Goal: Task Accomplishment & Management: Use online tool/utility

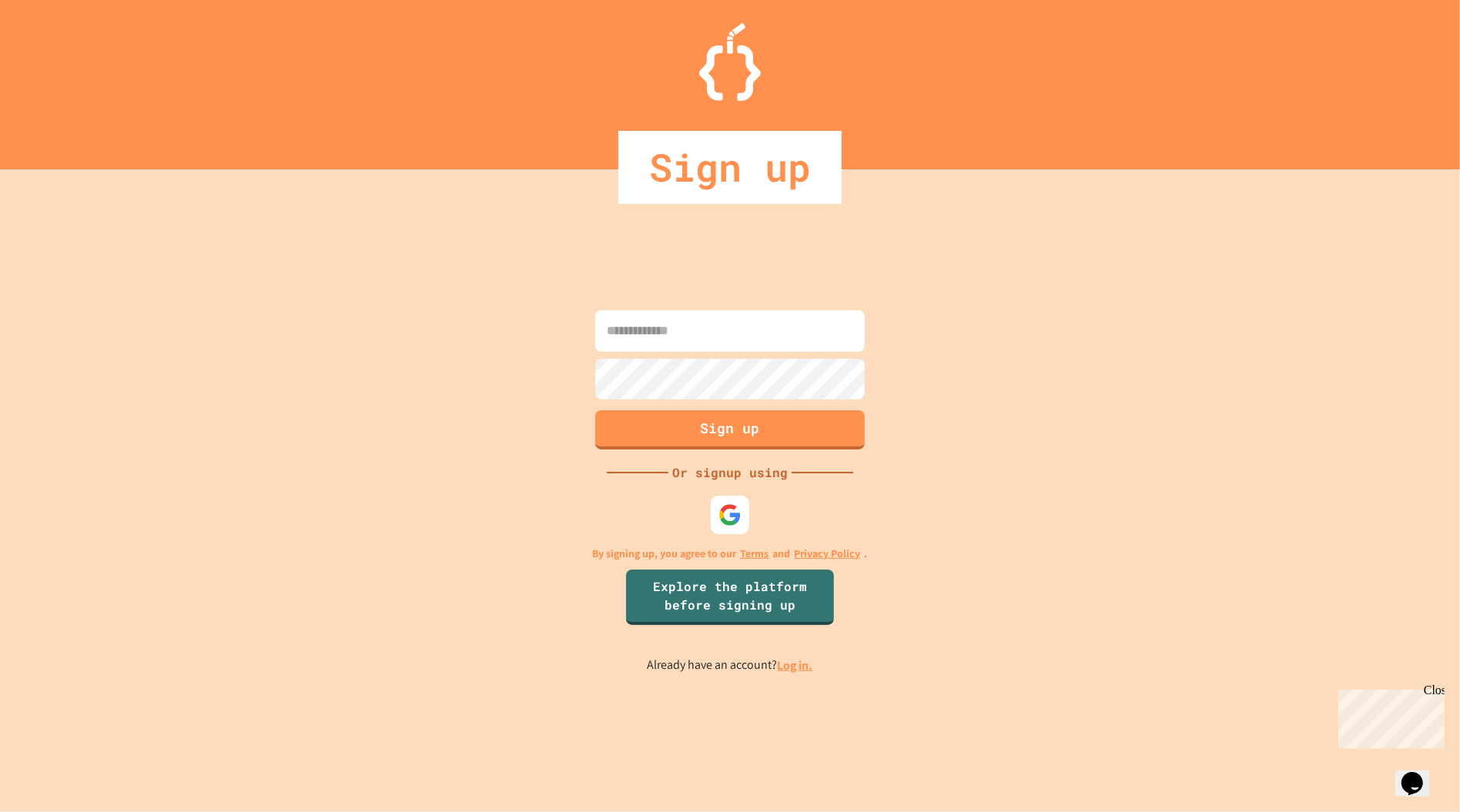
click at [800, 673] on p "Already have an account? Log in." at bounding box center [730, 665] width 166 height 20
click at [786, 659] on link "Log in." at bounding box center [796, 665] width 35 height 16
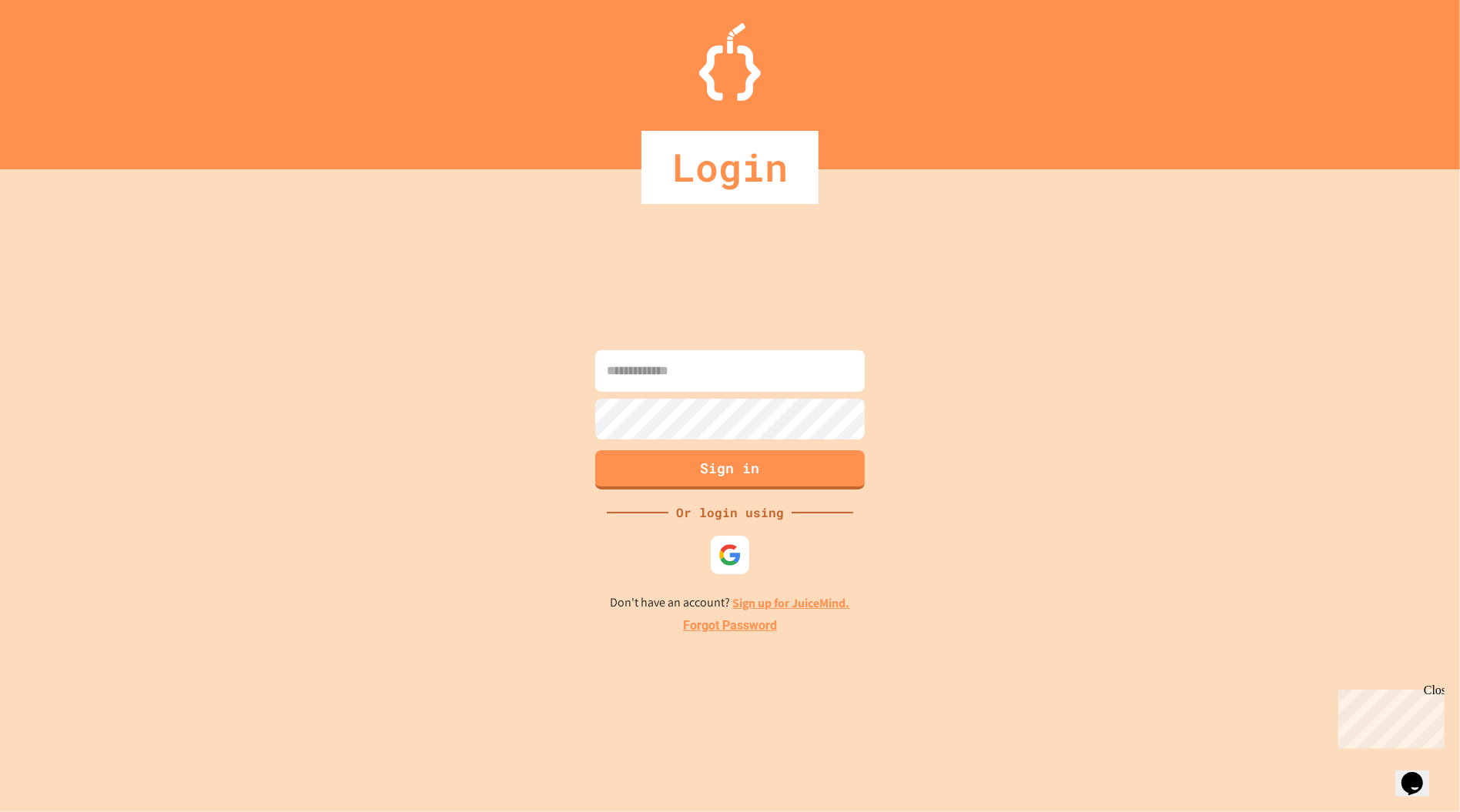
click at [637, 379] on input at bounding box center [730, 371] width 269 height 41
click at [734, 568] on div at bounding box center [730, 555] width 41 height 41
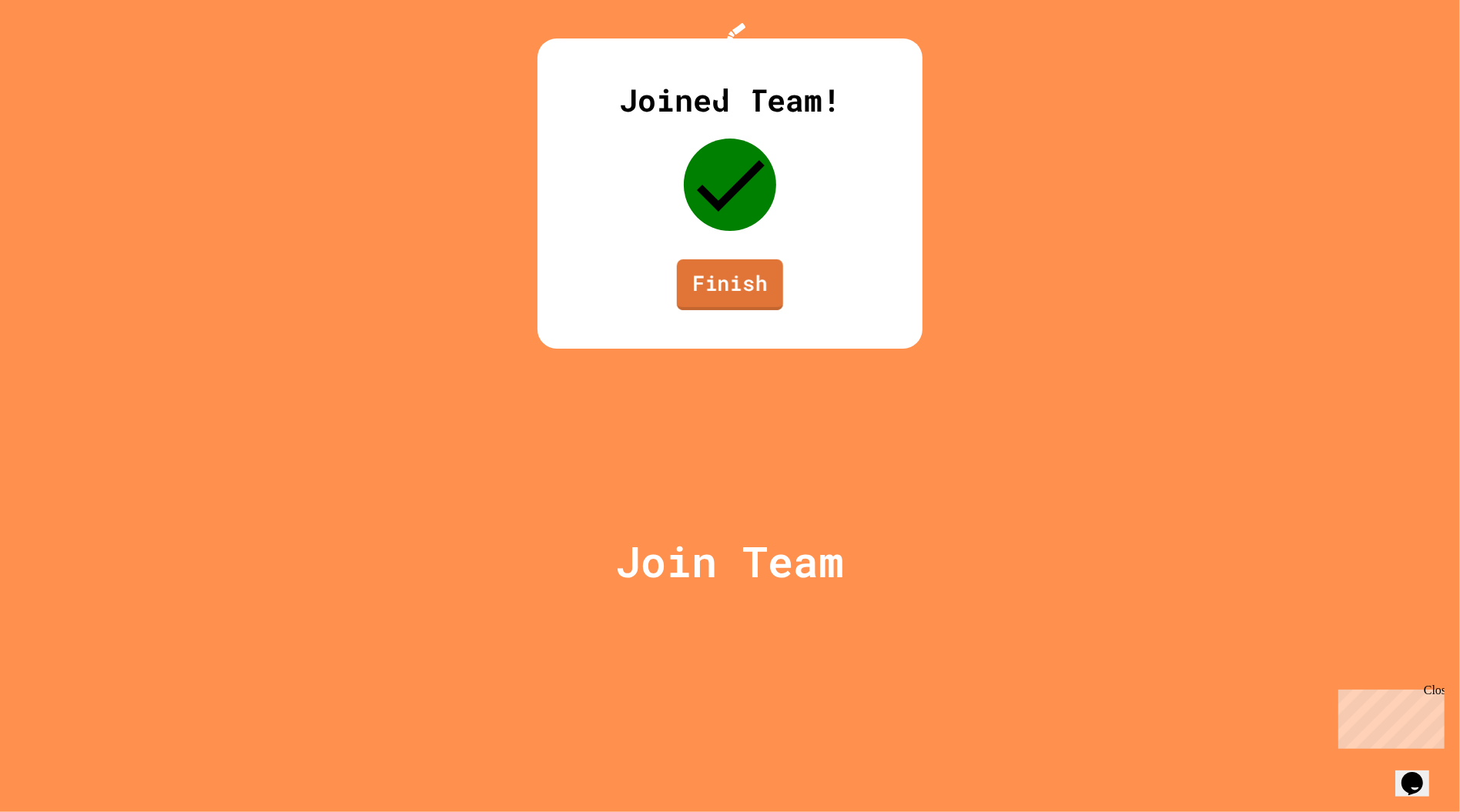
click at [736, 310] on link "Finish" at bounding box center [730, 285] width 106 height 51
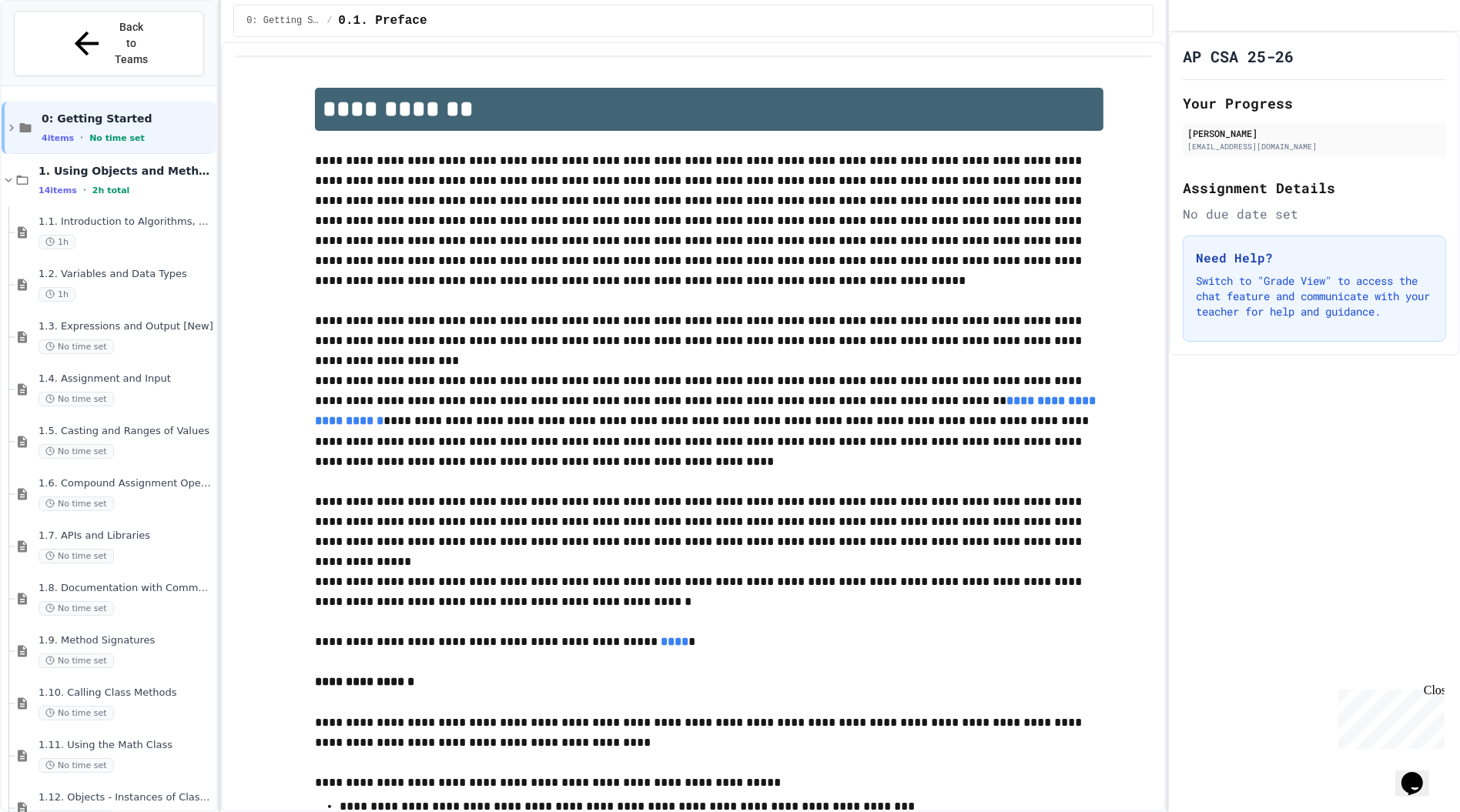
scroll to position [164, 0]
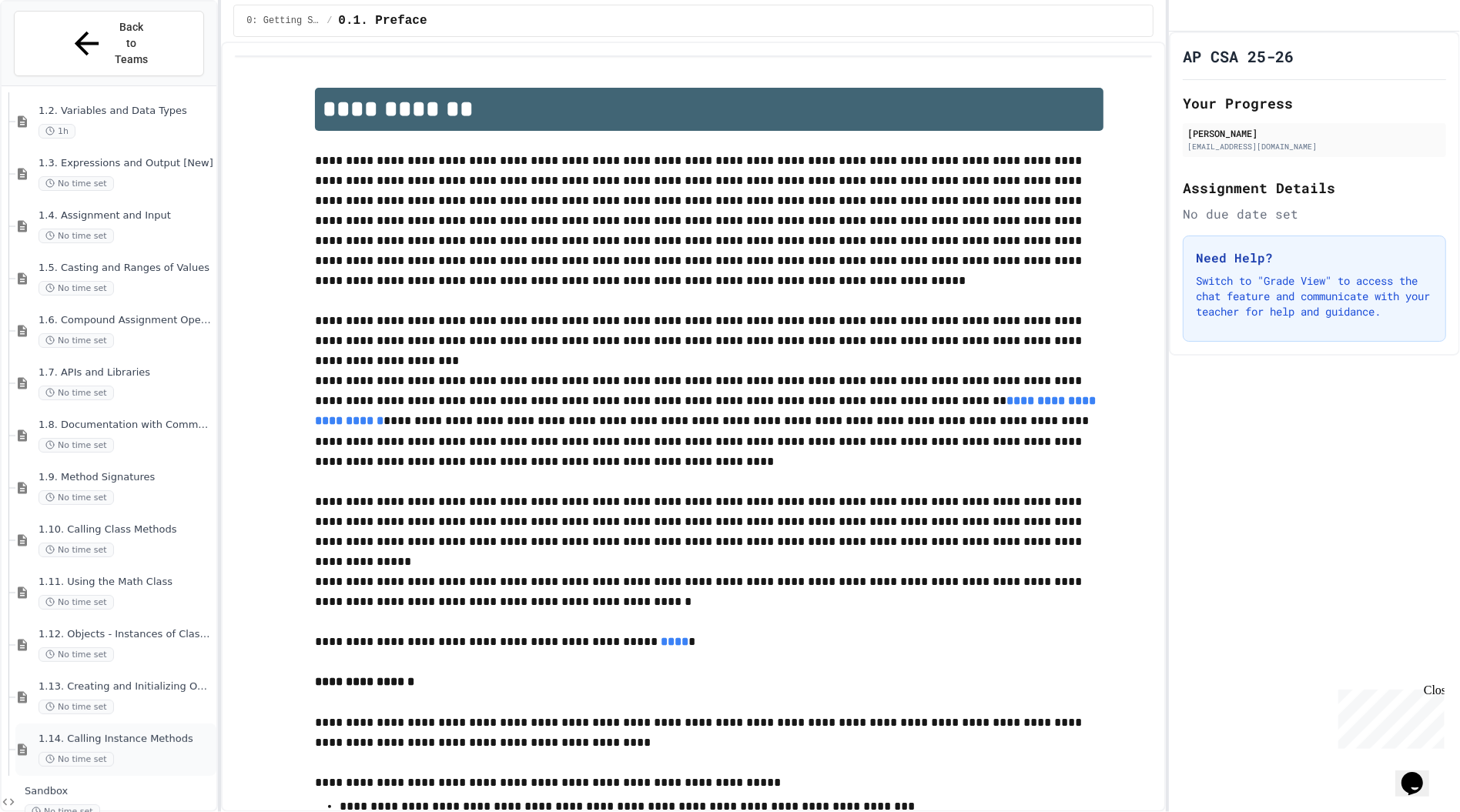
click at [188, 733] on span "1.14. Calling Instance Methods" at bounding box center [125, 739] width 174 height 13
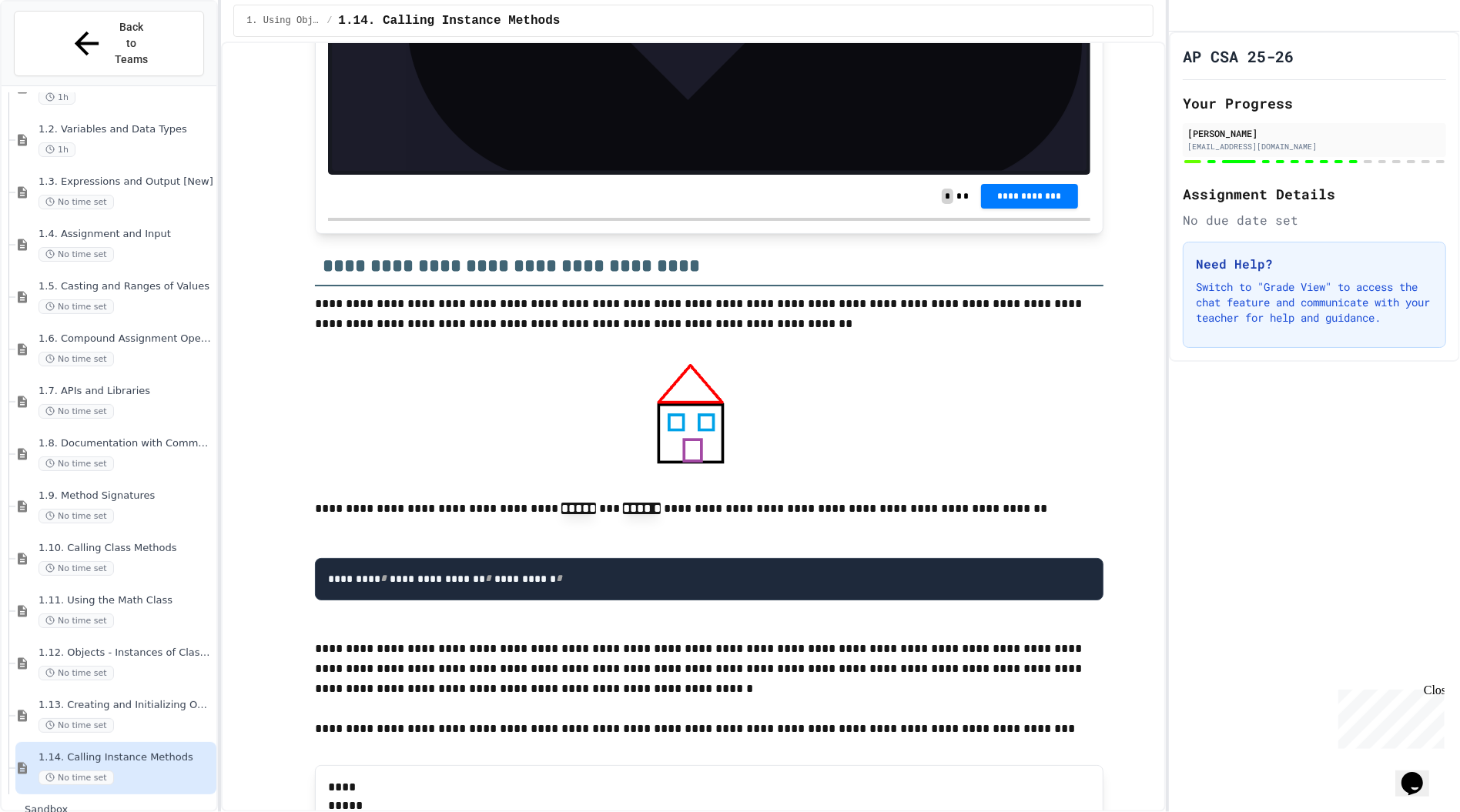
scroll to position [13179, 0]
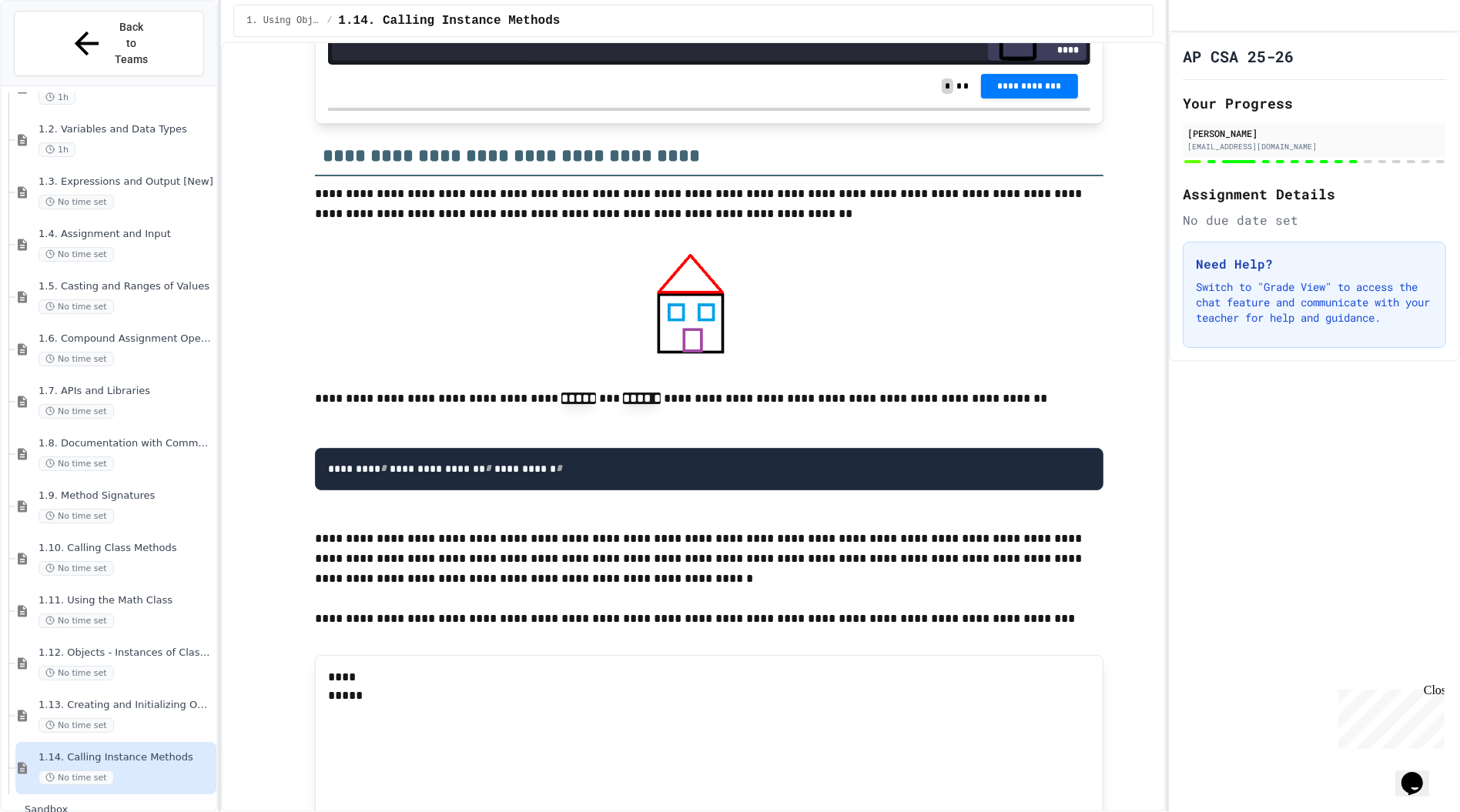
scroll to position [13140, 0]
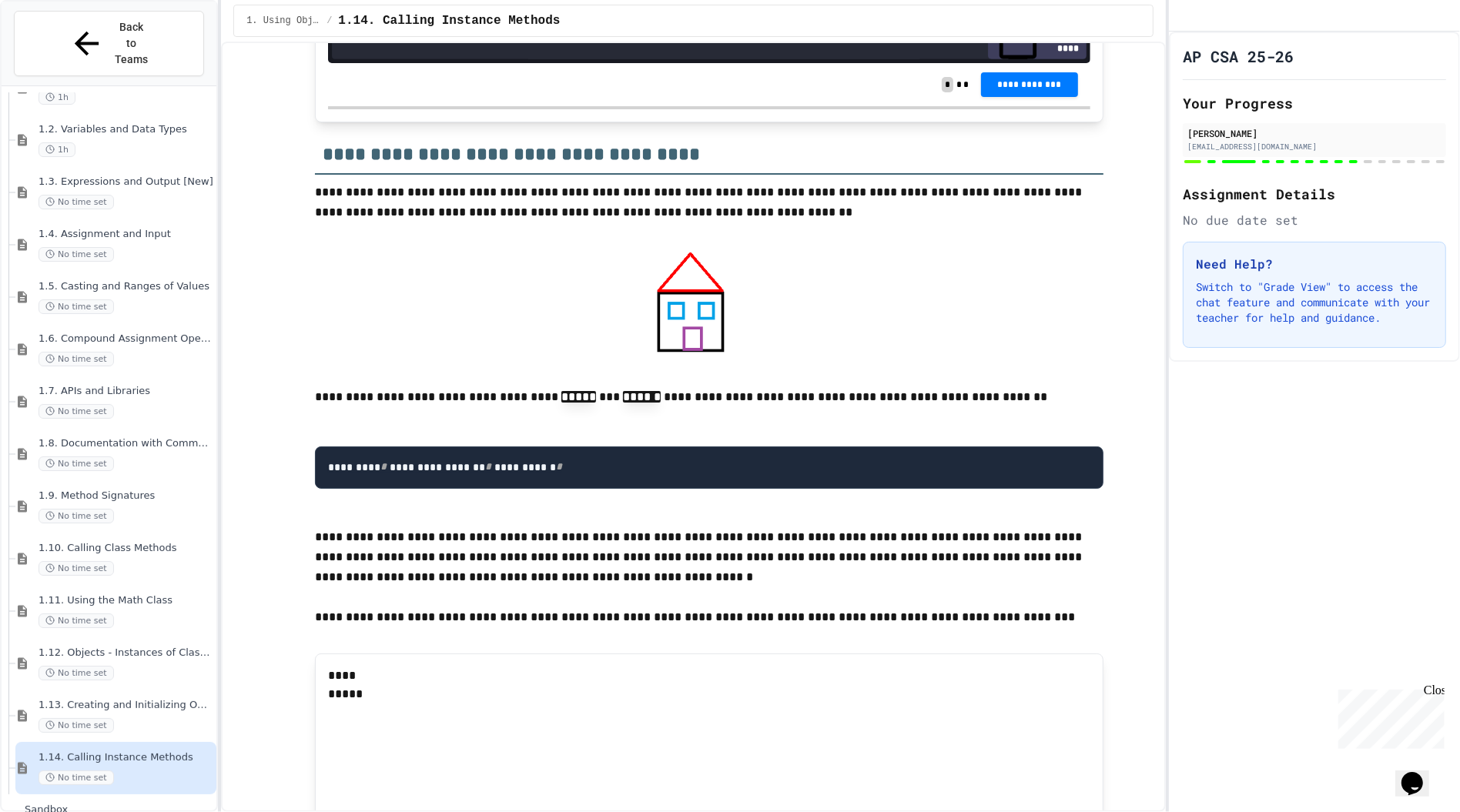
scroll to position [0, 0]
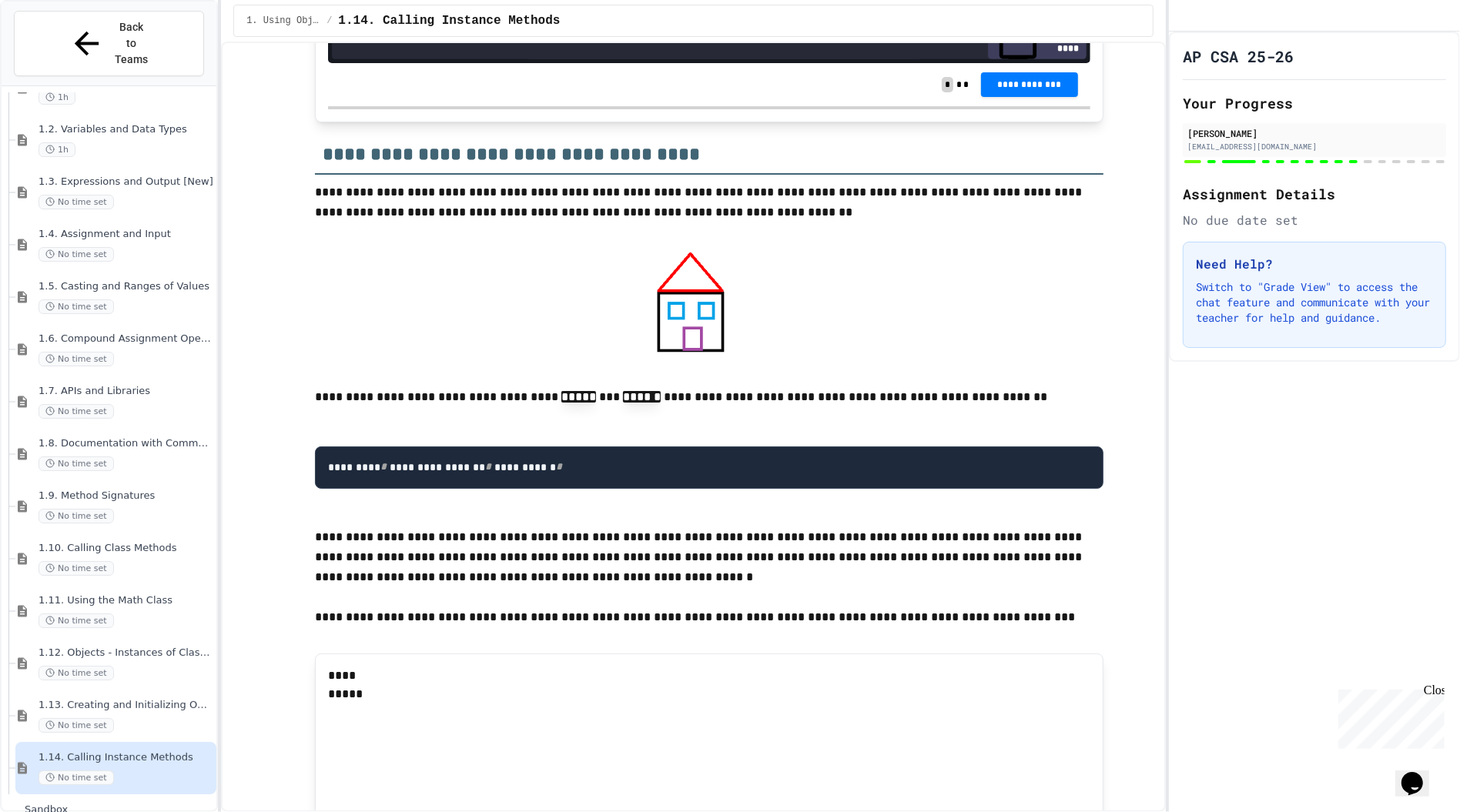
scroll to position [210, 0]
drag, startPoint x: 829, startPoint y: 269, endPoint x: 399, endPoint y: 274, distance: 430.0
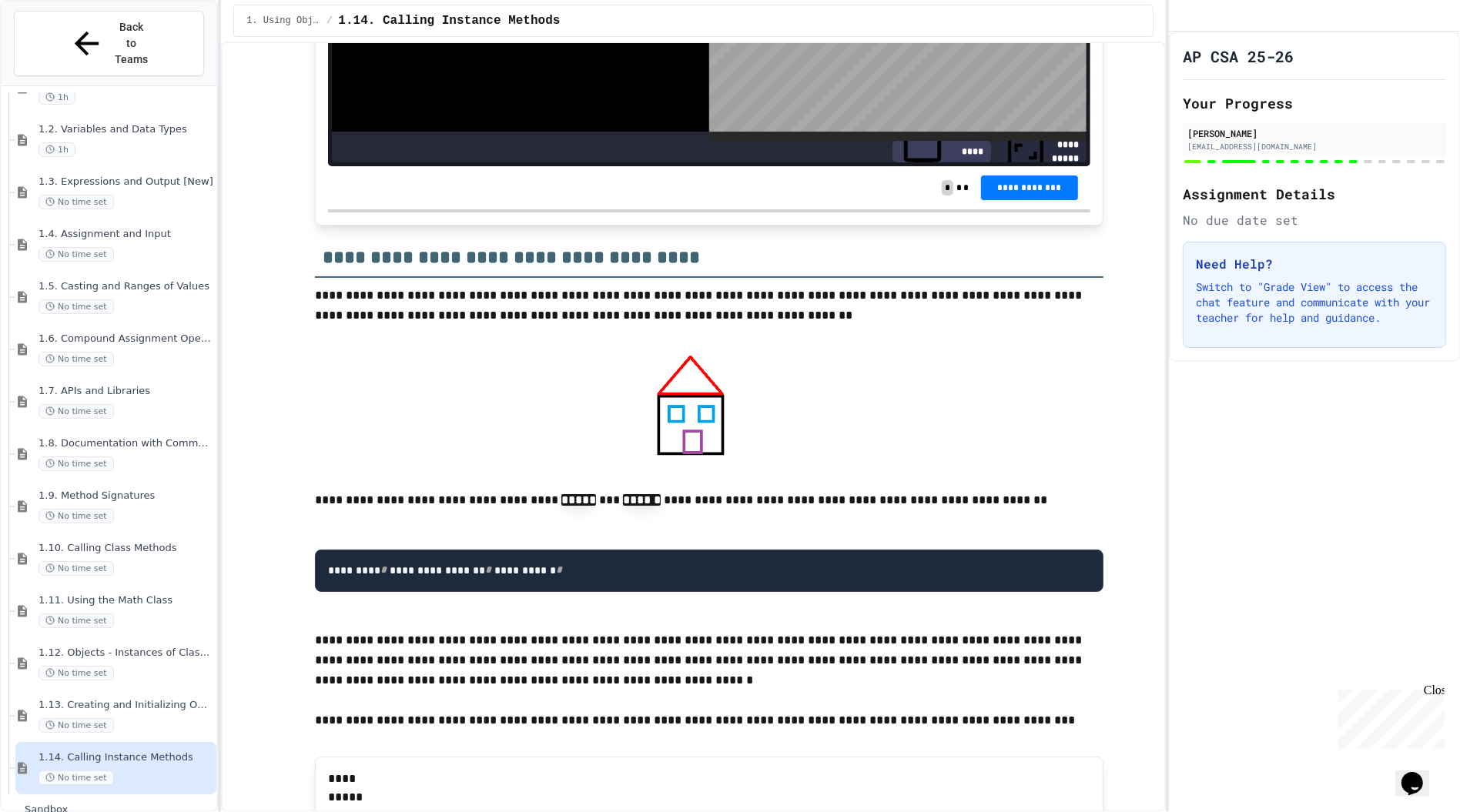
scroll to position [132, 0]
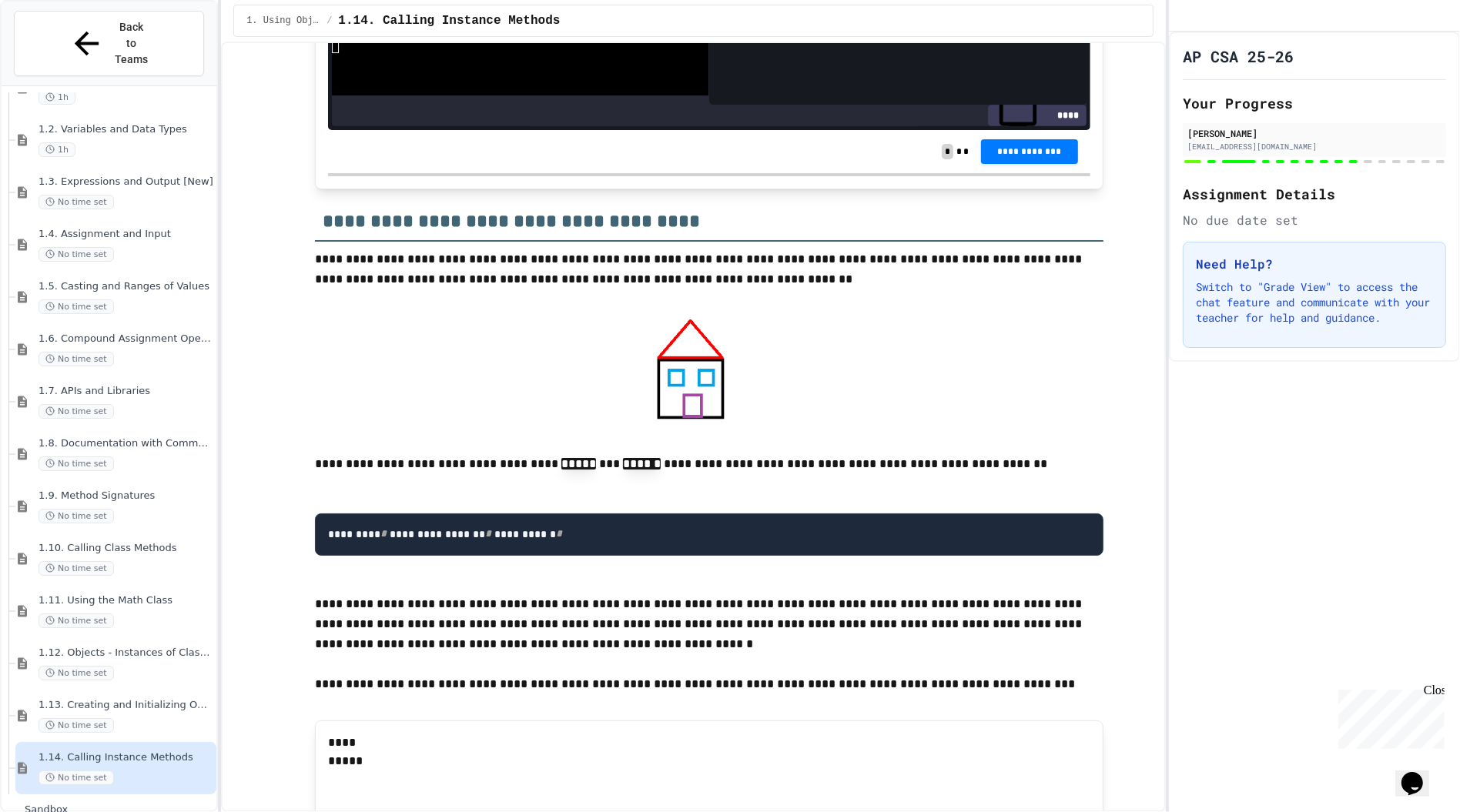
scroll to position [13067, 0]
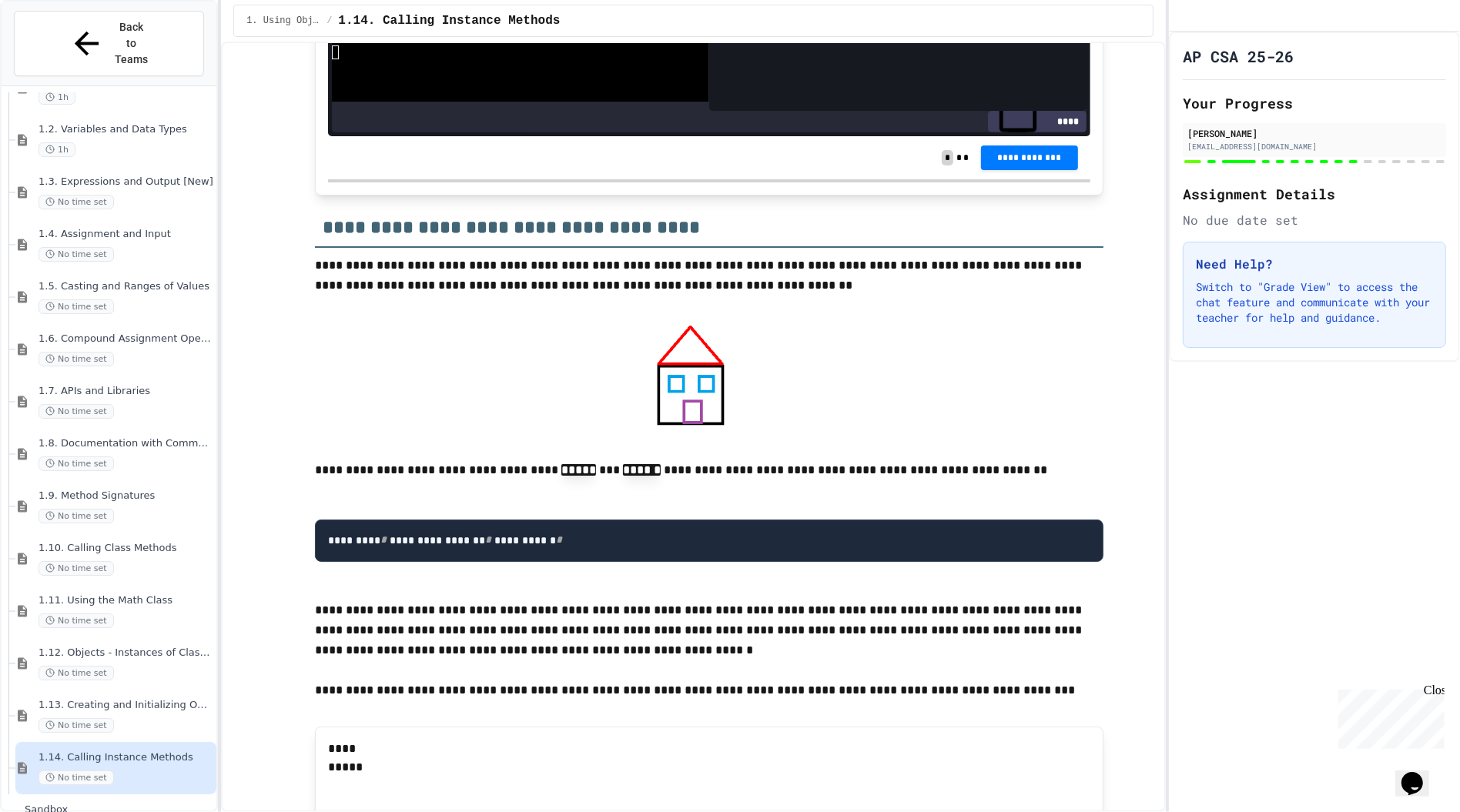
drag, startPoint x: 762, startPoint y: 436, endPoint x: 399, endPoint y: 424, distance: 363.2
drag, startPoint x: 597, startPoint y: 386, endPoint x: 399, endPoint y: 368, distance: 198.8
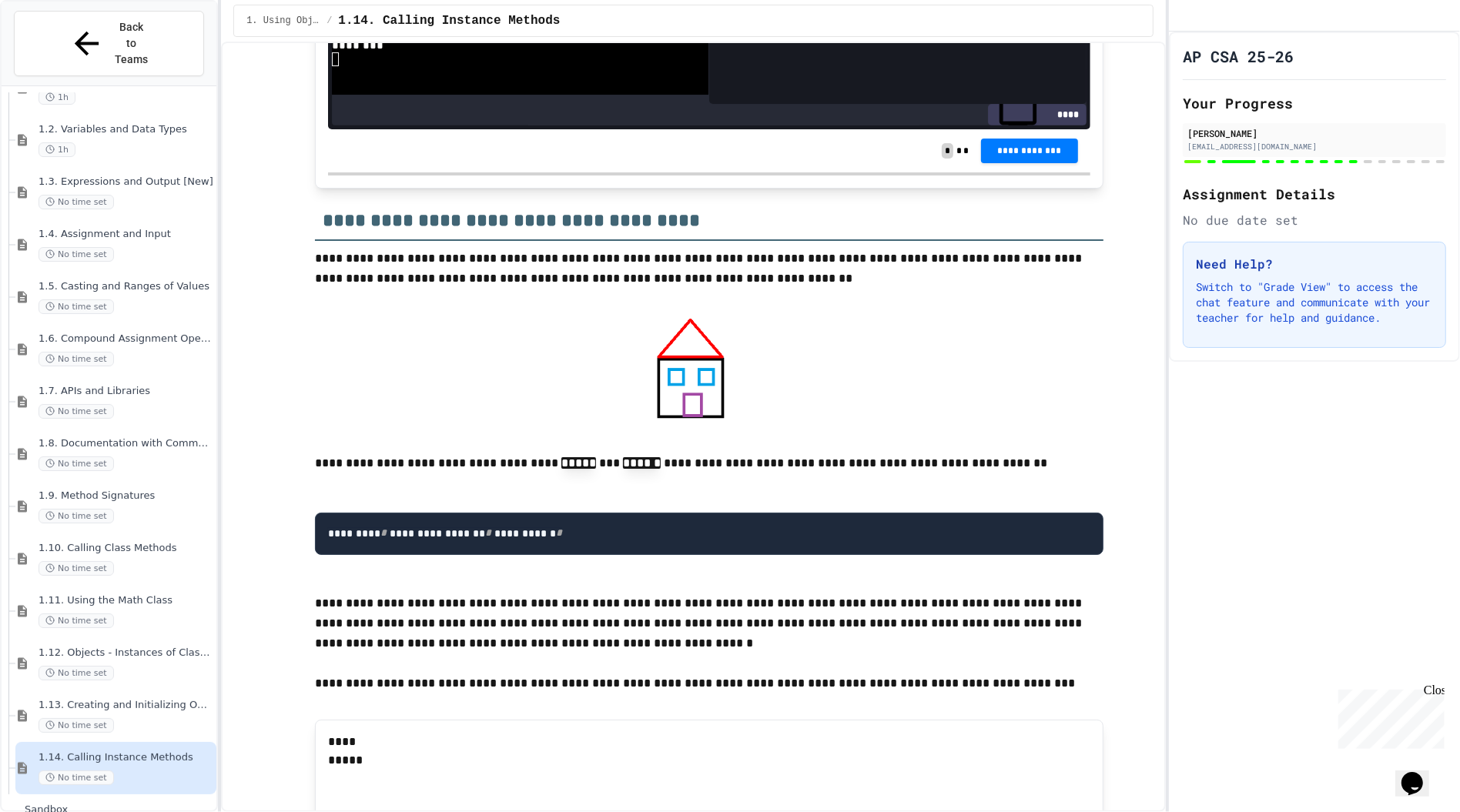
scroll to position [55, 0]
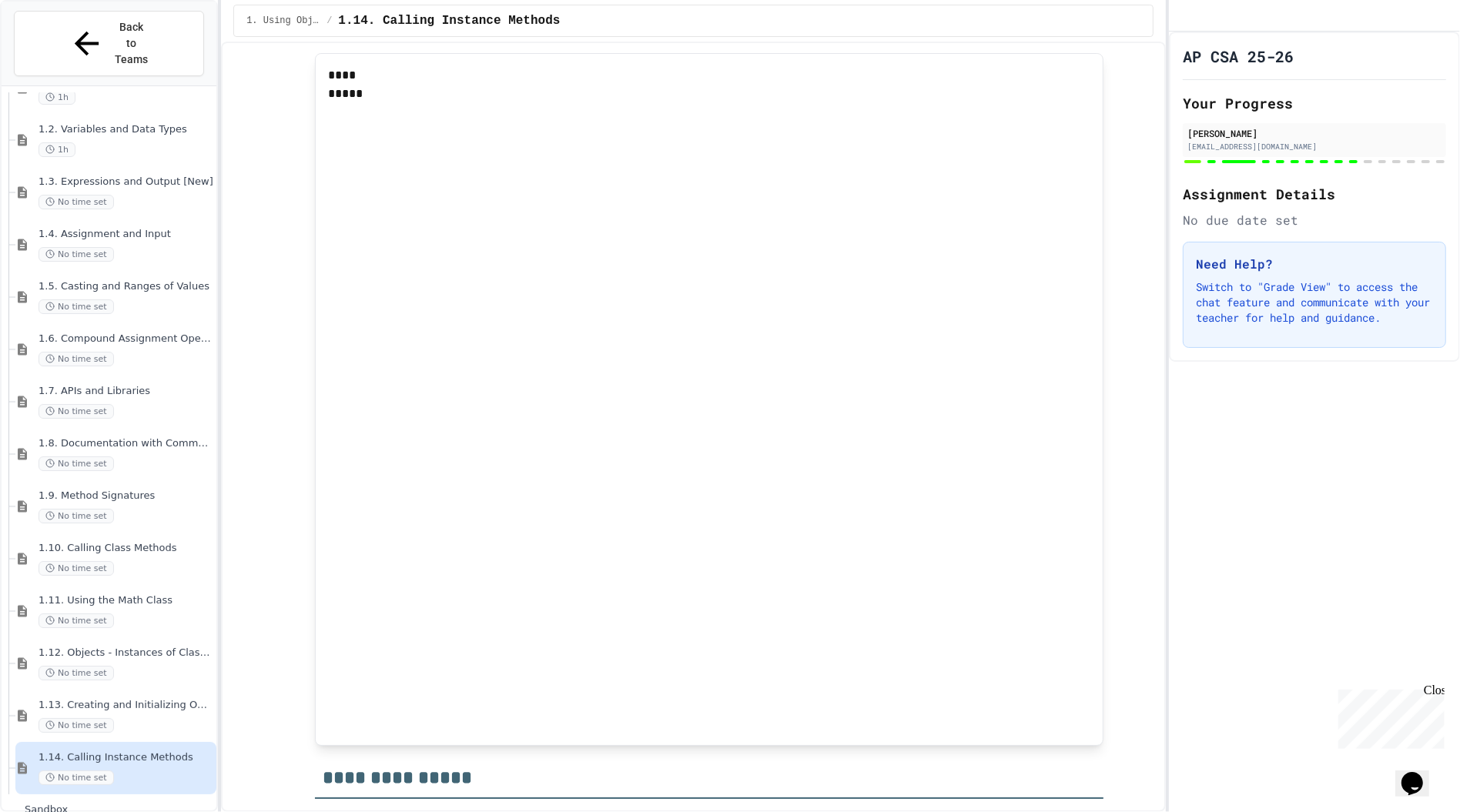
scroll to position [13771, 0]
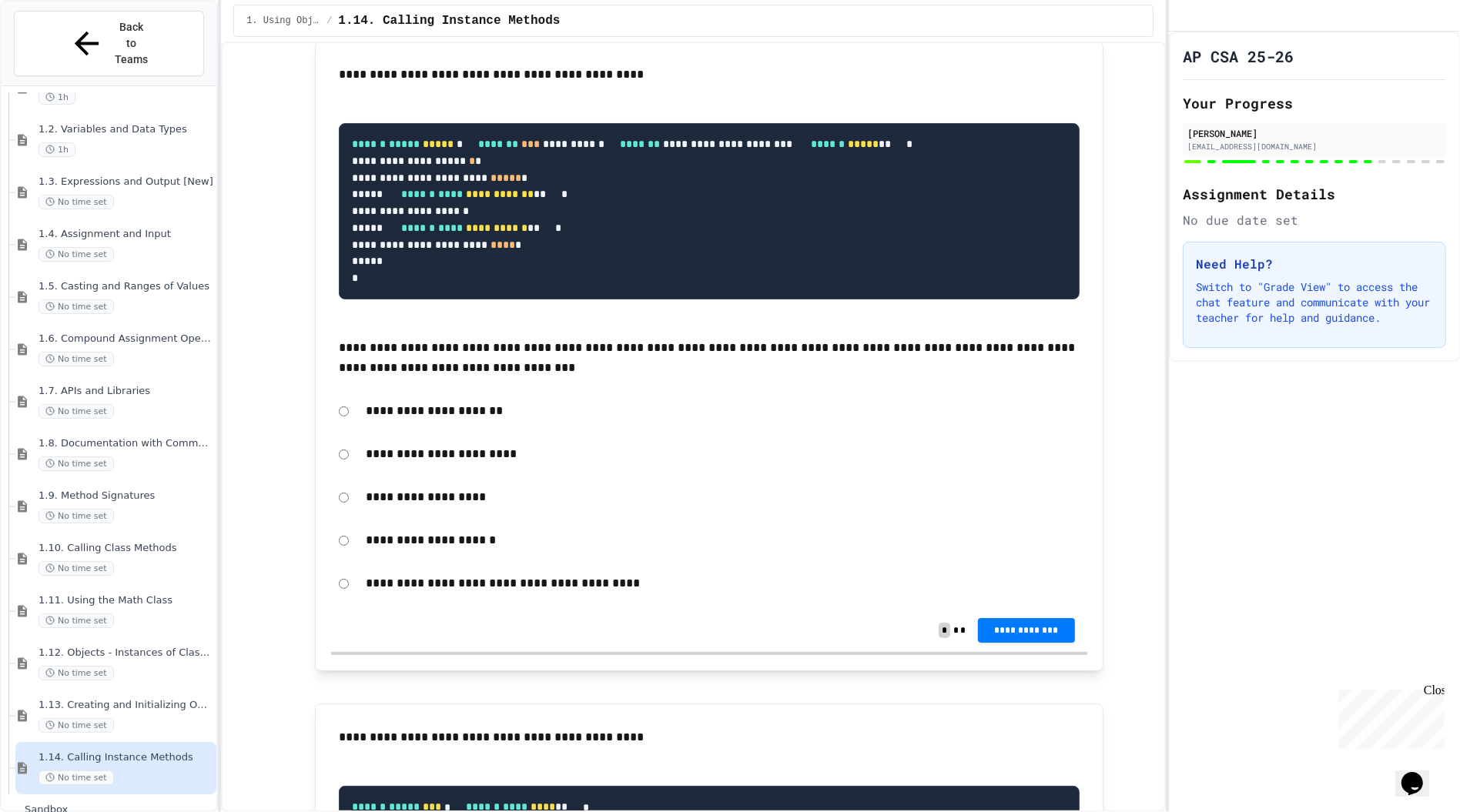
scroll to position [14265, 0]
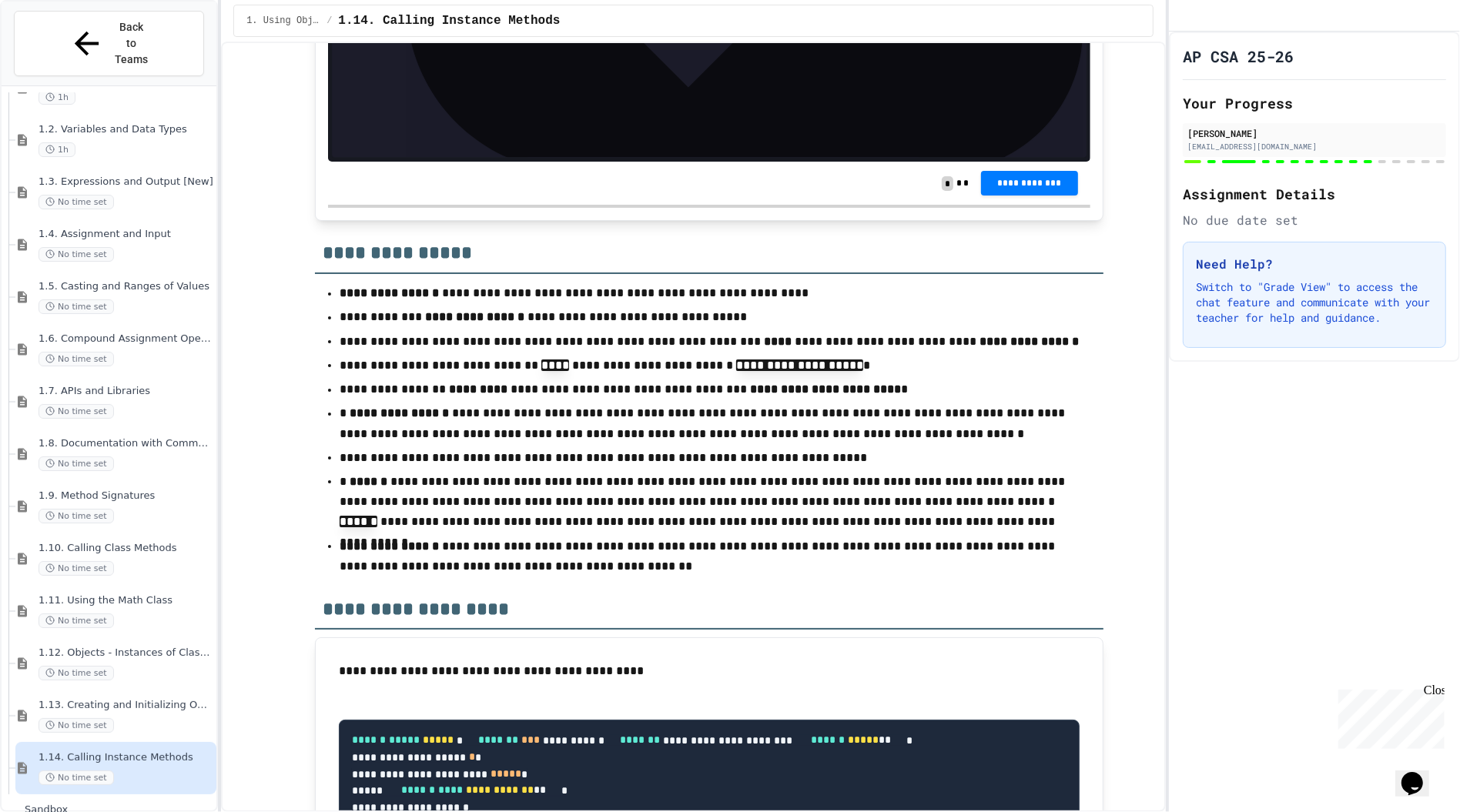
click at [1158, 735] on div "**********" at bounding box center [693, 427] width 944 height 771
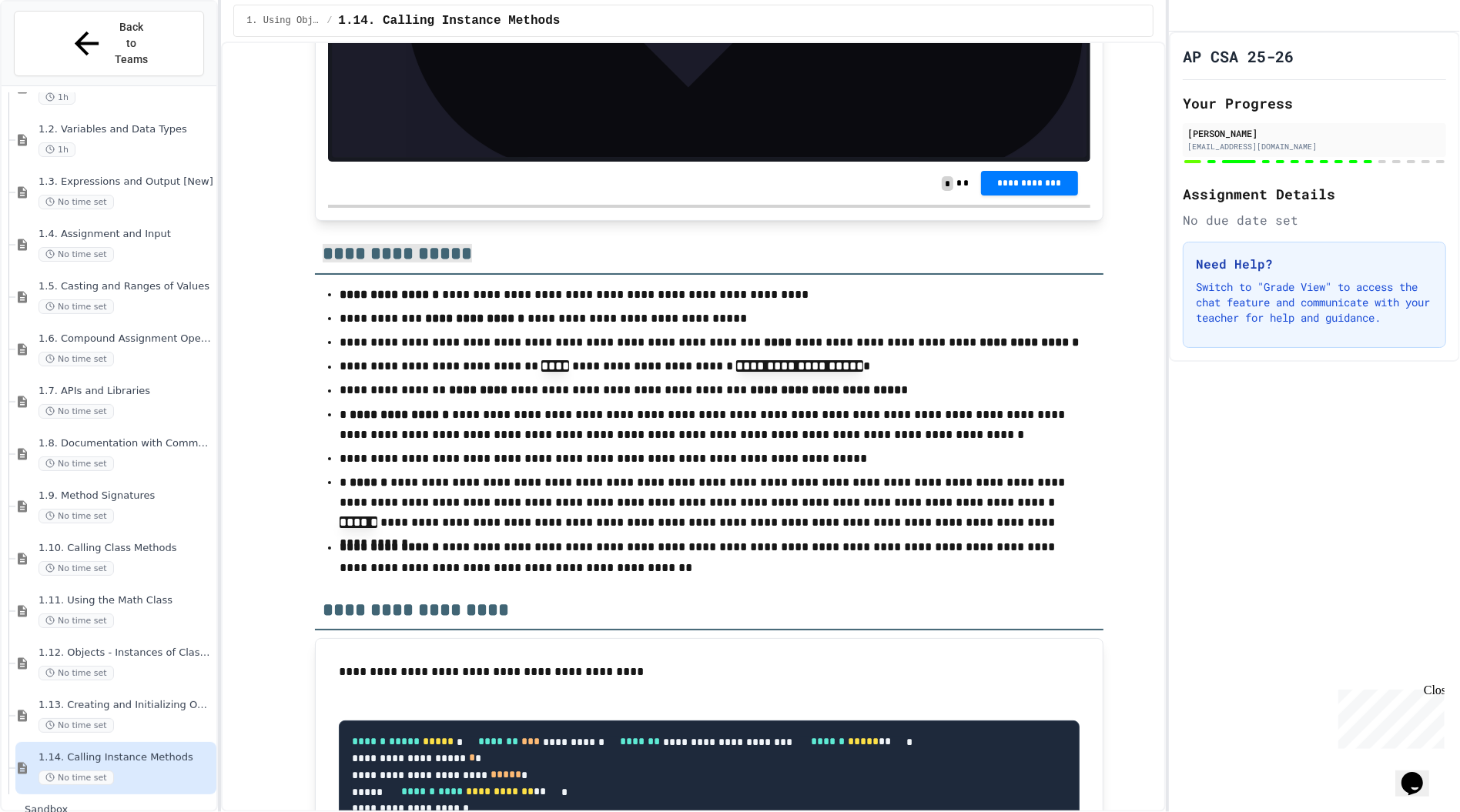
drag, startPoint x: 534, startPoint y: 524, endPoint x: 412, endPoint y: 506, distance: 123.3
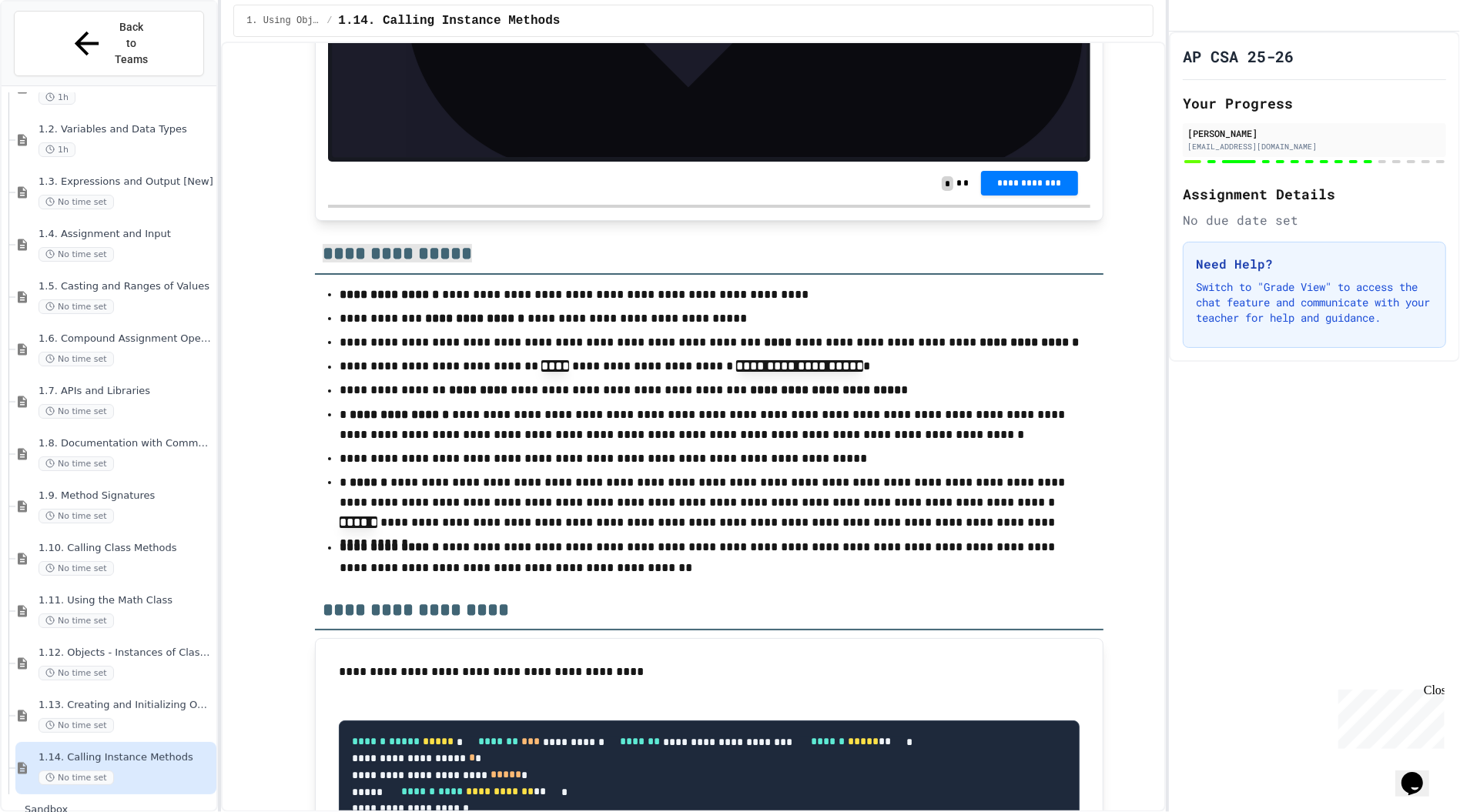
copy div "* ********* *** * * ******* * *** **"
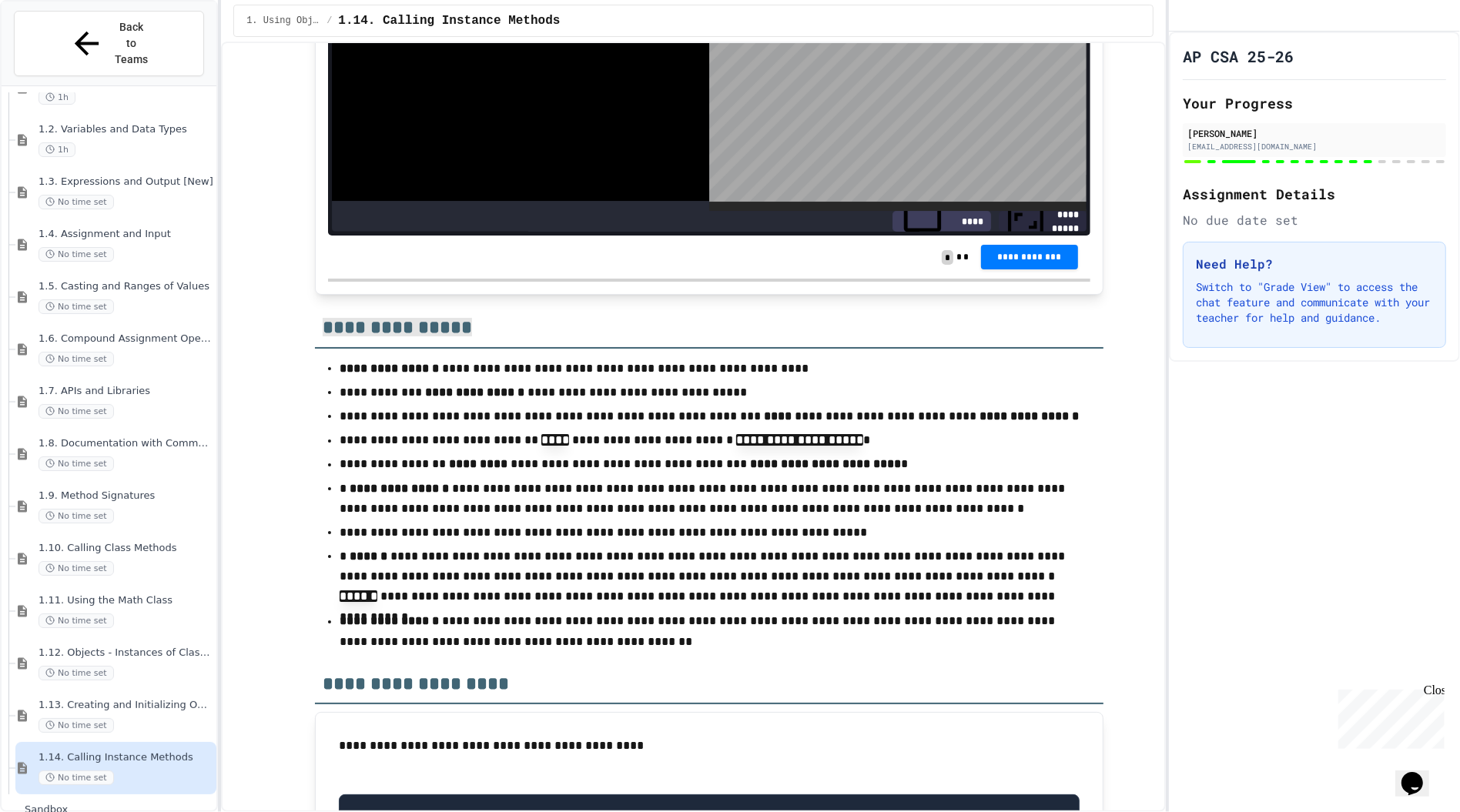
scroll to position [234, 0]
drag, startPoint x: 516, startPoint y: 591, endPoint x: 396, endPoint y: 491, distance: 156.2
copy div "* **** * ** ** * * ******* * *** ** * * **** * *** ** * * ******* * *** ** * * …"
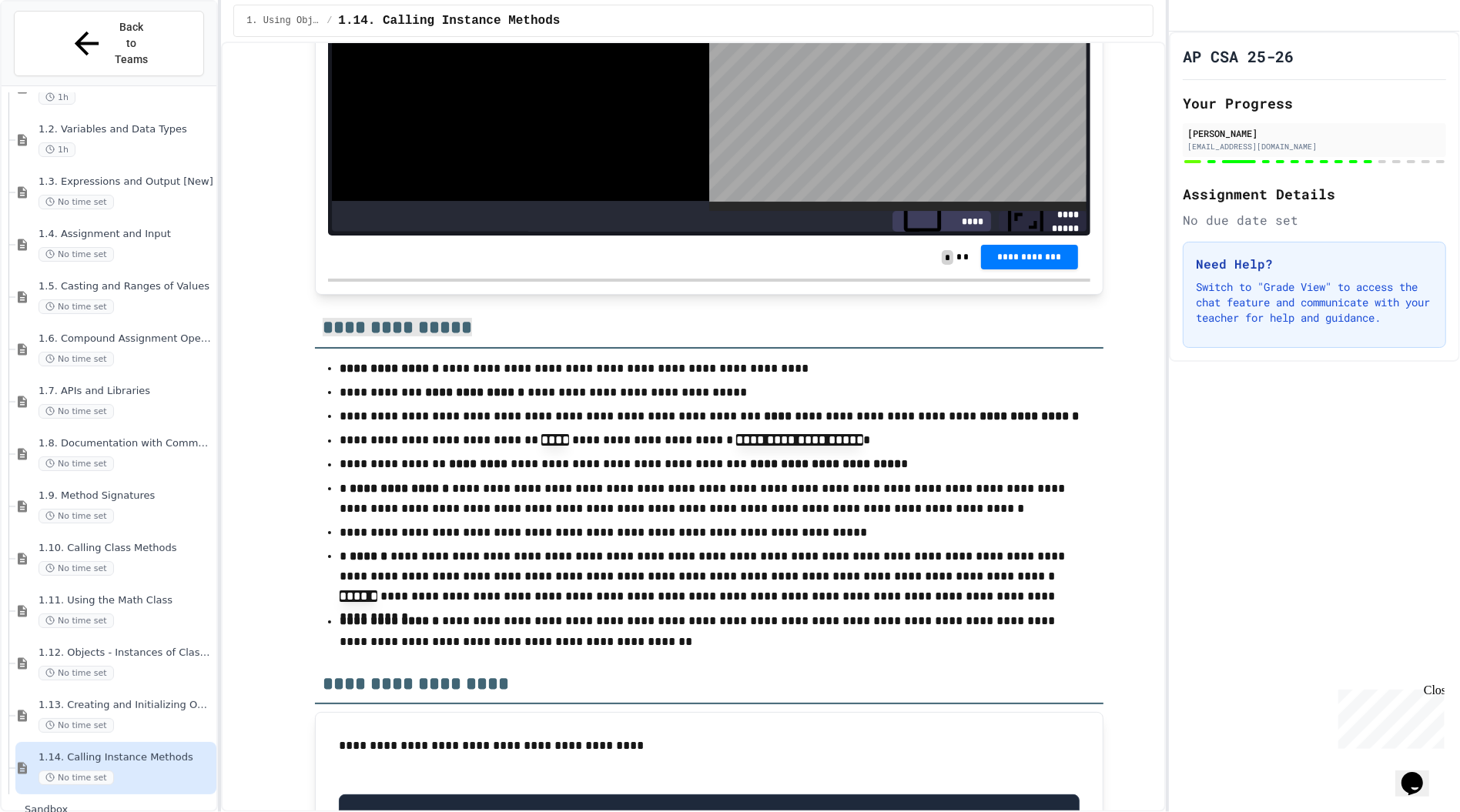
drag, startPoint x: 522, startPoint y: 584, endPoint x: 401, endPoint y: 493, distance: 151.4
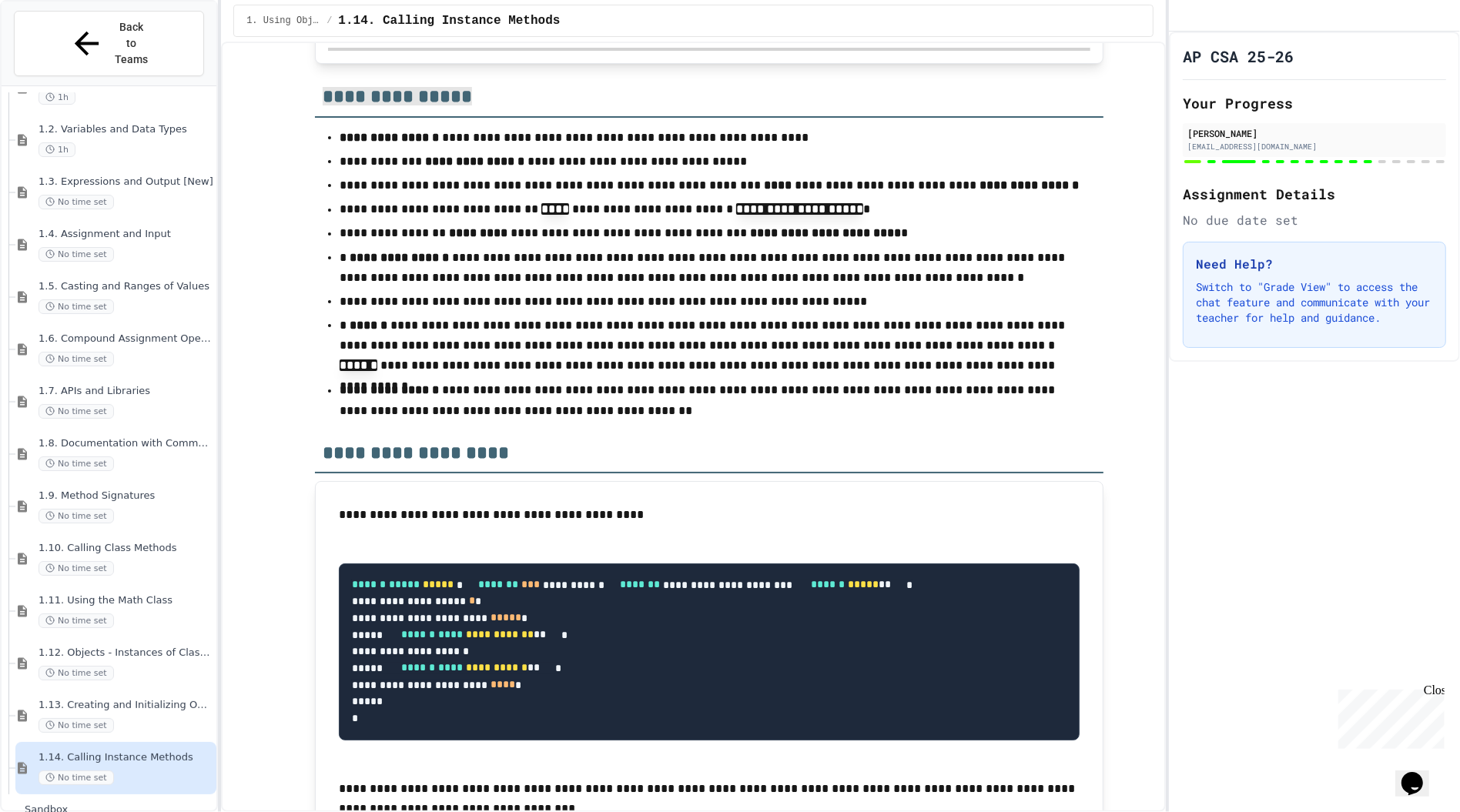
scroll to position [14420, 0]
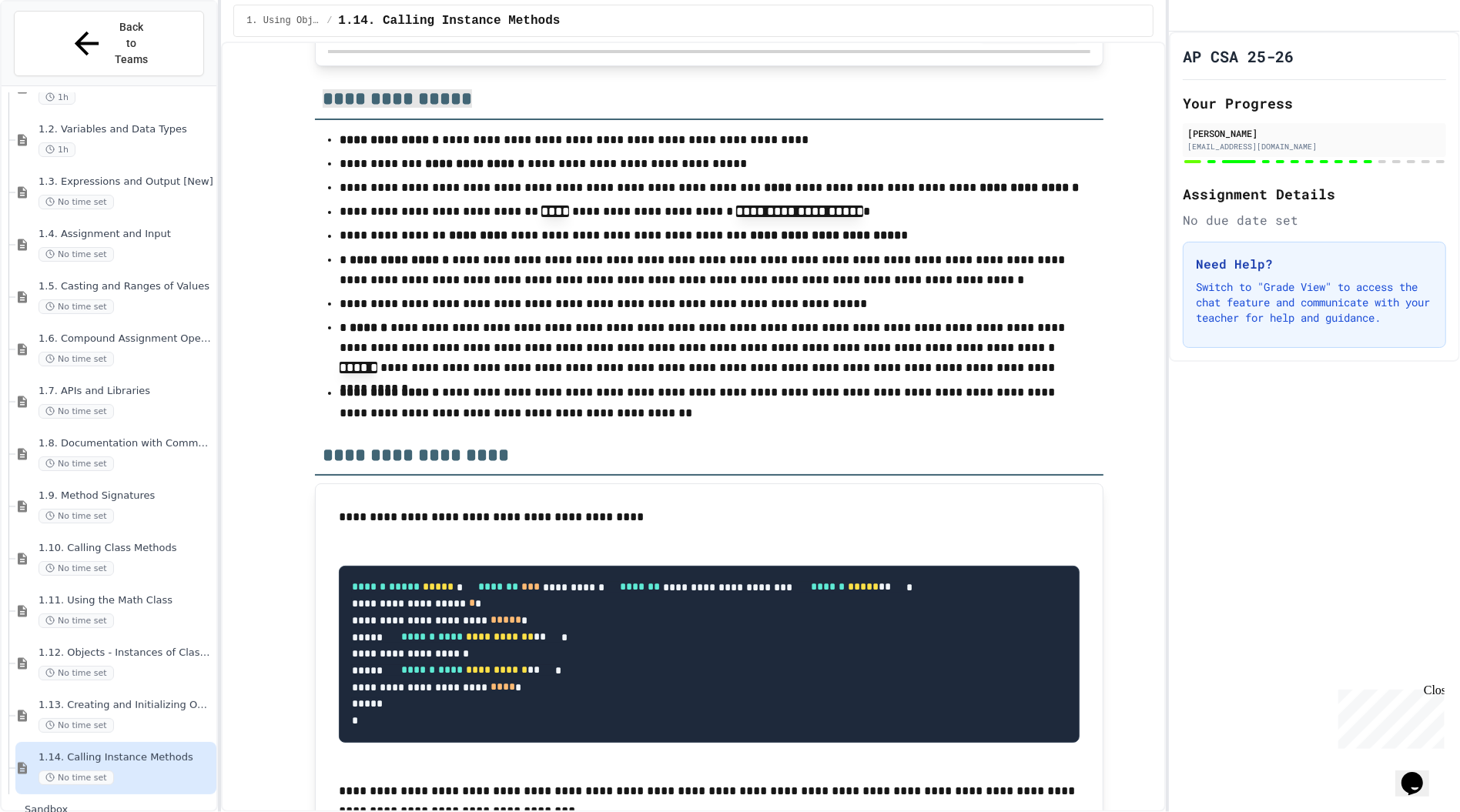
click at [102, 746] on div at bounding box center [109, 392] width 215 height 890
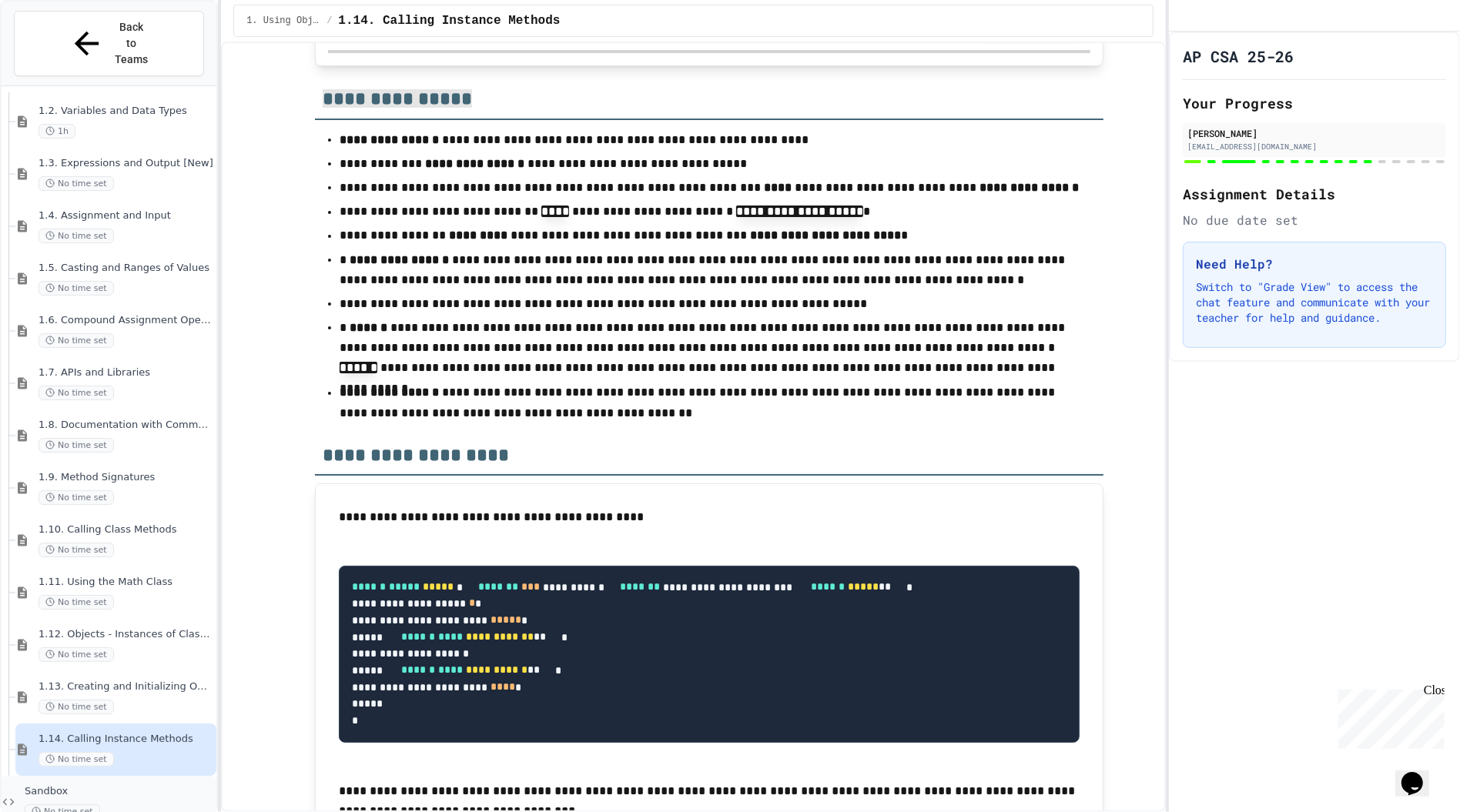
click at [110, 785] on span "Sandbox" at bounding box center [118, 791] width 188 height 13
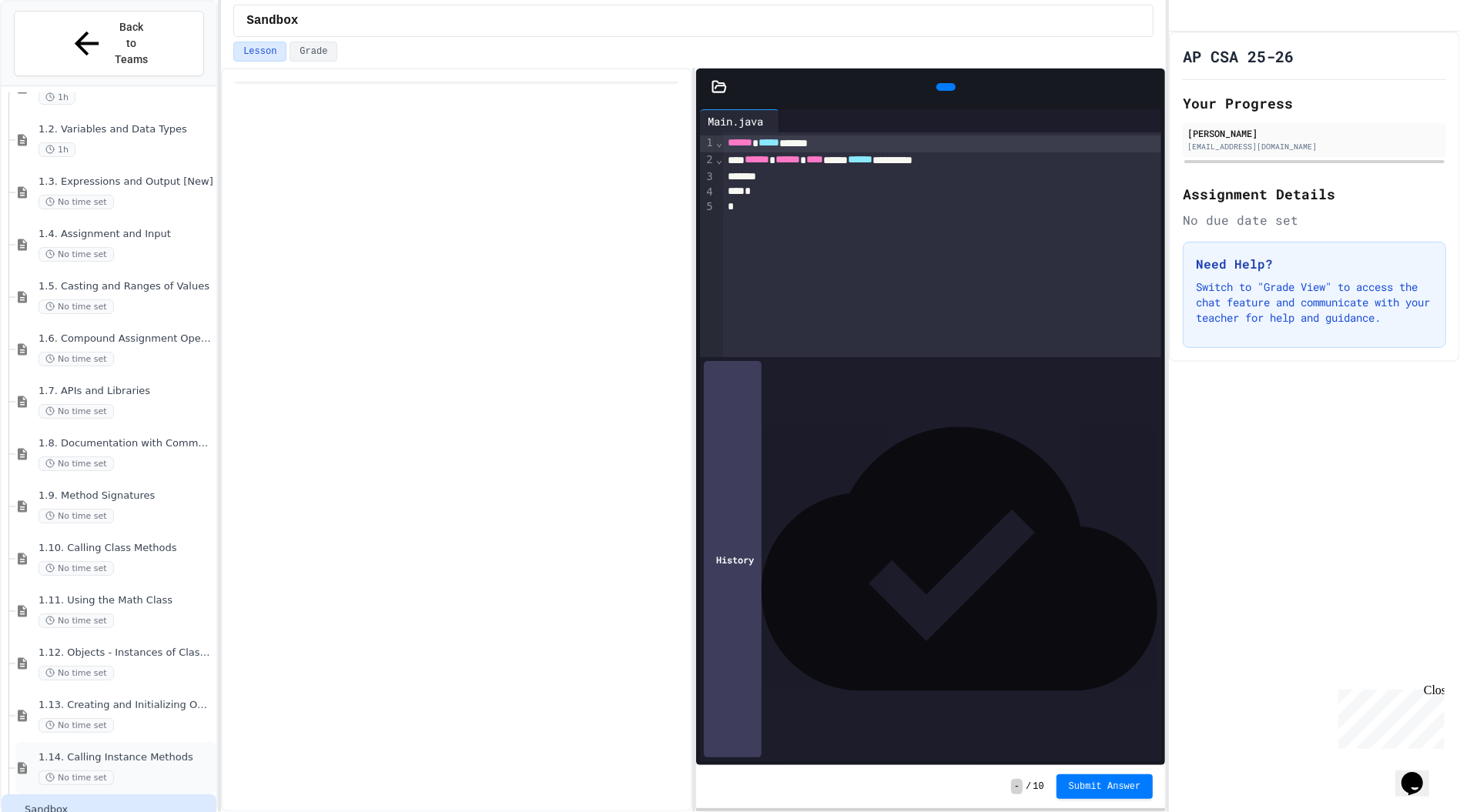
click at [143, 751] on span "1.14. Calling Instance Methods" at bounding box center [125, 757] width 174 height 13
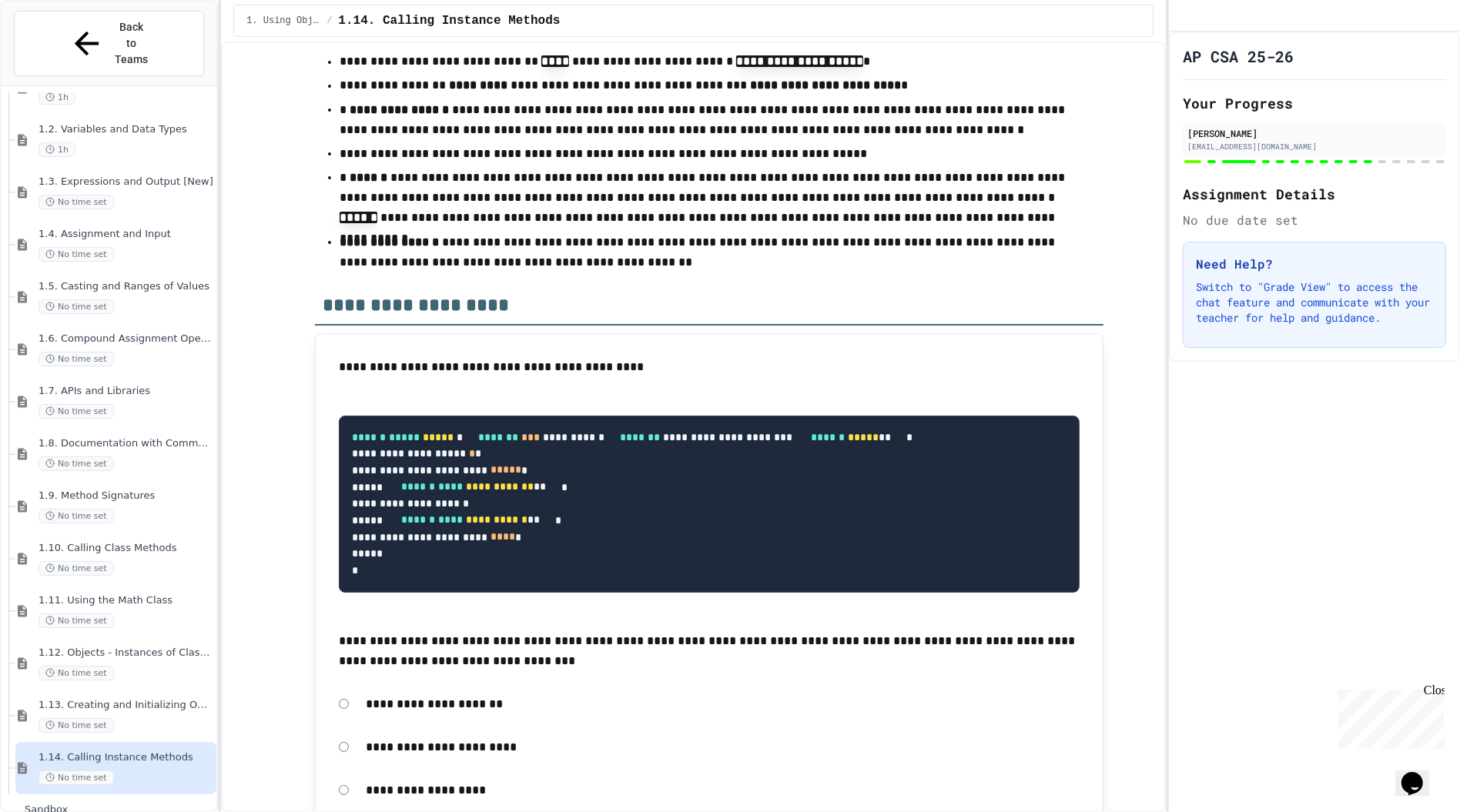
scroll to position [14571, 0]
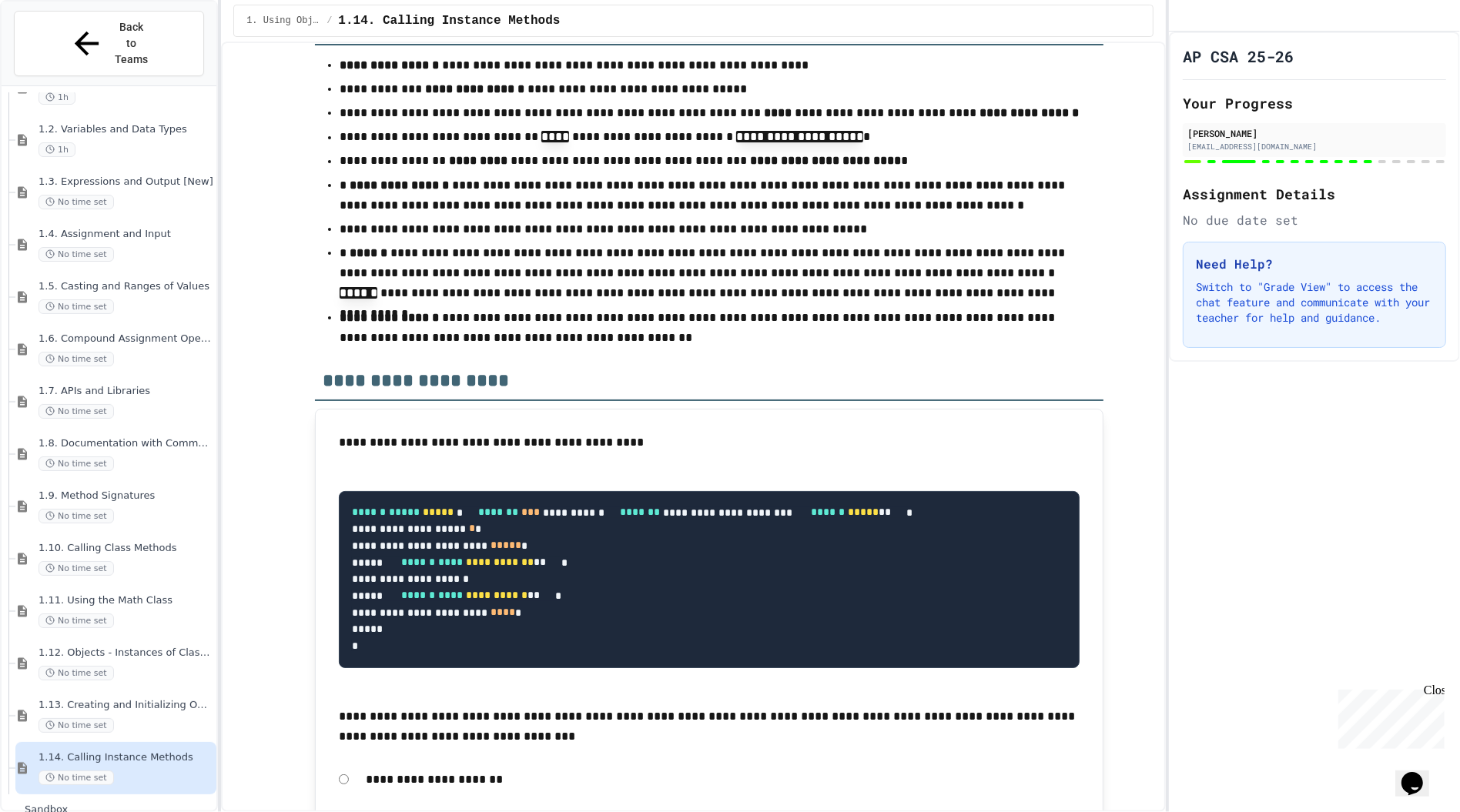
scroll to position [14534, 0]
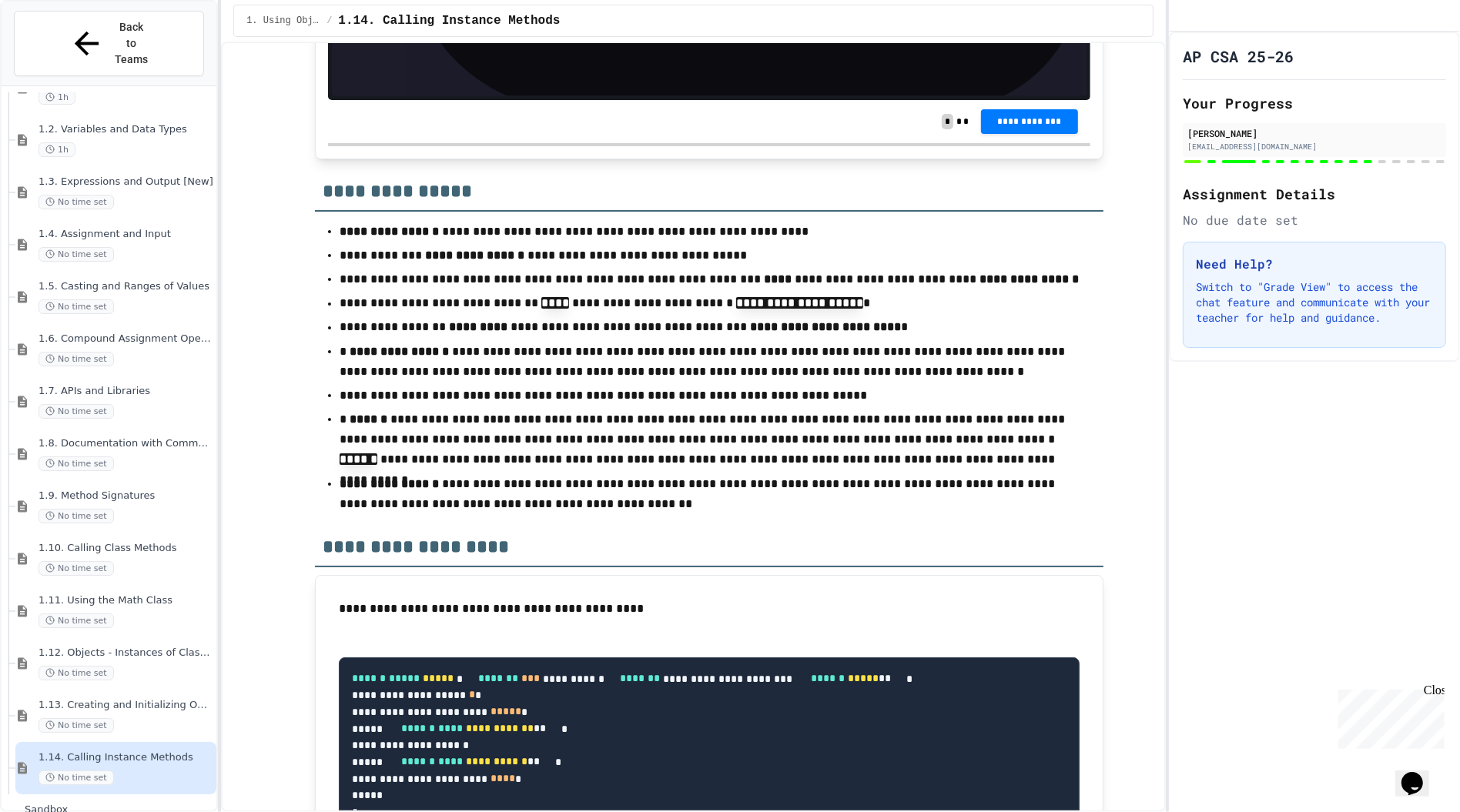
scroll to position [14313, 0]
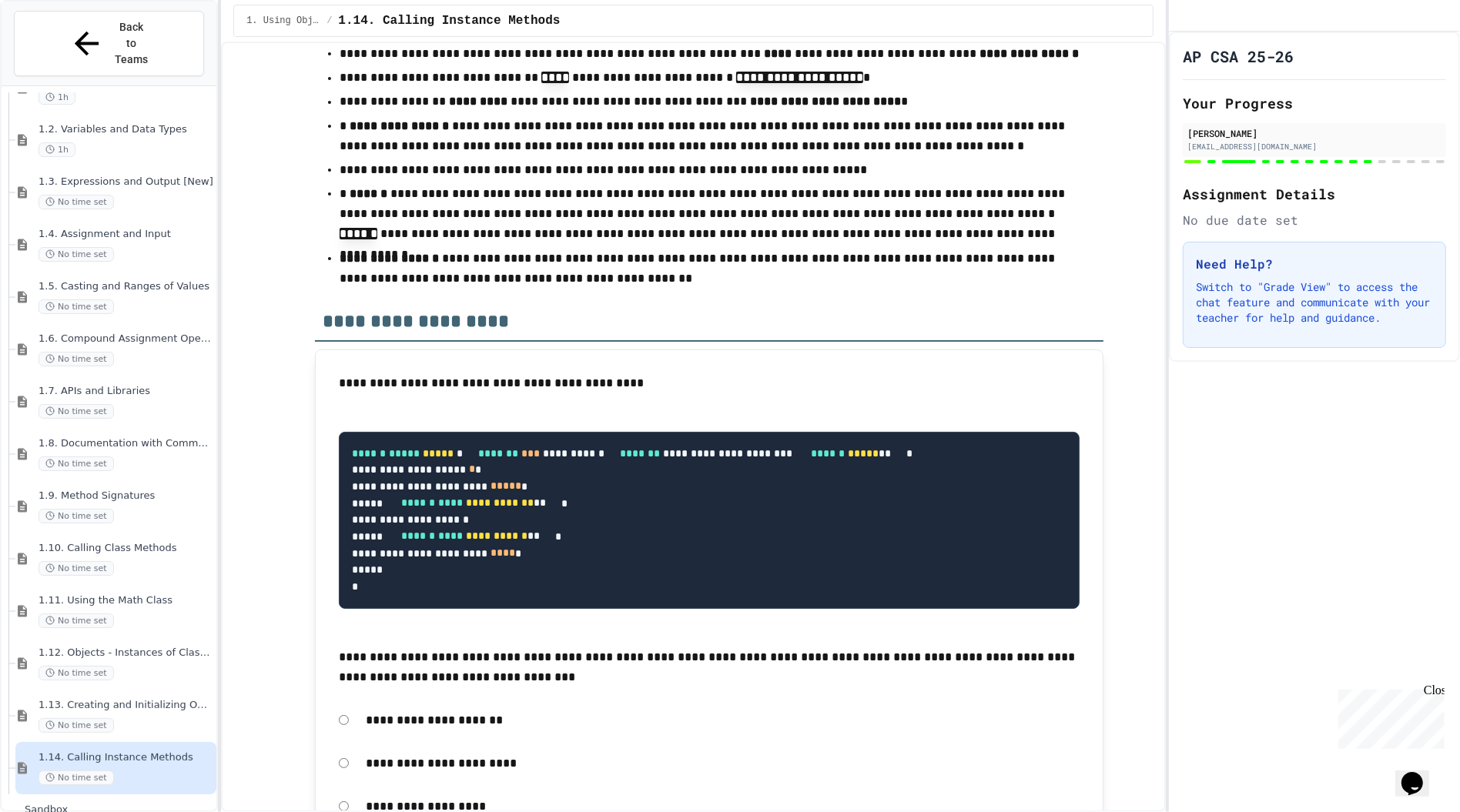
scroll to position [14542, 0]
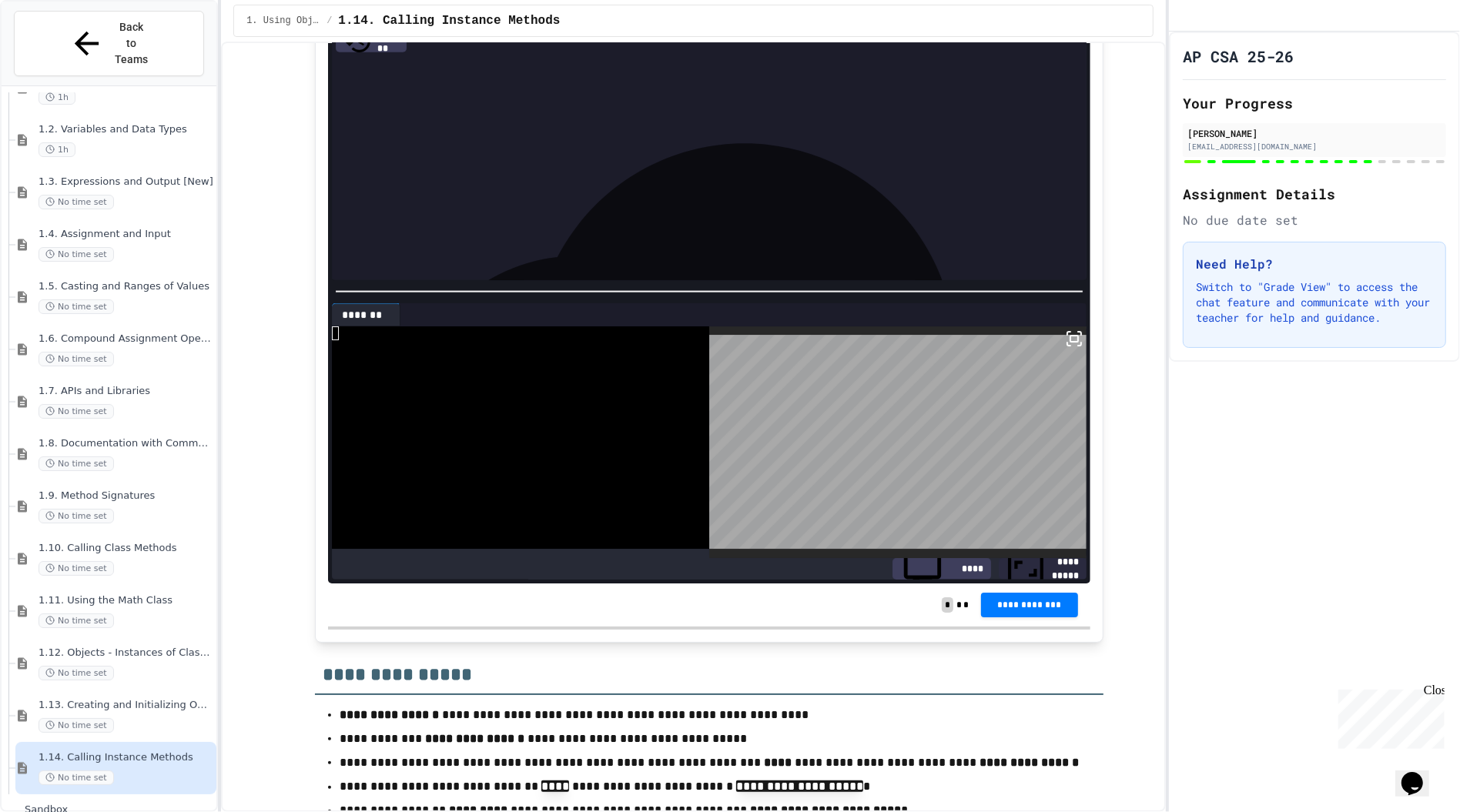
scroll to position [13840, 0]
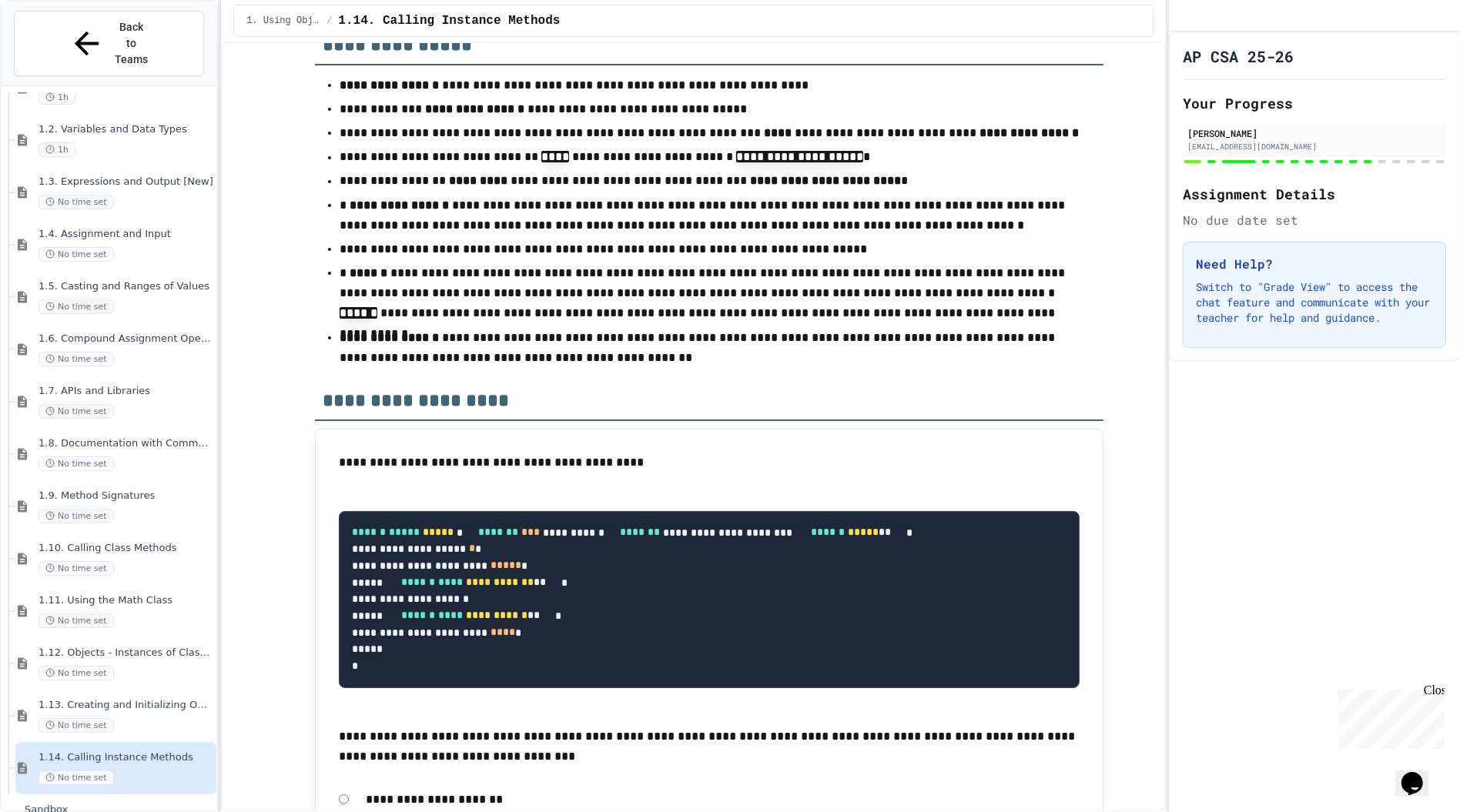
scroll to position [14458, 0]
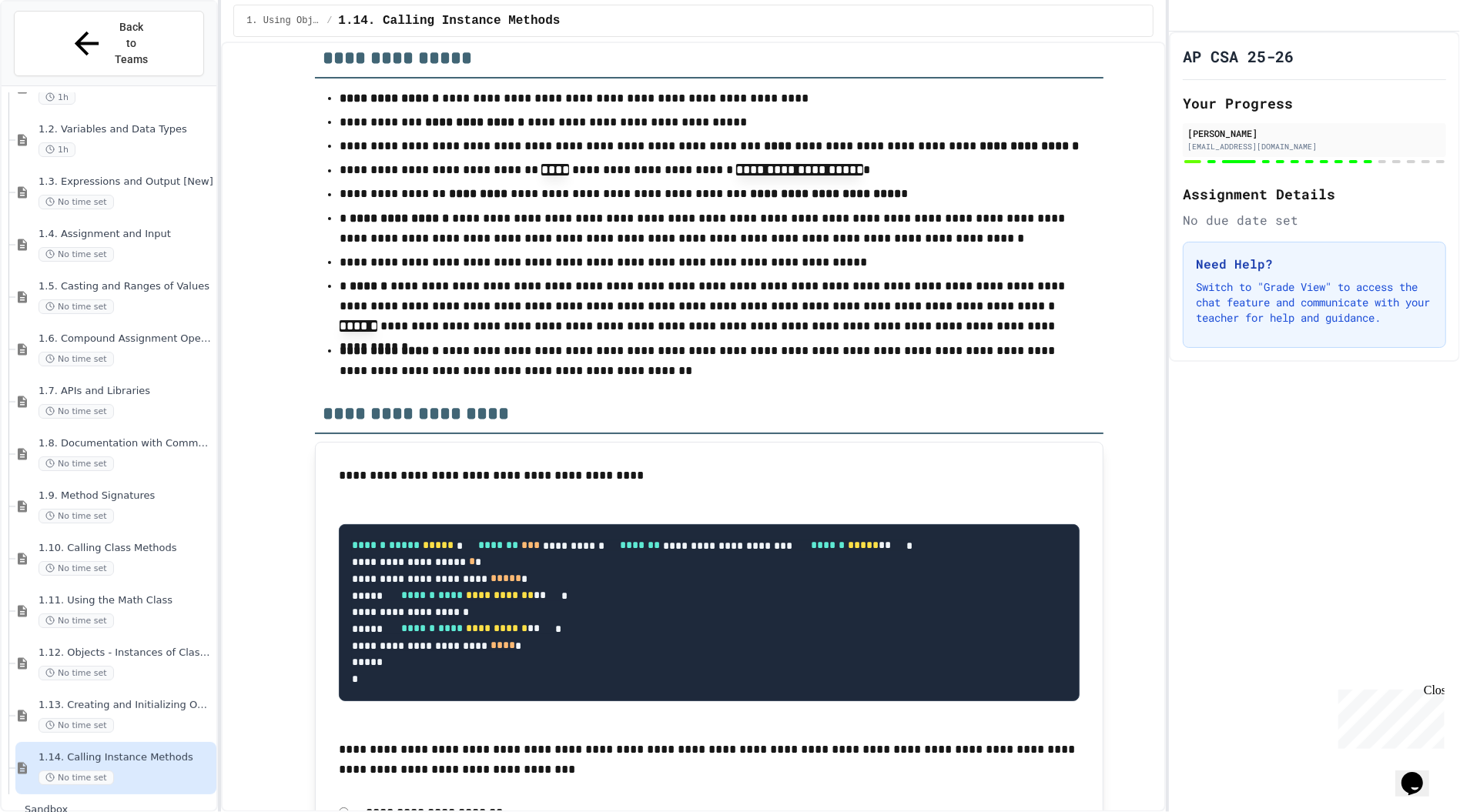
scroll to position [285, 0]
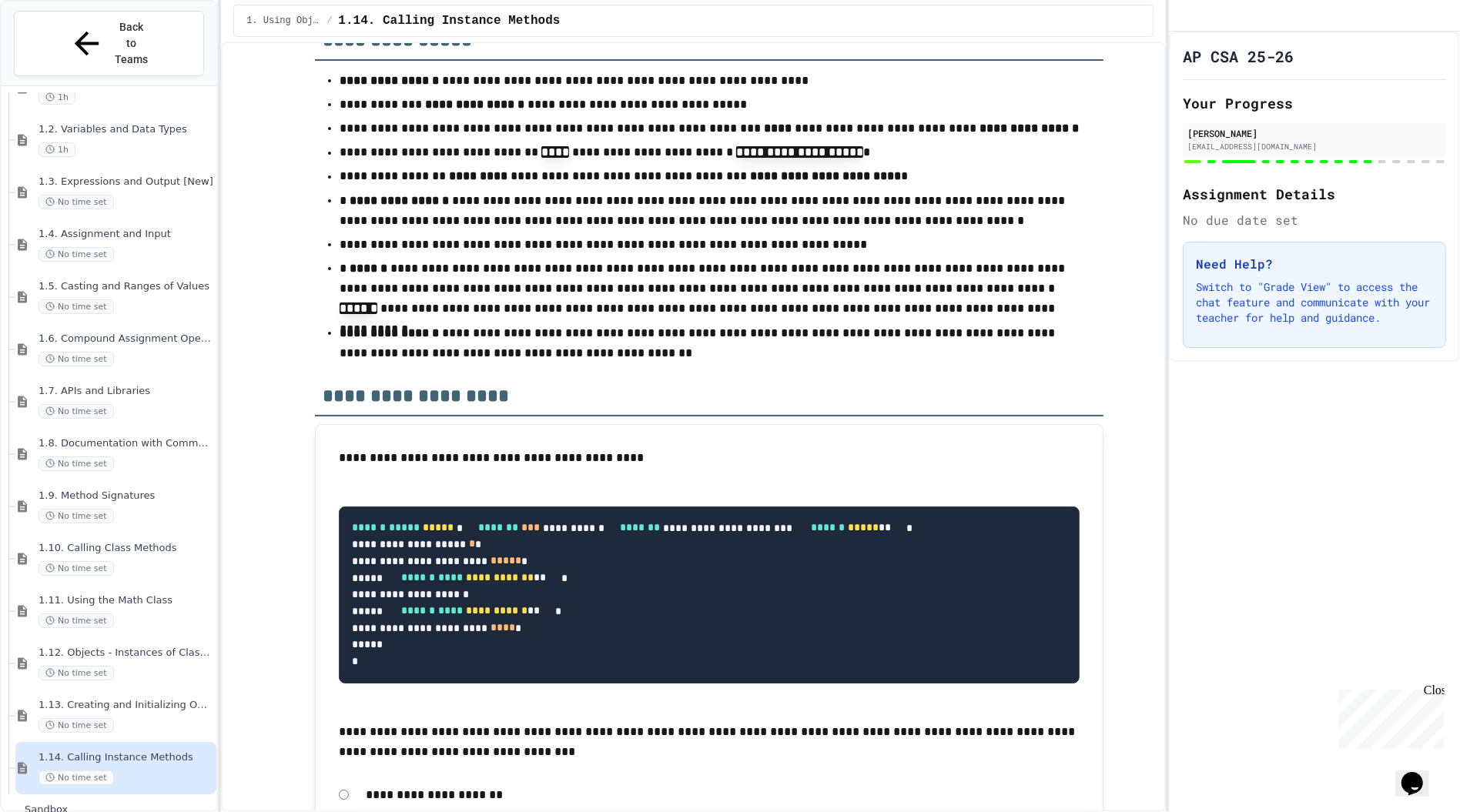
scroll to position [10, 0]
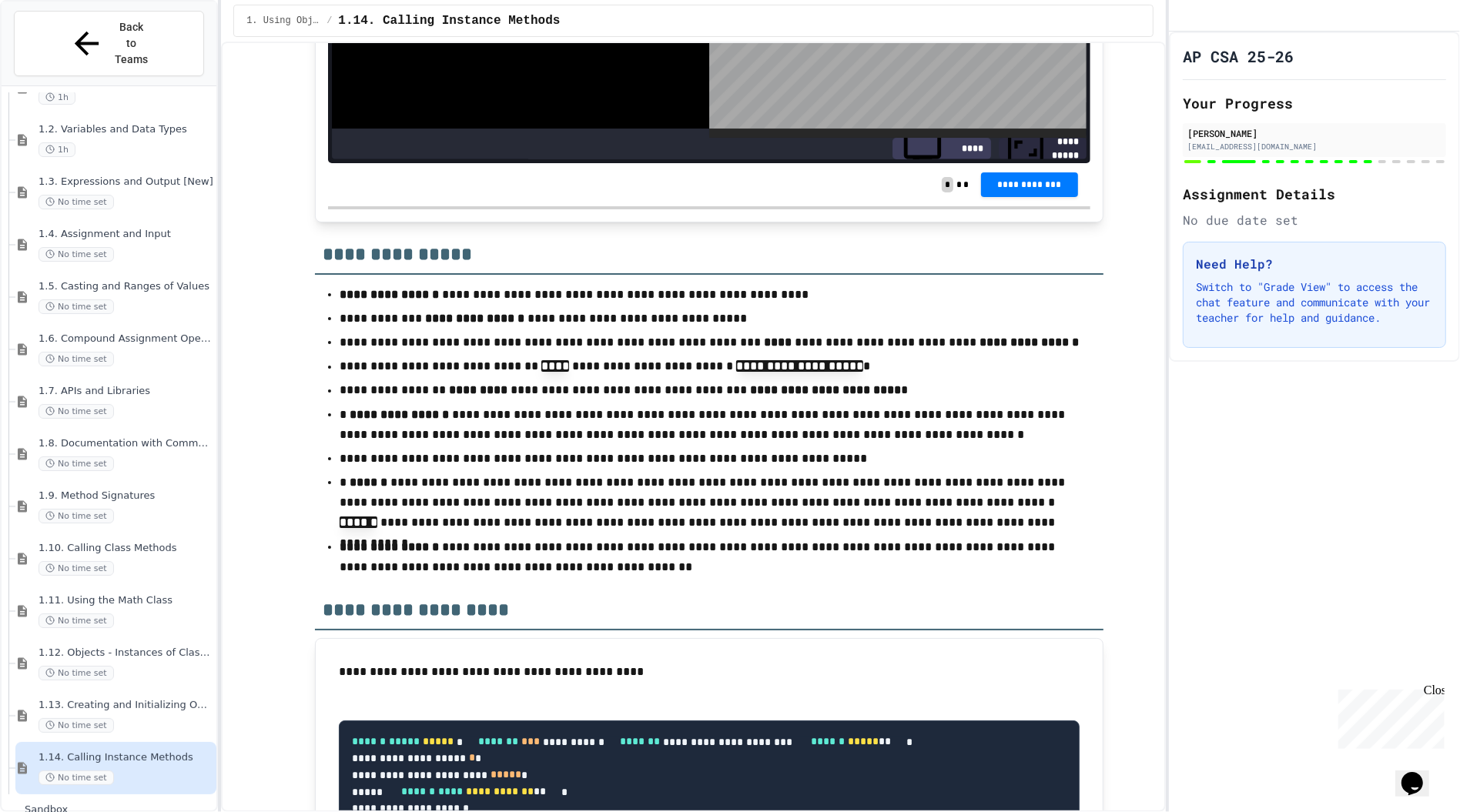
scroll to position [371, 0]
copy div "**********"
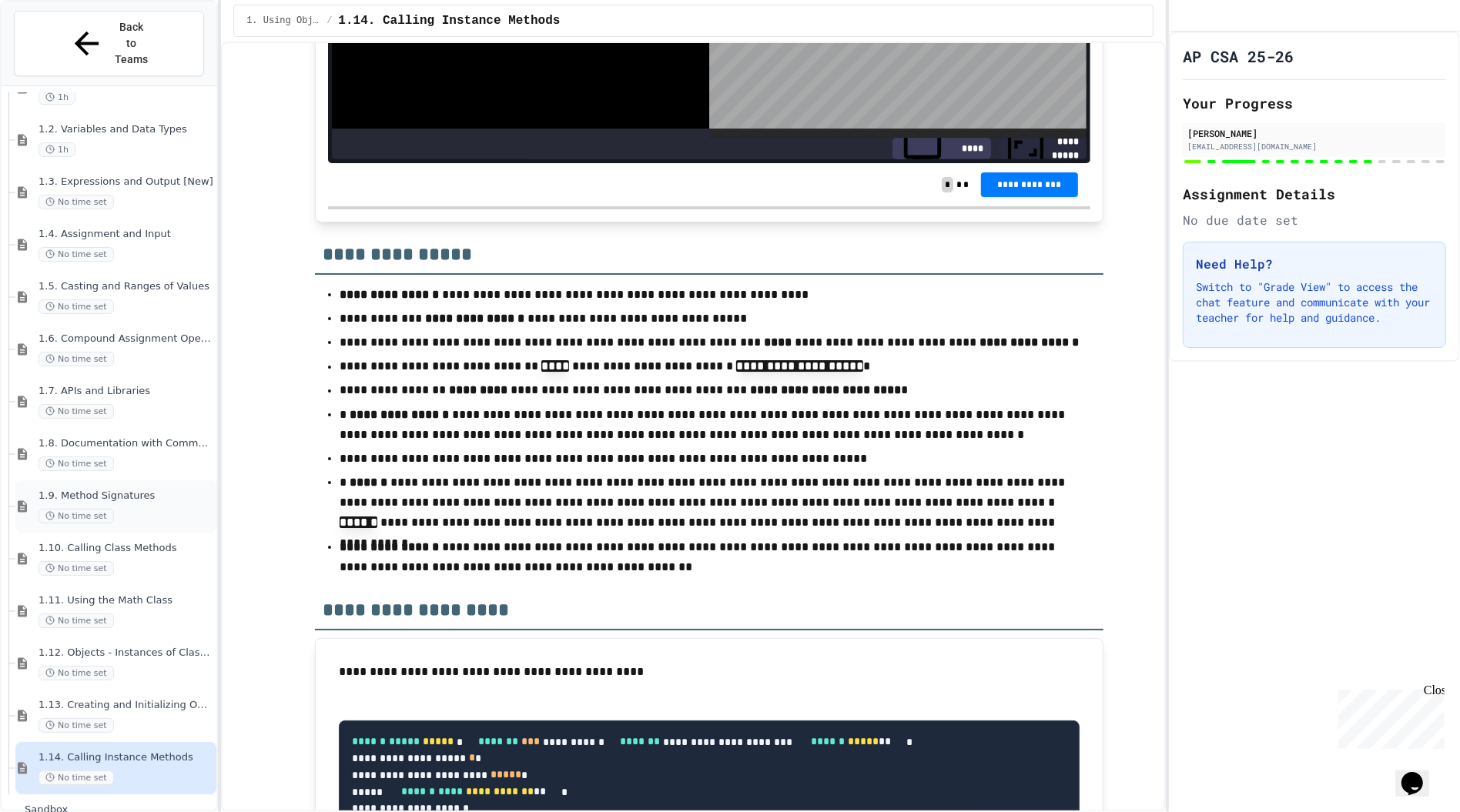
scroll to position [164, 0]
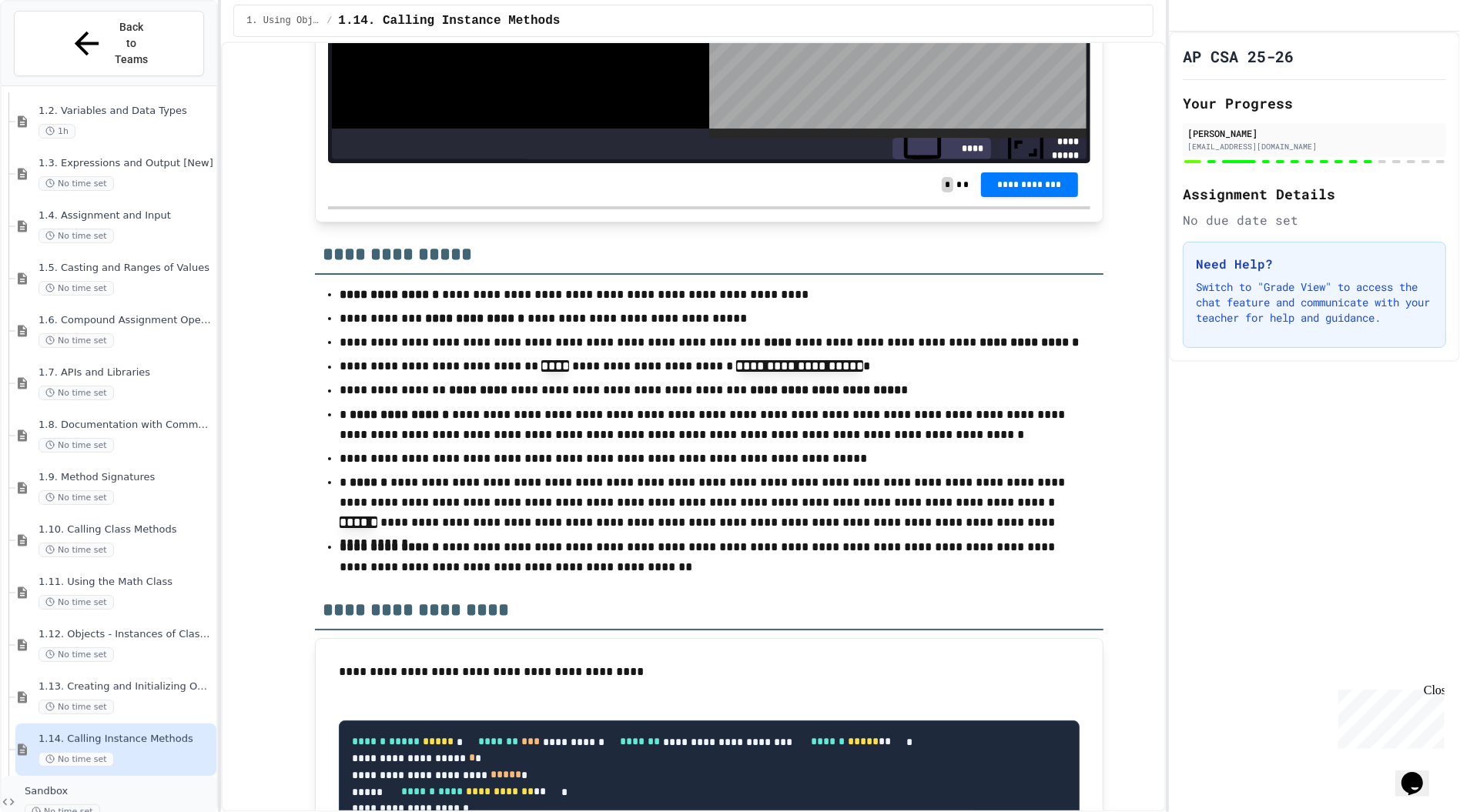
click at [110, 804] on div "No time set" at bounding box center [118, 811] width 188 height 15
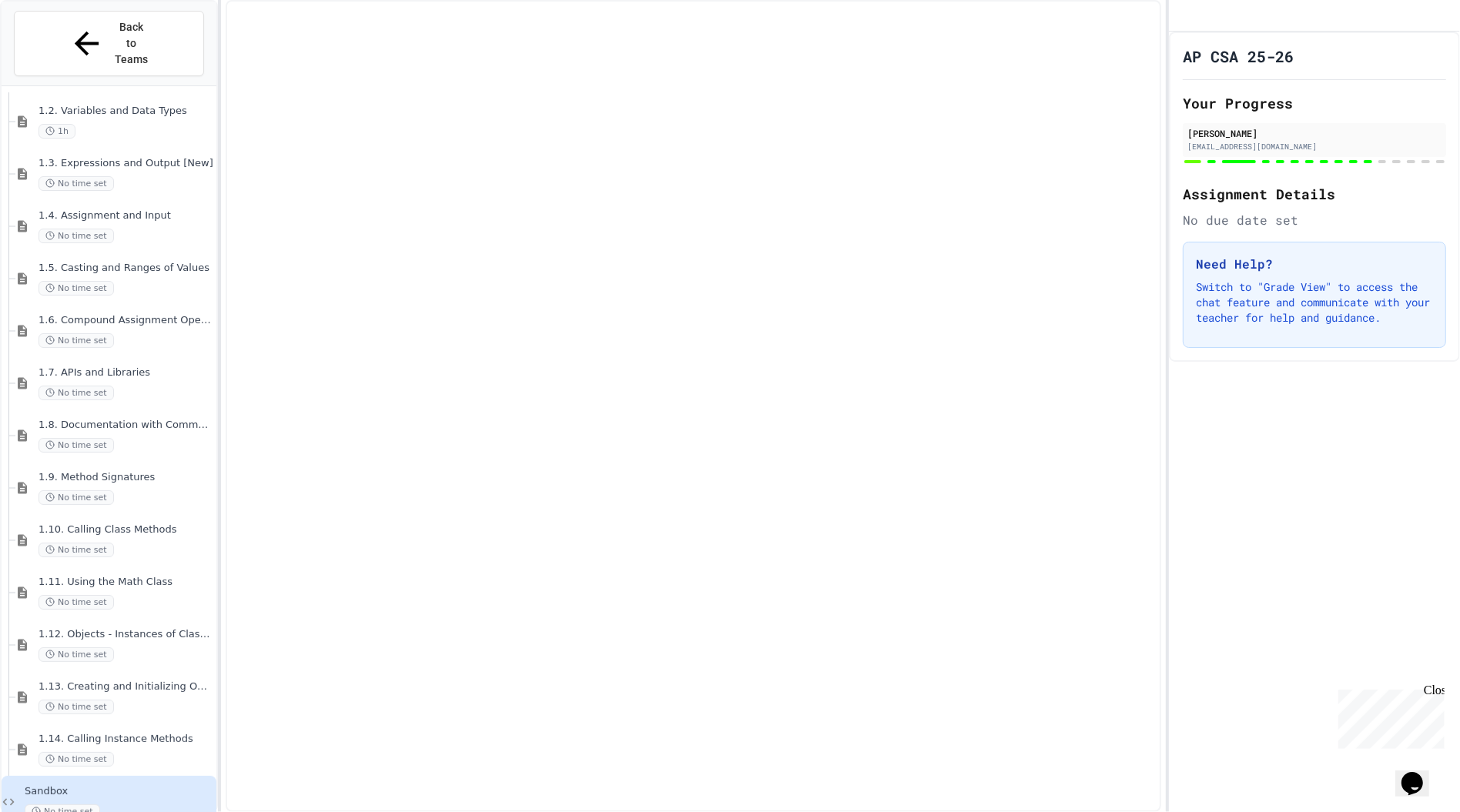
scroll to position [145, 0]
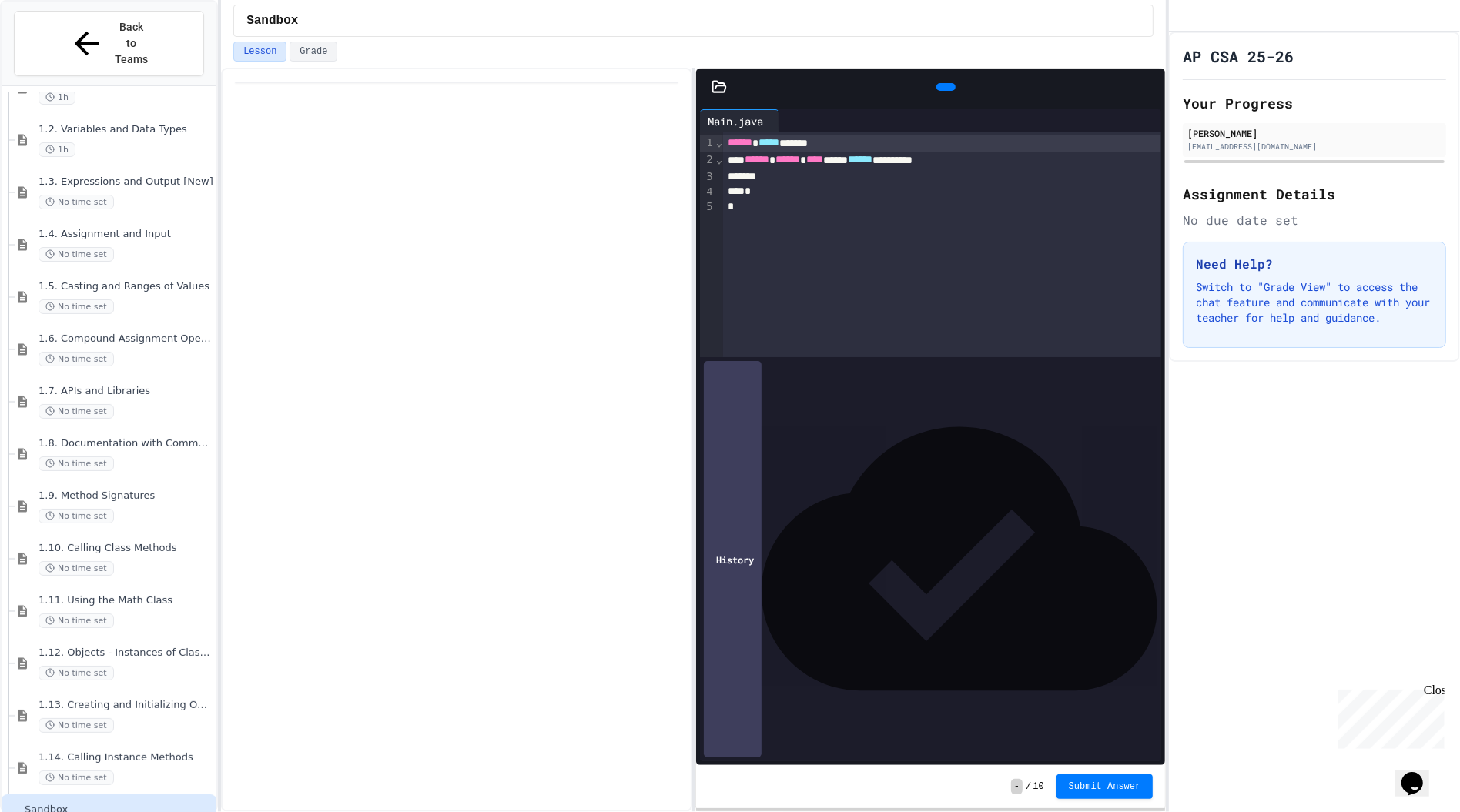
click at [787, 202] on div "*" at bounding box center [941, 207] width 438 height 16
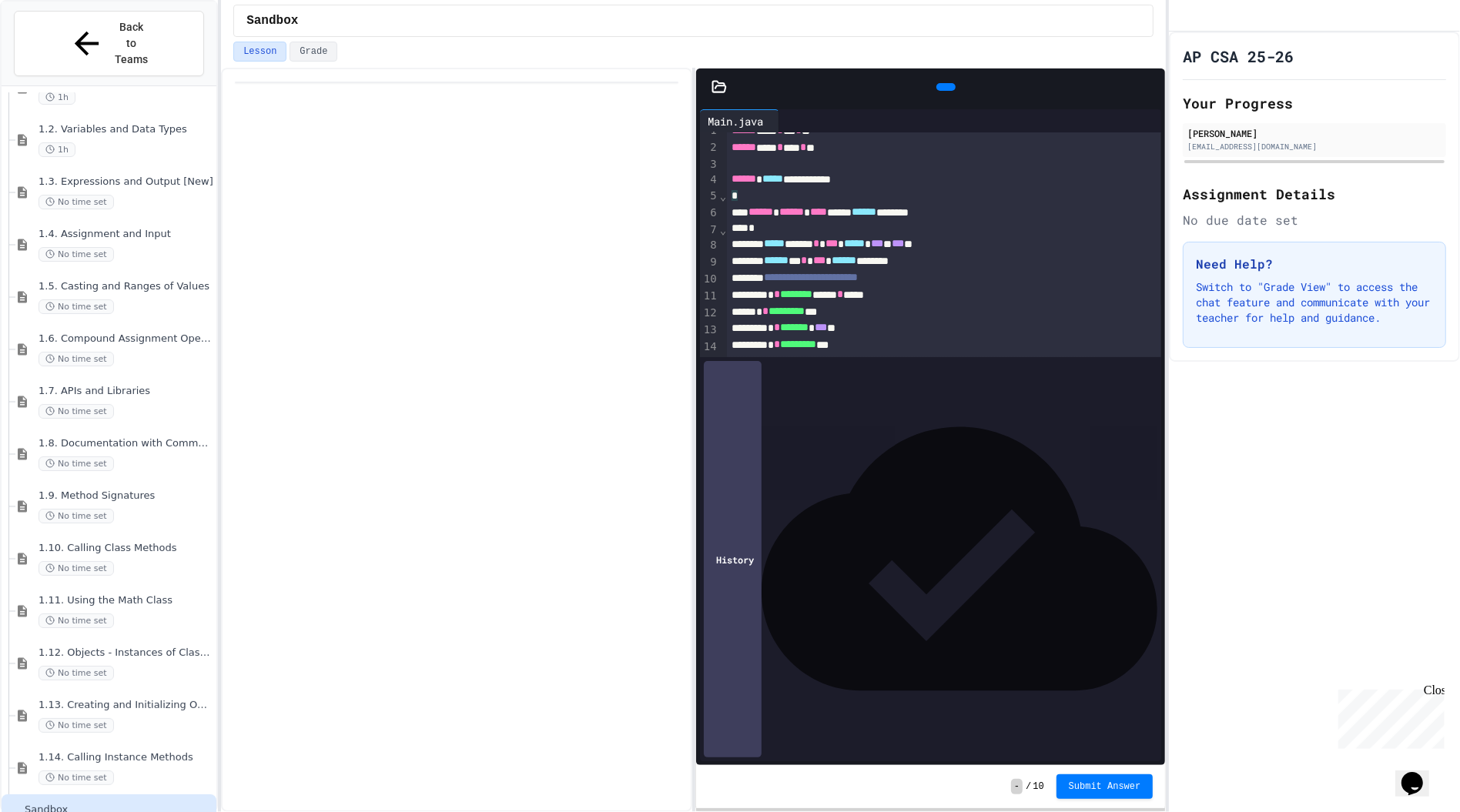
scroll to position [0, 0]
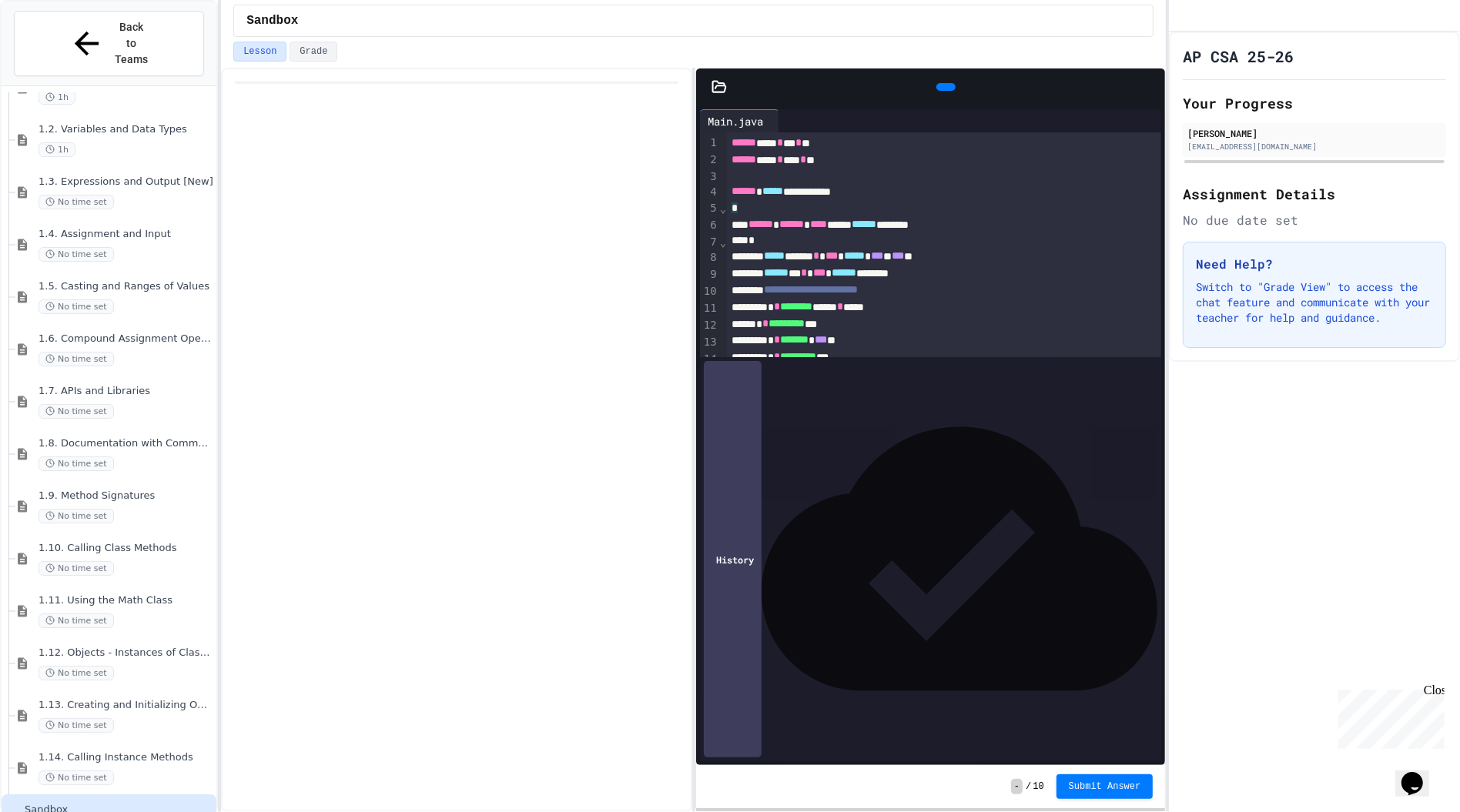
click at [944, 87] on icon at bounding box center [944, 87] width 0 height 0
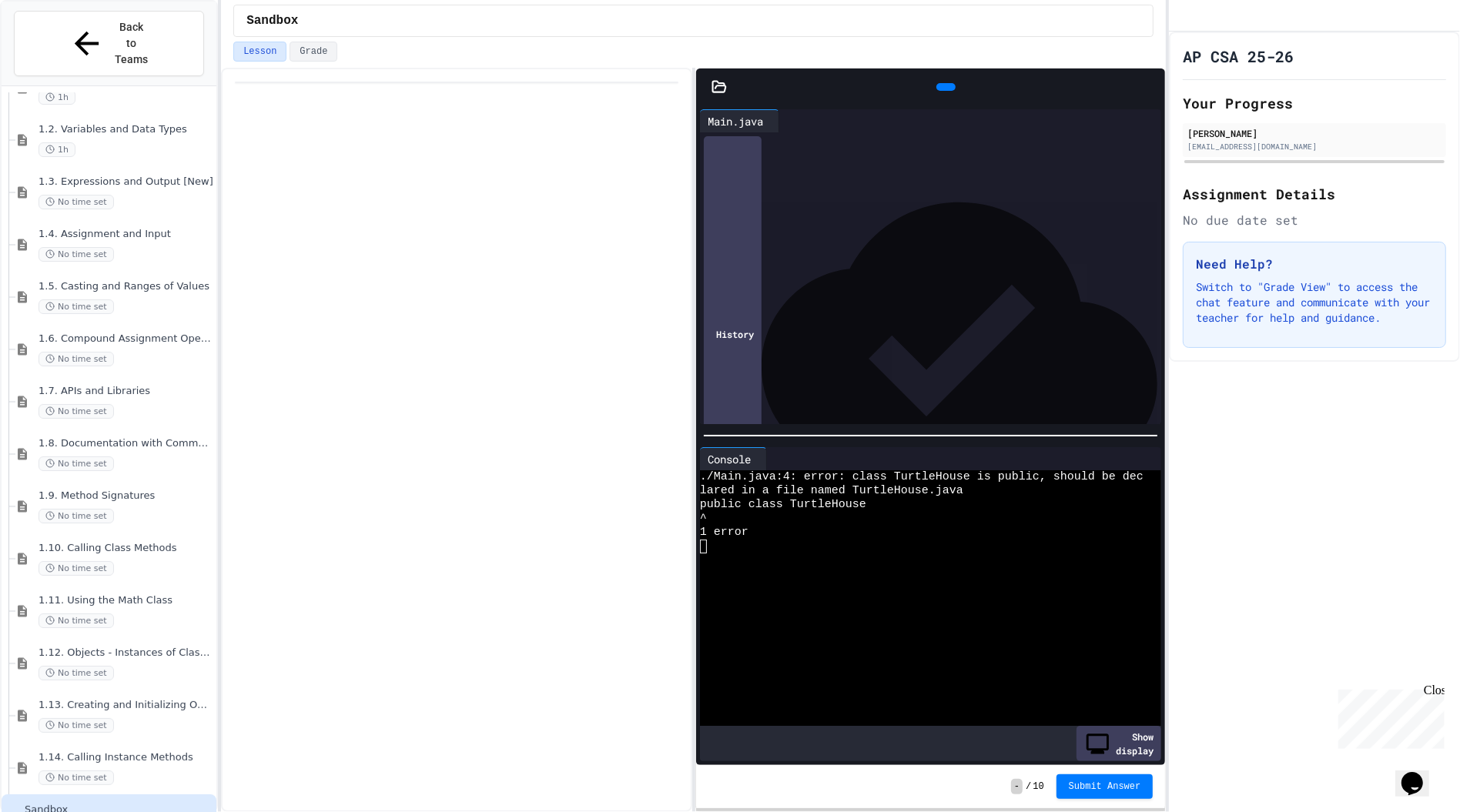
click at [939, 323] on div "* * ********* ***" at bounding box center [943, 324] width 435 height 17
click at [87, 751] on div "1.14. Calling Instance Methods No time set" at bounding box center [125, 768] width 174 height 34
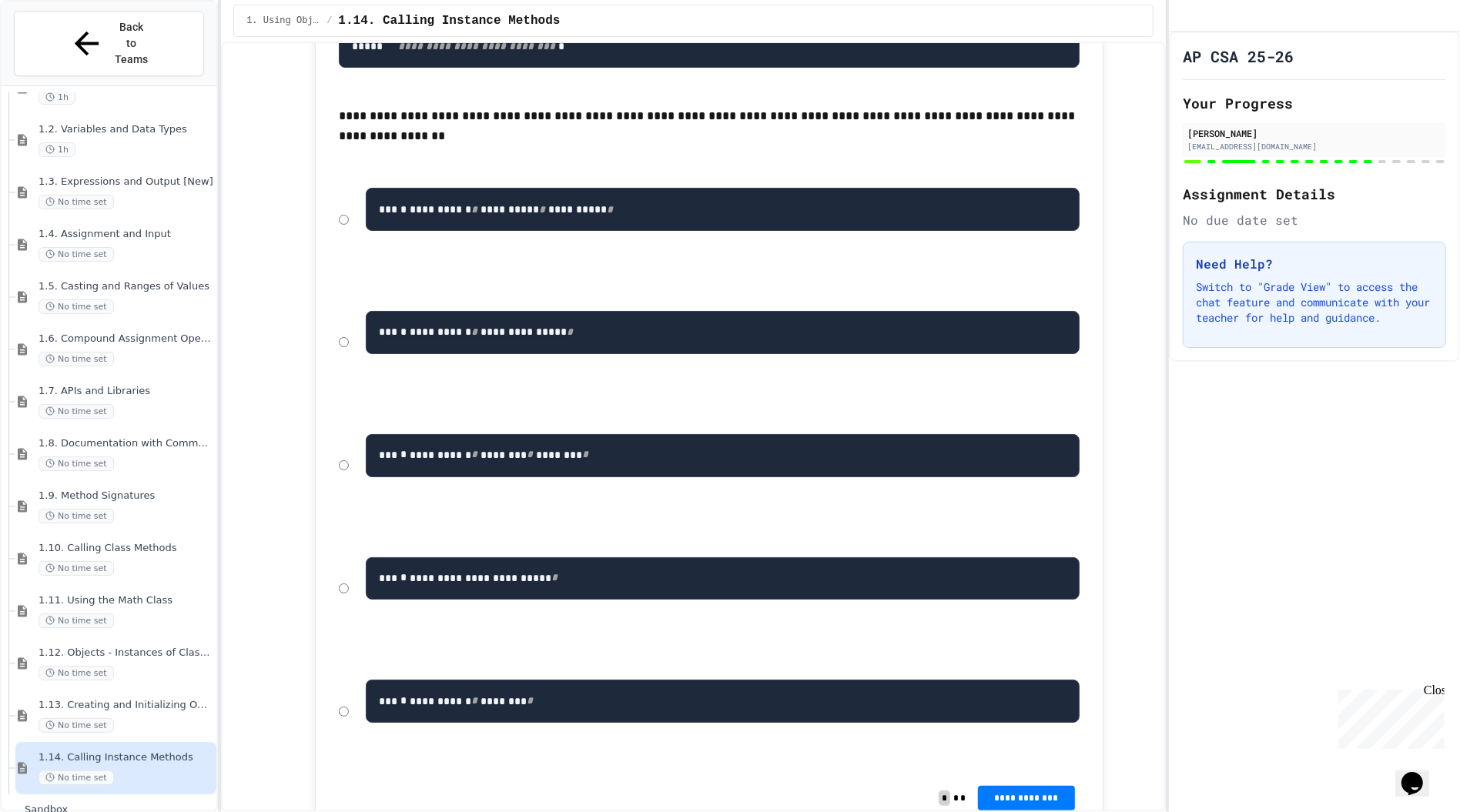
scroll to position [15739, 0]
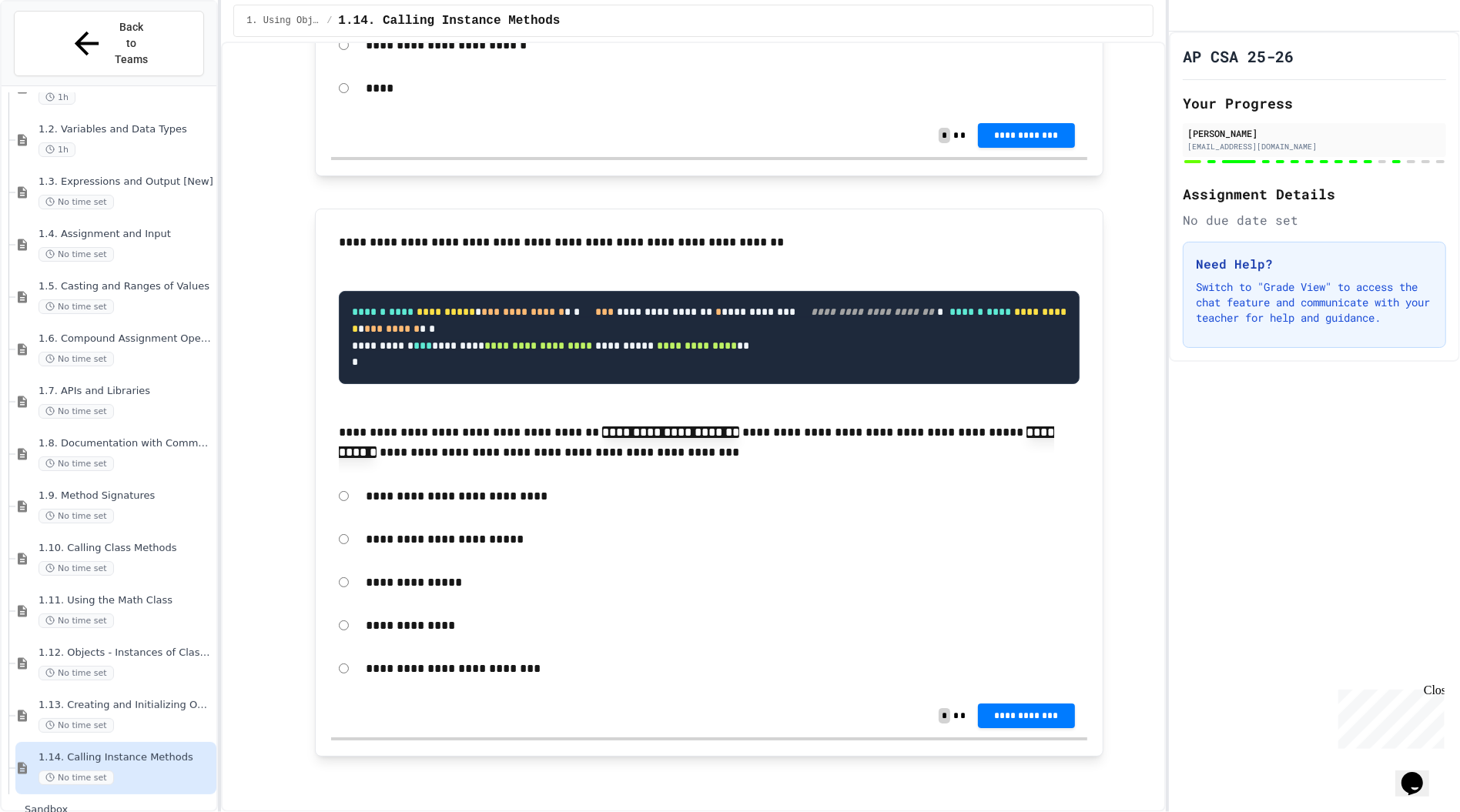
scroll to position [17276, 0]
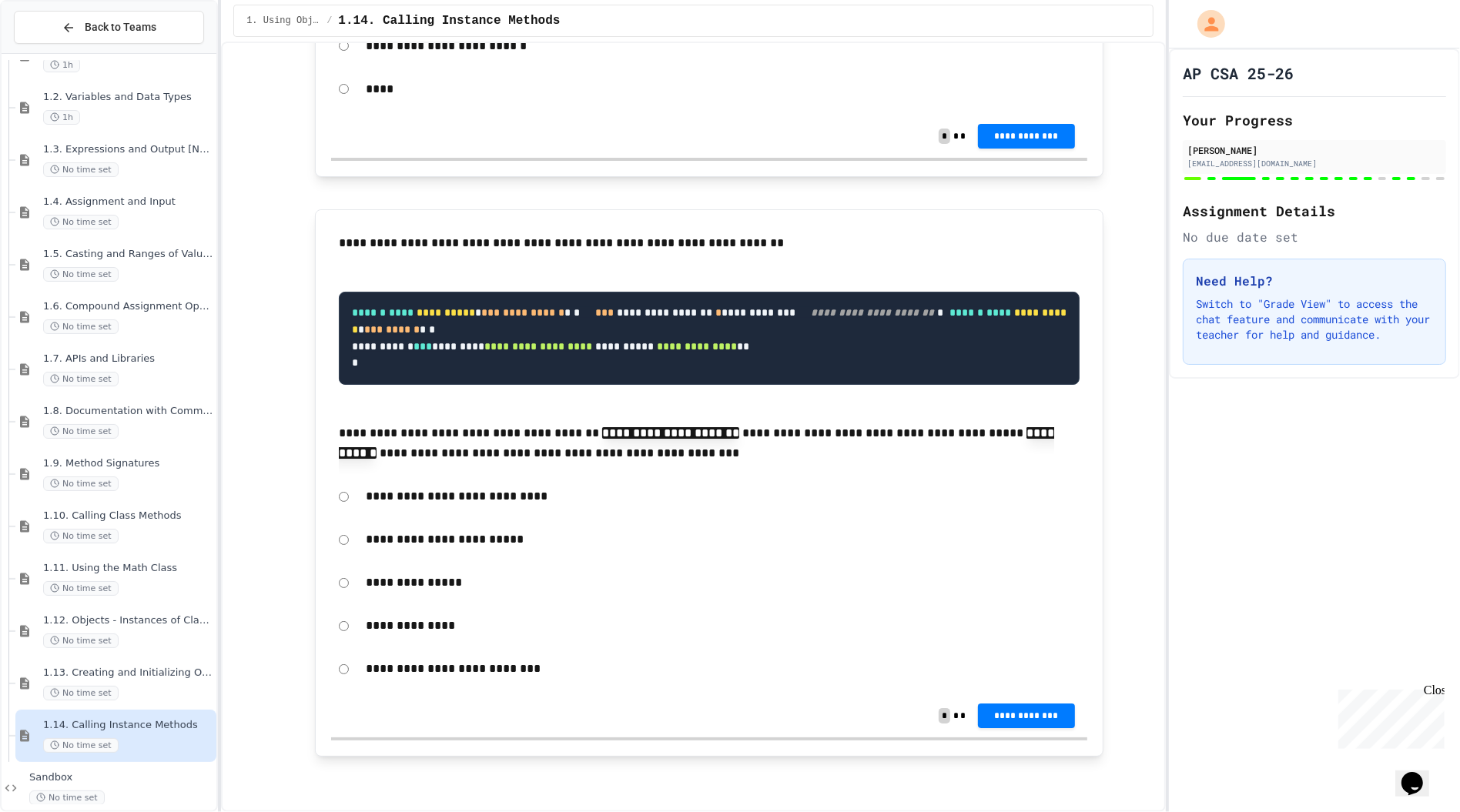
scroll to position [18418, 0]
click at [1022, 143] on span "**********" at bounding box center [1025, 136] width 72 height 12
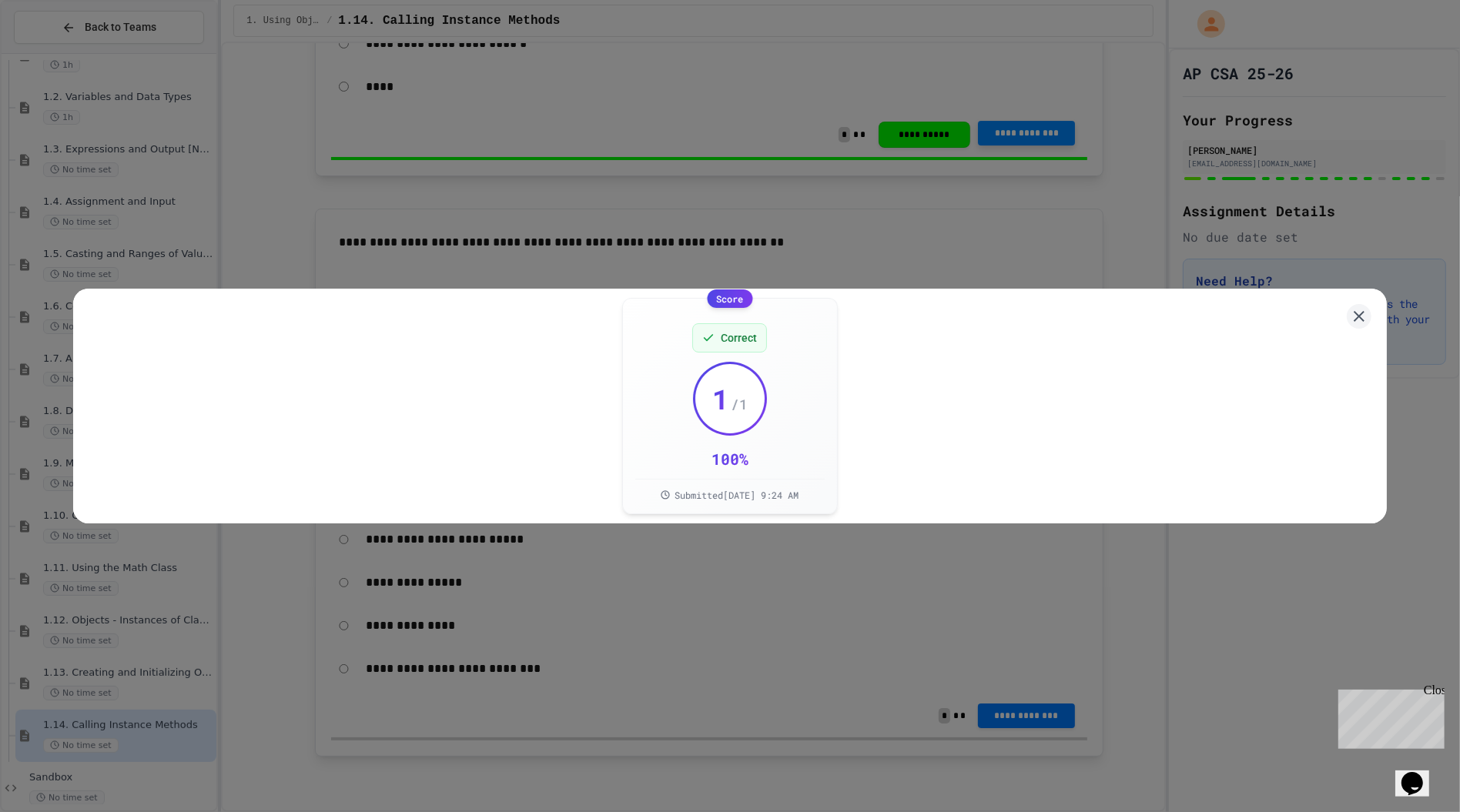
click at [1372, 322] on div "Score Correct 1 / 1 100 % Submitted Sep 29, 2025, 9:24 AM" at bounding box center [730, 406] width 1314 height 235
click at [1363, 321] on icon at bounding box center [1359, 317] width 20 height 20
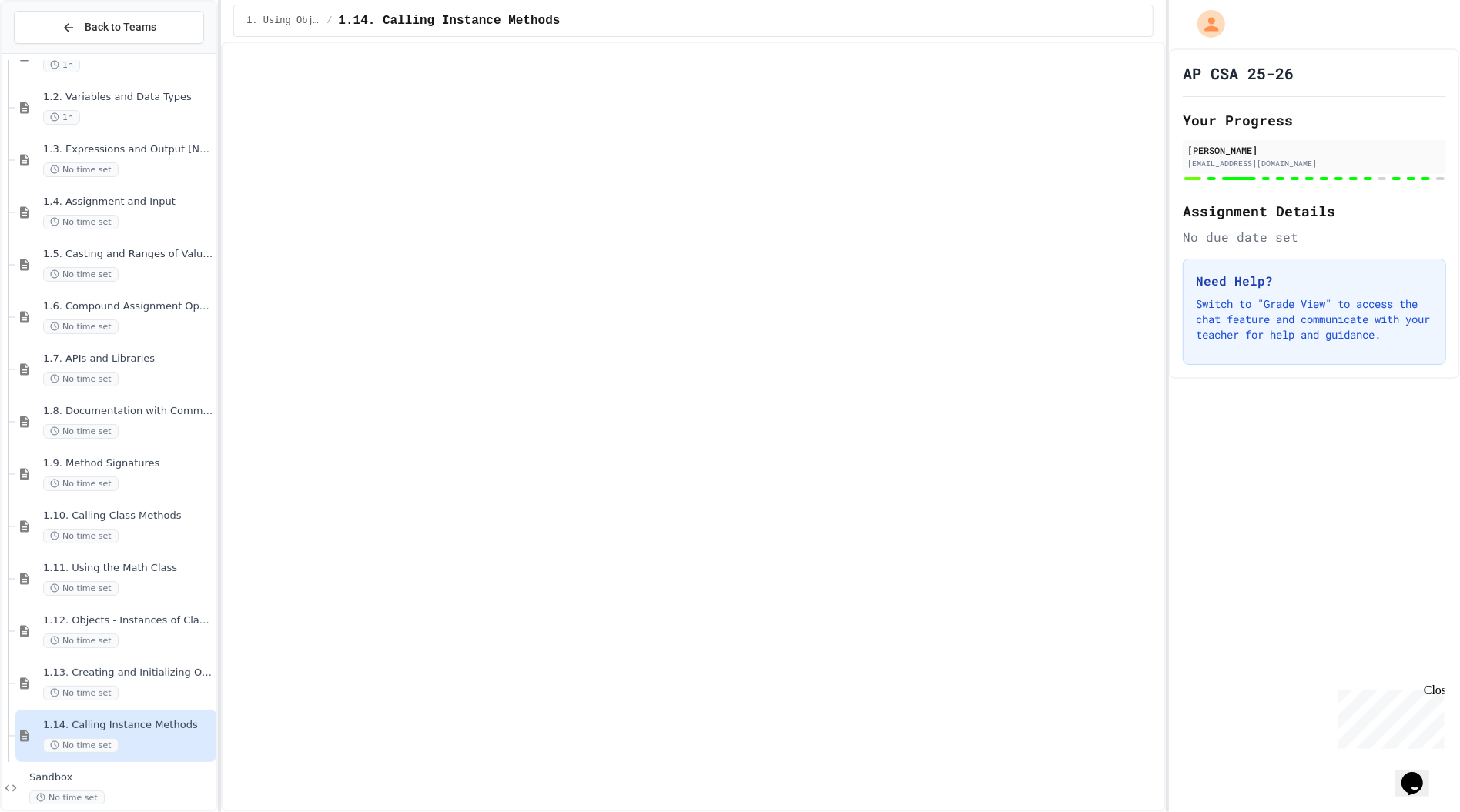
scroll to position [18890, 0]
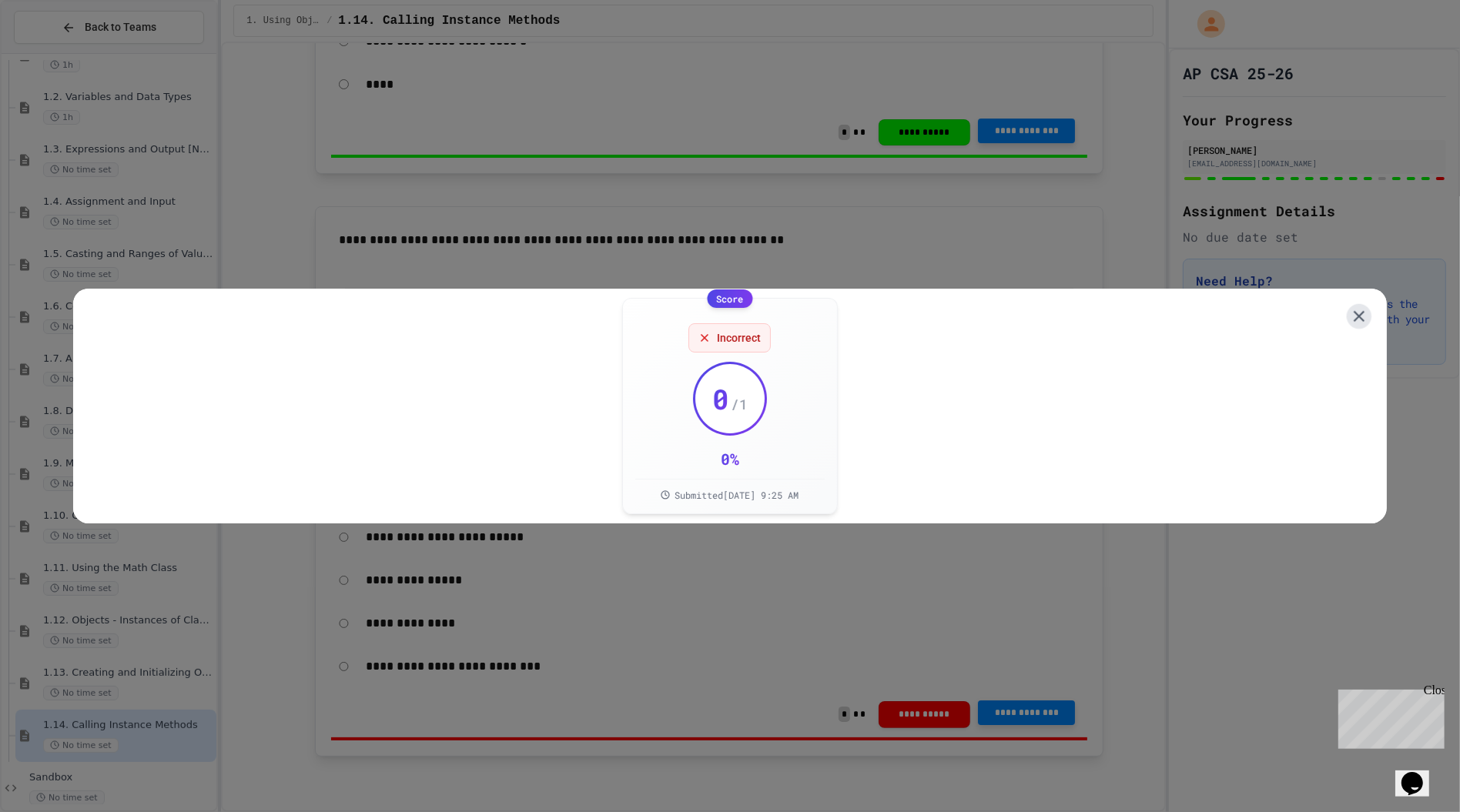
click at [1359, 307] on icon at bounding box center [1358, 316] width 19 height 19
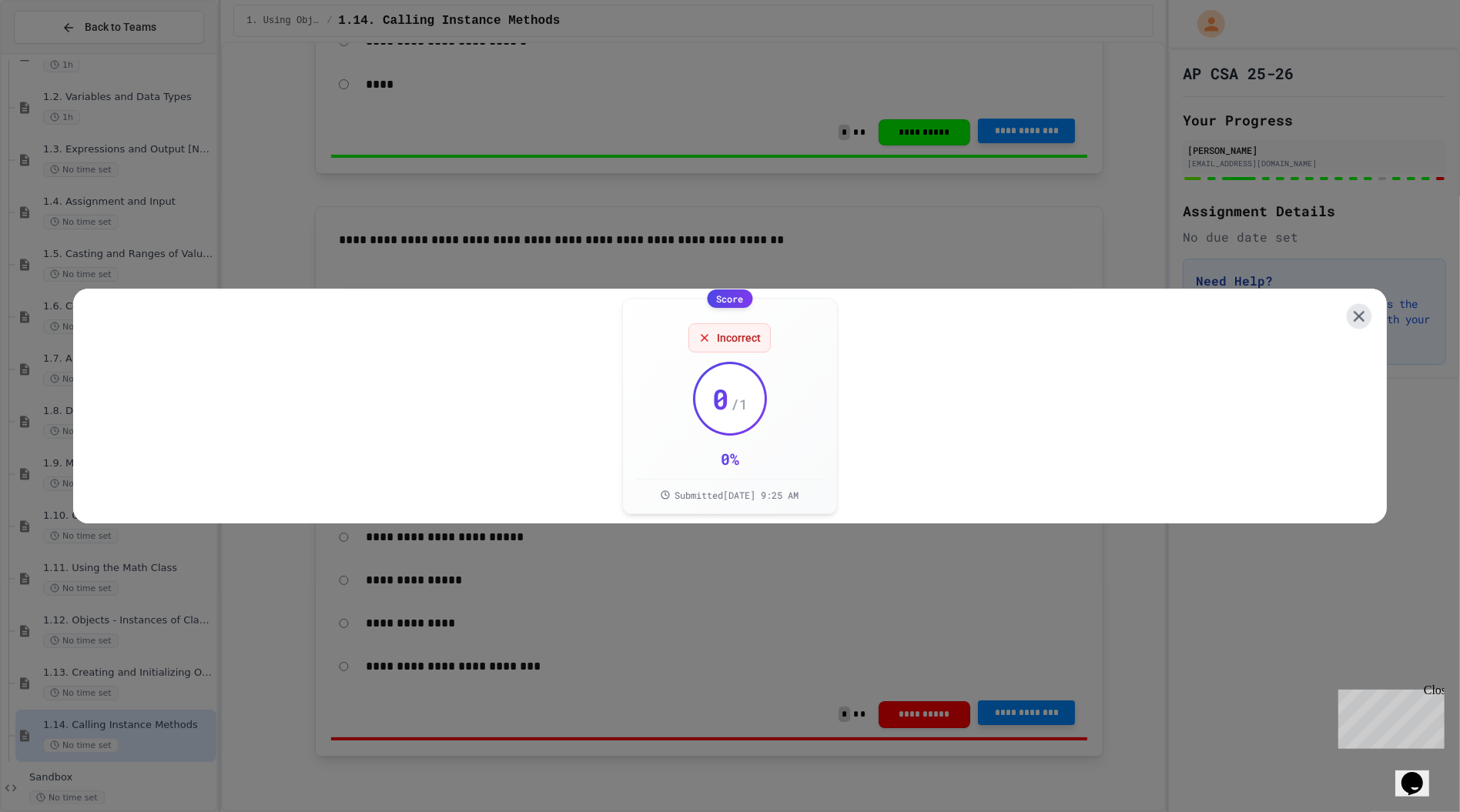
click at [1355, 307] on icon at bounding box center [1359, 317] width 20 height 20
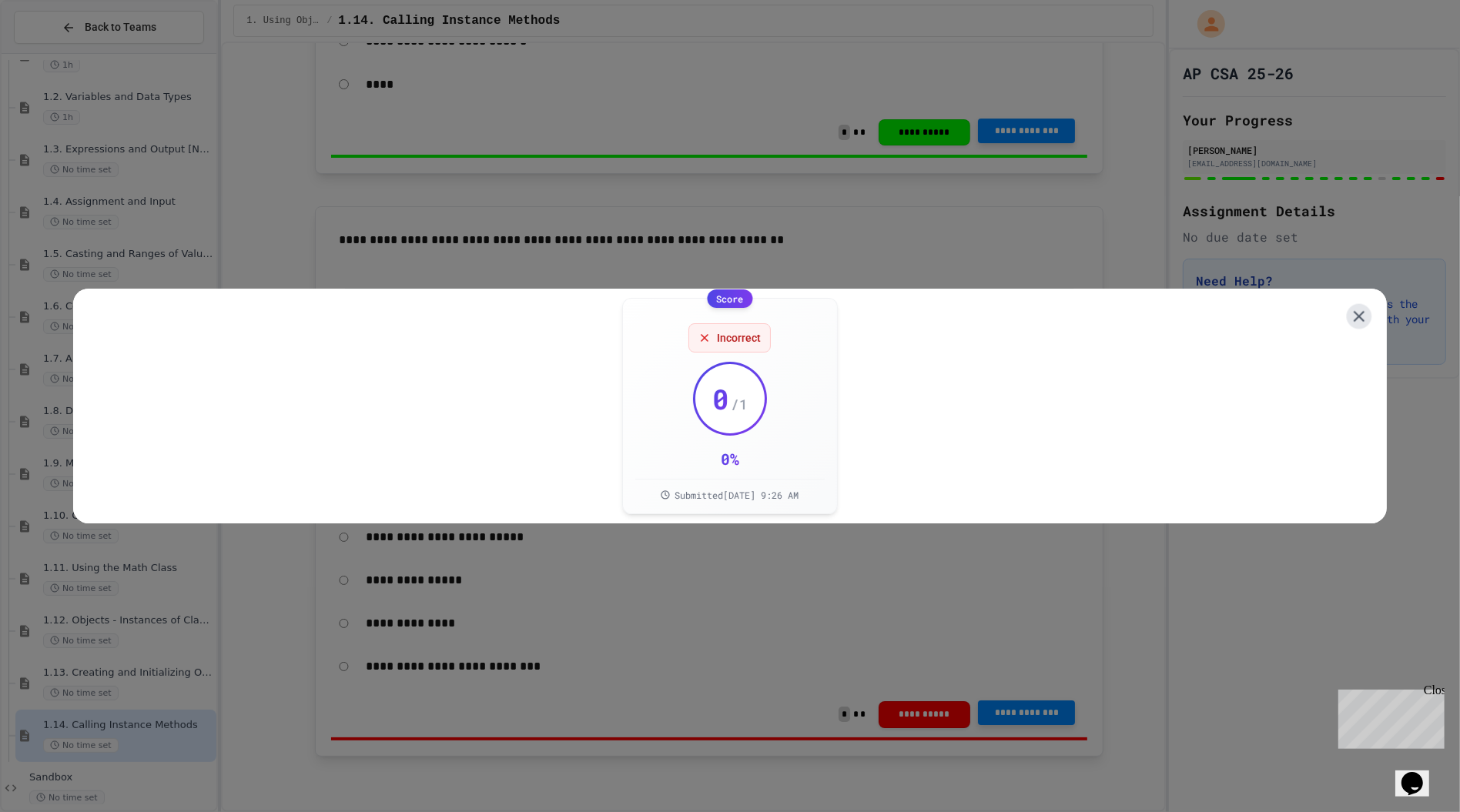
click at [1362, 325] on icon at bounding box center [1359, 317] width 20 height 20
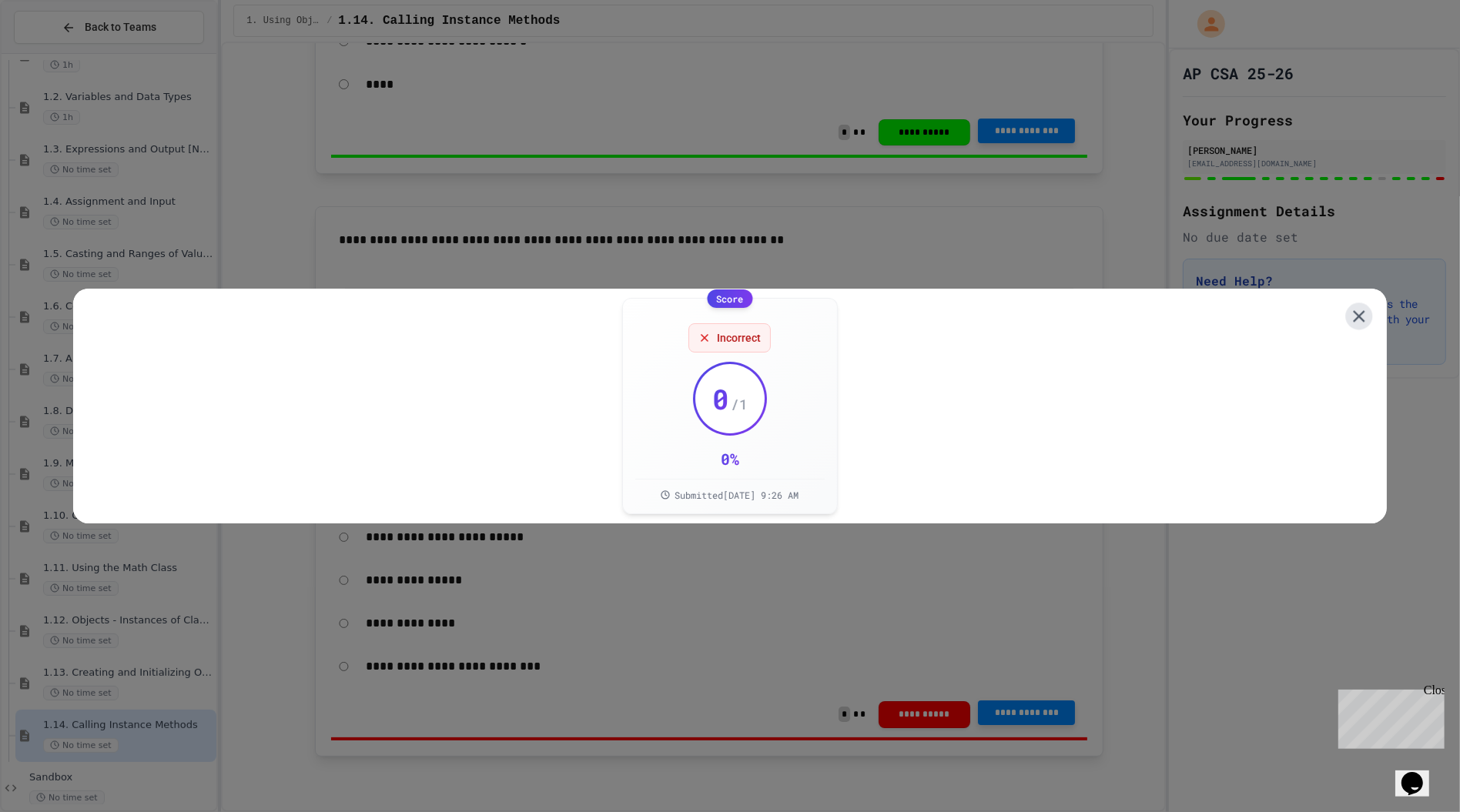
click at [1359, 306] on icon at bounding box center [1358, 316] width 20 height 20
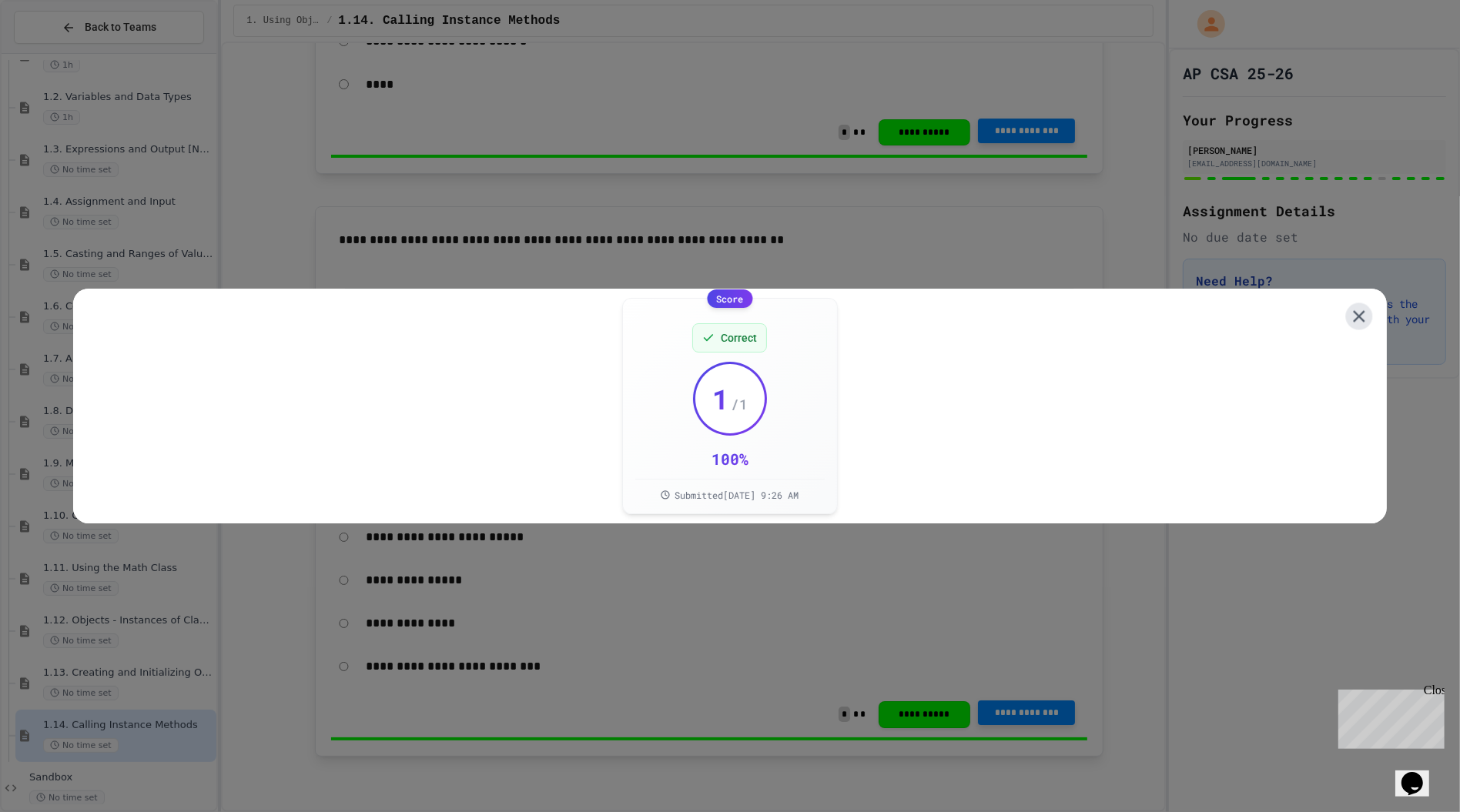
click at [1353, 313] on icon at bounding box center [1358, 316] width 20 height 20
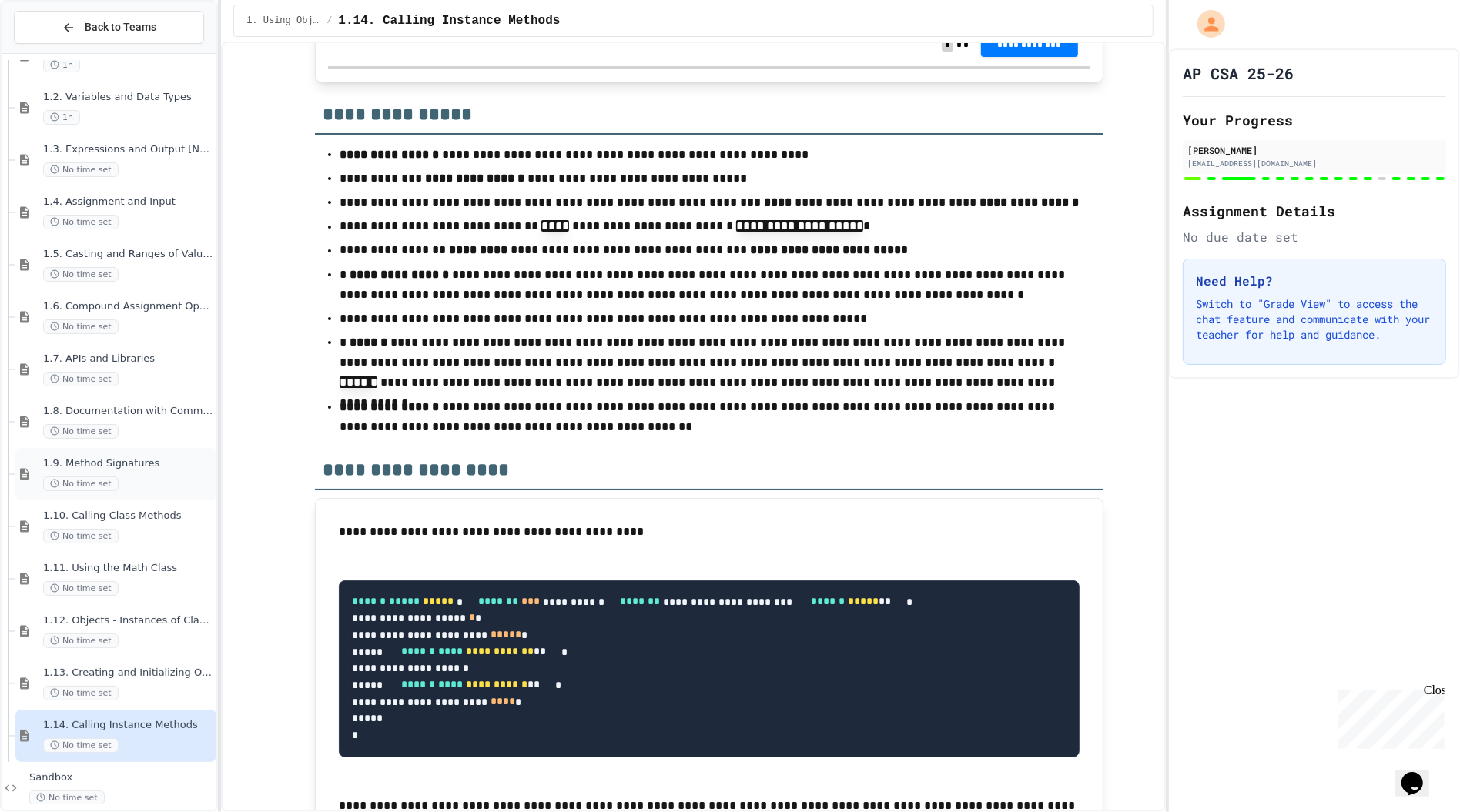
scroll to position [164, 0]
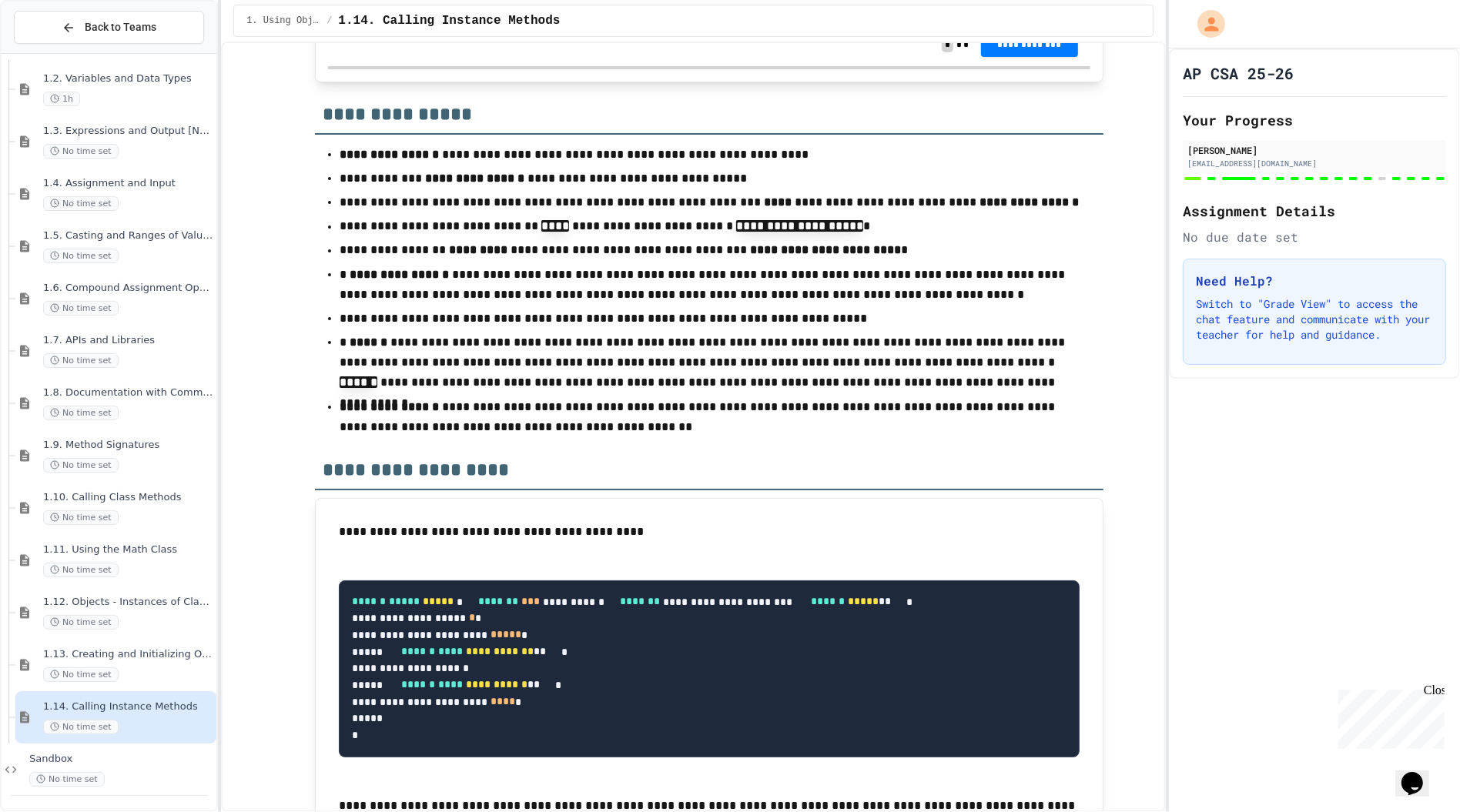
click at [1195, 498] on div "AP CSA 25-26 Your Progress JOSEPH RAMIREZ ramirezje2@chelseaschools.com Assignm…" at bounding box center [1314, 430] width 291 height 764
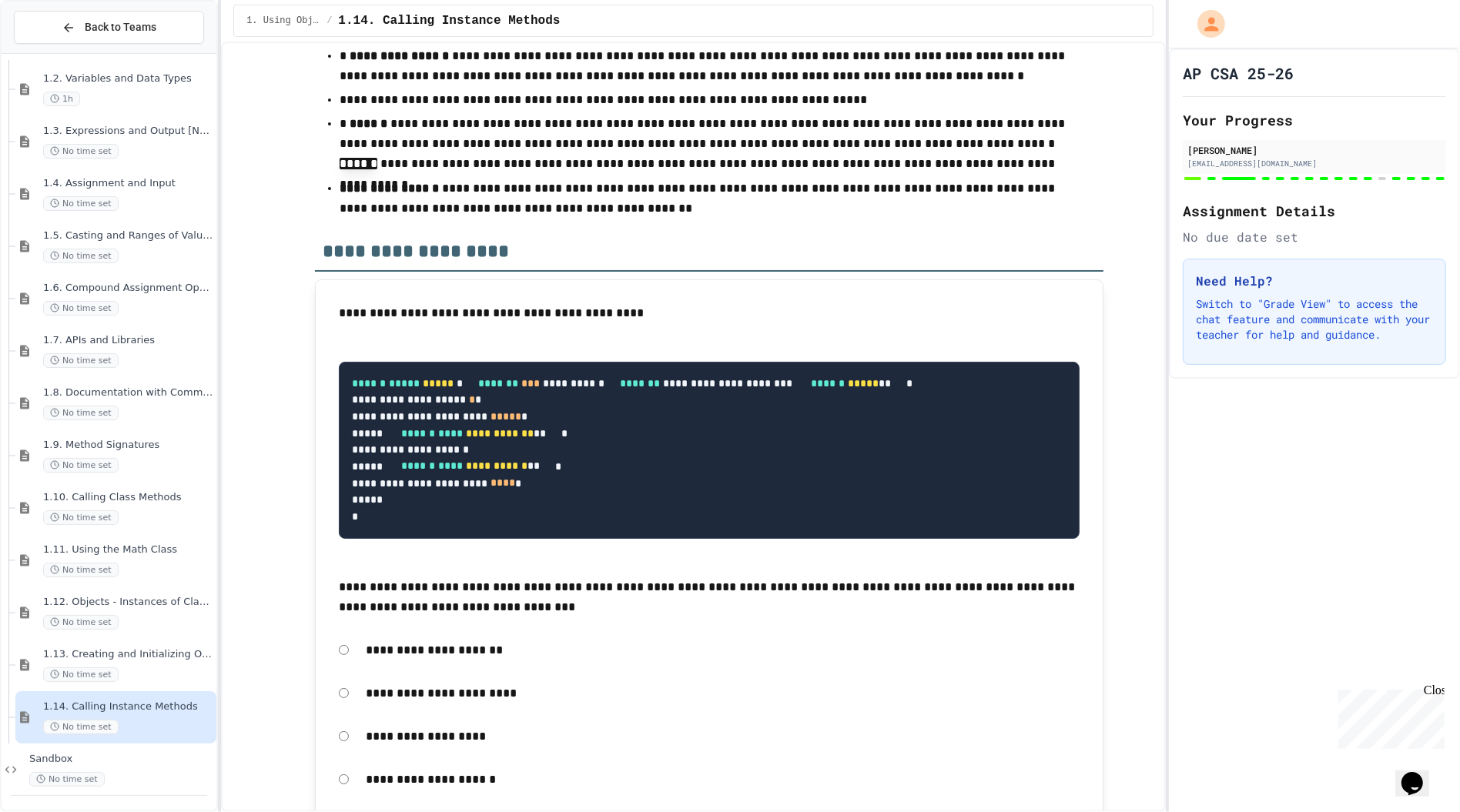
scroll to position [14634, 0]
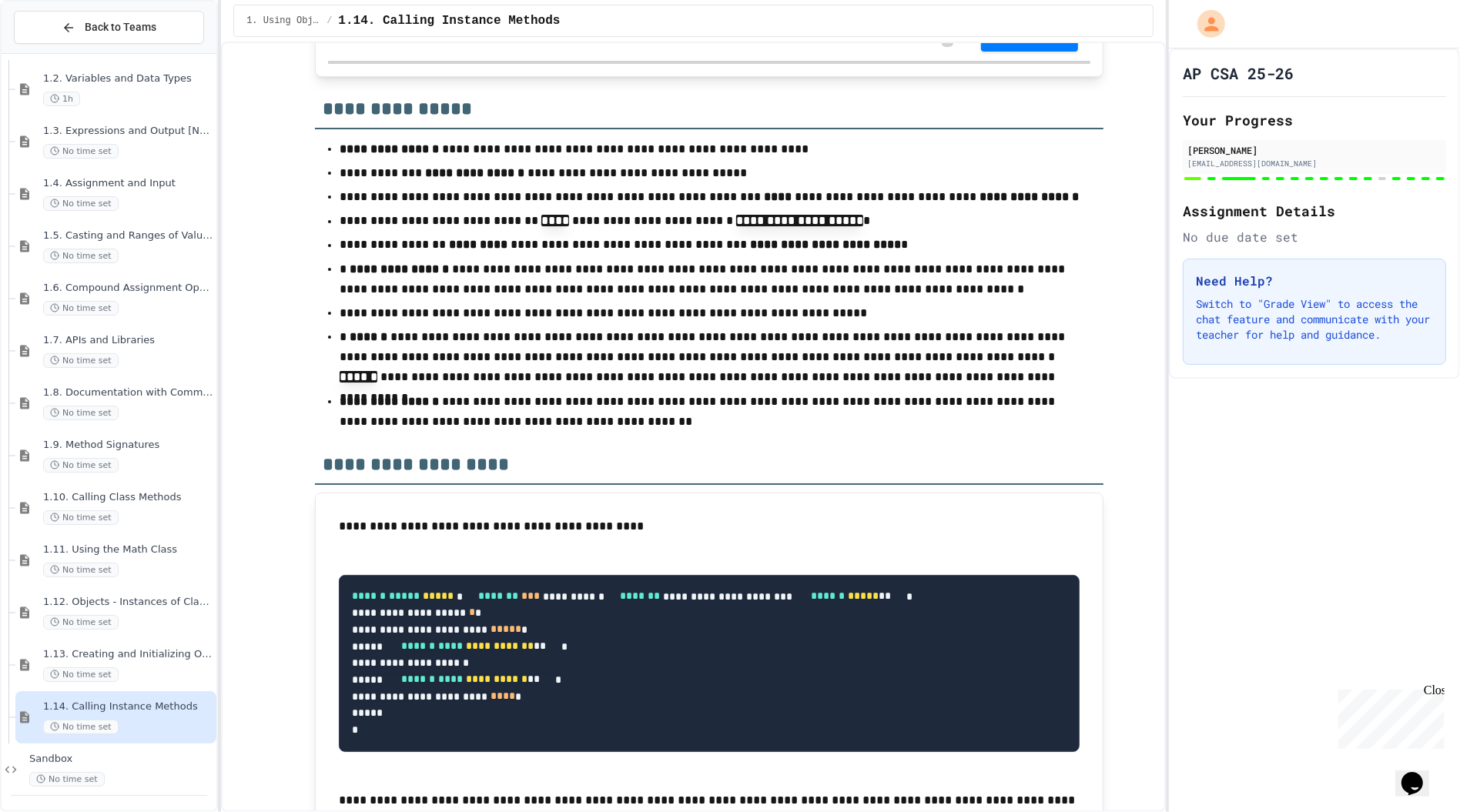
scroll to position [14406, 0]
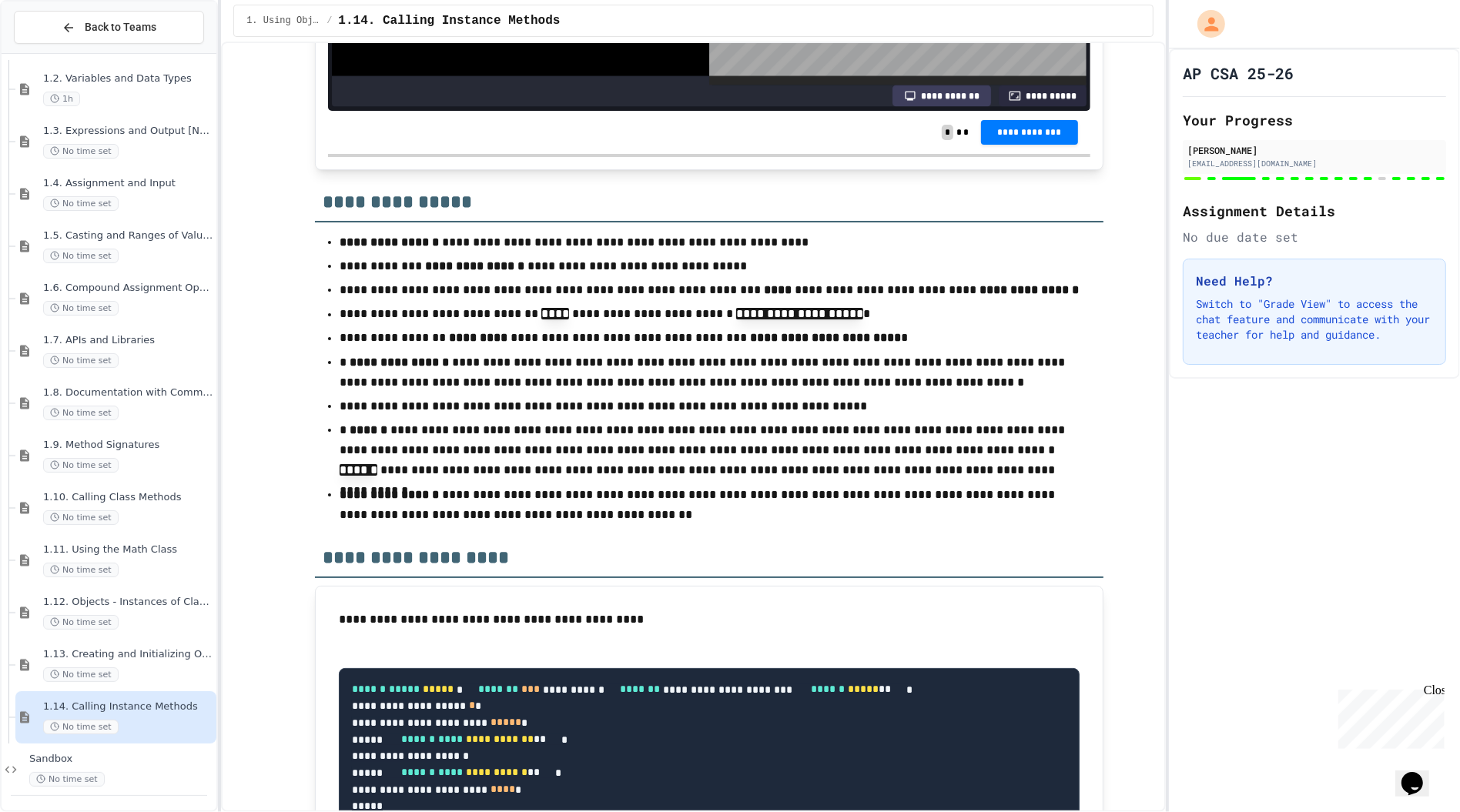
scroll to position [14303, 0]
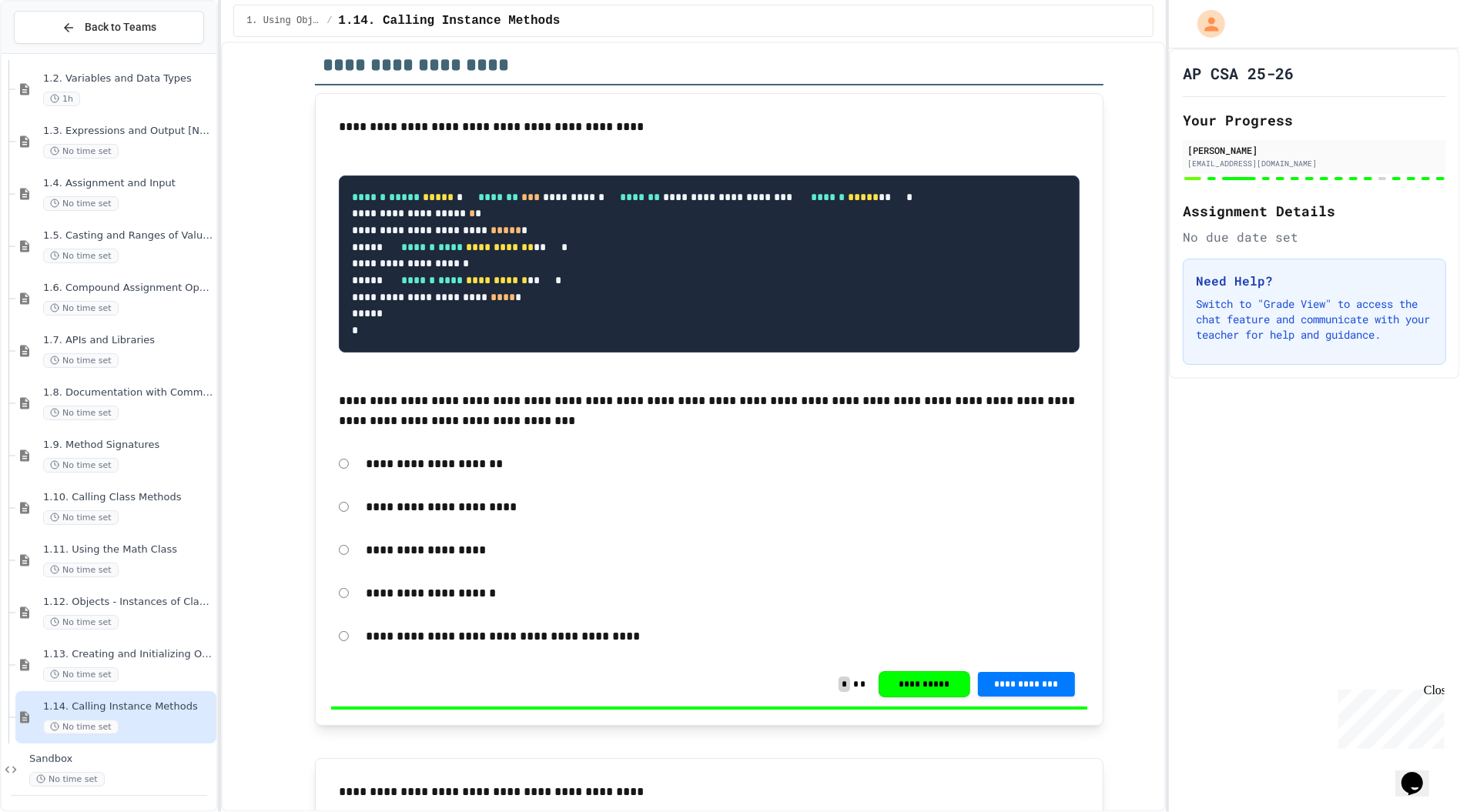
scroll to position [14840, 0]
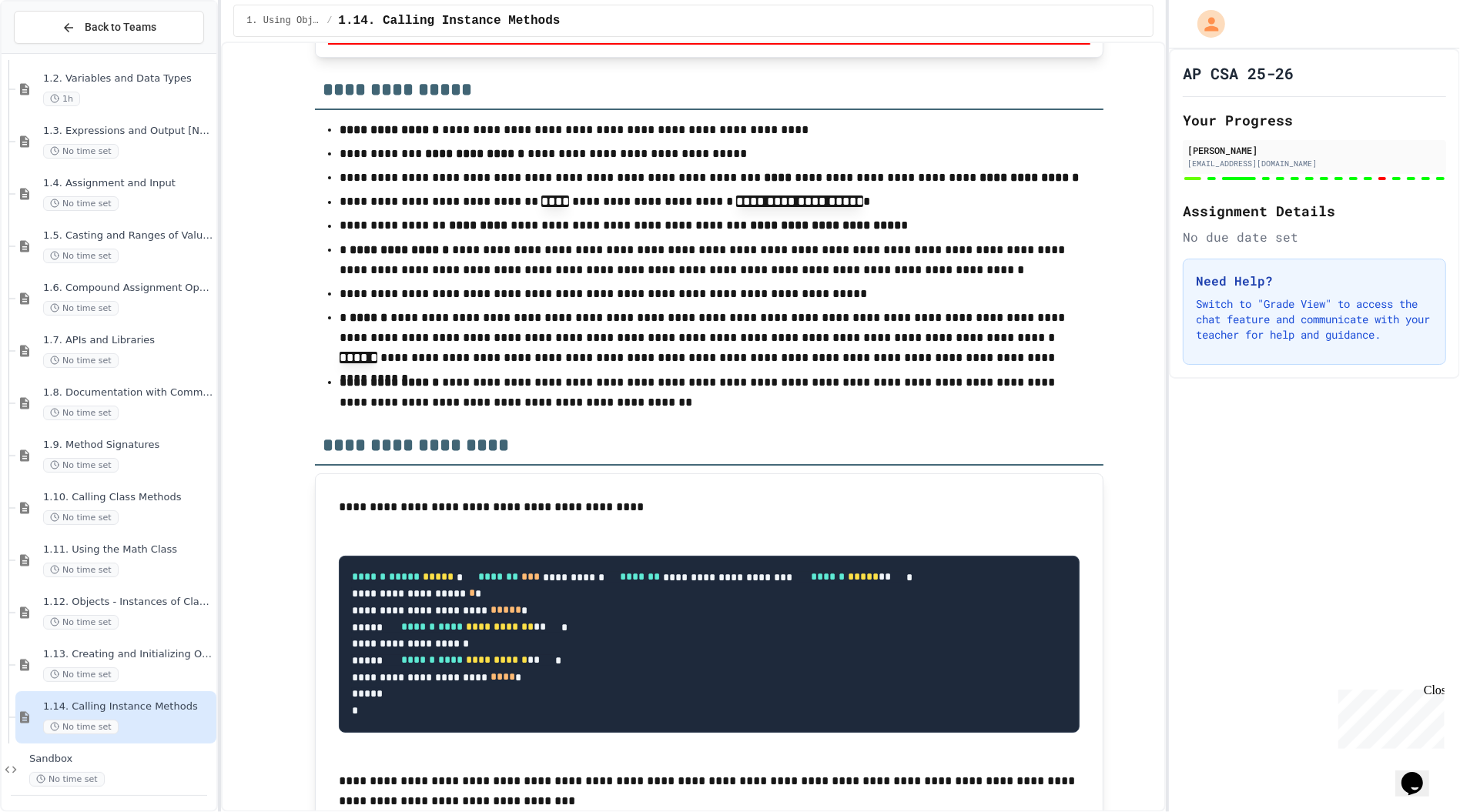
scroll to position [14432, 0]
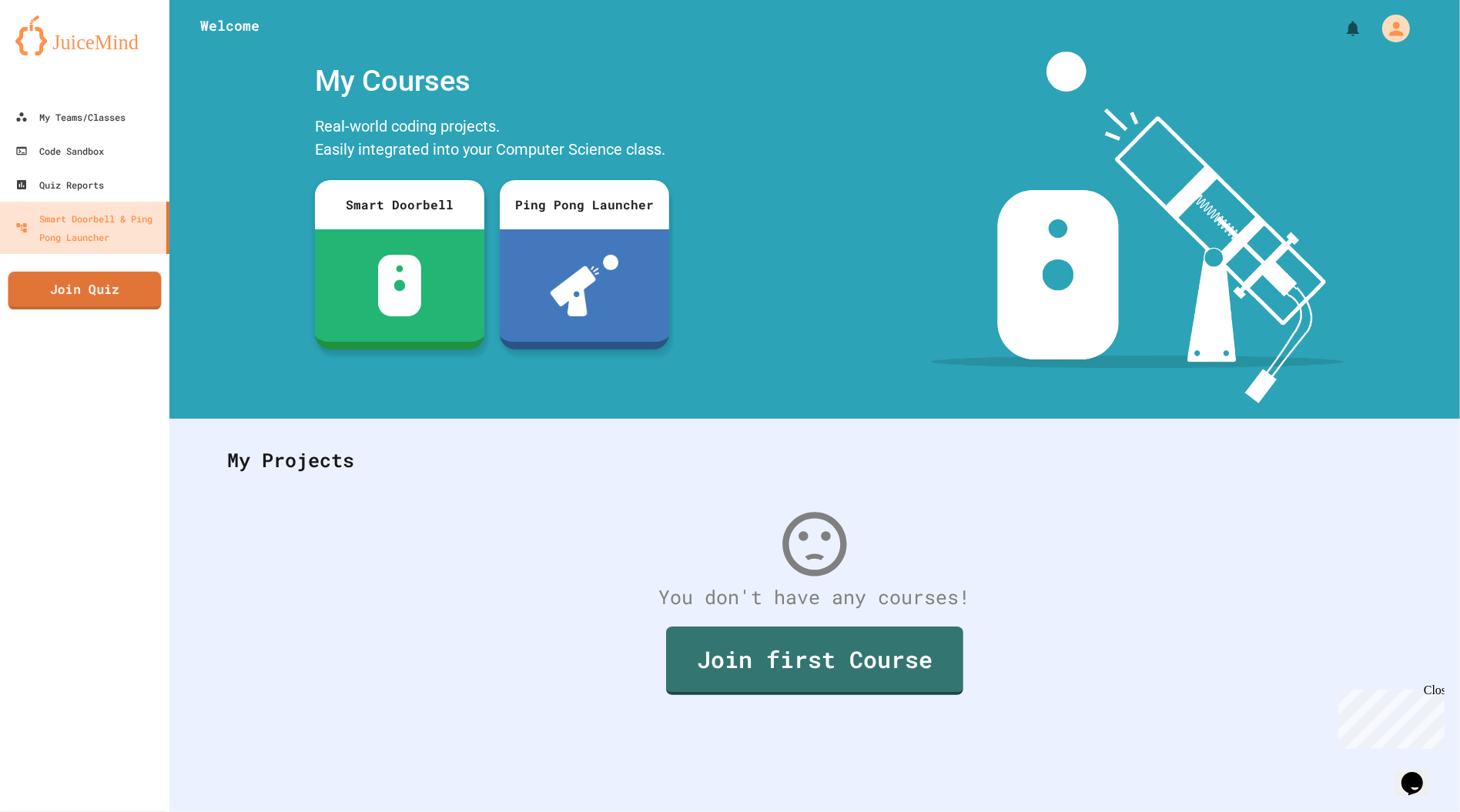
click at [63, 332] on div "My Teams/Classes Code Sandbox Quiz Reports Smart Doorbell & Ping Pong Launcher …" at bounding box center [85, 406] width 170 height 812
click at [86, 297] on link "Join Quiz" at bounding box center [85, 290] width 154 height 38
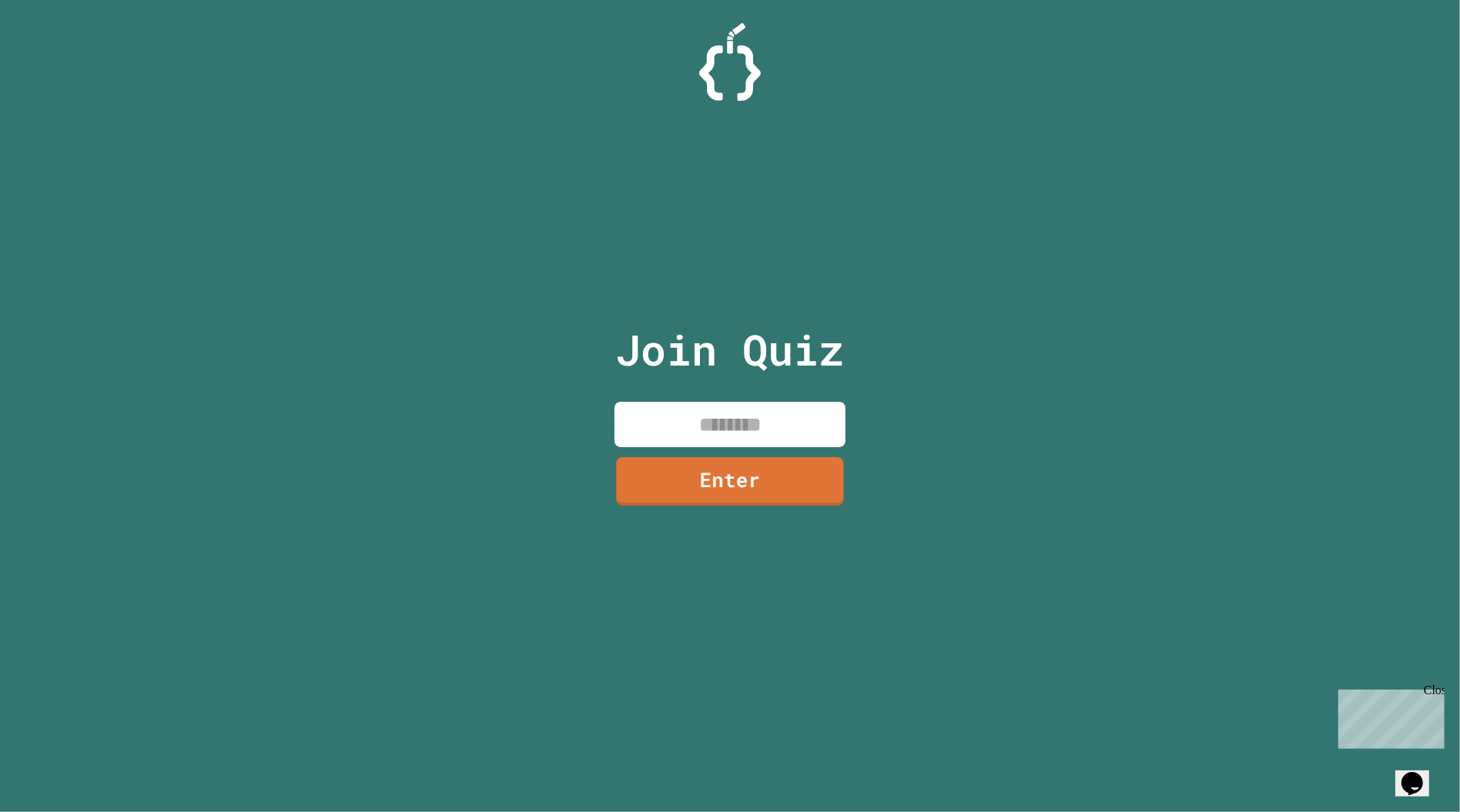
click at [740, 420] on input at bounding box center [730, 425] width 231 height 45
type input "********"
click at [790, 475] on link "Enter" at bounding box center [730, 479] width 231 height 51
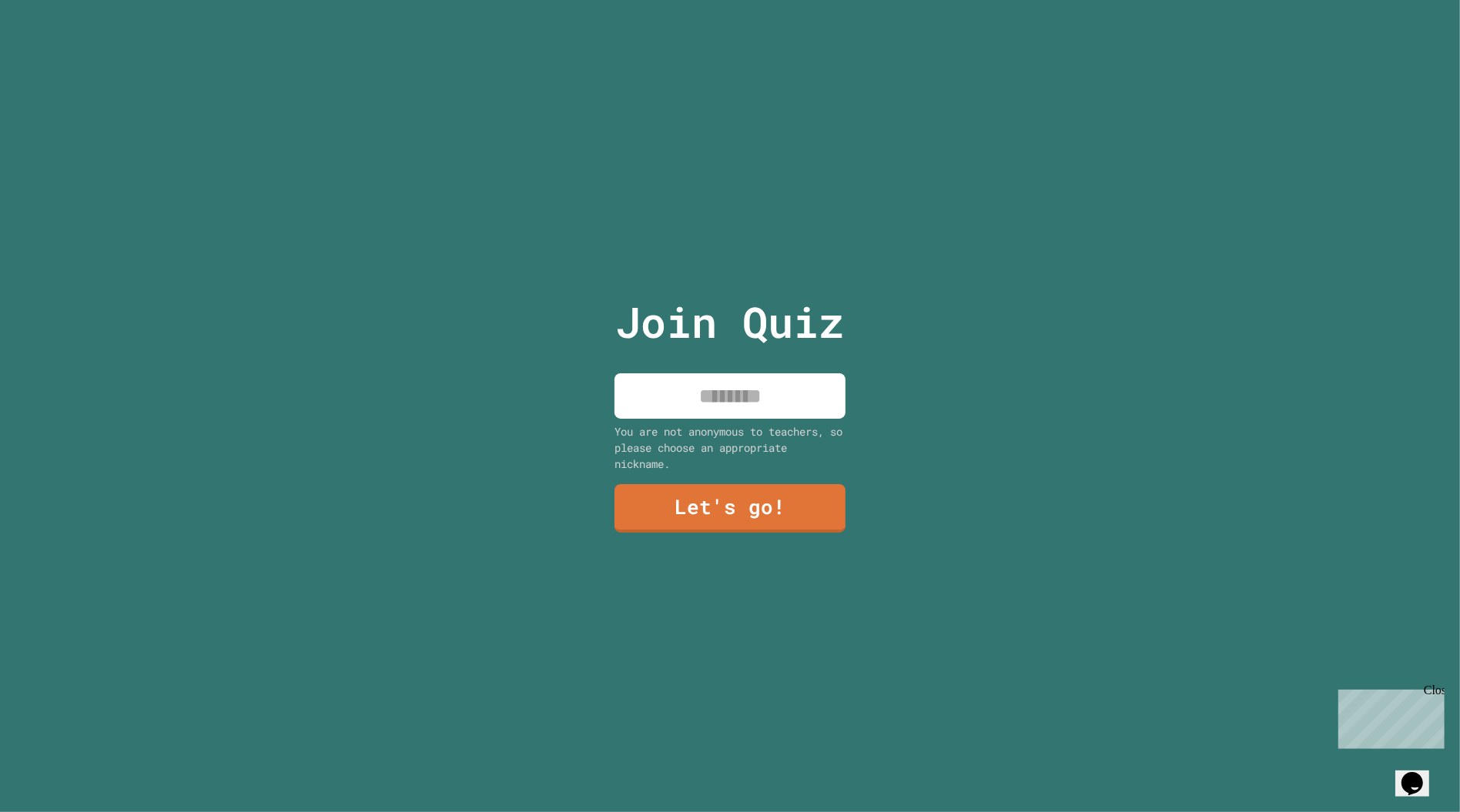
click at [726, 407] on input at bounding box center [730, 396] width 231 height 45
type input "******"
click at [763, 476] on div "Join Quiz ****** You are not anonymous to teachers, so please choose an appropr…" at bounding box center [730, 406] width 259 height 812
click at [765, 488] on link "Let's go!" at bounding box center [730, 508] width 231 height 48
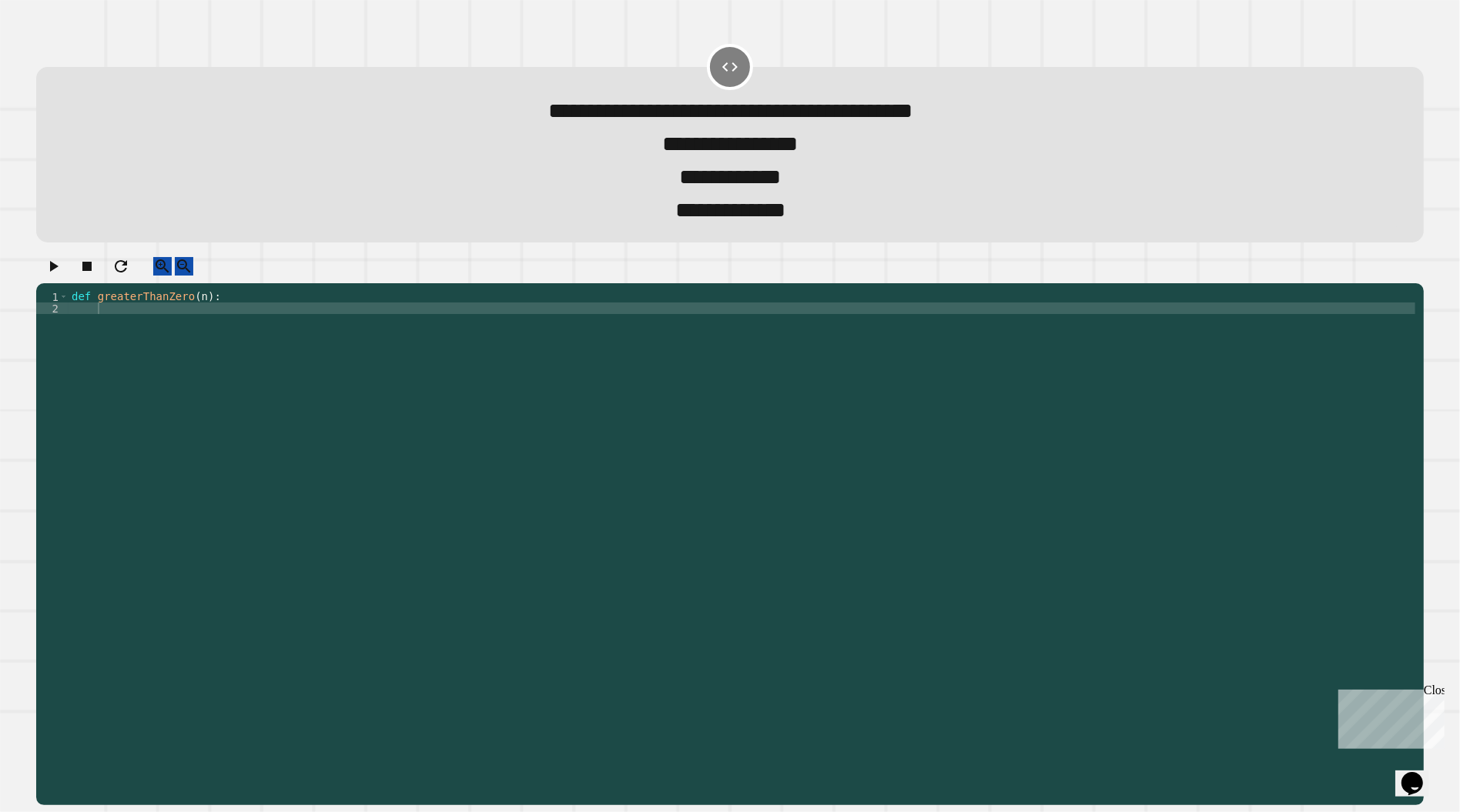
click at [509, 343] on div "def greaterThanZero ( n ) :" at bounding box center [742, 539] width 1347 height 497
click at [510, 340] on div "def greaterThanZero ( n ) :" at bounding box center [742, 539] width 1347 height 497
type textarea "********"
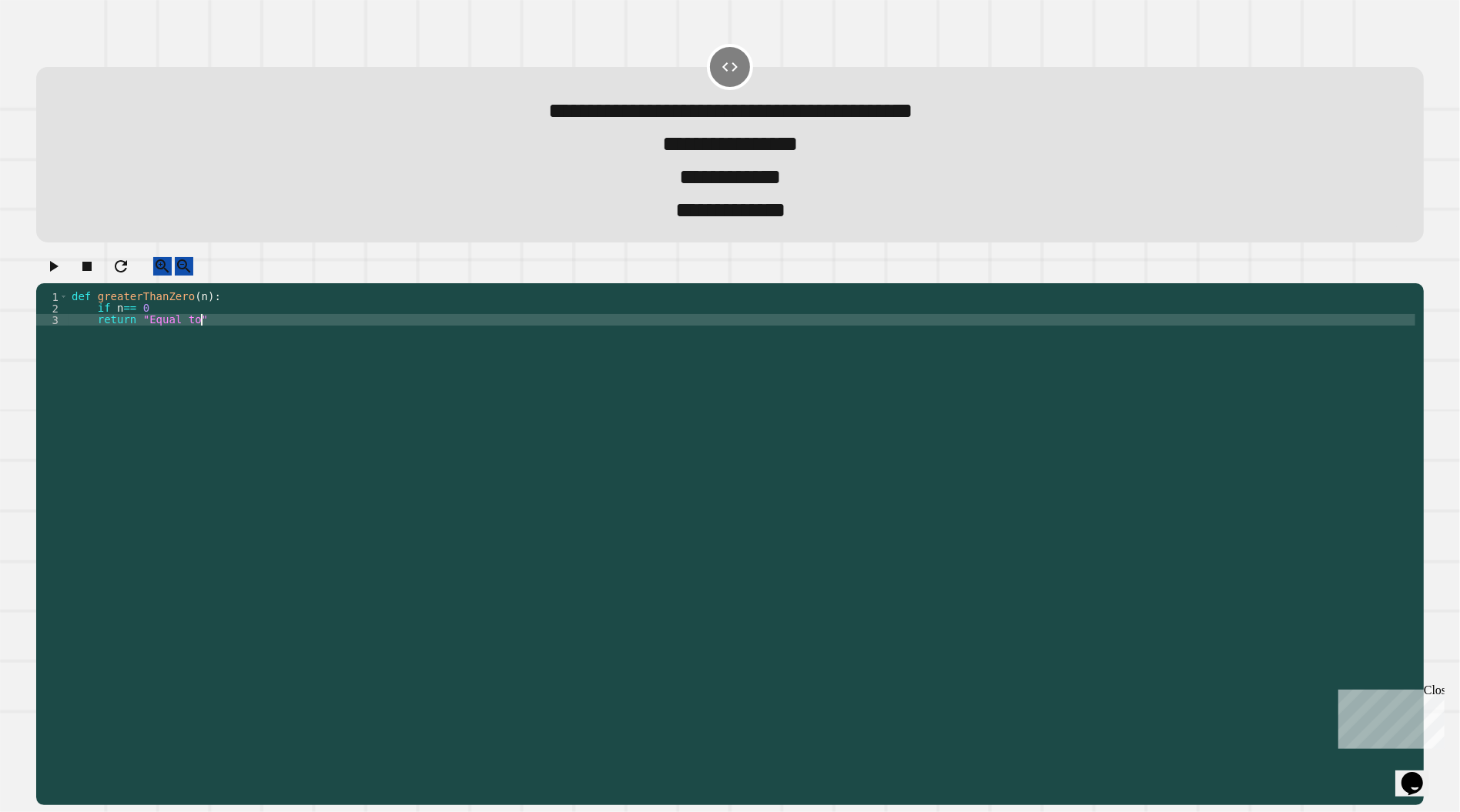
scroll to position [0, 9]
type textarea "**********"
click at [251, 343] on div "def greaterThanZero ( n ) : if n == 0 return "Equal to 0"" at bounding box center [742, 539] width 1347 height 497
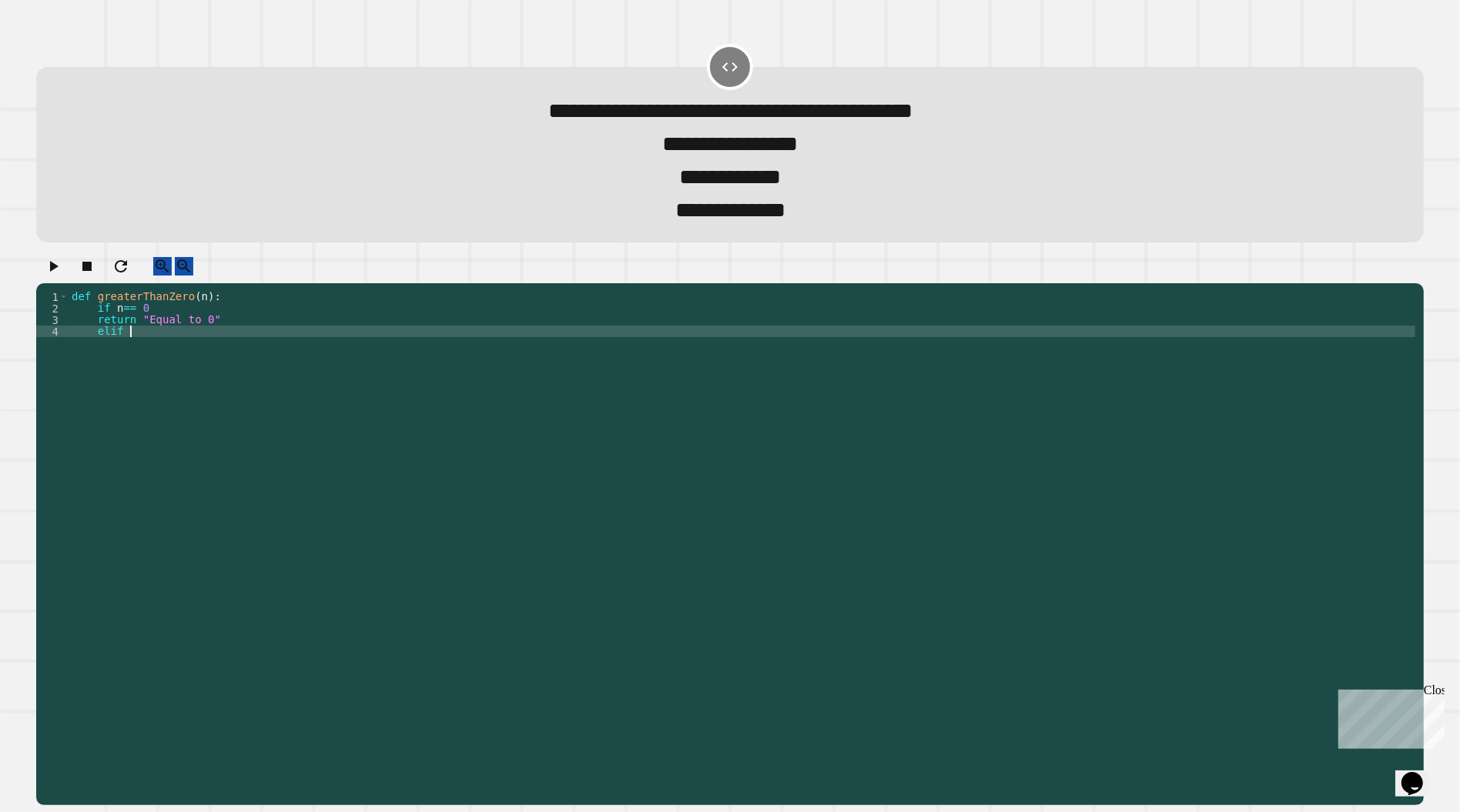
scroll to position [0, 4]
type textarea "********"
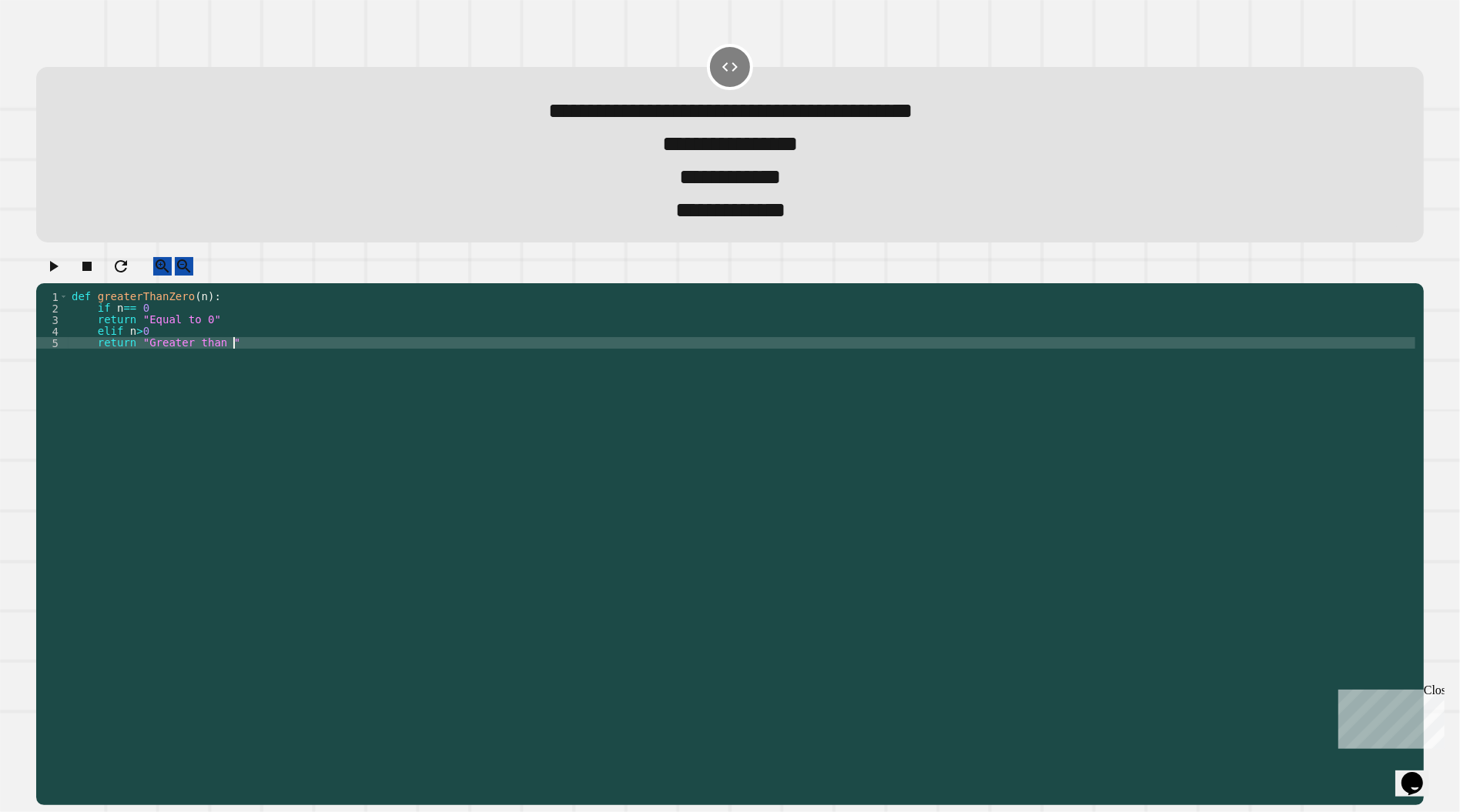
scroll to position [0, 10]
type textarea "*"
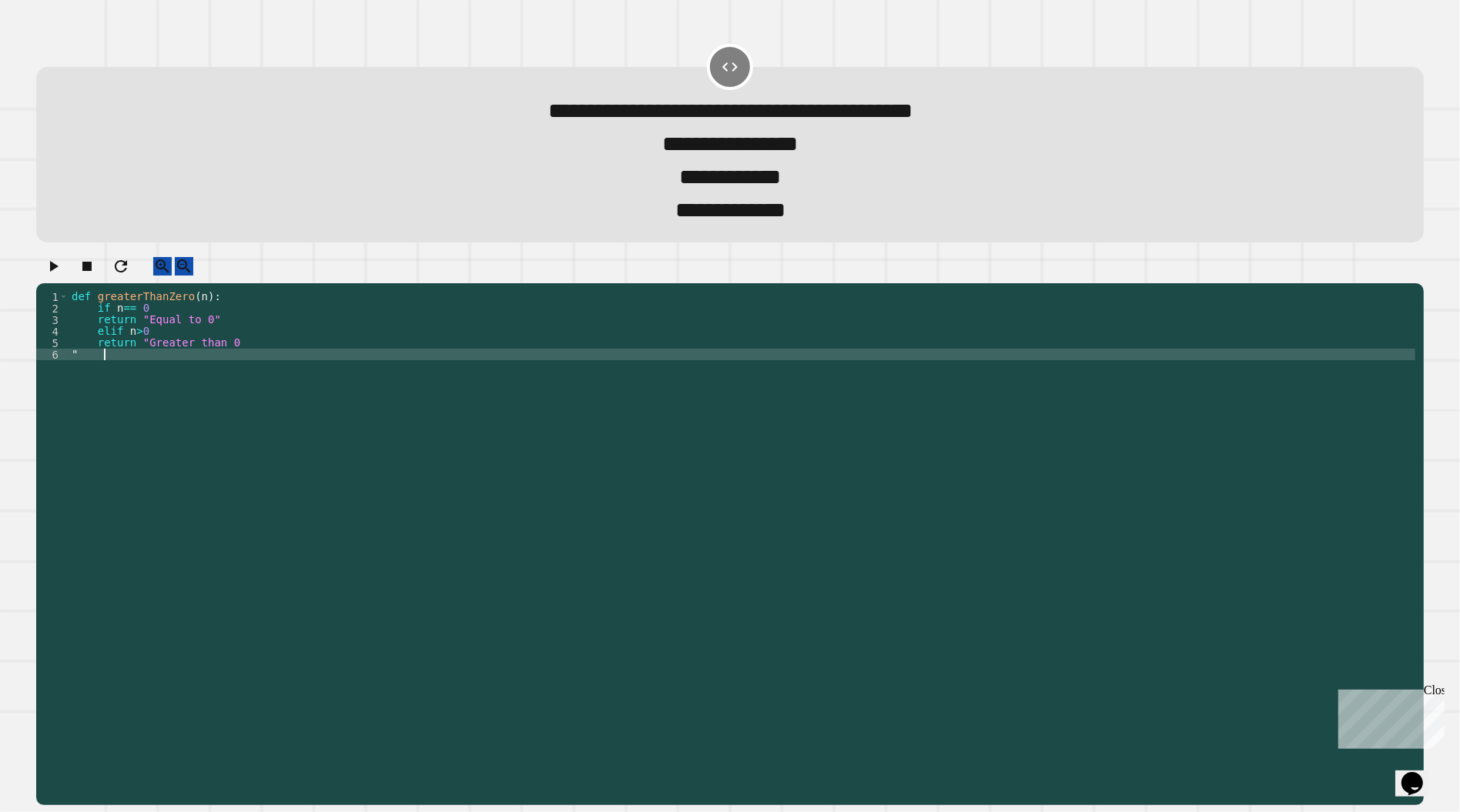
scroll to position [0, 1]
click at [162, 321] on div "def greaterThanZero ( n ) : if n == 0 return "Equal to 0" elif n > 0 return "Gr…" at bounding box center [742, 539] width 1347 height 497
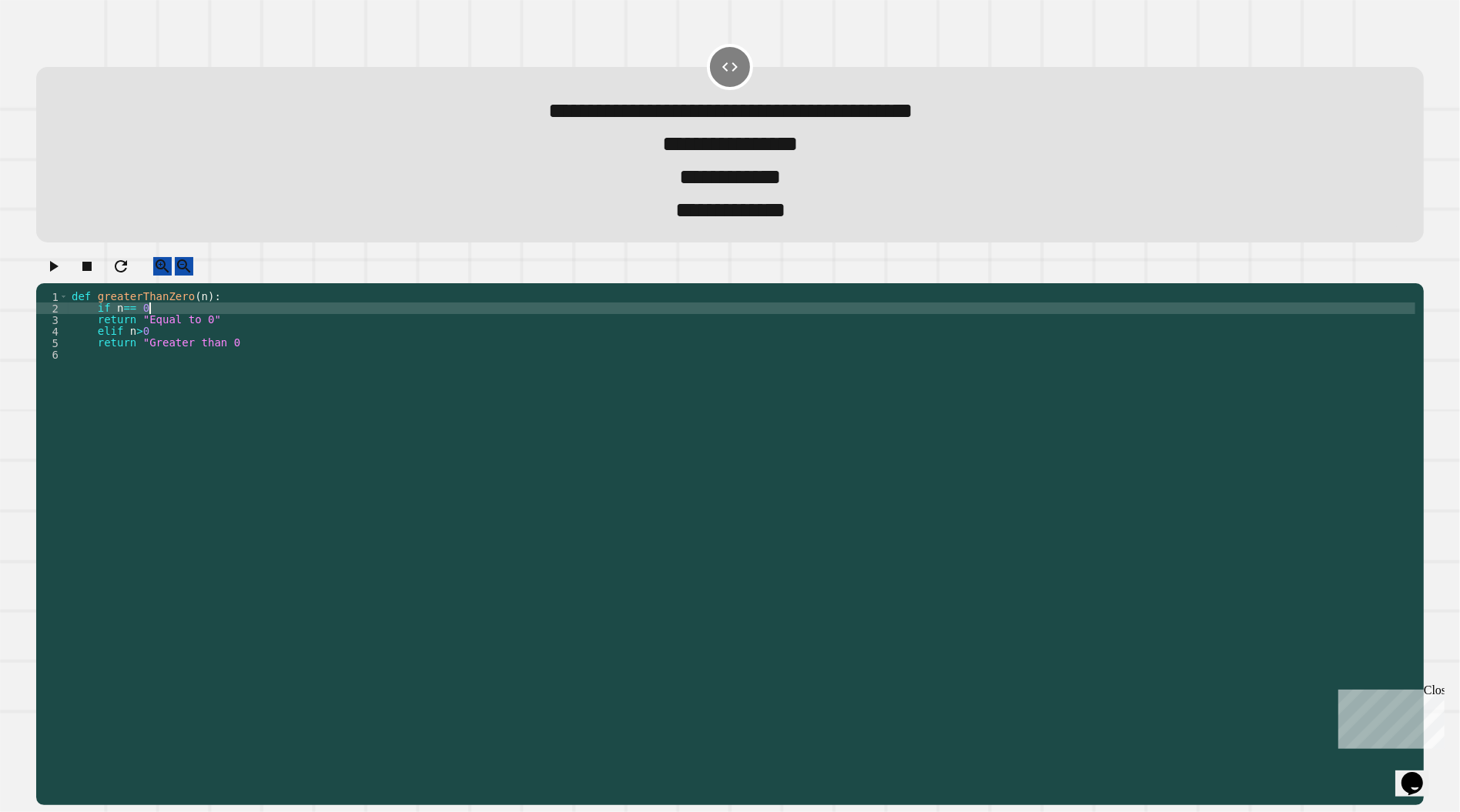
scroll to position [0, 5]
click at [157, 345] on div "def greaterThanZero ( n ) : if n == 0 : return "Equal to 0" elif n > 0 return "…" at bounding box center [742, 539] width 1347 height 497
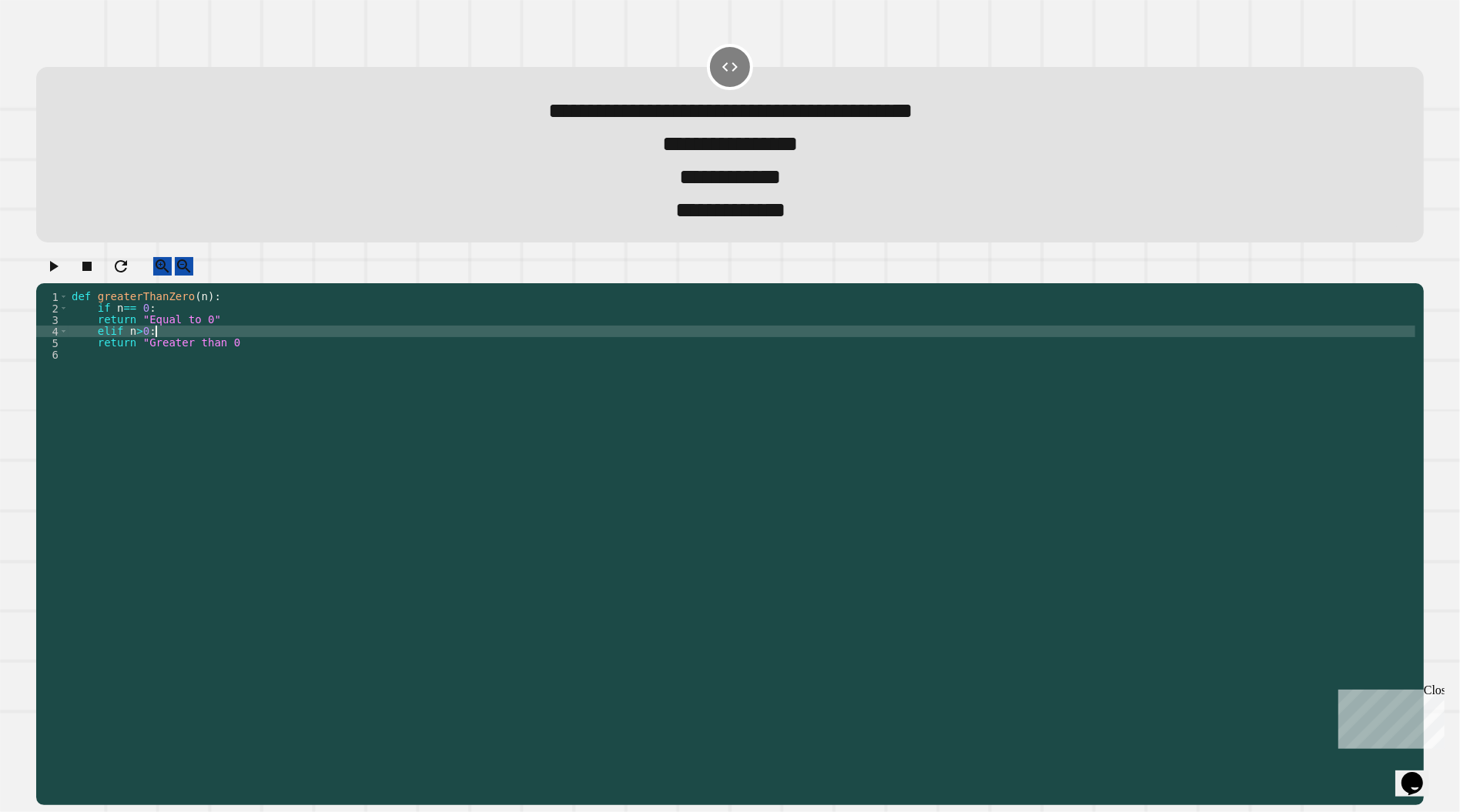
click at [275, 359] on div "def greaterThanZero ( n ) : if n == 0 : return "Equal to 0" elif n > 0 : return…" at bounding box center [742, 539] width 1347 height 497
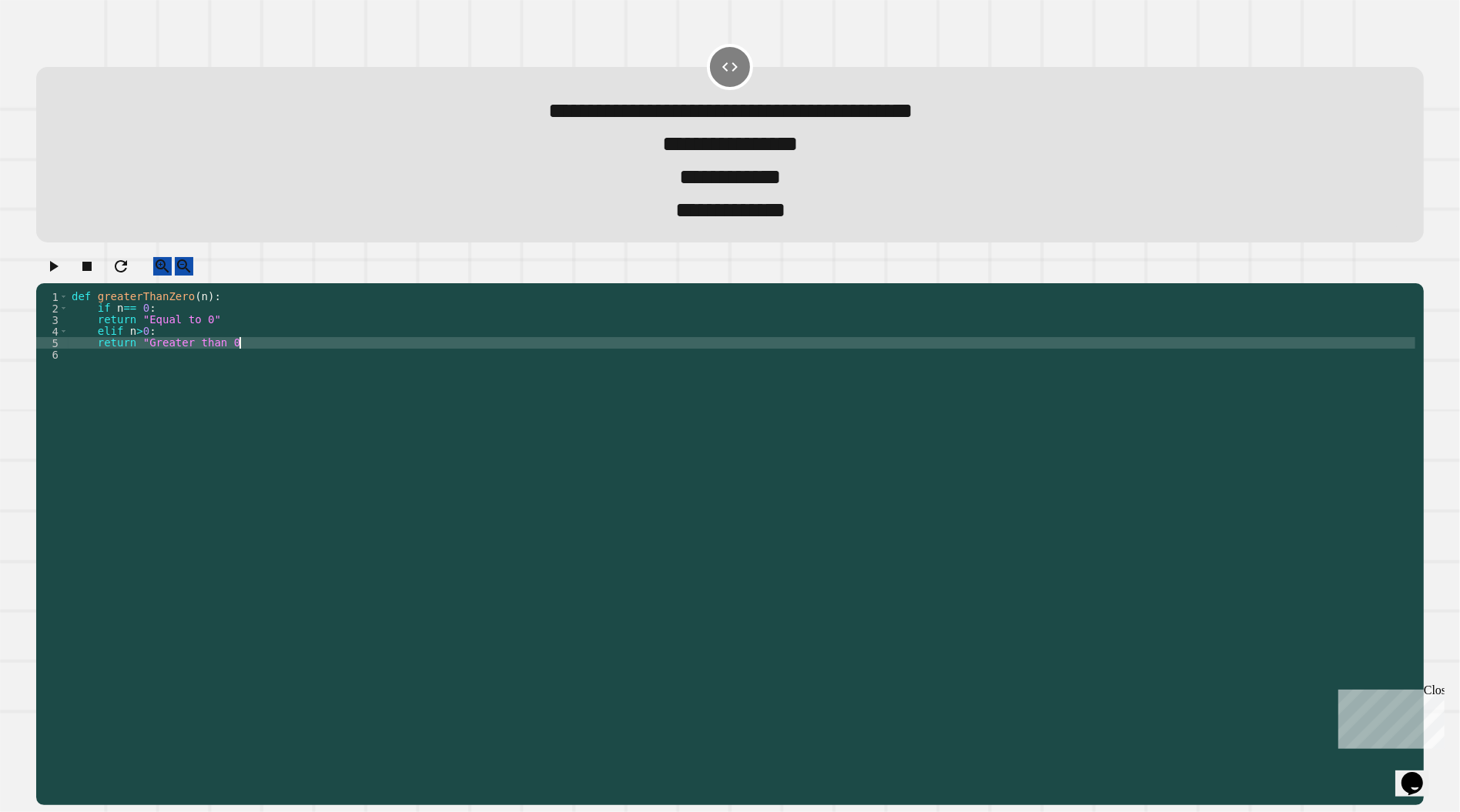
type textarea "**********"
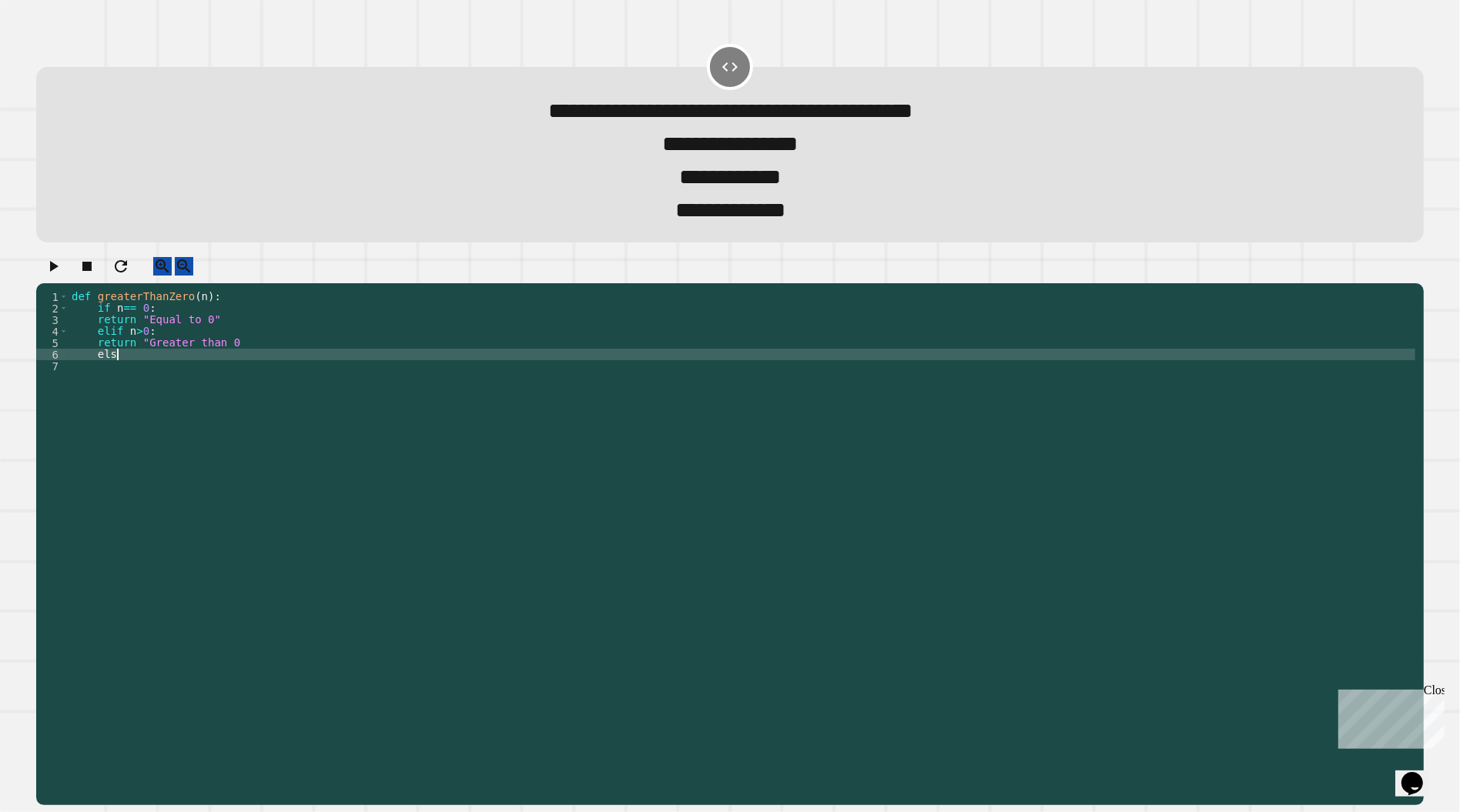
scroll to position [0, 2]
type textarea "*****"
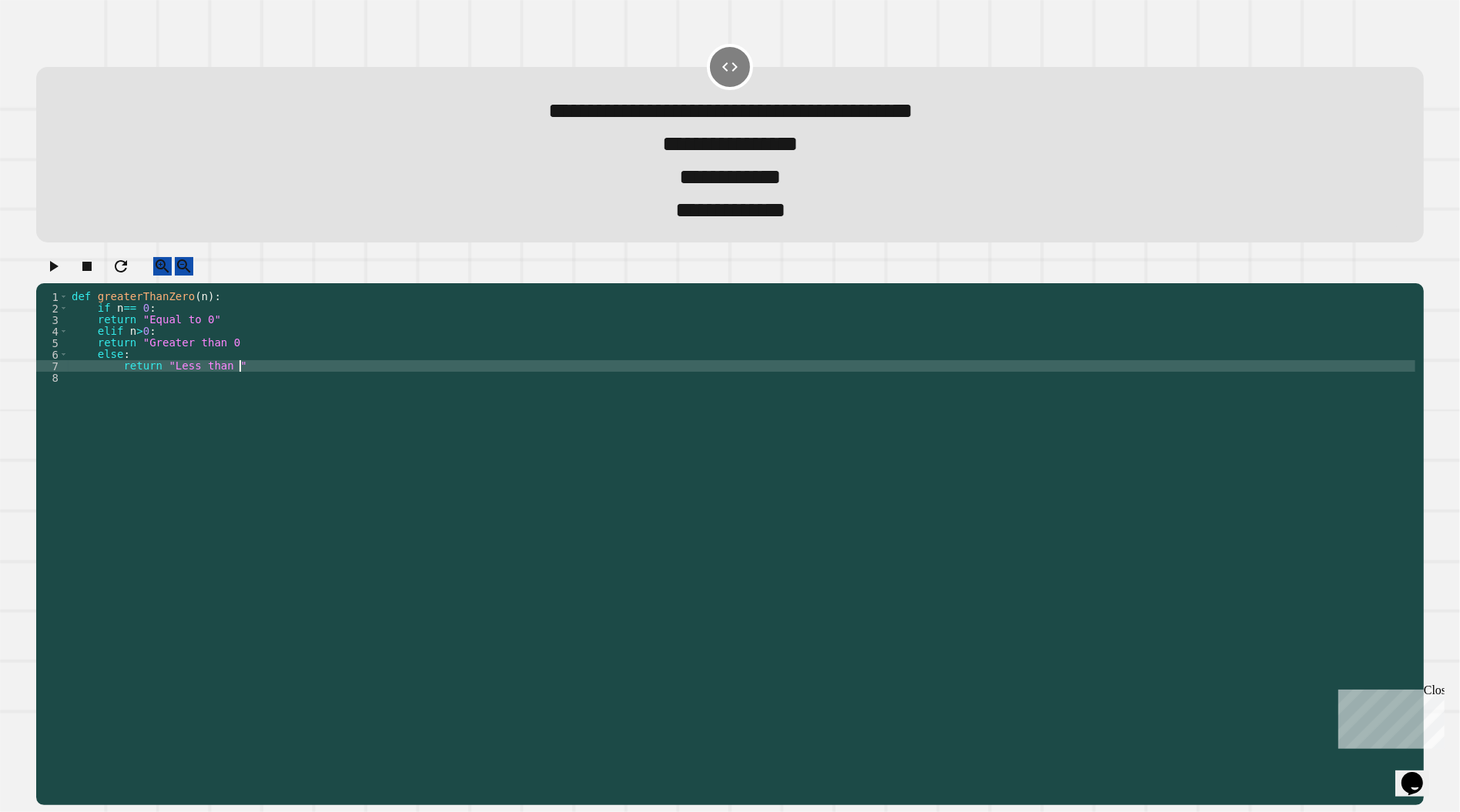
scroll to position [0, 10]
click at [59, 276] on icon "button" at bounding box center [53, 266] width 19 height 19
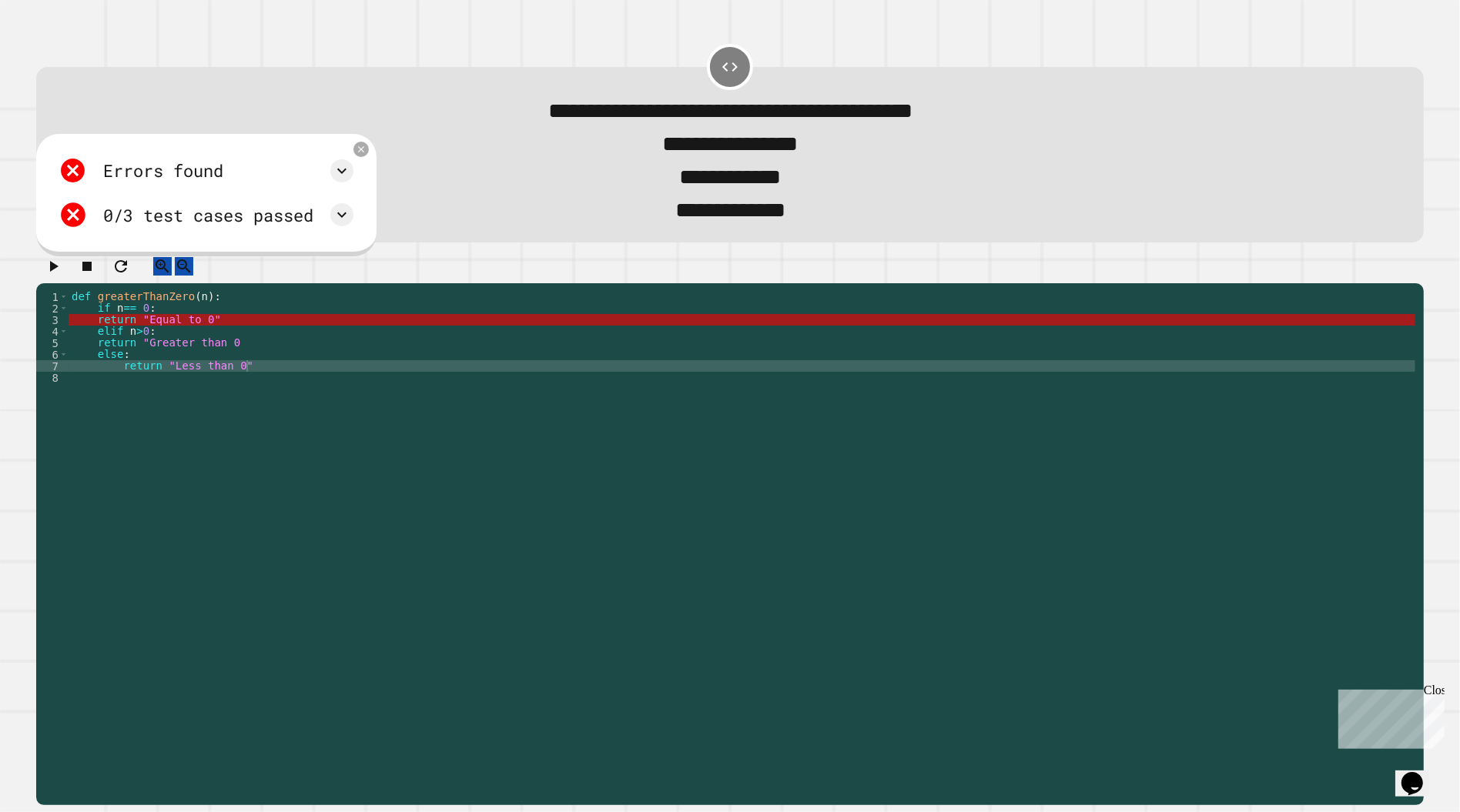
click at [336, 222] on div "0/3 test cases passed" at bounding box center [205, 215] width 295 height 30
click at [351, 216] on icon at bounding box center [341, 215] width 19 height 19
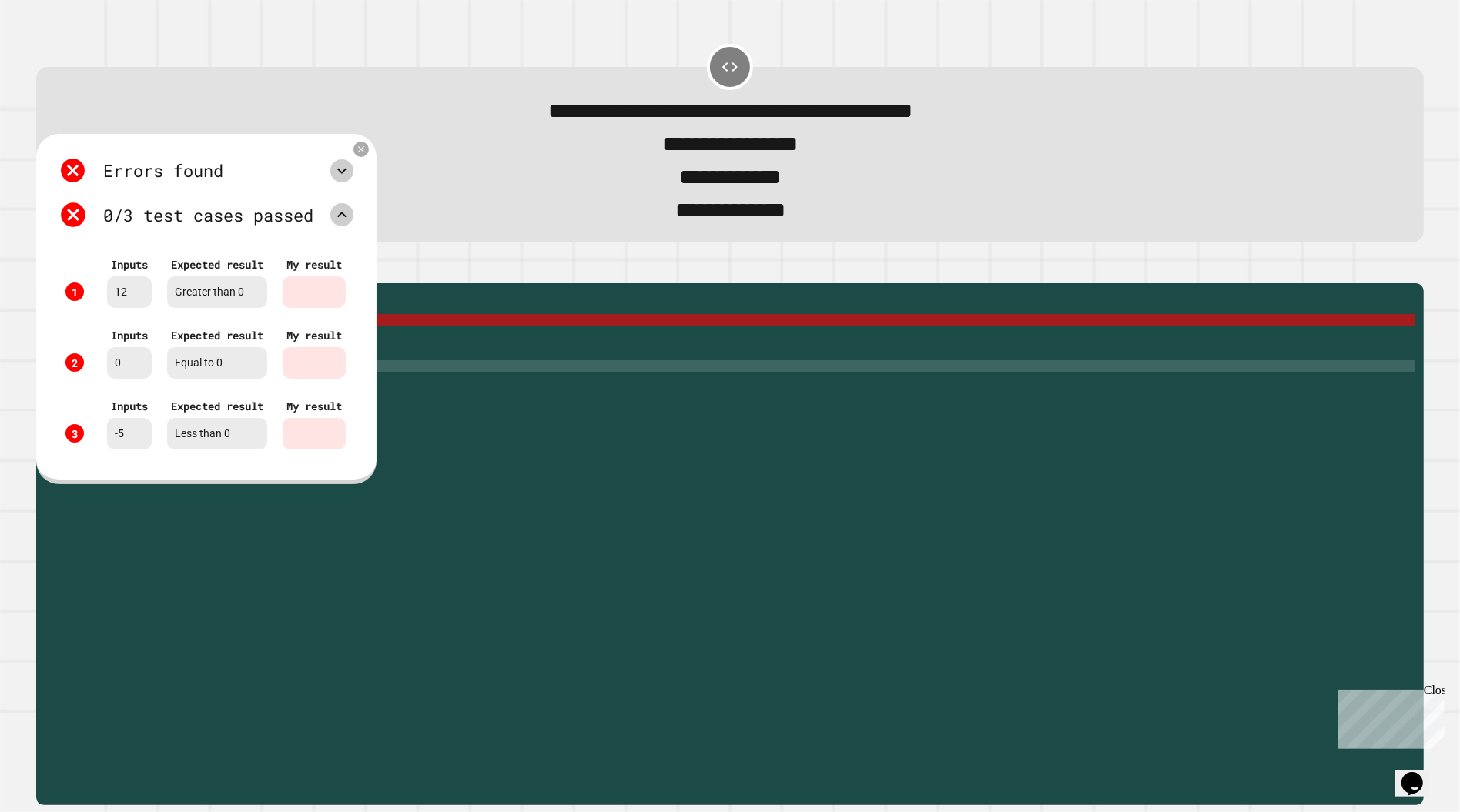
click at [349, 169] on icon at bounding box center [341, 170] width 19 height 19
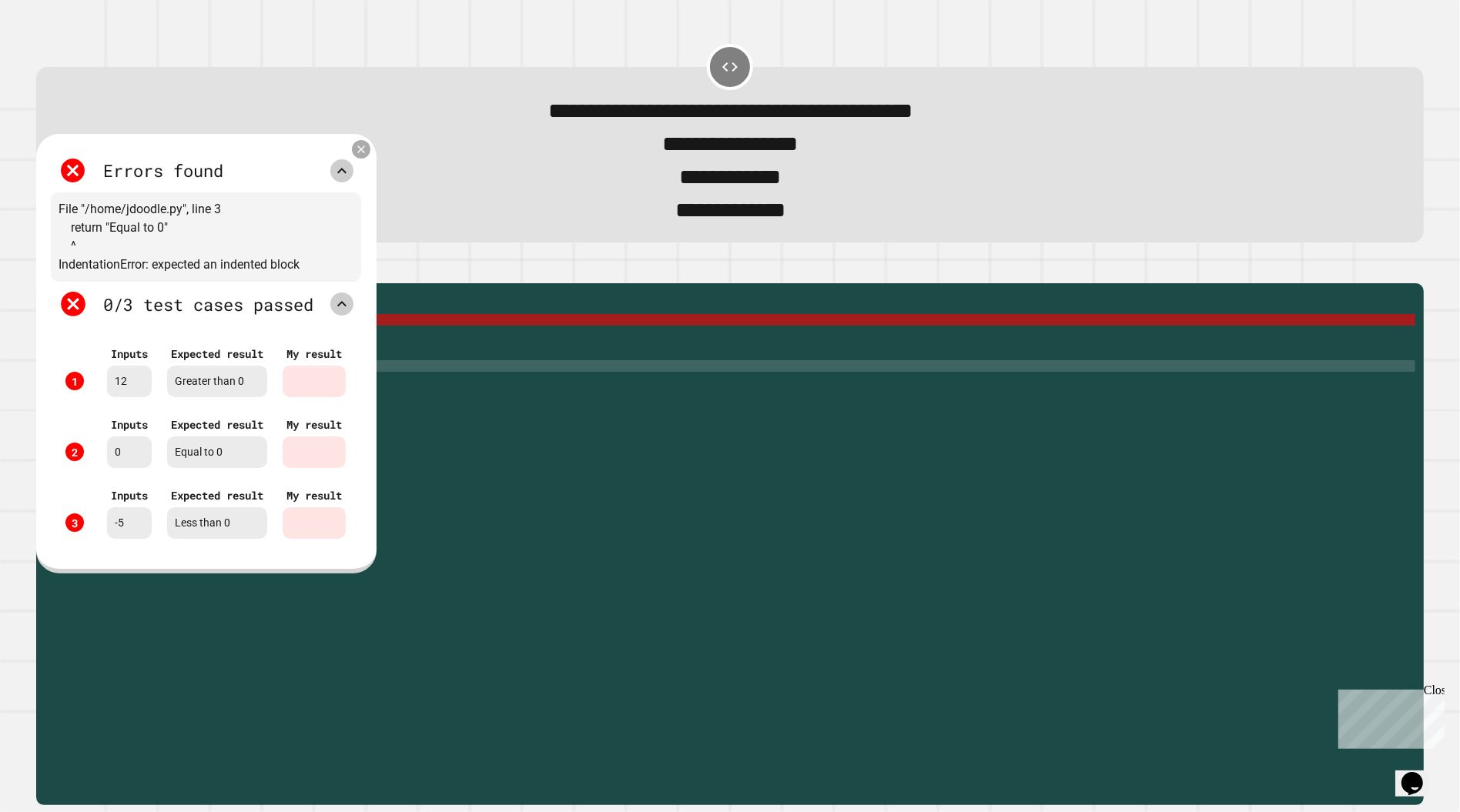
click at [368, 155] on icon at bounding box center [361, 149] width 13 height 13
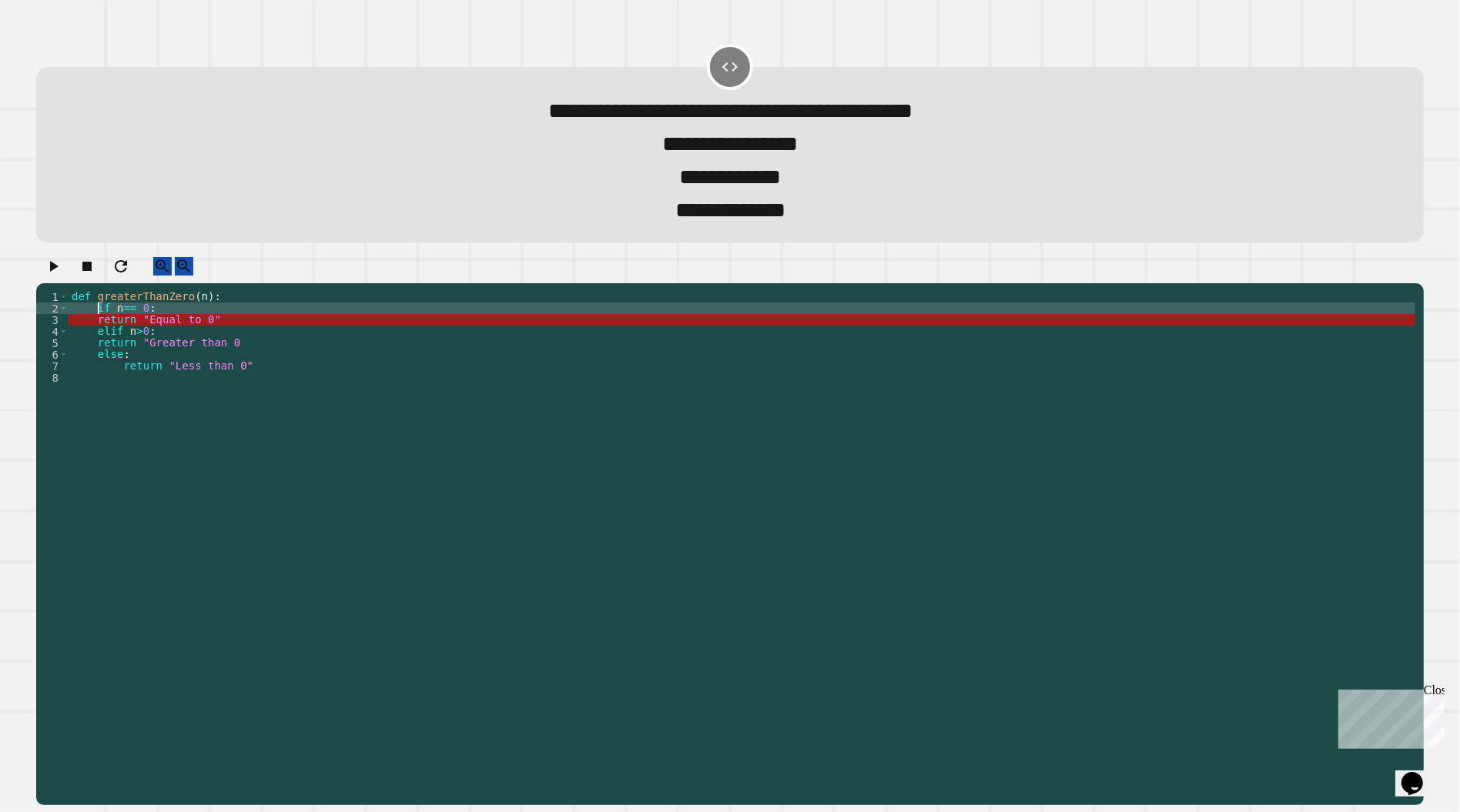
click at [97, 327] on div "def greaterThanZero ( n ) : if n == 0 : return "Equal to 0" elif n > 0 : return…" at bounding box center [742, 539] width 1347 height 497
click at [97, 341] on div "def greaterThanZero ( n ) : if n == 0 : return "Equal to 0" elif n > 0 : return…" at bounding box center [742, 539] width 1347 height 497
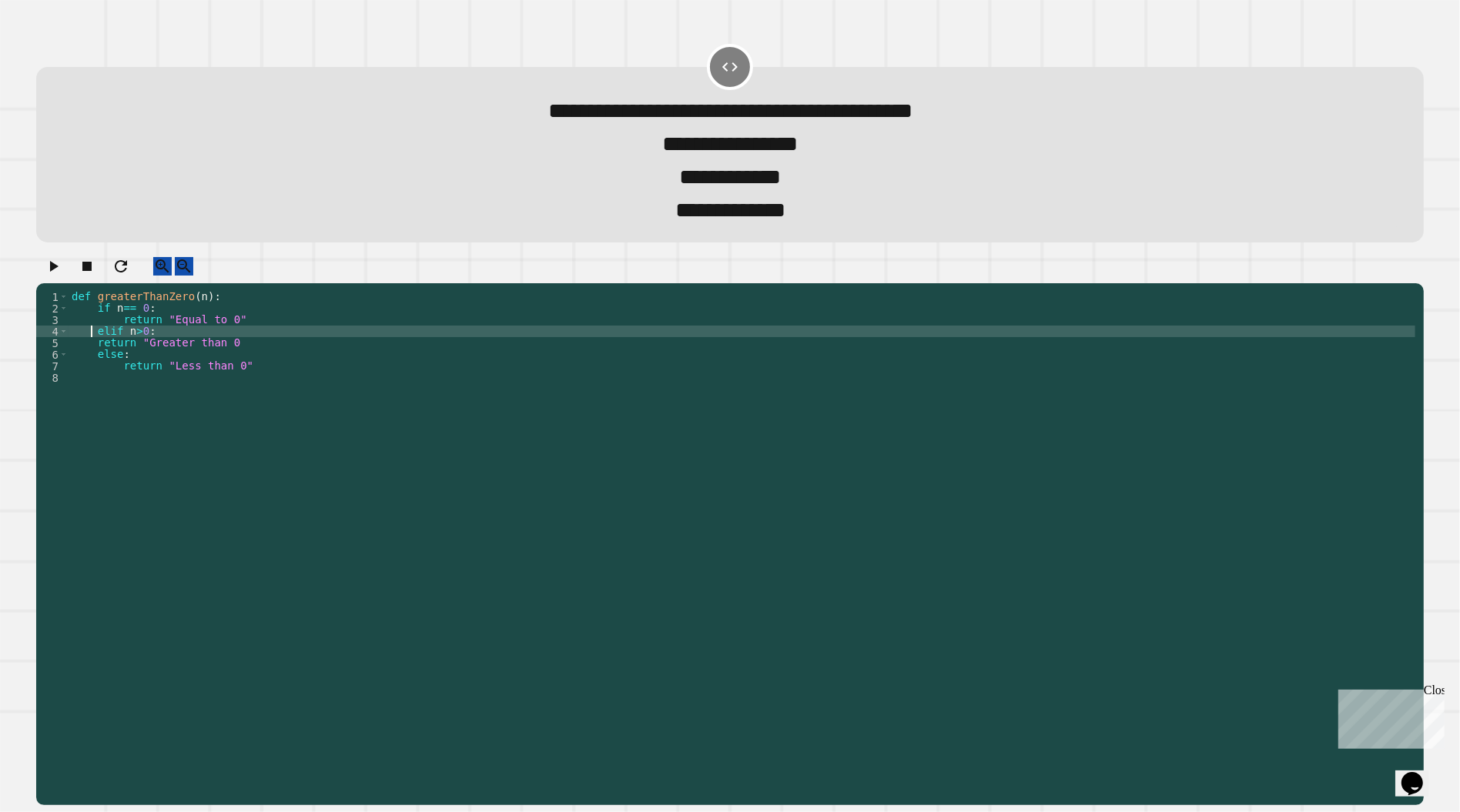
click at [90, 356] on div "def greaterThanZero ( n ) : if n == 0 : return "Equal to 0" elif n > 0 : return…" at bounding box center [742, 539] width 1347 height 497
click at [95, 360] on div "def greaterThanZero ( n ) : if n == 0 : return "Equal to 0" elif n > 0 : return…" at bounding box center [742, 539] width 1347 height 497
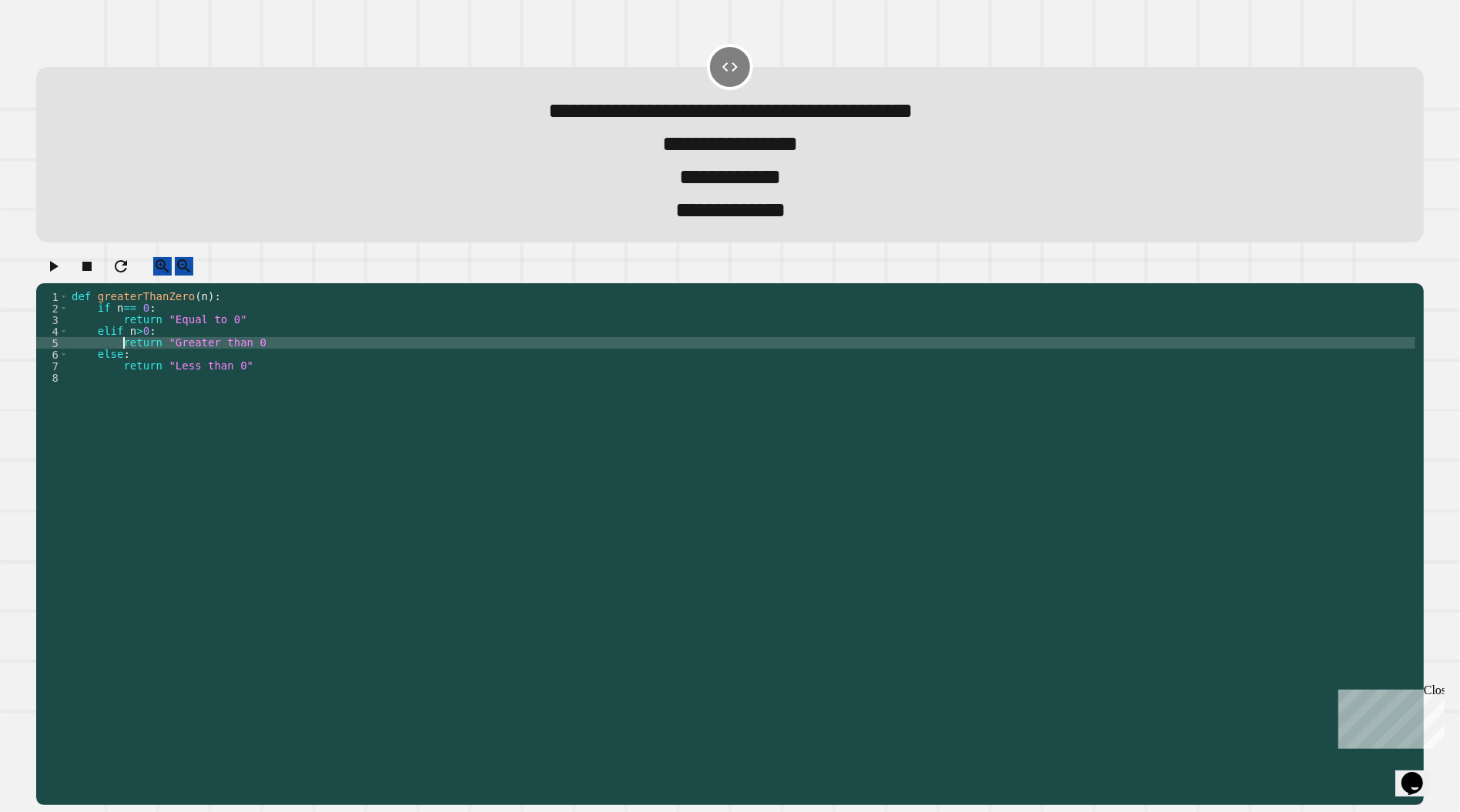
click at [62, 267] on button "button" at bounding box center [53, 267] width 19 height 20
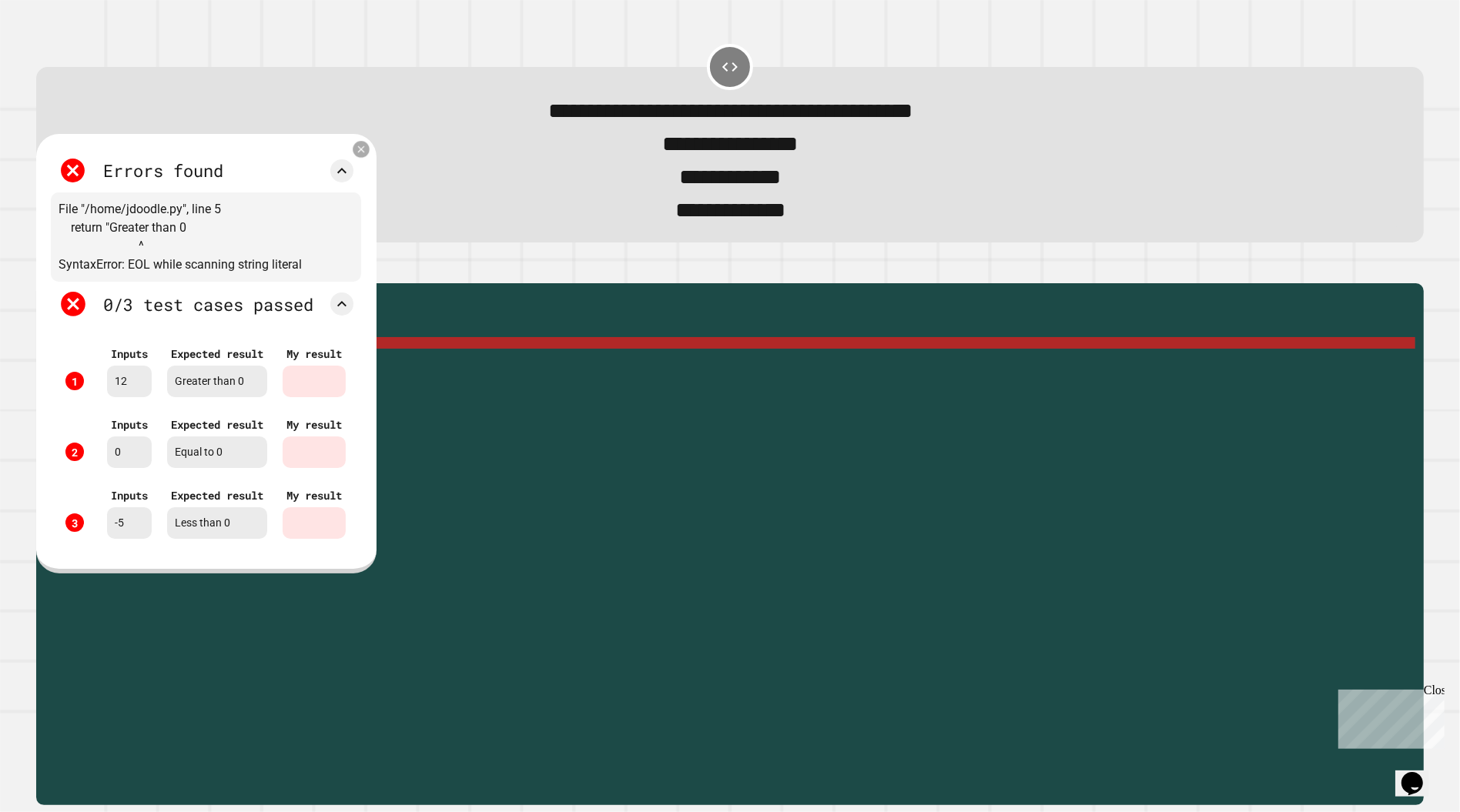
click at [368, 155] on icon at bounding box center [362, 149] width 12 height 12
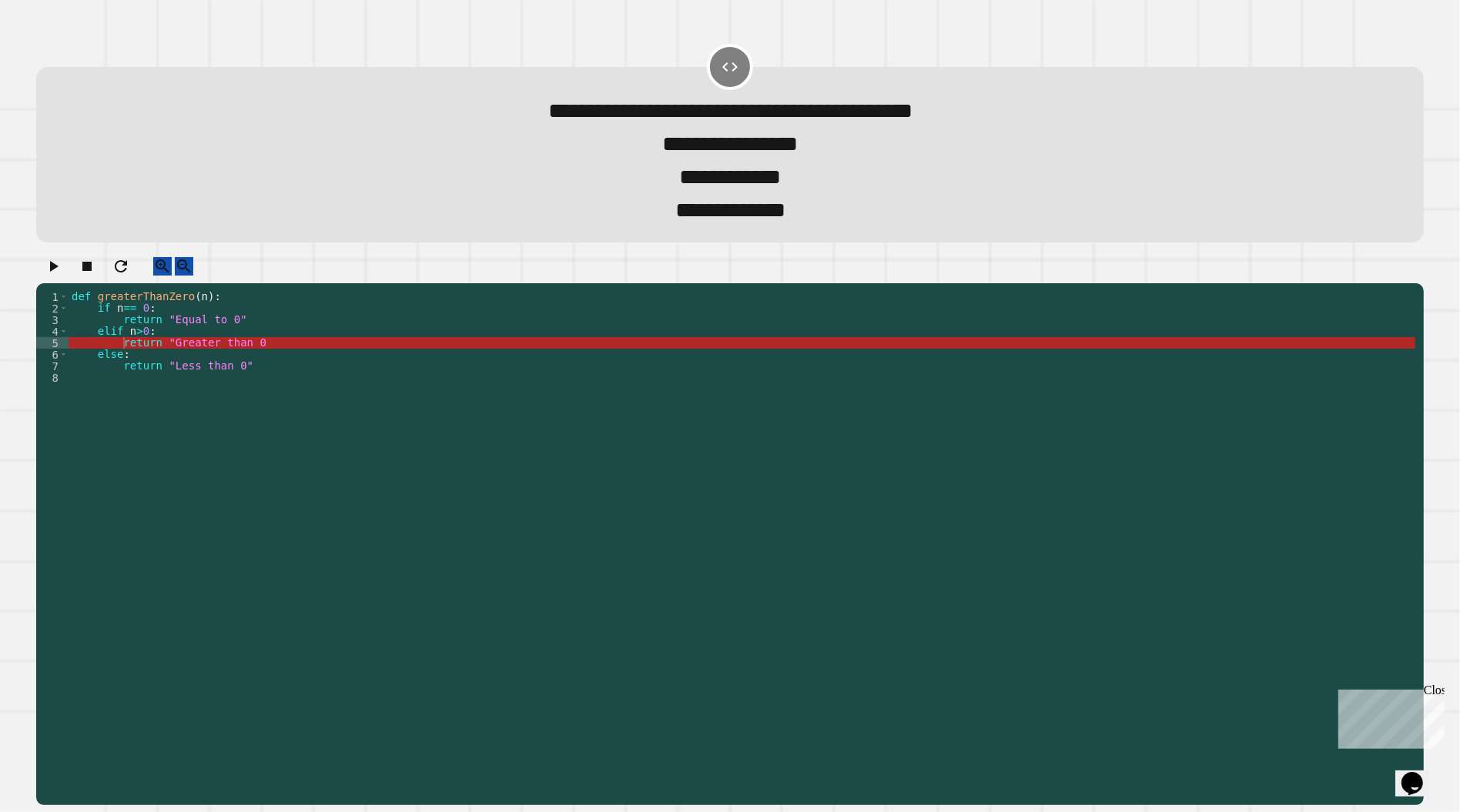
click at [284, 361] on div "def greaterThanZero ( n ) : if n == 0 : return "Equal to 0" elif n > 0 : return…" at bounding box center [742, 539] width 1347 height 497
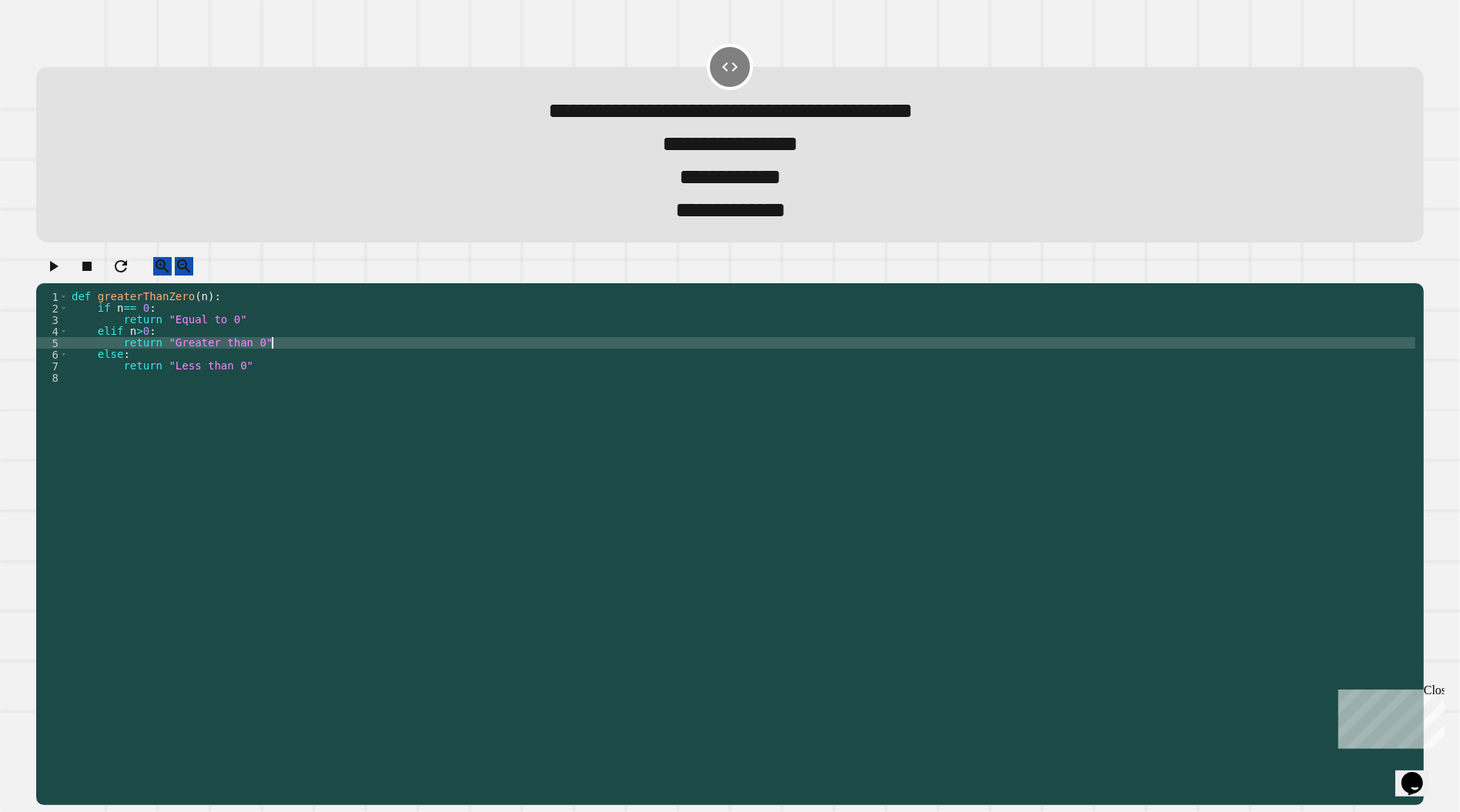
scroll to position [0, 12]
type textarea "**********"
click at [62, 276] on icon "button" at bounding box center [53, 266] width 19 height 19
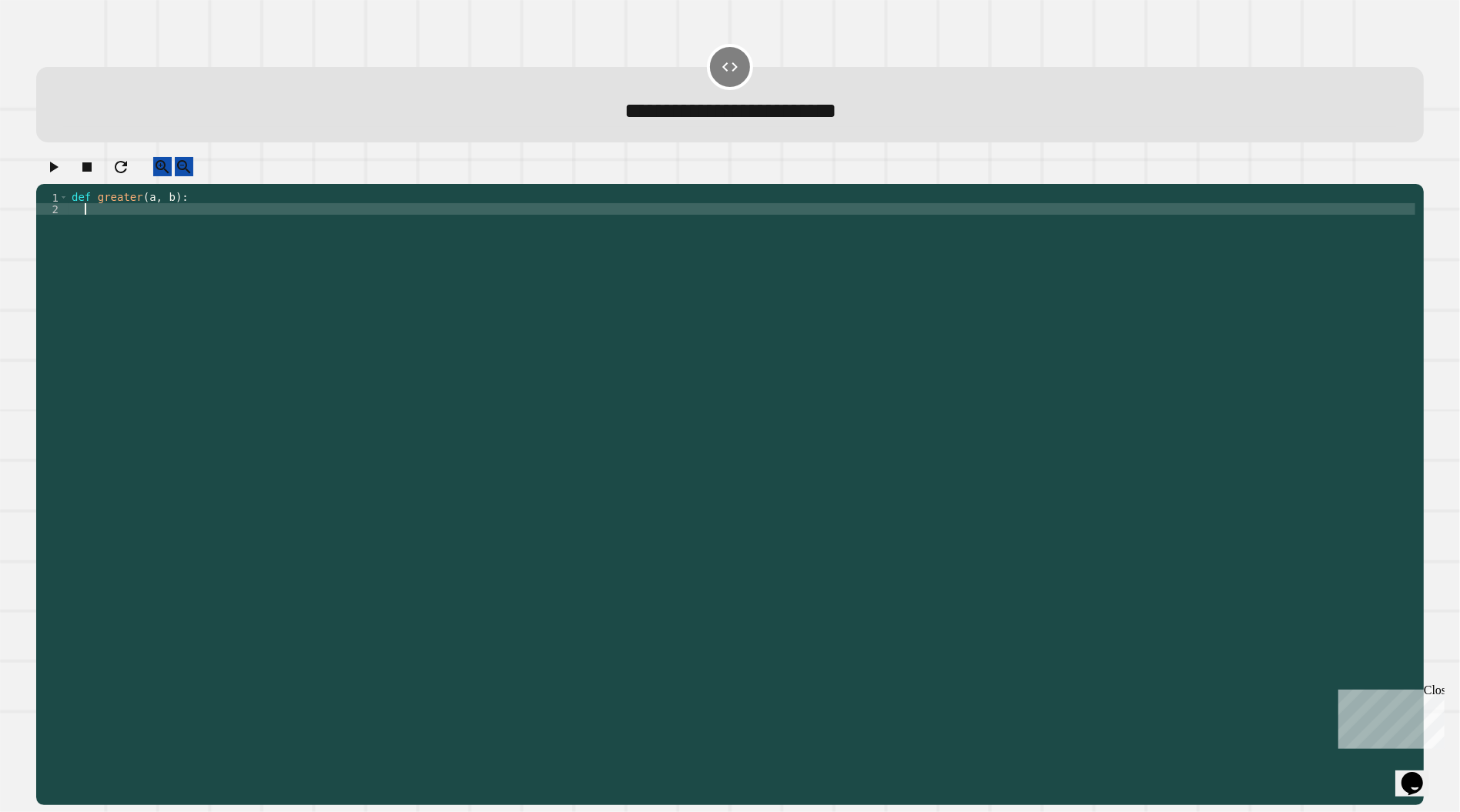
click at [193, 227] on div "def greater ( a , b ) :" at bounding box center [742, 491] width 1347 height 600
click at [199, 224] on div "def greater ( a , b ) :" at bounding box center [742, 491] width 1347 height 600
type textarea "*******"
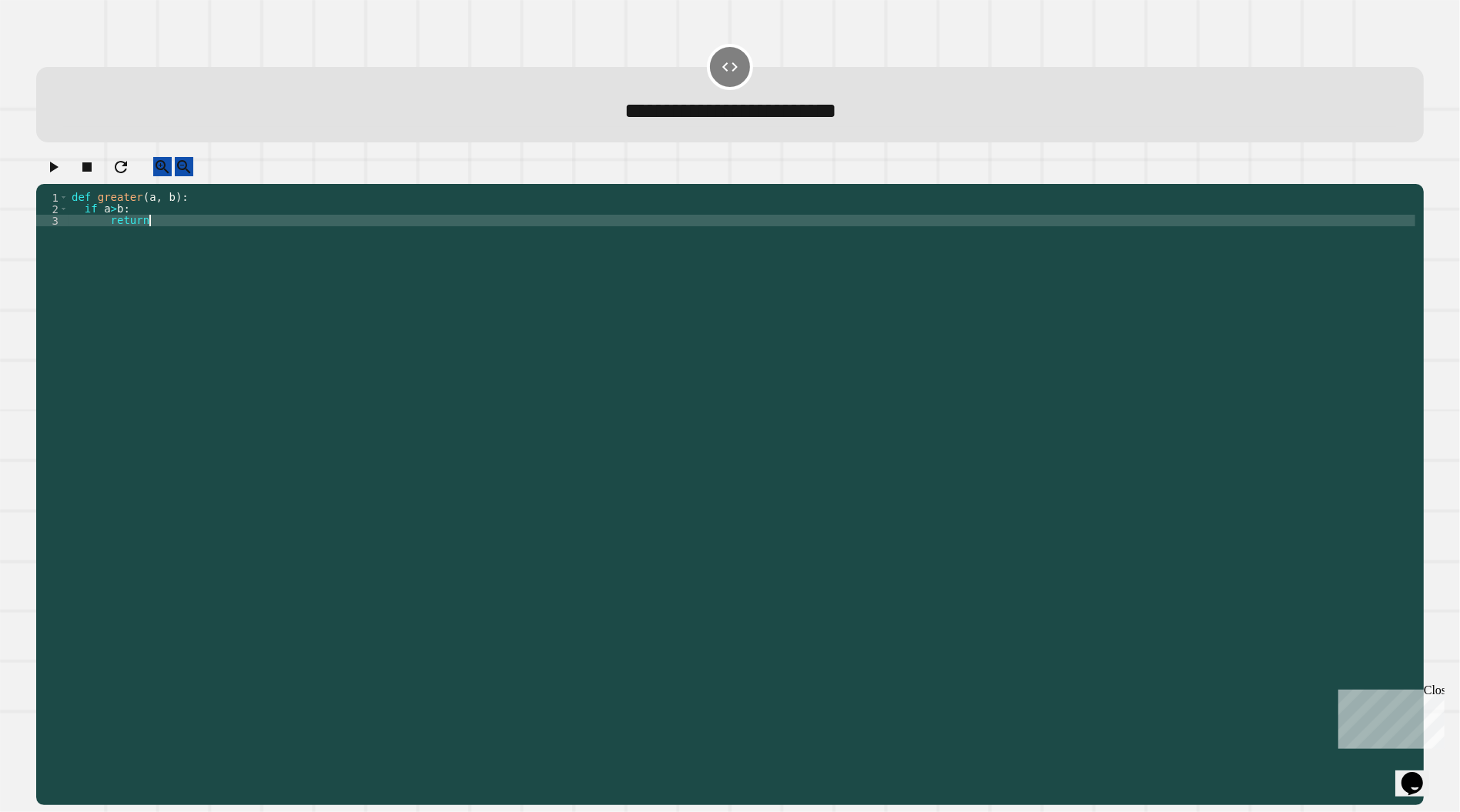
scroll to position [0, 5]
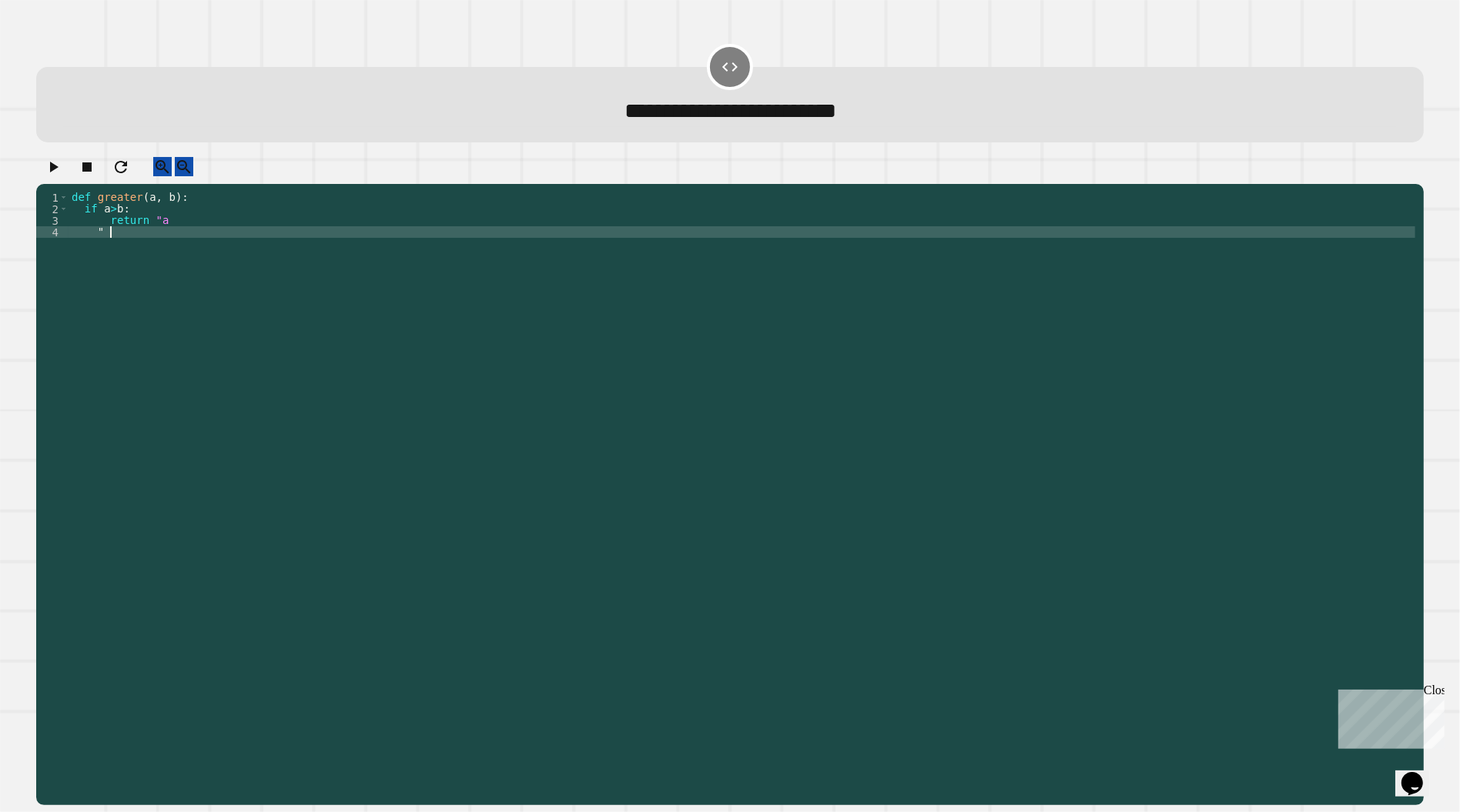
type textarea "*"
type textarea "*********"
type textarea "*****"
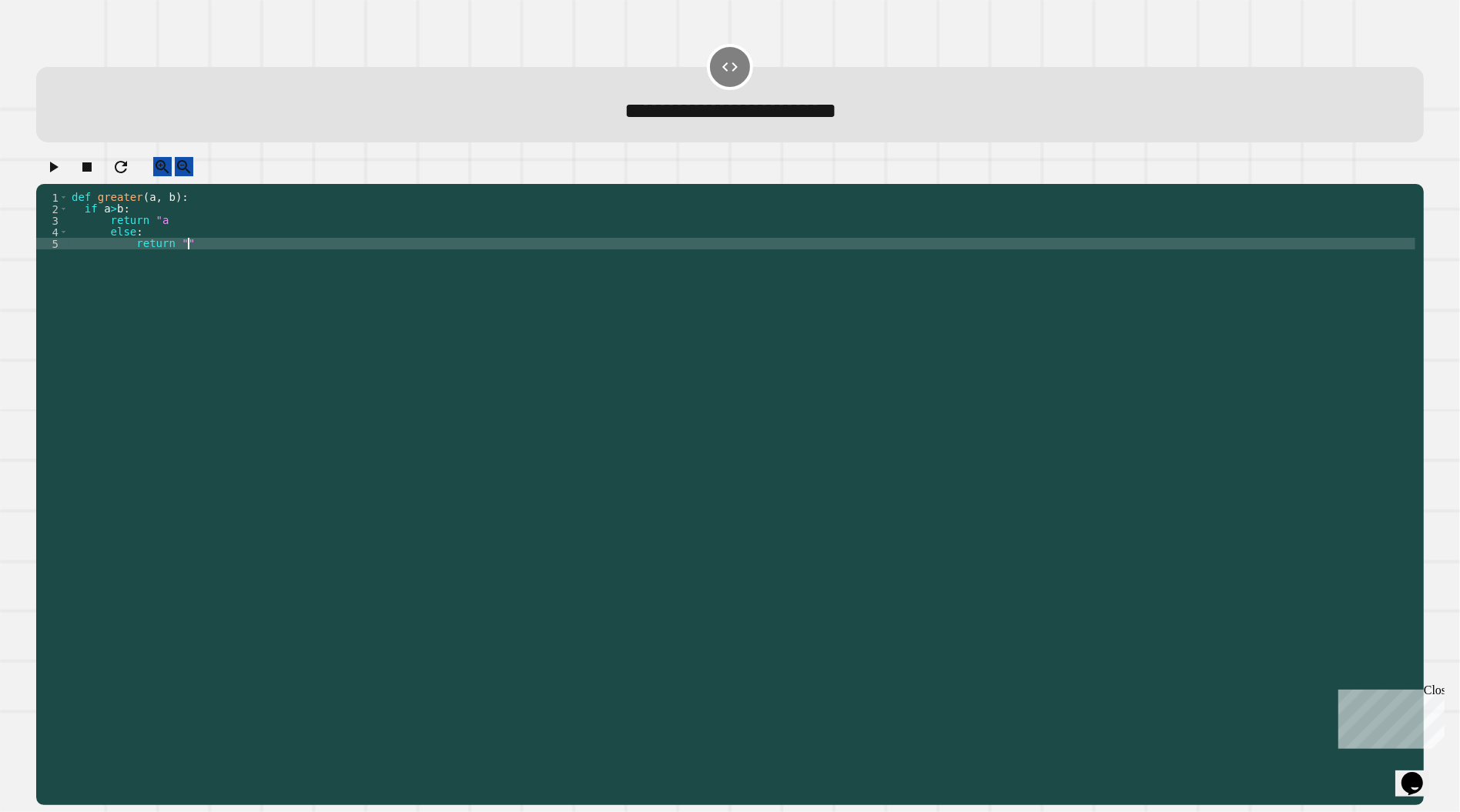
scroll to position [0, 9]
click at [61, 176] on icon "button" at bounding box center [53, 167] width 19 height 19
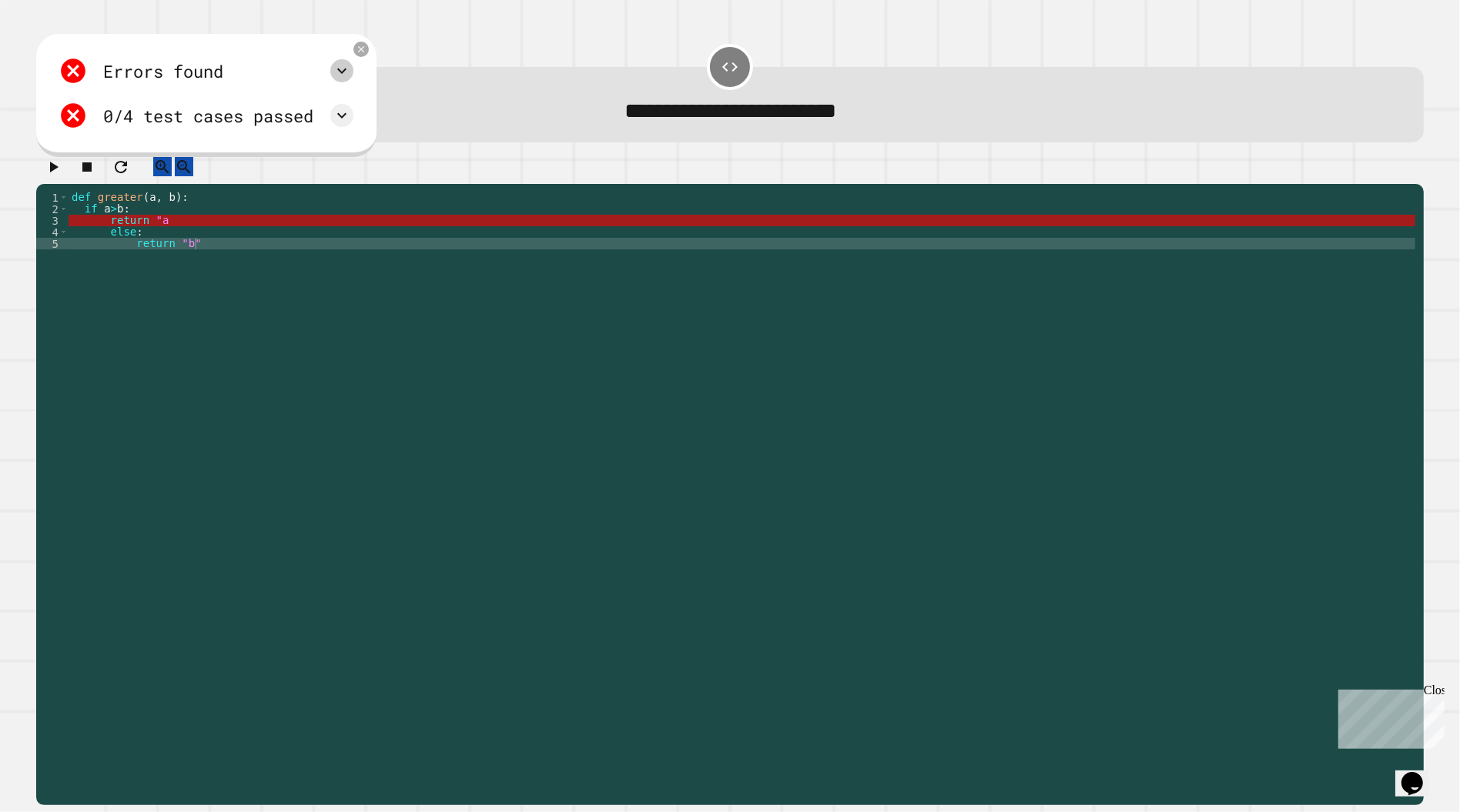
click at [351, 69] on icon at bounding box center [341, 70] width 19 height 19
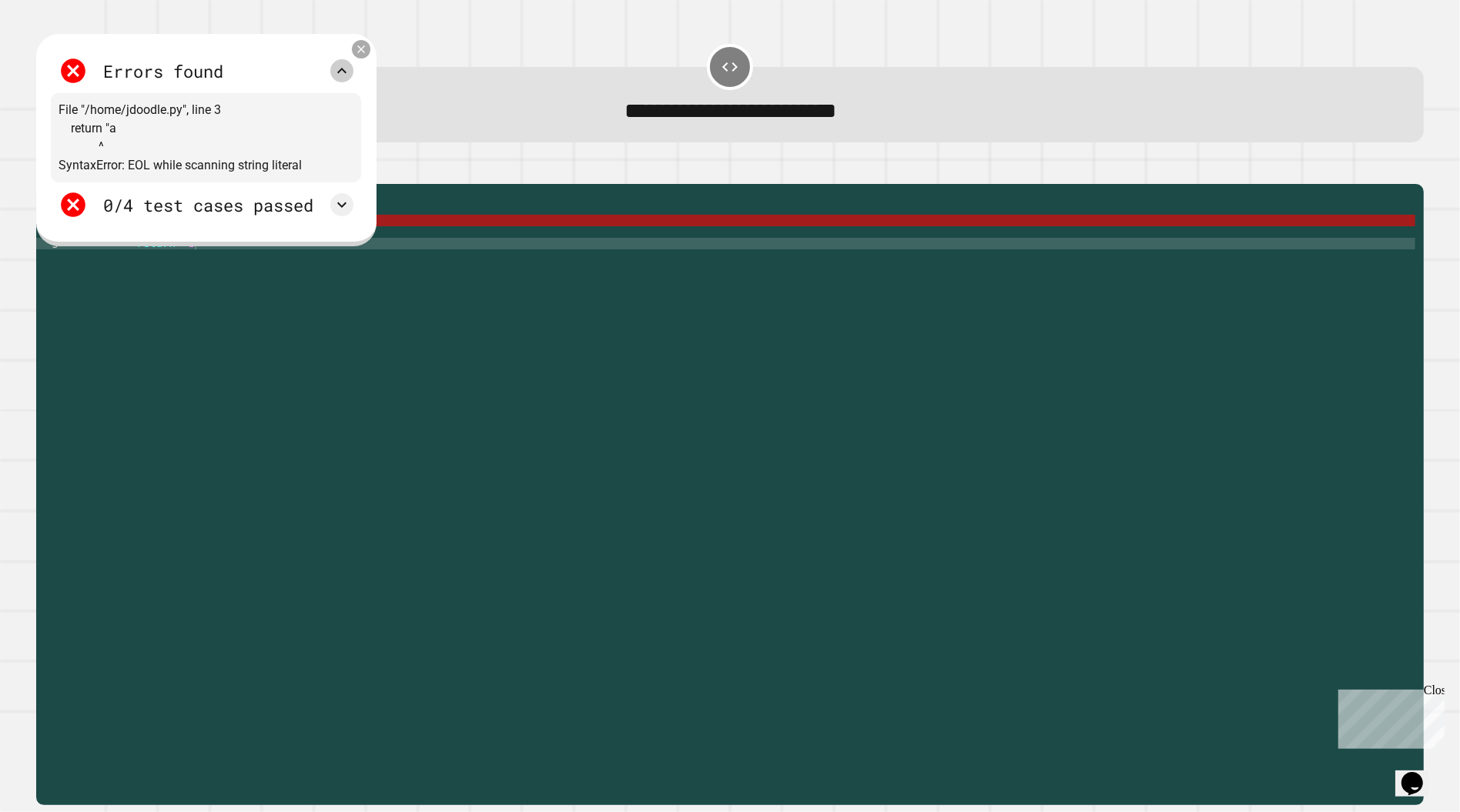
click at [366, 53] on icon at bounding box center [361, 49] width 13 height 13
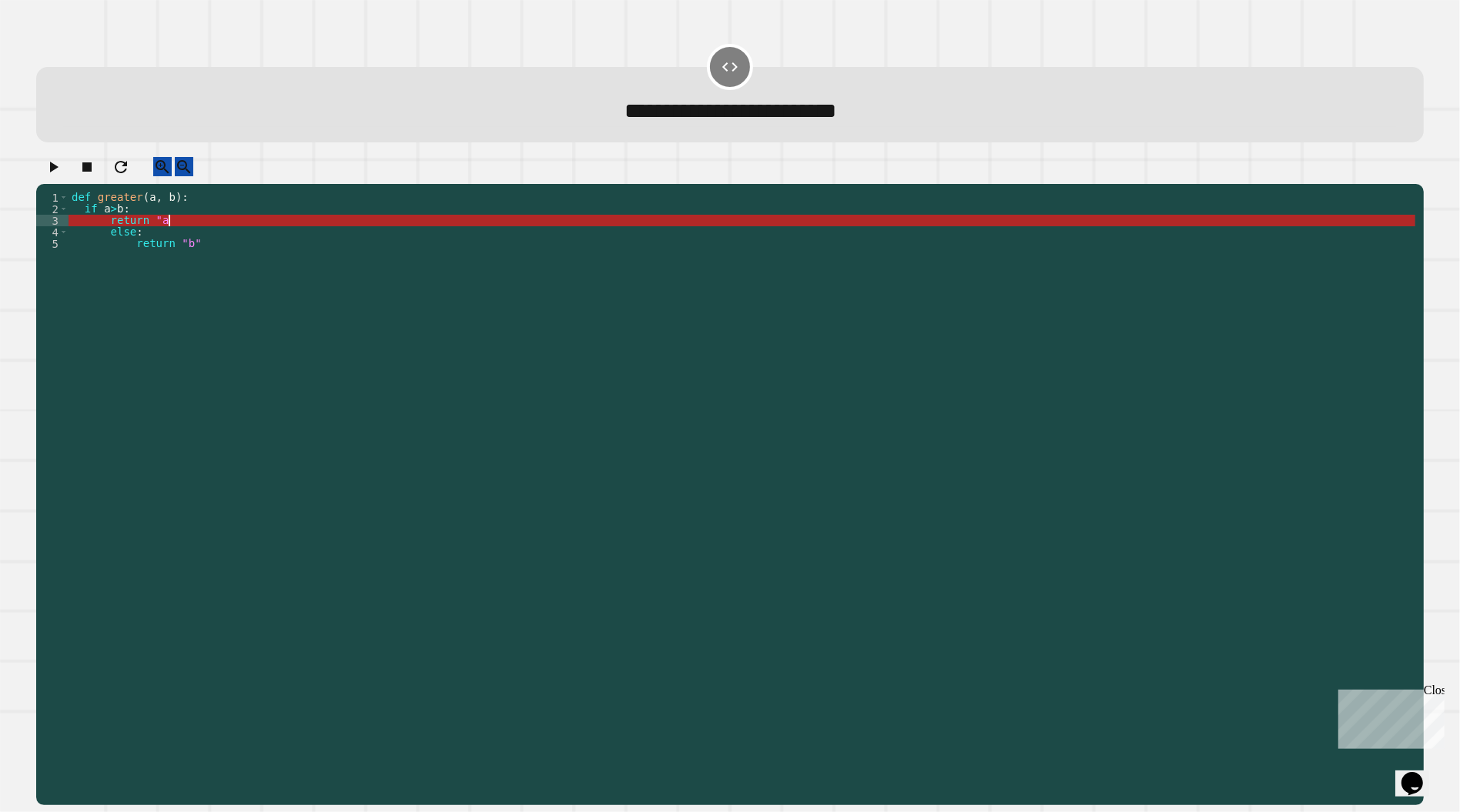
click at [192, 231] on div "def greater ( a , b ) : if a > b : return "a else : return "b"" at bounding box center [742, 491] width 1347 height 600
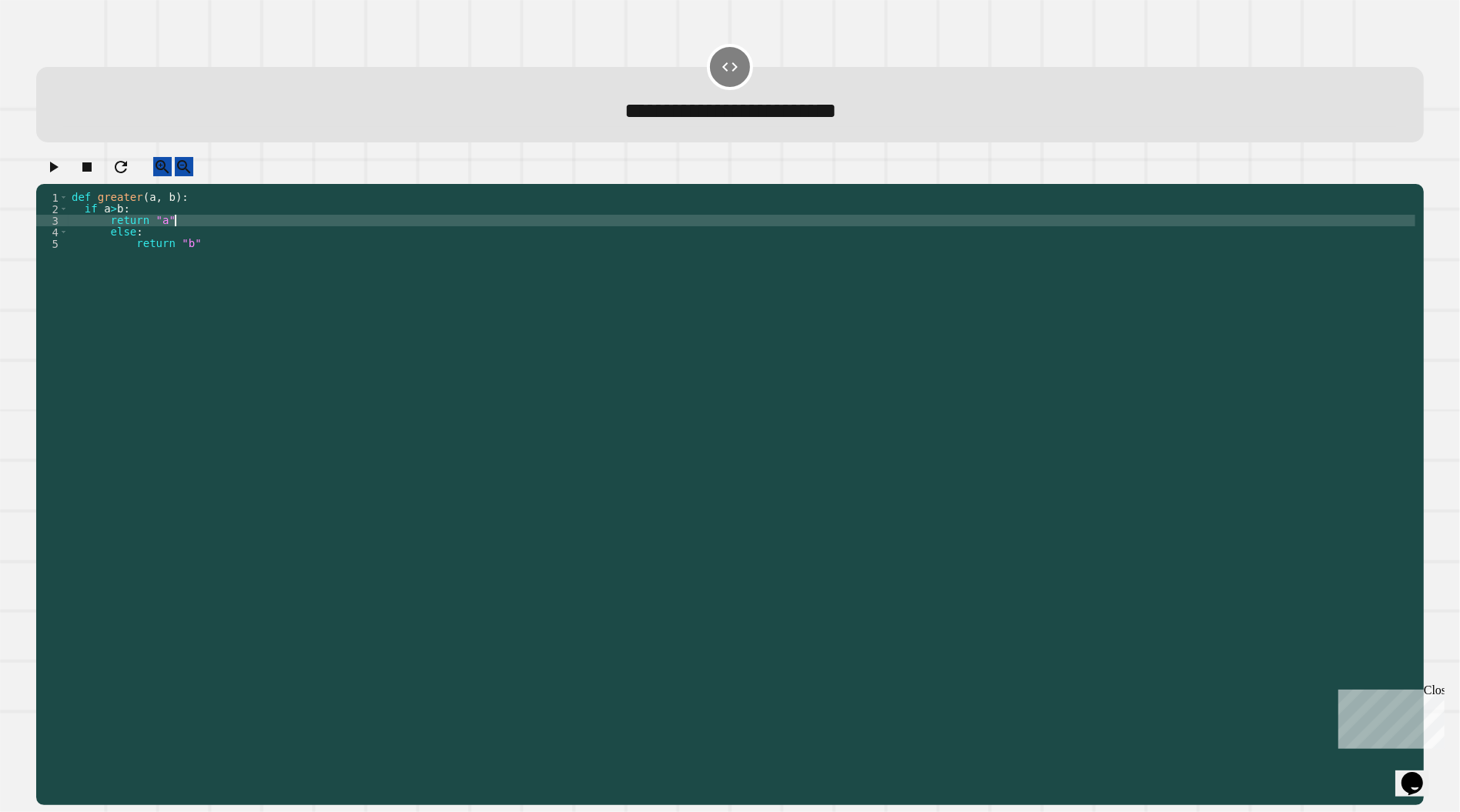
click at [48, 174] on button "button" at bounding box center [53, 167] width 19 height 20
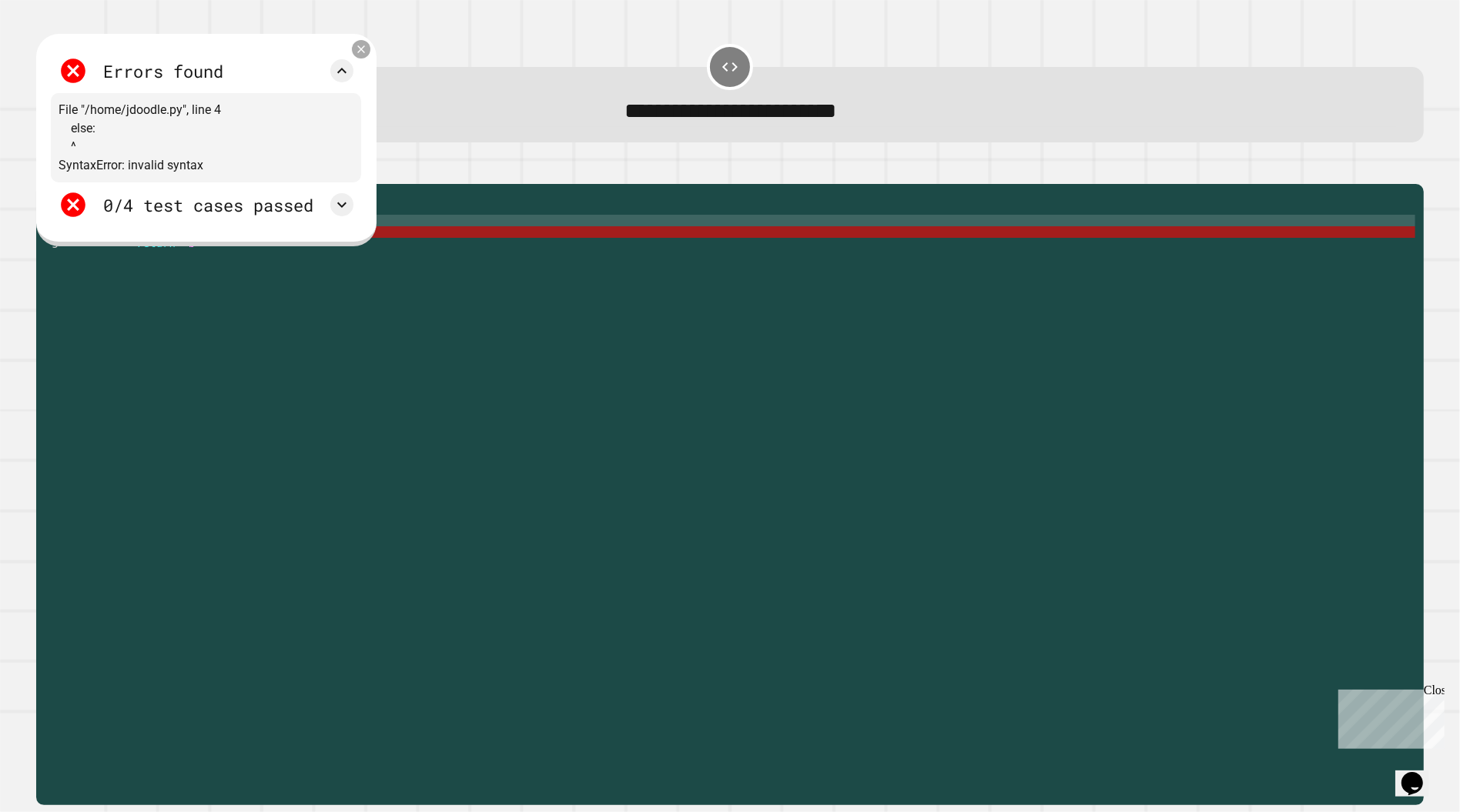
click at [368, 50] on icon at bounding box center [361, 49] width 13 height 13
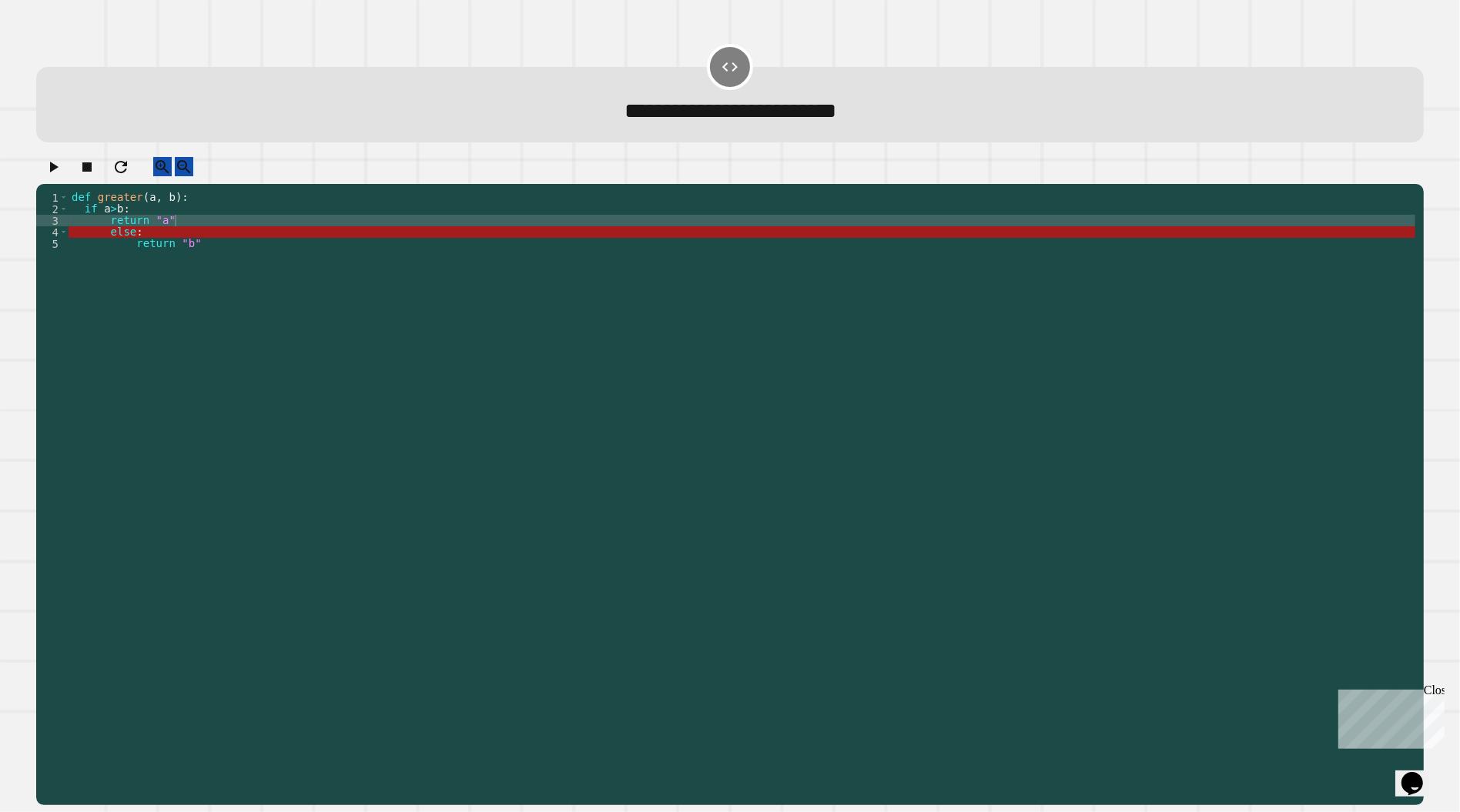
click at [107, 244] on div "def greater ( a , b ) : if a > b : return "a" else : return "b"" at bounding box center [742, 491] width 1347 height 600
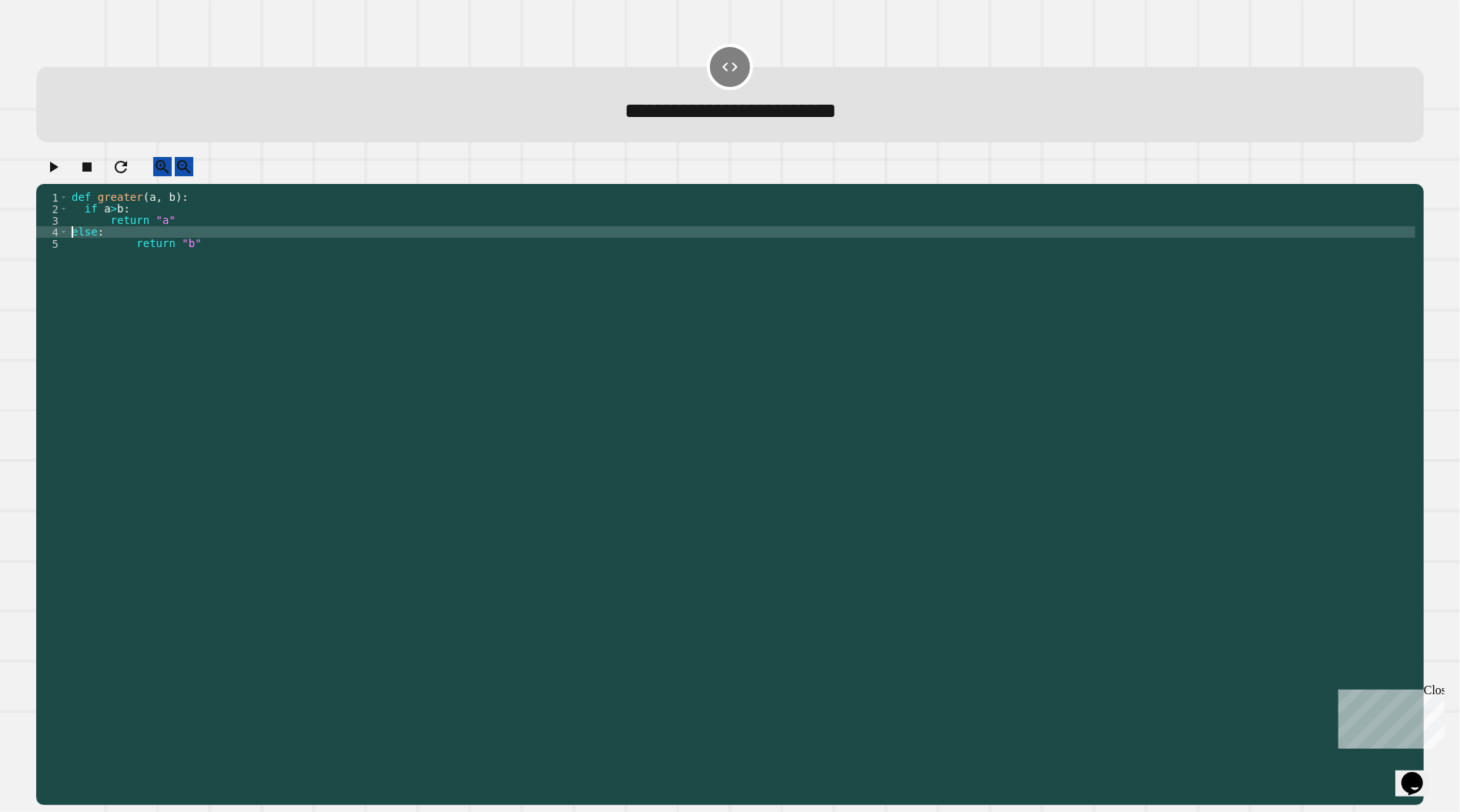
scroll to position [0, 1]
click at [62, 176] on button "button" at bounding box center [53, 167] width 19 height 20
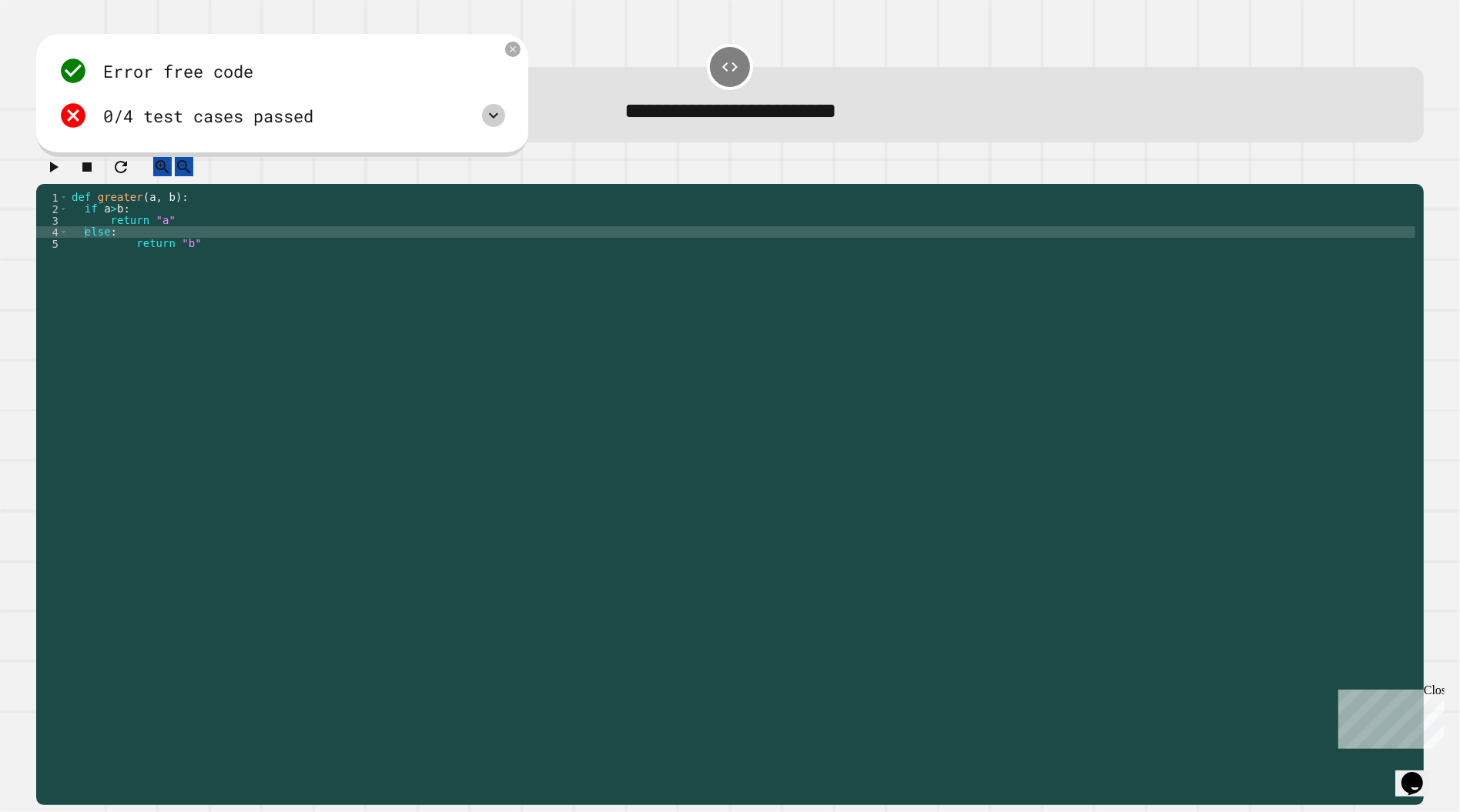
click at [494, 120] on icon at bounding box center [493, 115] width 19 height 19
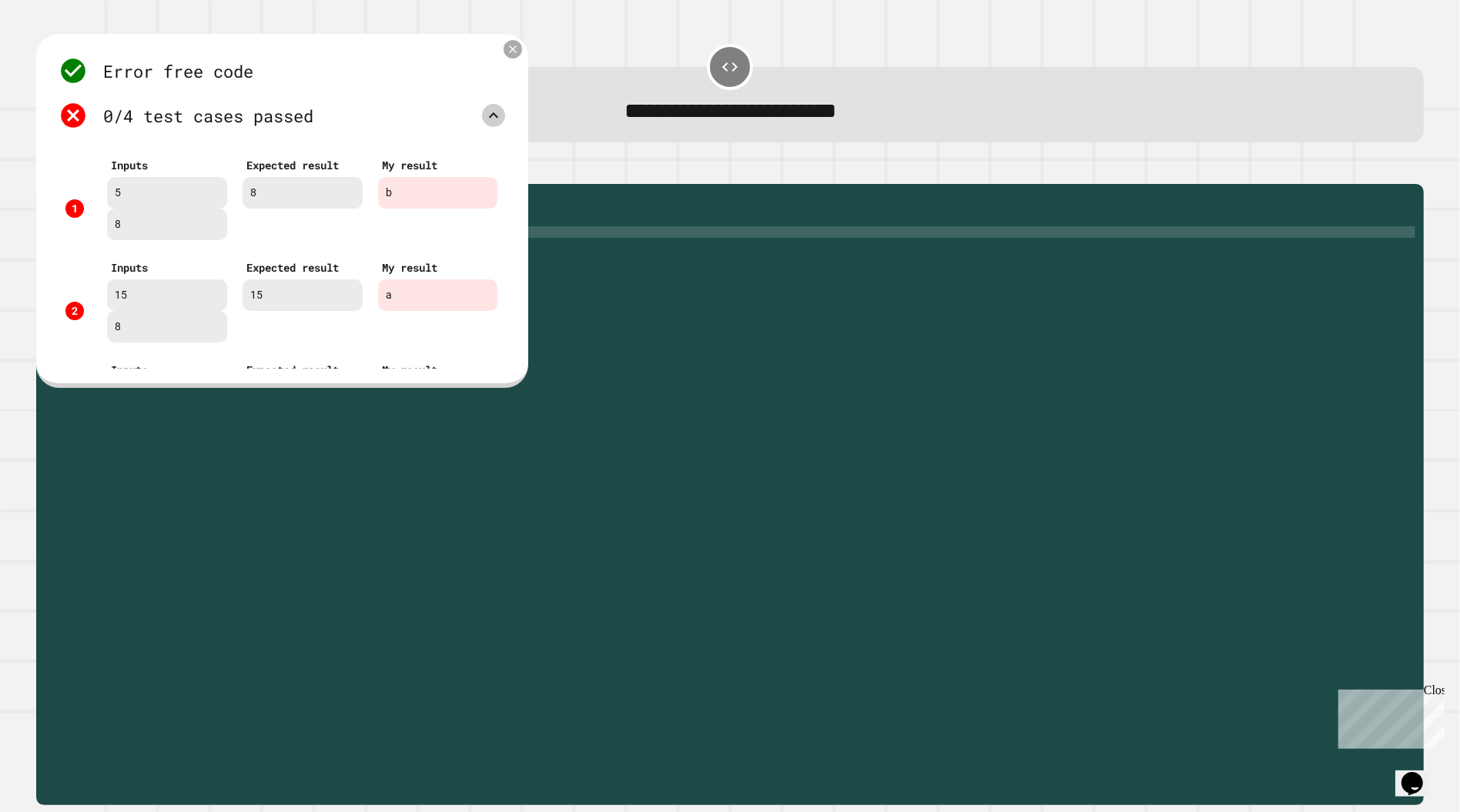
click at [511, 55] on icon at bounding box center [513, 49] width 13 height 13
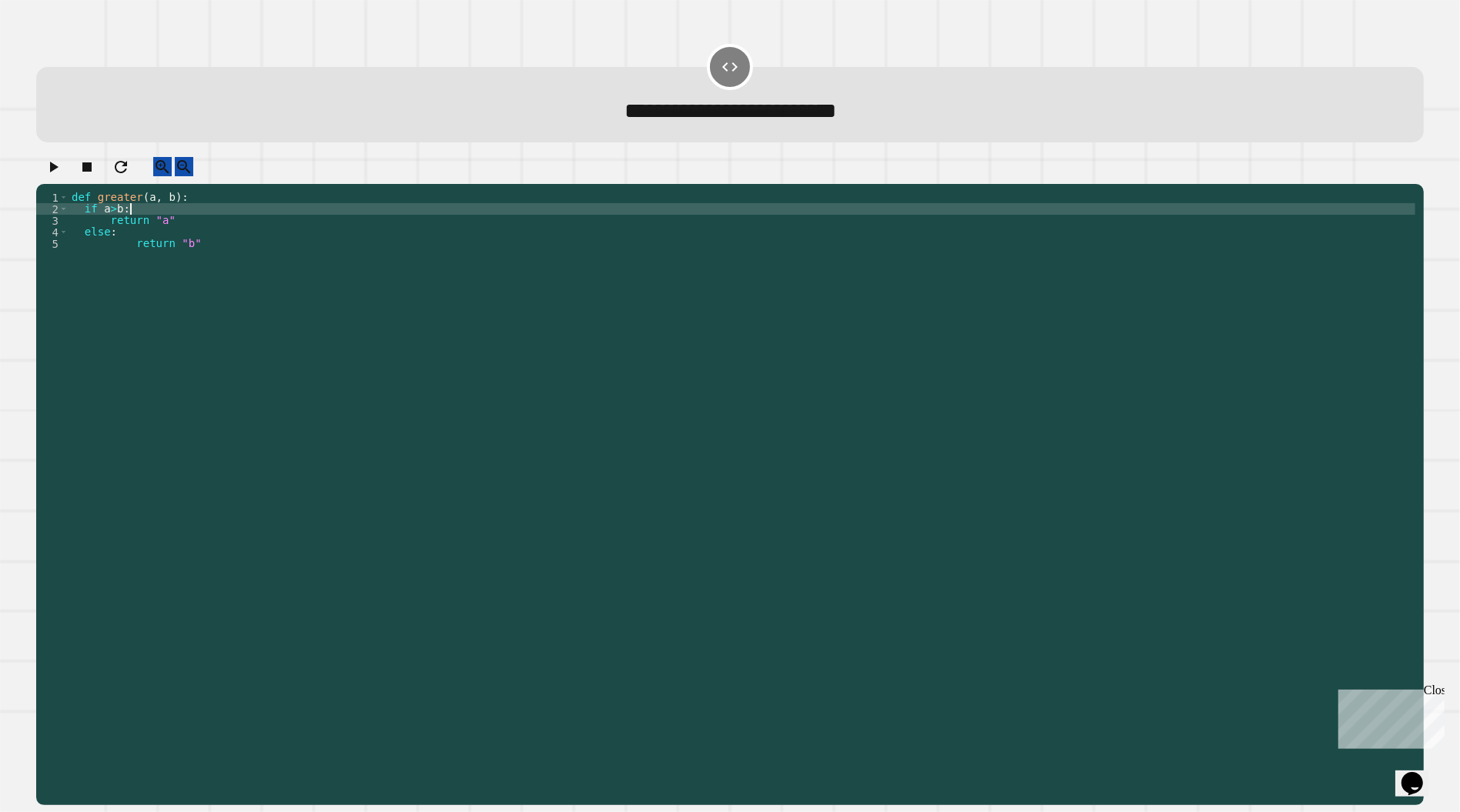
click at [200, 228] on div "def greater ( a , b ) : if a > b : return "a" else : return "b"" at bounding box center [742, 491] width 1347 height 600
click at [195, 234] on div "def greater ( a , b ) : if a > b : return "a" else : return "b"" at bounding box center [742, 491] width 1347 height 600
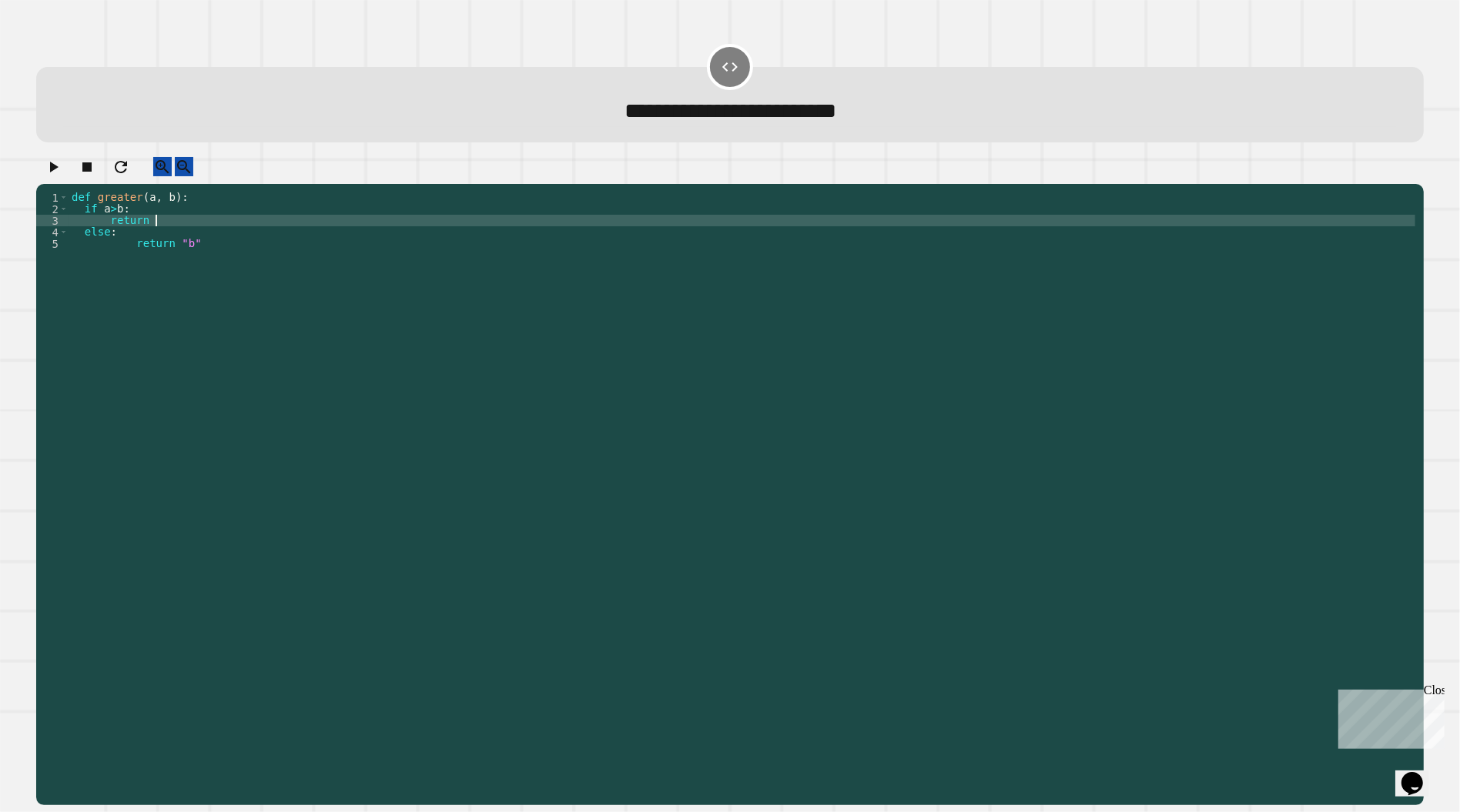
scroll to position [0, 5]
click at [209, 259] on div "def greater ( a , b ) : if a > b : return a else : return "b"" at bounding box center [742, 491] width 1347 height 600
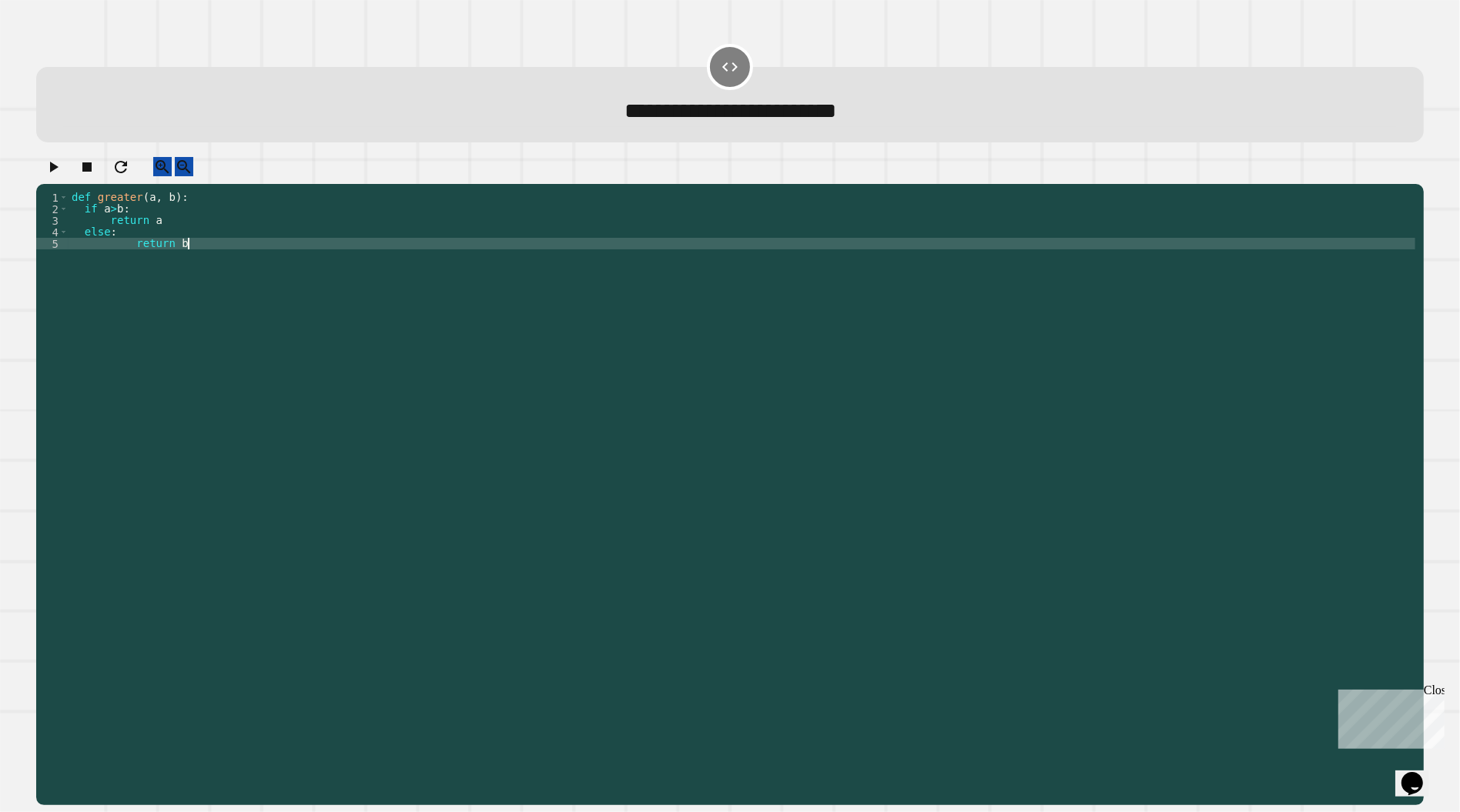
scroll to position [0, 6]
type textarea "********"
click at [62, 172] on icon "button" at bounding box center [53, 167] width 19 height 19
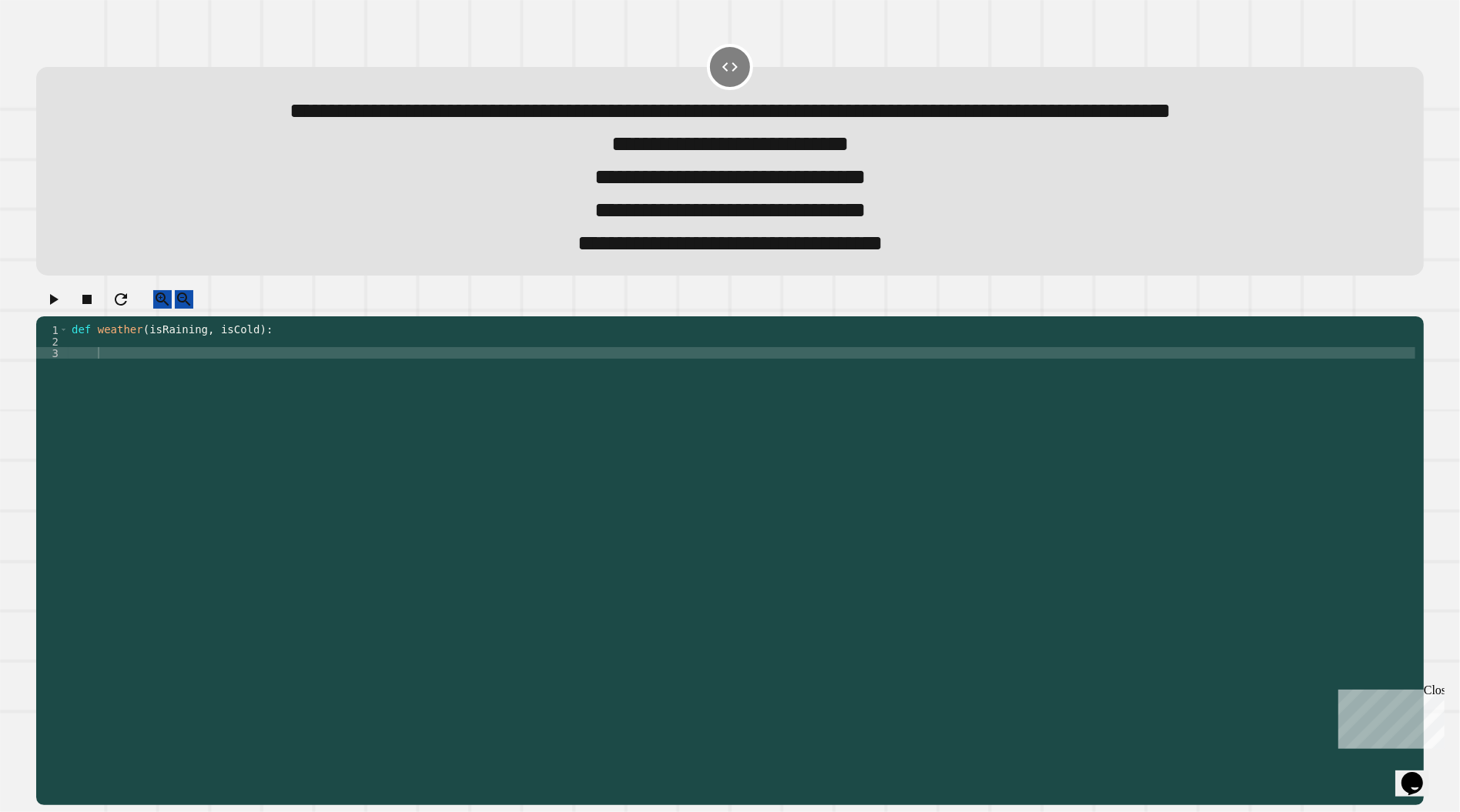
click at [164, 406] on div "def weather ( isRaining , isCold ) :" at bounding box center [742, 538] width 1347 height 428
click at [164, 403] on div "def weather ( isRaining , isCold ) :" at bounding box center [742, 538] width 1347 height 428
click at [160, 406] on div "def weather ( isRaining , isCold ) :" at bounding box center [742, 538] width 1347 height 428
type textarea "**********"
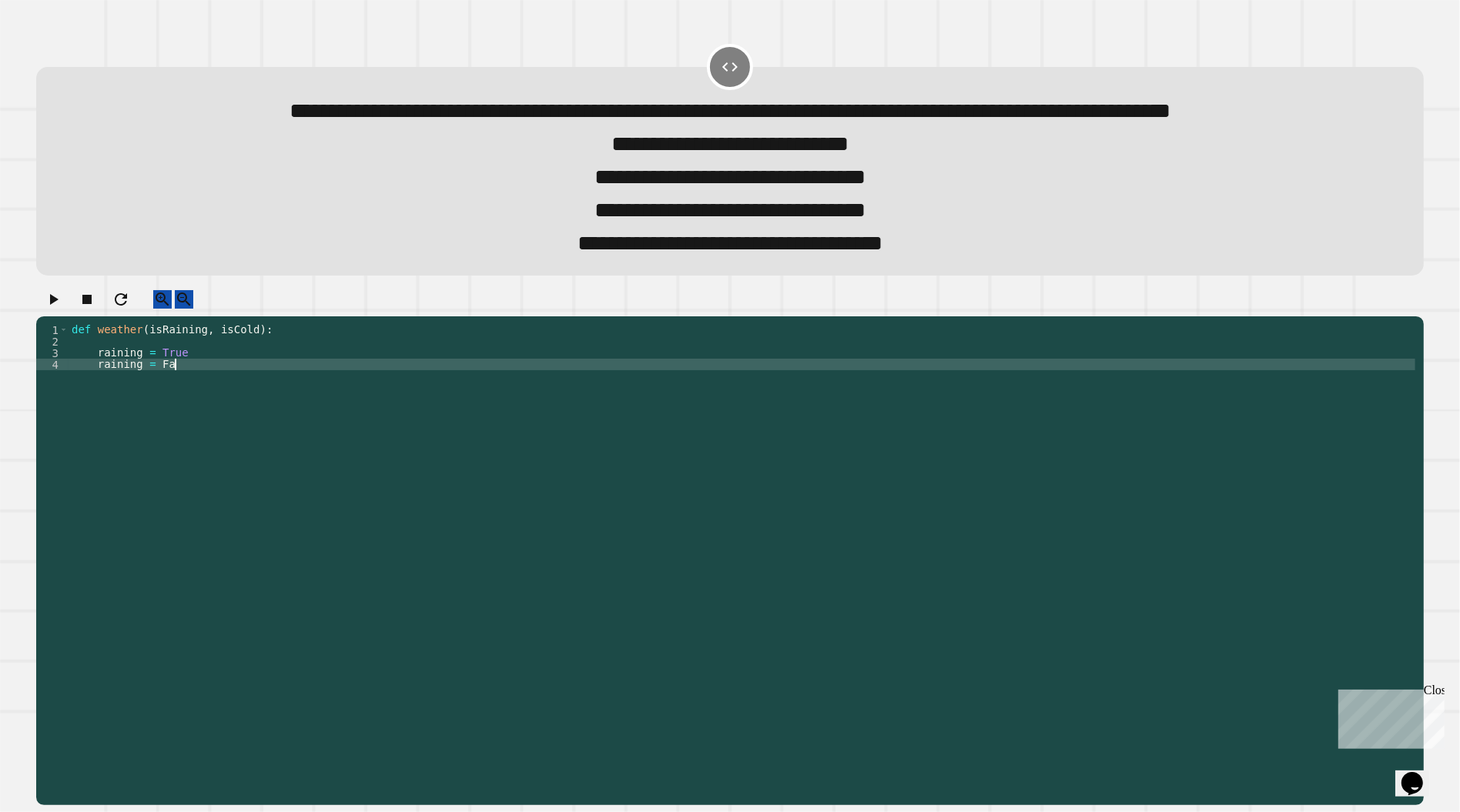
scroll to position [0, 6]
type textarea "**********"
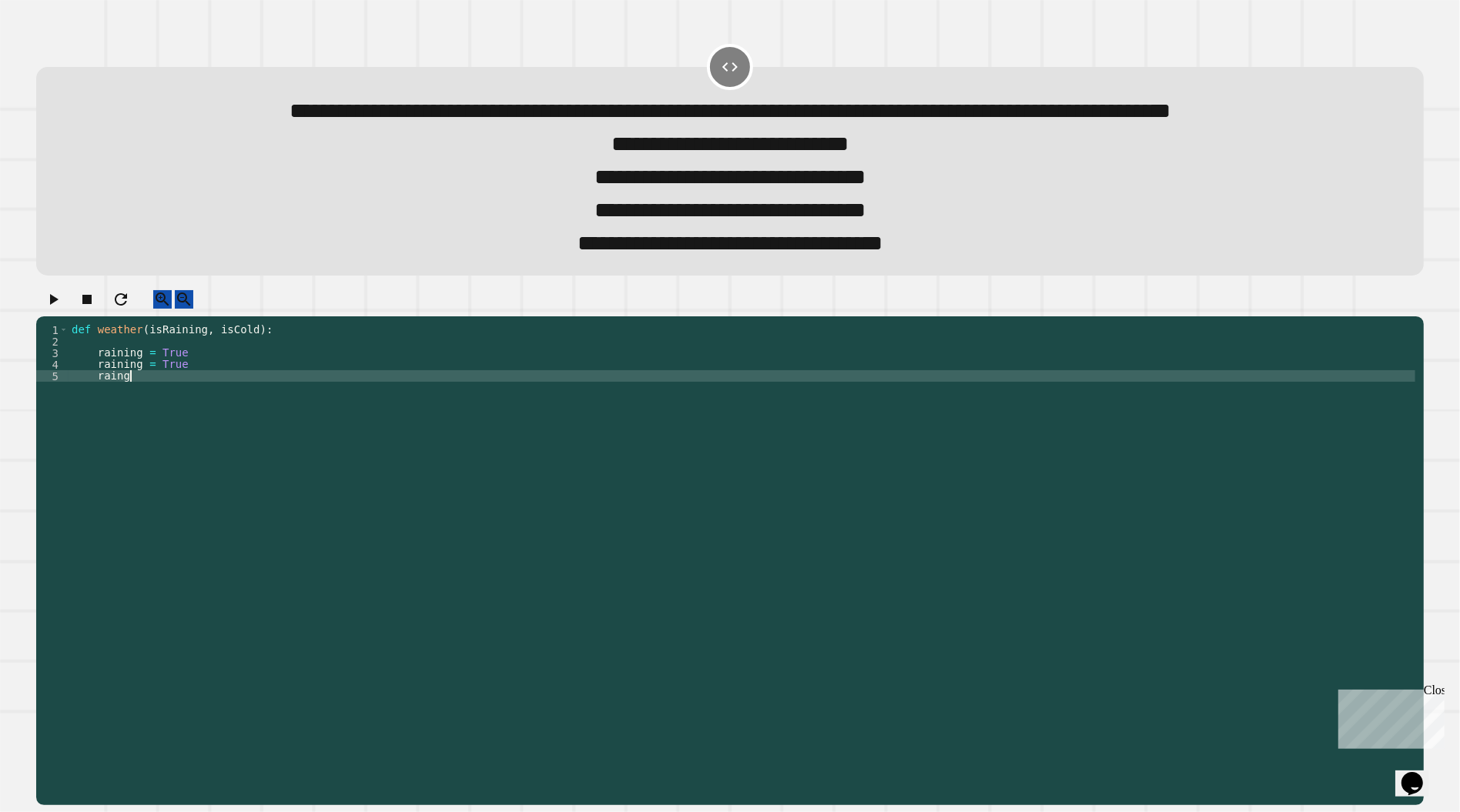
scroll to position [0, 3]
type textarea "*"
type textarea "**********"
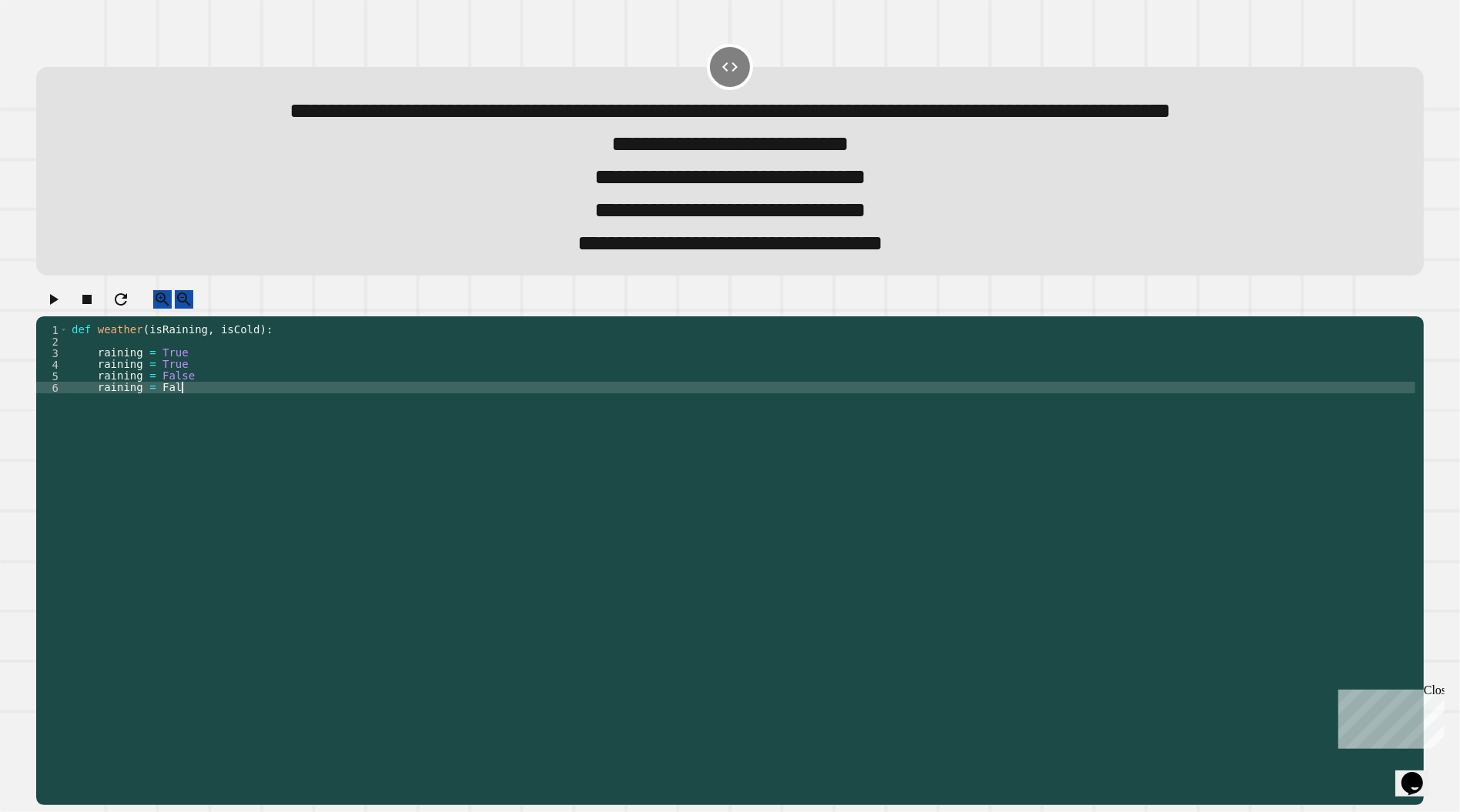
scroll to position [0, 9]
type textarea "**********"
click at [267, 397] on div "def weather ( isRaining , isCold ) : raining = True raining = True raining = Fa…" at bounding box center [742, 538] width 1347 height 428
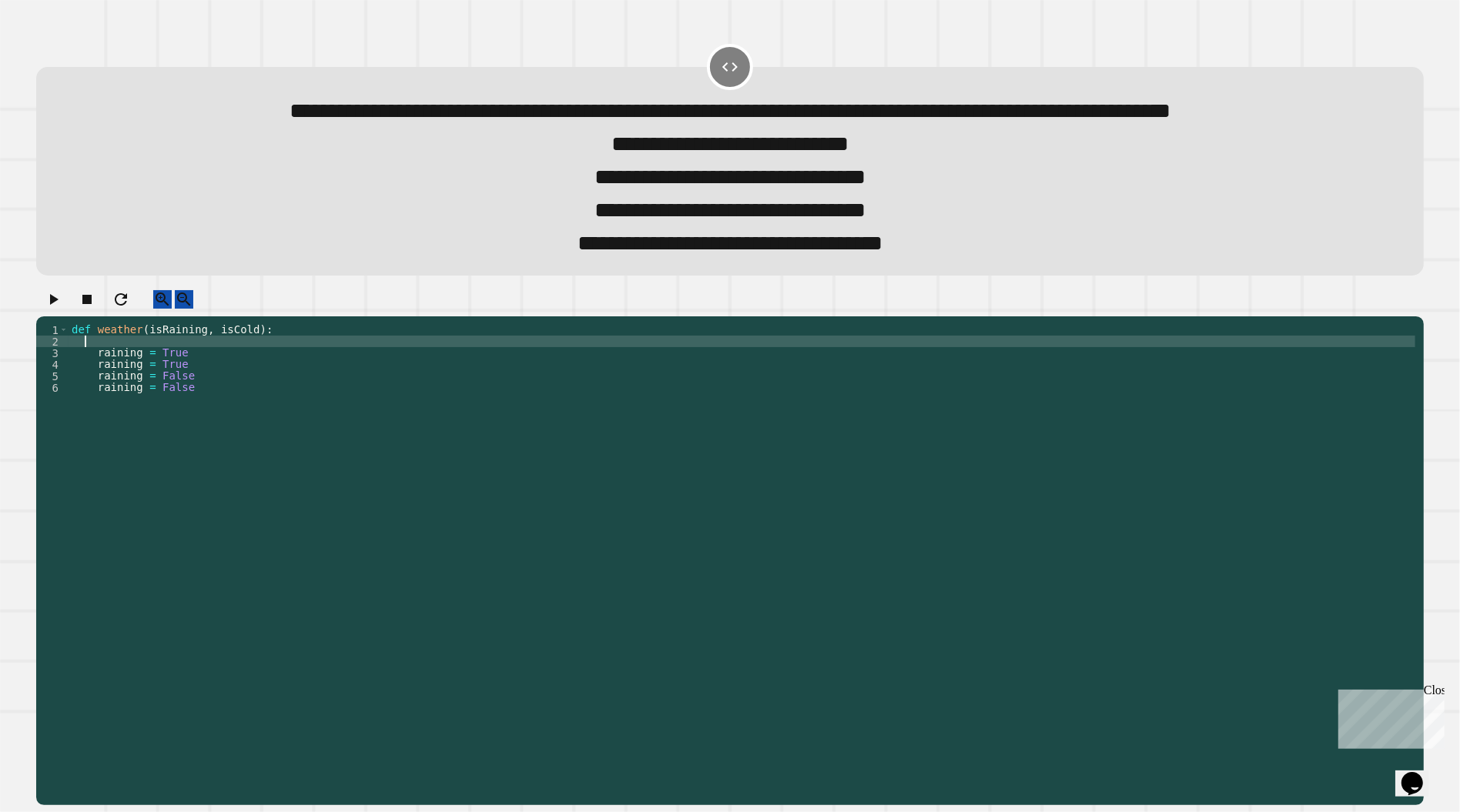
click at [248, 430] on div "def weather ( isRaining , isCold ) : raining = True raining = True raining = Fa…" at bounding box center [742, 538] width 1347 height 428
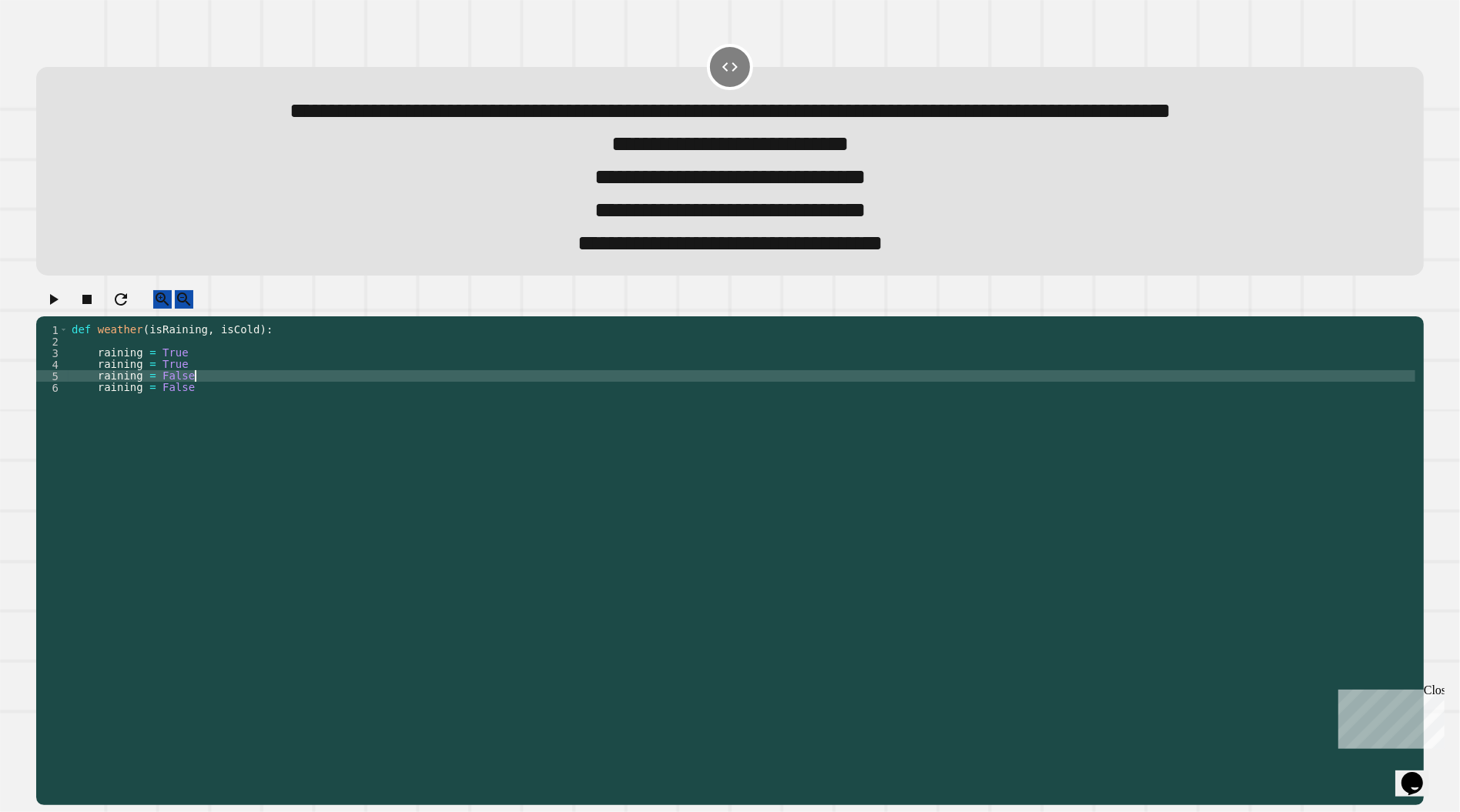
click at [225, 404] on div "def weather ( isRaining , isCold ) : raining = True raining = True raining = Fa…" at bounding box center [742, 538] width 1347 height 428
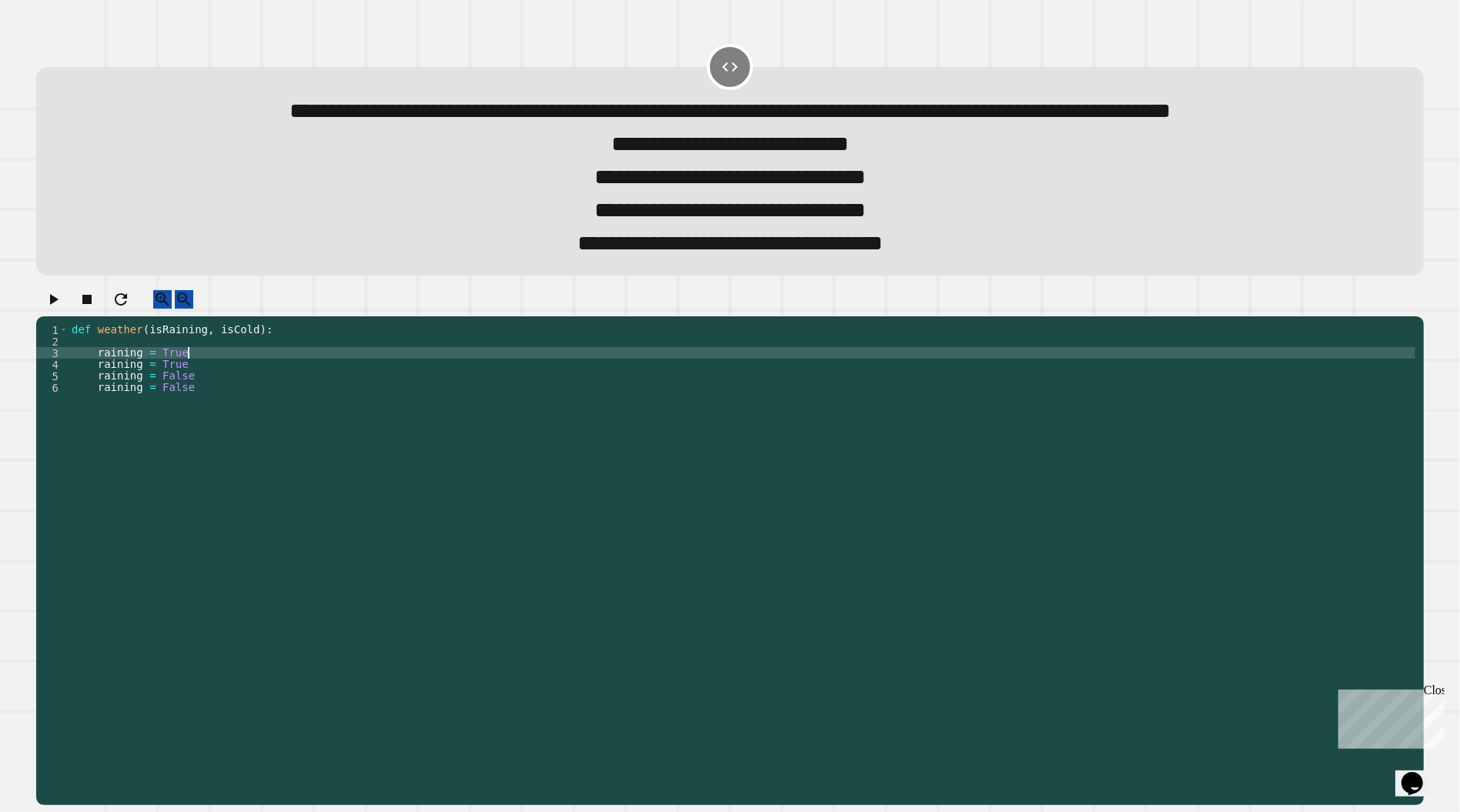
click at [263, 406] on div "def weather ( isRaining , isCold ) : raining = True raining = True raining = Fa…" at bounding box center [742, 538] width 1347 height 428
click at [236, 445] on div "def weather ( isRaining , isCold ) : raining = True raining = True raining = Fa…" at bounding box center [742, 538] width 1347 height 428
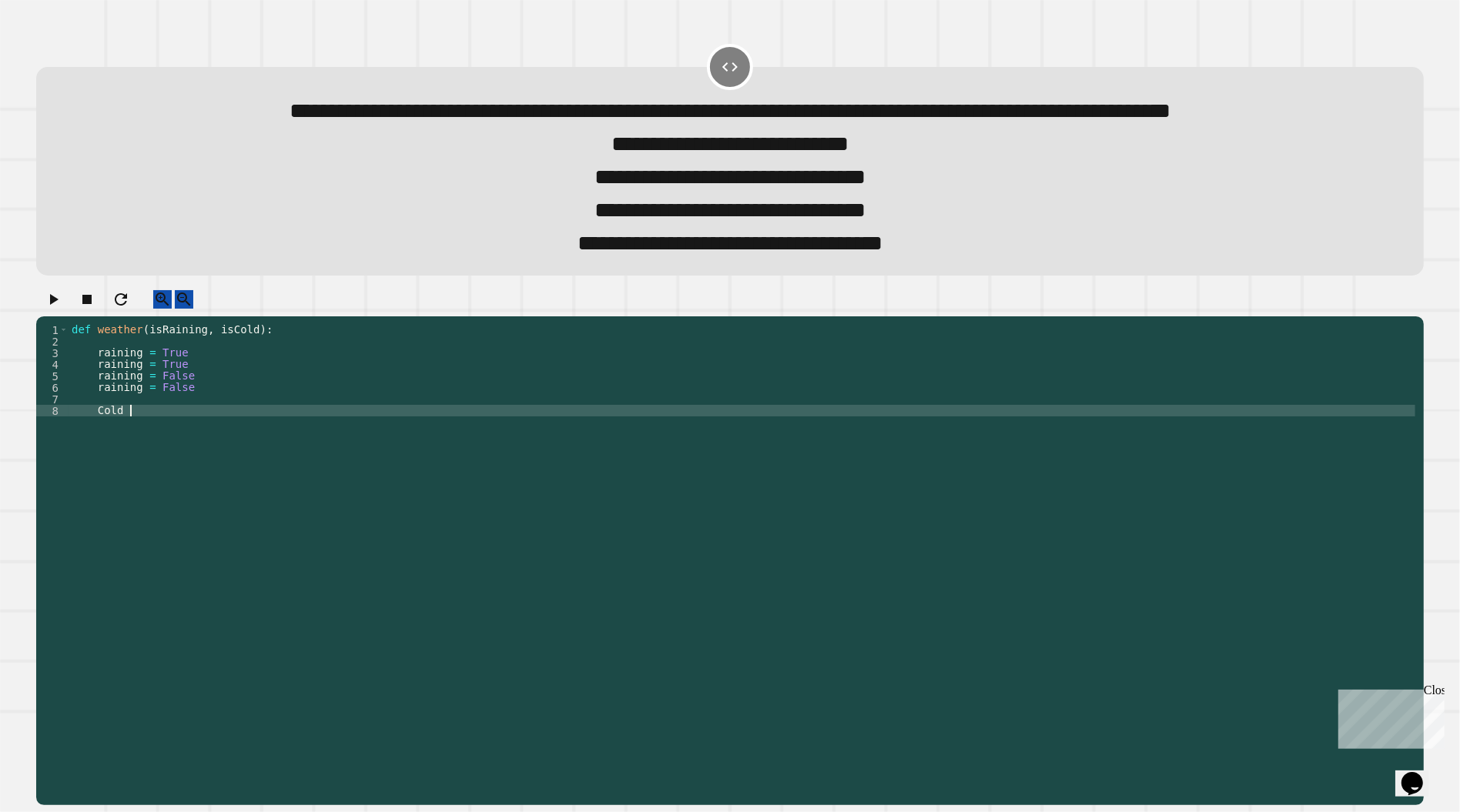
scroll to position [0, 4]
type textarea "**********"
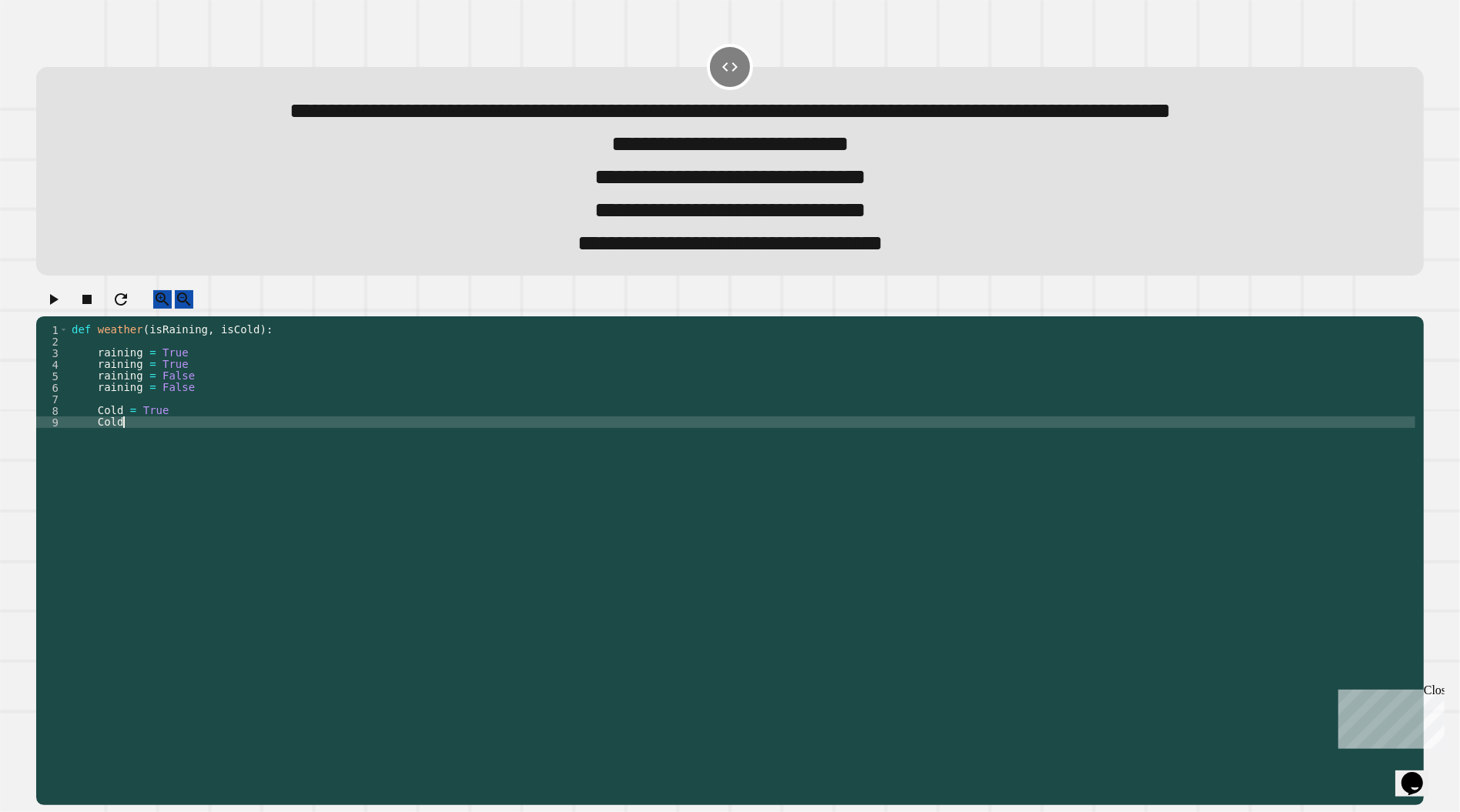
scroll to position [0, 2]
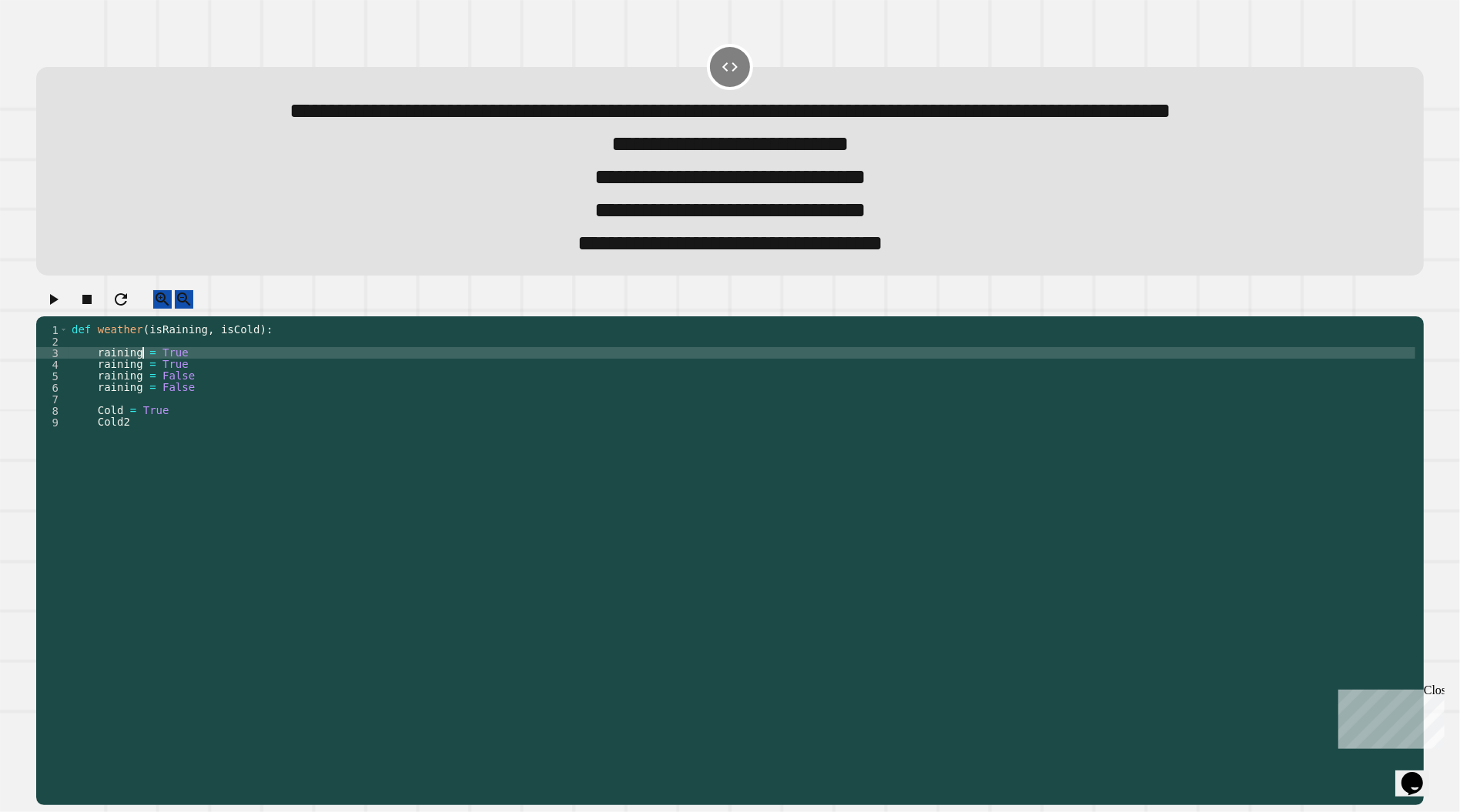
click at [144, 404] on div "def weather ( isRaining , isCold ) : raining = True raining = True raining = Fa…" at bounding box center [742, 538] width 1347 height 428
click at [144, 417] on div "def weather ( isRaining , isCold ) : raining = True raining = True raining = Fa…" at bounding box center [742, 538] width 1347 height 428
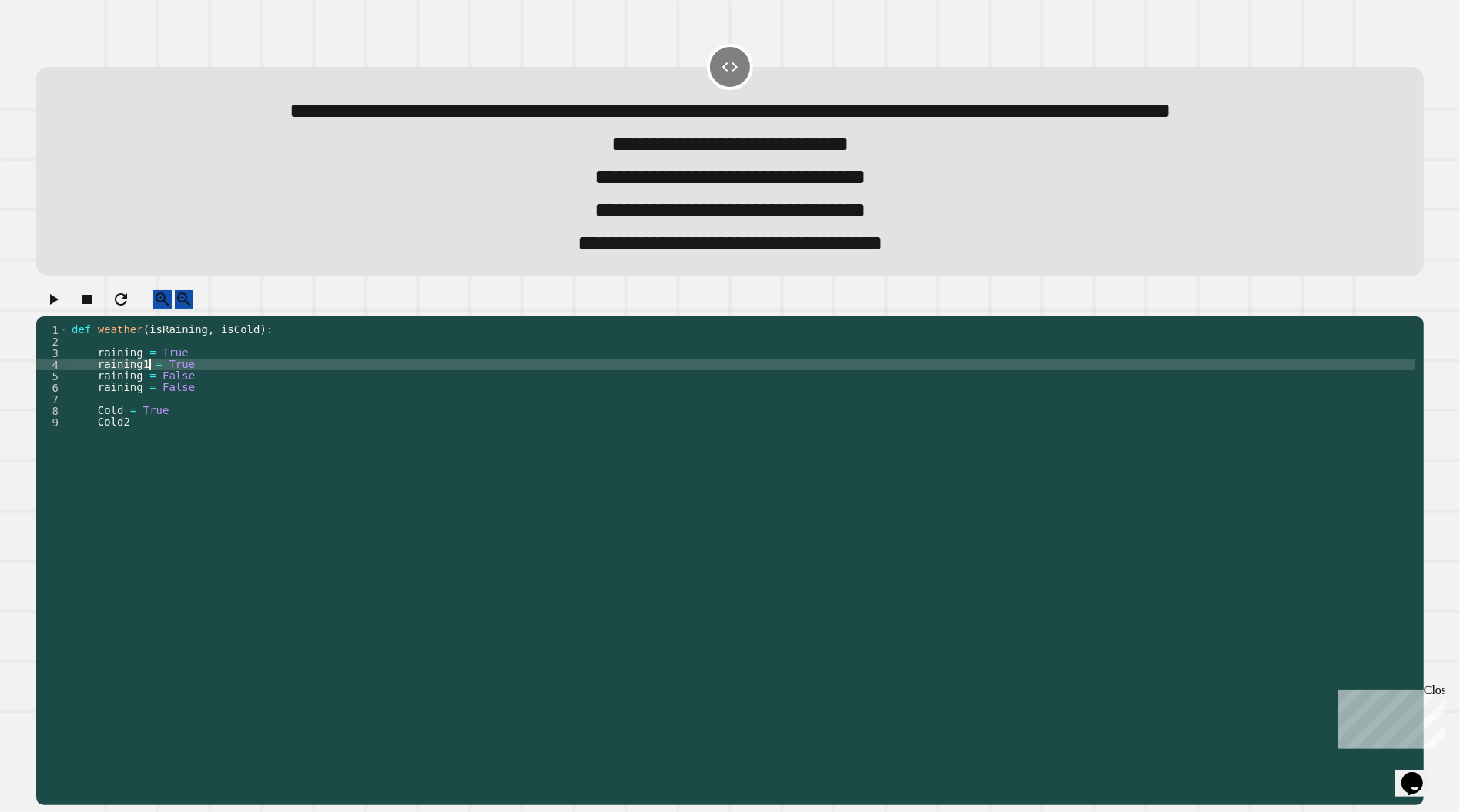
click at [146, 428] on div "def weather ( isRaining , isCold ) : raining = True raining1 = True raining = F…" at bounding box center [742, 538] width 1347 height 428
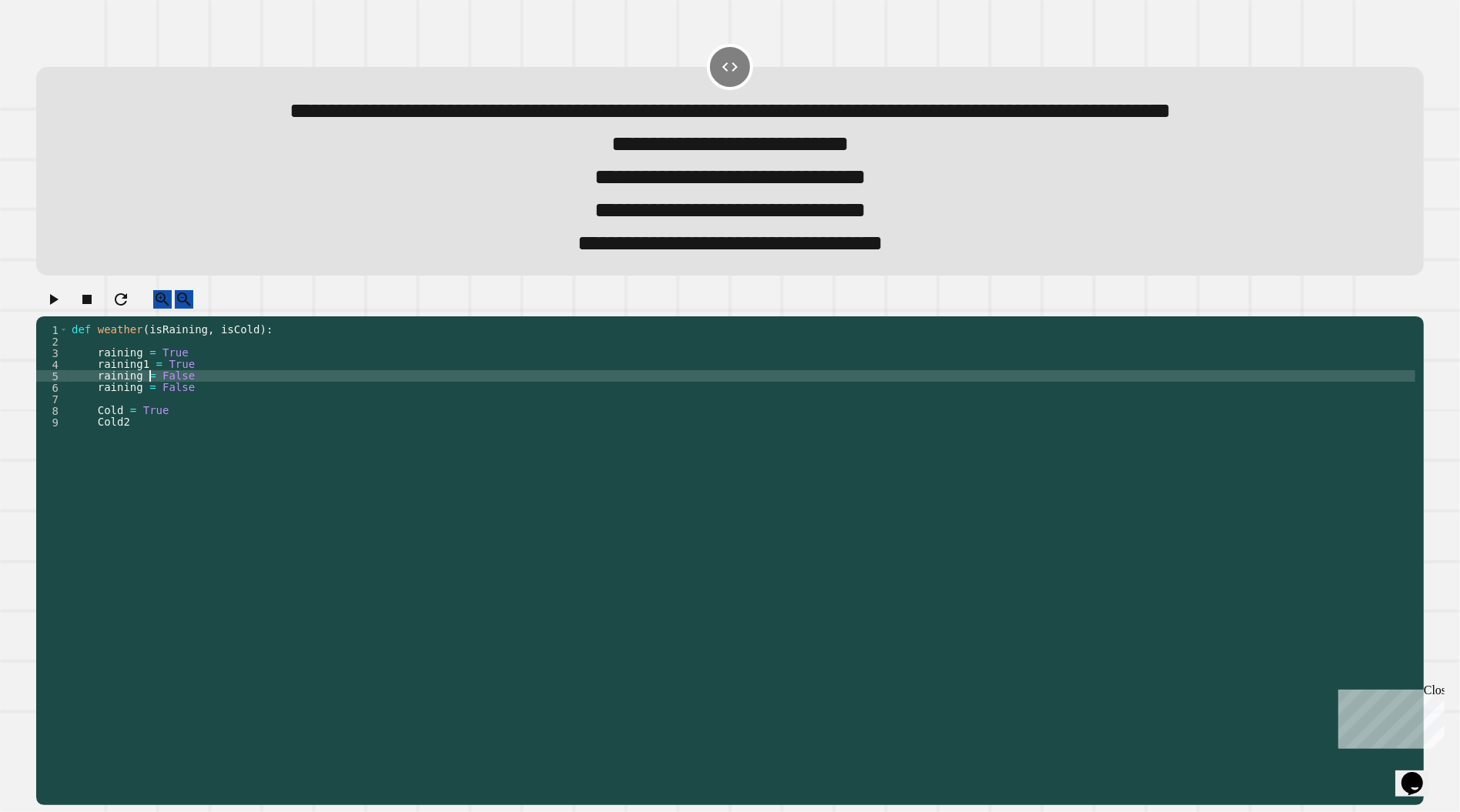
scroll to position [0, 6]
click at [146, 442] on div "def weather ( isRaining , isCold ) : raining = True raining1 = True raining2 = …" at bounding box center [742, 538] width 1347 height 428
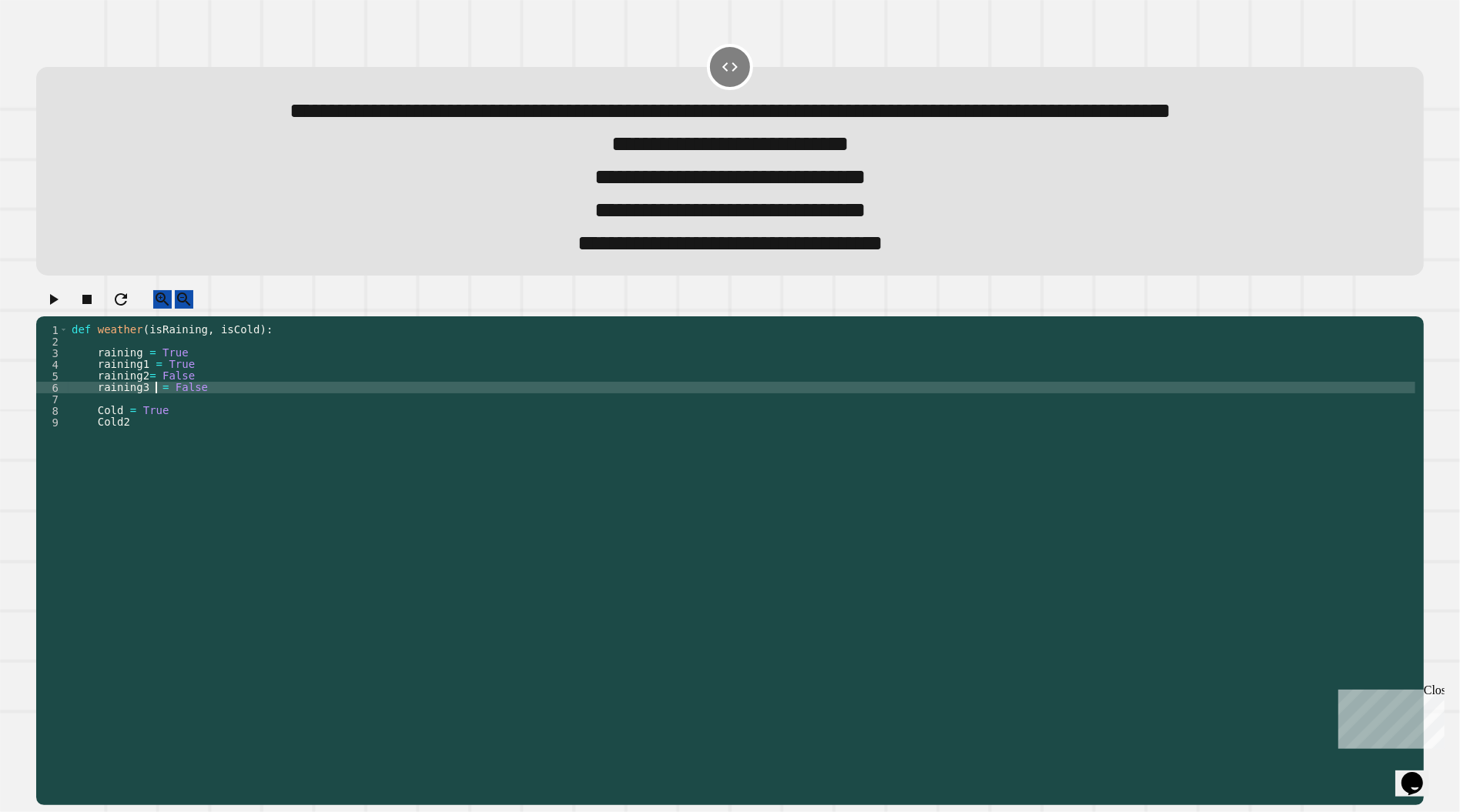
click at [154, 430] on div "def weather ( isRaining , isCold ) : raining = True raining1 = True raining2 = …" at bounding box center [742, 538] width 1347 height 428
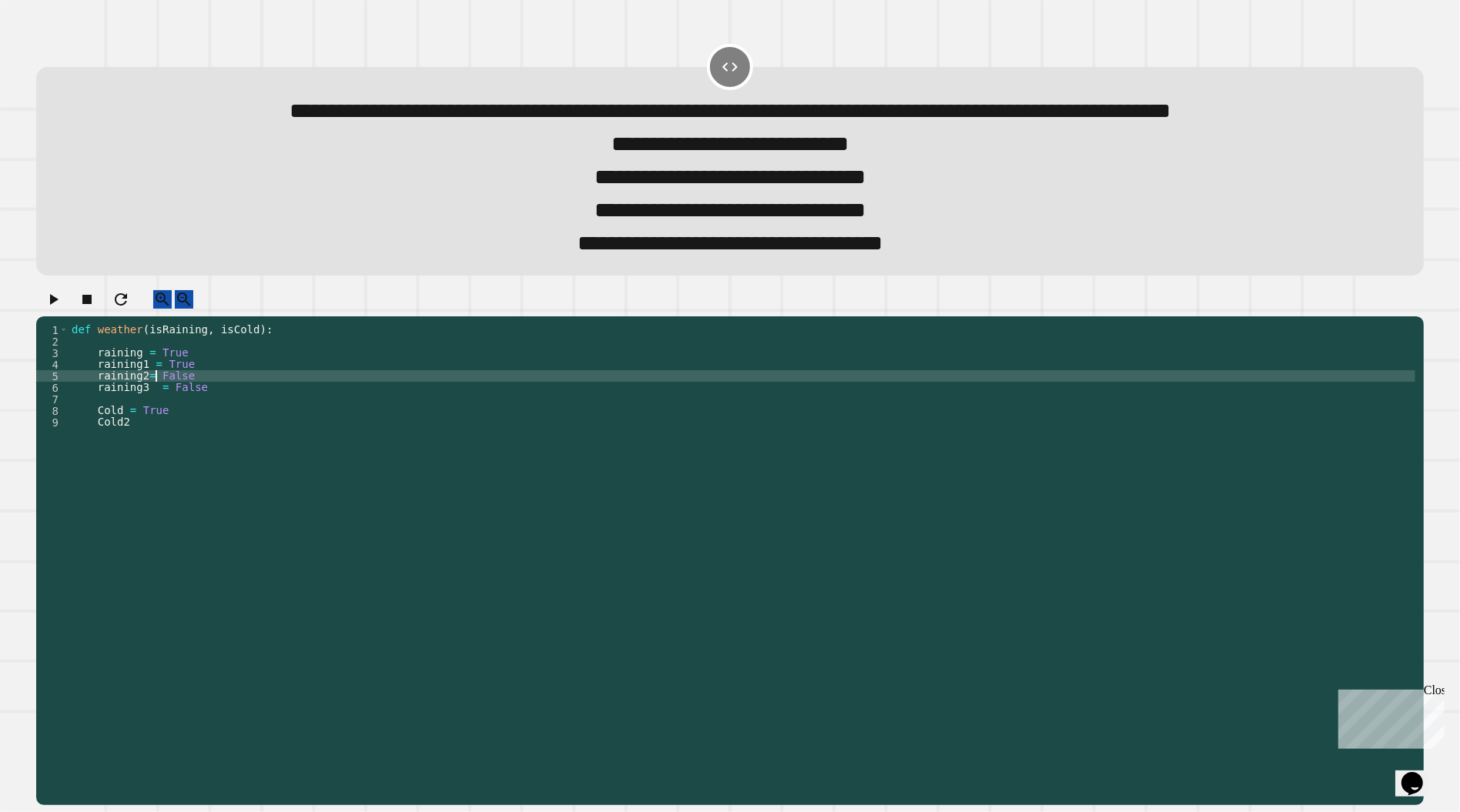
click at [148, 429] on div "def weather ( isRaining , isCold ) : raining = True raining1 = True raining2 = …" at bounding box center [742, 538] width 1347 height 428
click at [134, 475] on div "def weather ( isRaining , isCold ) : raining = True raining1 = True raining2 = …" at bounding box center [742, 538] width 1347 height 428
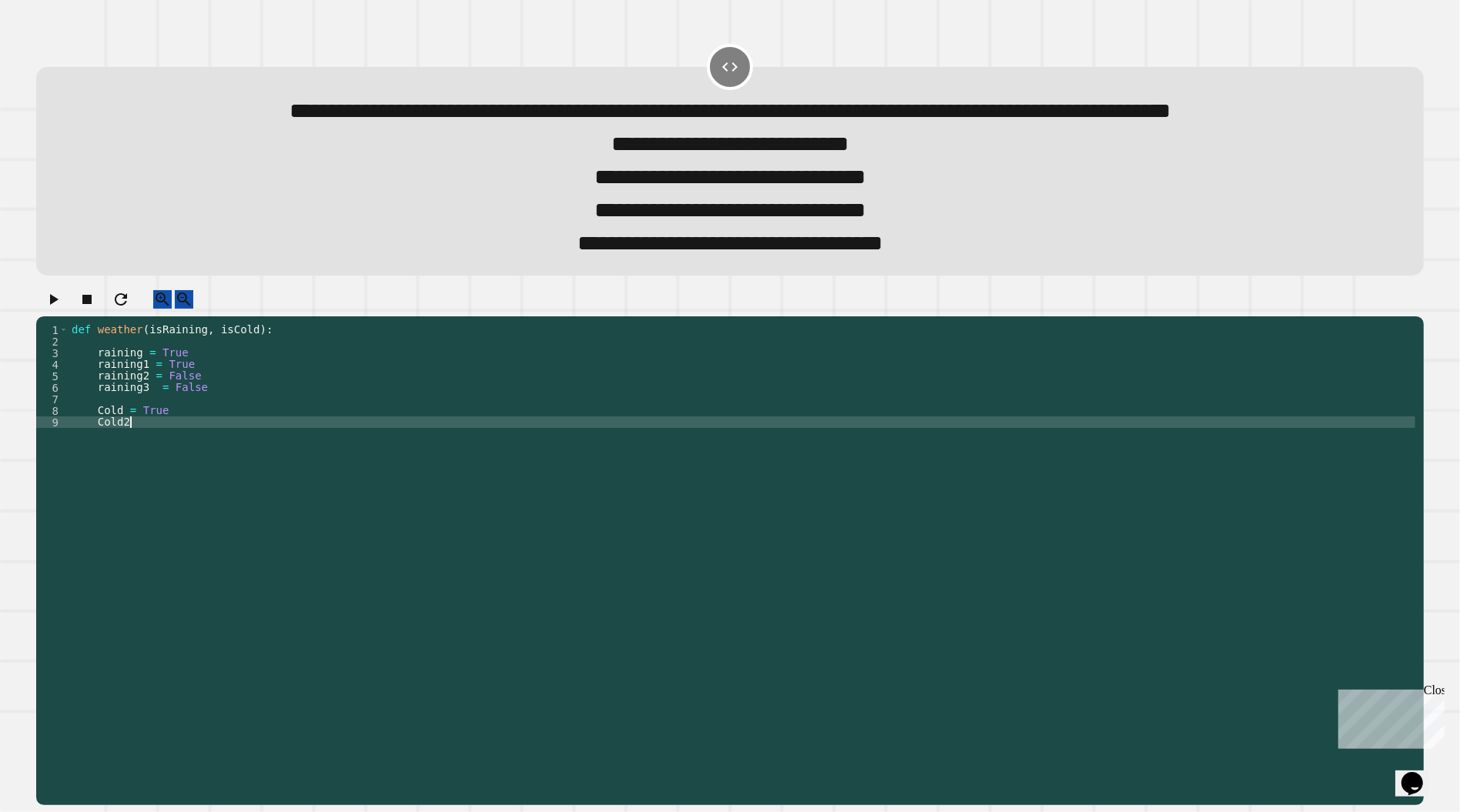
type textarea "*****"
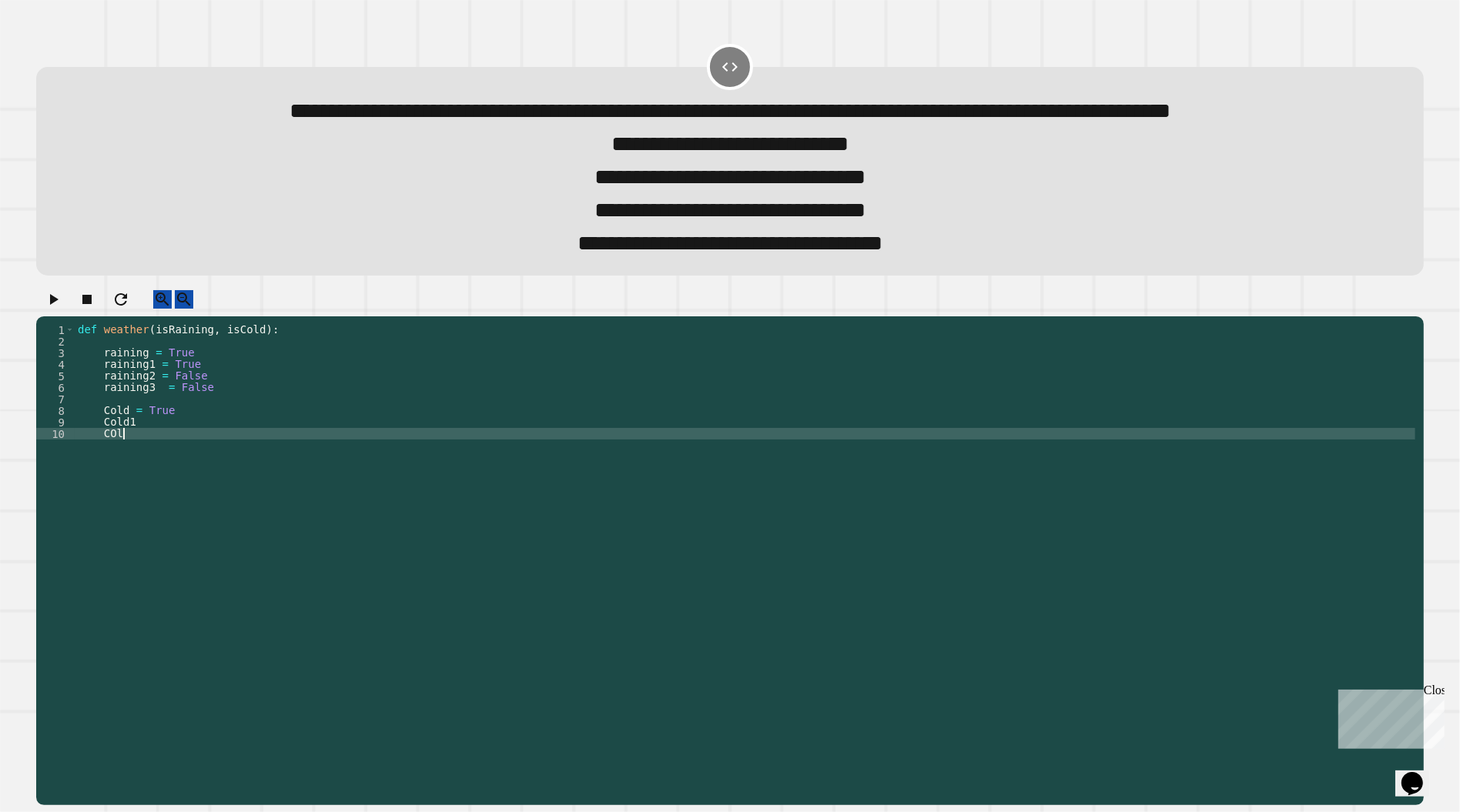
scroll to position [0, 3]
type textarea "*****"
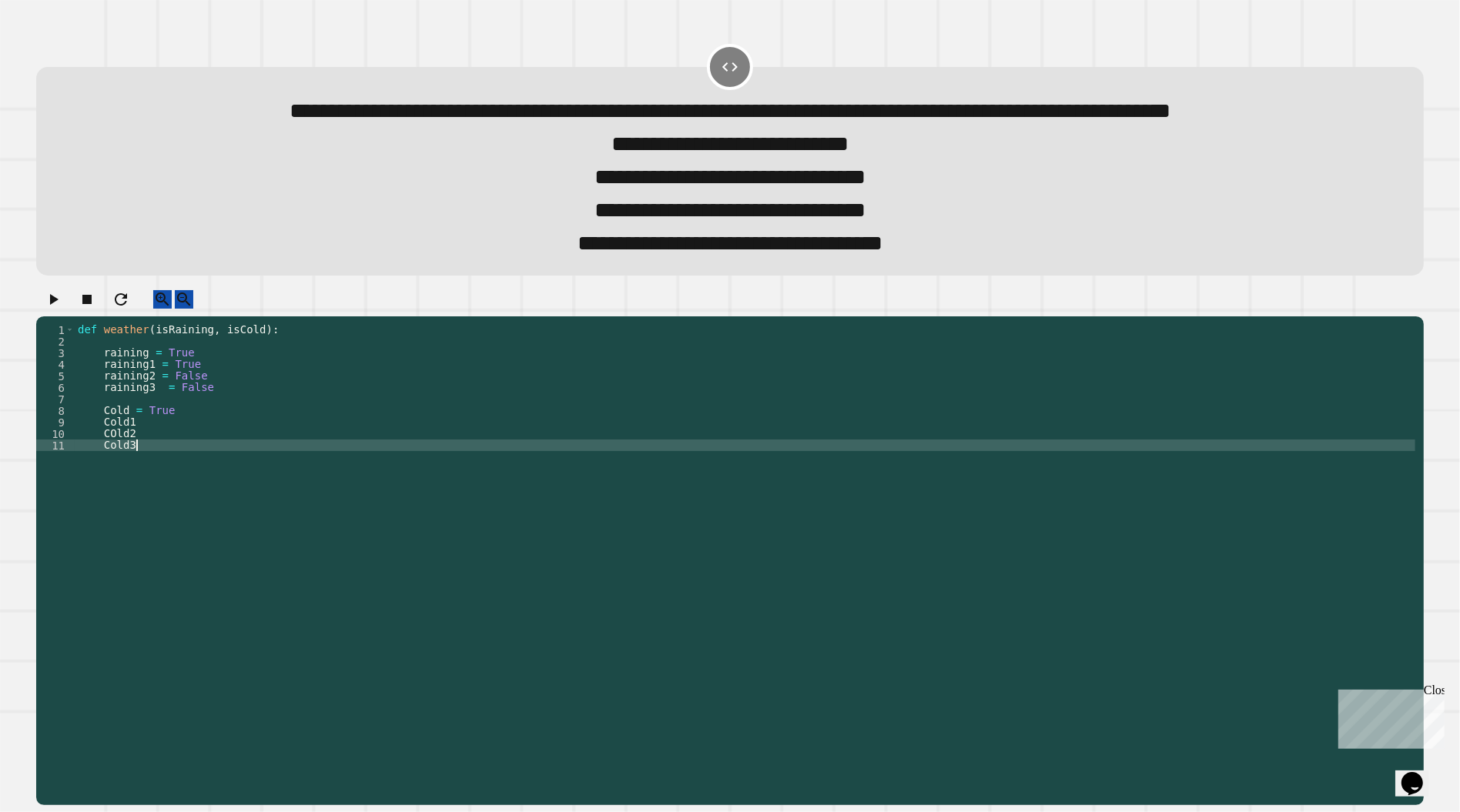
click at [146, 486] on div "def weather ( isRaining , isCold ) : raining = True raining1 = True raining2 = …" at bounding box center [745, 538] width 1341 height 428
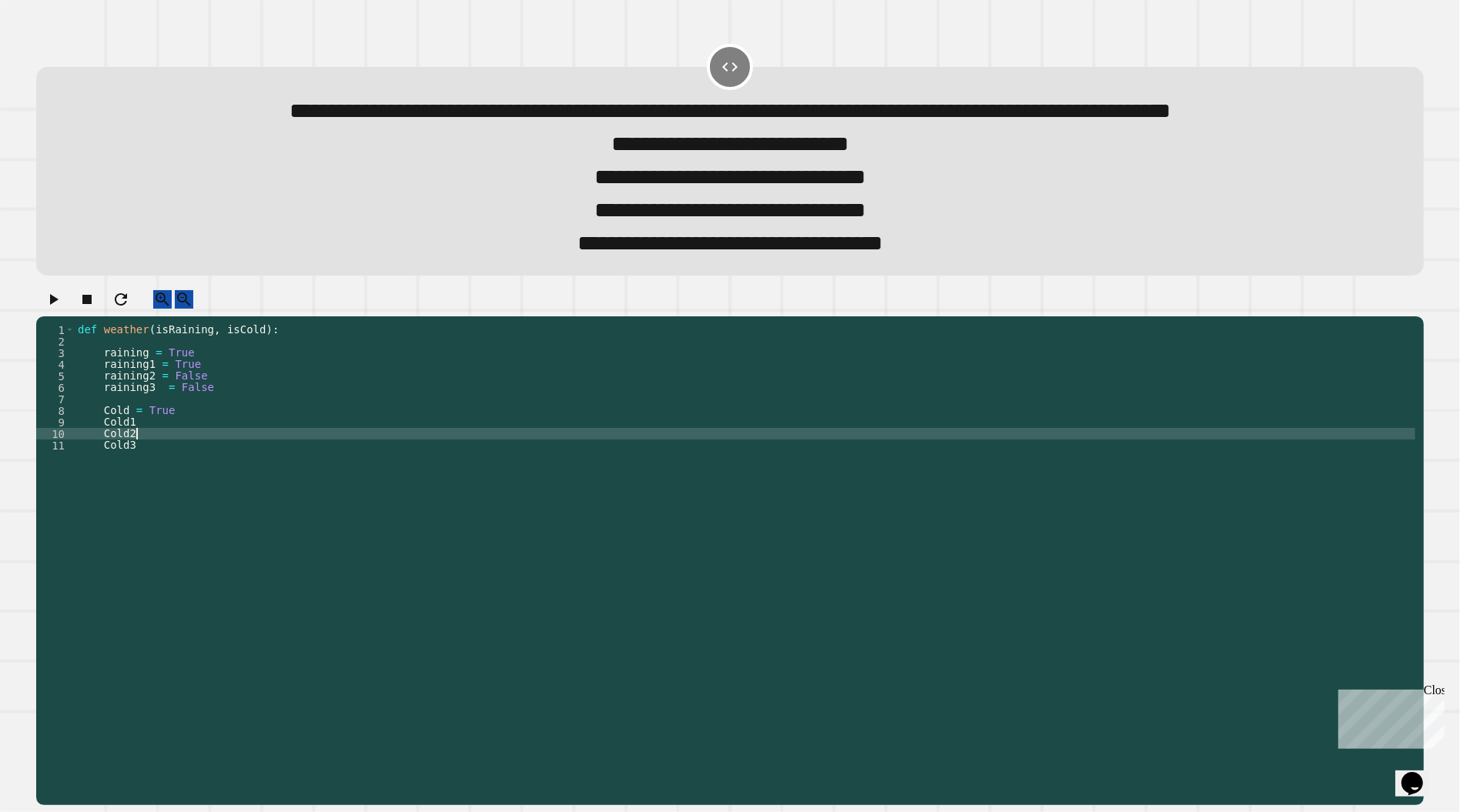
click at [175, 479] on div "def weather ( isRaining , isCold ) : raining = True raining1 = True raining2 = …" at bounding box center [745, 538] width 1341 height 428
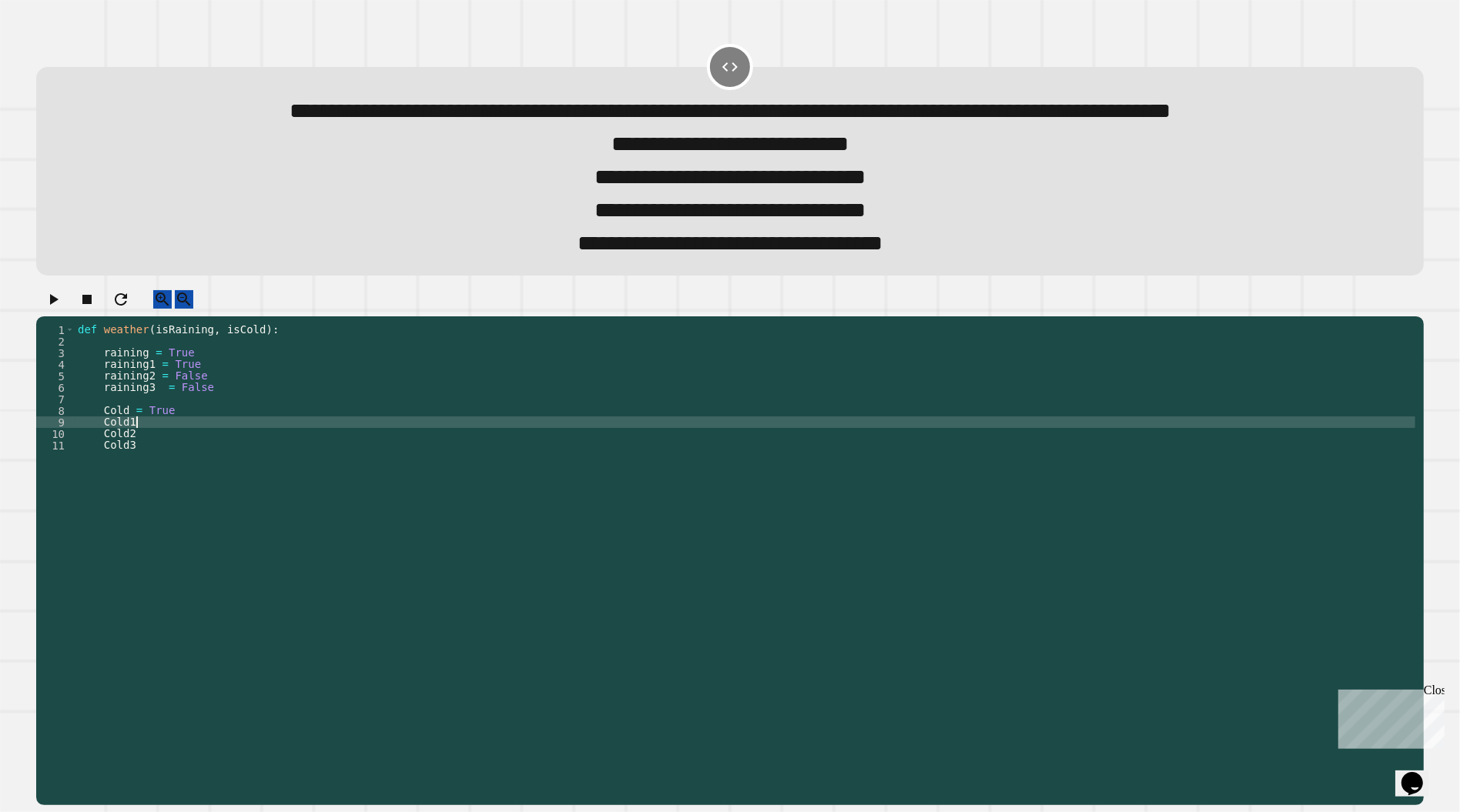
scroll to position [0, 4]
click at [174, 493] on div "def weather ( isRaining , isCold ) : raining = True raining1 = True raining2 = …" at bounding box center [745, 538] width 1341 height 428
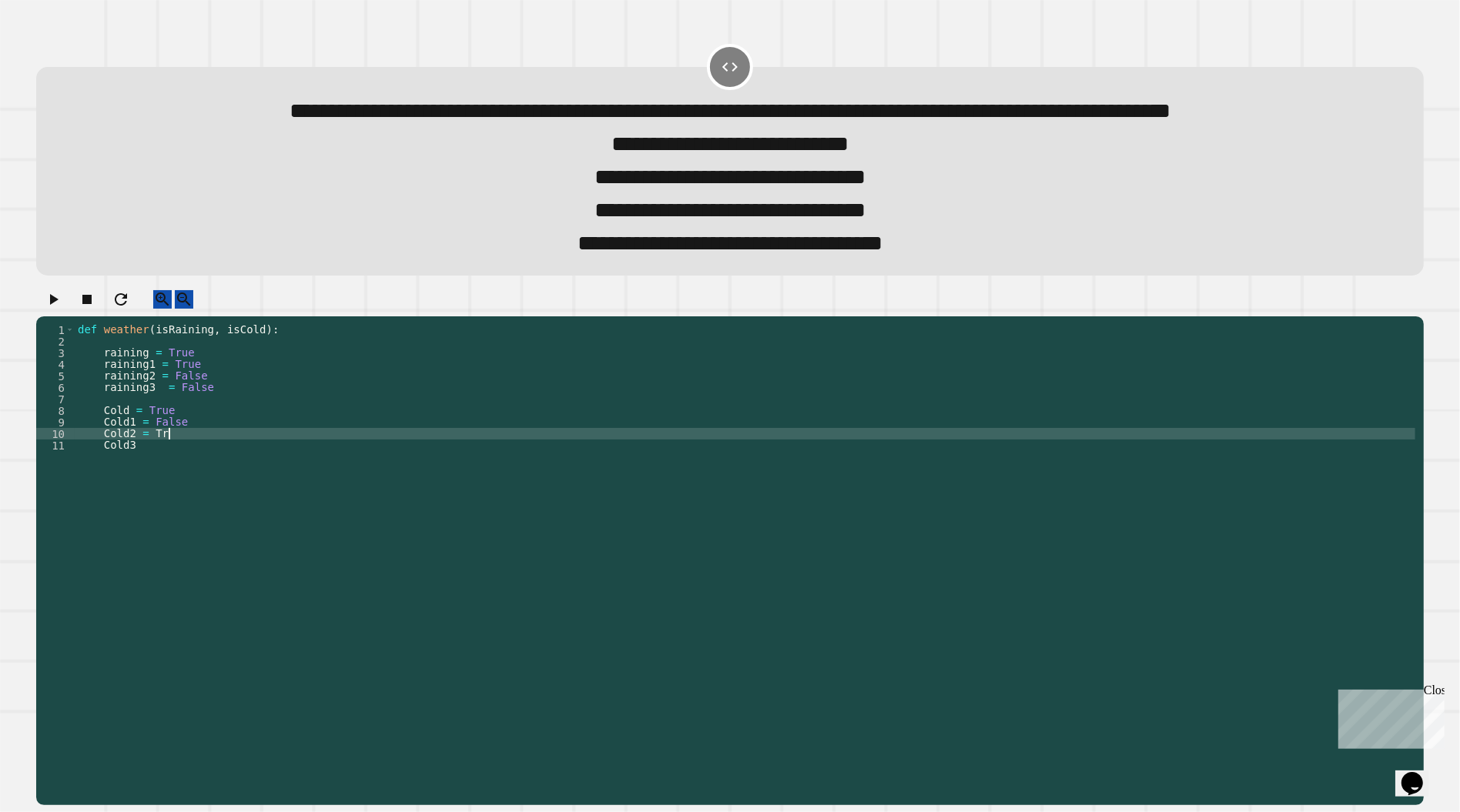
scroll to position [0, 5]
click at [178, 495] on div "def weather ( isRaining , isCold ) : raining = True raining1 = True raining2 = …" at bounding box center [745, 538] width 1341 height 428
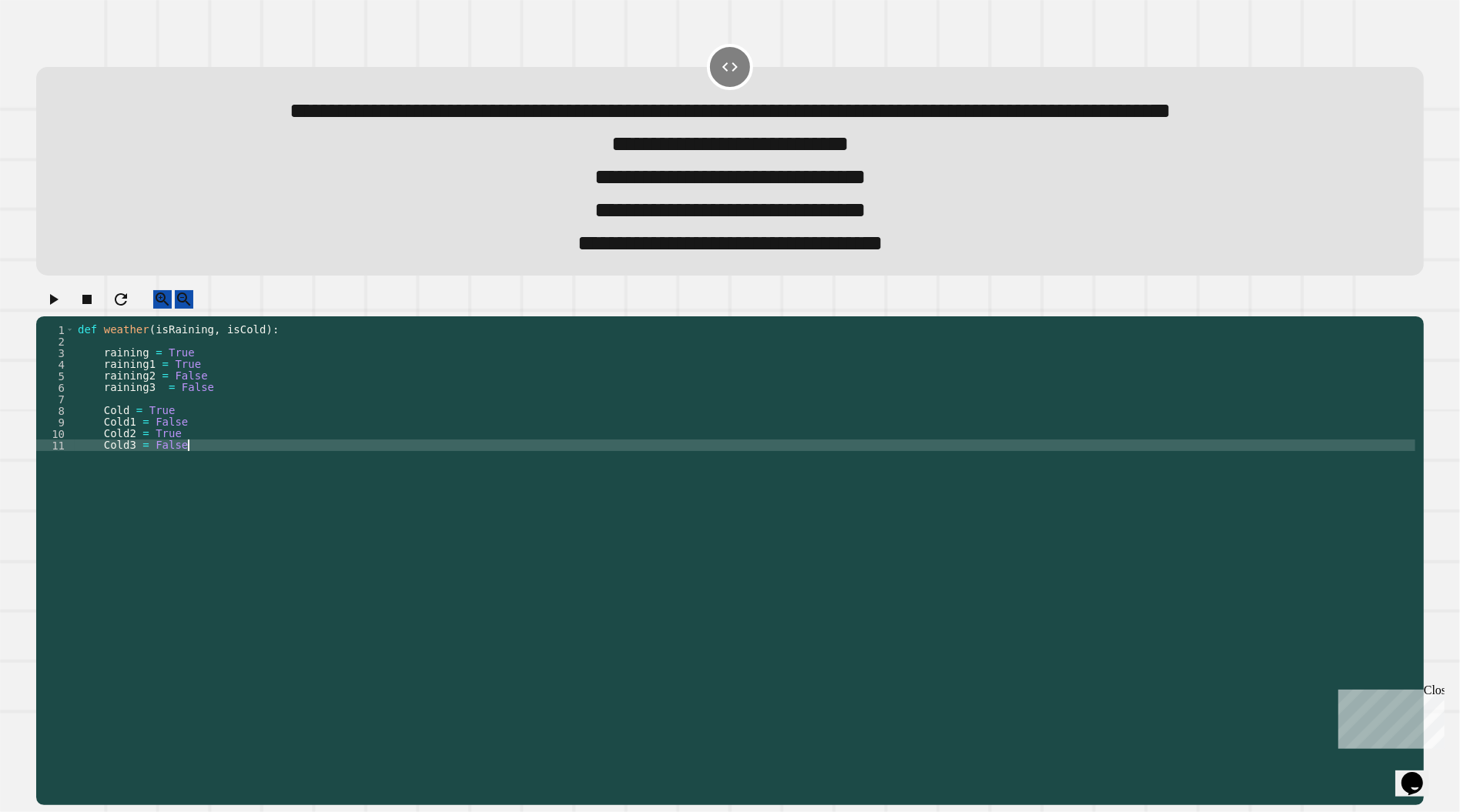
scroll to position [0, 6]
type textarea "**********"
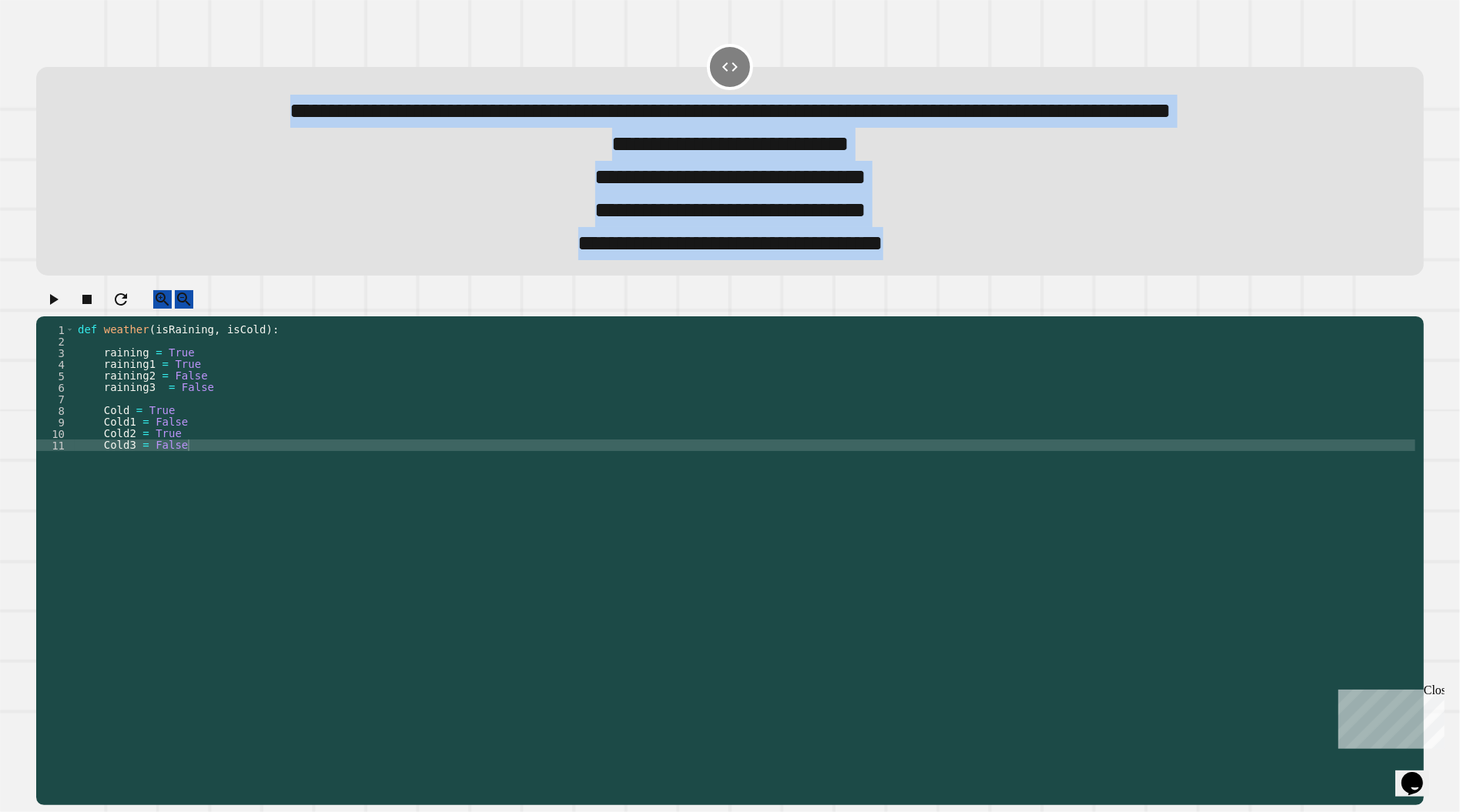
drag, startPoint x: 996, startPoint y: 304, endPoint x: 76, endPoint y: 105, distance: 941.3
click at [76, 105] on div "**********" at bounding box center [730, 170] width 1387 height 208
copy div "**********"
click at [343, 260] on div "**********" at bounding box center [730, 243] width 1332 height 34
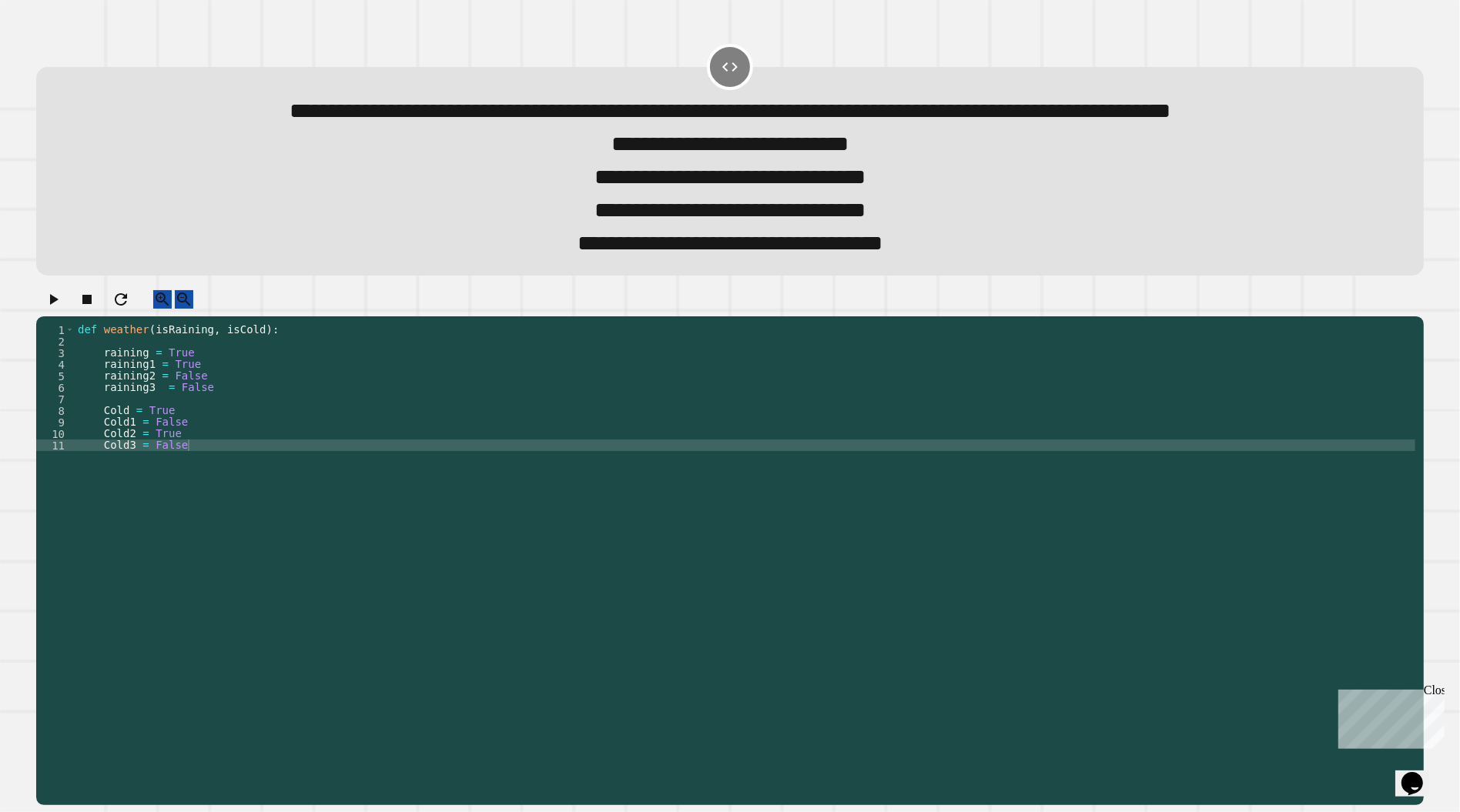
click at [201, 505] on div "def weather ( isRaining , isCold ) : raining = True raining1 = True raining2 = …" at bounding box center [745, 538] width 1341 height 428
click at [246, 502] on div "def weather ( isRaining , isCold ) : raining = True raining1 = True raining2 = …" at bounding box center [745, 538] width 1341 height 428
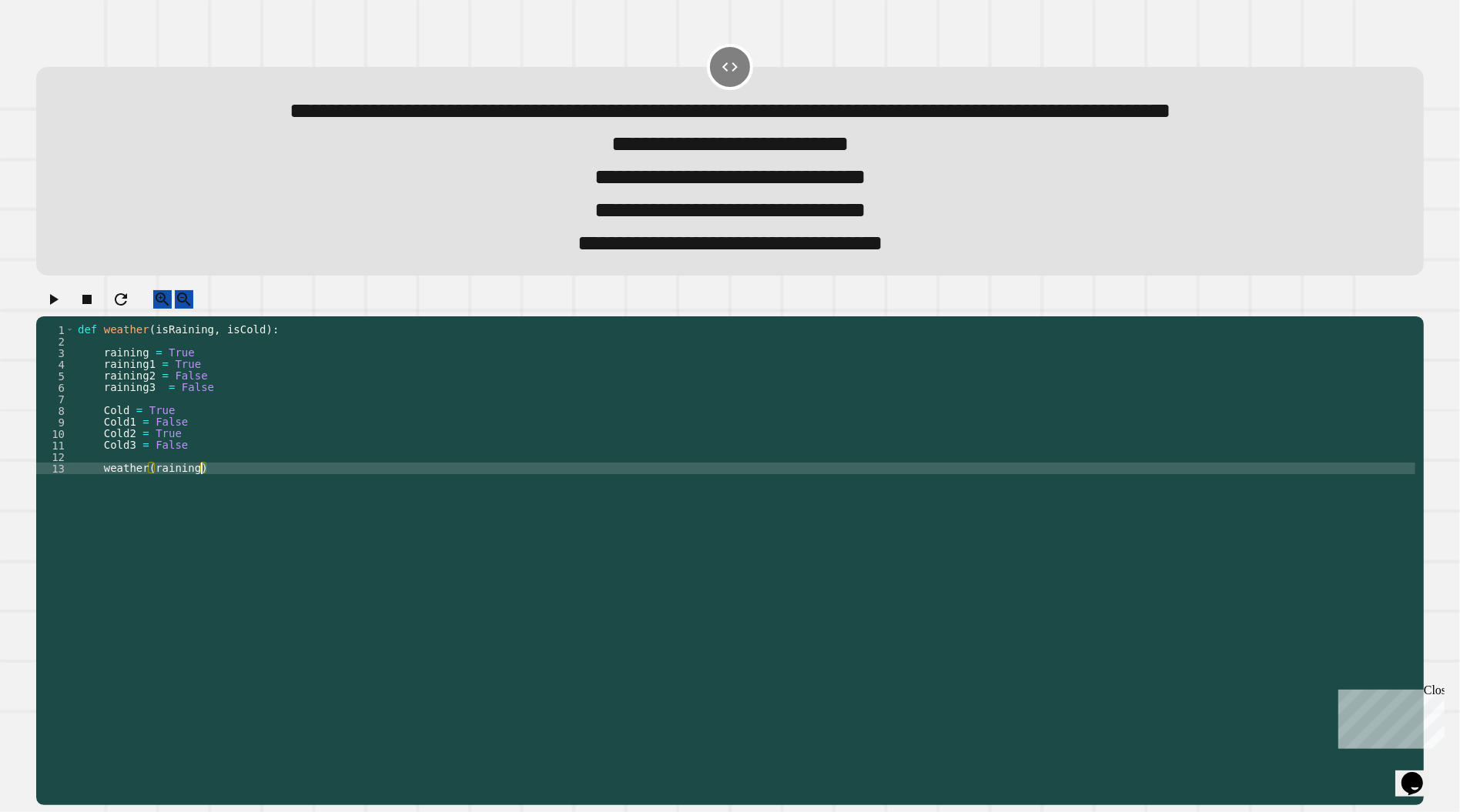
scroll to position [0, 9]
click at [107, 464] on div "def weather ( isRaining , isCold ) : raining = True raining1 = True raining2 = …" at bounding box center [745, 538] width 1341 height 428
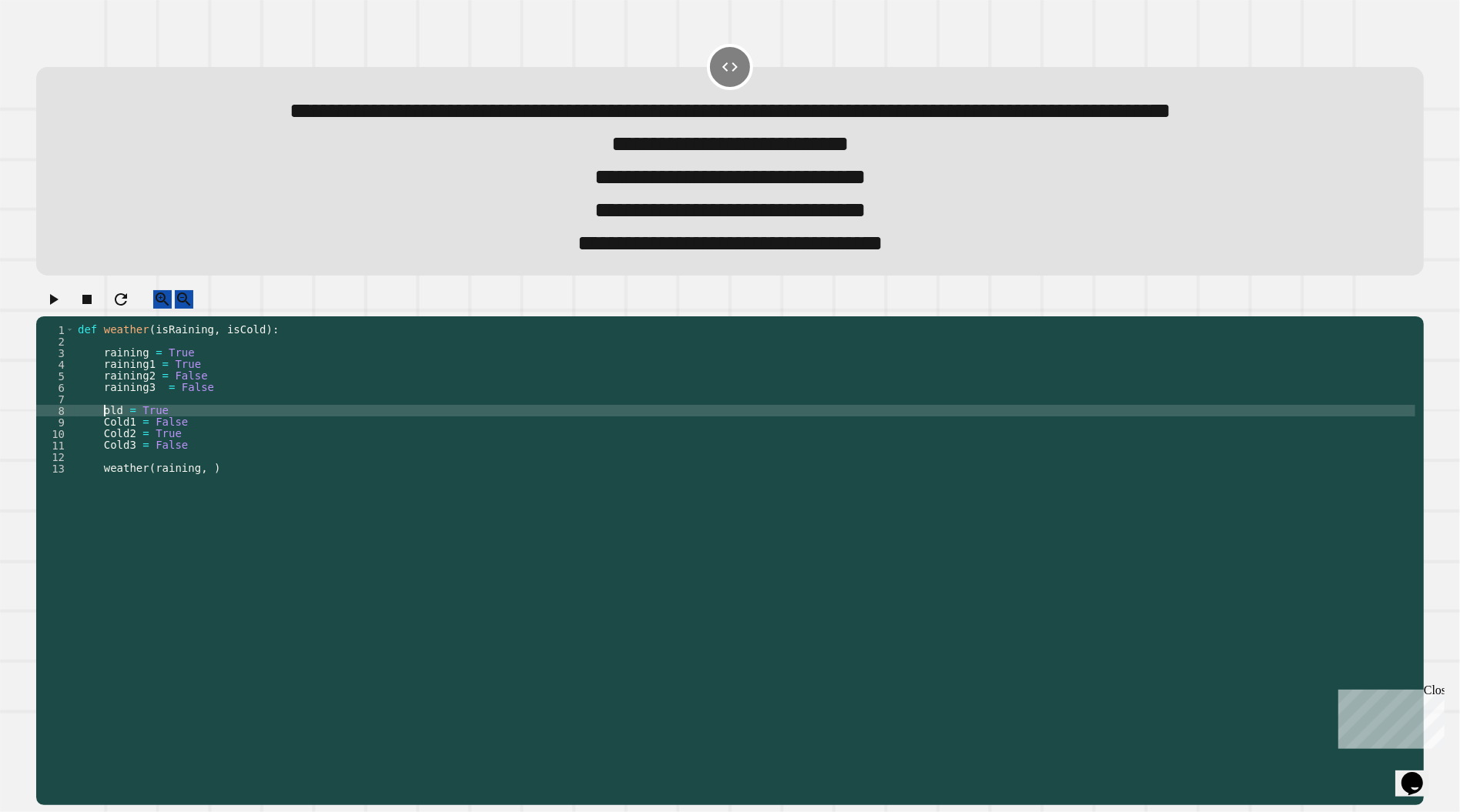
scroll to position [0, 2]
click at [108, 477] on div "def weather ( isRaining , isCold ) : raining = True raining1 = True raining2 = …" at bounding box center [745, 538] width 1341 height 428
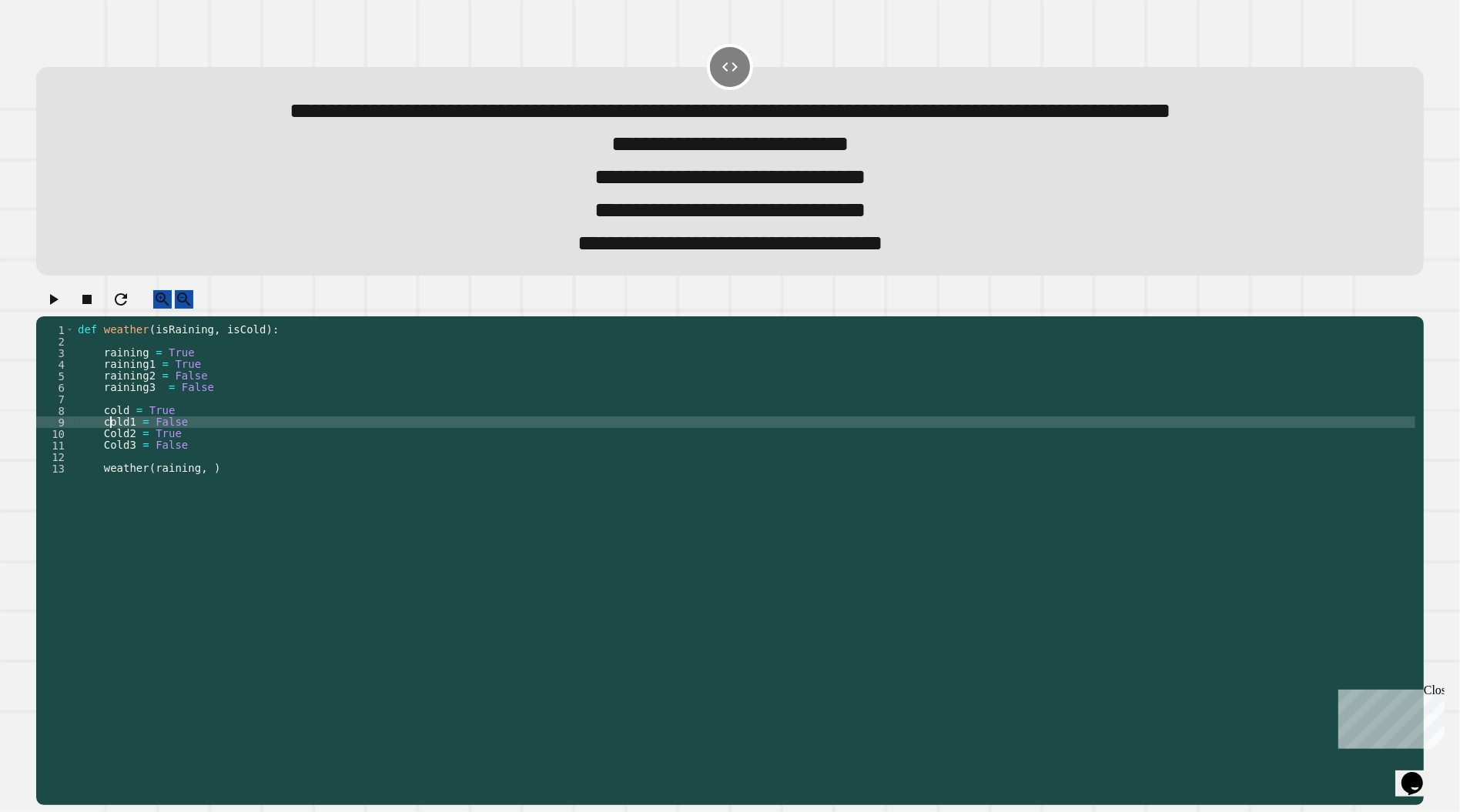
click at [110, 494] on div "def weather ( isRaining , isCold ) : raining = True raining1 = True raining2 = …" at bounding box center [745, 538] width 1341 height 428
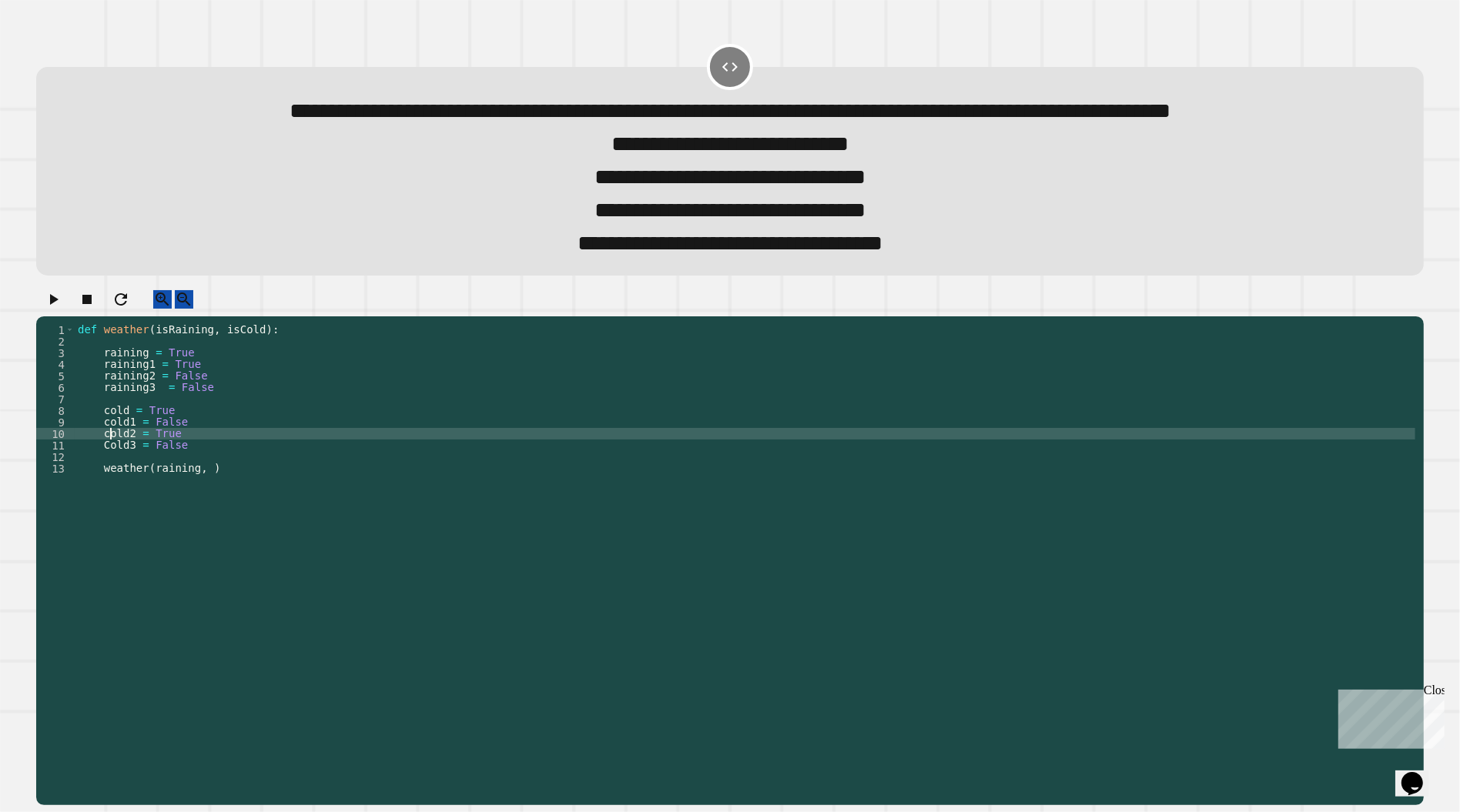
click at [110, 502] on div "def weather ( isRaining , isCold ) : raining = True raining1 = True raining2 = …" at bounding box center [745, 538] width 1341 height 428
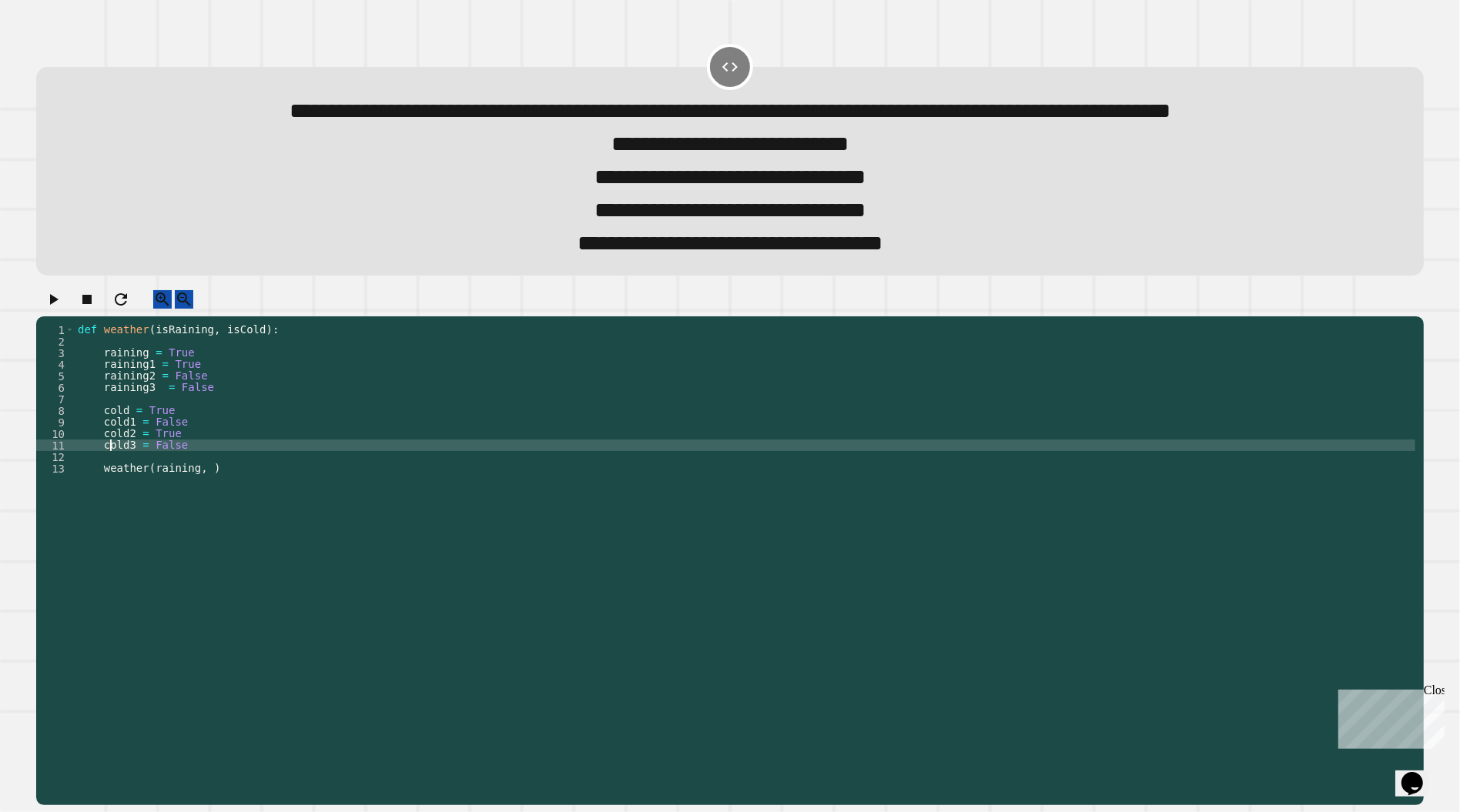
click at [210, 521] on div "def weather ( isRaining , isCold ) : raining = True raining1 = True raining2 = …" at bounding box center [745, 538] width 1341 height 428
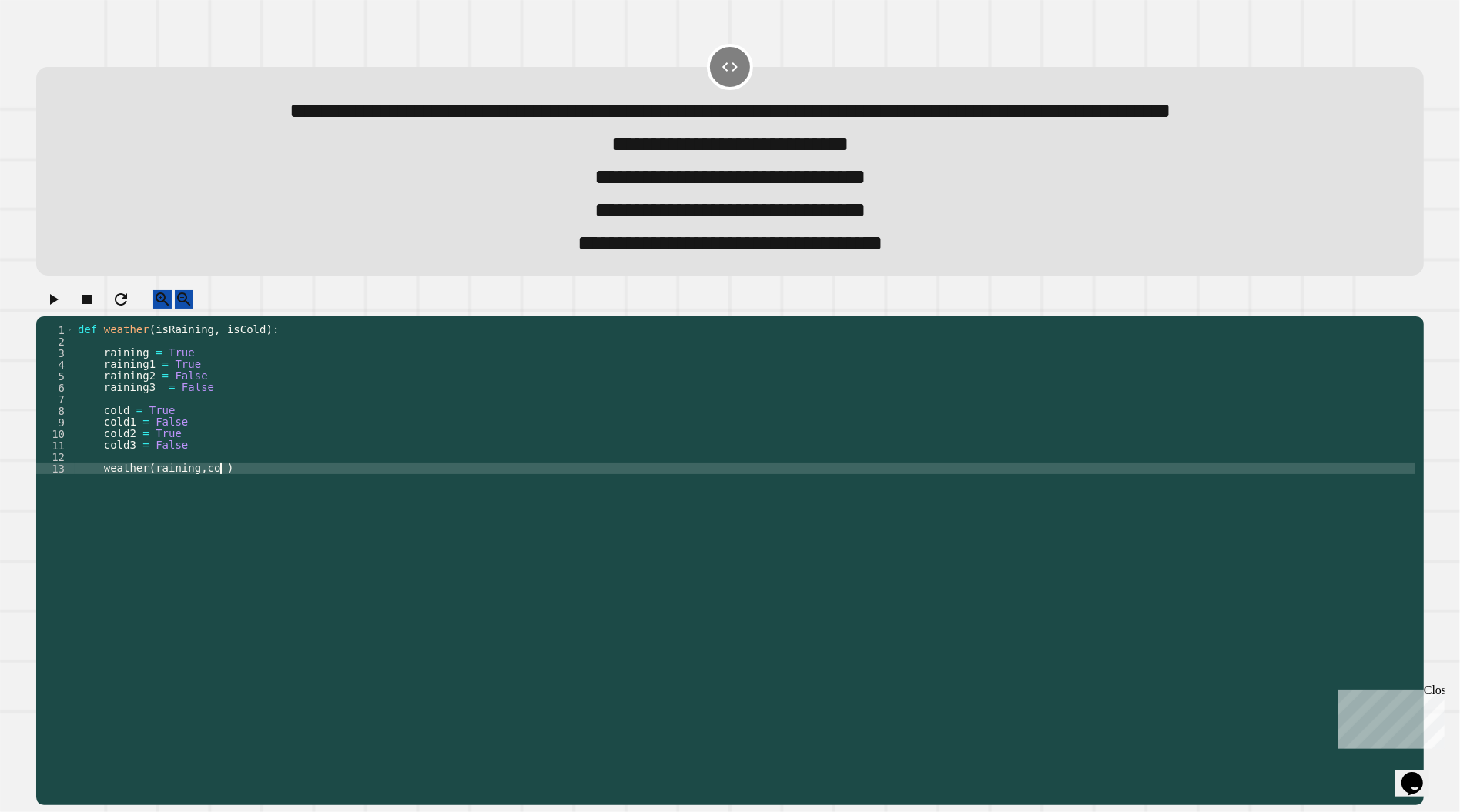
scroll to position [0, 12]
click at [271, 522] on div "def weather ( isRaining , isCold ) : raining = True raining1 = True raining2 = …" at bounding box center [745, 538] width 1341 height 428
click at [278, 522] on div "def weather ( isRaining , isCold ) : raining = True raining1 = True raining2 = …" at bounding box center [745, 538] width 1341 height 428
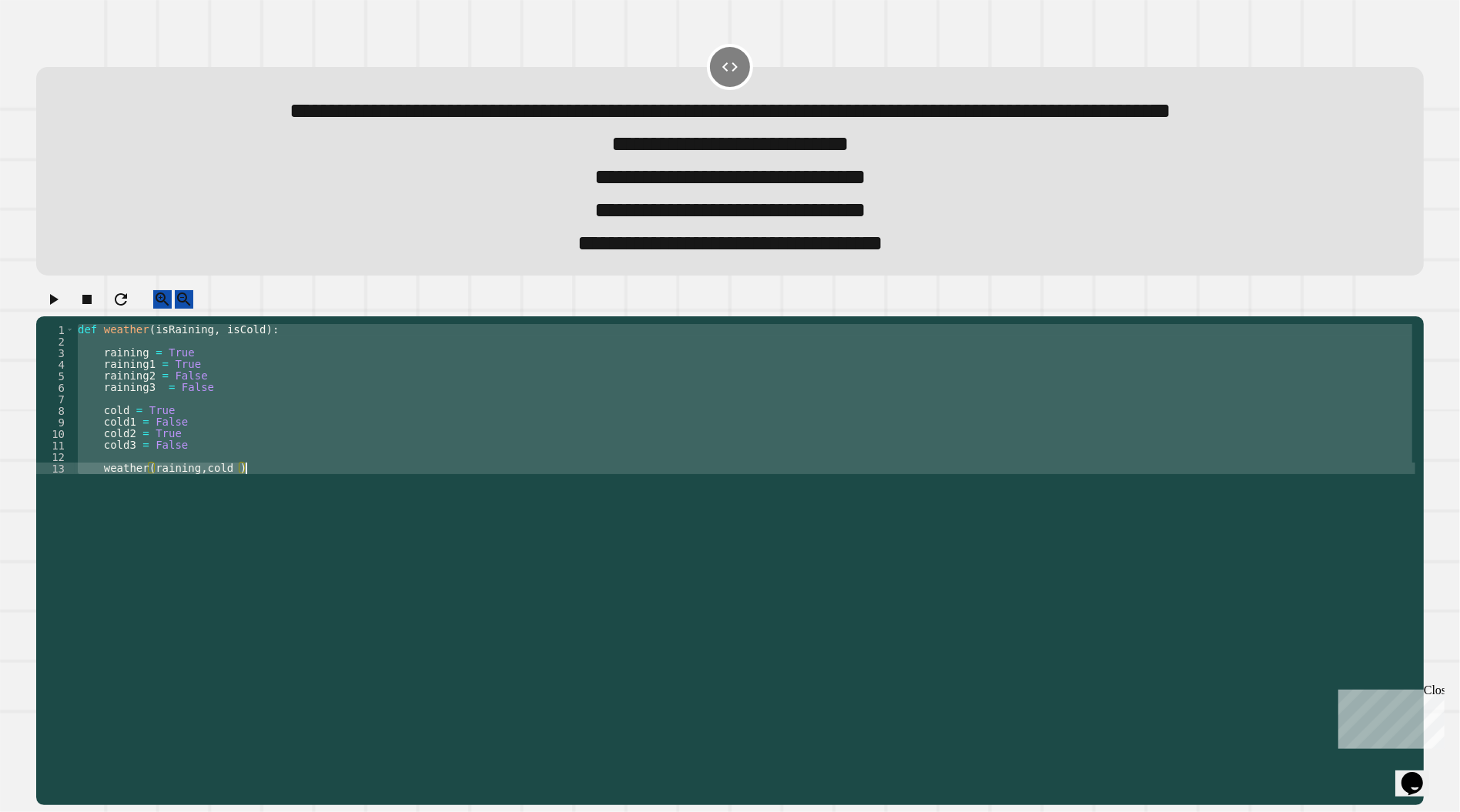
click at [281, 523] on div "def weather ( isRaining , isCold ) : raining = True raining1 = True raining2 = …" at bounding box center [745, 526] width 1341 height 404
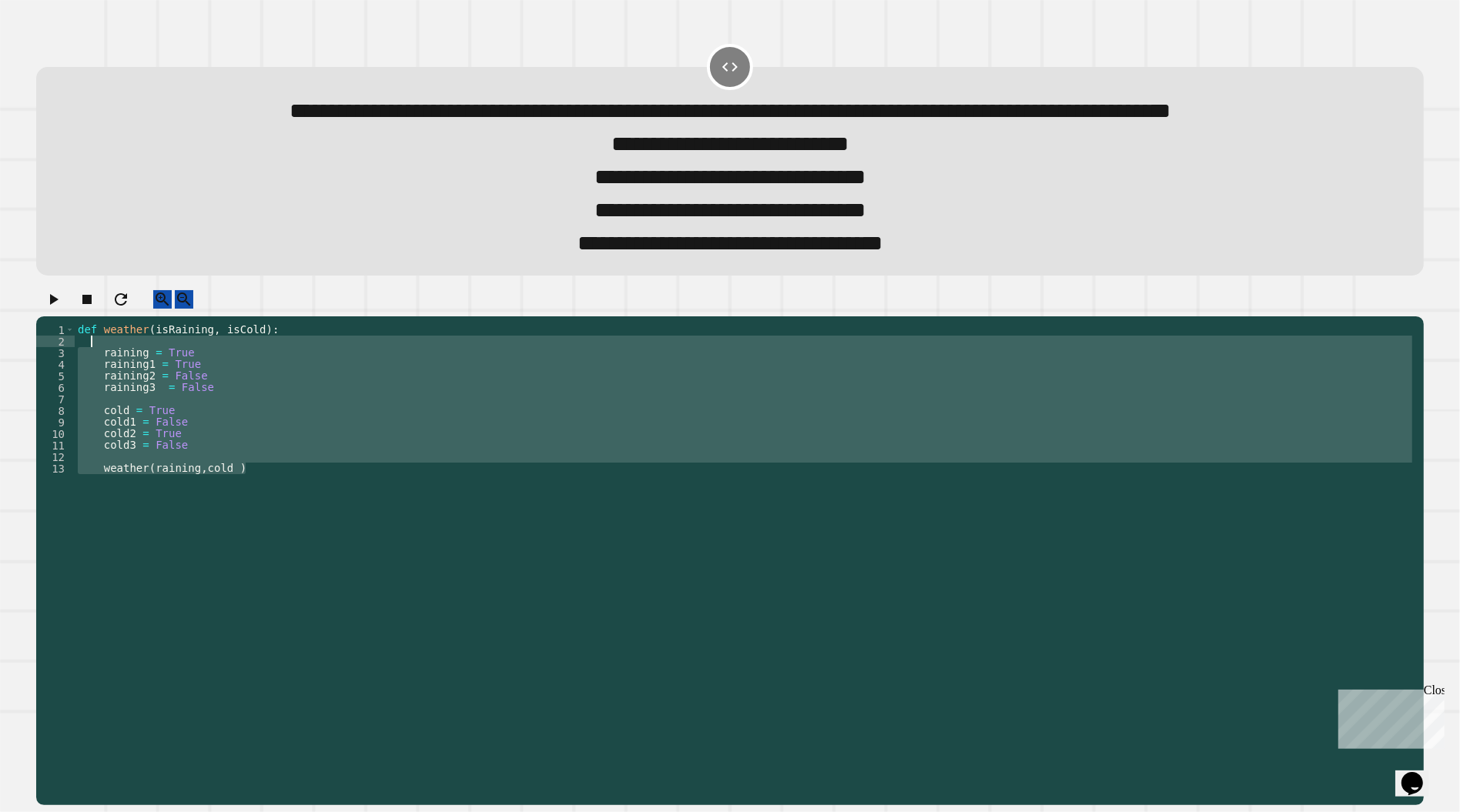
drag, startPoint x: 281, startPoint y: 523, endPoint x: 107, endPoint y: 400, distance: 213.1
click at [107, 400] on div "def weather ( isRaining , isCold ) : raining = True raining1 = True raining2 = …" at bounding box center [745, 538] width 1341 height 428
click at [230, 429] on div "def weather ( isRaining , isCold ) : raining = True raining1 = True raining2 = …" at bounding box center [745, 526] width 1341 height 404
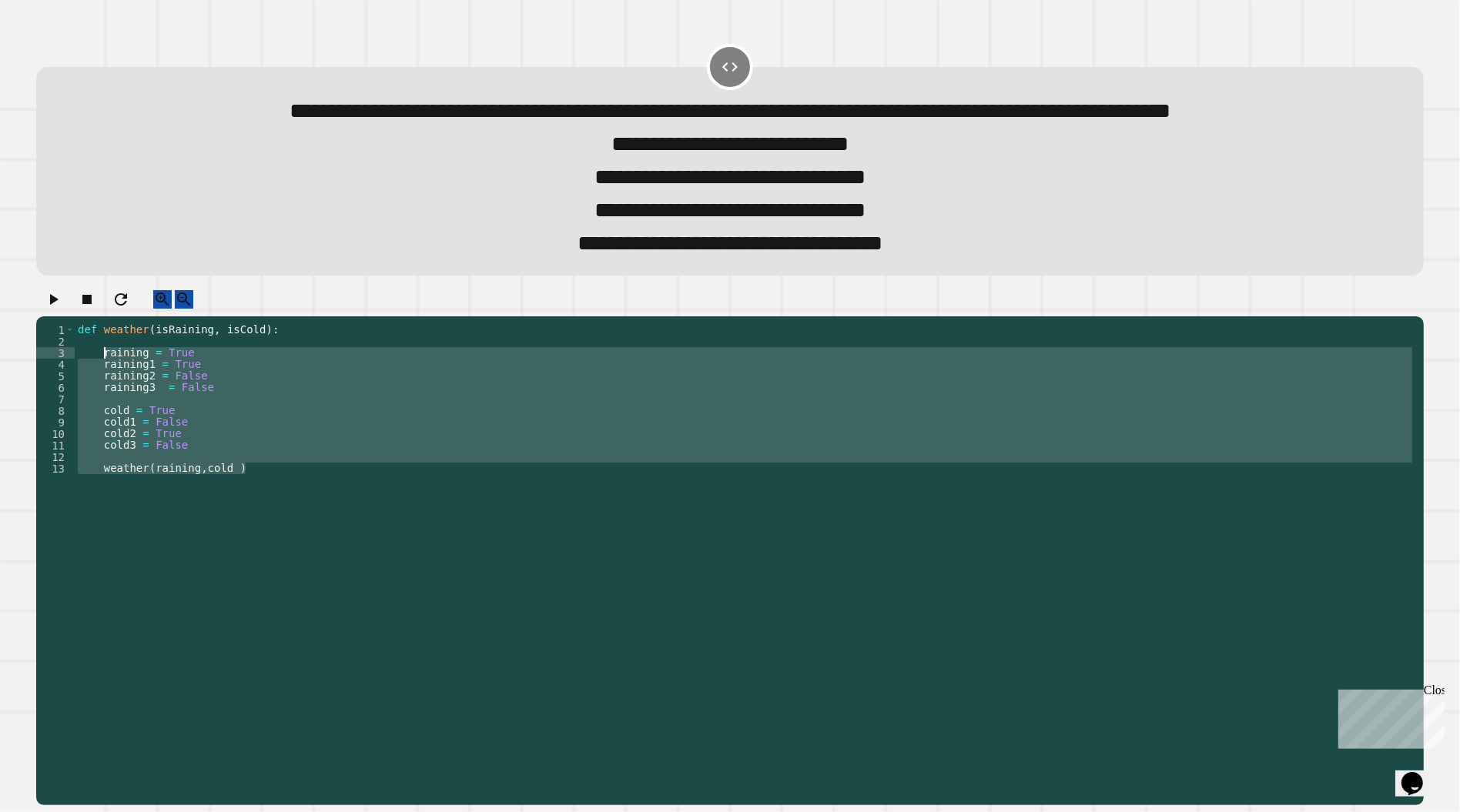
drag, startPoint x: 274, startPoint y: 531, endPoint x: 105, endPoint y: 410, distance: 207.9
click at [105, 410] on div "def weather ( isRaining , isCold ) : raining = True raining1 = True raining2 = …" at bounding box center [745, 538] width 1341 height 428
type textarea "**********"
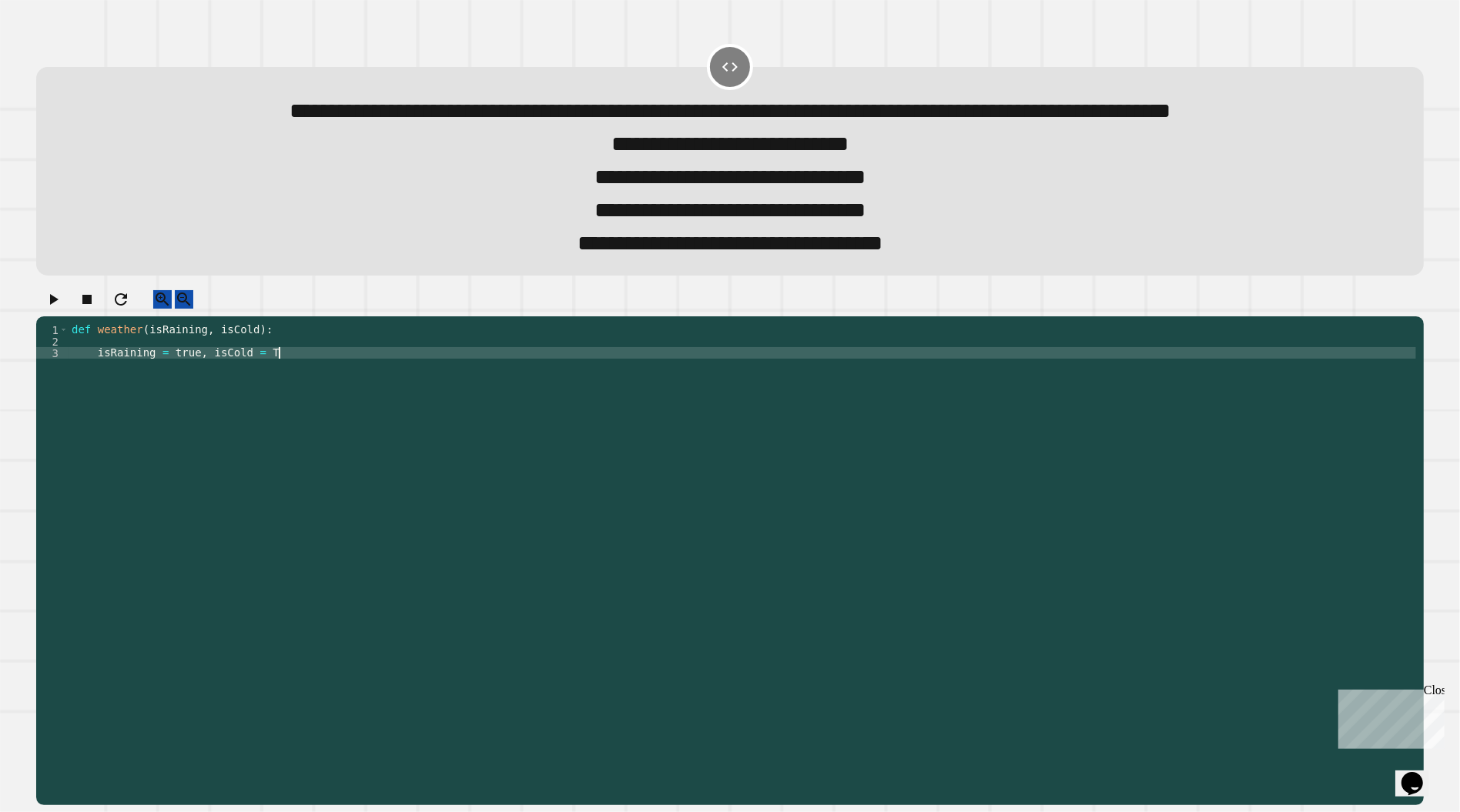
scroll to position [0, 15]
click at [178, 407] on div "def weather ( isRaining , isCold ) : isRaining = true , isCold = True" at bounding box center [742, 538] width 1348 height 428
type textarea "**********"
click at [357, 409] on div "def weather ( isRaining , isCold ) : isRaining = True , isCold = True" at bounding box center [742, 538] width 1348 height 428
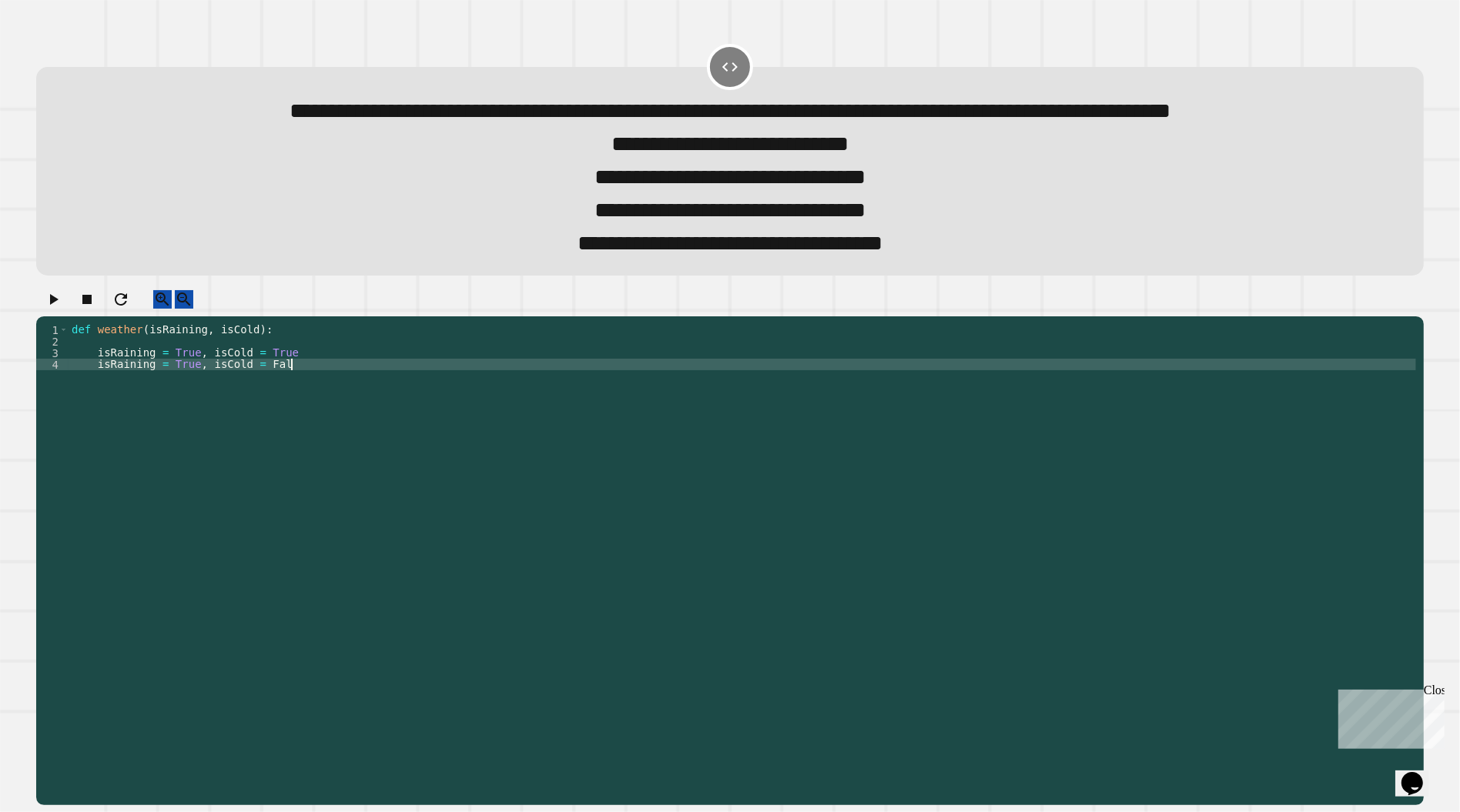
scroll to position [0, 15]
click at [333, 410] on div "def weather ( isRaining , isCold ) : isRaining = True , isCold = True isRaining…" at bounding box center [742, 538] width 1348 height 428
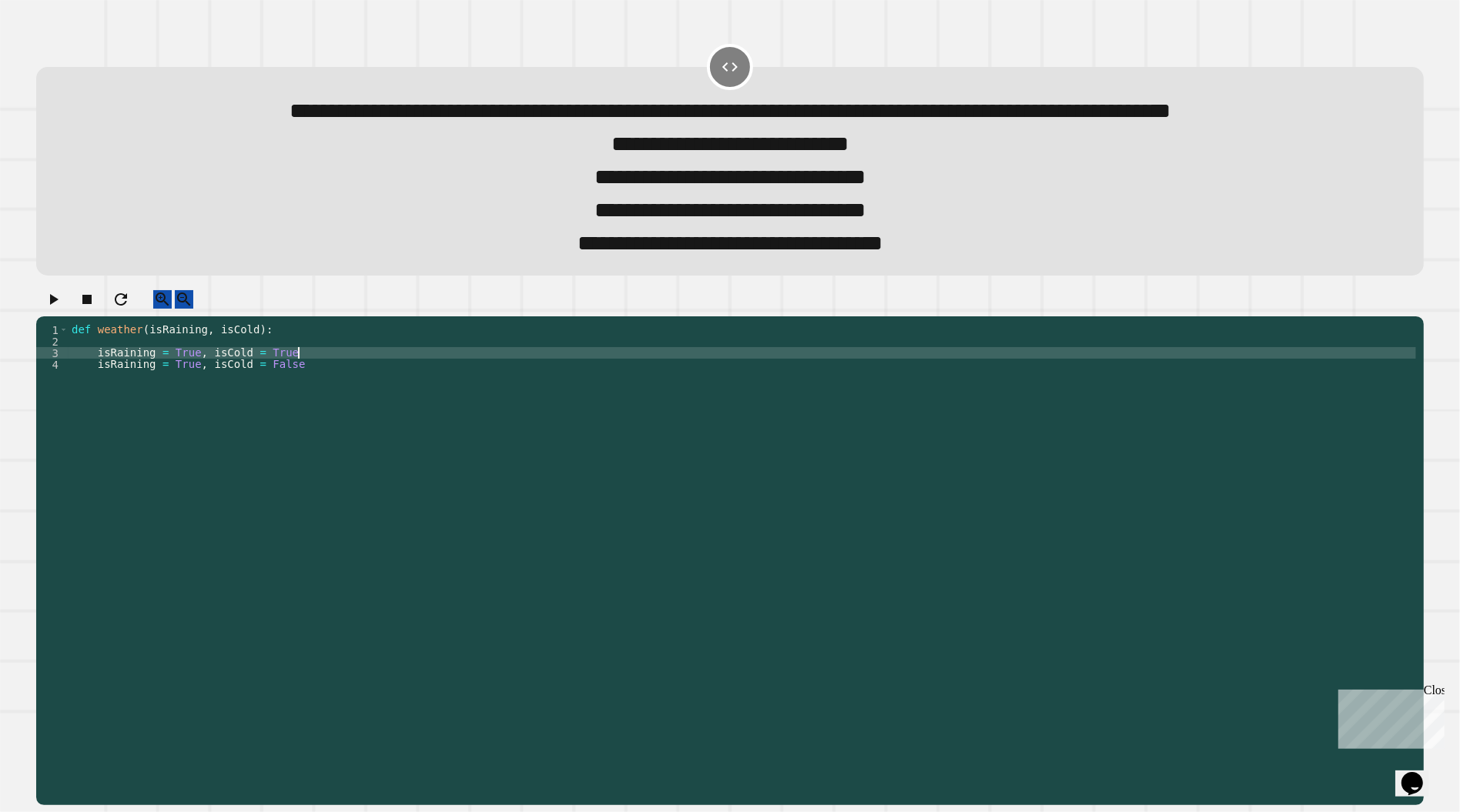
type textarea "**********"
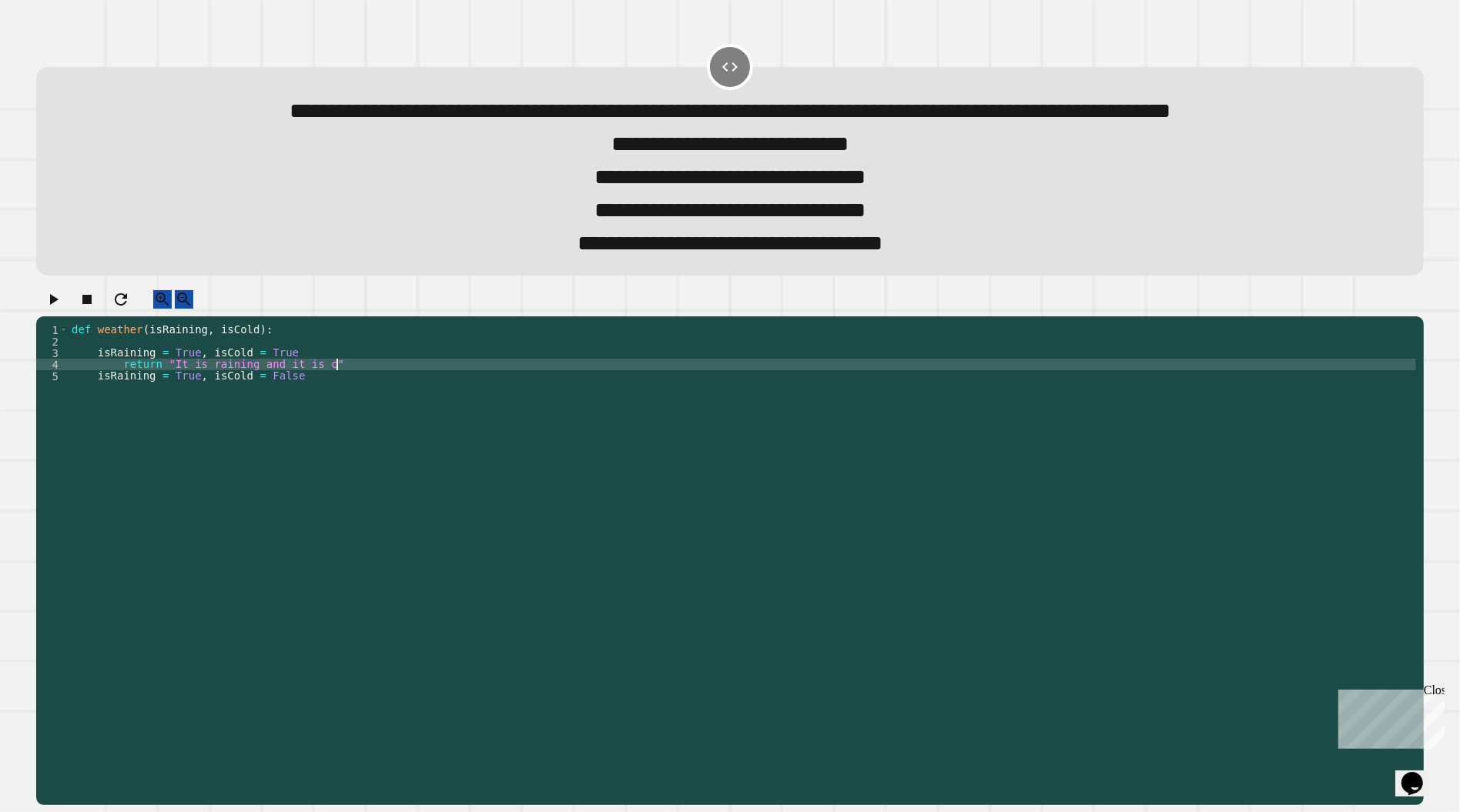
scroll to position [0, 19]
click at [332, 428] on div "def weather ( isRaining , isCold ) : isRaining = True , isCold = True return "I…" at bounding box center [742, 538] width 1348 height 428
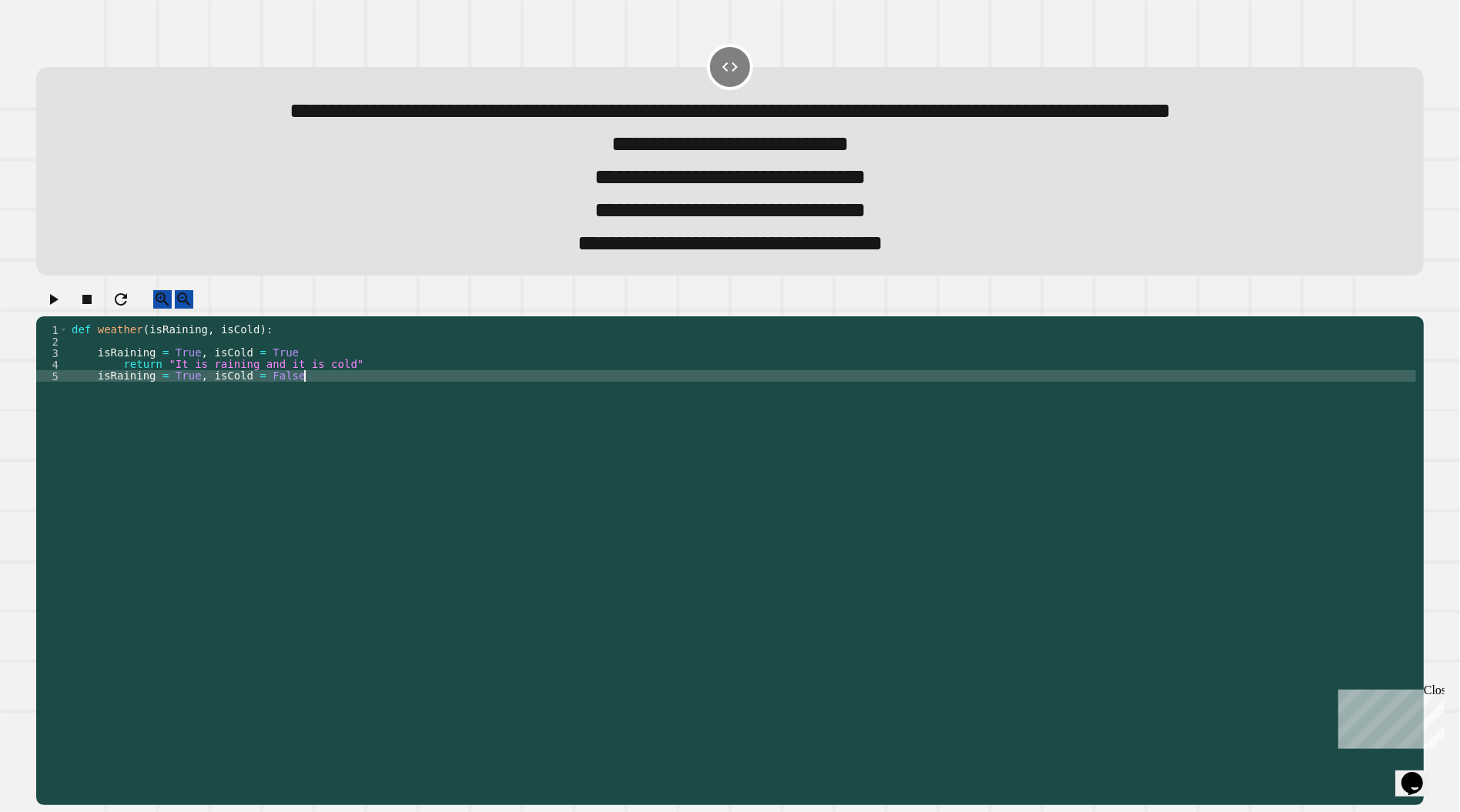
type textarea "**********"
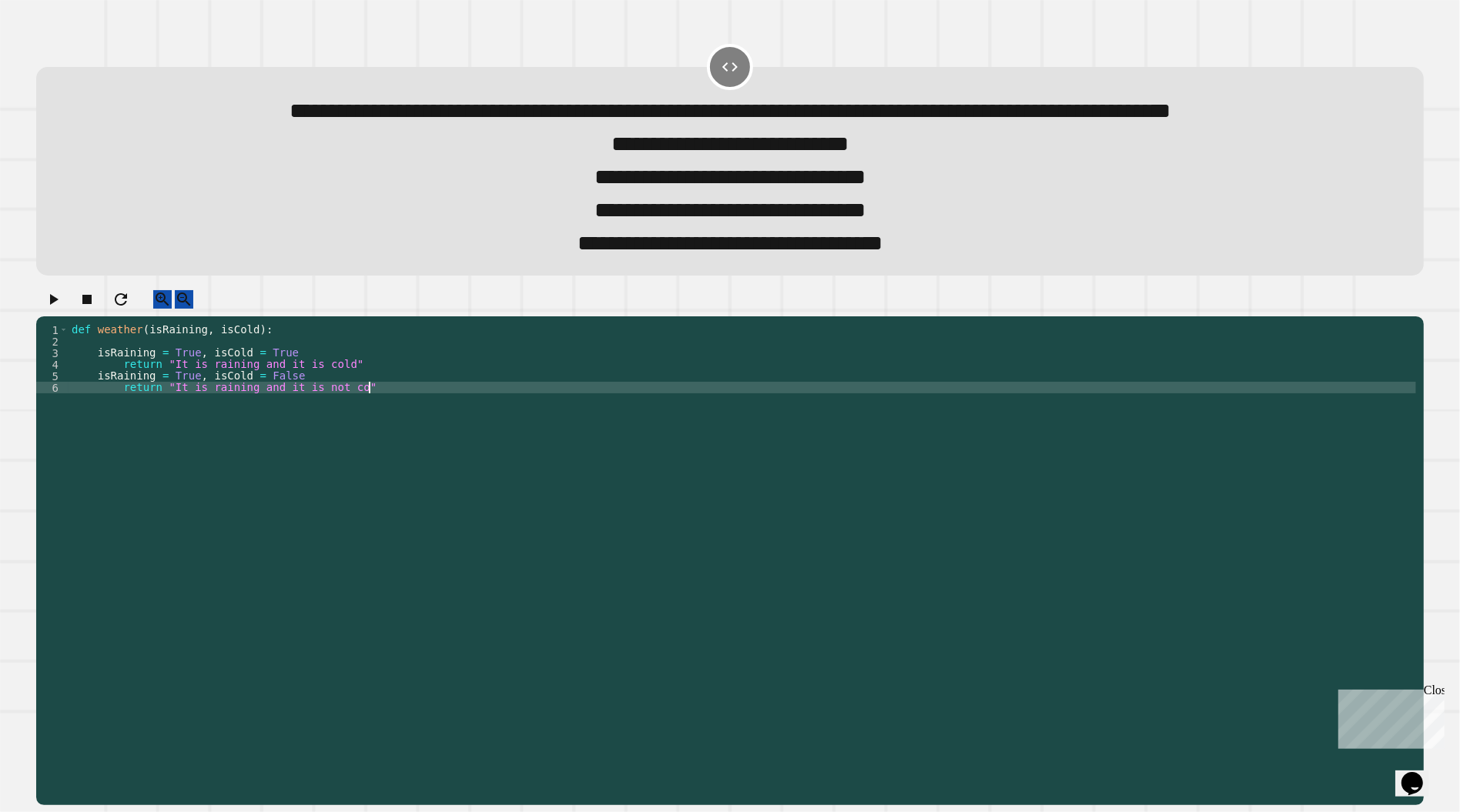
scroll to position [0, 21]
click at [413, 444] on div "def weather ( isRaining , isCold ) : isRaining = True , isCold = True return "I…" at bounding box center [742, 538] width 1348 height 428
type textarea "**********"
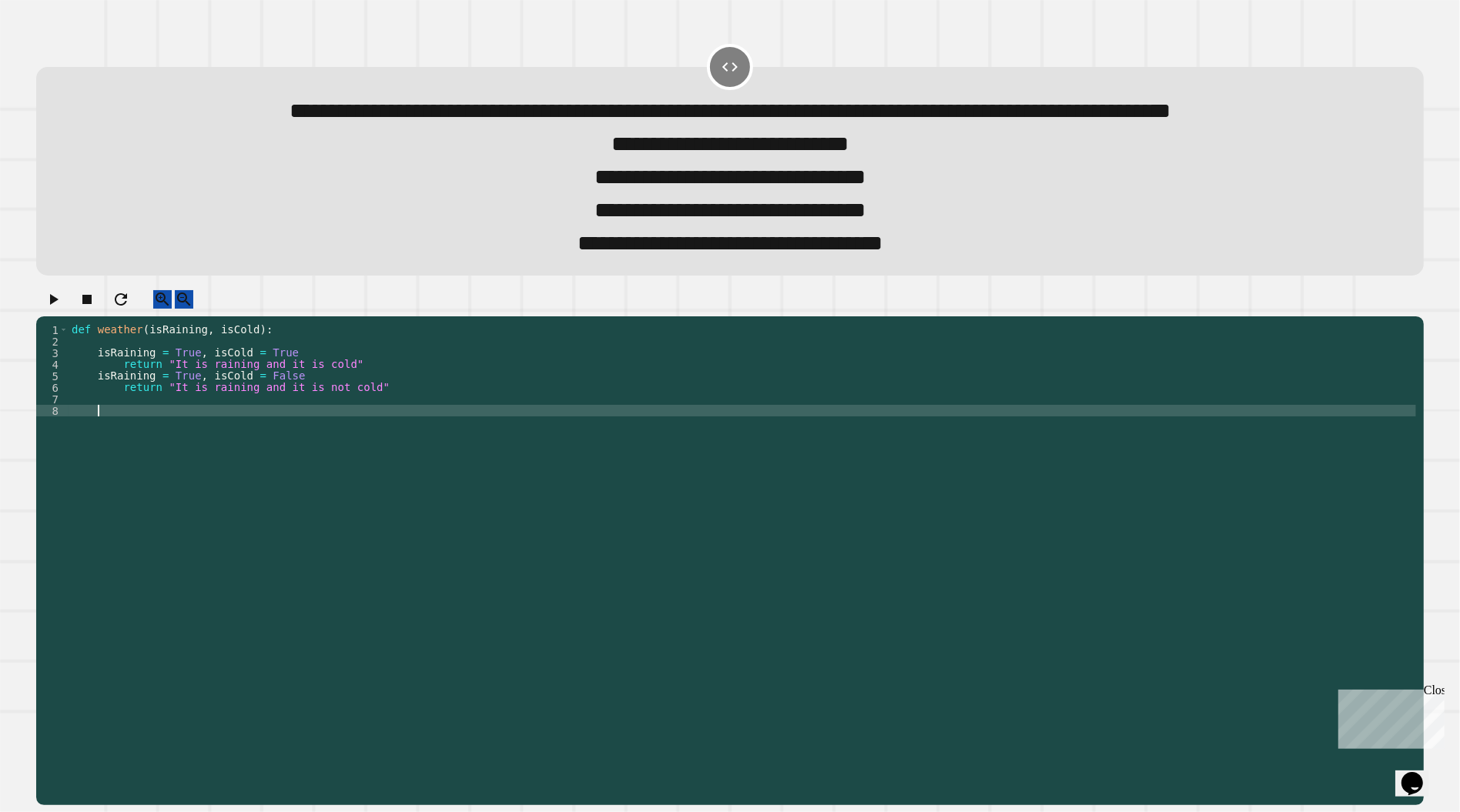
scroll to position [0, 1]
click at [62, 308] on icon "button" at bounding box center [53, 299] width 19 height 19
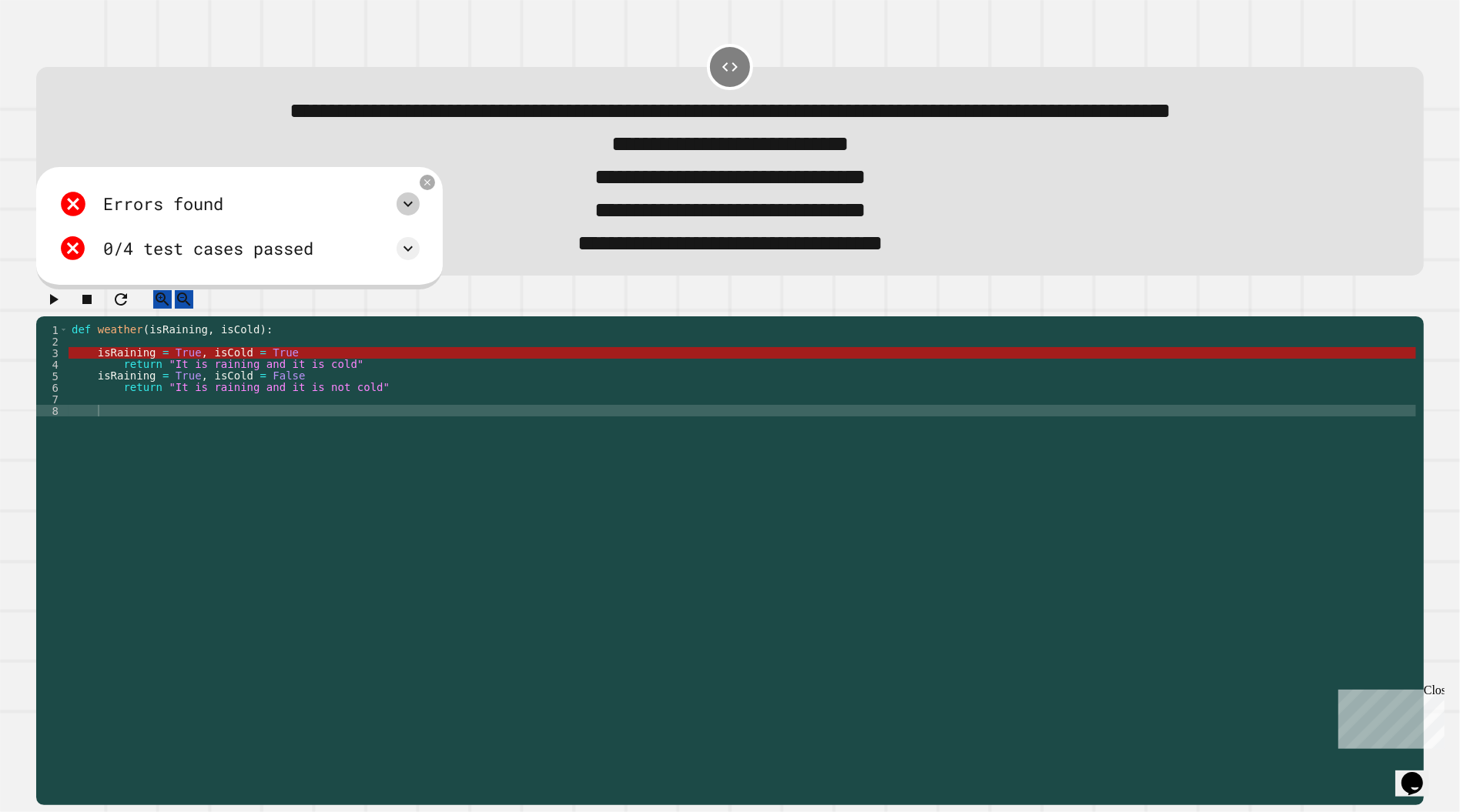
click at [414, 213] on icon at bounding box center [408, 204] width 19 height 19
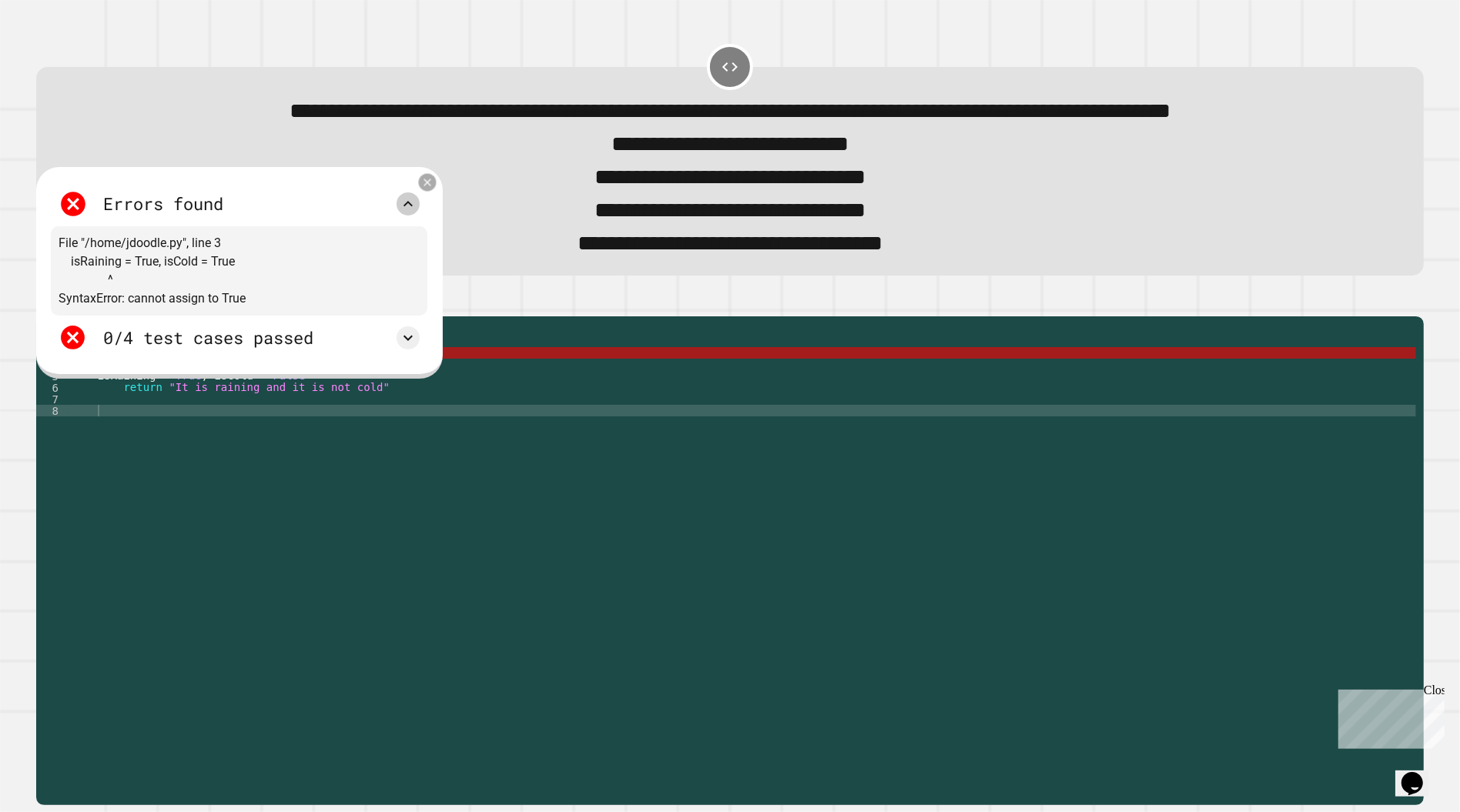
click at [434, 188] on icon at bounding box center [427, 182] width 12 height 12
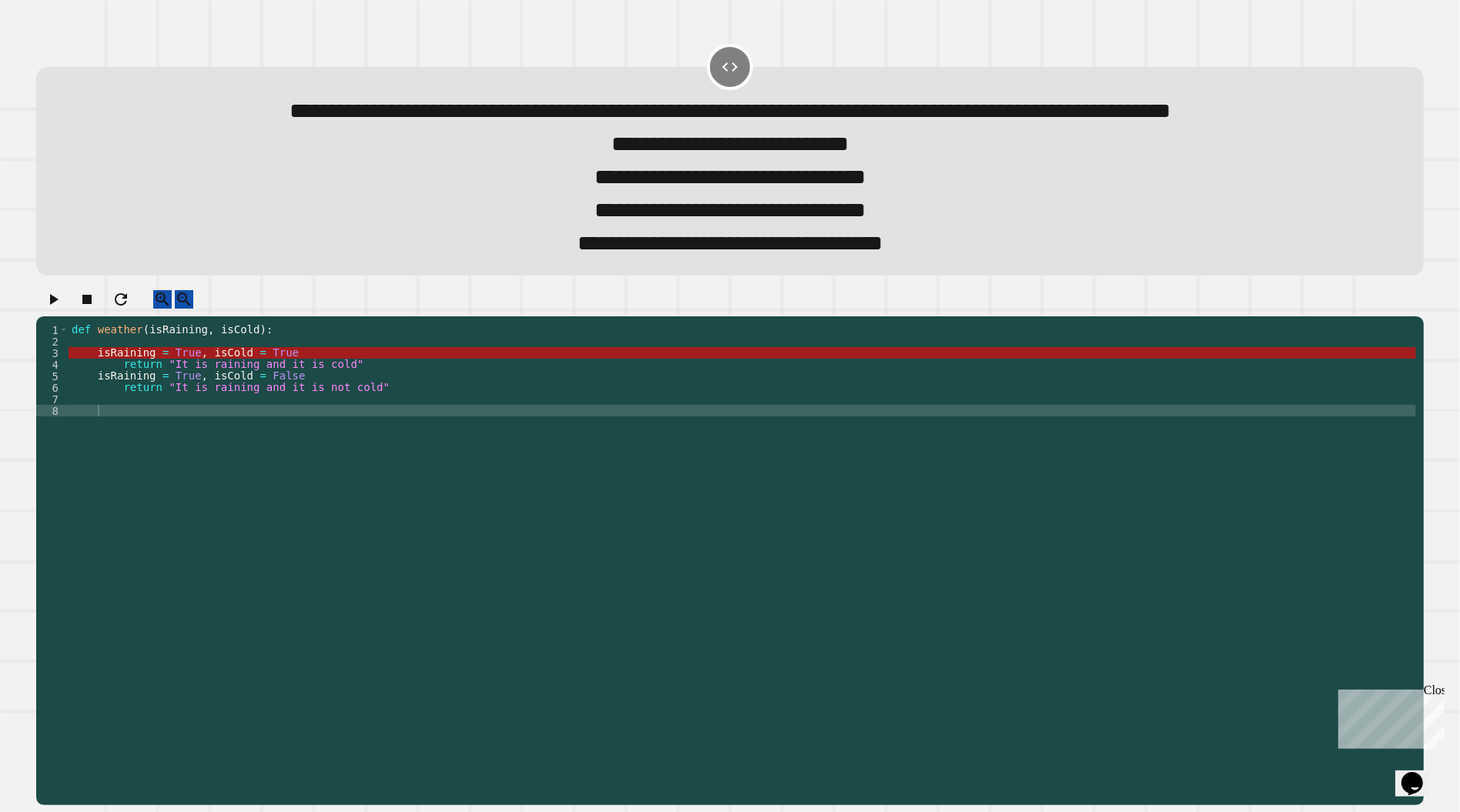
click at [184, 408] on div "def weather ( isRaining , isCold ) : isRaining = True , isCold = True return "I…" at bounding box center [742, 538] width 1348 height 428
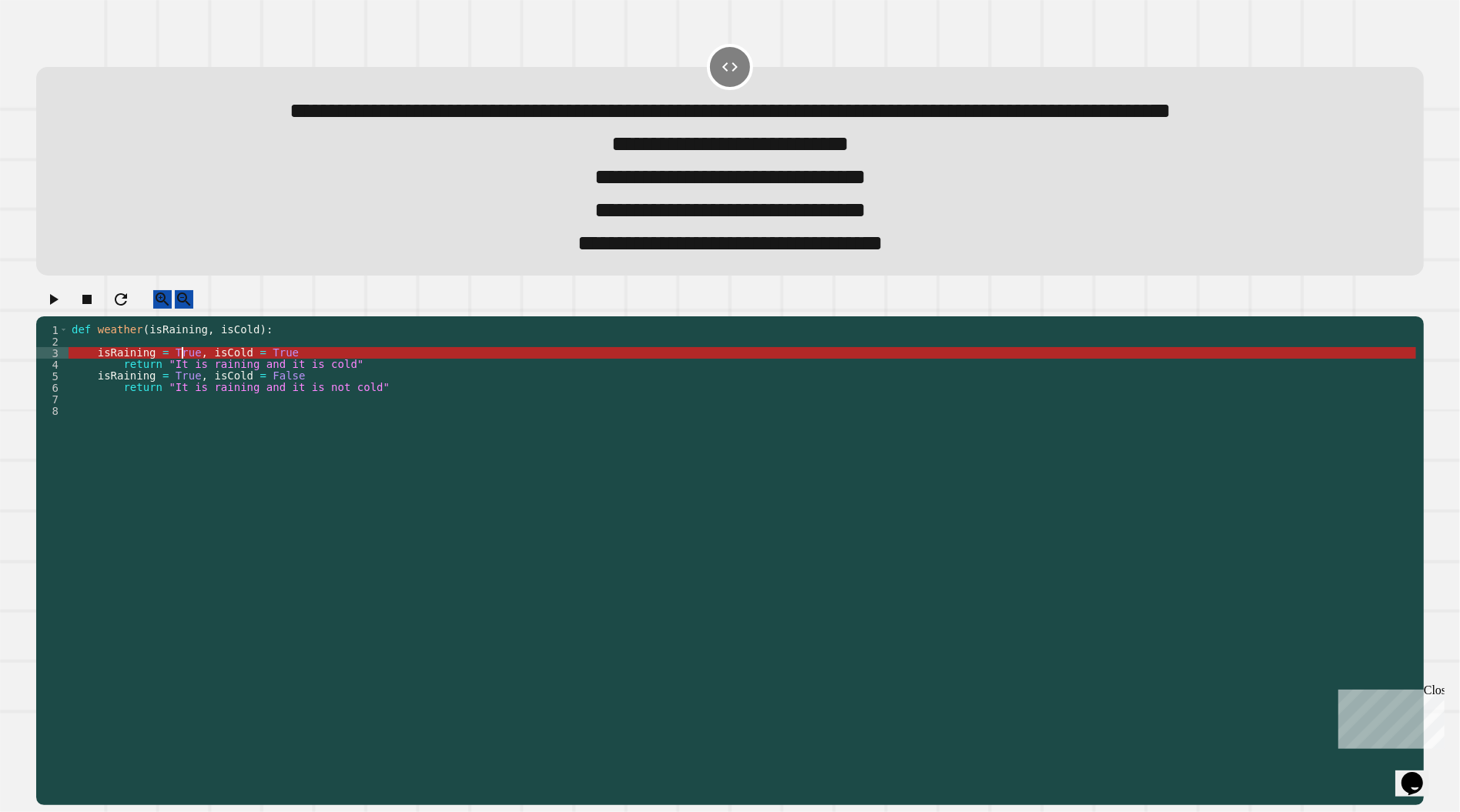
scroll to position [0, 7]
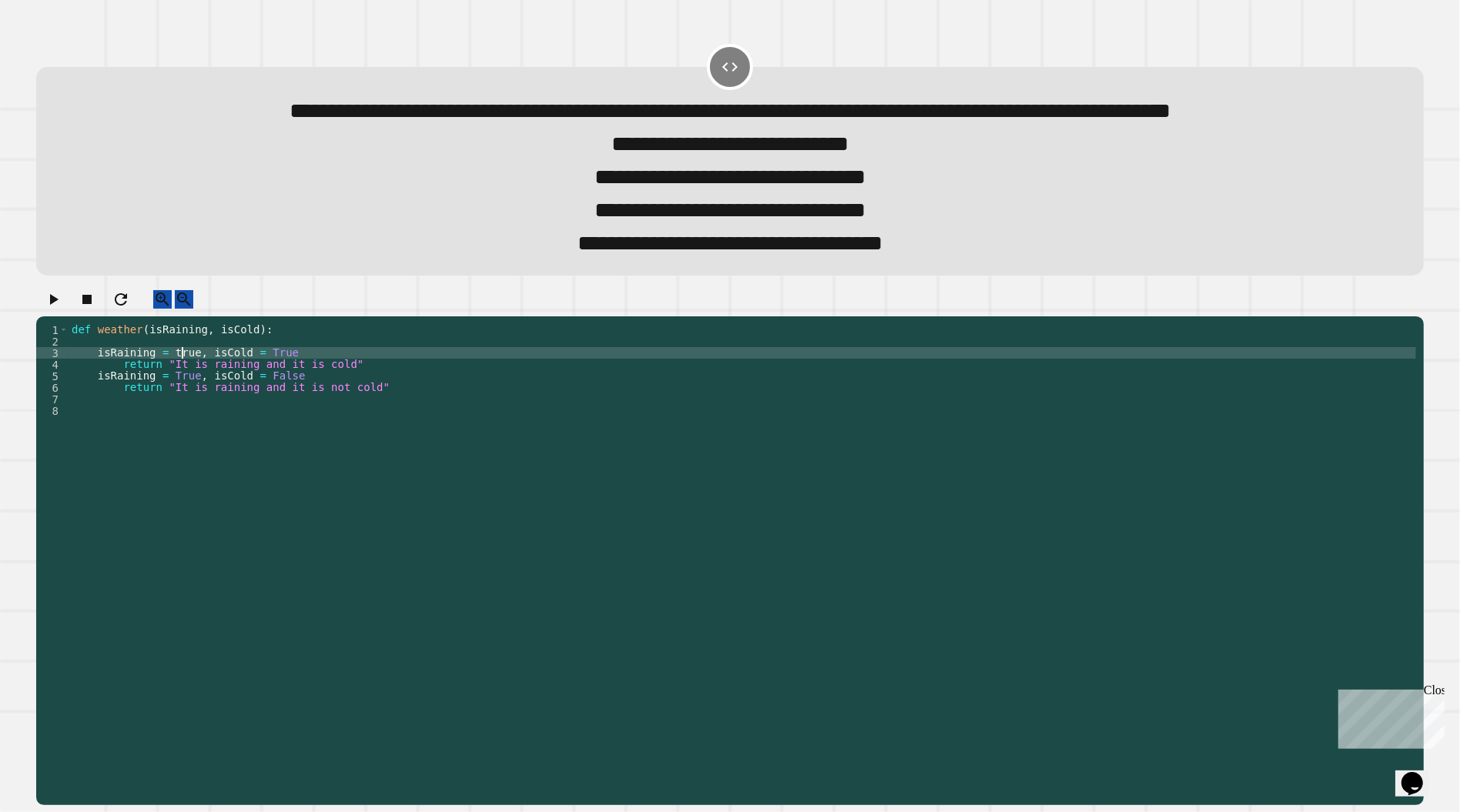
click at [61, 309] on button "button" at bounding box center [53, 300] width 19 height 20
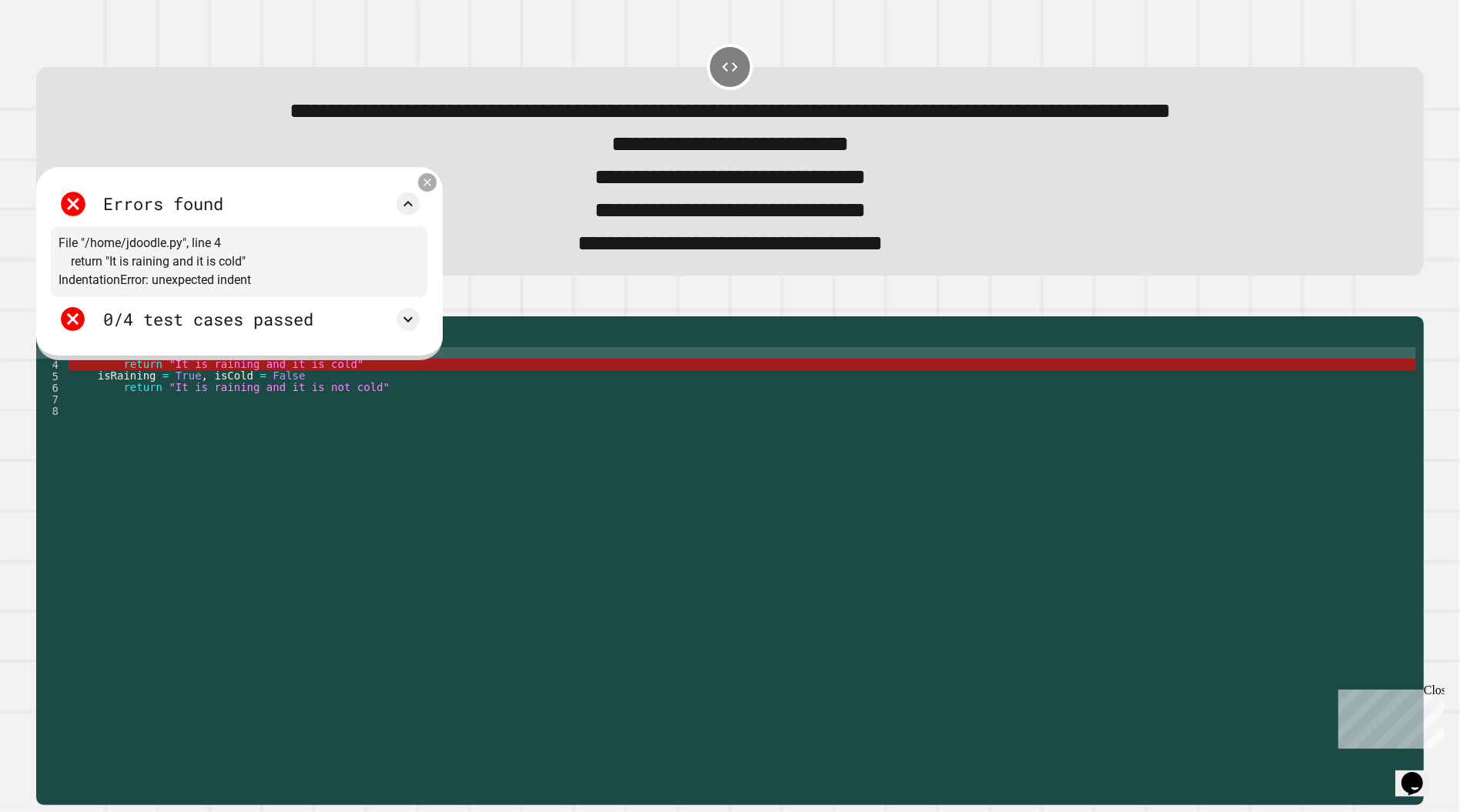
click at [432, 188] on icon at bounding box center [427, 181] width 13 height 13
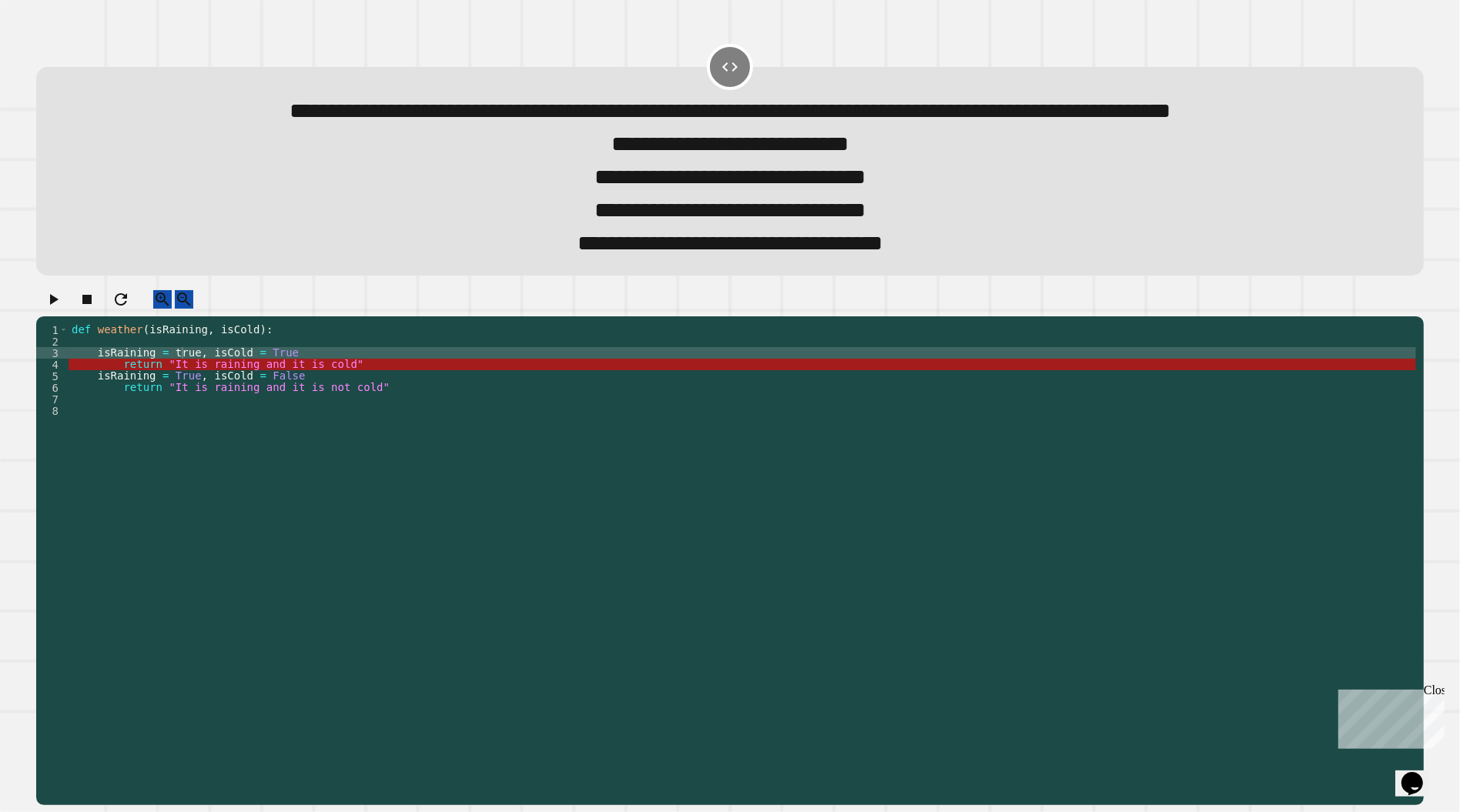
click at [277, 404] on div "def weather ( isRaining , isCold ) : isRaining = true , isCold = True return "I…" at bounding box center [742, 538] width 1348 height 428
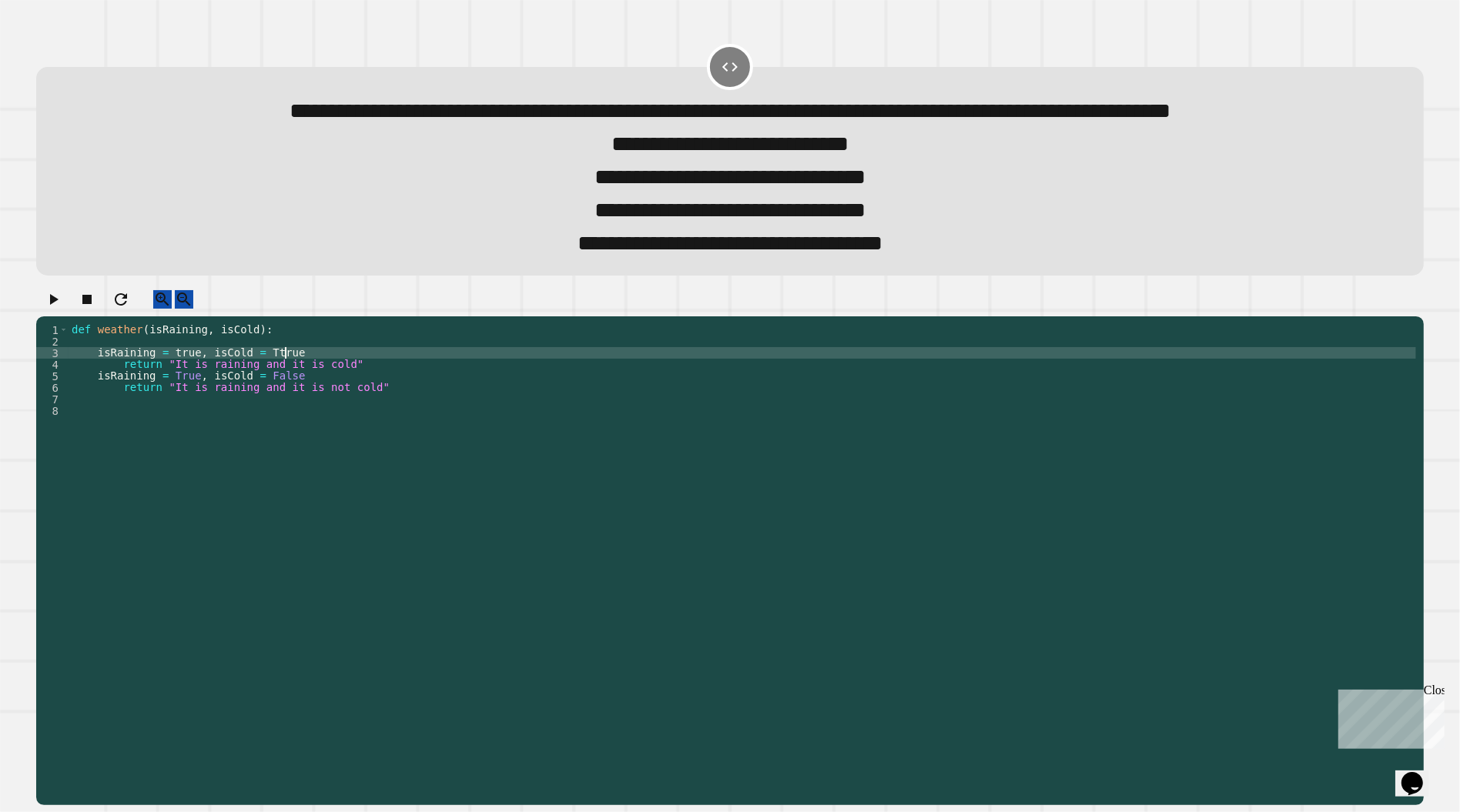
scroll to position [0, 15]
click at [58, 304] on icon "button" at bounding box center [54, 299] width 9 height 11
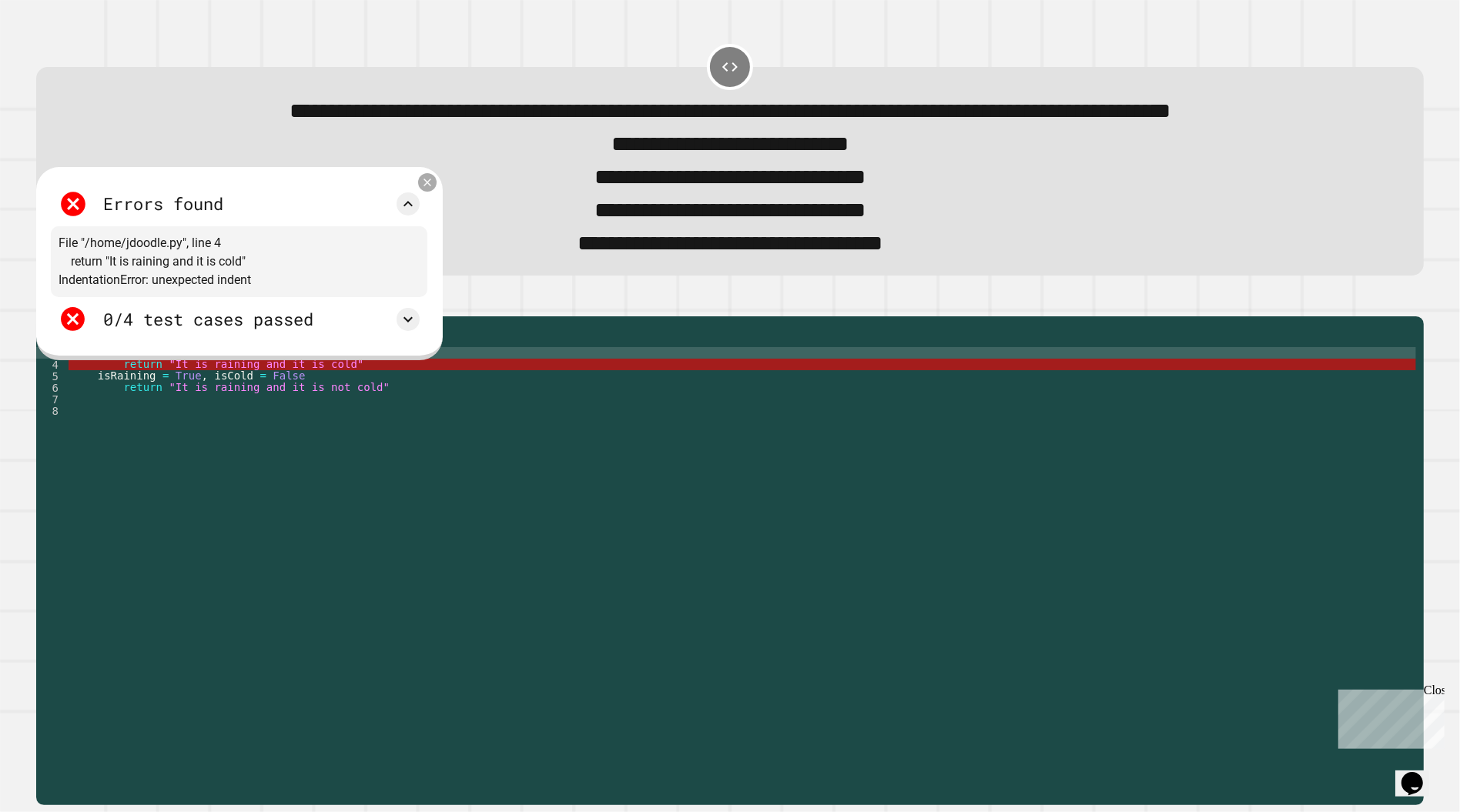
click at [431, 186] on icon at bounding box center [428, 182] width 8 height 8
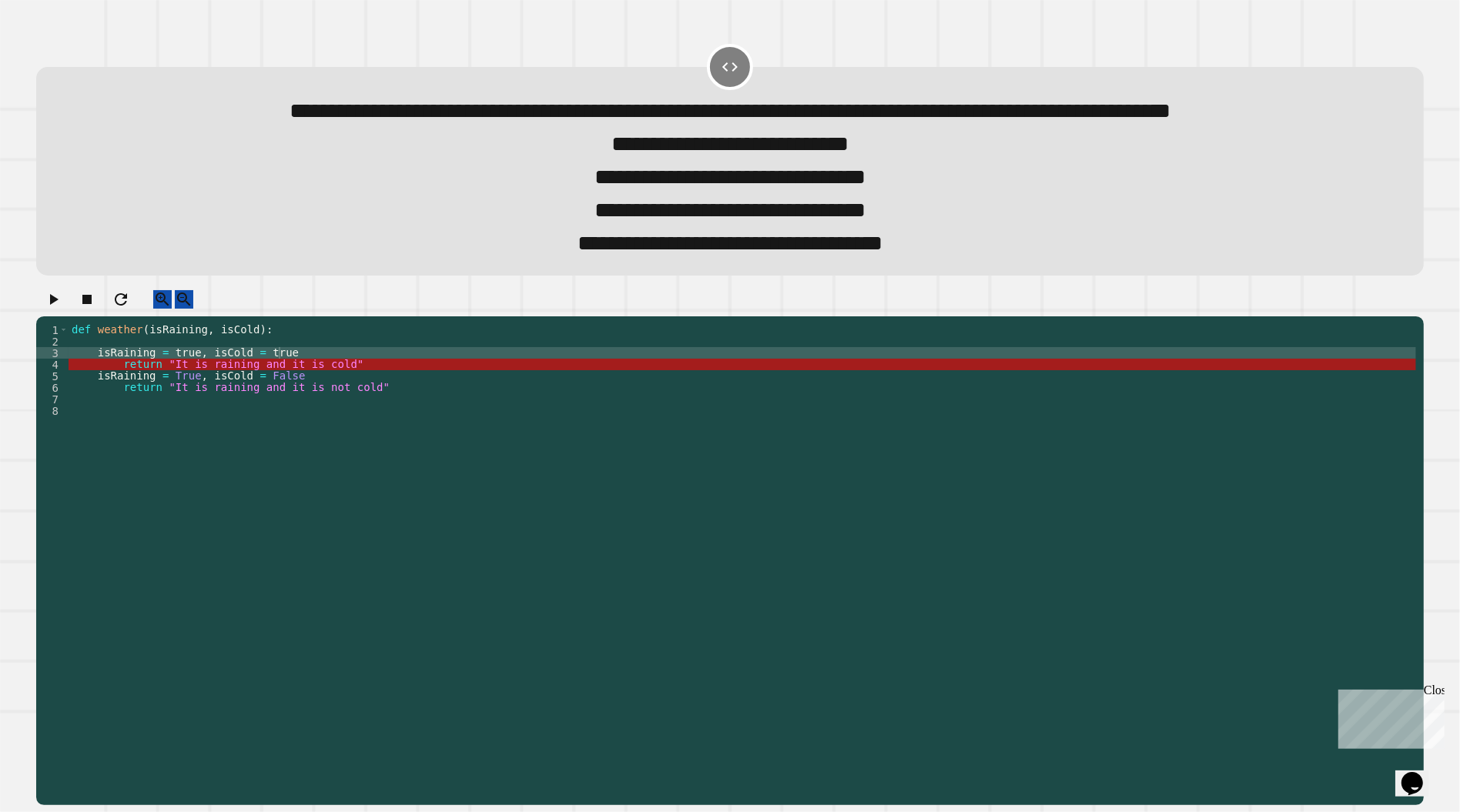
click at [120, 419] on div "def weather ( isRaining , isCold ) : isRaining = true , isCold = true return "I…" at bounding box center [742, 538] width 1348 height 428
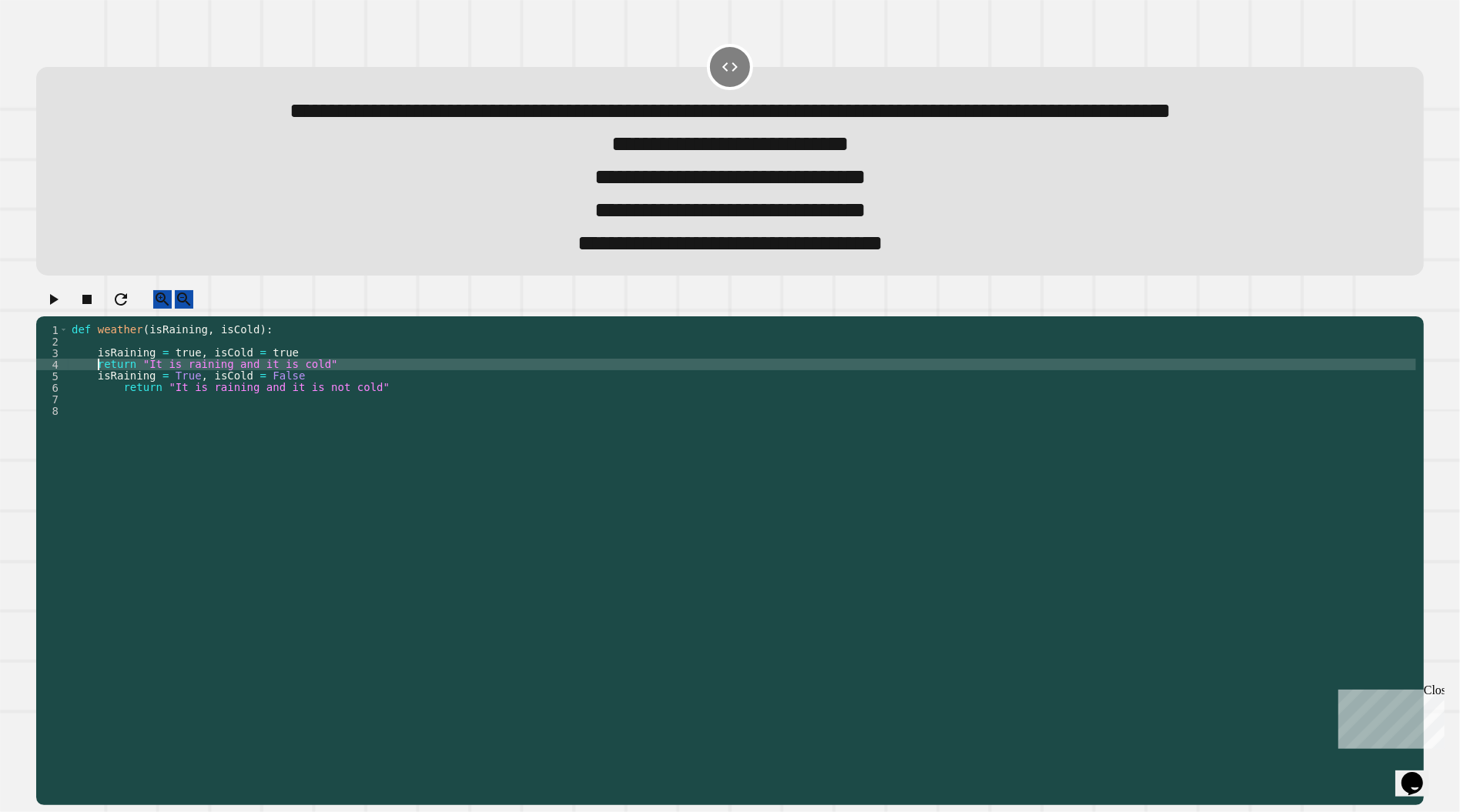
click at [44, 309] on button "button" at bounding box center [53, 300] width 19 height 20
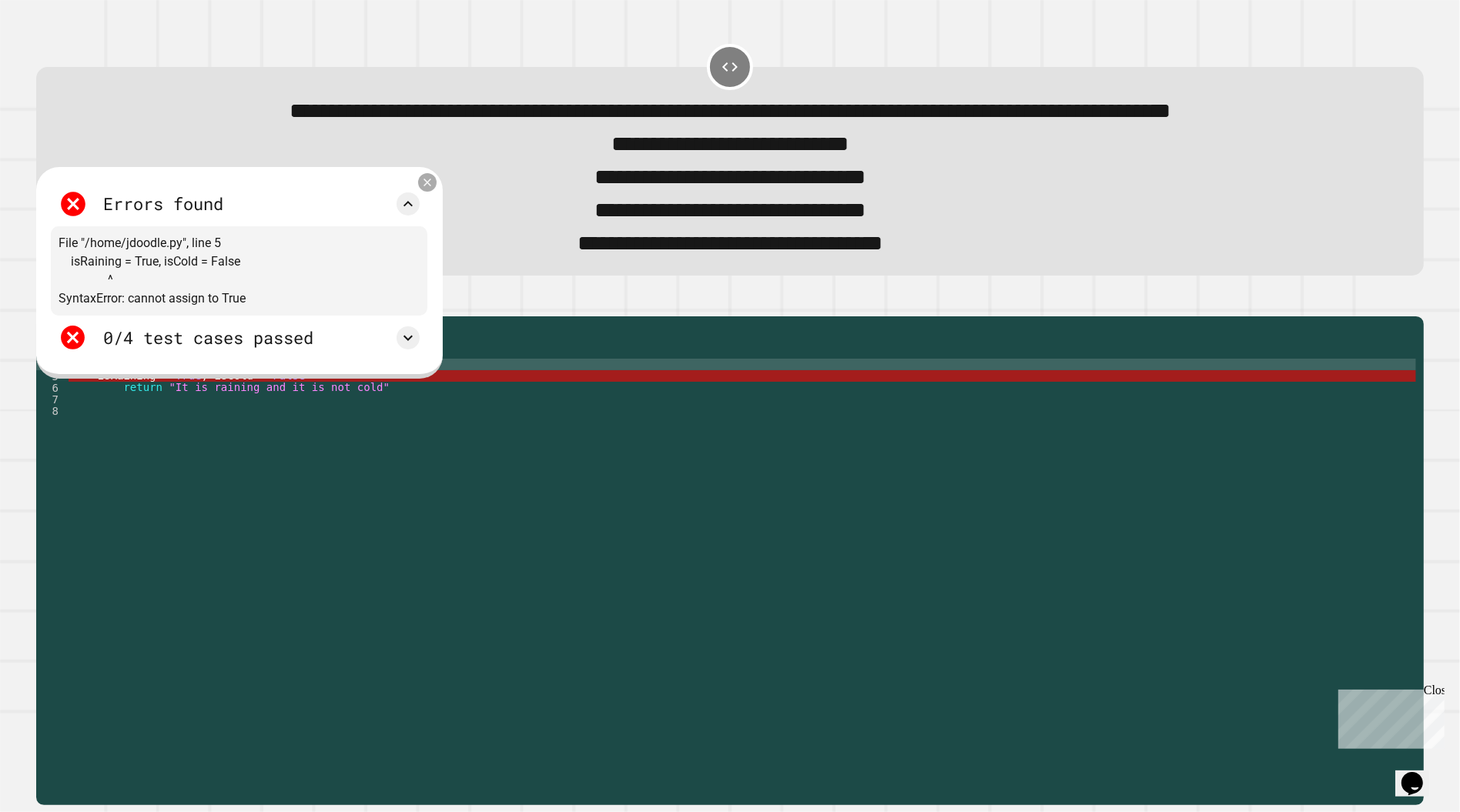
click at [435, 188] on icon at bounding box center [427, 181] width 13 height 13
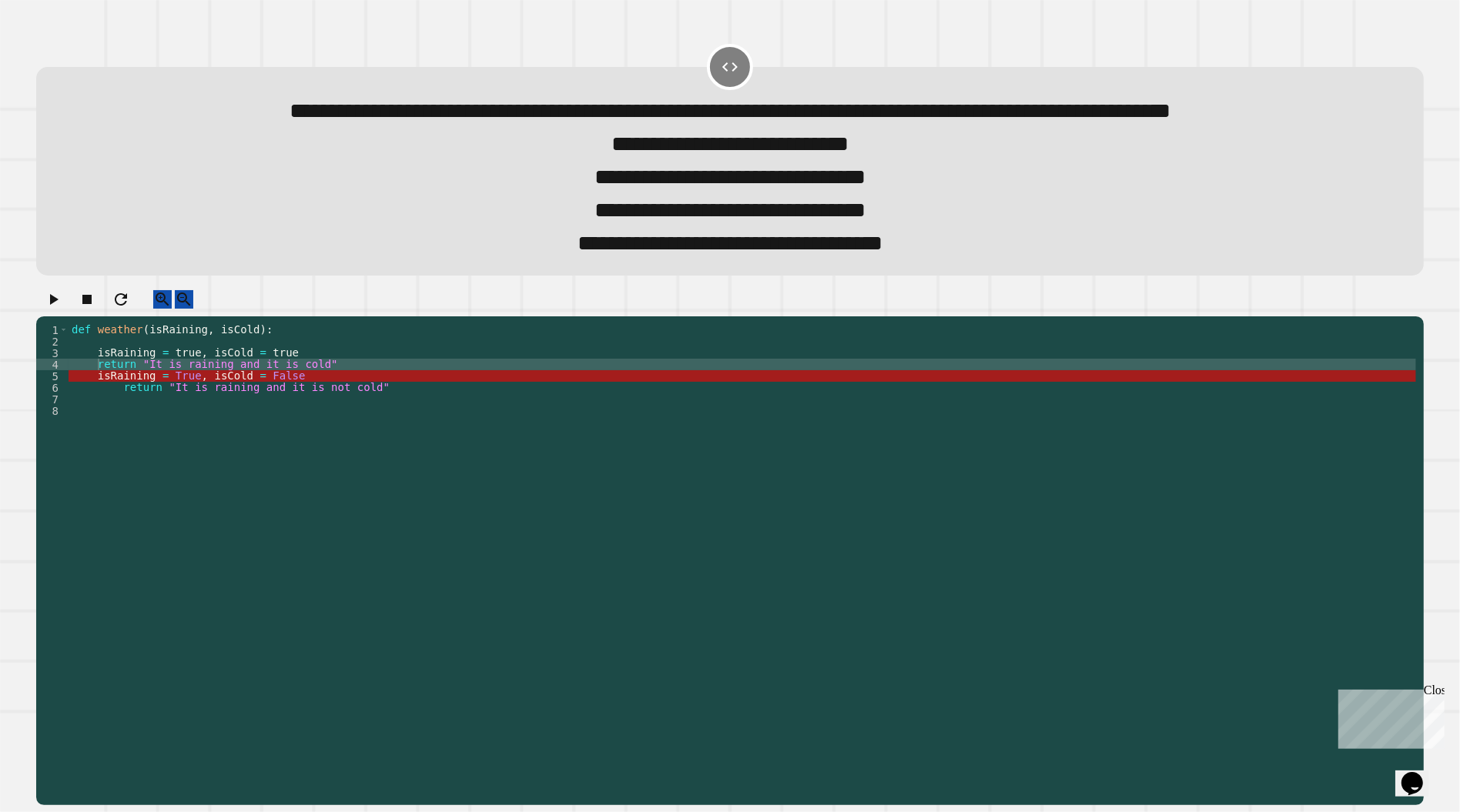
click at [181, 430] on div "def weather ( isRaining , isCold ) : isRaining = true , isCold = true return "I…" at bounding box center [742, 538] width 1348 height 428
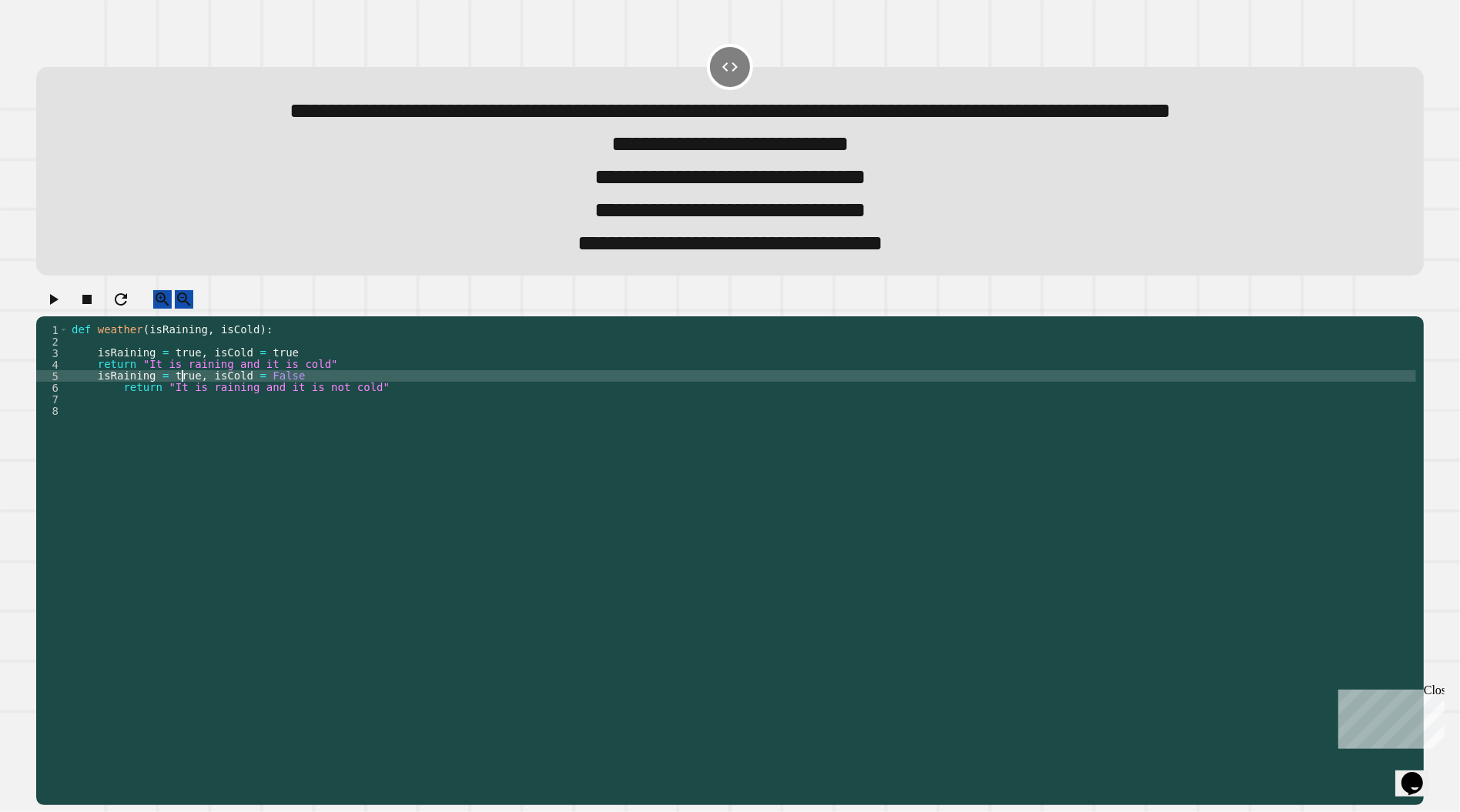
scroll to position [0, 7]
click at [278, 427] on div "def weather ( isRaining , isCold ) : isRaining = true , isCold = true return "I…" at bounding box center [742, 538] width 1348 height 428
click at [61, 308] on icon "button" at bounding box center [53, 299] width 19 height 19
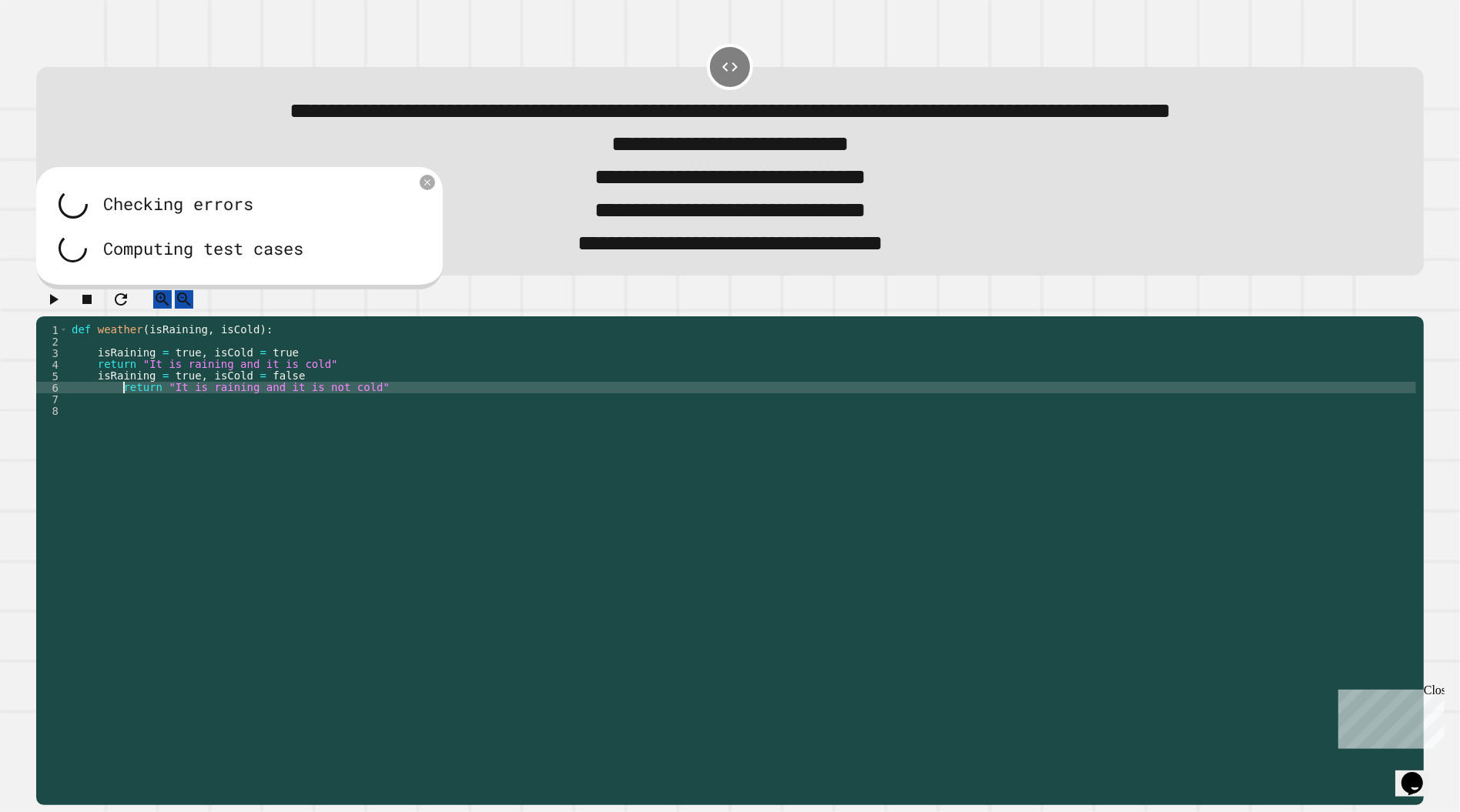
click at [121, 438] on div "def weather ( isRaining , isCold ) : isRaining = true , isCold = true return "I…" at bounding box center [742, 538] width 1348 height 428
click at [427, 271] on div "Error free code File "/home/jdoodle.py", line 6 return "It is raining and it is…" at bounding box center [240, 226] width 377 height 90
click at [420, 260] on div at bounding box center [407, 248] width 23 height 23
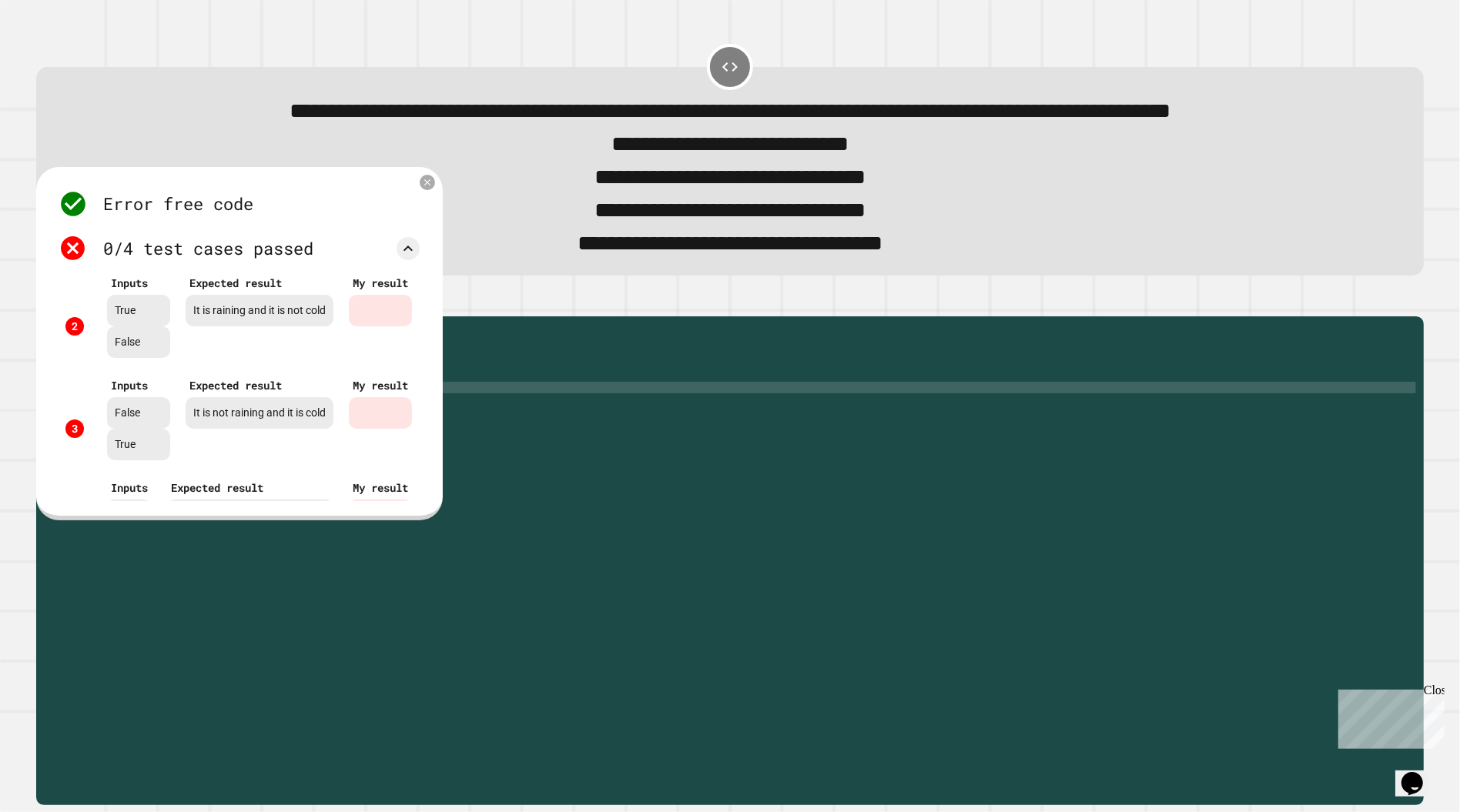
scroll to position [193, 0]
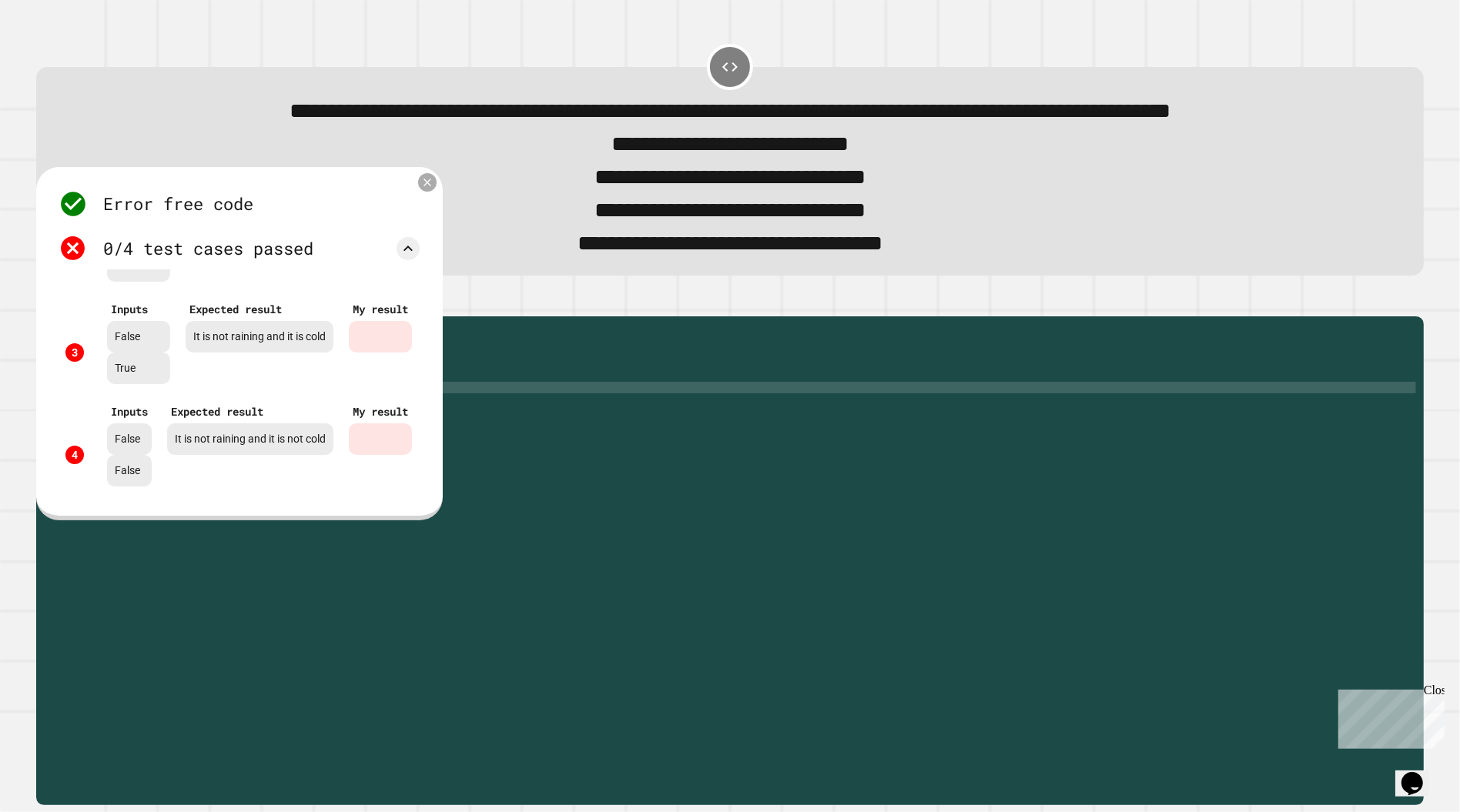
click at [433, 191] on div at bounding box center [427, 182] width 19 height 19
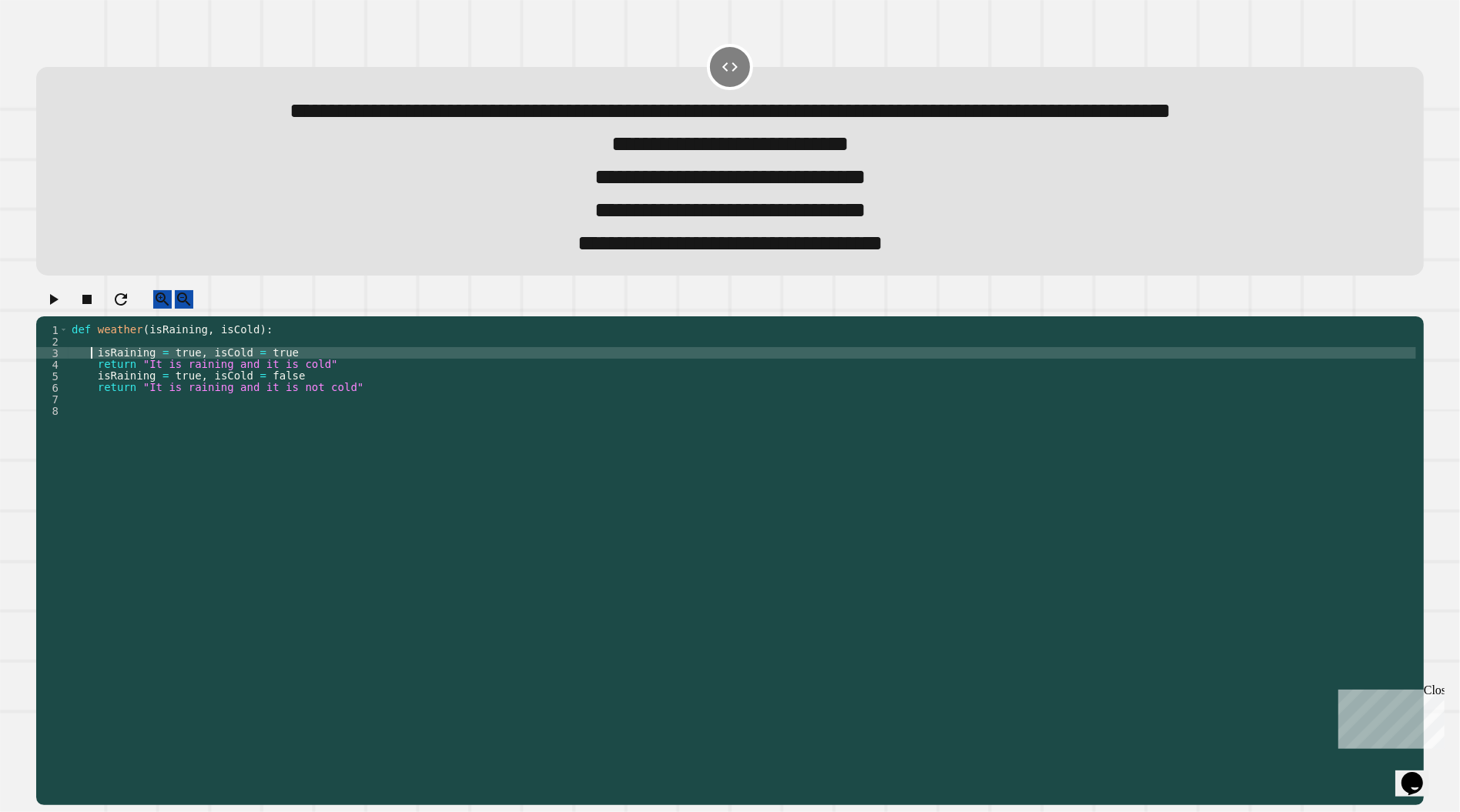
click at [92, 410] on div "def weather ( isRaining , isCold ) : isRaining = true , isCold = true return "I…" at bounding box center [742, 538] width 1348 height 428
click at [94, 435] on div "def weather ( isRaining , isCold ) : if isRaining = true , isCold = true return…" at bounding box center [742, 538] width 1348 height 428
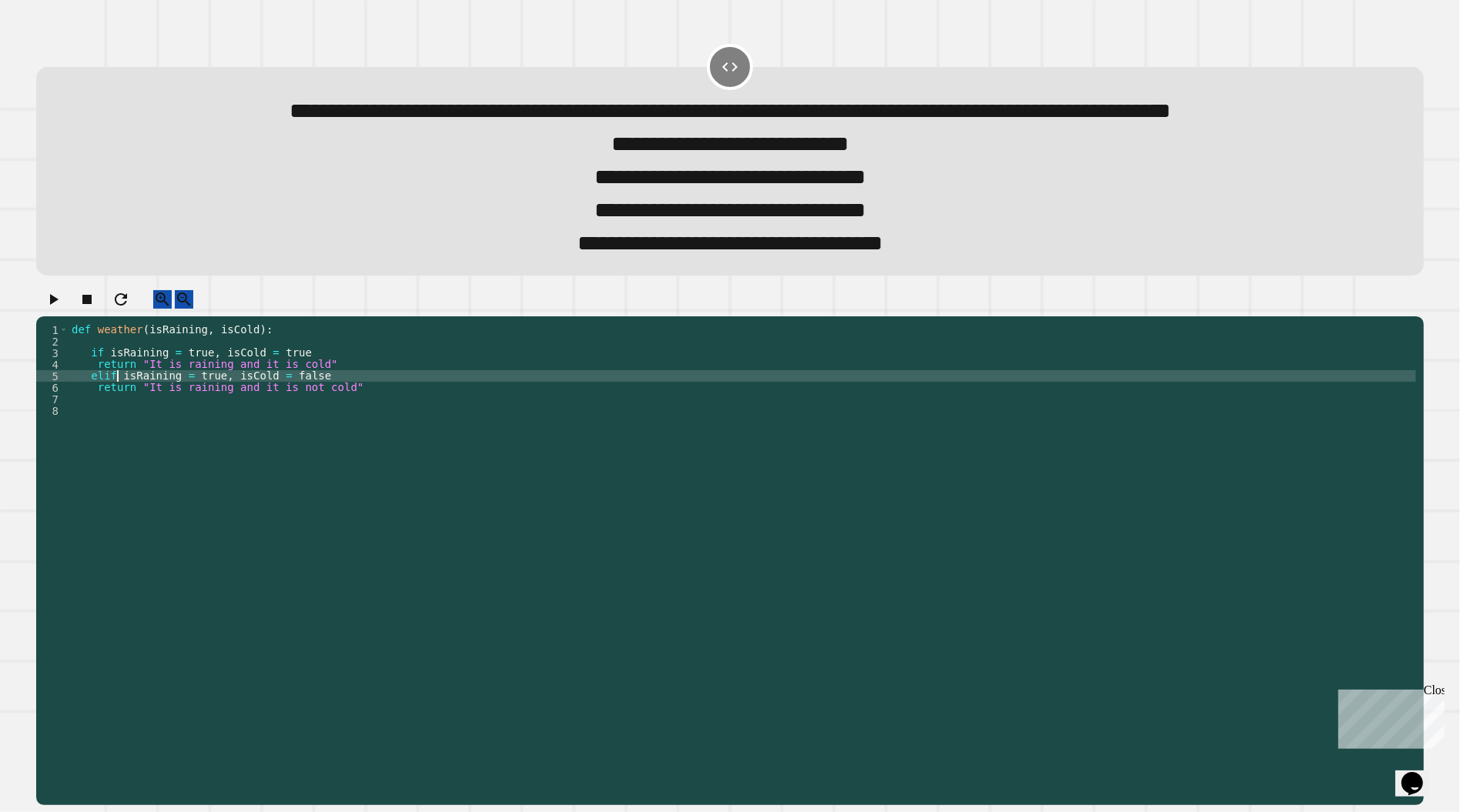
click at [143, 440] on div "def weather ( isRaining , isCold ) : if isRaining = true , isCold = true return…" at bounding box center [742, 538] width 1348 height 428
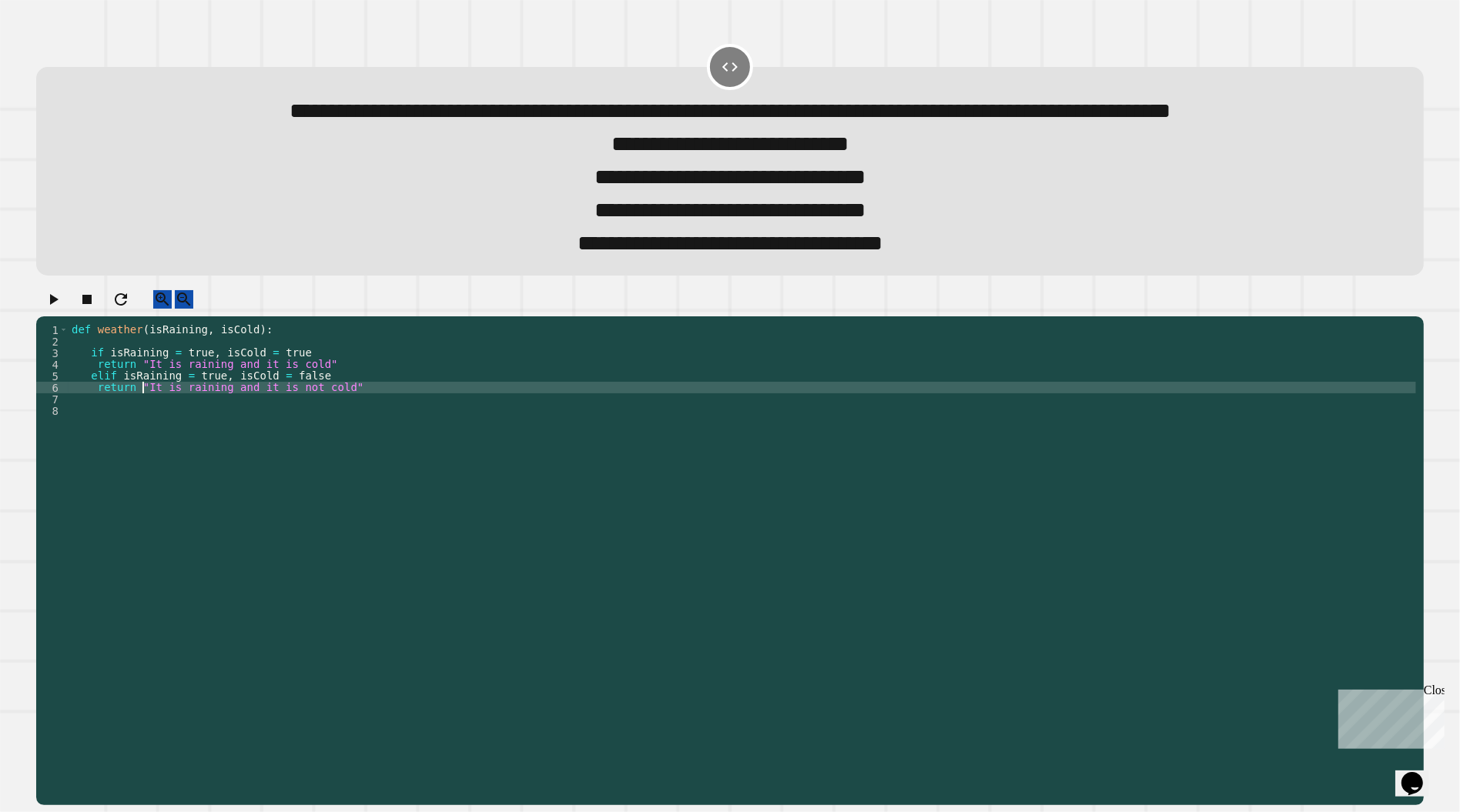
click at [97, 444] on div "def weather ( isRaining , isCold ) : if isRaining = true , isCold = true return…" at bounding box center [742, 538] width 1348 height 428
click at [95, 417] on div "def weather ( isRaining , isCold ) : if isRaining = true , isCold = true return…" at bounding box center [742, 538] width 1348 height 428
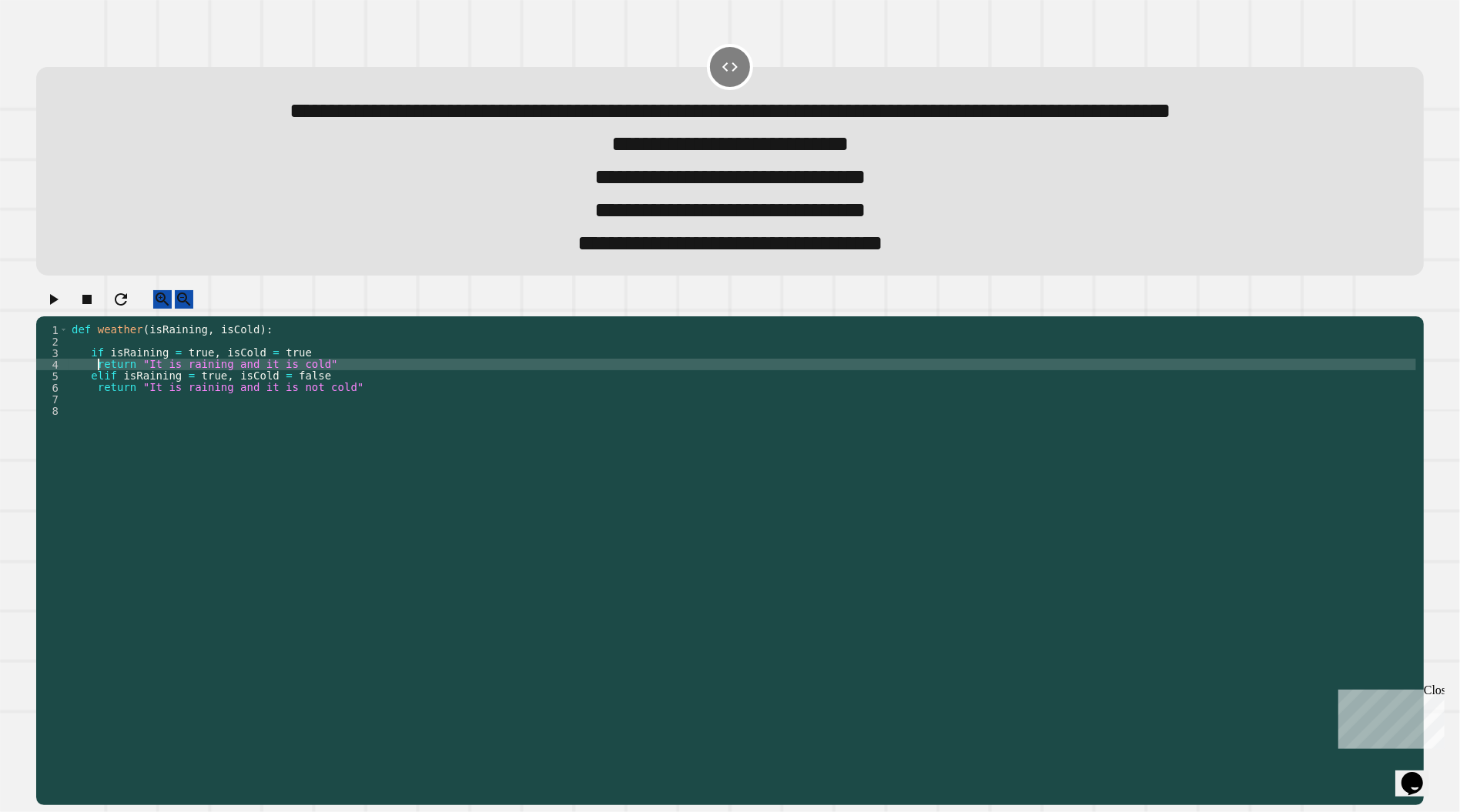
click at [48, 317] on div at bounding box center [730, 303] width 1387 height 27
click at [55, 308] on icon "button" at bounding box center [53, 299] width 19 height 19
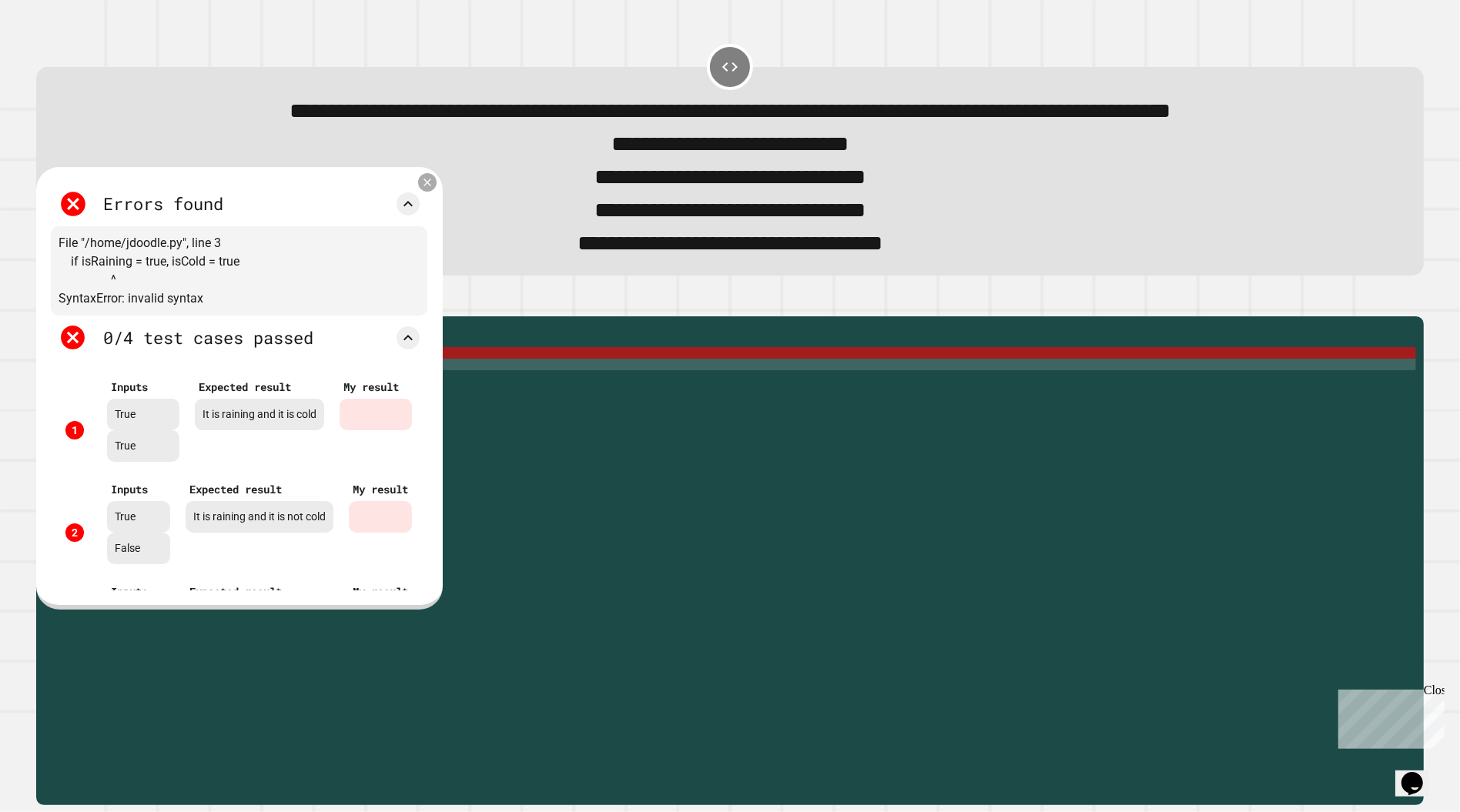
click at [433, 188] on icon at bounding box center [427, 181] width 13 height 13
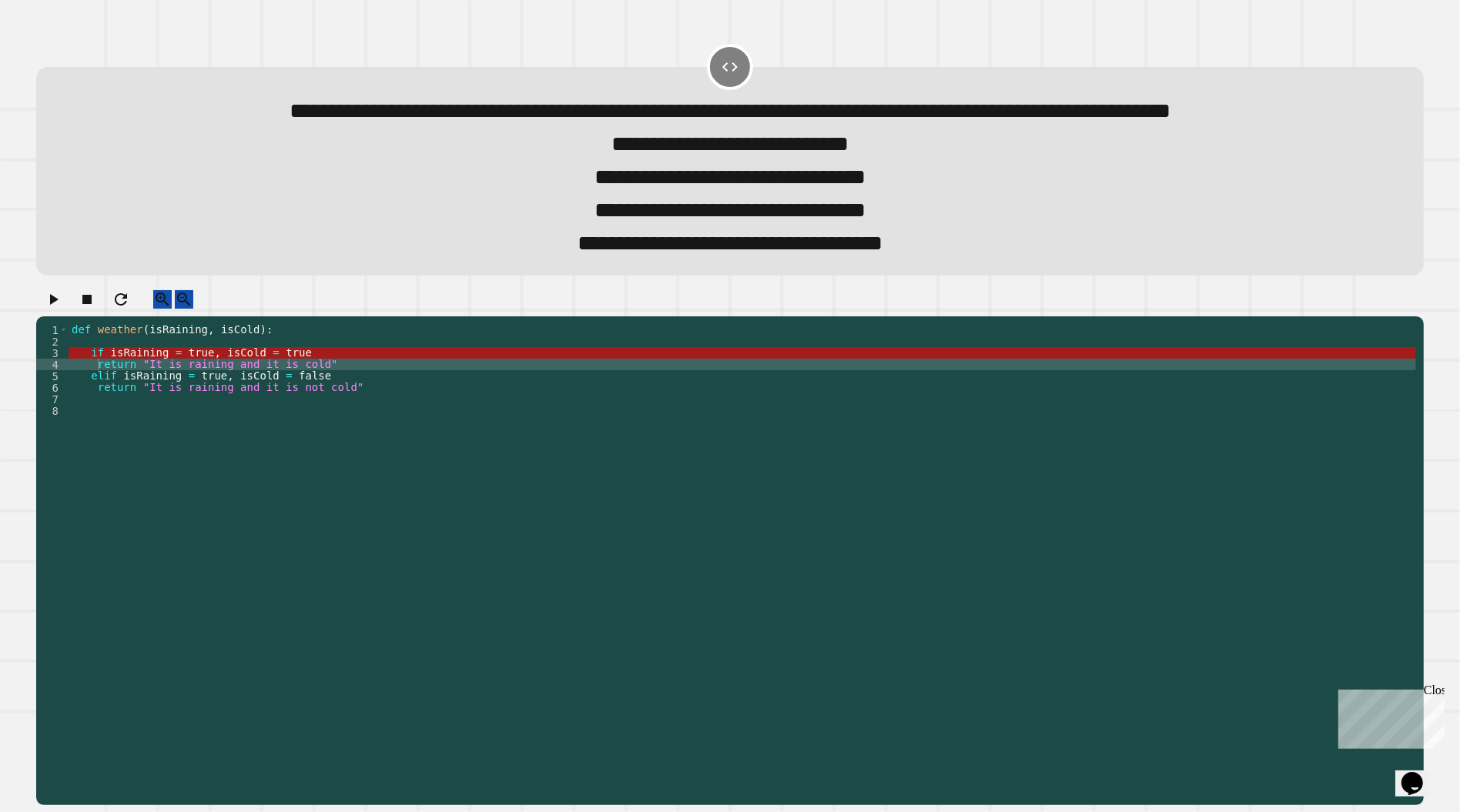
click at [137, 418] on div "def weather ( isRaining , isCold ) : if isRaining = true , isCold = true return…" at bounding box center [742, 538] width 1348 height 428
click at [100, 415] on div "def weather ( isRaining , isCold ) : if isRaining = true , isCold = true return…" at bounding box center [742, 538] width 1348 height 428
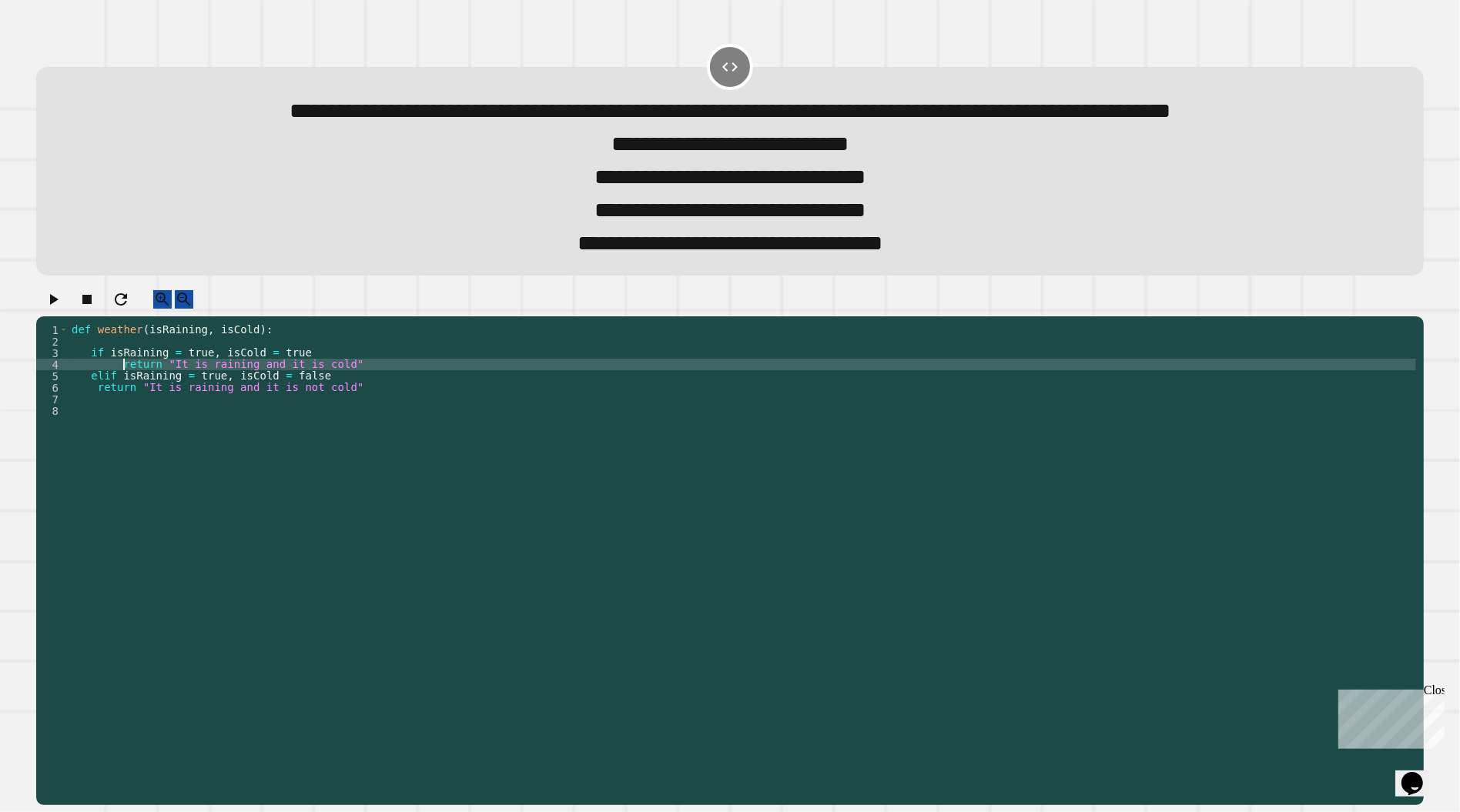
click at [51, 308] on icon "button" at bounding box center [53, 299] width 19 height 19
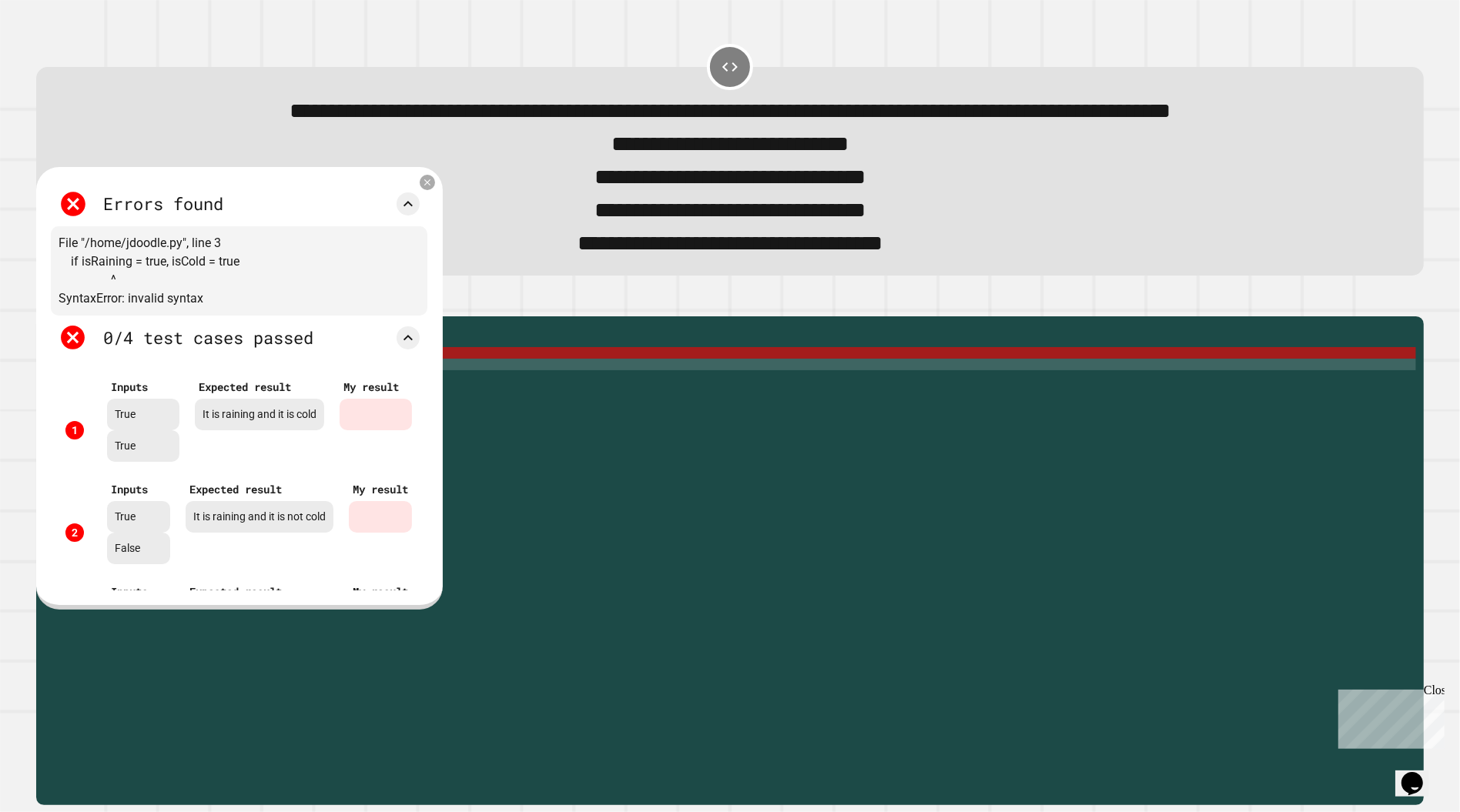
click at [432, 188] on icon at bounding box center [427, 182] width 11 height 11
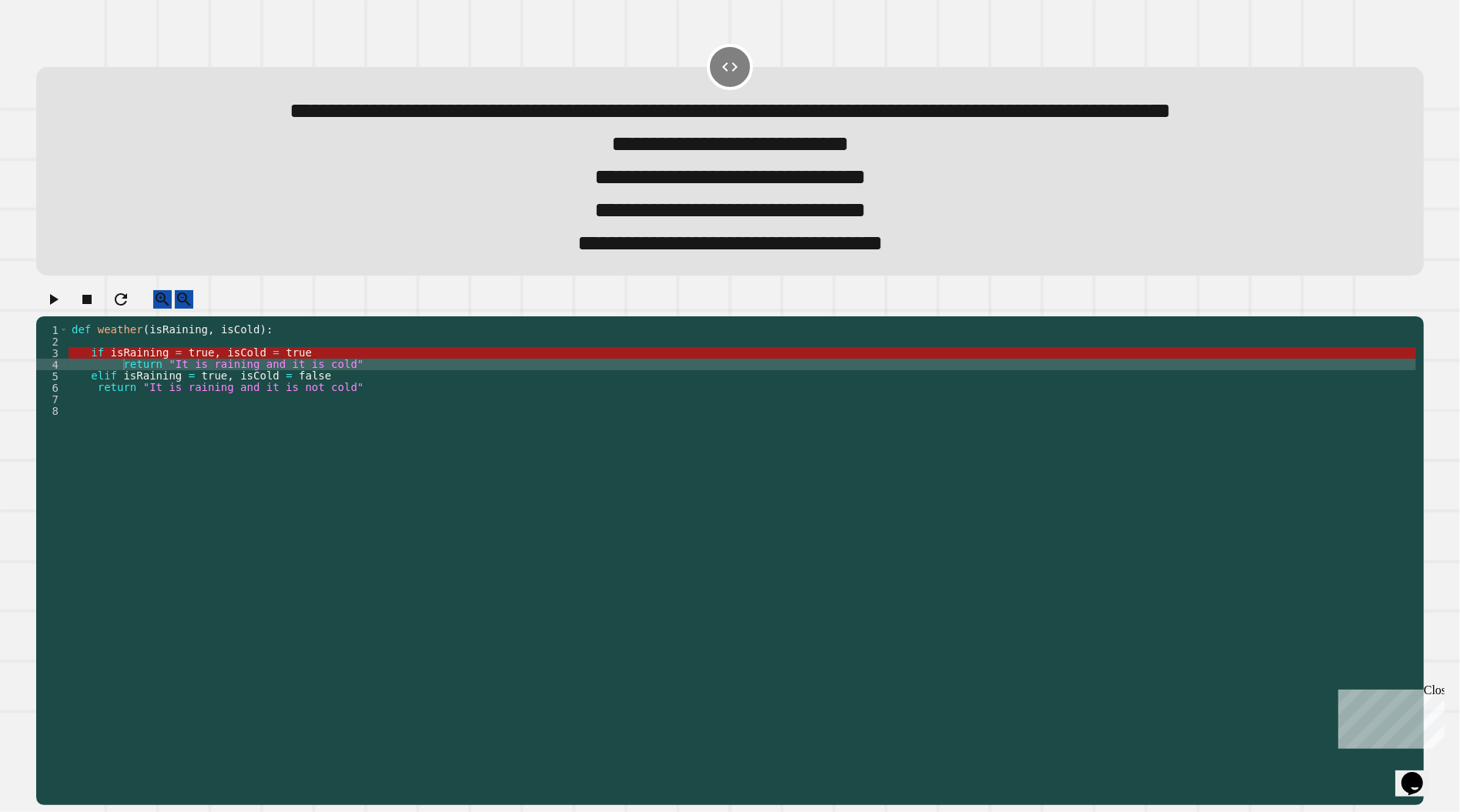
click at [88, 408] on div "def weather ( isRaining , isCold ) : if isRaining = true , isCold = true return…" at bounding box center [742, 538] width 1348 height 428
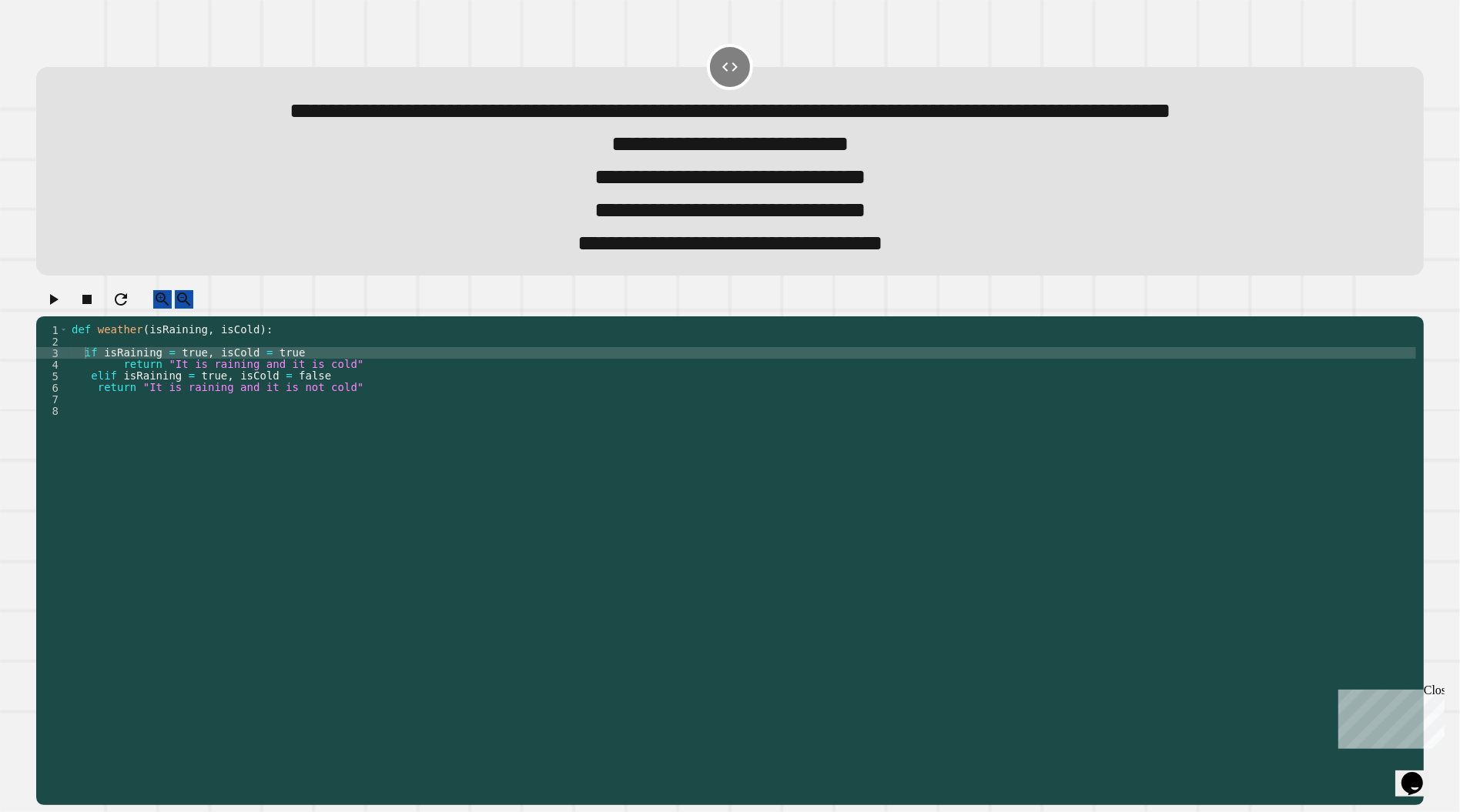
click at [90, 283] on div "**********" at bounding box center [730, 156] width 1402 height 253
click at [61, 308] on icon "button" at bounding box center [53, 299] width 19 height 19
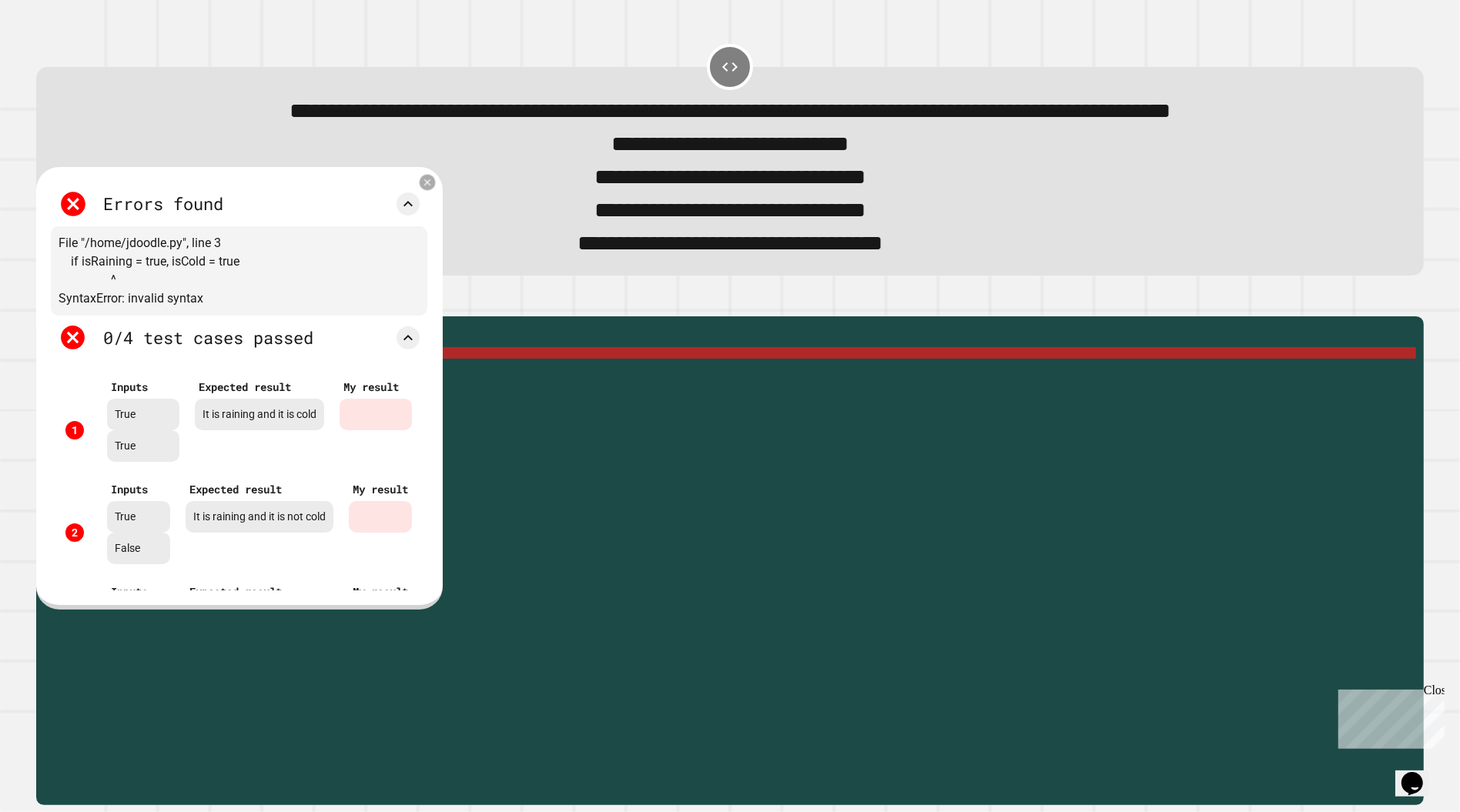
click at [434, 188] on icon at bounding box center [428, 182] width 12 height 12
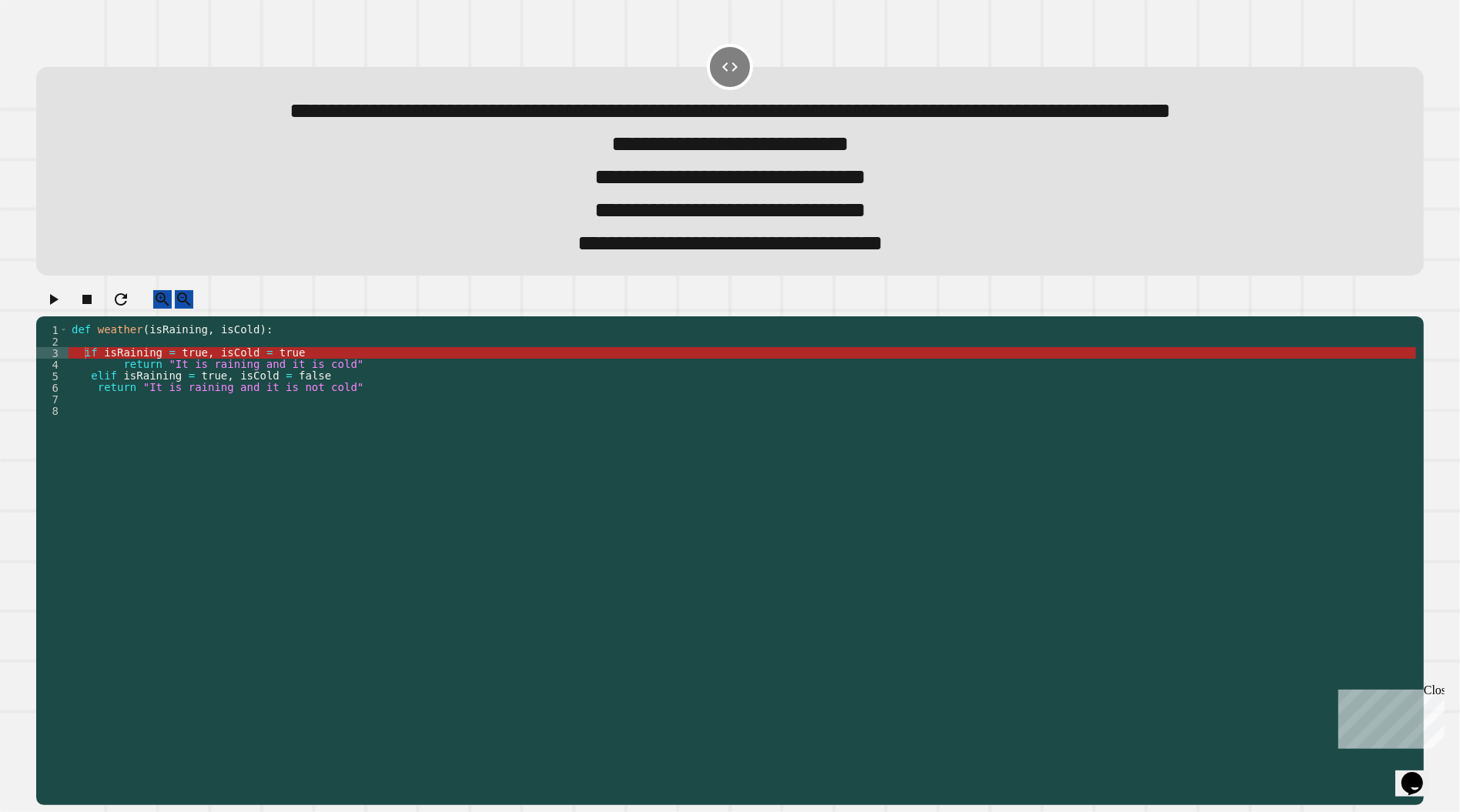
click at [382, 260] on div "**********" at bounding box center [730, 243] width 1332 height 34
click at [97, 408] on div "def weather ( isRaining , isCold ) : if isRaining = true , isCold = true return…" at bounding box center [742, 538] width 1348 height 428
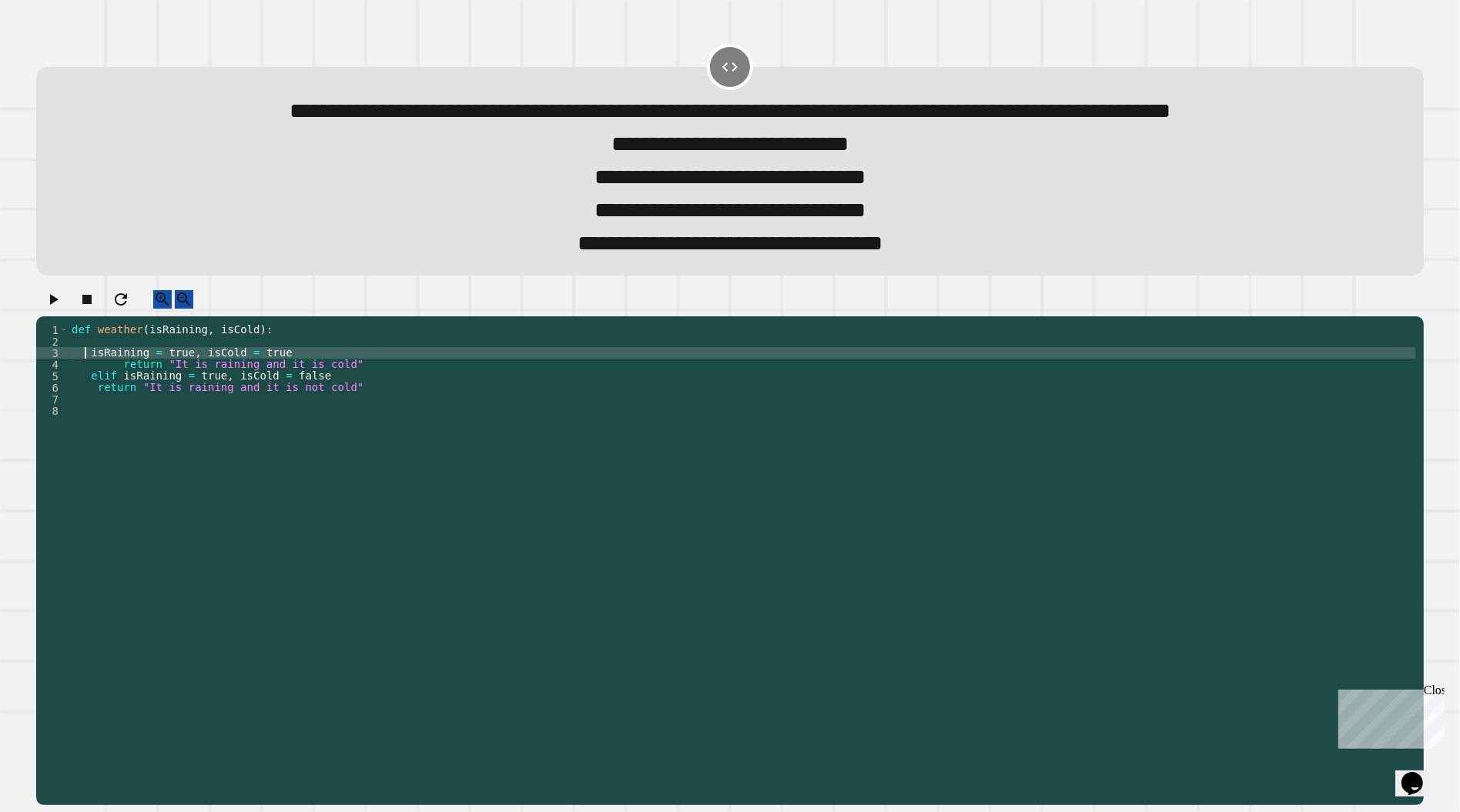
click at [57, 308] on icon "button" at bounding box center [53, 299] width 19 height 19
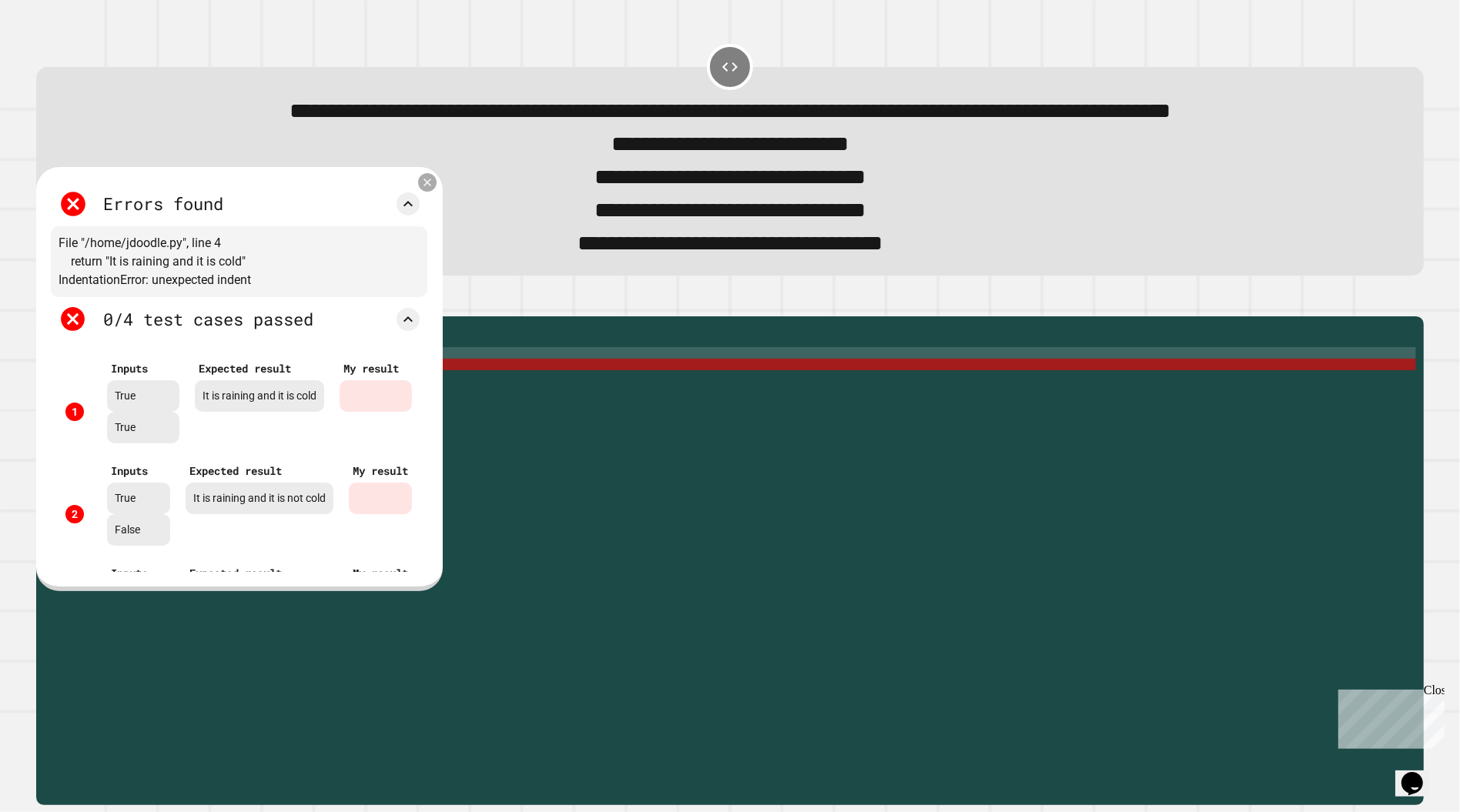
click at [430, 191] on div at bounding box center [427, 182] width 19 height 19
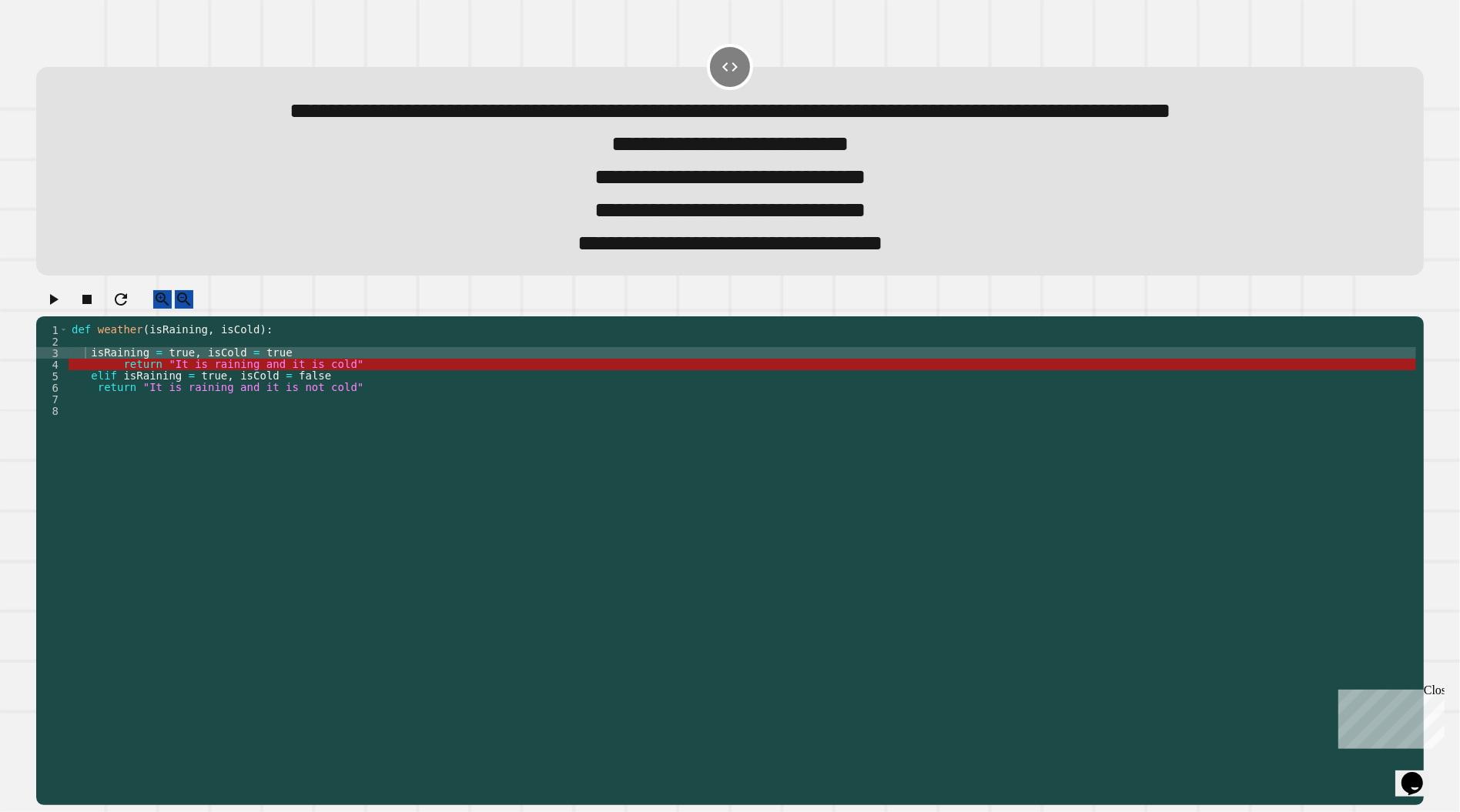
click at [84, 406] on div "def weather ( isRaining , isCold ) : isRaining = true , isCold = true return "I…" at bounding box center [742, 538] width 1348 height 428
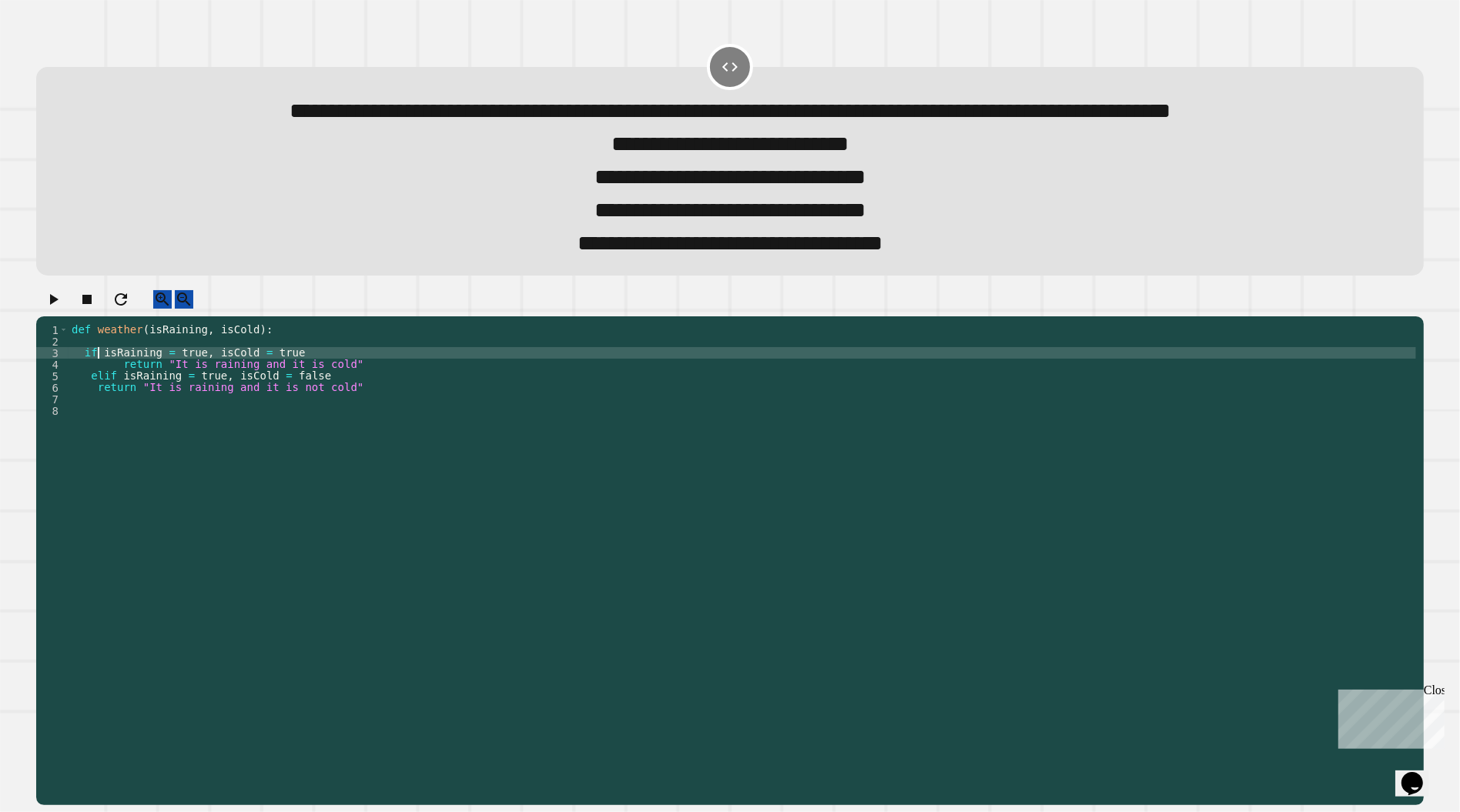
click at [119, 431] on div "def weather ( isRaining , isCold ) : if isRaining = true , isCold = true return…" at bounding box center [742, 538] width 1348 height 428
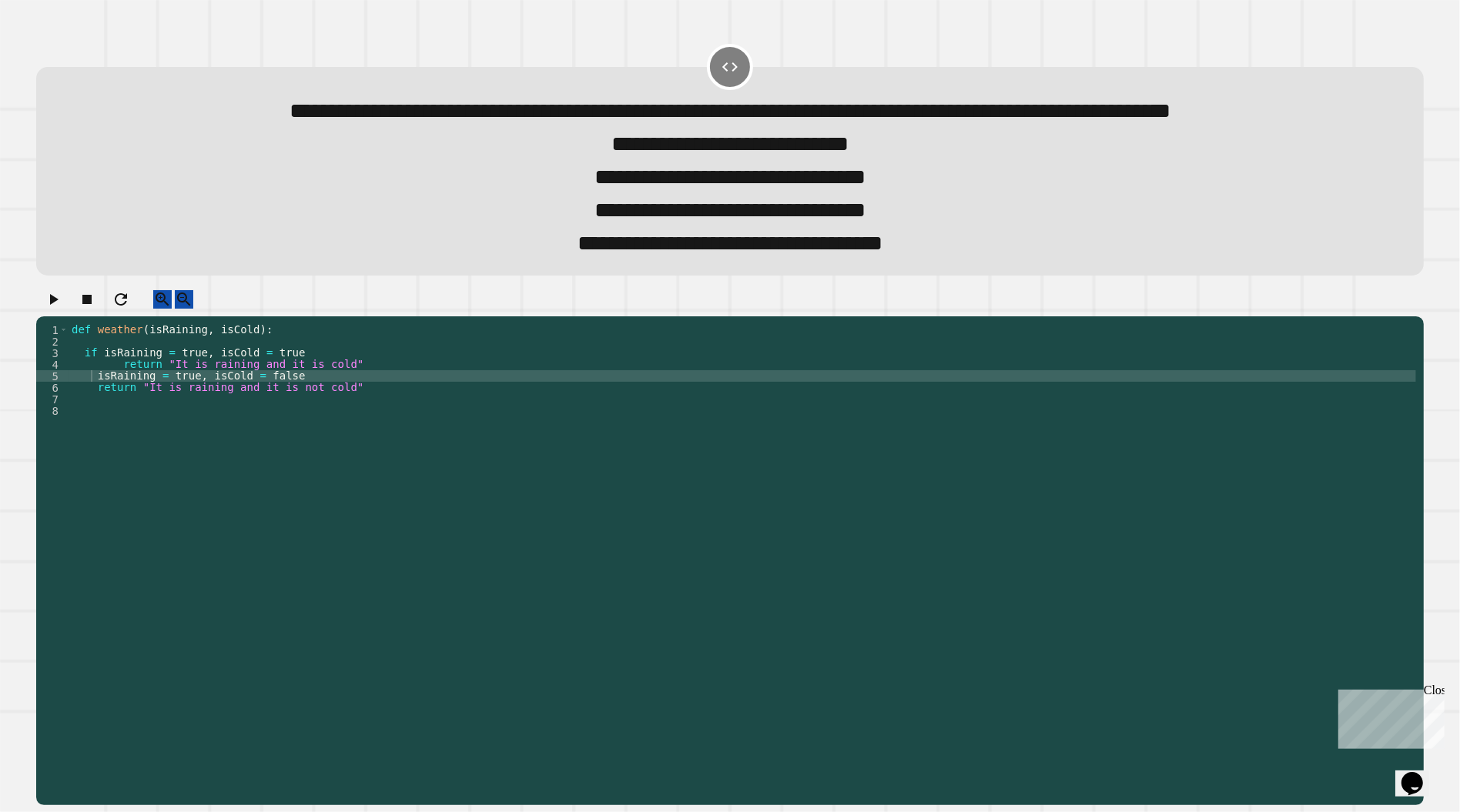
click at [57, 308] on icon "button" at bounding box center [53, 299] width 19 height 19
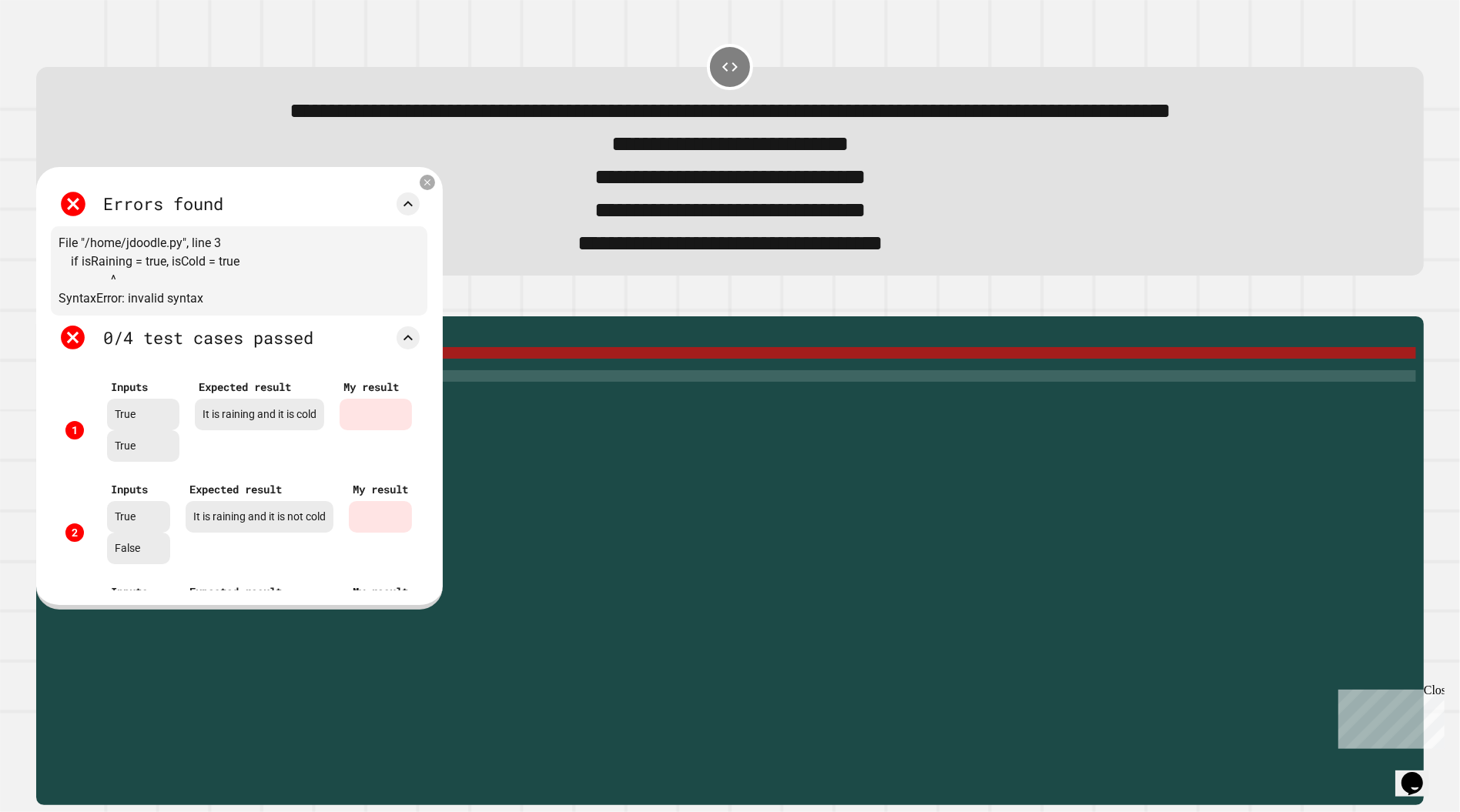
click at [442, 231] on div "Errors found File "/home/jdoodle.py", line 3 if isRaining = true, isCold = true…" at bounding box center [240, 388] width 406 height 443
click at [435, 188] on icon at bounding box center [427, 181] width 13 height 13
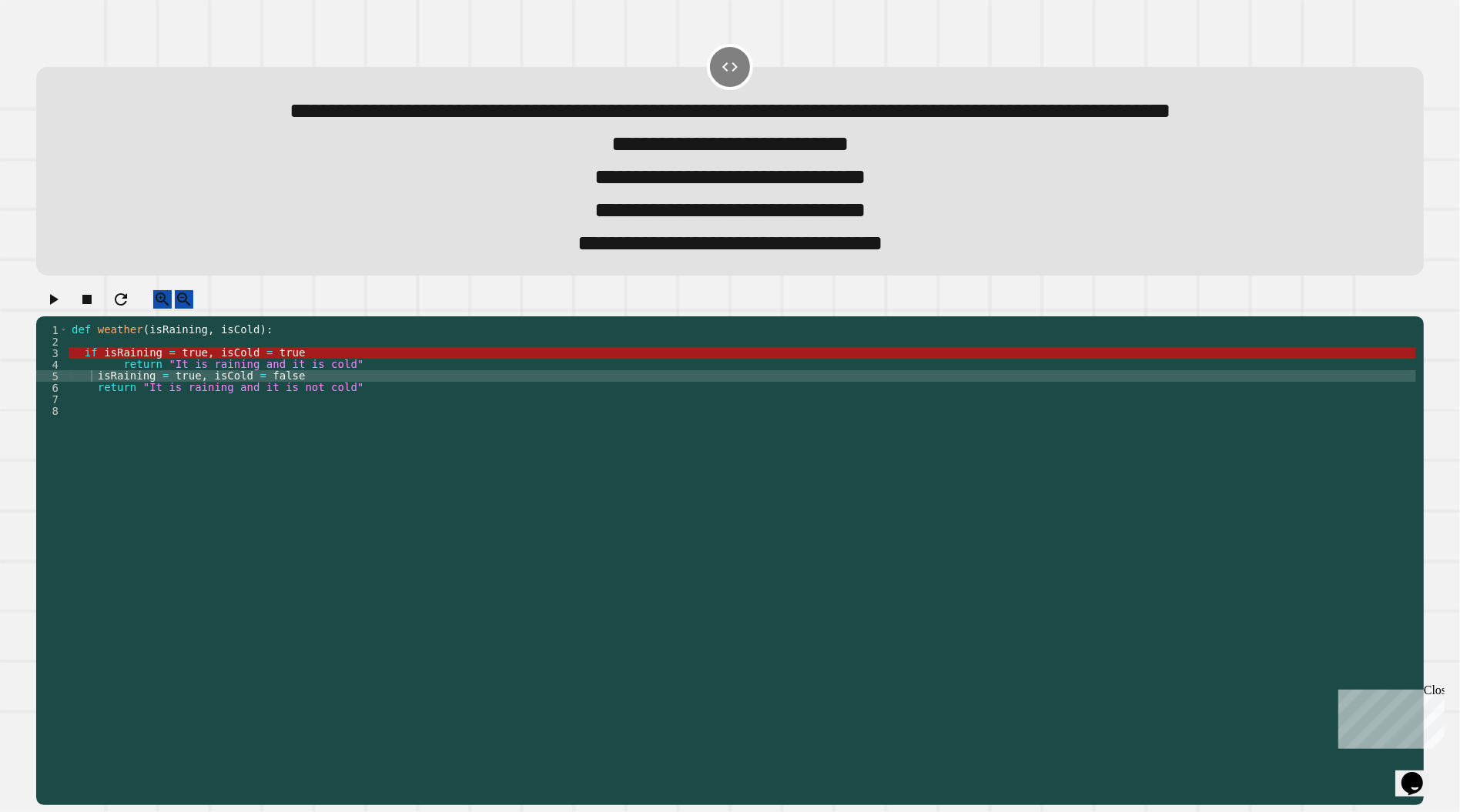
click at [98, 407] on div "def weather ( isRaining , isCold ) : if isRaining = true , isCold = true return…" at bounding box center [742, 538] width 1348 height 428
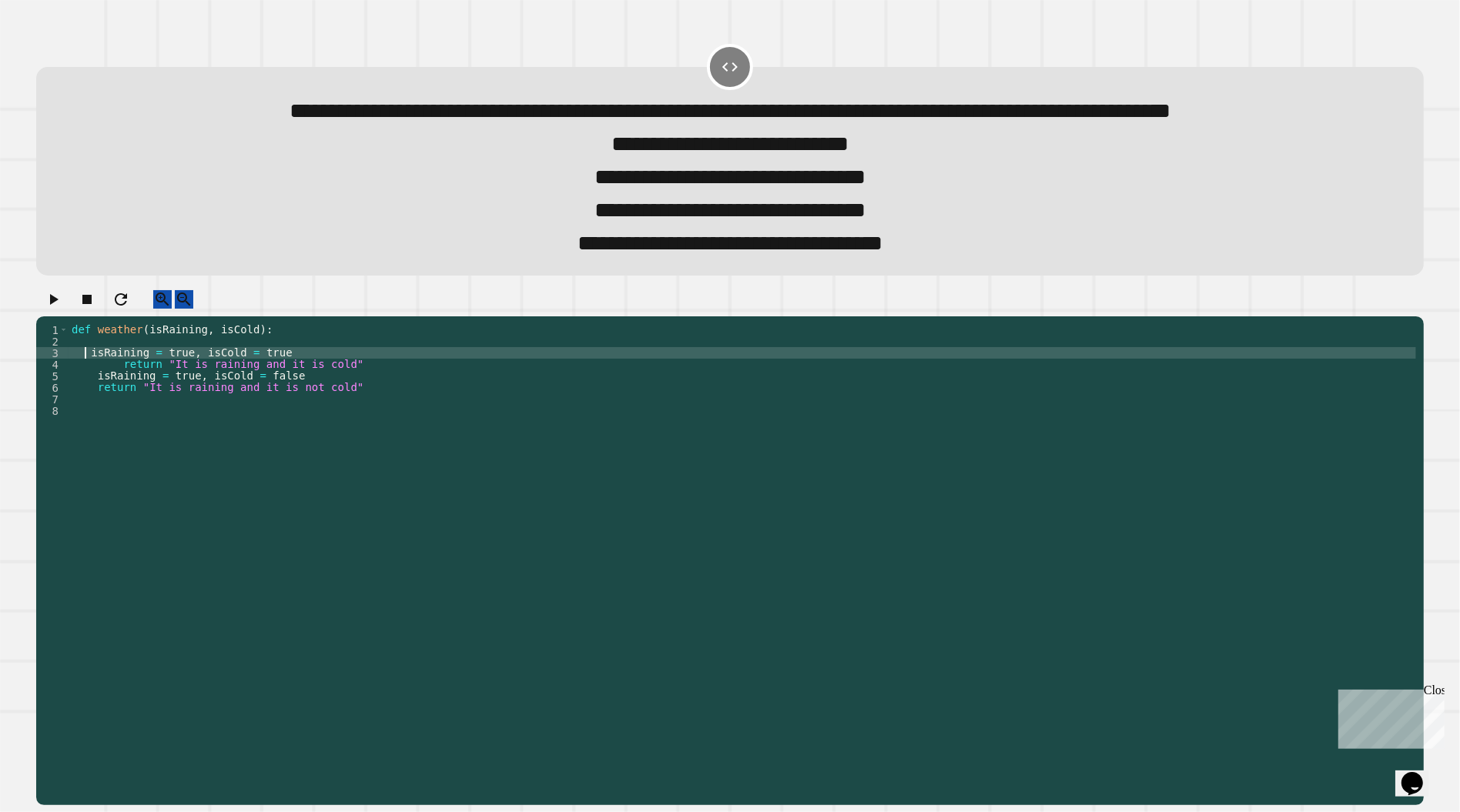
click at [60, 308] on icon "button" at bounding box center [53, 299] width 19 height 19
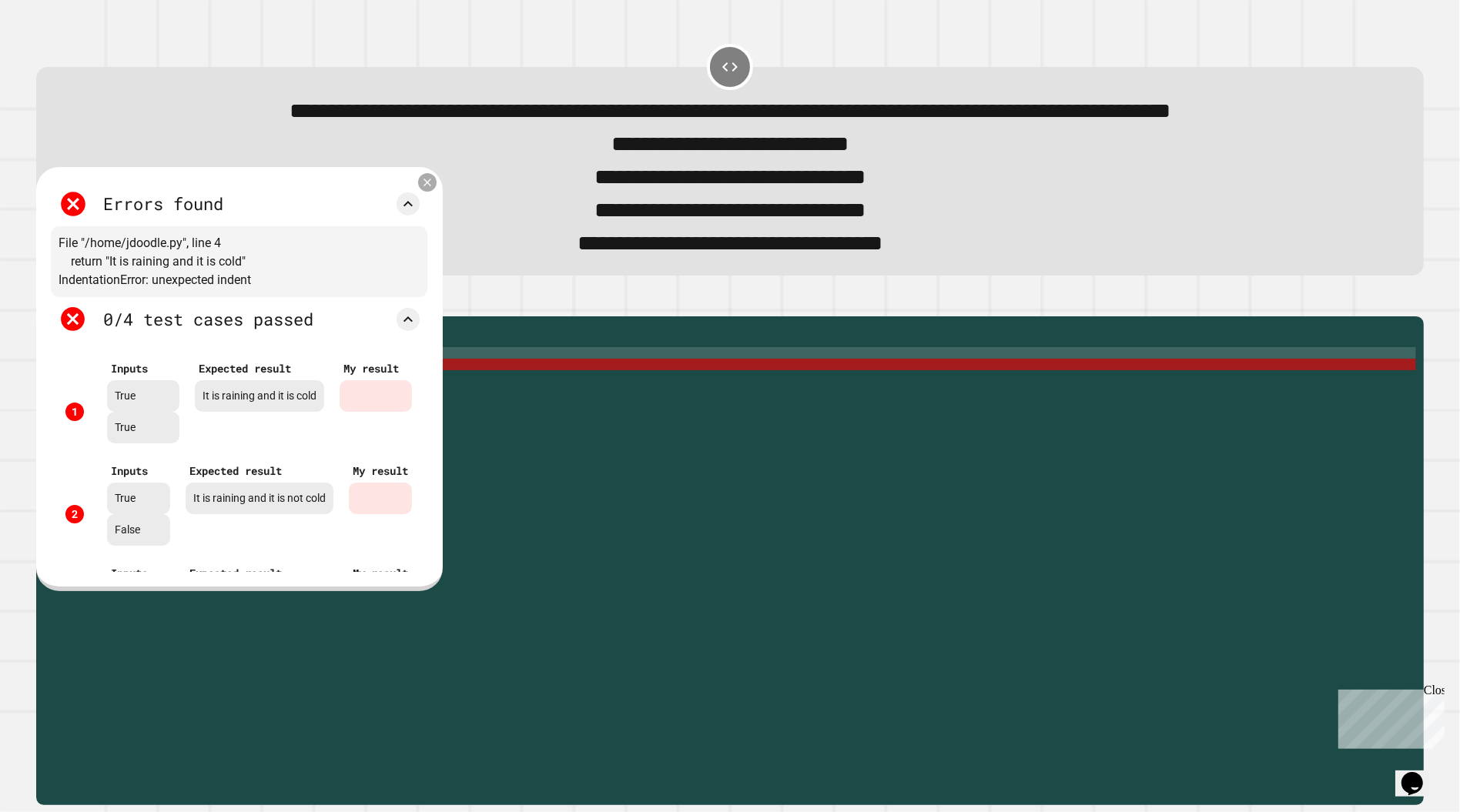
click at [435, 188] on icon at bounding box center [427, 181] width 13 height 13
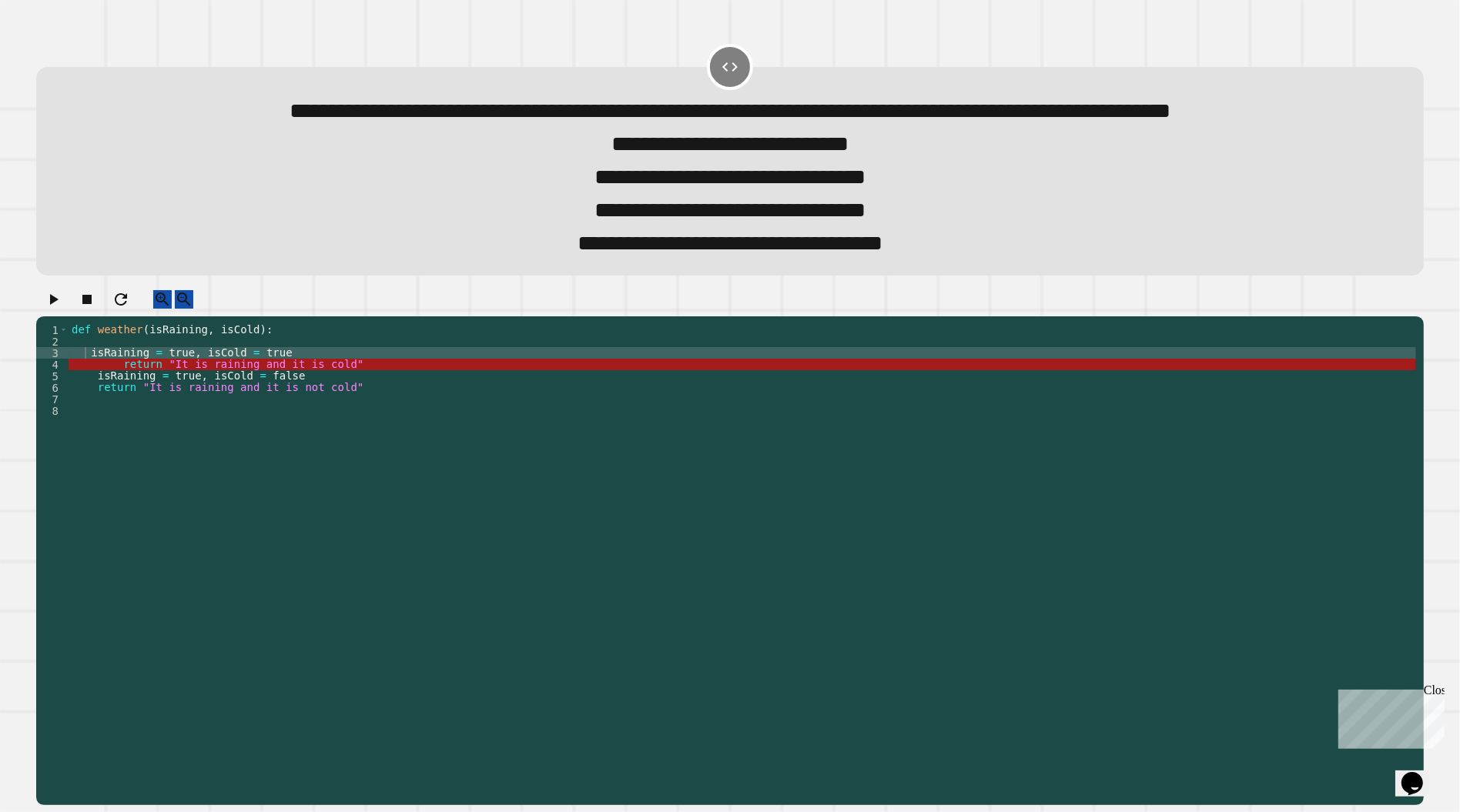
click at [125, 417] on div "def weather ( isRaining , isCold ) : isRaining = true , isCold = true return "I…" at bounding box center [742, 538] width 1348 height 428
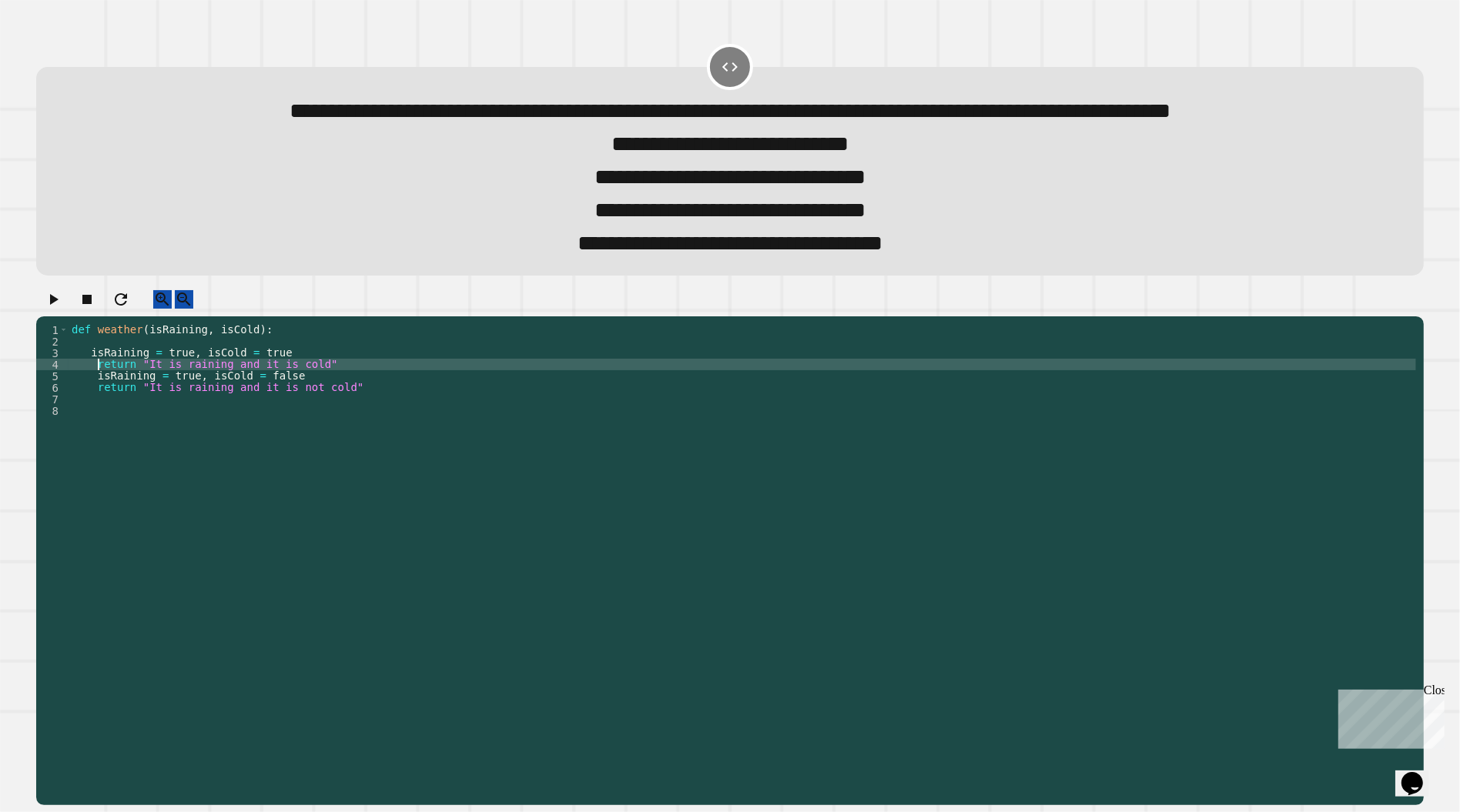
click at [59, 308] on icon "button" at bounding box center [53, 299] width 19 height 19
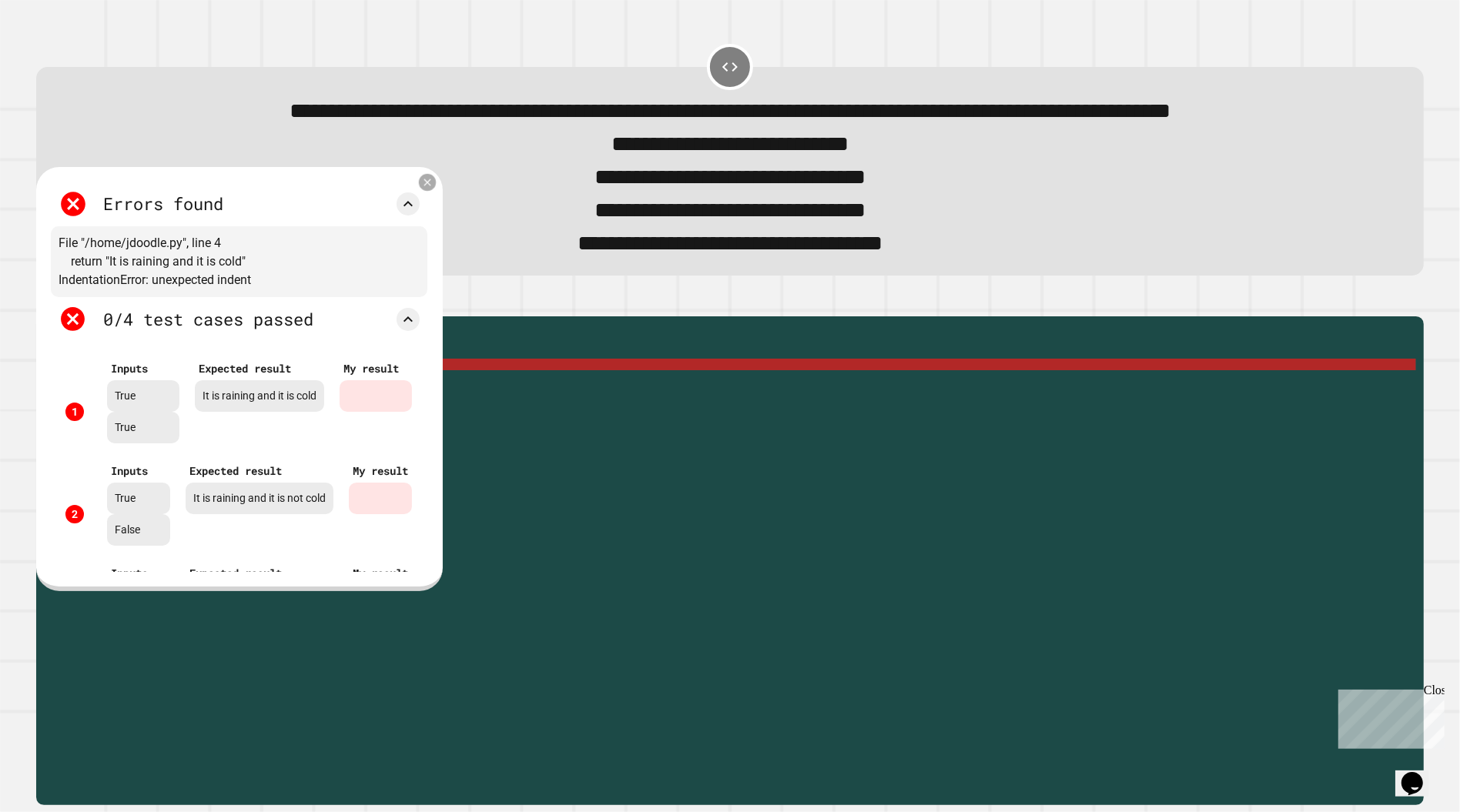
click at [431, 188] on icon at bounding box center [428, 182] width 12 height 12
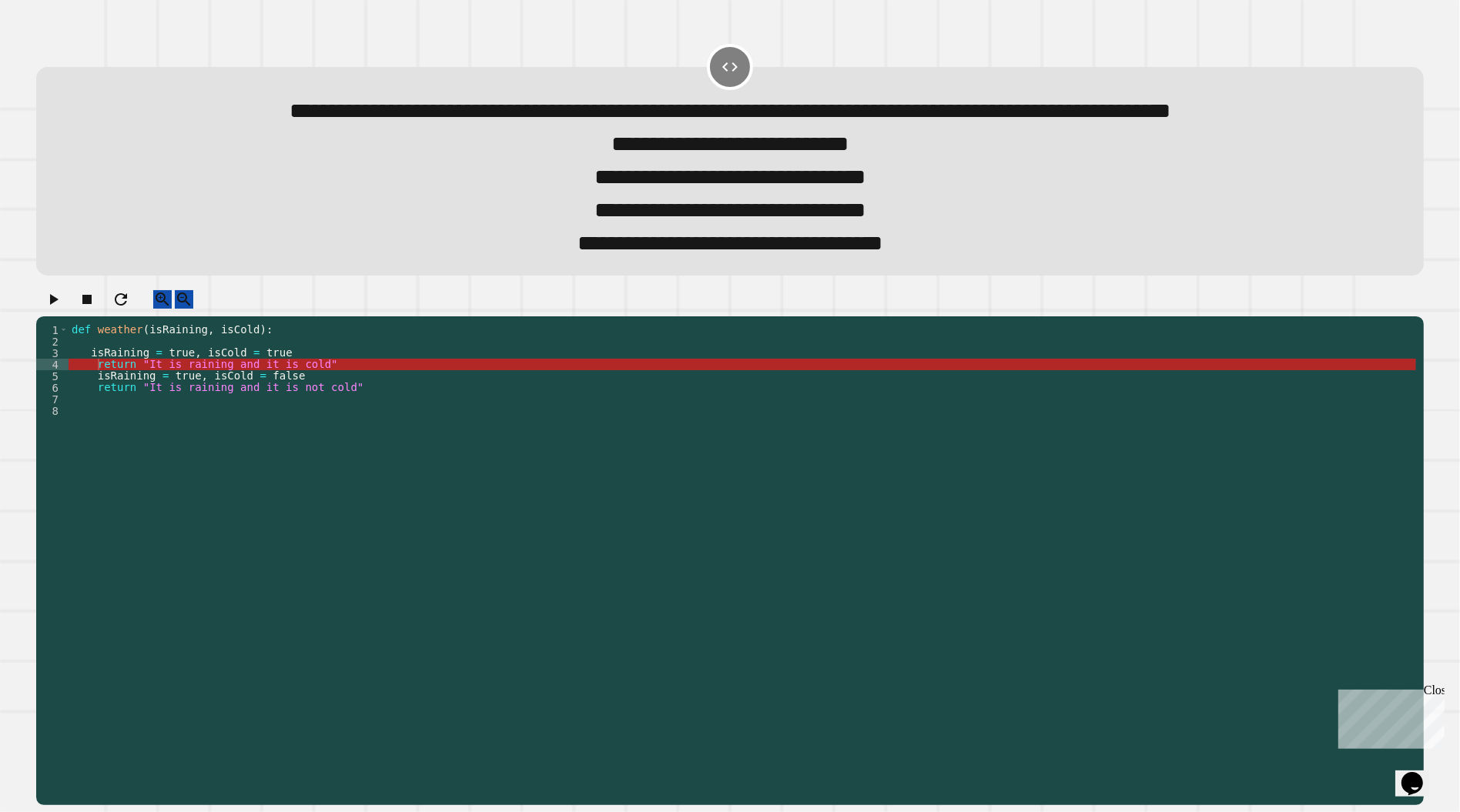
click at [60, 309] on button "button" at bounding box center [53, 300] width 19 height 20
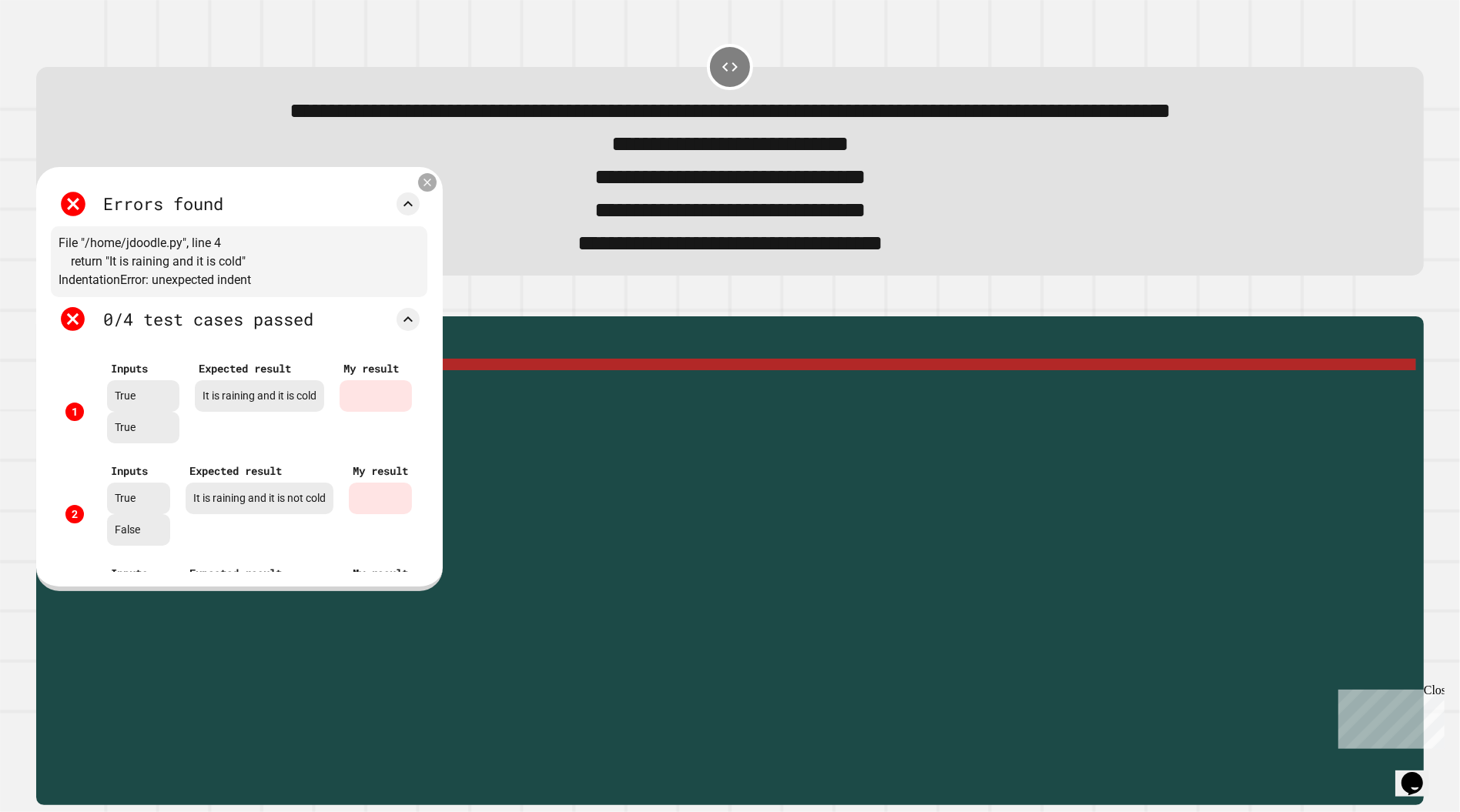
click at [431, 188] on icon at bounding box center [427, 181] width 13 height 13
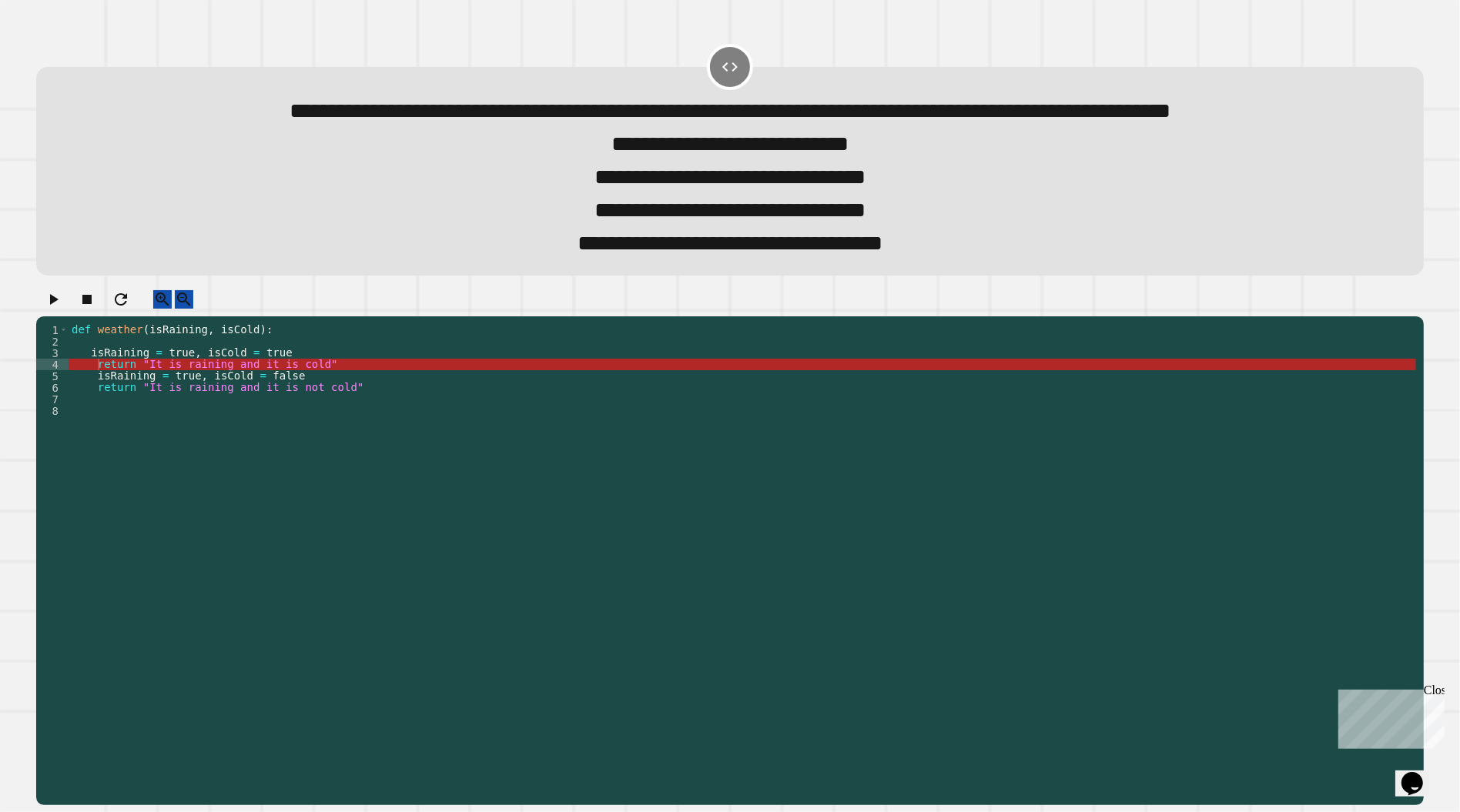
click at [97, 440] on div "def weather ( isRaining , isCold ) : isRaining = true , isCold = true return "I…" at bounding box center [742, 538] width 1348 height 428
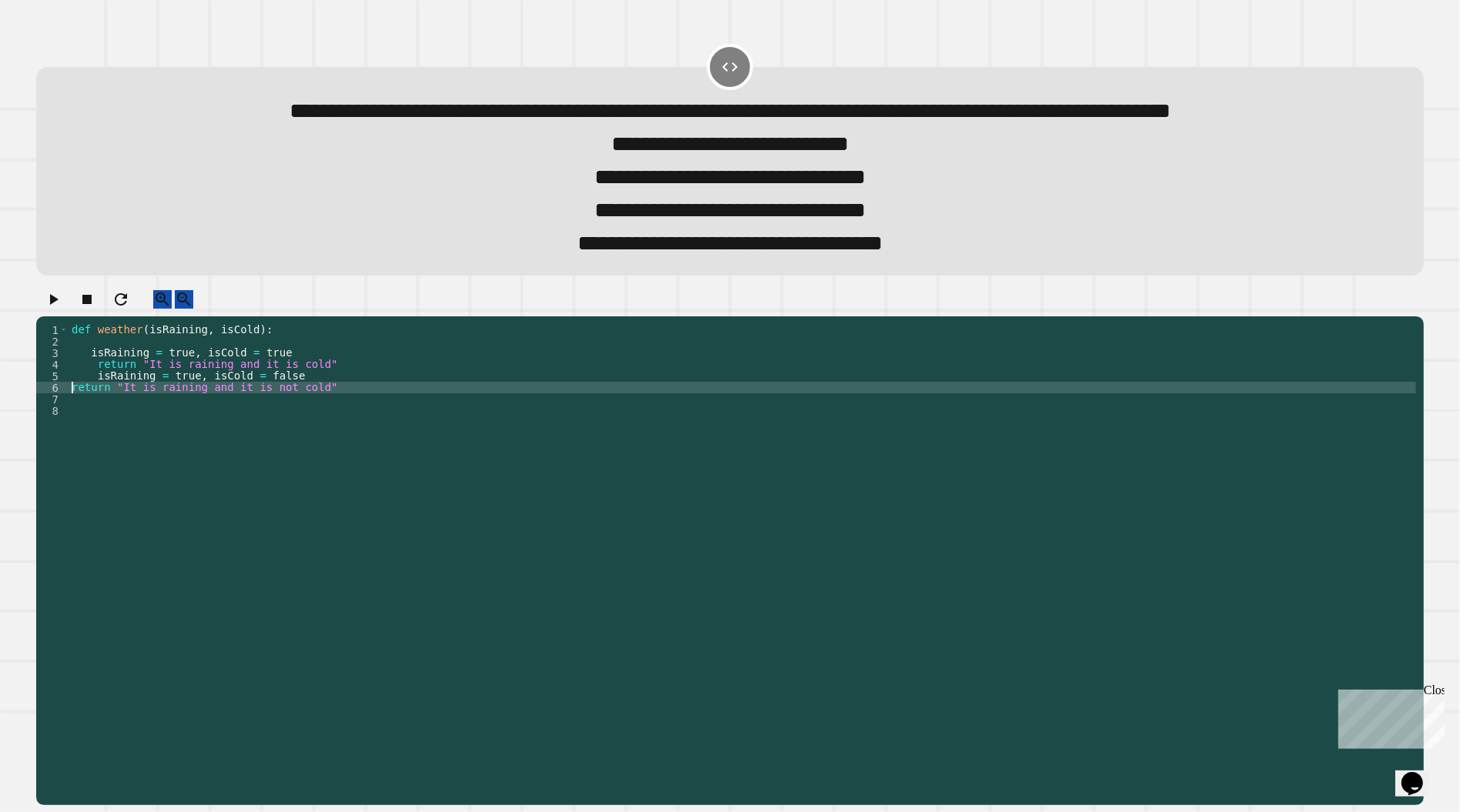
type textarea "**********"
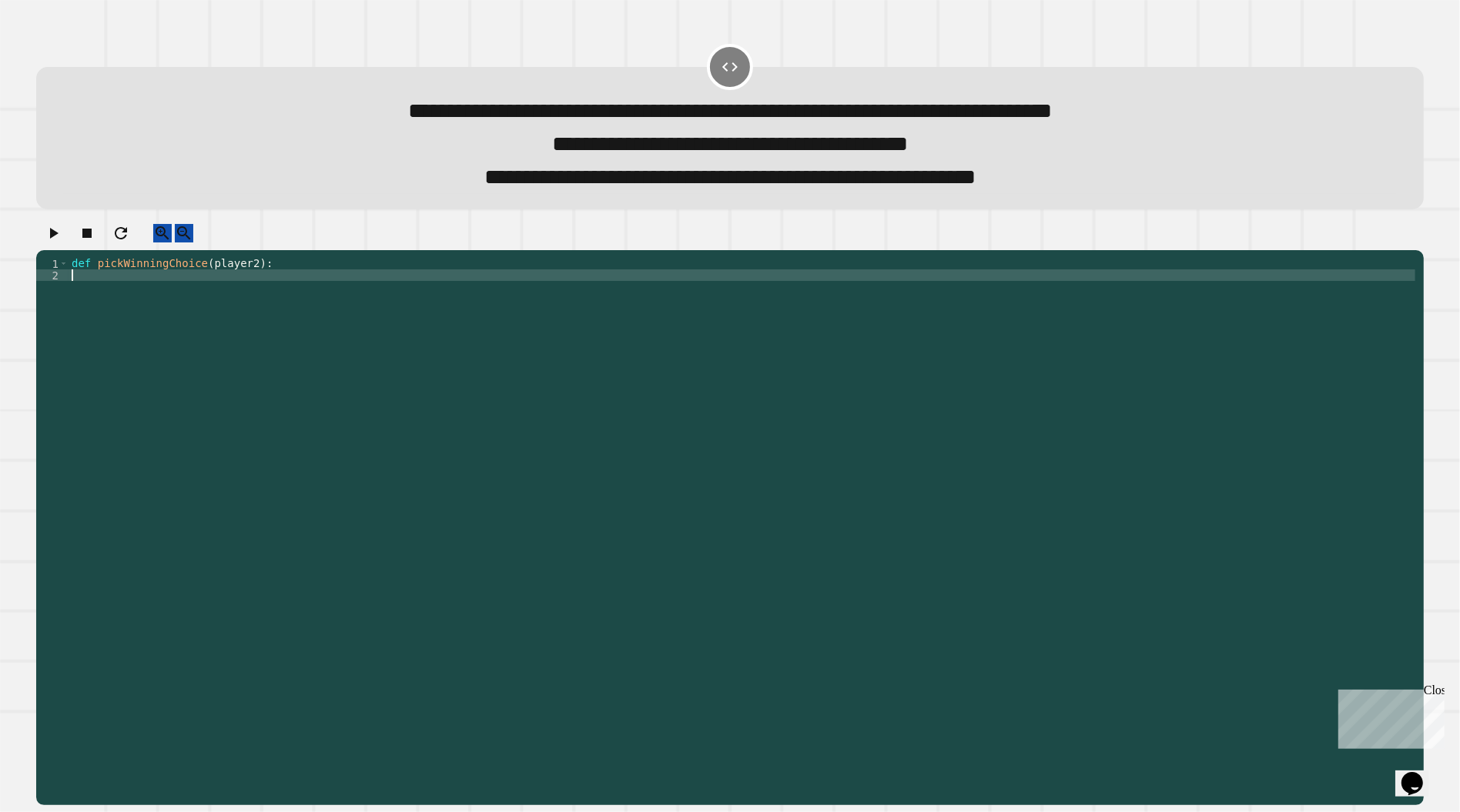
click at [325, 302] on div "def pickWinningChoice ( player2 ) :" at bounding box center [742, 523] width 1347 height 531
click at [182, 294] on div "def pickWinningChoice ( player2 ) :" at bounding box center [742, 523] width 1347 height 531
type textarea "*"
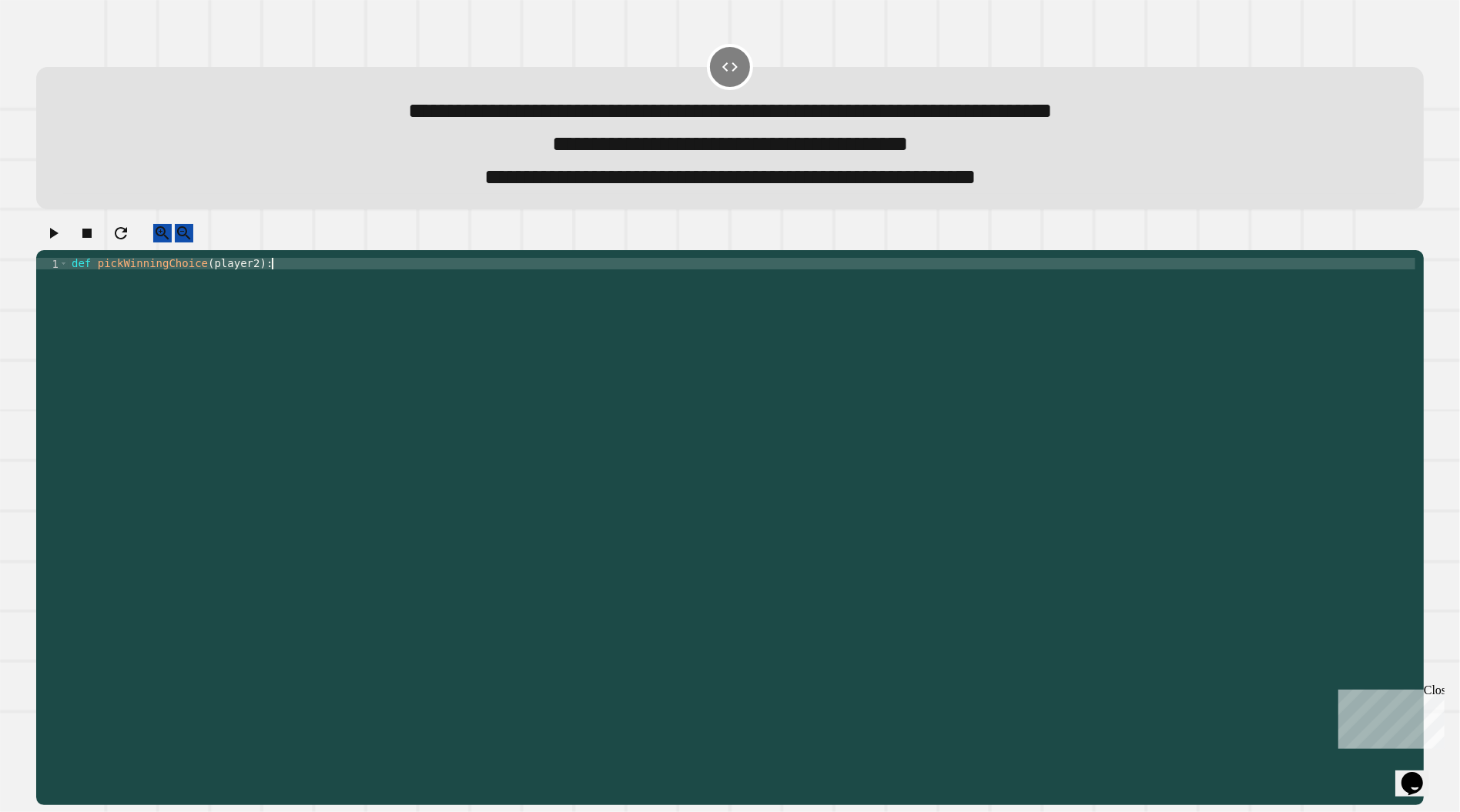
type textarea "**********"
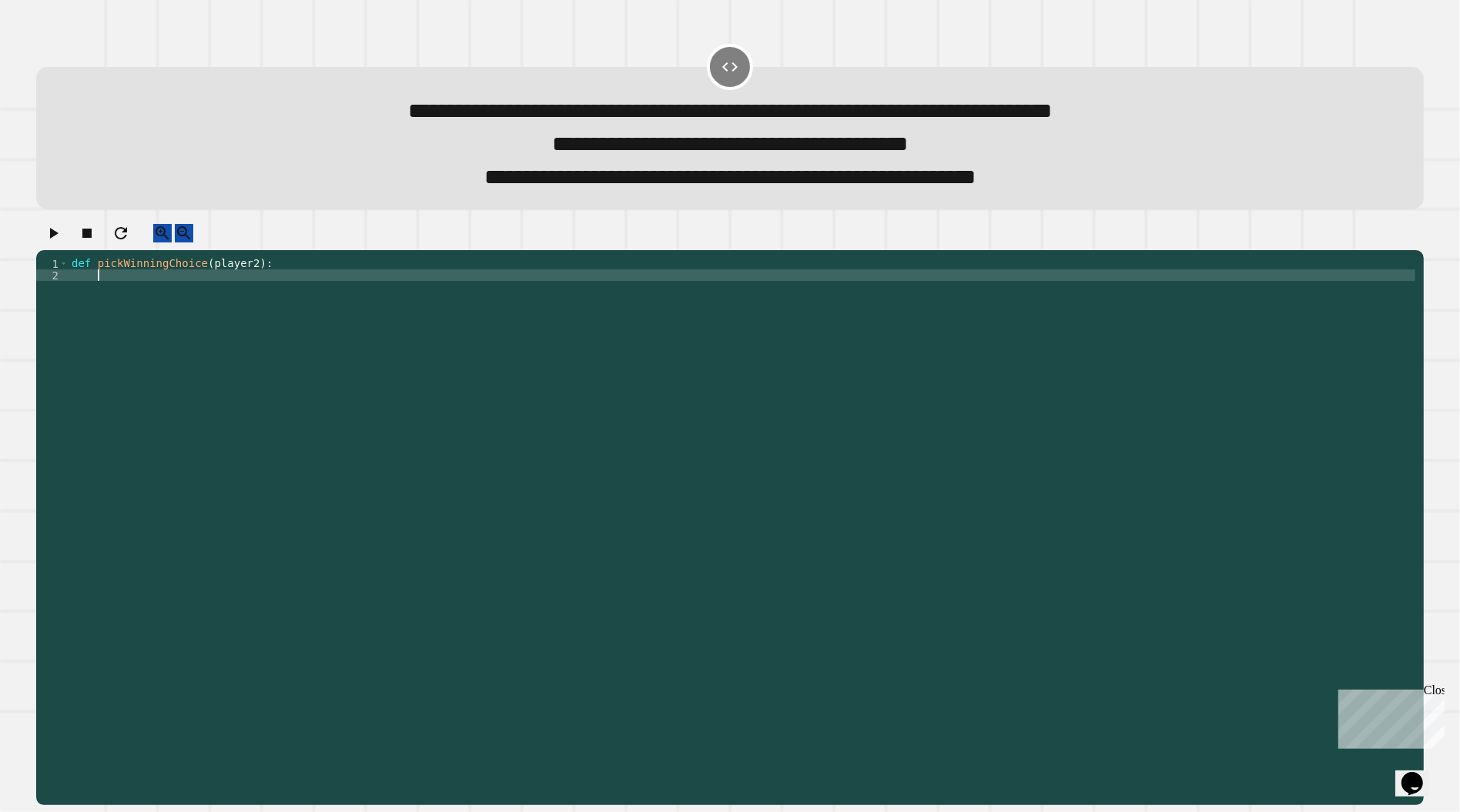
click at [130, 238] on icon "button" at bounding box center [120, 233] width 19 height 19
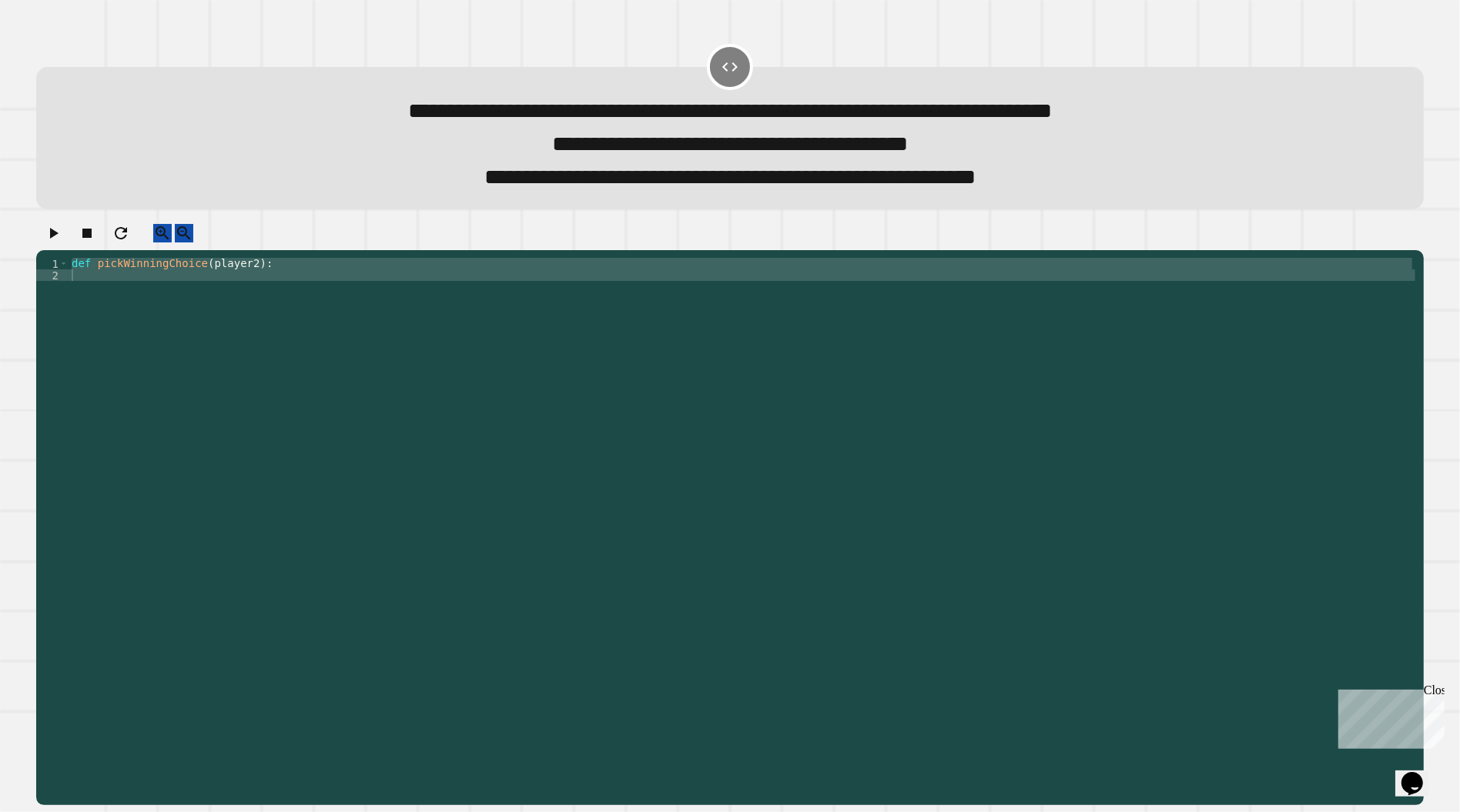
click at [130, 238] on icon "button" at bounding box center [120, 233] width 19 height 19
click at [130, 242] on icon "button" at bounding box center [120, 233] width 19 height 19
click at [128, 276] on div "def pickWinningChoice ( player2 ) :" at bounding box center [742, 512] width 1347 height 508
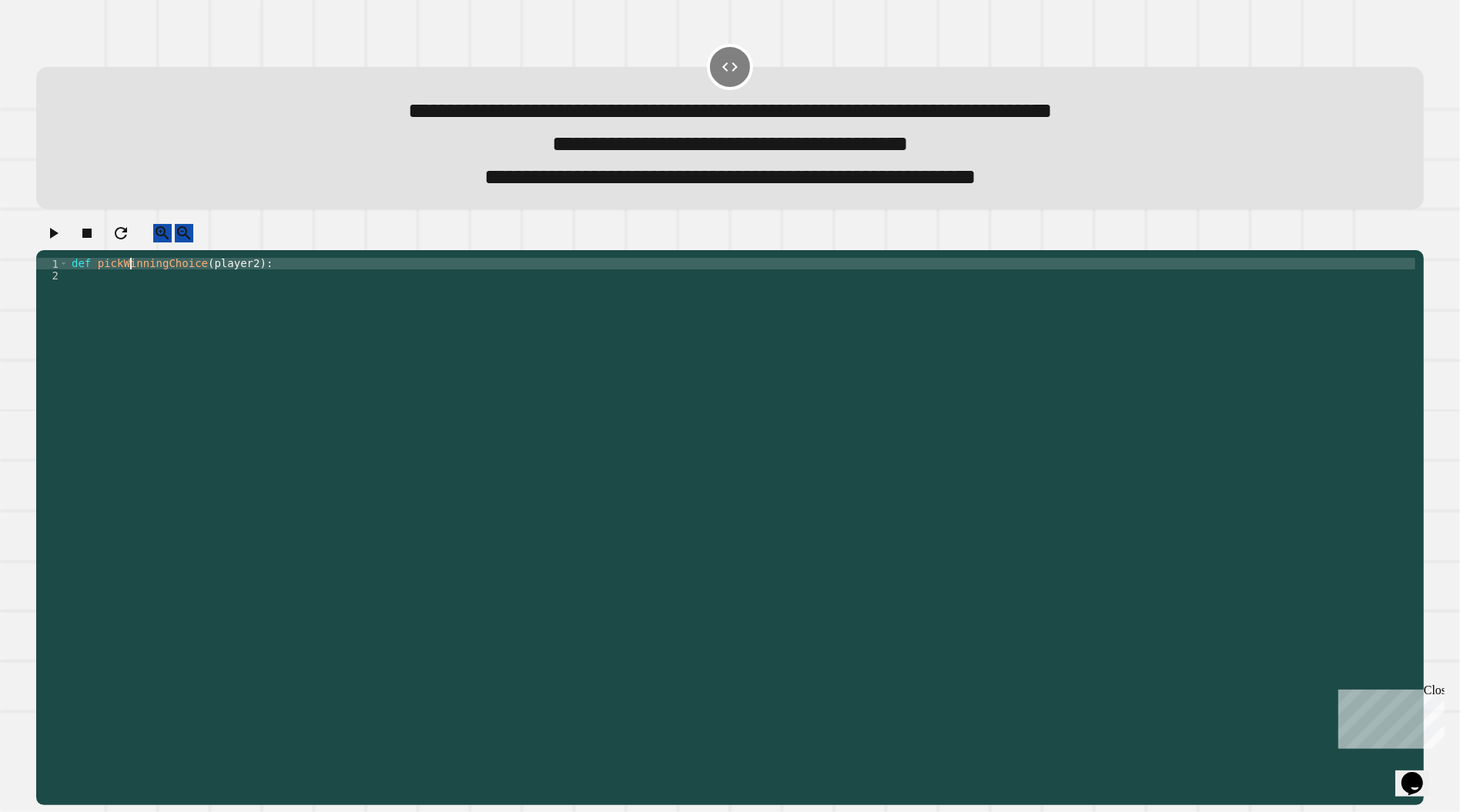
click at [128, 295] on div "def pickWinningChoice ( player2 ) :" at bounding box center [742, 523] width 1347 height 531
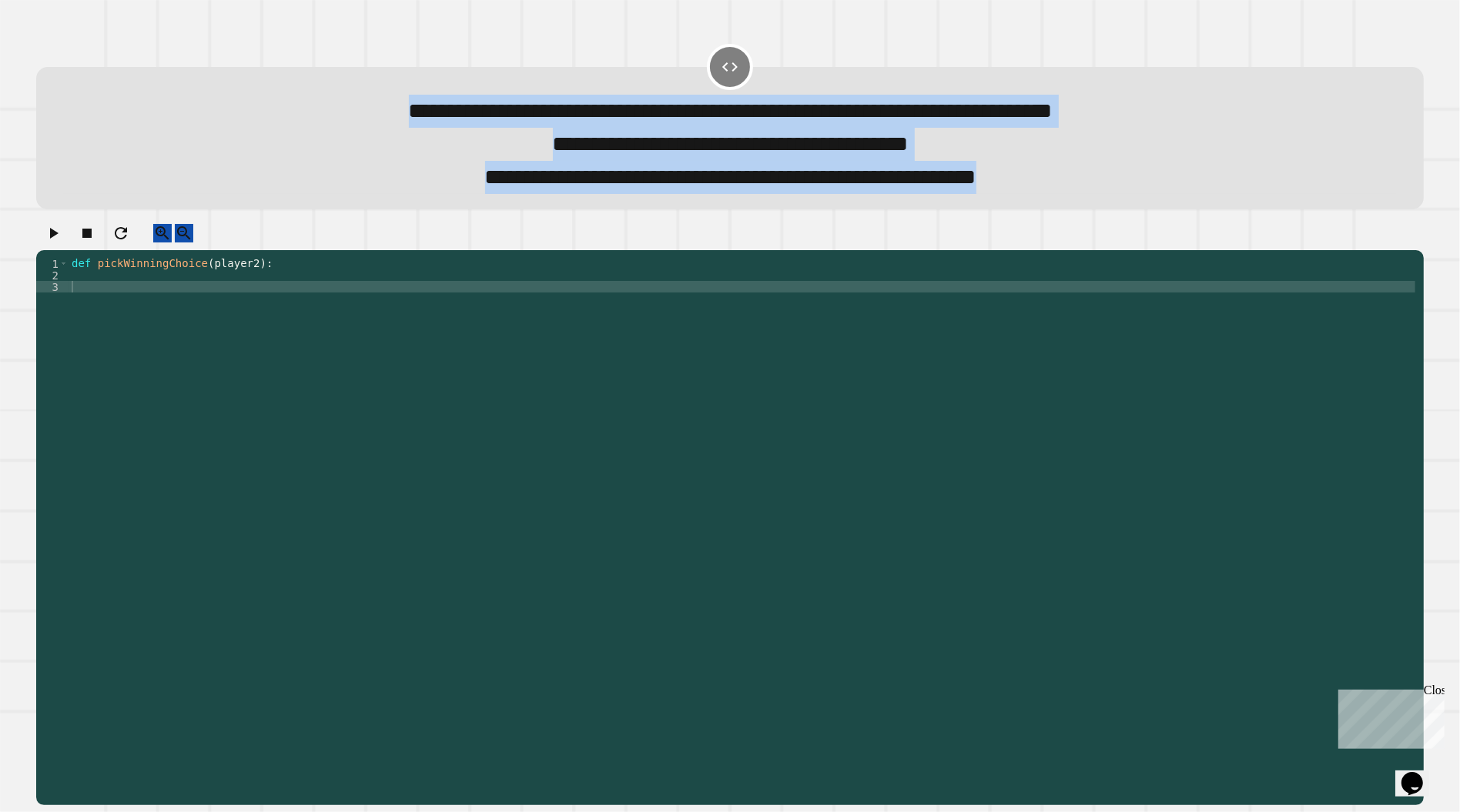
drag, startPoint x: 212, startPoint y: 94, endPoint x: 1231, endPoint y: 181, distance: 1022.7
click at [1231, 181] on div "**********" at bounding box center [730, 143] width 1332 height 100
copy div "**********"
click at [1153, 189] on div "**********" at bounding box center [730, 177] width 1332 height 34
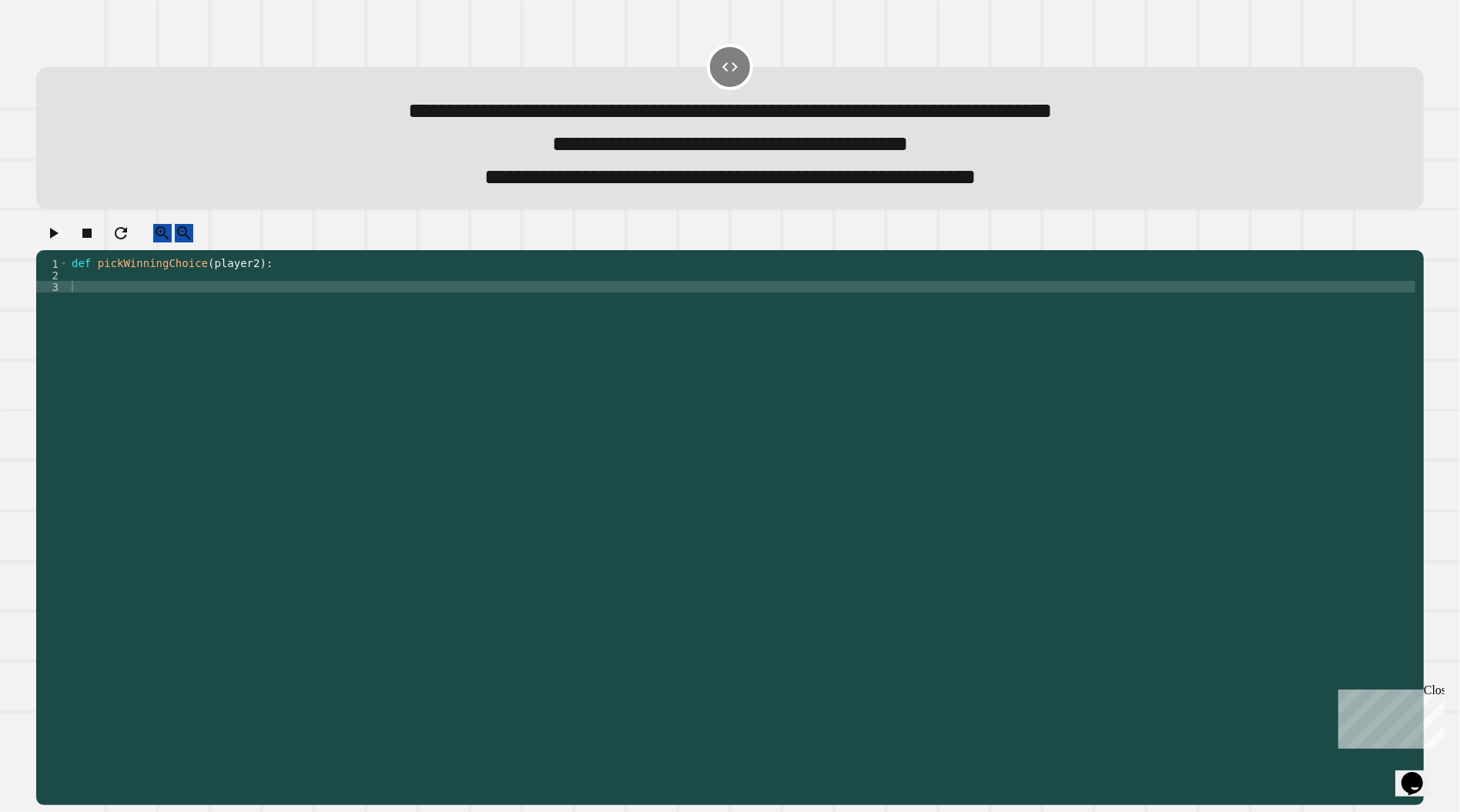
click at [423, 291] on div "def pickWinningChoice ( player2 ) :" at bounding box center [742, 523] width 1347 height 531
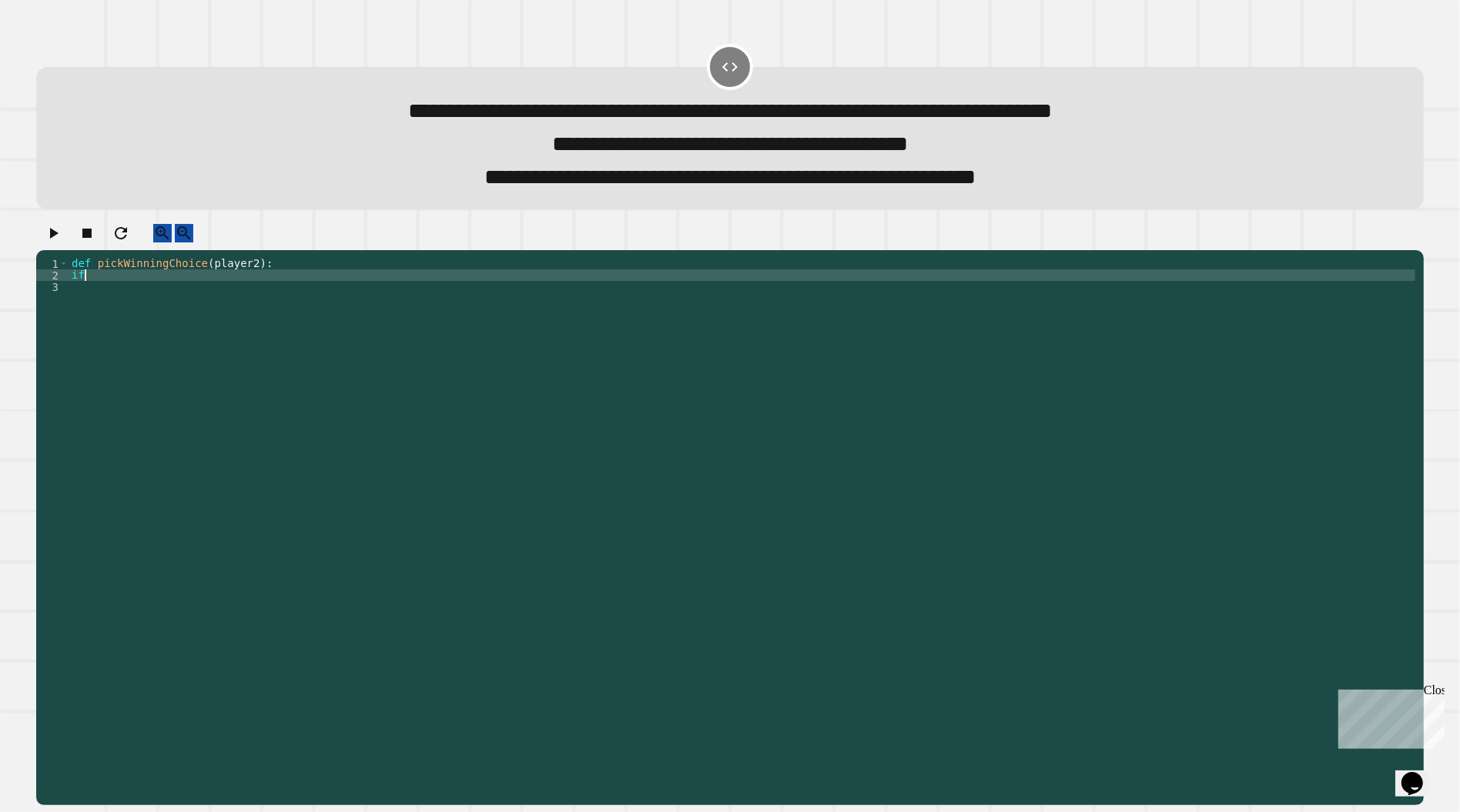
type textarea "*"
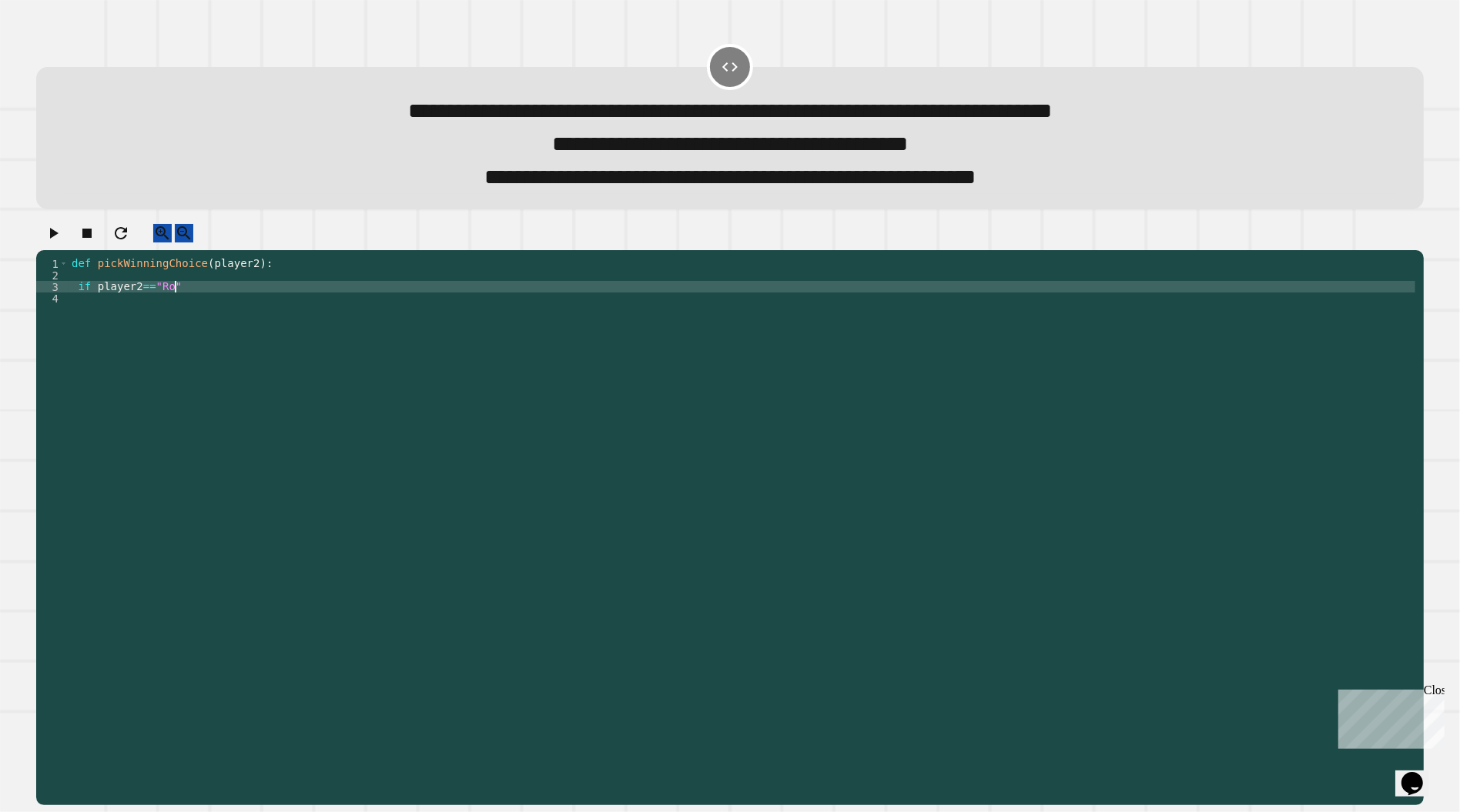
scroll to position [0, 6]
type textarea "*"
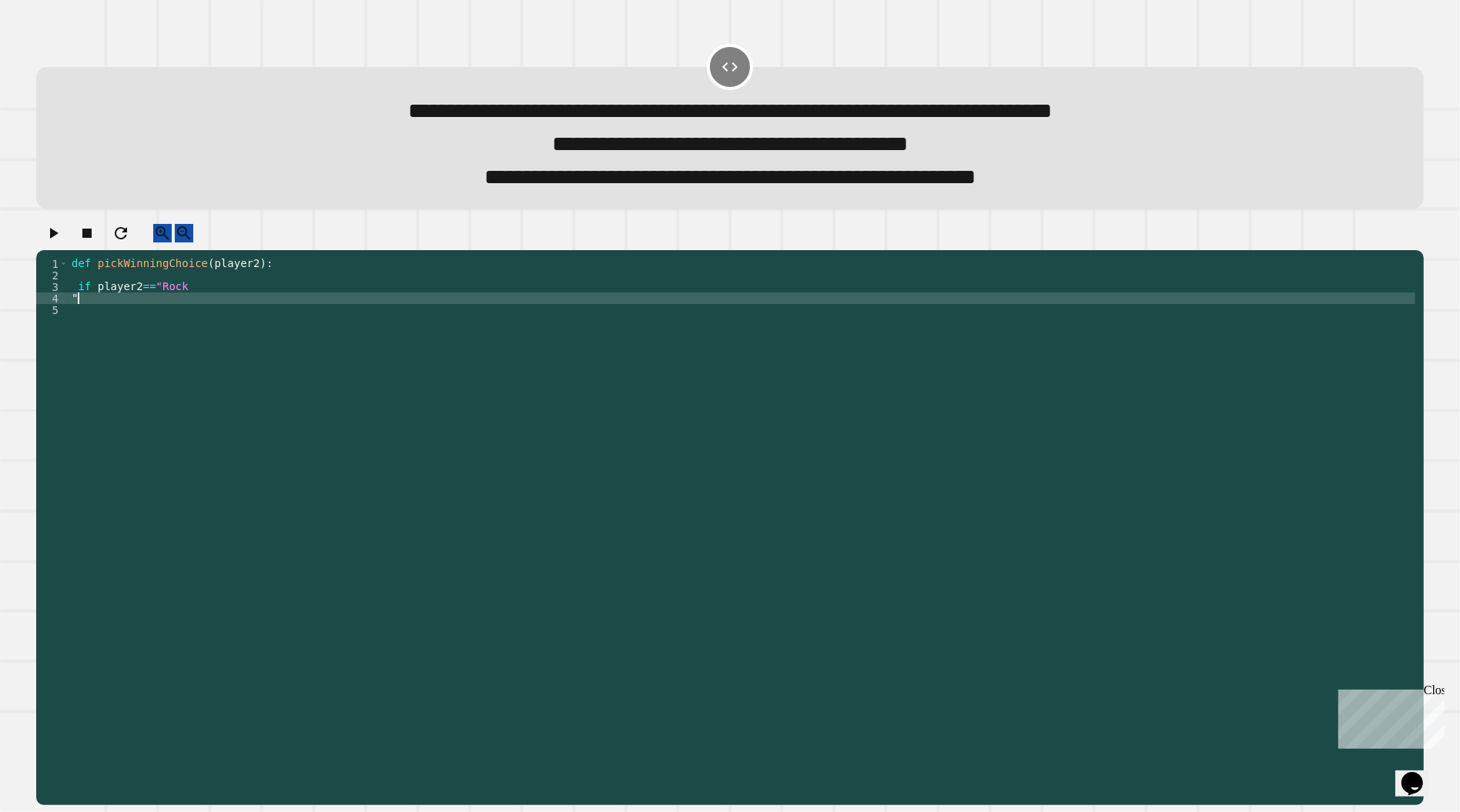
scroll to position [0, 0]
click at [181, 320] on div "def pickWinningChoice ( player2 ) : if player2 == "Rock "" at bounding box center [742, 523] width 1347 height 531
click at [221, 307] on div "def pickWinningChoice ( player2 ) : if player2 == "Rock" at bounding box center [742, 523] width 1347 height 531
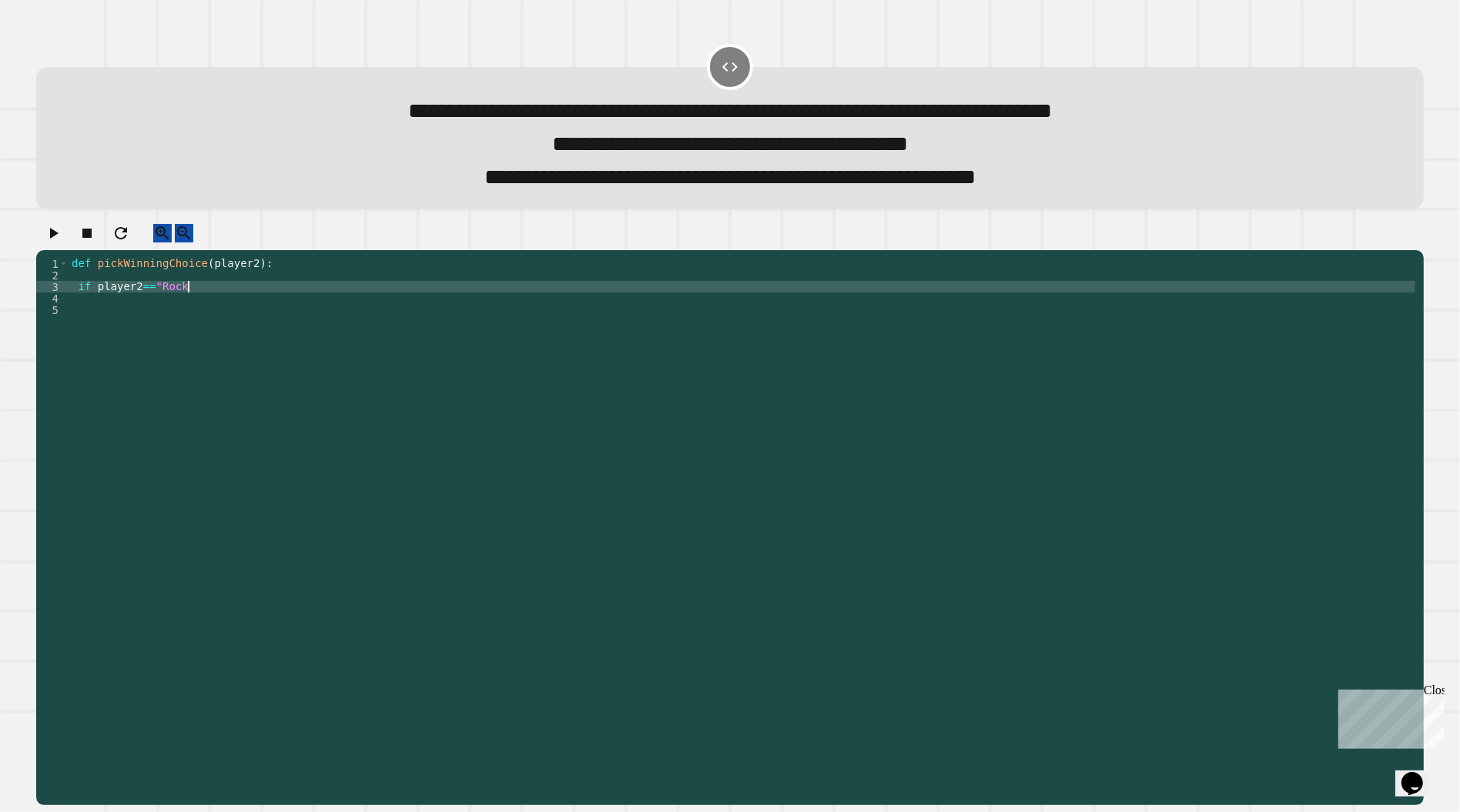
type textarea "**********"
click at [195, 314] on div "def pickWinningChoice ( player2 ) : if player2 == "Rock'" at bounding box center [742, 523] width 1347 height 531
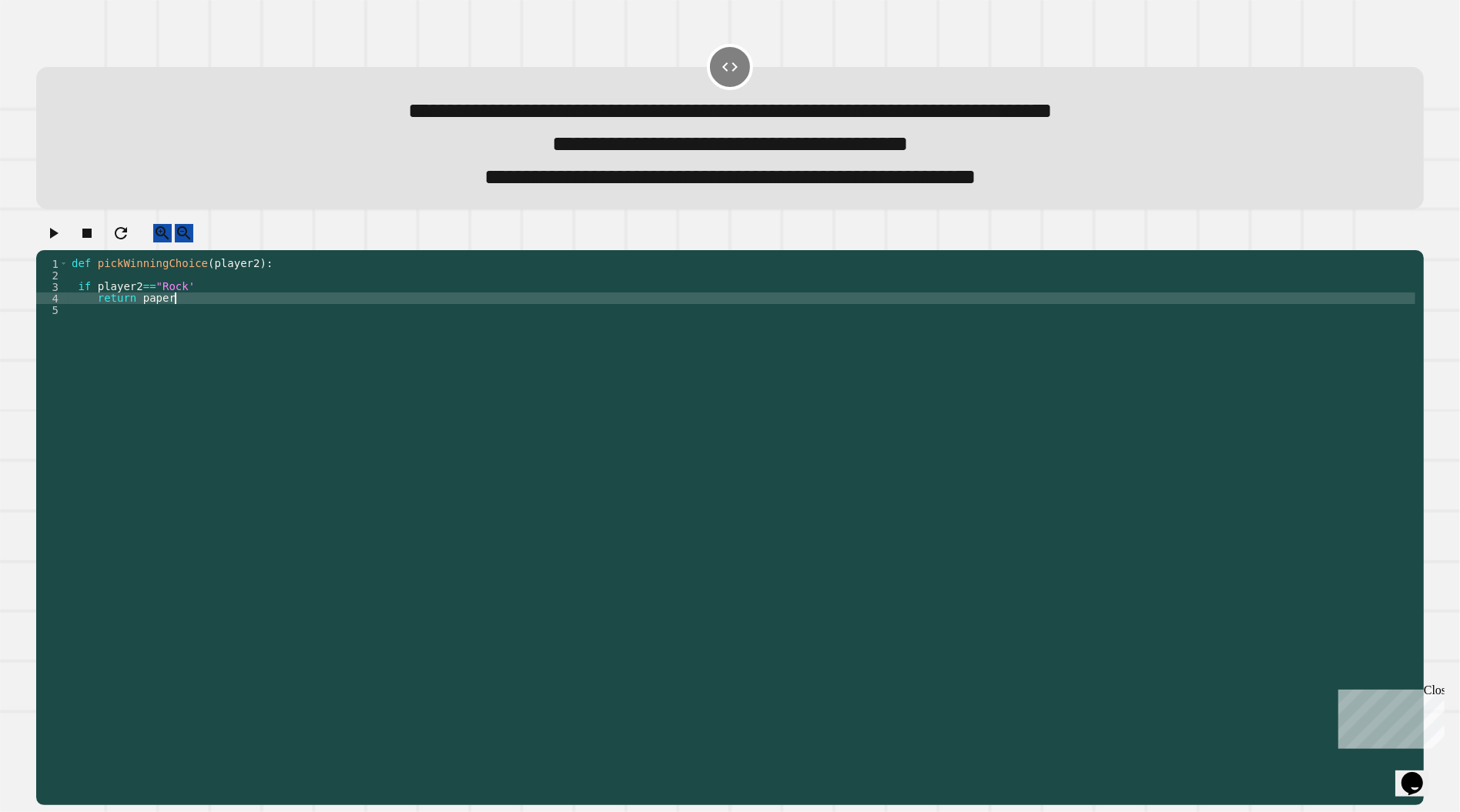
scroll to position [0, 6]
click at [62, 243] on button "button" at bounding box center [53, 234] width 19 height 20
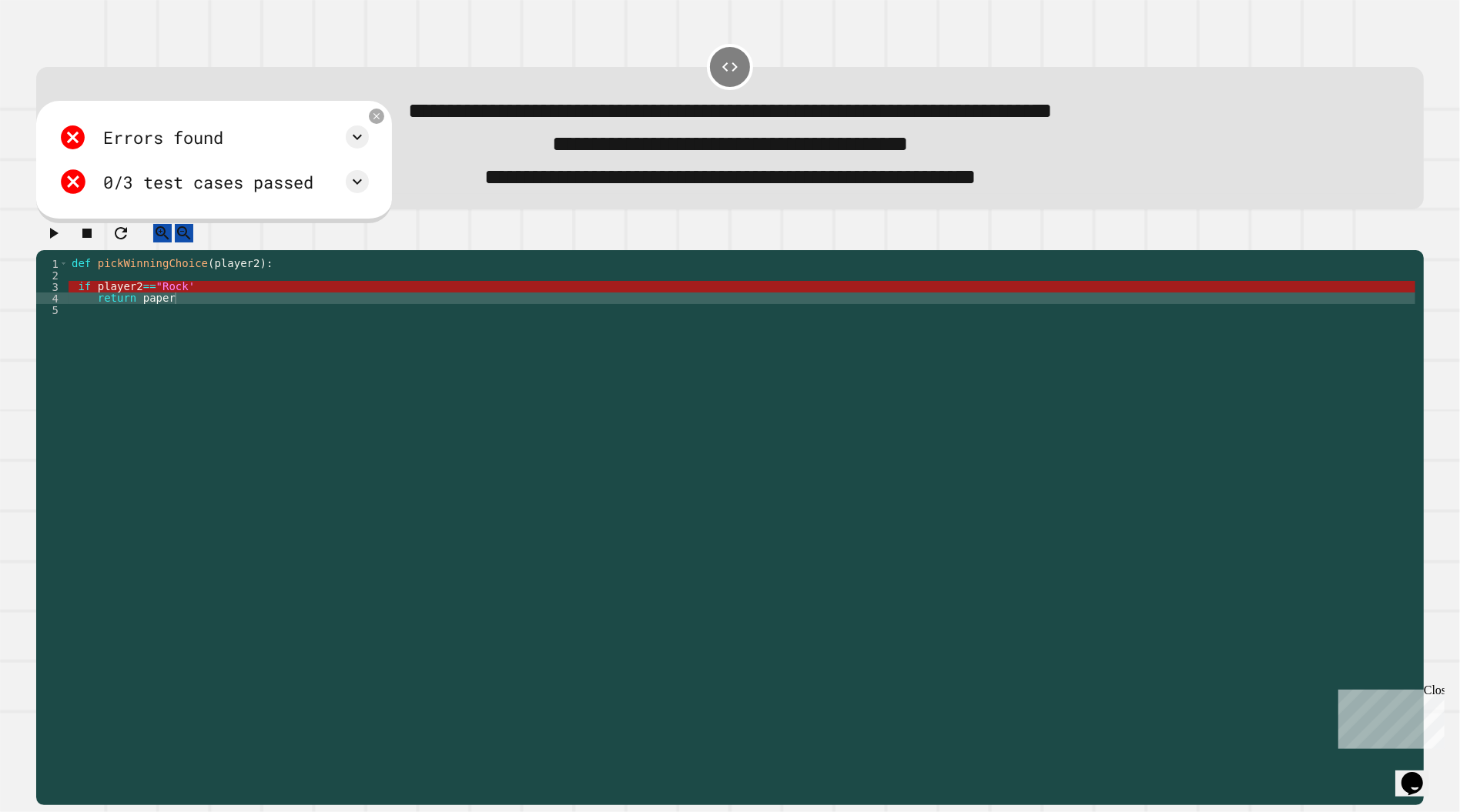
click at [222, 301] on div "def pickWinningChoice ( player2 ) : if player2 == "Rock' return paper" at bounding box center [742, 523] width 1347 height 531
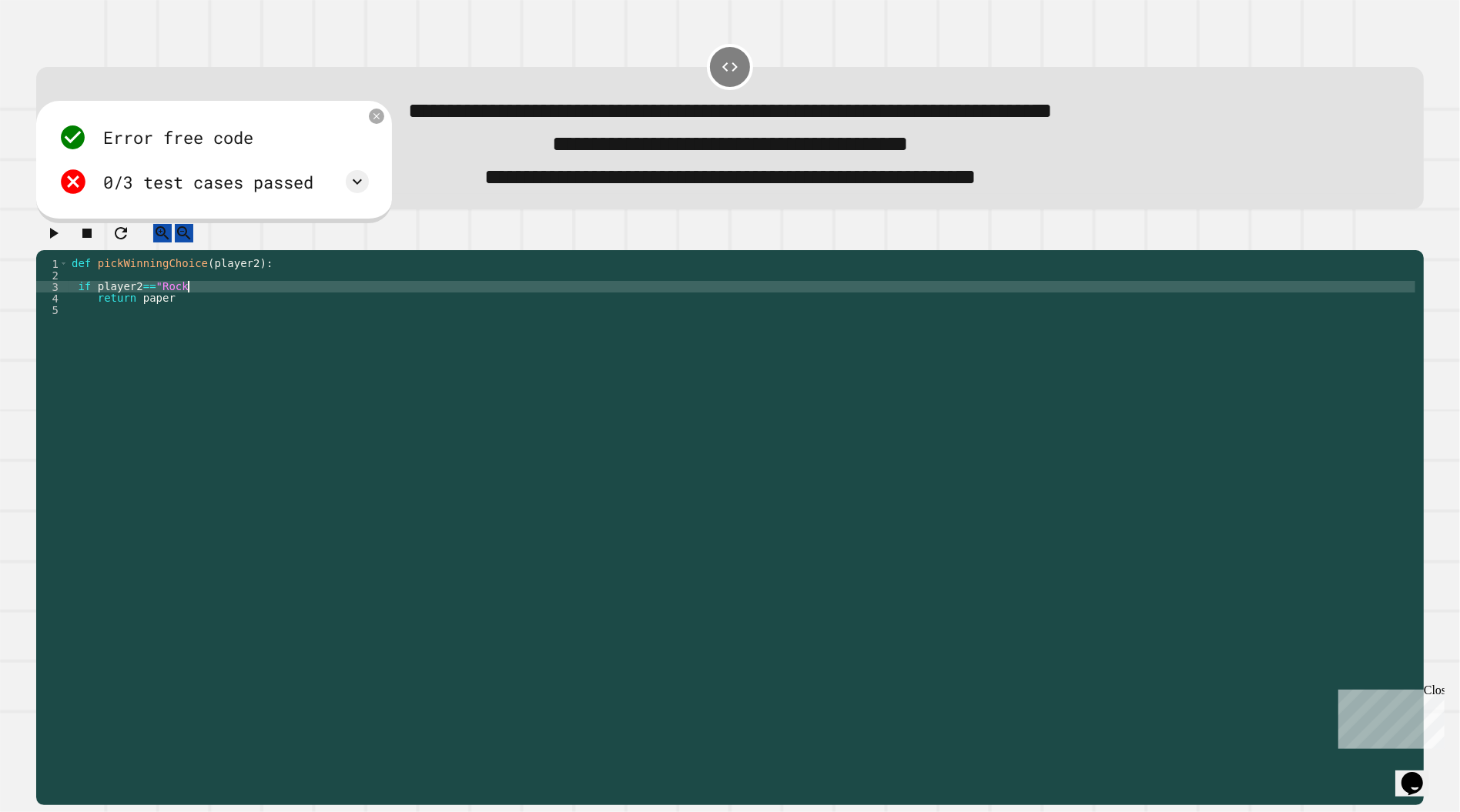
scroll to position [0, 9]
click at [361, 188] on icon at bounding box center [357, 181] width 19 height 19
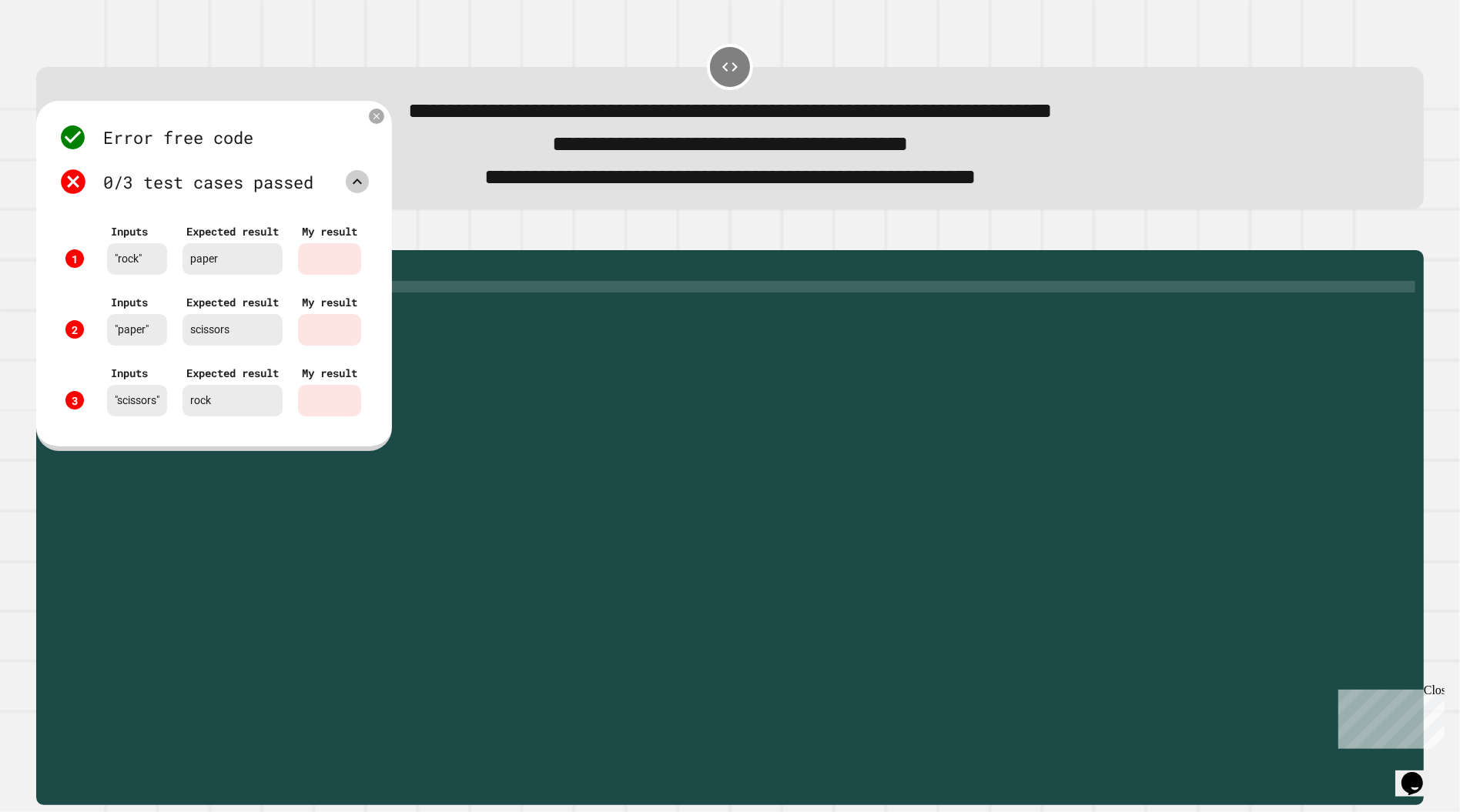
click at [409, 107] on span "**********" at bounding box center [730, 110] width 644 height 22
click at [382, 114] on icon at bounding box center [377, 115] width 12 height 12
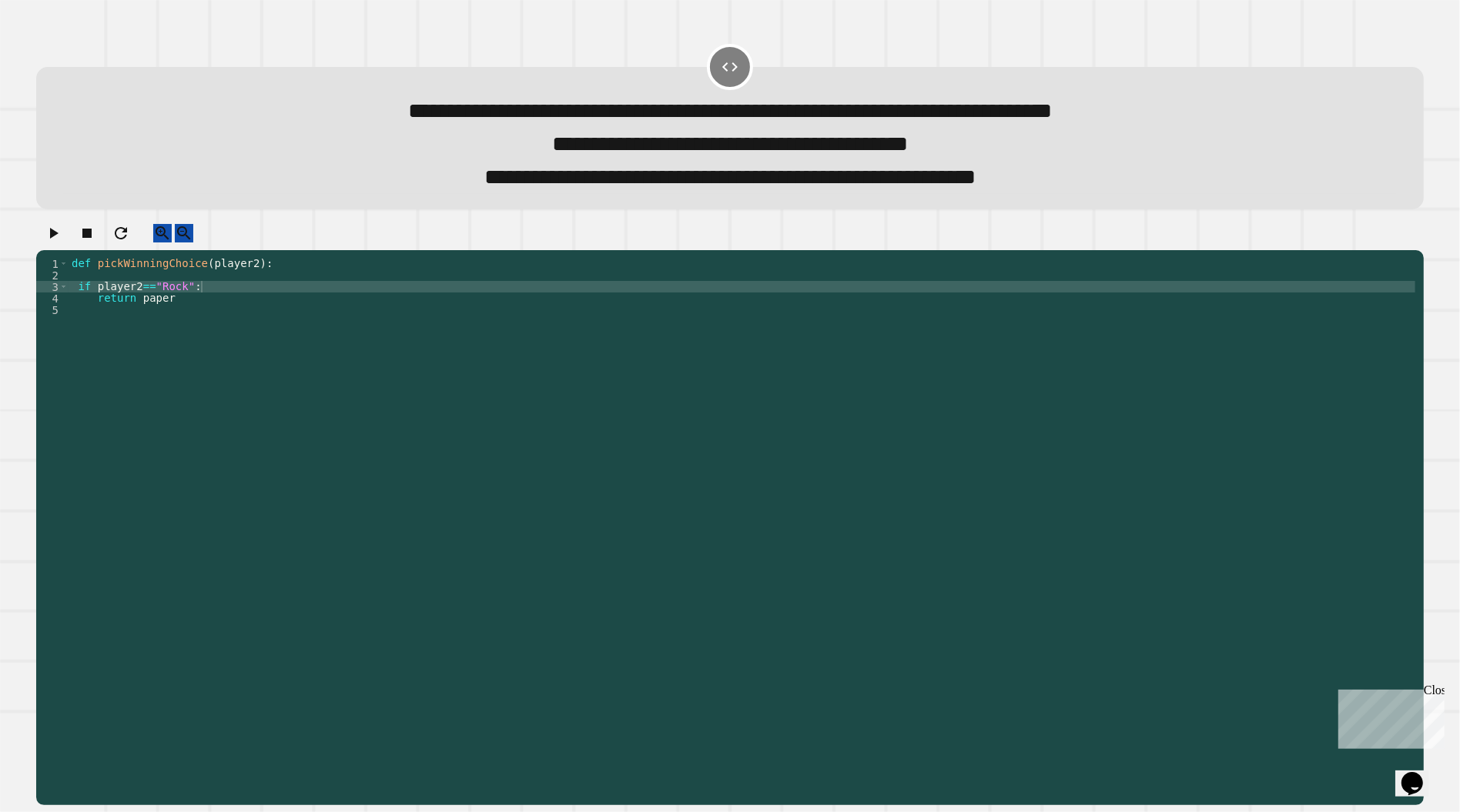
click at [190, 314] on div "def pickWinningChoice ( player2 ) : if player2 == "Rock" : return paper" at bounding box center [742, 523] width 1347 height 531
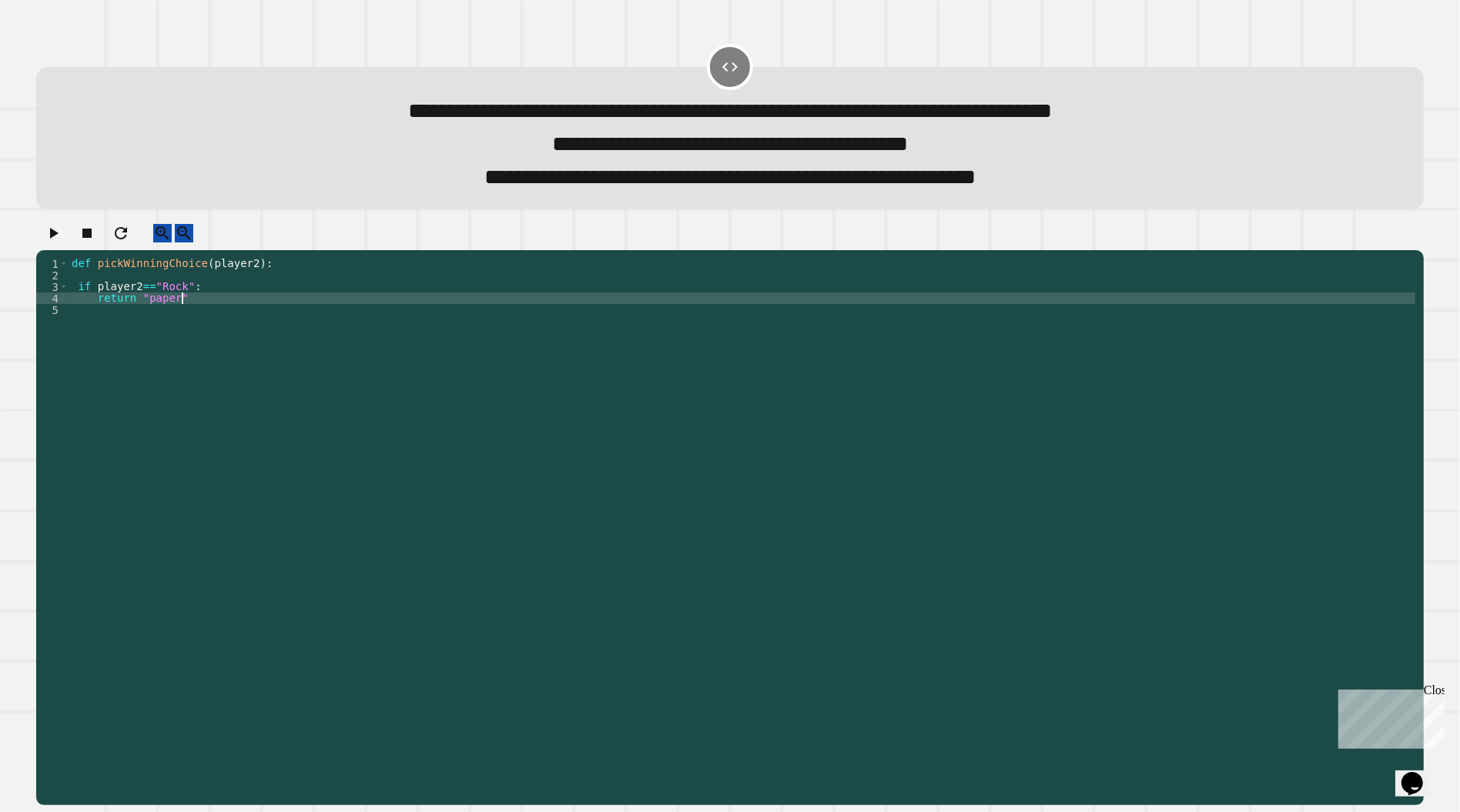
scroll to position [0, 6]
type textarea "**********"
click at [62, 237] on icon "button" at bounding box center [53, 233] width 19 height 19
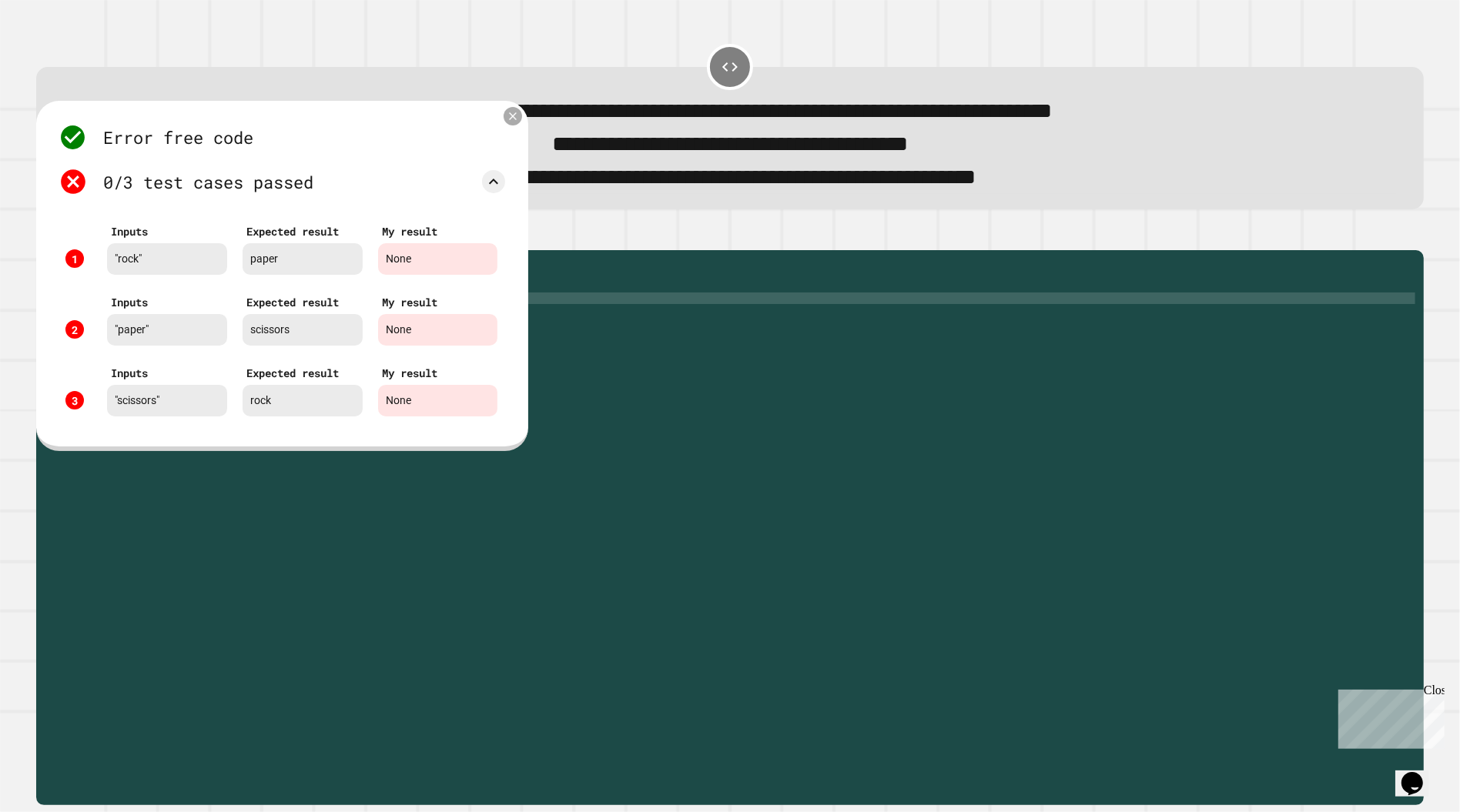
click at [521, 113] on div "Error free code Noneaaljcwvinrhwaclrnqw34rqwhx3xernqwr3ha3xrnhNoneaaljcwvinrhwa…" at bounding box center [282, 276] width 492 height 351
click at [516, 118] on icon at bounding box center [514, 116] width 8 height 8
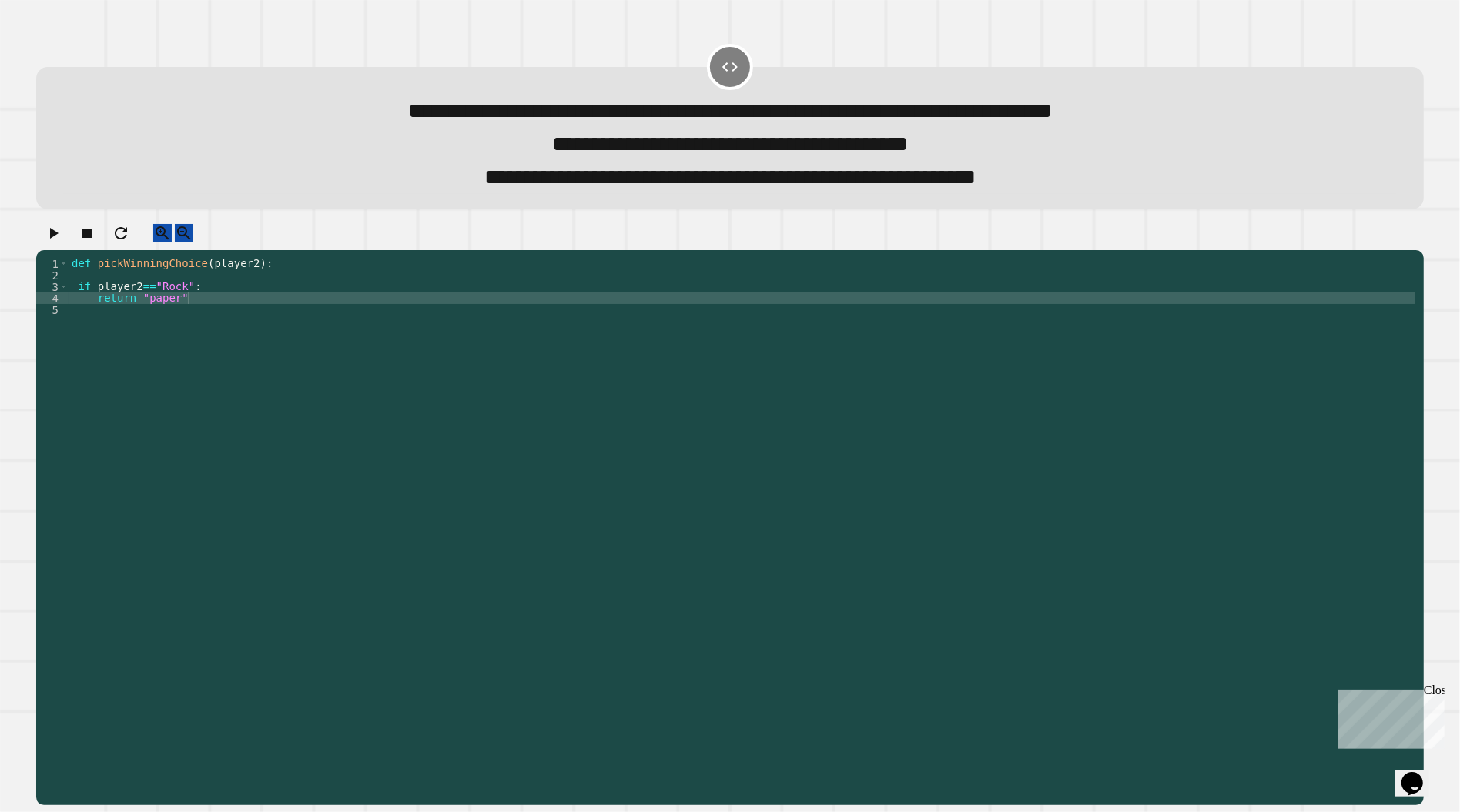
click at [221, 317] on div "def pickWinningChoice ( player2 ) : if player2 == "Rock" : return "paper"" at bounding box center [742, 523] width 1347 height 531
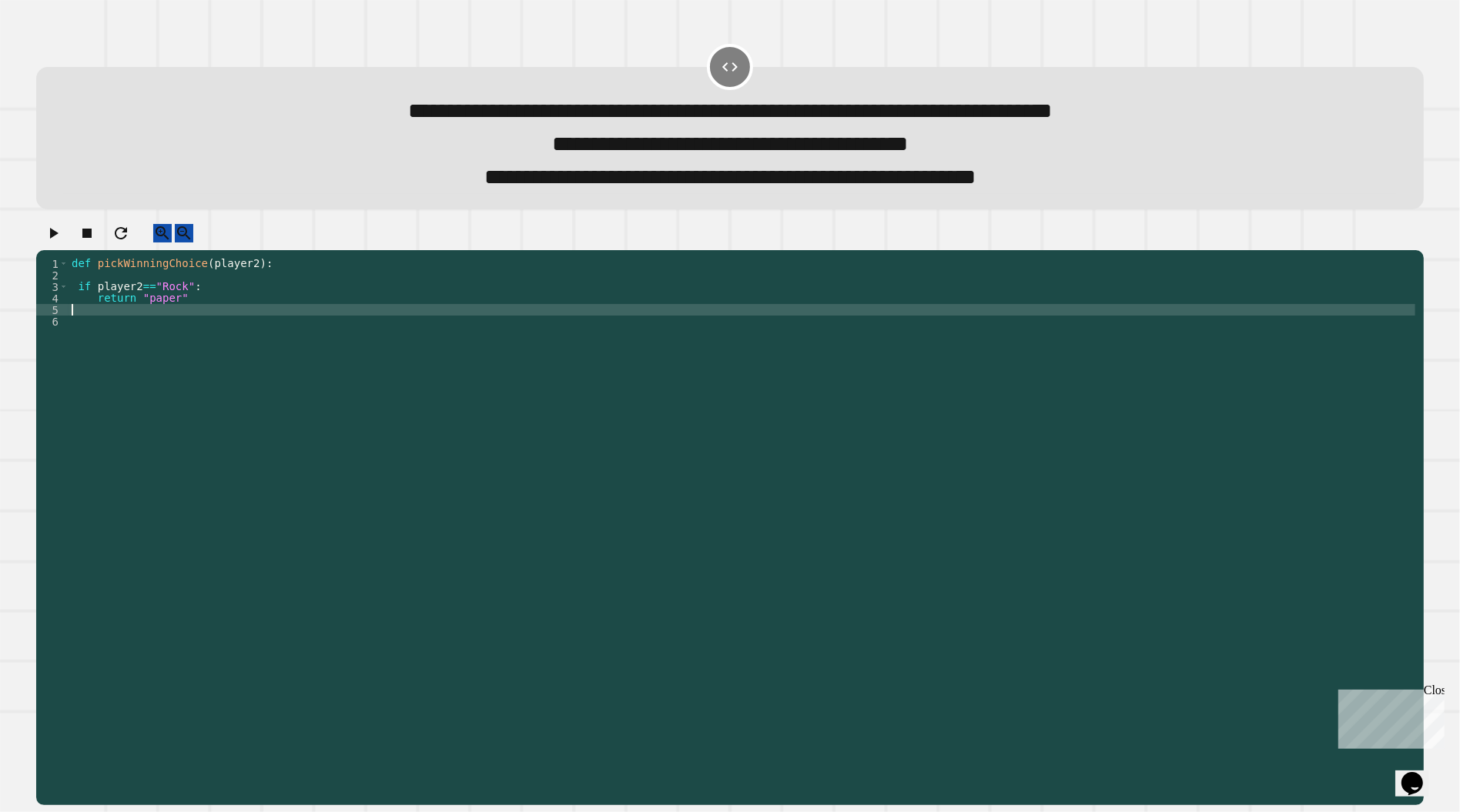
scroll to position [0, 0]
type textarea "*"
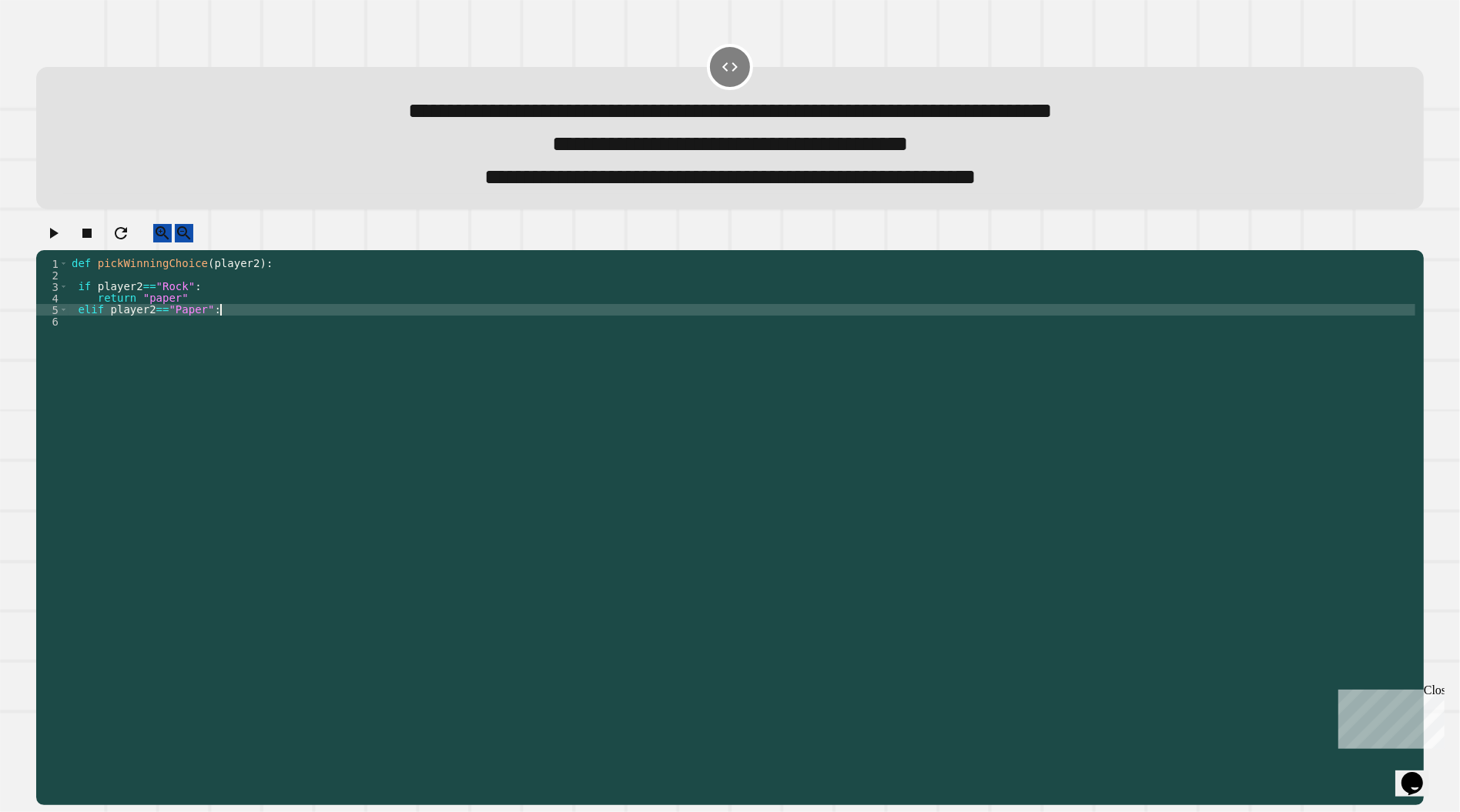
type textarea "**********"
click at [62, 242] on icon "button" at bounding box center [53, 233] width 19 height 19
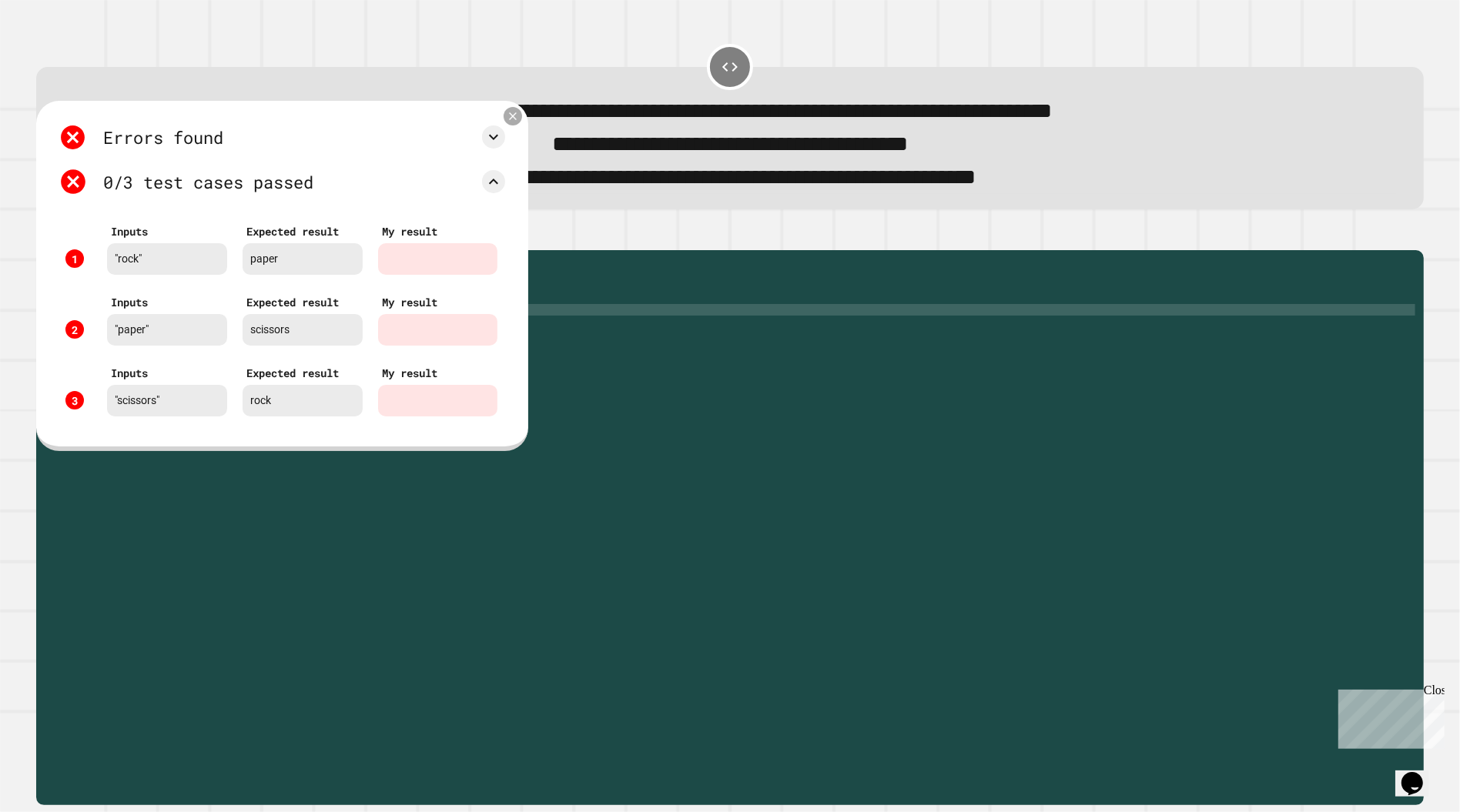
click at [509, 115] on icon at bounding box center [513, 115] width 13 height 13
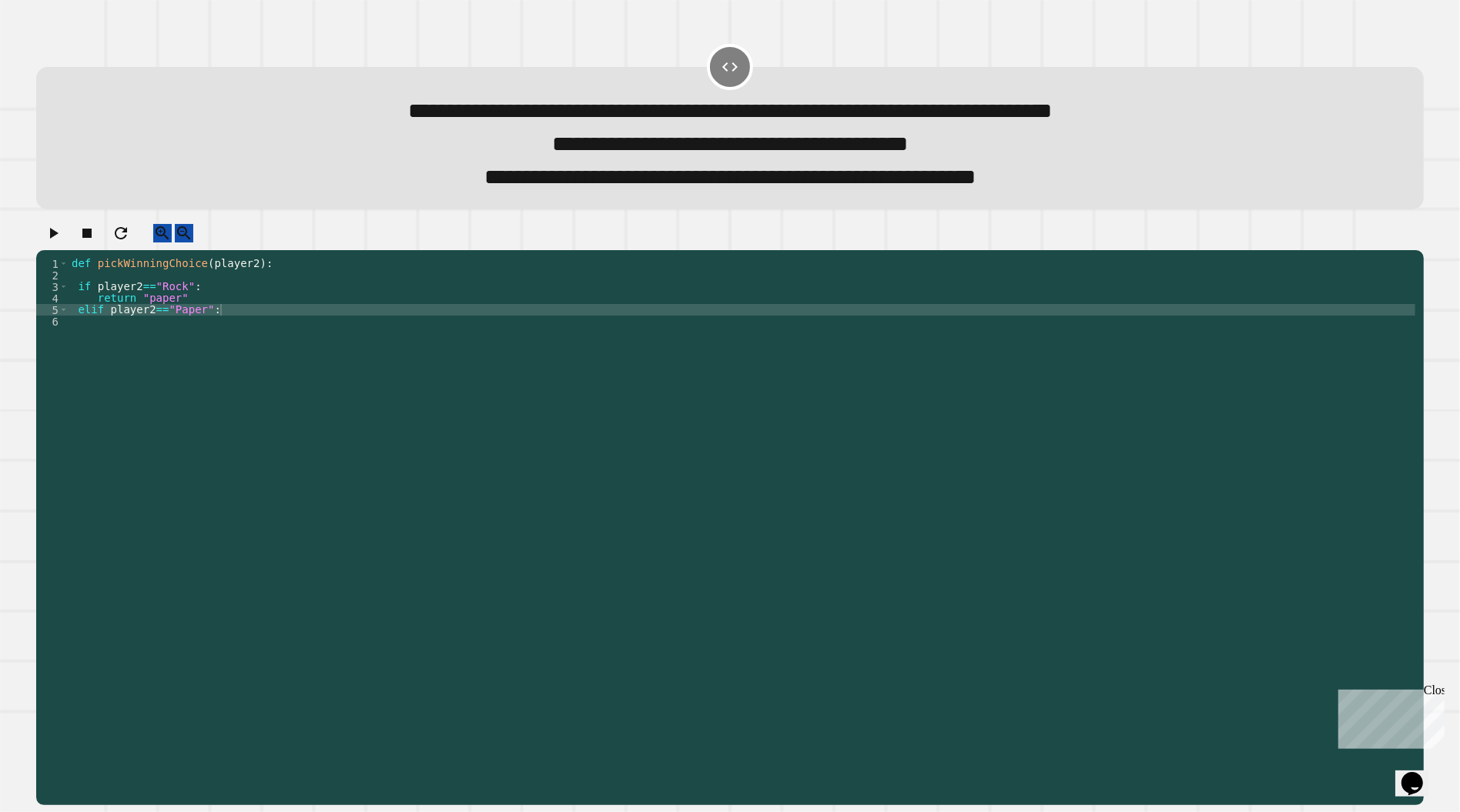
click at [251, 328] on div "def pickWinningChoice ( player2 ) : if player2 == "Rock" : return "paper" elif …" at bounding box center [742, 523] width 1347 height 531
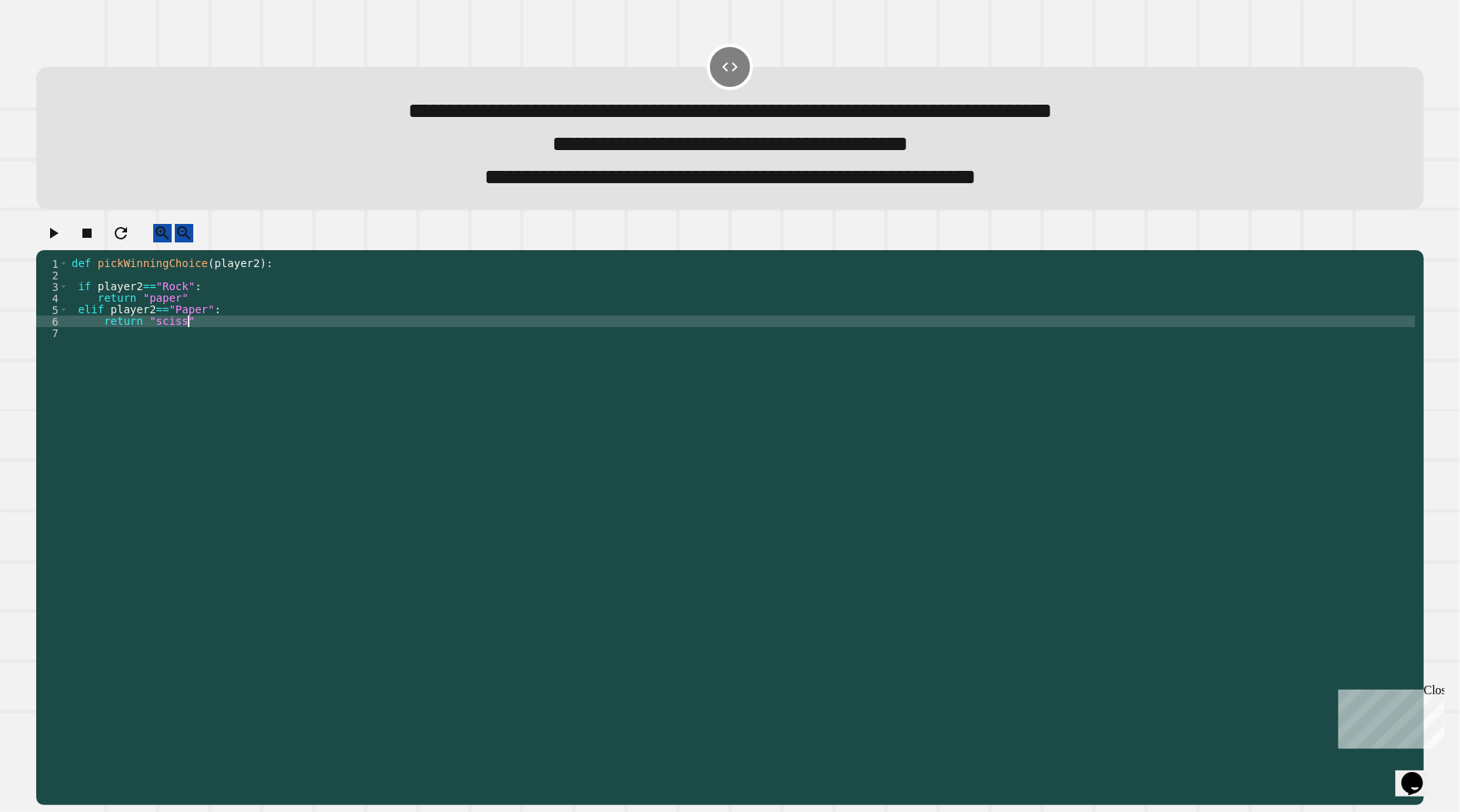
scroll to position [0, 9]
type textarea "**********"
click at [58, 238] on icon "button" at bounding box center [54, 233] width 9 height 11
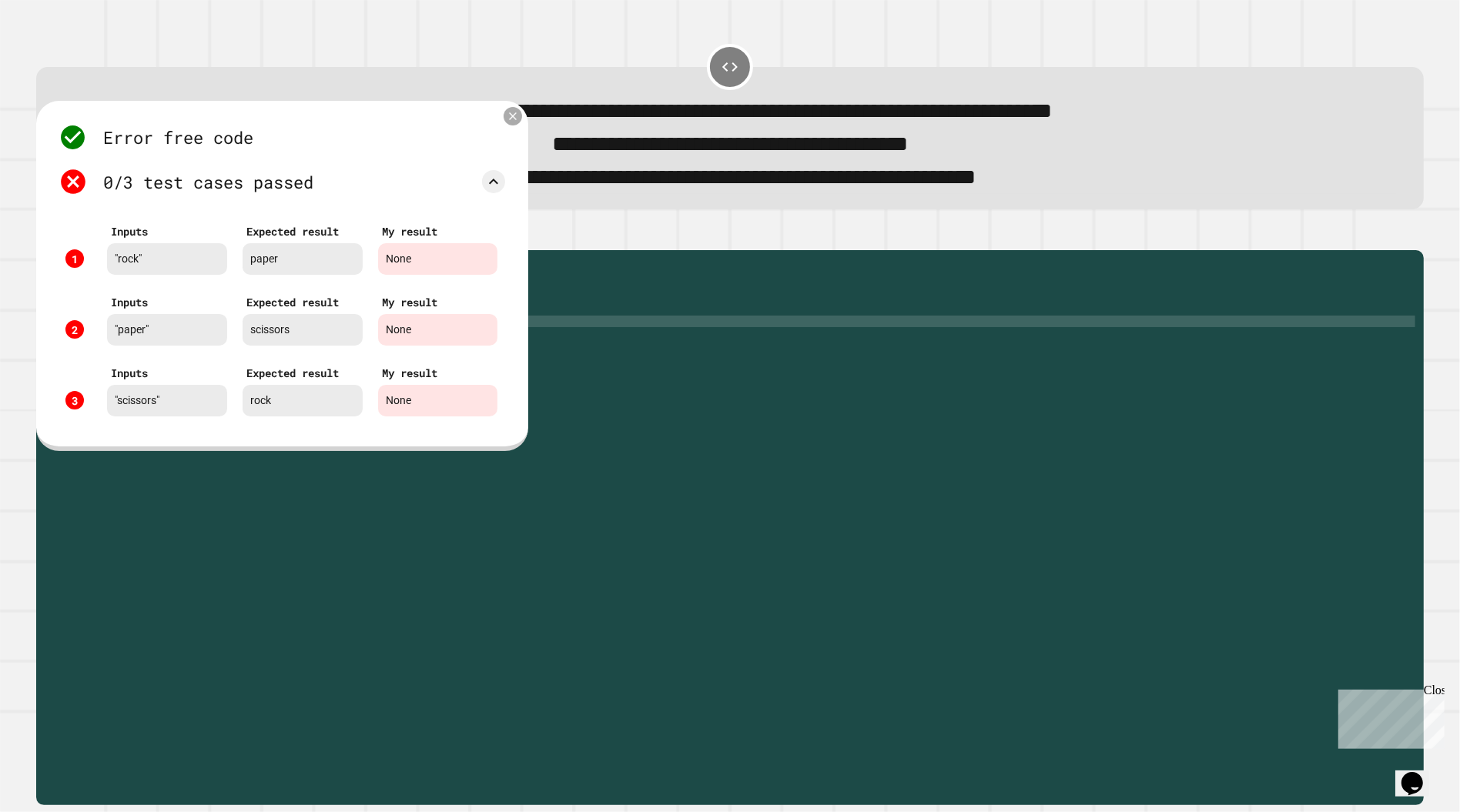
click at [520, 124] on div at bounding box center [513, 116] width 19 height 19
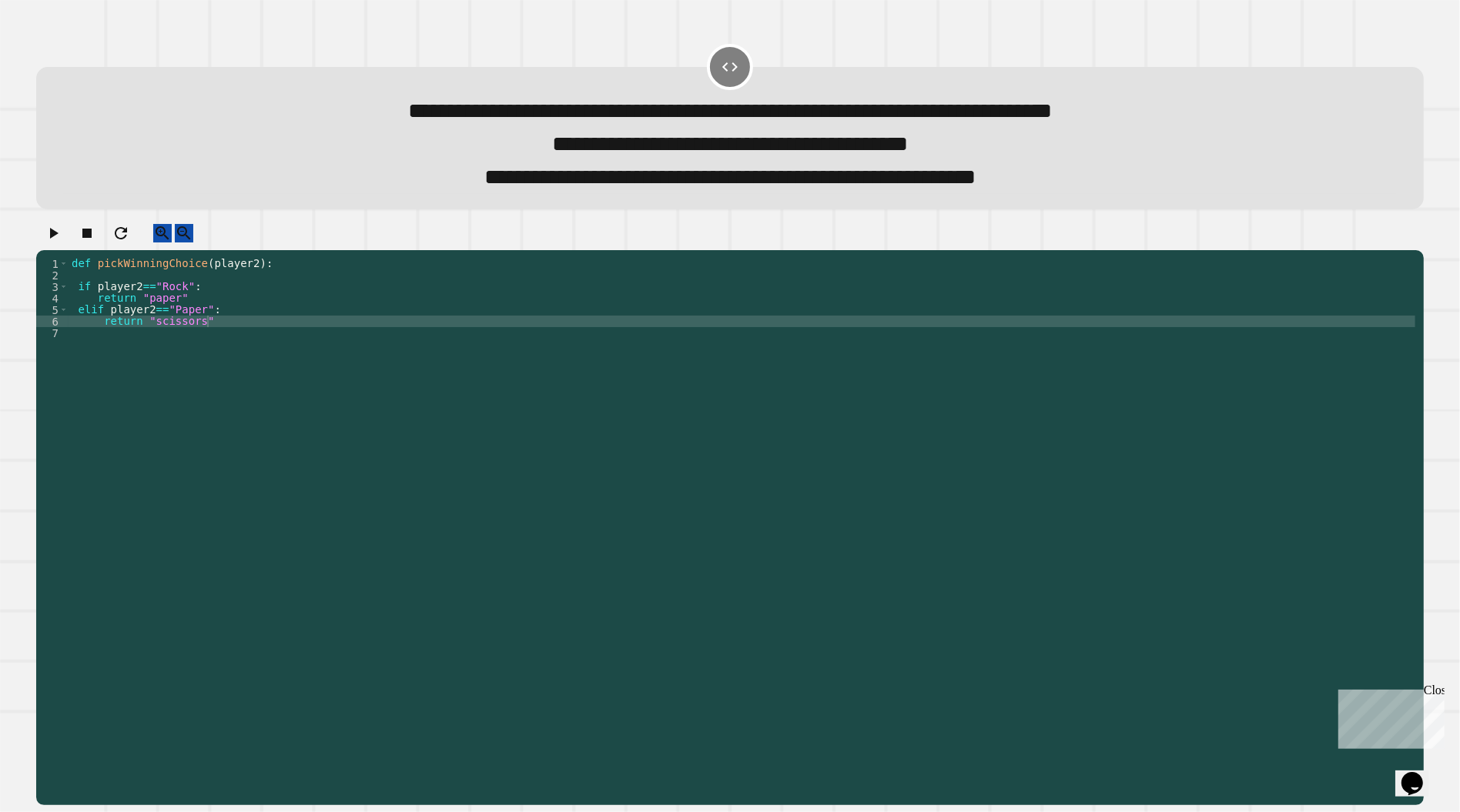
click at [255, 335] on div "def pickWinningChoice ( player2 ) : if player2 == "Rock" : return "paper" elif …" at bounding box center [742, 523] width 1347 height 531
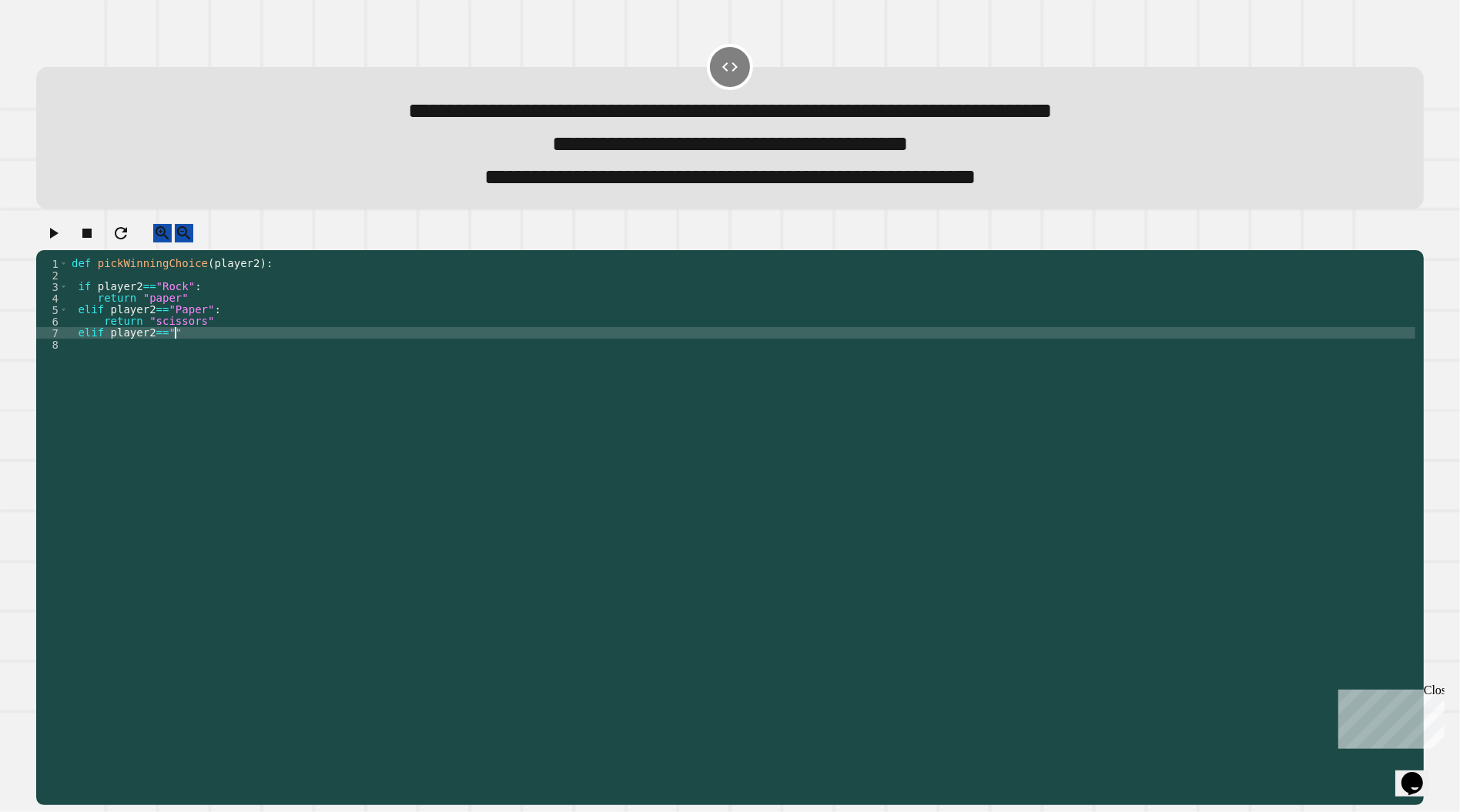
scroll to position [0, 6]
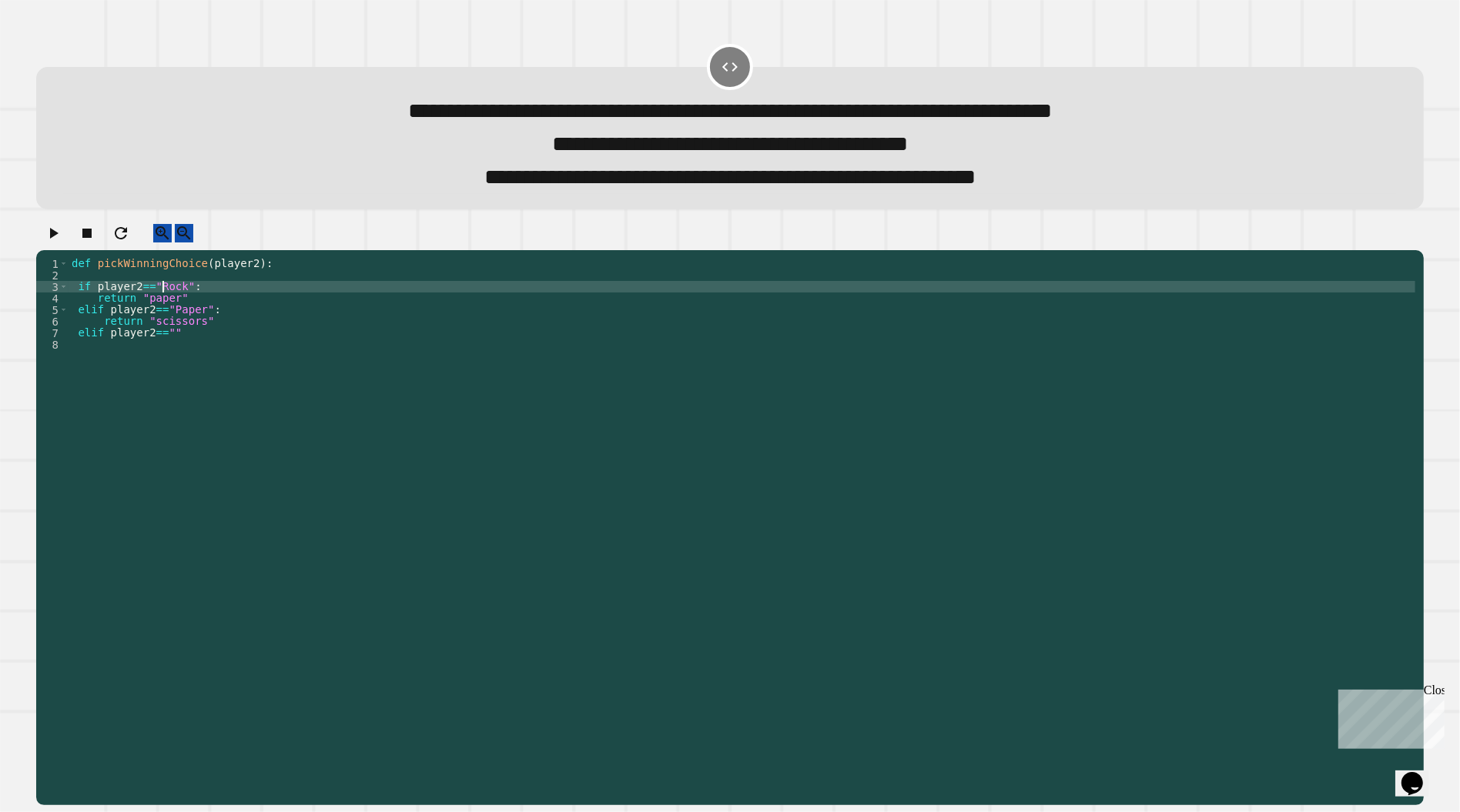
click at [165, 302] on div "def pickWinningChoice ( player2 ) : if player2 == "Rock" : return "paper" elif …" at bounding box center [742, 523] width 1347 height 531
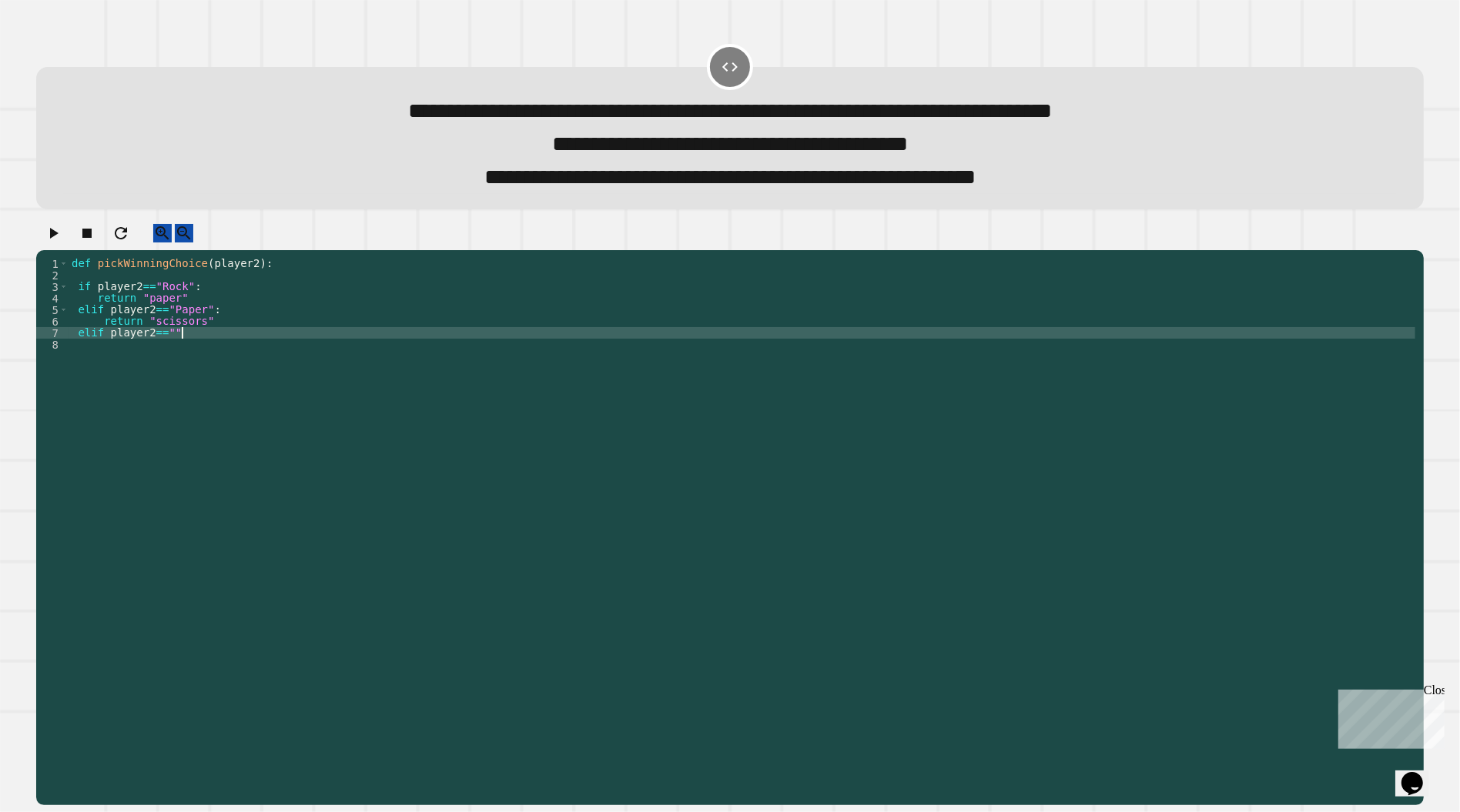
click at [184, 347] on div "def pickWinningChoice ( player2 ) : if player2 == "Rock" : return "paper" elif …" at bounding box center [742, 523] width 1347 height 531
click at [174, 346] on div "def pickWinningChoice ( player2 ) : if player2 == "Rock" : return "paper" elif …" at bounding box center [742, 523] width 1347 height 531
click at [251, 353] on div "def pickWinningChoice ( player2 ) : if player2 == "Rock" : return "paper" elif …" at bounding box center [742, 523] width 1347 height 531
type textarea "**********"
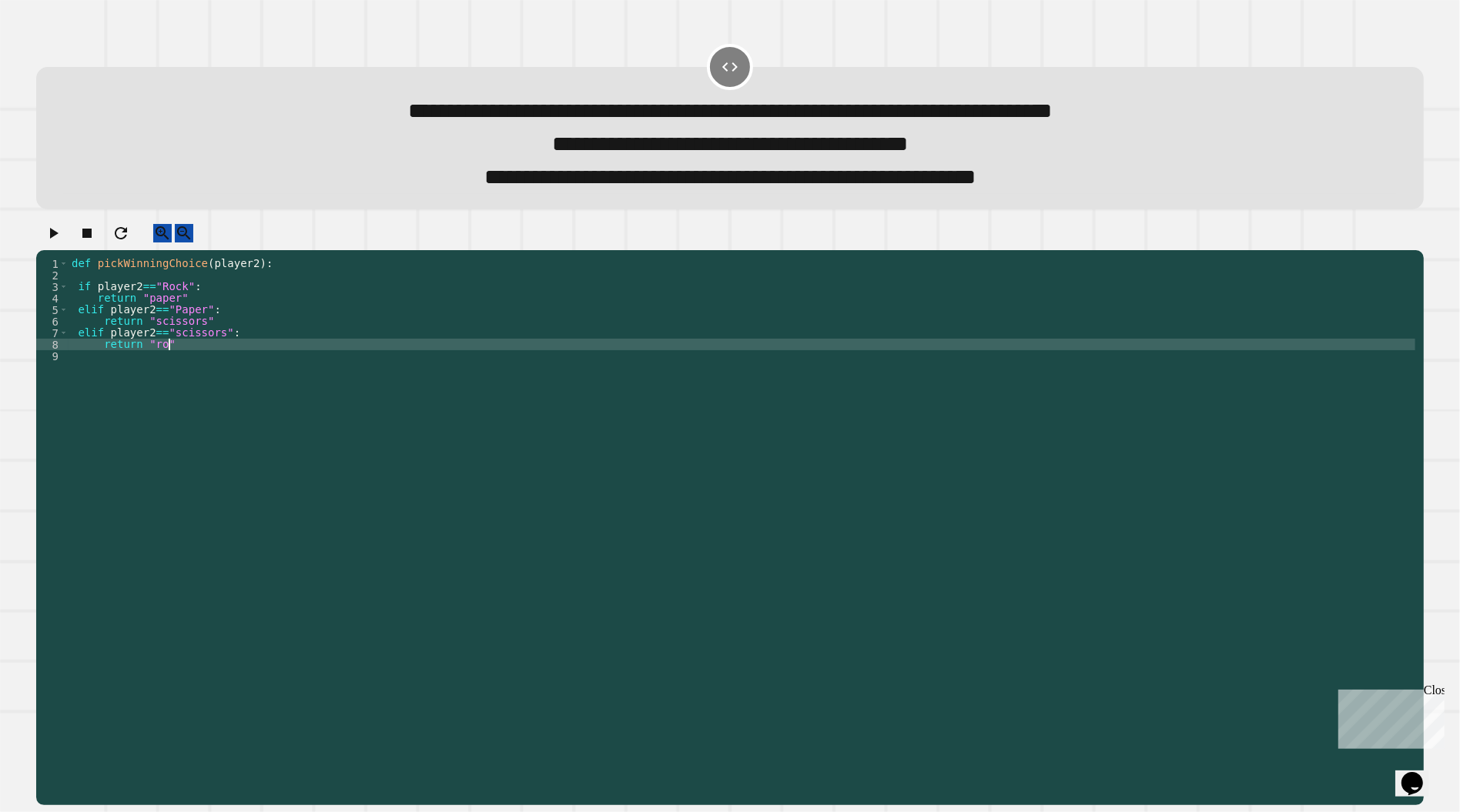
scroll to position [0, 6]
click at [52, 237] on icon "button" at bounding box center [53, 233] width 19 height 19
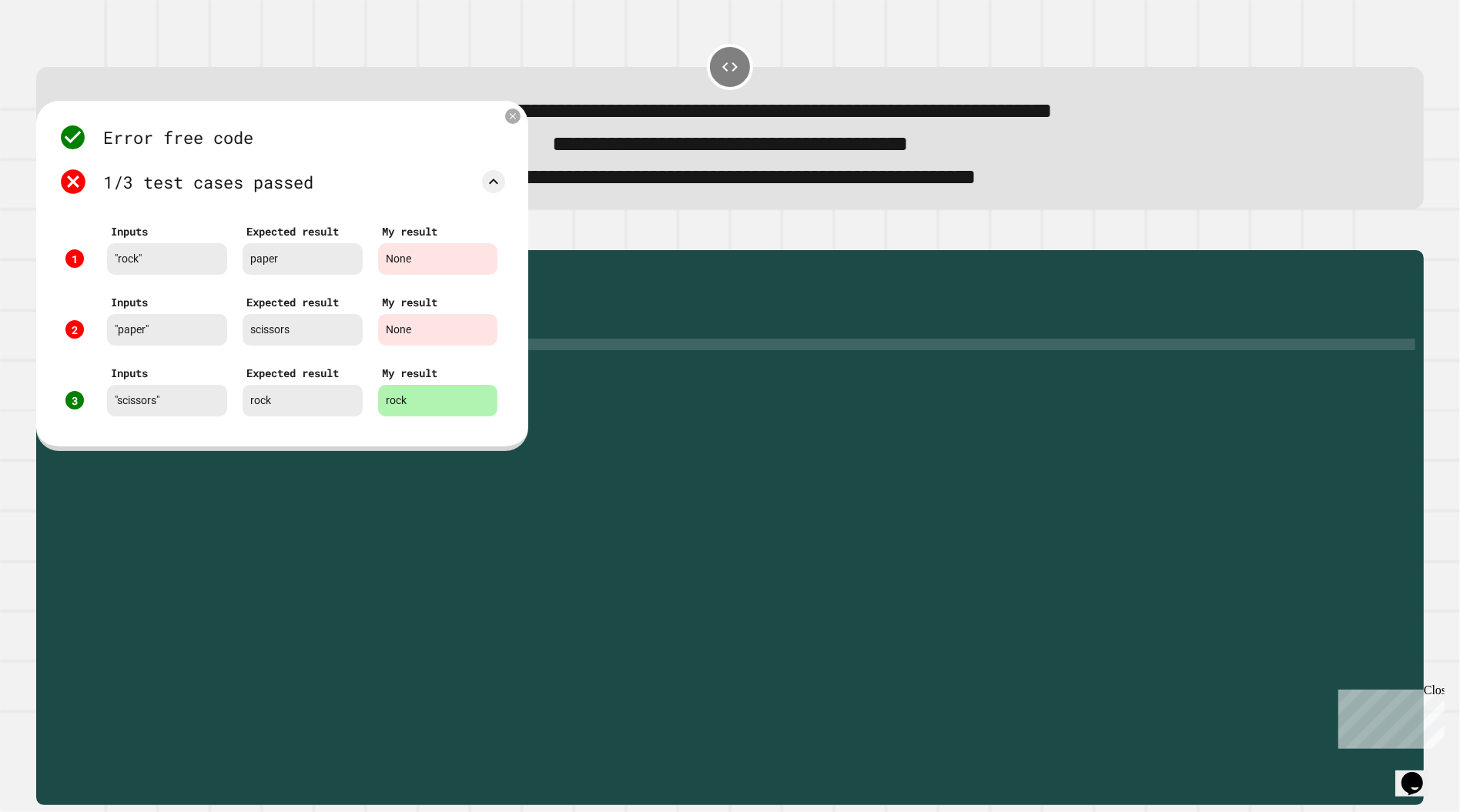
click at [516, 116] on icon at bounding box center [513, 115] width 11 height 11
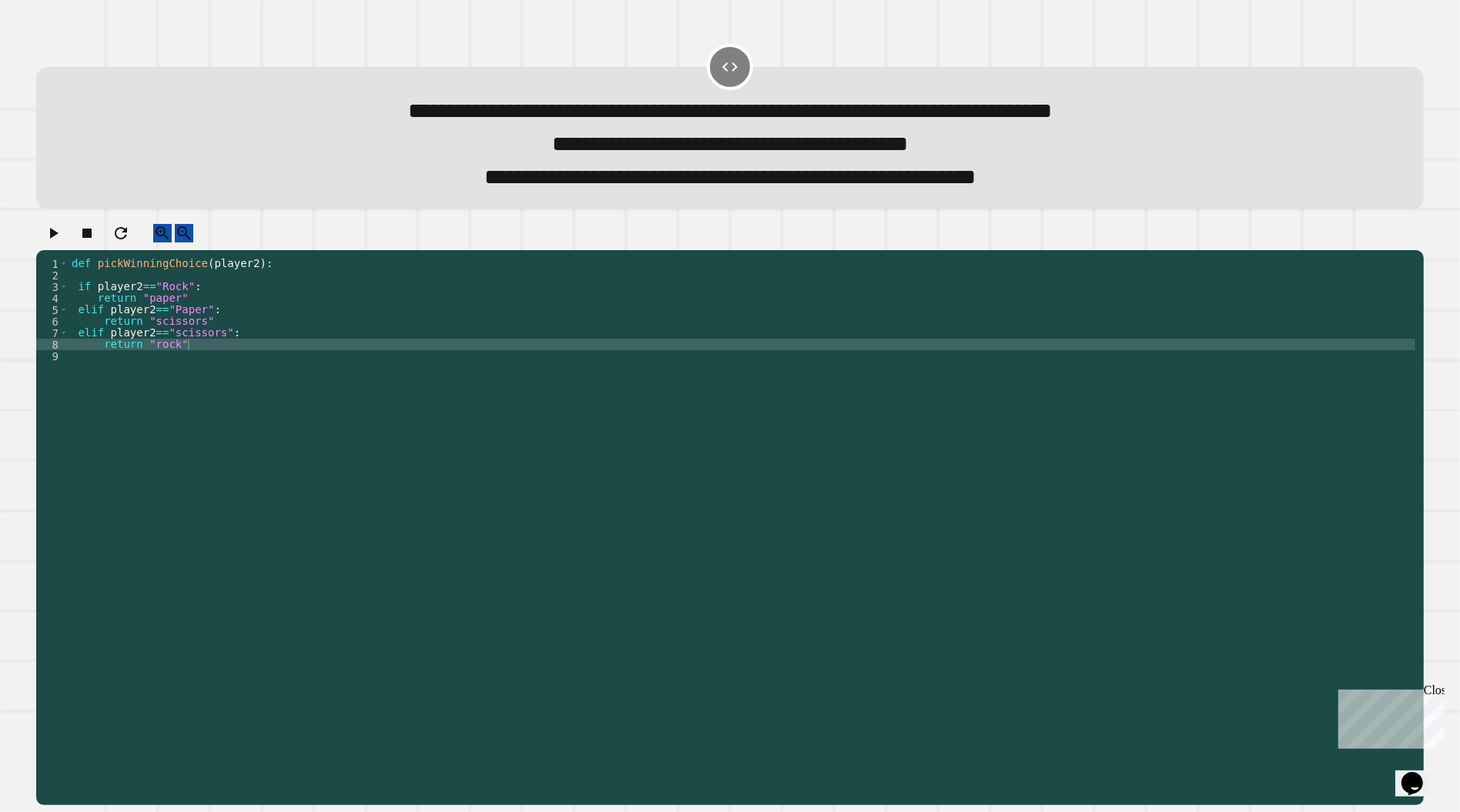
click at [177, 325] on div "def pickWinningChoice ( player2 ) : if player2 == "Rock" : return "paper" elif …" at bounding box center [742, 523] width 1347 height 531
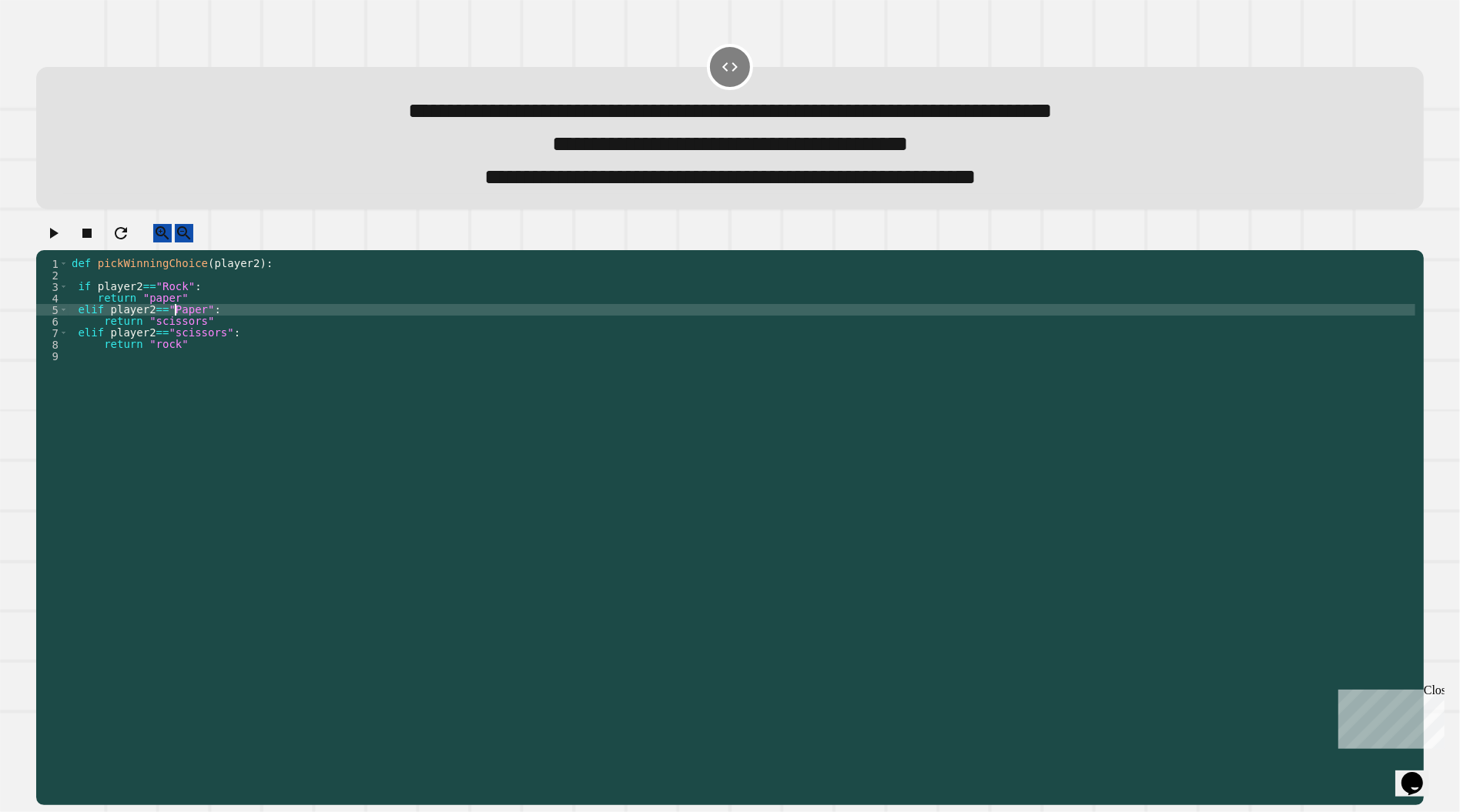
click at [178, 325] on div "def pickWinningChoice ( player2 ) : if player2 == "Rock" : return "paper" elif …" at bounding box center [742, 523] width 1347 height 531
click at [305, 316] on div "def pickWinningChoice ( player2 ) : if player2 == "Rock" : return "paper" elif …" at bounding box center [742, 523] width 1347 height 531
click at [182, 325] on div "def pickWinningChoice ( player2 ) : if player2 == "Rock" : return "paper" elif …" at bounding box center [742, 523] width 1347 height 531
click at [168, 301] on div "def pickWinningChoice ( player2 ) : if player2 == "Rock" : return "paper" elif …" at bounding box center [742, 523] width 1347 height 531
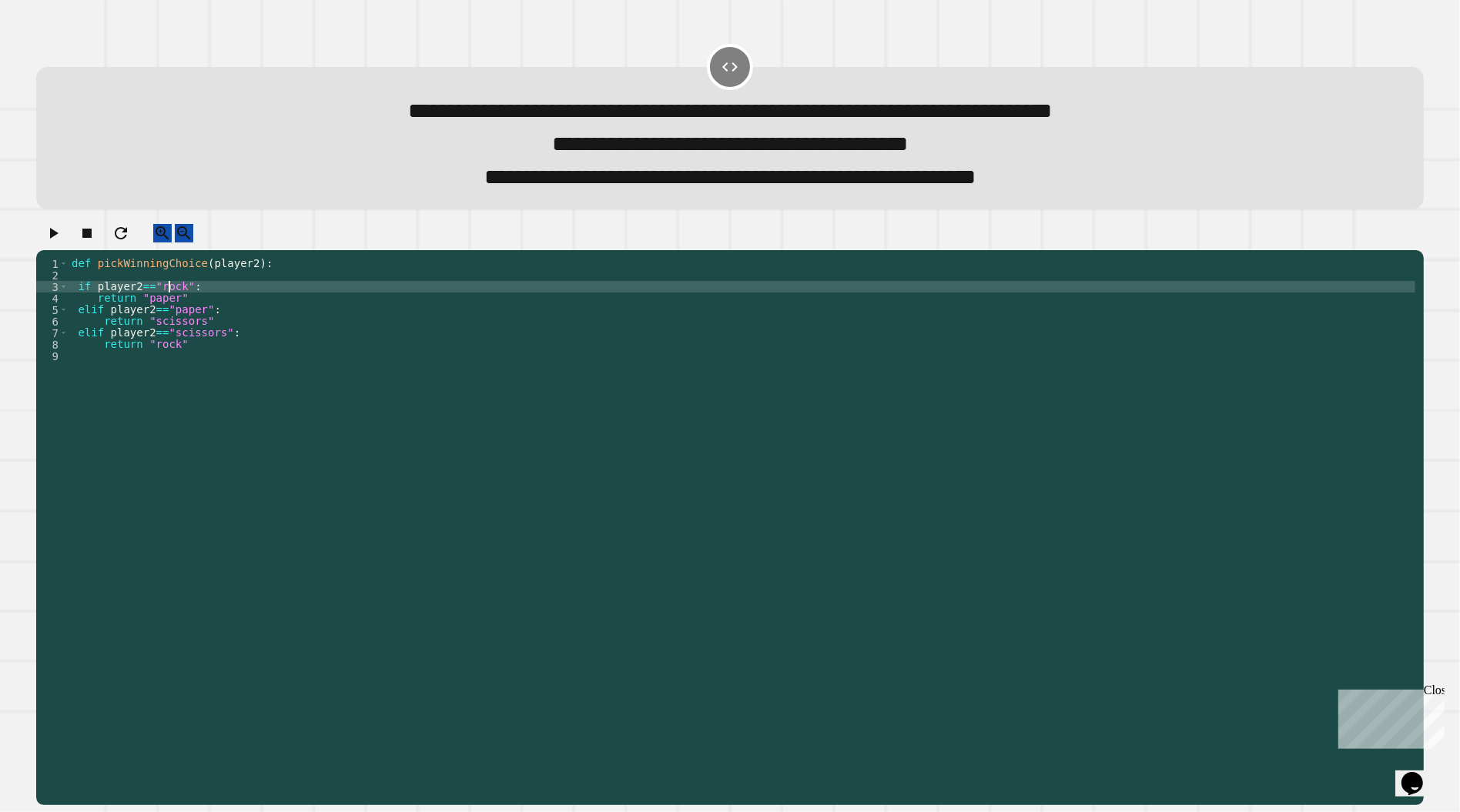
type textarea "**********"
click at [58, 238] on icon "button" at bounding box center [54, 233] width 9 height 11
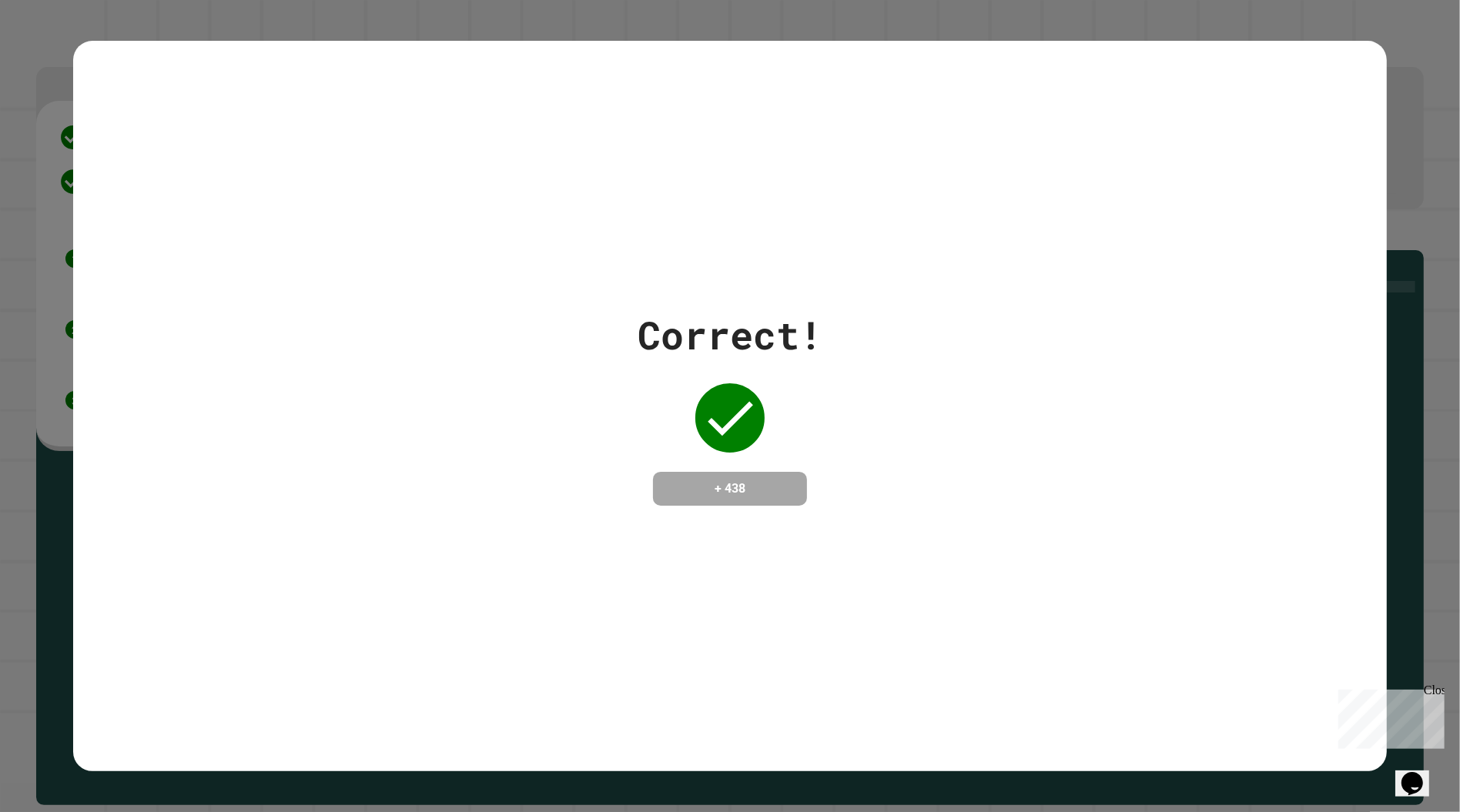
click at [729, 410] on icon at bounding box center [730, 418] width 61 height 61
click at [729, 412] on icon at bounding box center [730, 418] width 61 height 61
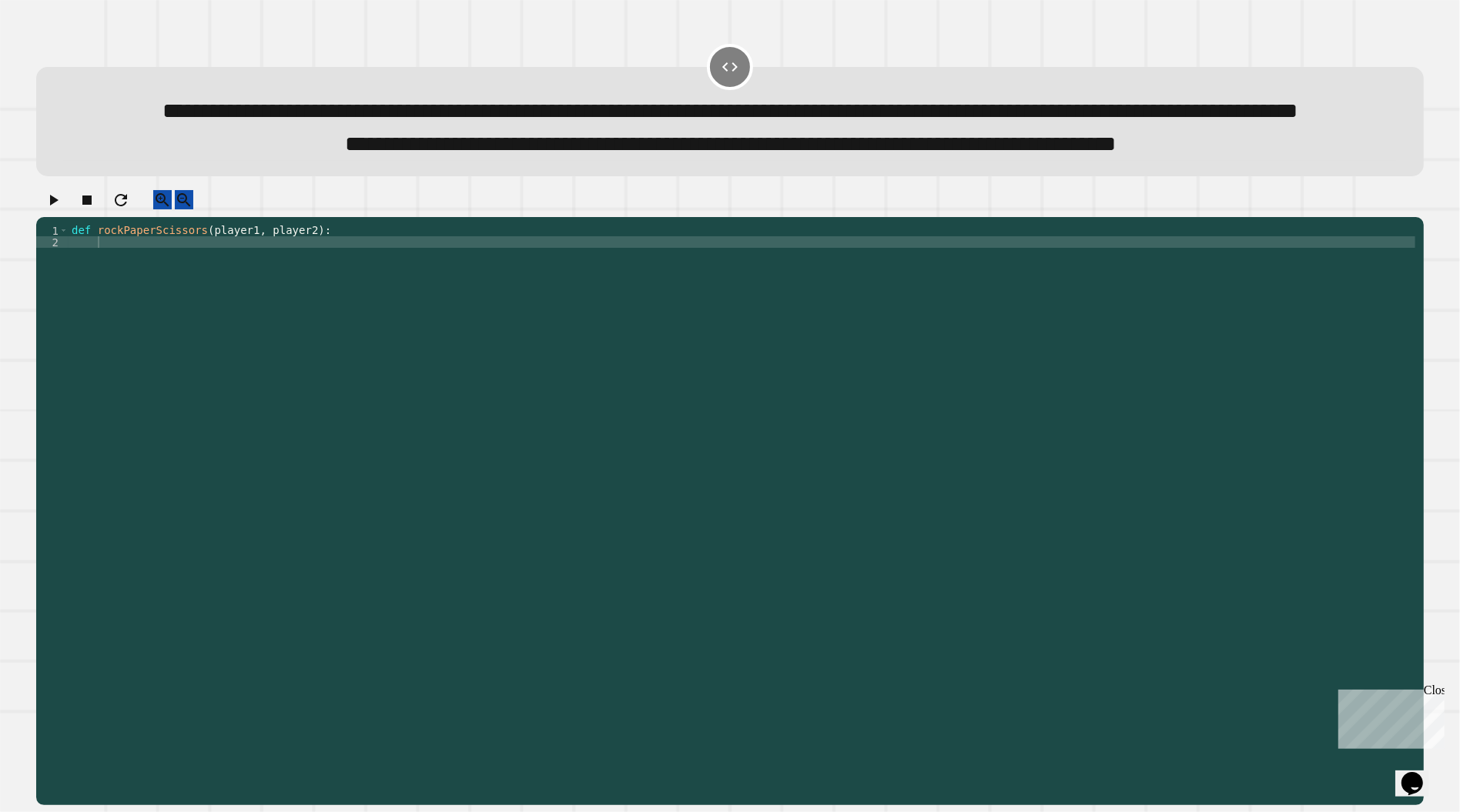
click at [435, 311] on div "def rockPaperScissors ( player1 , player2 ) :" at bounding box center [742, 490] width 1347 height 531
type textarea "**********"
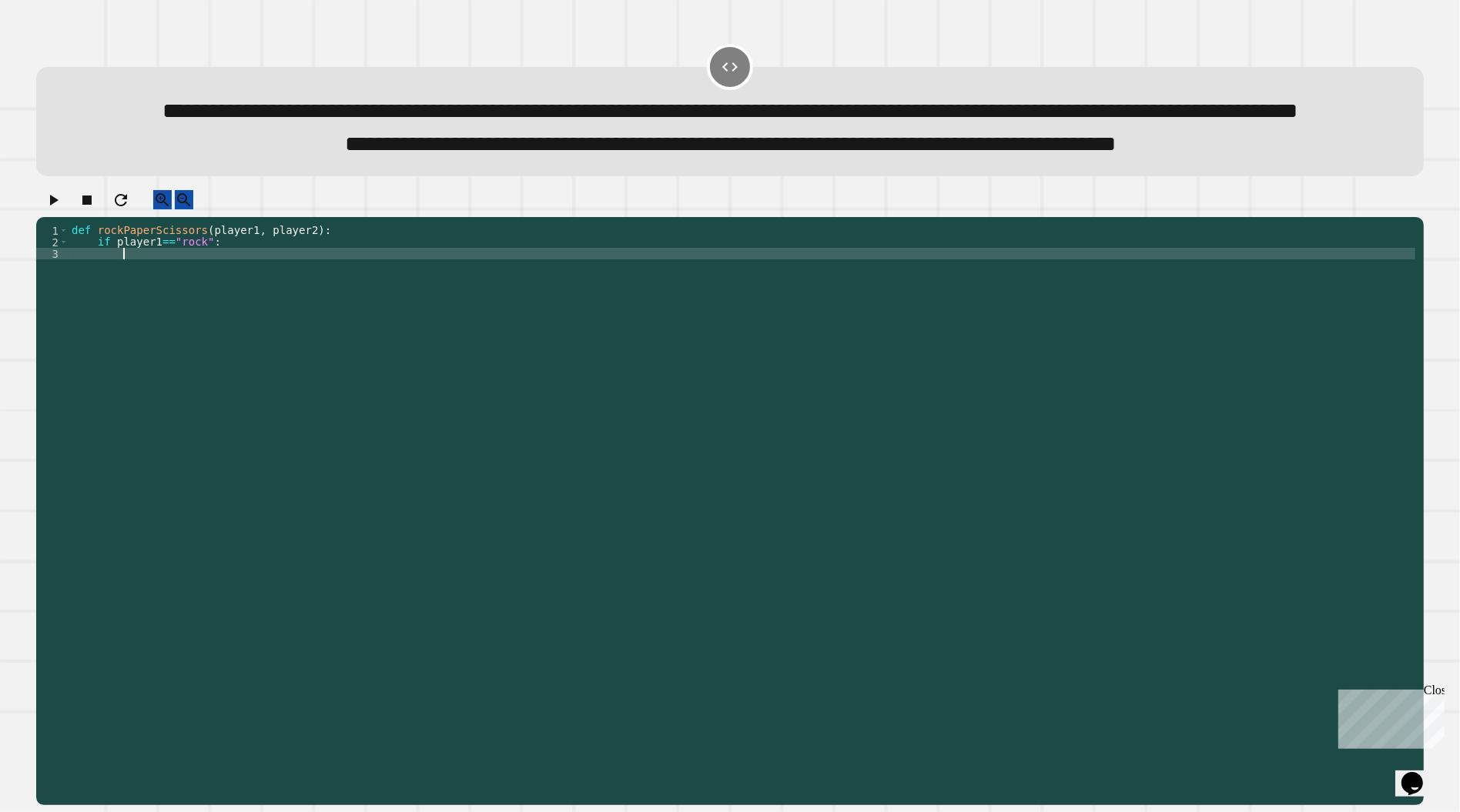
click at [236, 290] on div "def rockPaperScissors ( player1 , player2 ) : if player1 == "rock" :" at bounding box center [742, 490] width 1347 height 531
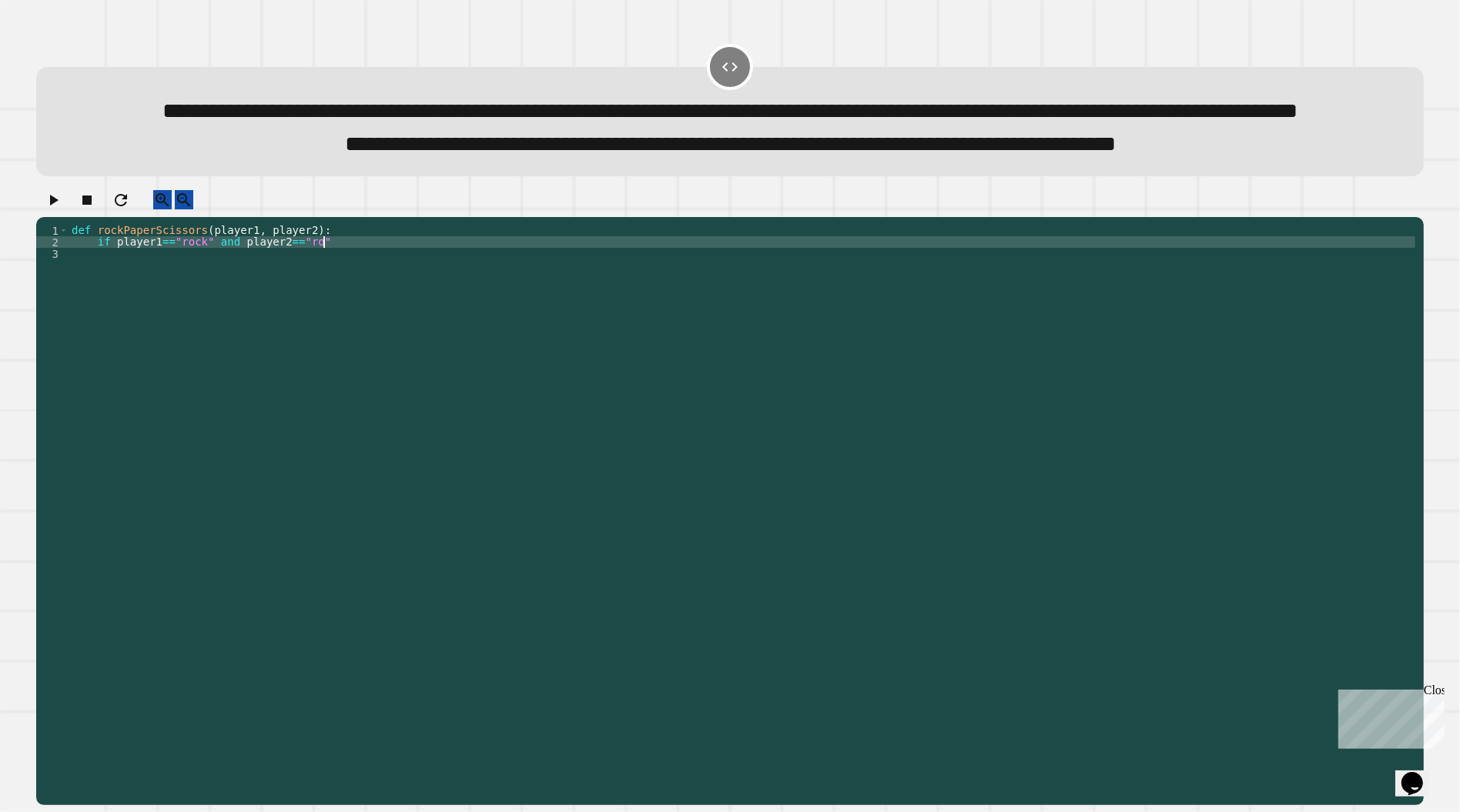
scroll to position [0, 17]
click at [363, 295] on div "def rockPaperScissors ( player1 , player2 ) : if player1 == "rock" and player2 …" at bounding box center [742, 490] width 1347 height 531
type textarea "**********"
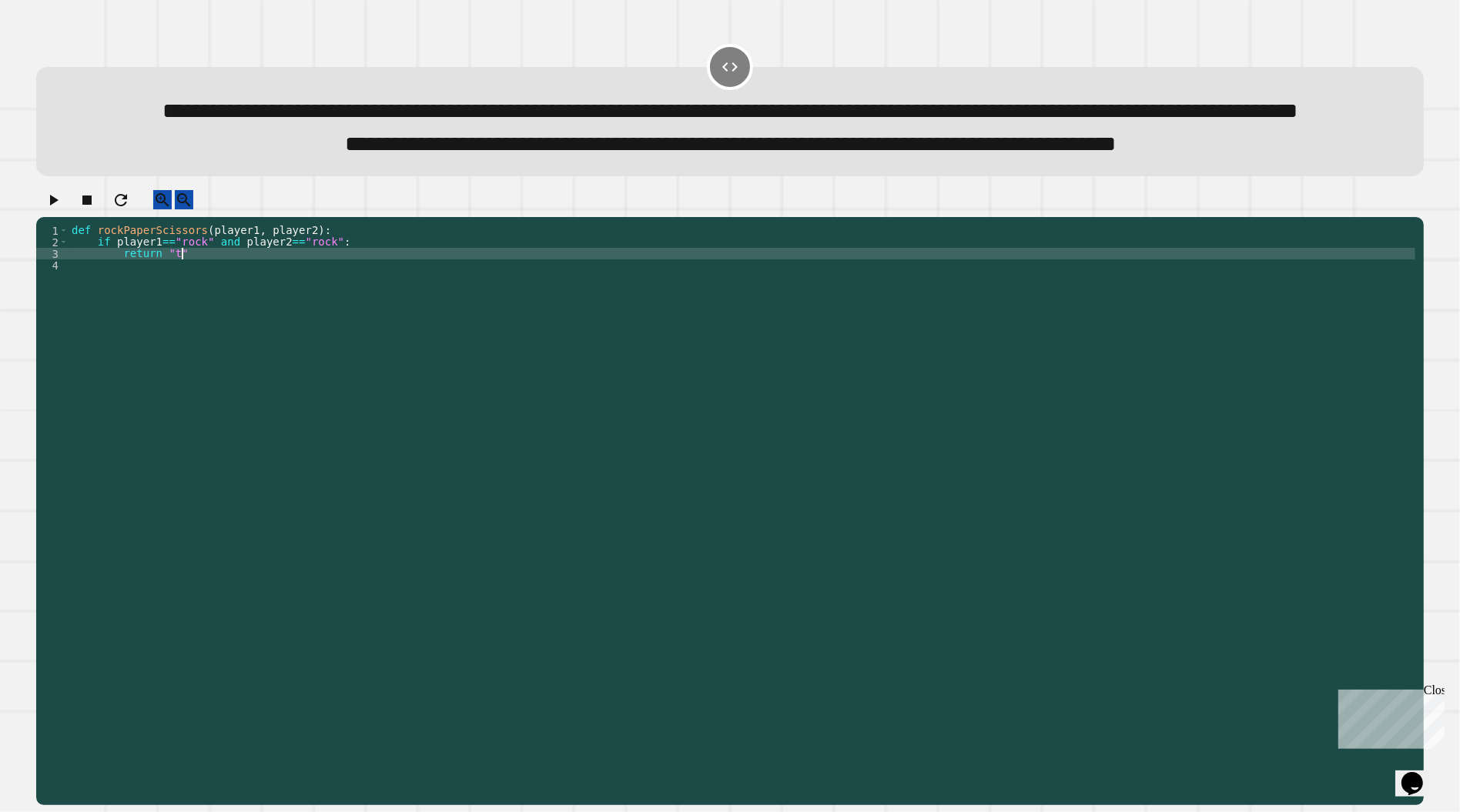
scroll to position [0, 9]
type textarea "**********"
click at [58, 209] on icon "button" at bounding box center [53, 200] width 19 height 19
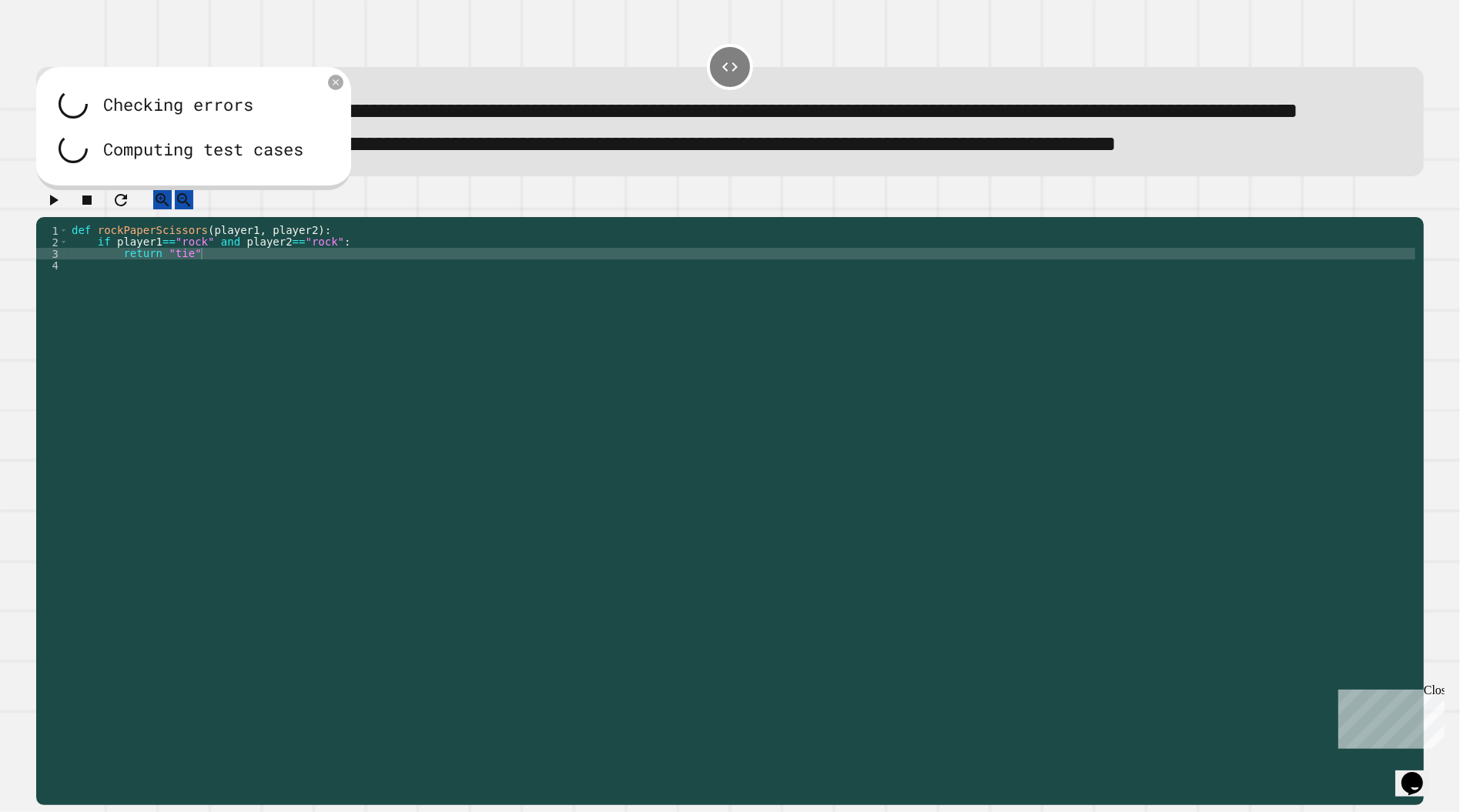
click at [251, 304] on div "def rockPaperScissors ( player1 , player2 ) : if player1 == "rock" and player2 …" at bounding box center [742, 490] width 1347 height 531
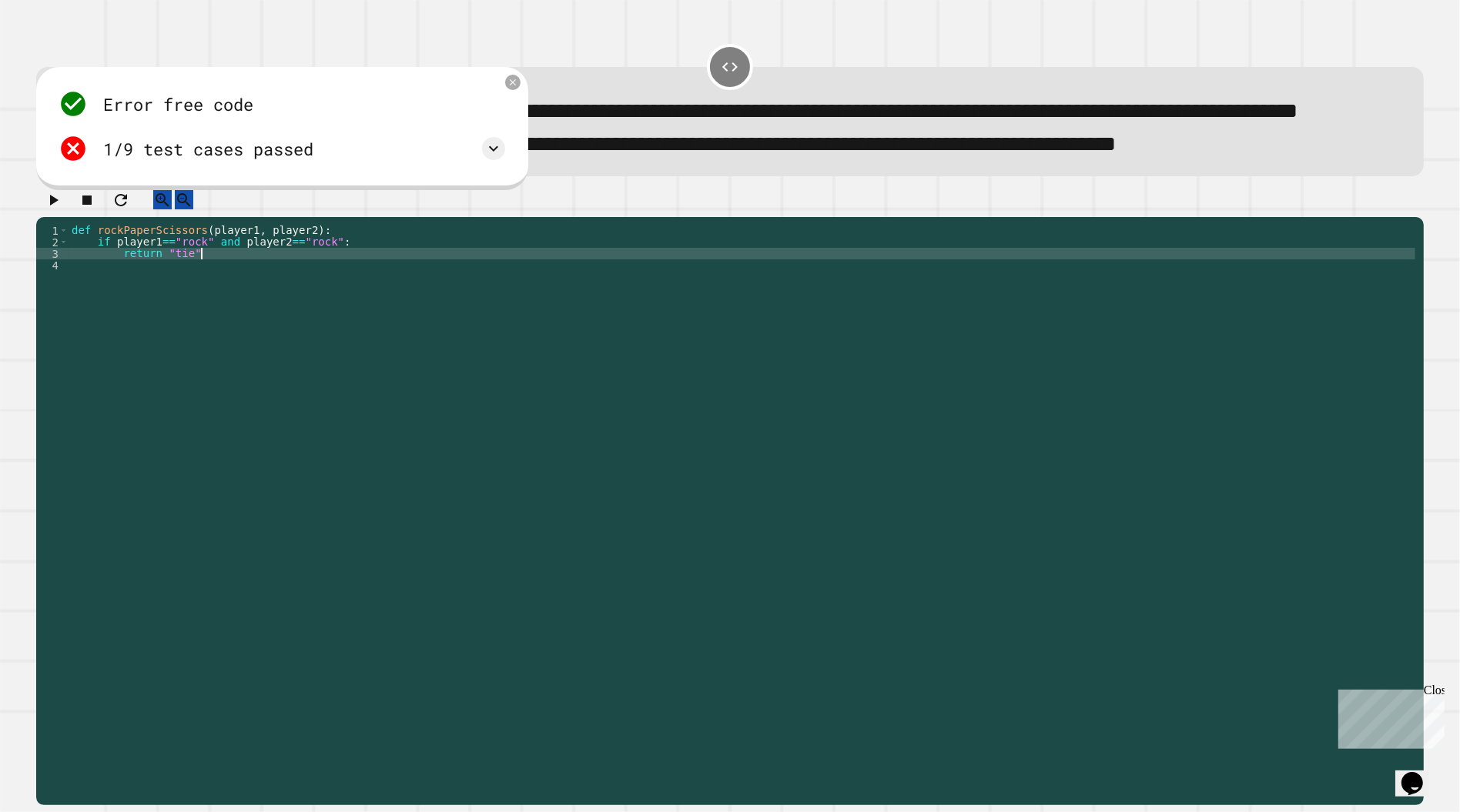
click at [477, 164] on div "1/9 test cases passed" at bounding box center [281, 149] width 447 height 30
click at [225, 310] on div "def rockPaperScissors ( player1 , player2 ) : if player1 == "rock" and player2 …" at bounding box center [742, 490] width 1347 height 531
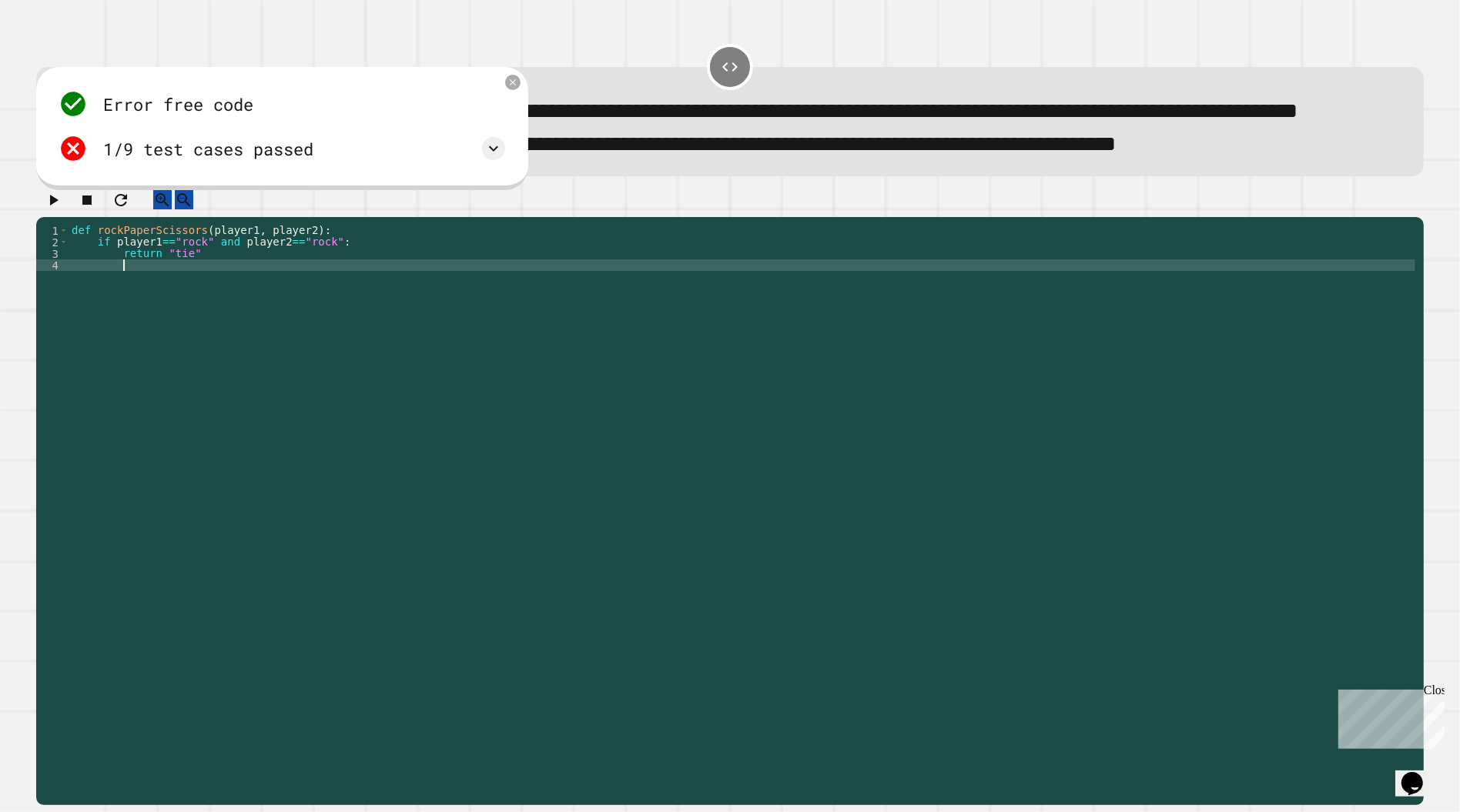
click at [227, 301] on div "def rockPaperScissors ( player1 , player2 ) : if player1 == "rock" and player2 …" at bounding box center [742, 490] width 1347 height 531
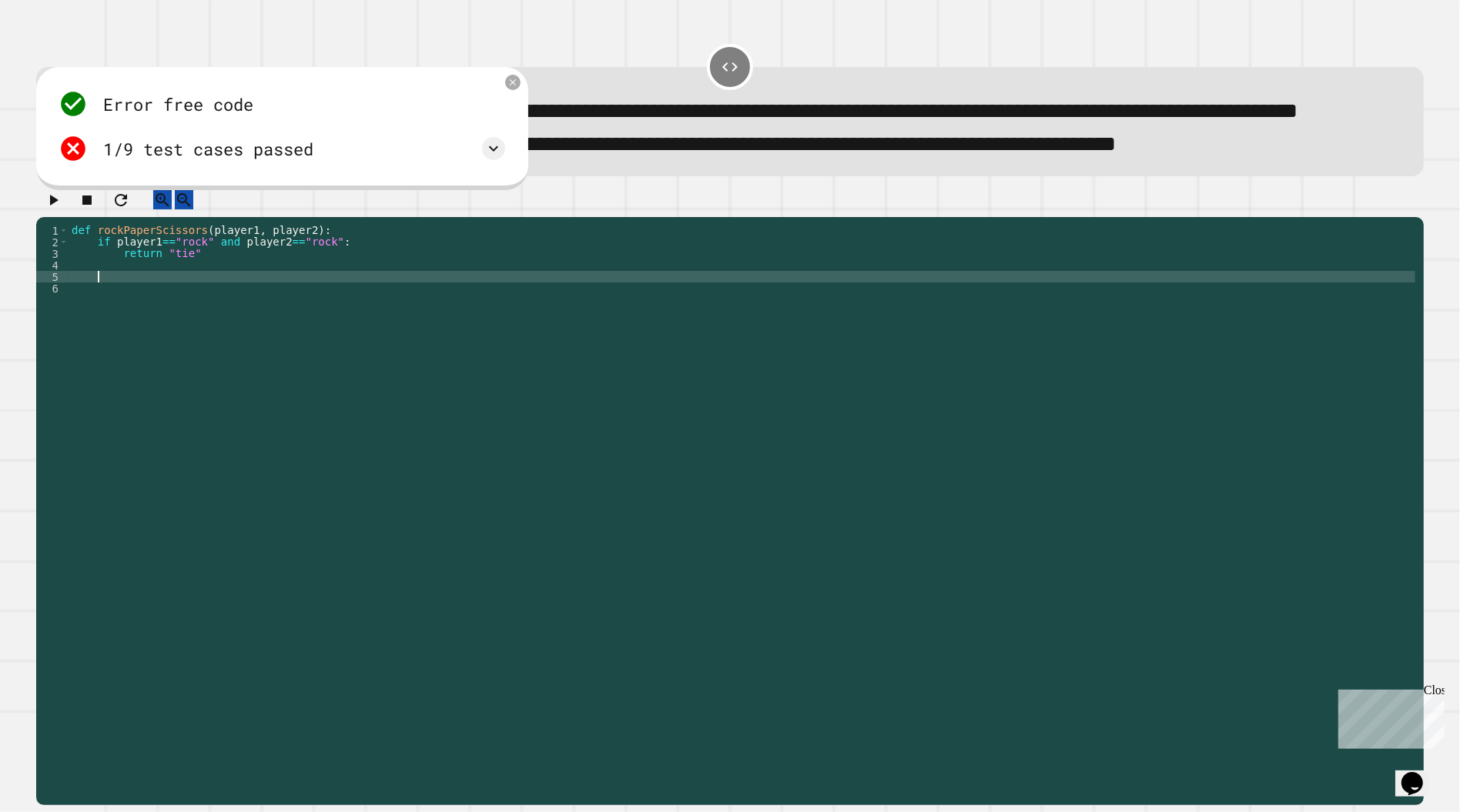
scroll to position [0, 1]
click at [207, 321] on div "def rockPaperScissors ( player1 , player2 ) : if player1 == "rock" and player2 …" at bounding box center [742, 490] width 1347 height 531
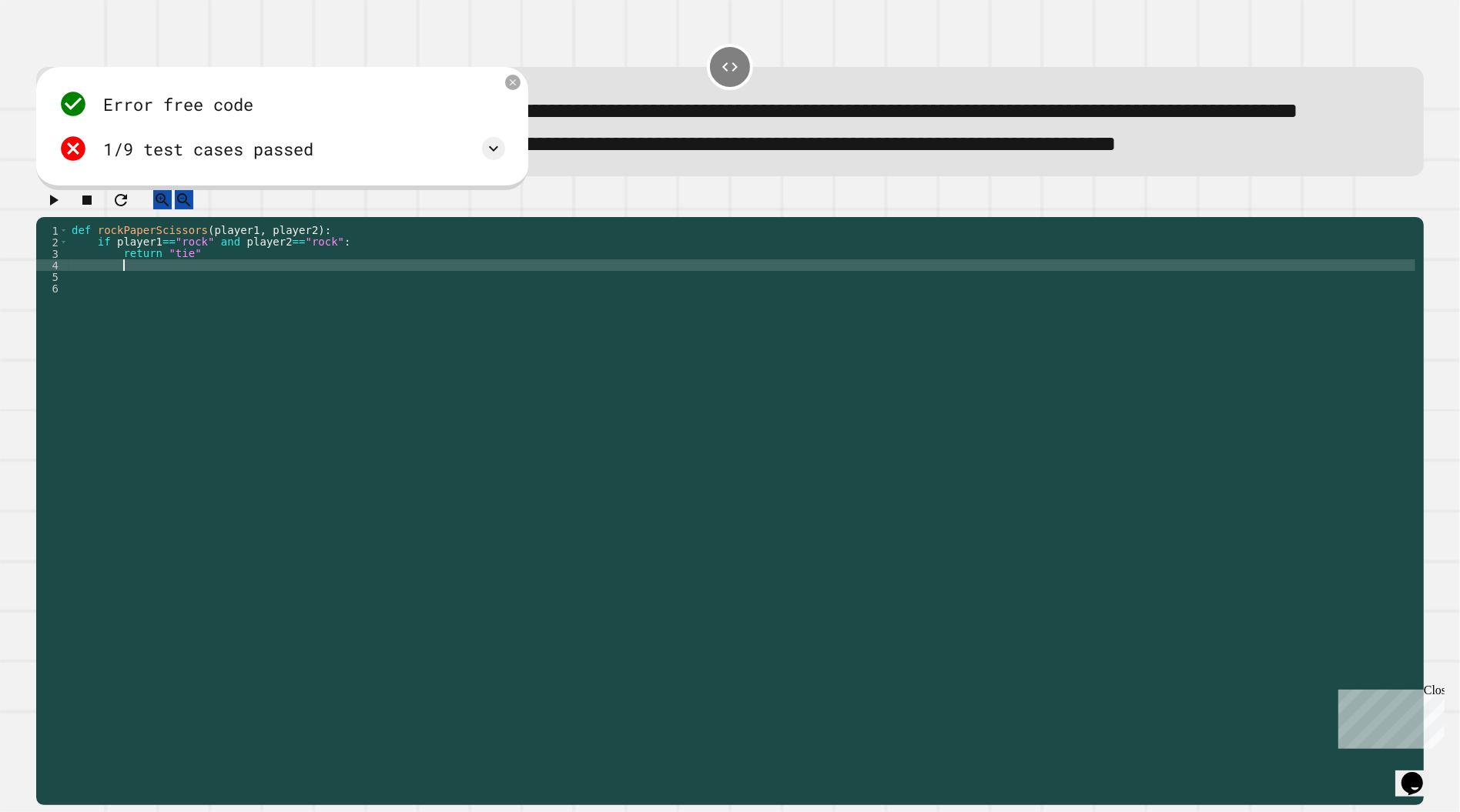
click at [193, 316] on div "def rockPaperScissors ( player1 , player2 ) : if player1 == "rock" and player2 …" at bounding box center [742, 490] width 1347 height 531
click at [248, 316] on div "def rockPaperScissors ( player1 , player2 ) : if player1 == "rock" and player2 …" at bounding box center [742, 490] width 1347 height 531
click at [372, 311] on div "def rockPaperScissors ( player1 , player2 ) : if player1 == "rock" and player2 …" at bounding box center [742, 490] width 1347 height 531
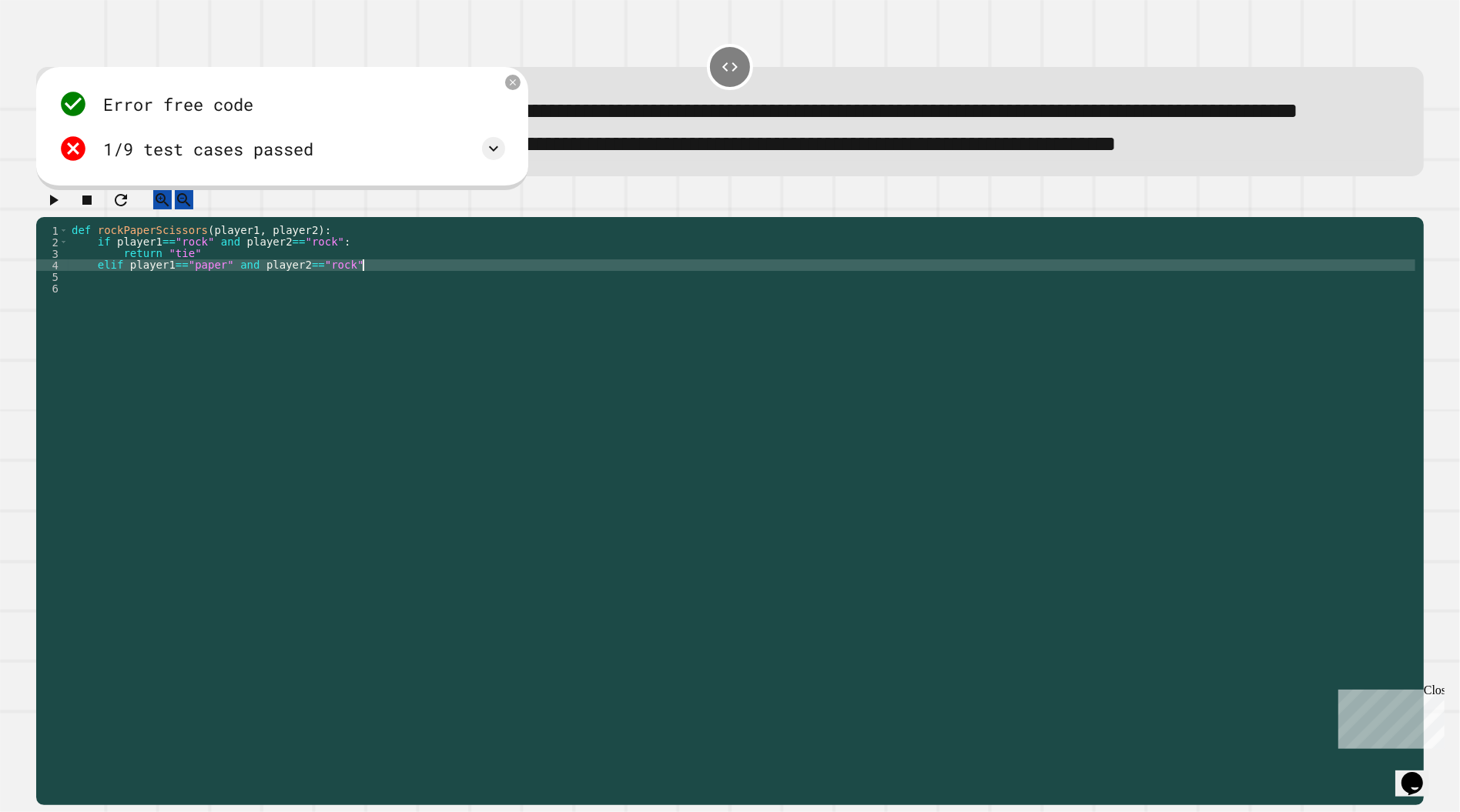
type textarea "**********"
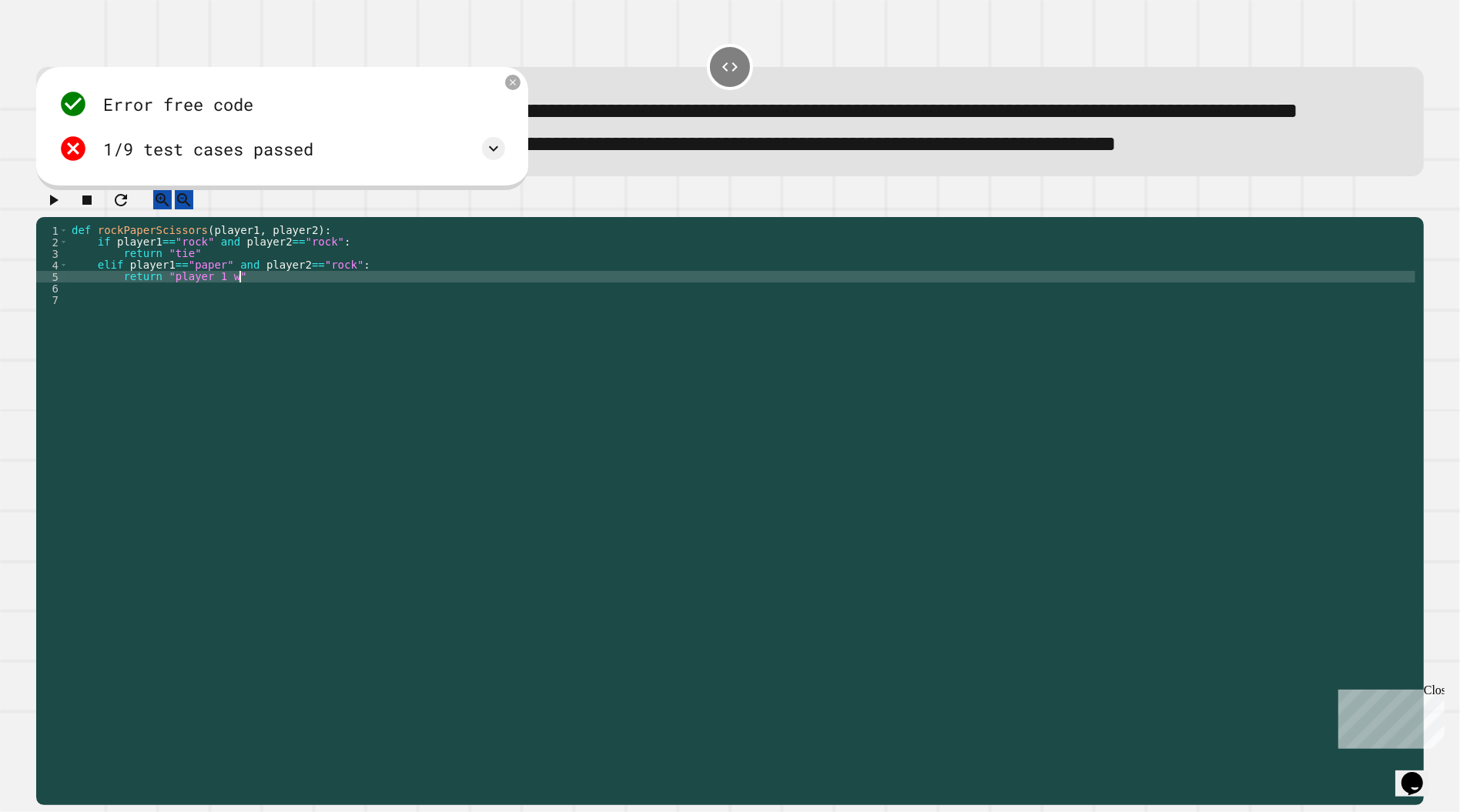
scroll to position [0, 12]
click at [48, 209] on button "button" at bounding box center [53, 200] width 19 height 20
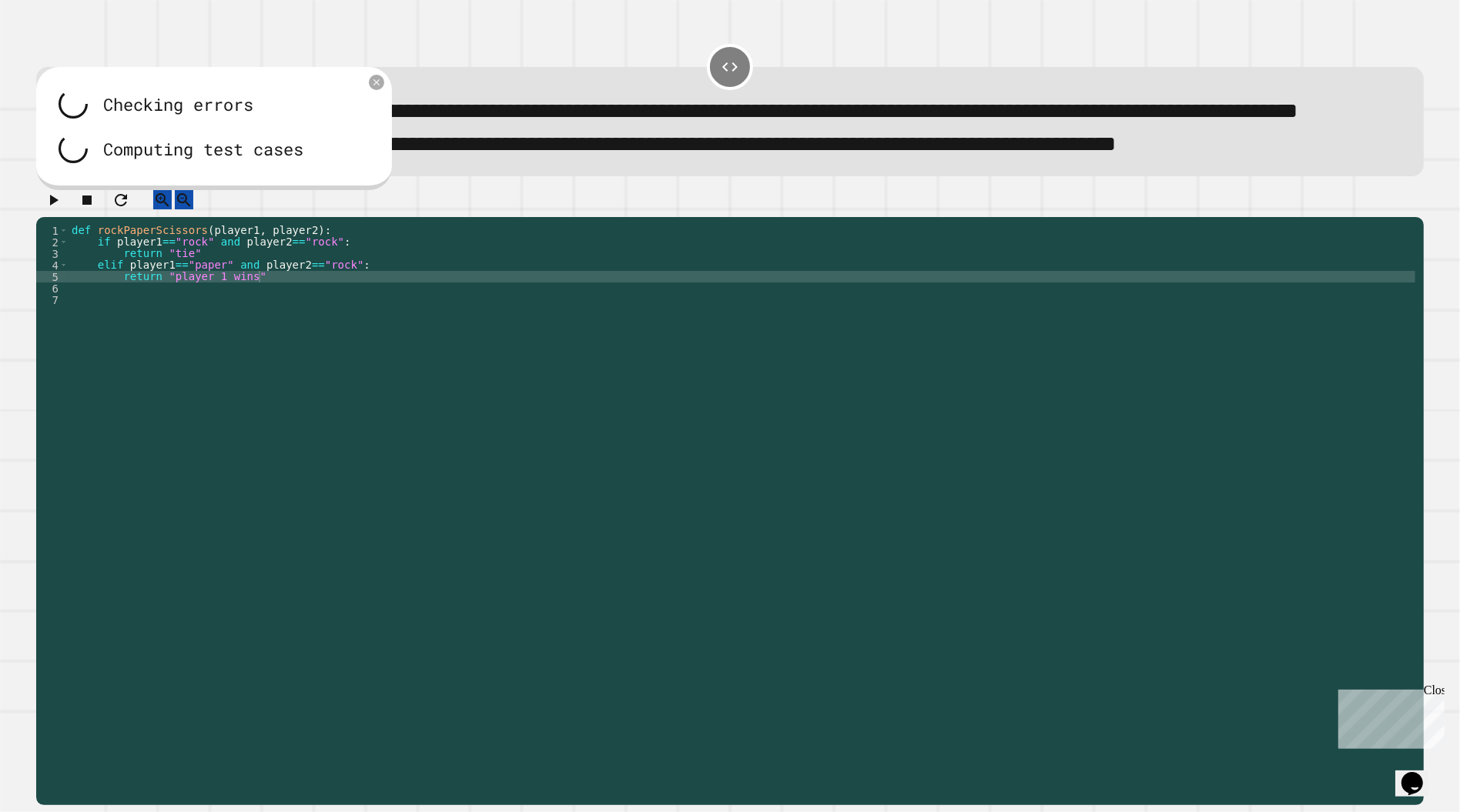
click at [290, 329] on div "def rockPaperScissors ( player1 , player2 ) : if player1 == "rock" and player2 …" at bounding box center [742, 490] width 1347 height 531
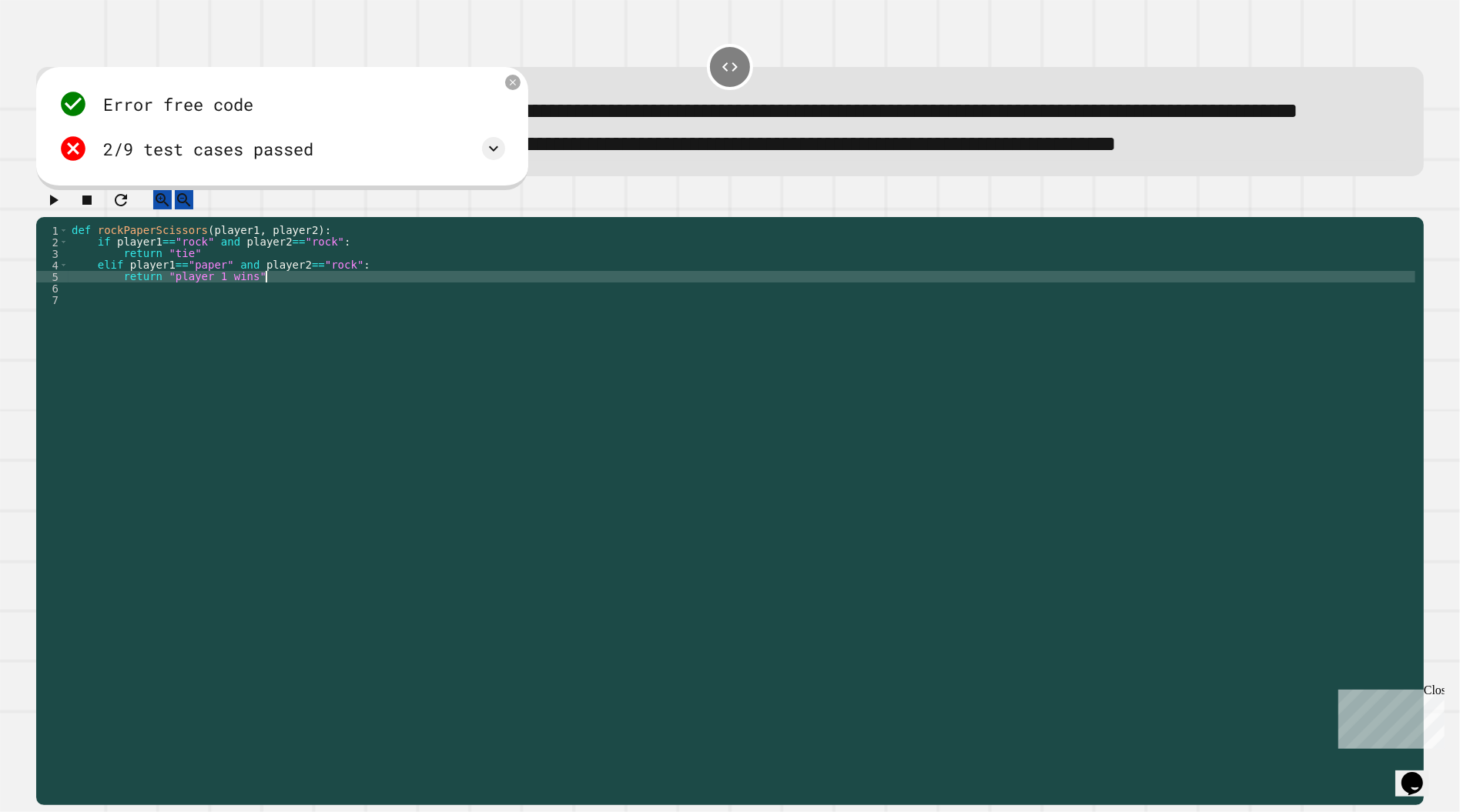
click at [286, 330] on div "def rockPaperScissors ( player1 , player2 ) : if player1 == "rock" and player2 …" at bounding box center [742, 490] width 1347 height 531
click at [290, 330] on div "def rockPaperScissors ( player1 , player2 ) : if player1 == "rock" and player2 …" at bounding box center [742, 490] width 1347 height 531
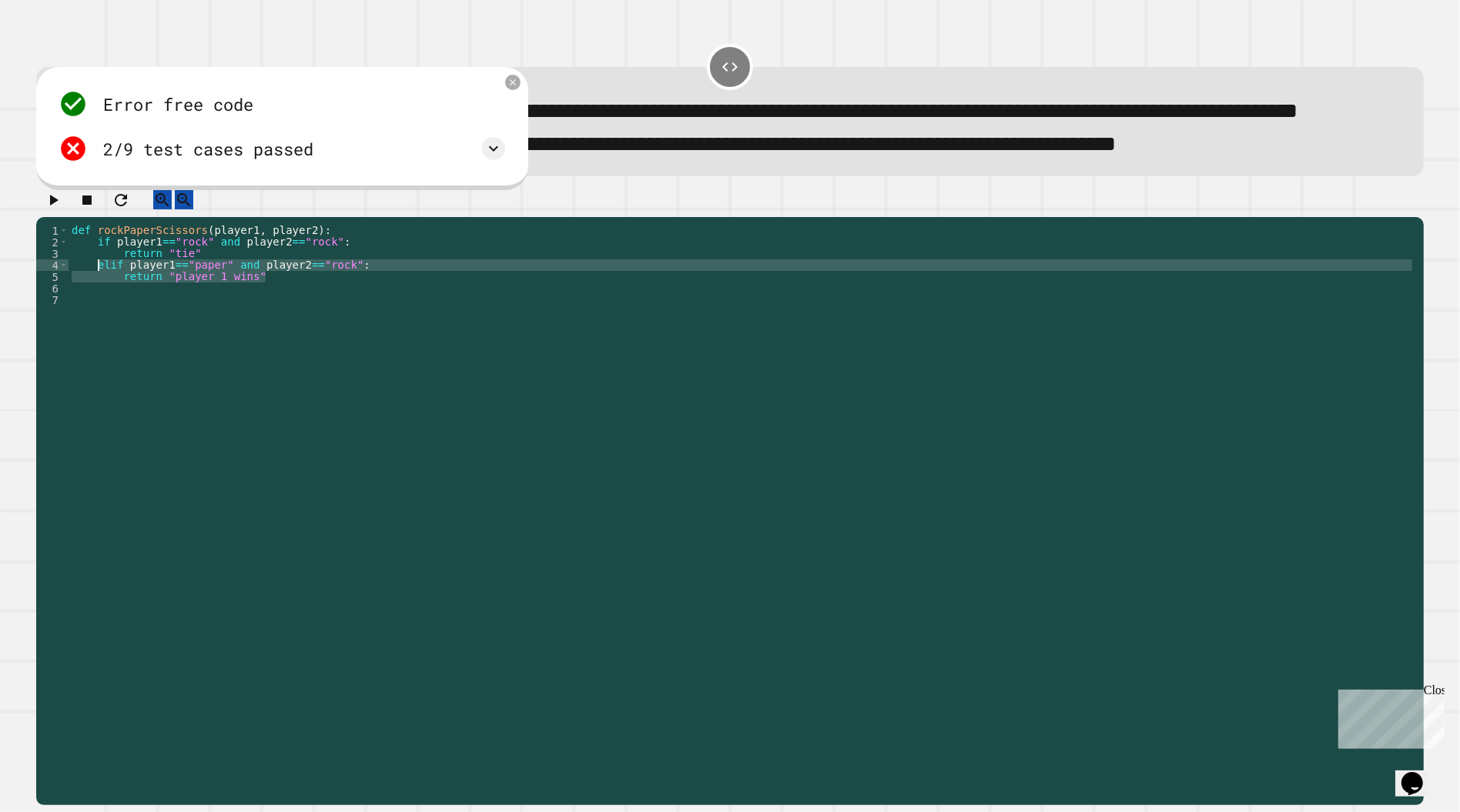
drag, startPoint x: 274, startPoint y: 328, endPoint x: 101, endPoint y: 313, distance: 173.6
click at [101, 313] on div "def rockPaperScissors ( player1 , player2 ) : if player1 == "rock" and player2 …" at bounding box center [742, 490] width 1347 height 531
click at [305, 331] on div "def rockPaperScissors ( player1 , player2 ) : if player1 == "rock" and player2 …" at bounding box center [742, 479] width 1347 height 508
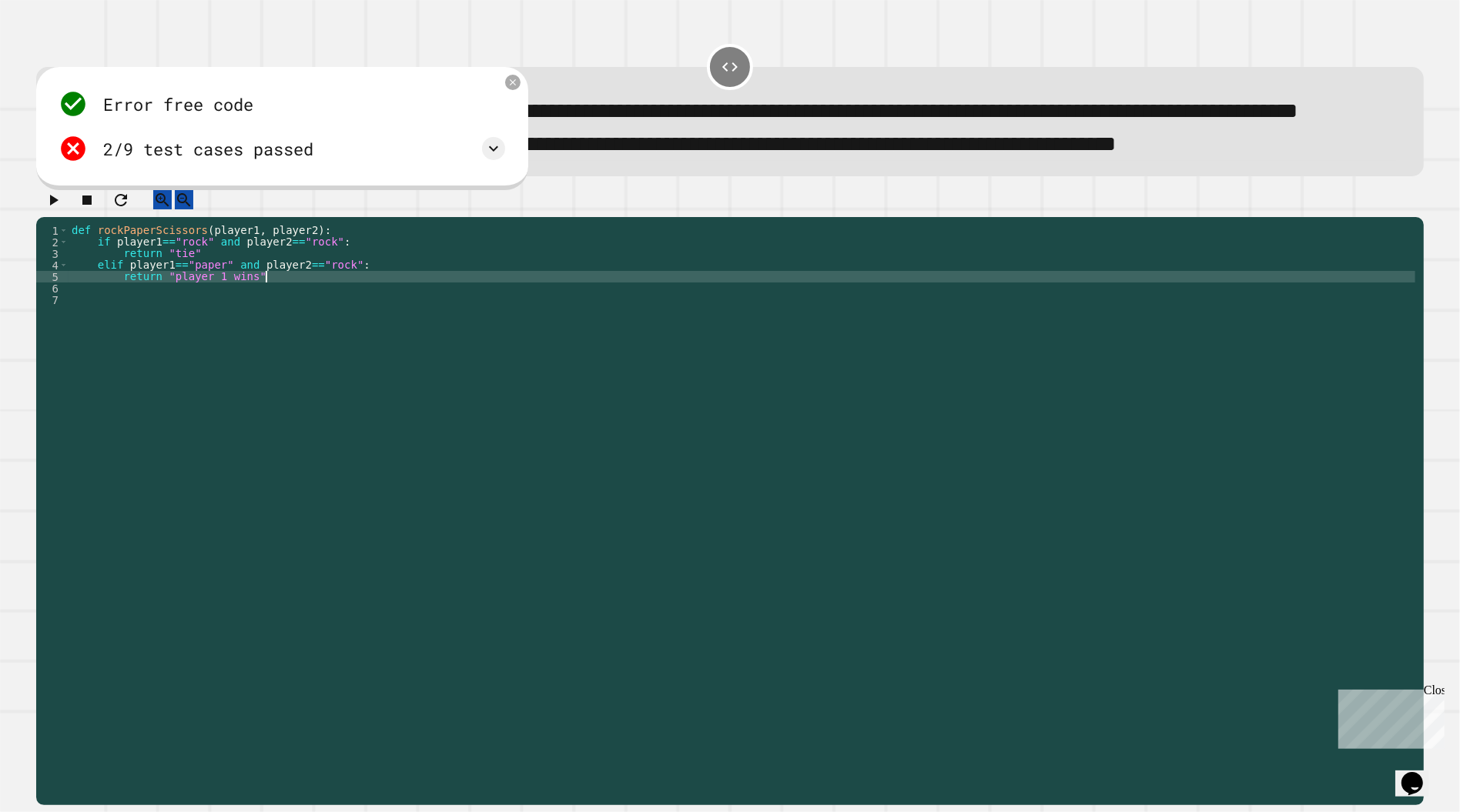
type textarea "**********"
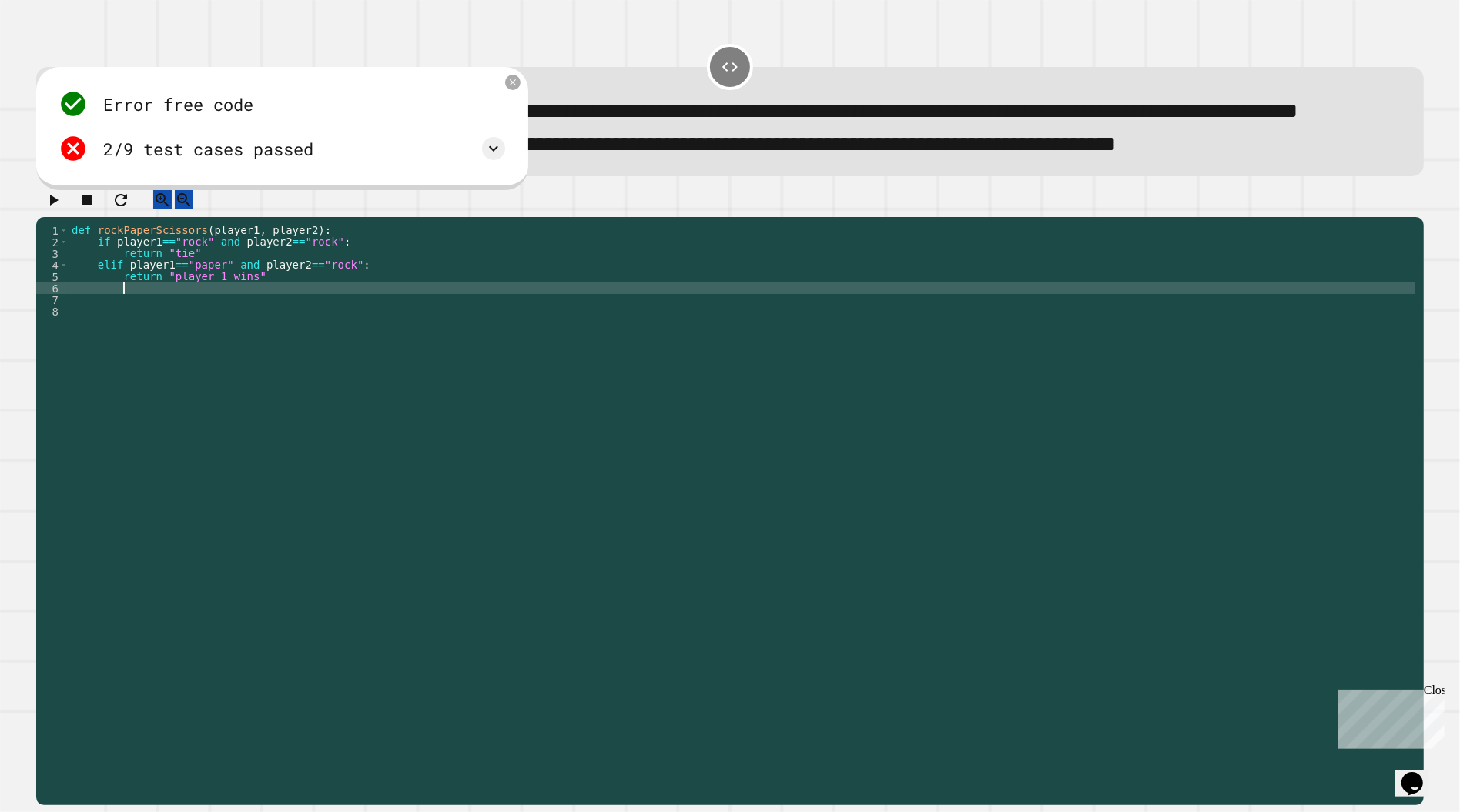
paste textarea "**********"
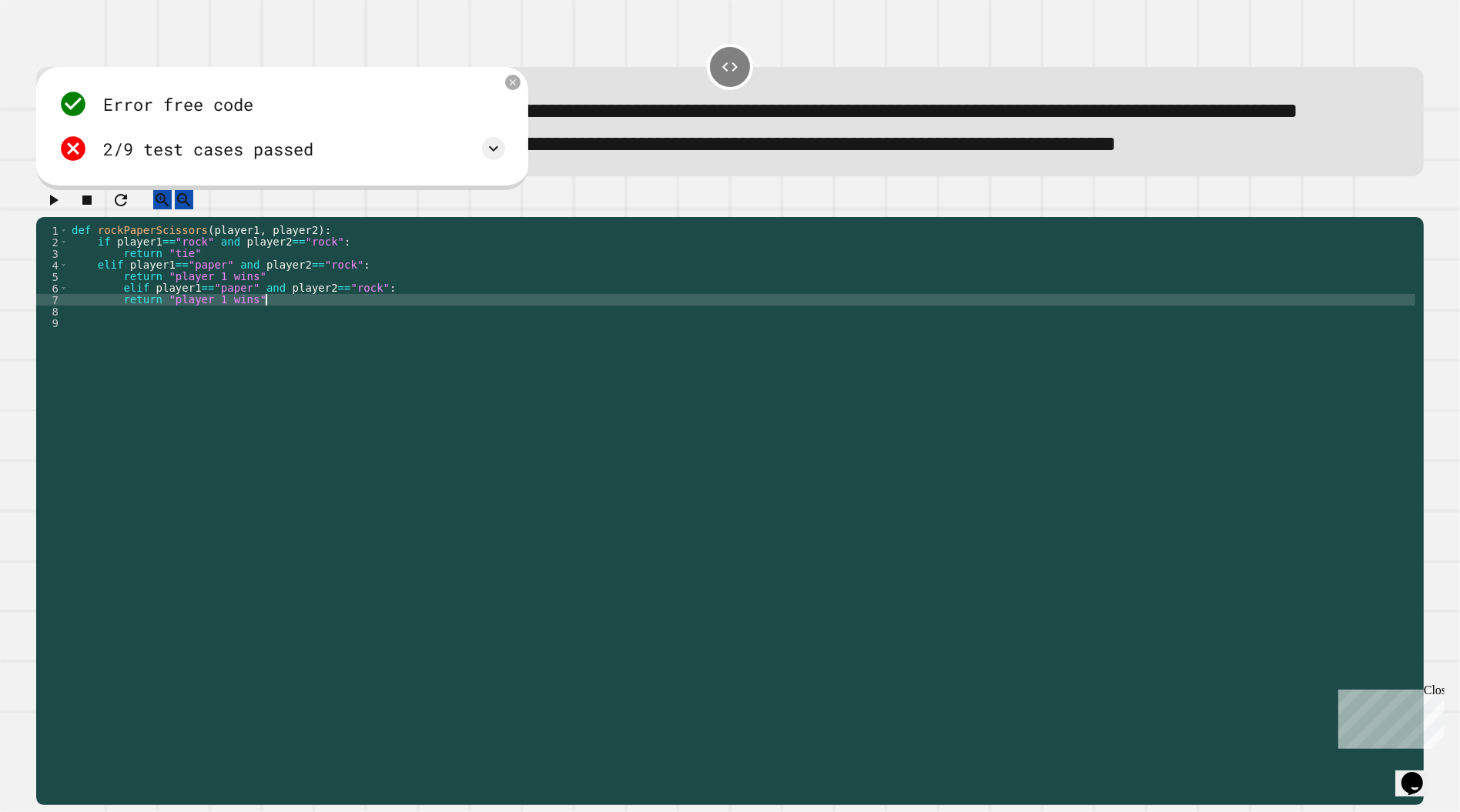
click at [122, 335] on div "def rockPaperScissors ( player1 , player2 ) : if player1 == "rock" and player2 …" at bounding box center [742, 490] width 1347 height 531
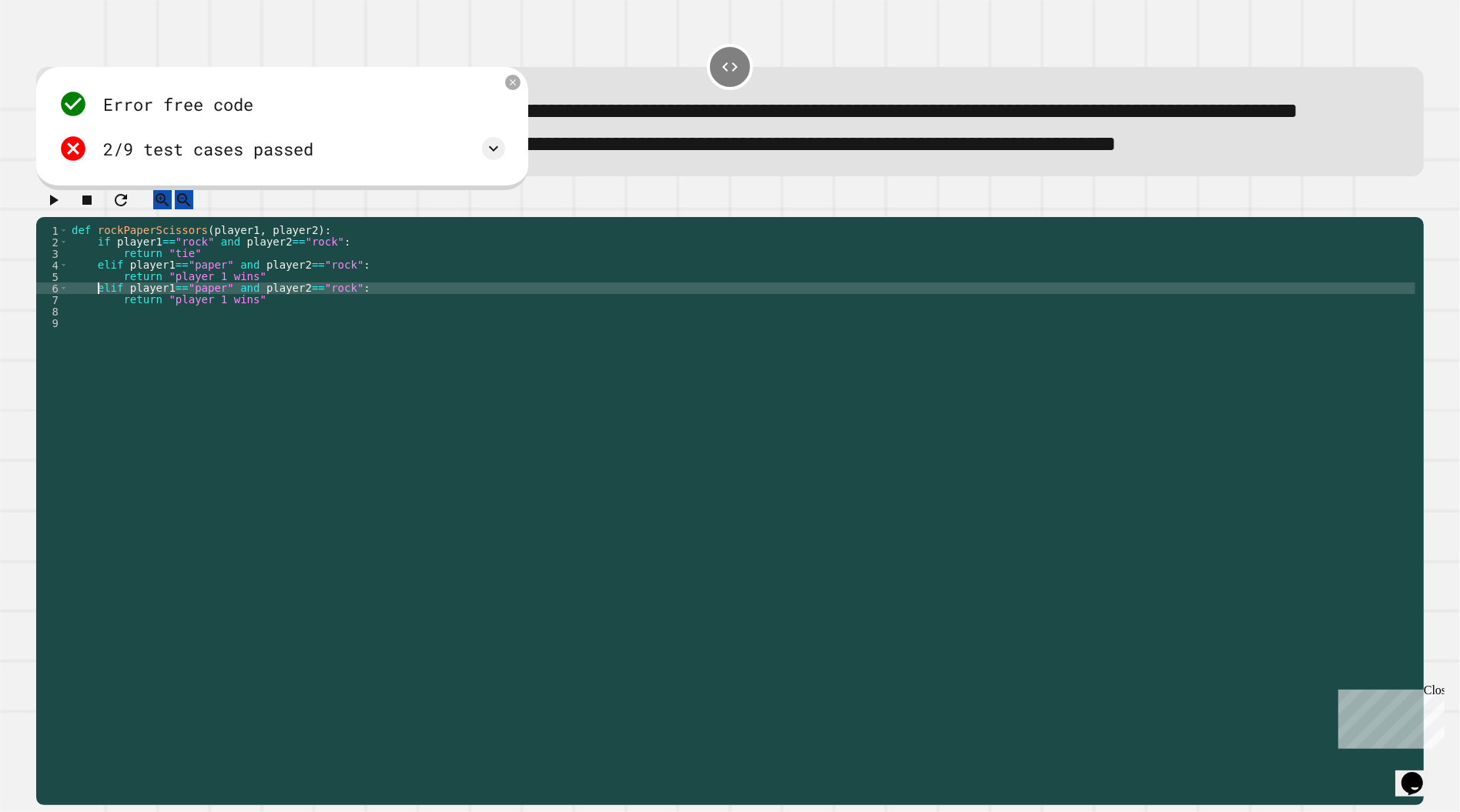
click at [224, 337] on div "def rockPaperScissors ( player1 , player2 ) : if player1 == "rock" and player2 …" at bounding box center [742, 490] width 1347 height 531
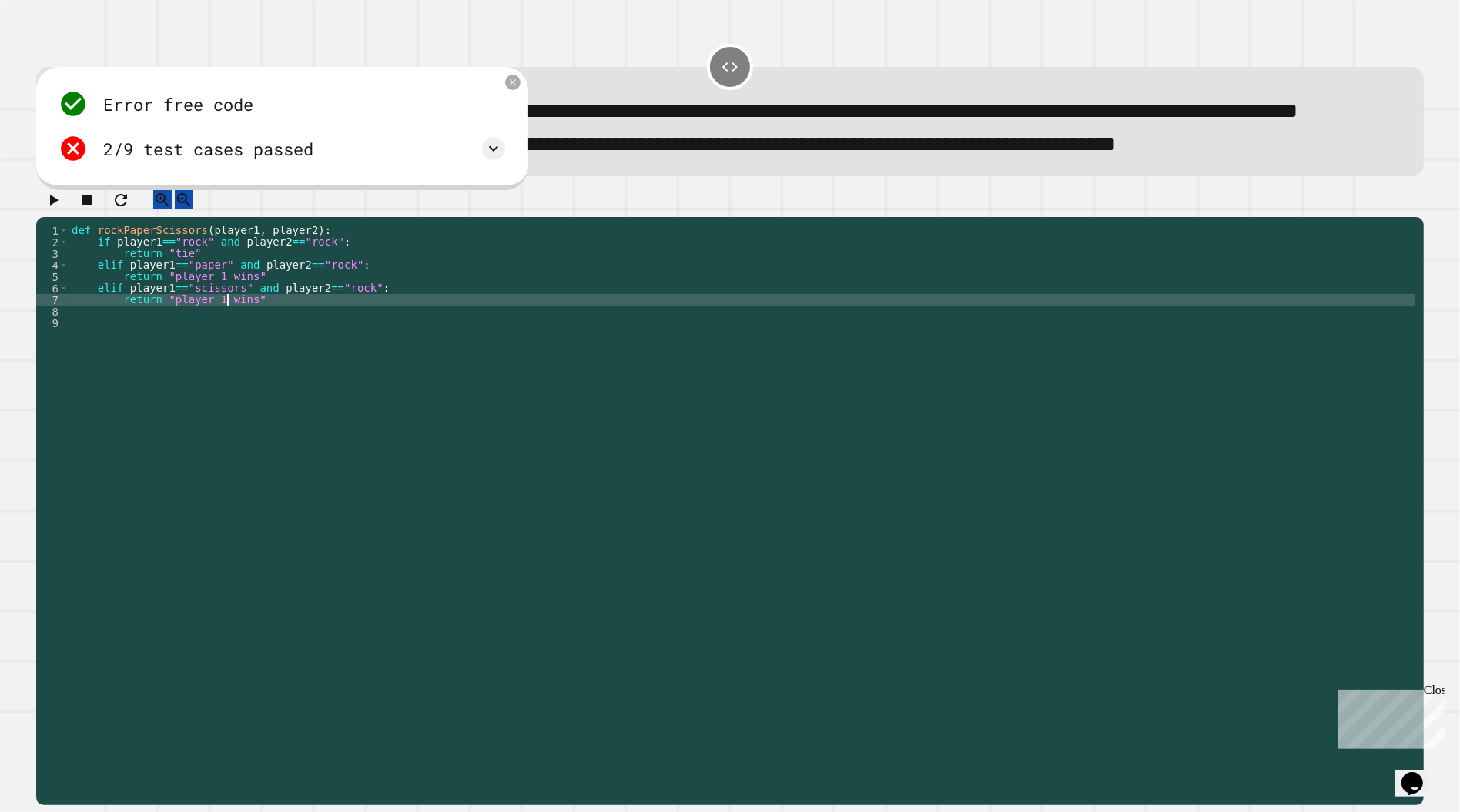
click at [227, 350] on div "def rockPaperScissors ( player1 , player2 ) : if player1 == "rock" and player2 …" at bounding box center [742, 490] width 1347 height 531
type textarea "**********"
click at [59, 209] on icon "button" at bounding box center [53, 200] width 19 height 19
click at [280, 357] on div "def rockPaperScissors ( player1 , player2 ) : if player1 == "rock" and player2 …" at bounding box center [742, 490] width 1347 height 531
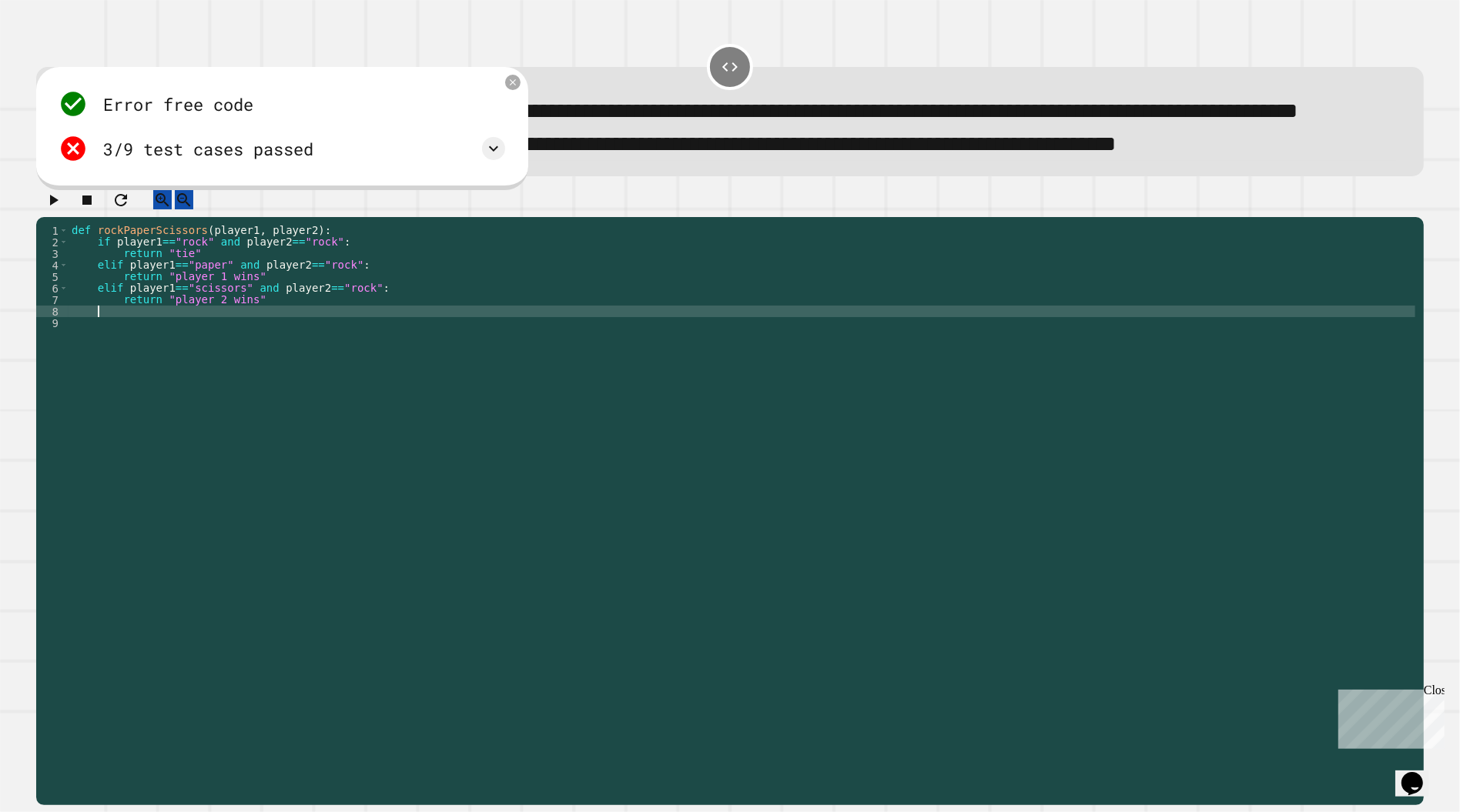
click at [282, 349] on div "def rockPaperScissors ( player1 , player2 ) : if player1 == "rock" and player2 …" at bounding box center [742, 490] width 1347 height 531
paste textarea "**********"
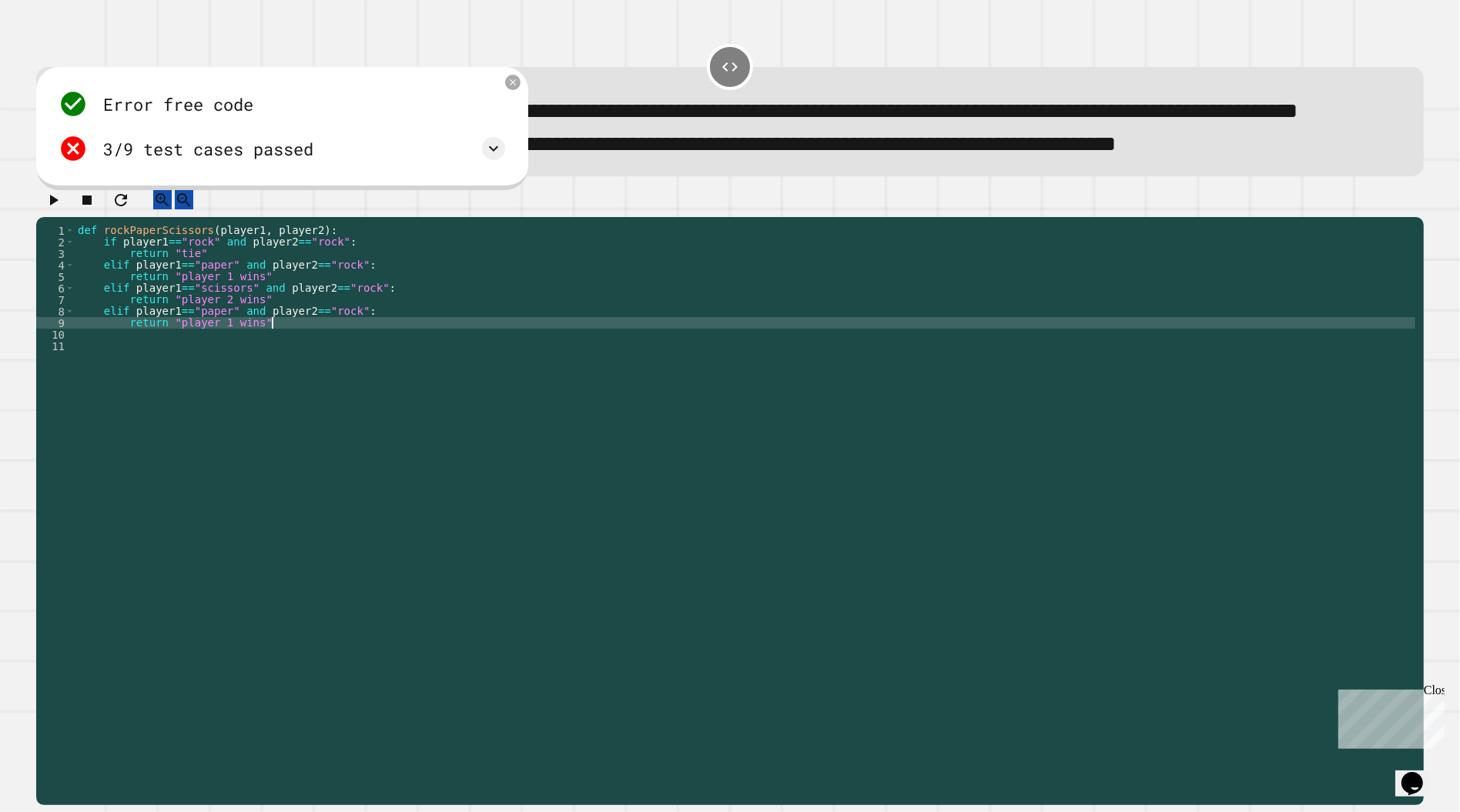
click at [364, 362] on div "def rockPaperScissors ( player1 , player2 ) : if player1 == "rock" and player2 …" at bounding box center [745, 490] width 1341 height 531
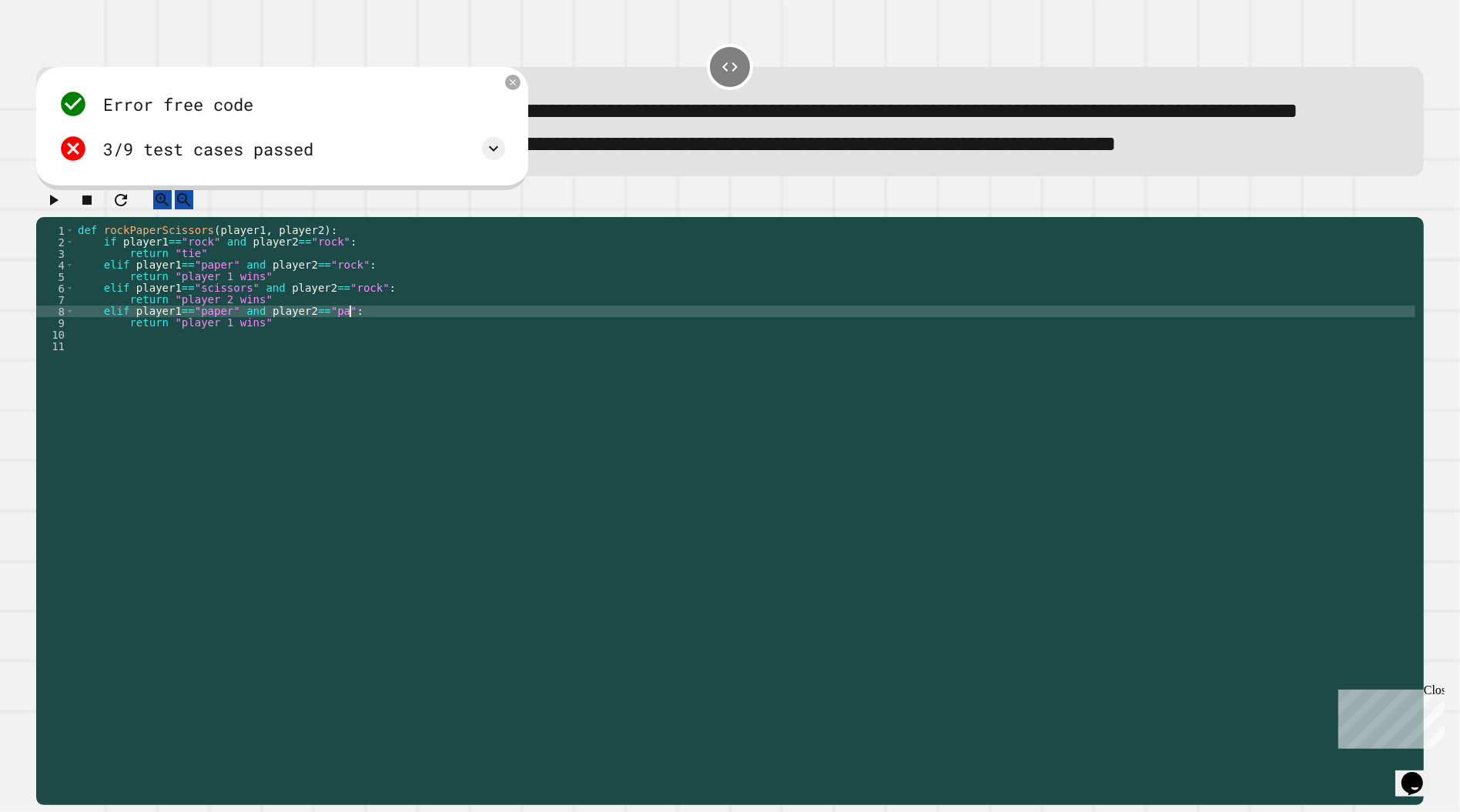
scroll to position [0, 20]
click at [235, 368] on div "def rockPaperScissors ( player1 , player2 ) : if player1 == "rock" and player2 …" at bounding box center [745, 490] width 1341 height 531
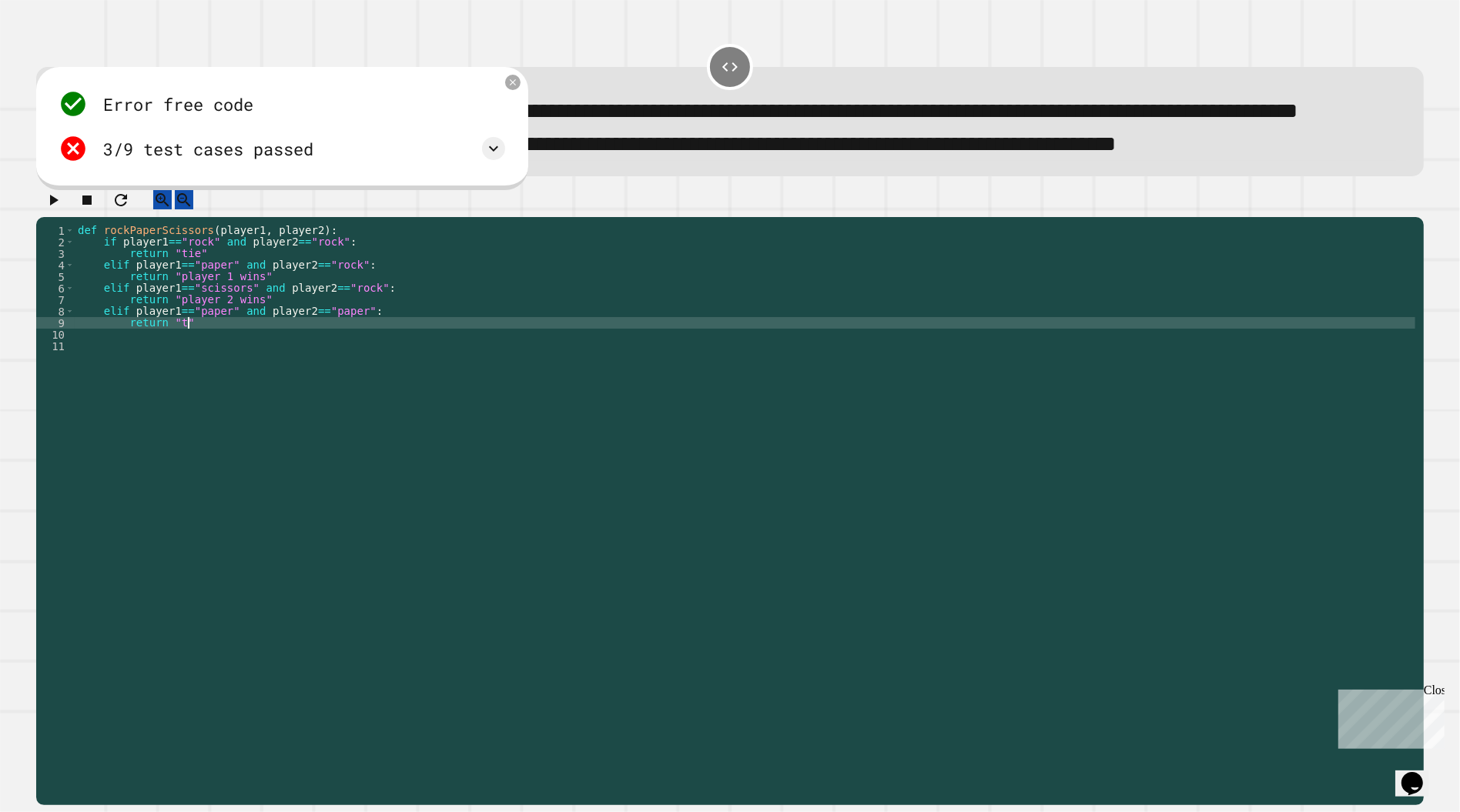
scroll to position [0, 7]
click at [58, 206] on icon "button" at bounding box center [54, 200] width 9 height 11
click at [211, 373] on div "def rockPaperScissors ( player1 , player2 ) : if player1 == "rock" and player2 …" at bounding box center [745, 490] width 1341 height 531
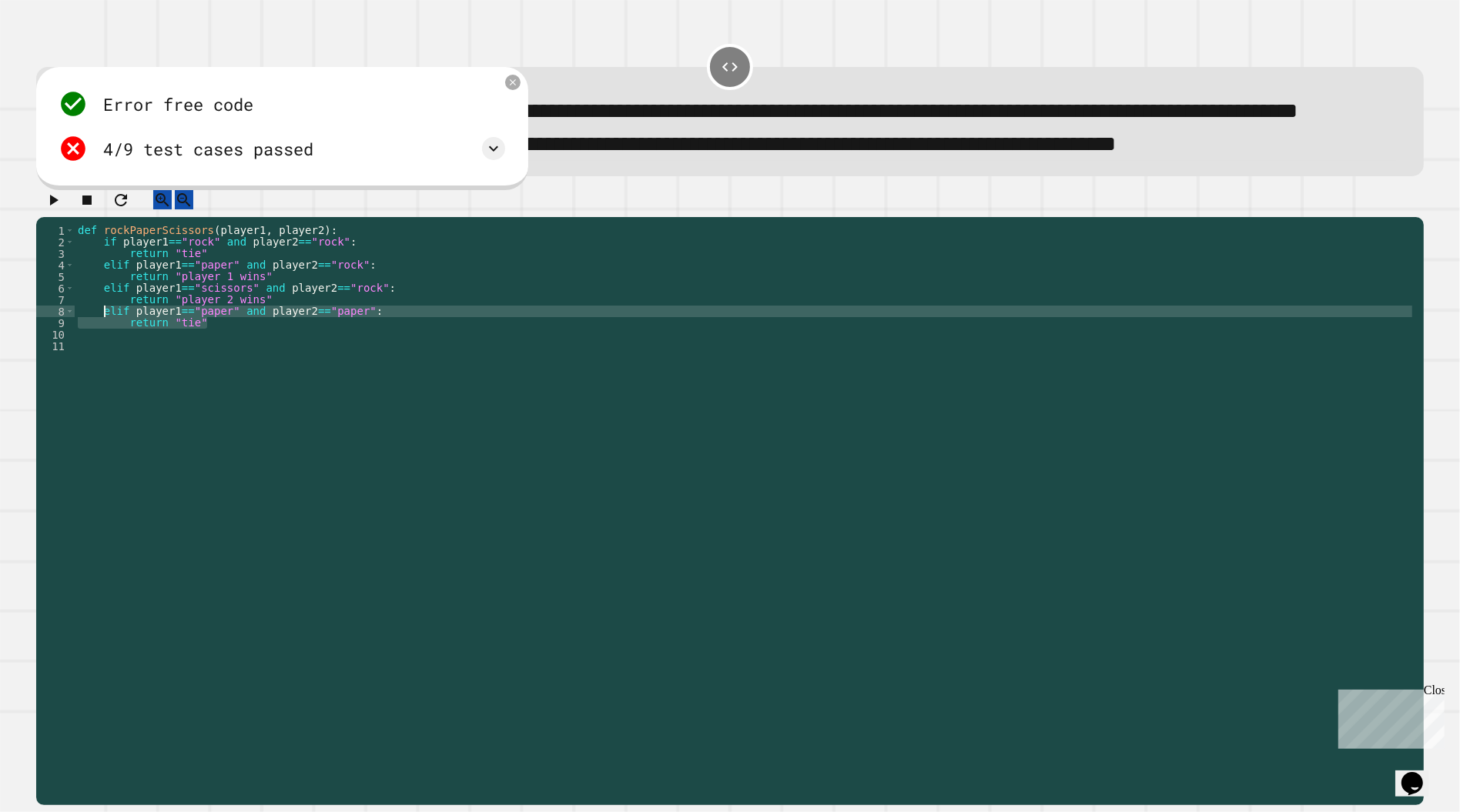
drag, startPoint x: 211, startPoint y: 373, endPoint x: 107, endPoint y: 360, distance: 104.8
click at [107, 360] on div "def rockPaperScissors ( player1 , player2 ) : if player1 == "rock" and player2 …" at bounding box center [745, 490] width 1341 height 531
click at [244, 368] on div "def rockPaperScissors ( player1 , player2 ) : if player1 == "rock" and player2 …" at bounding box center [745, 479] width 1341 height 508
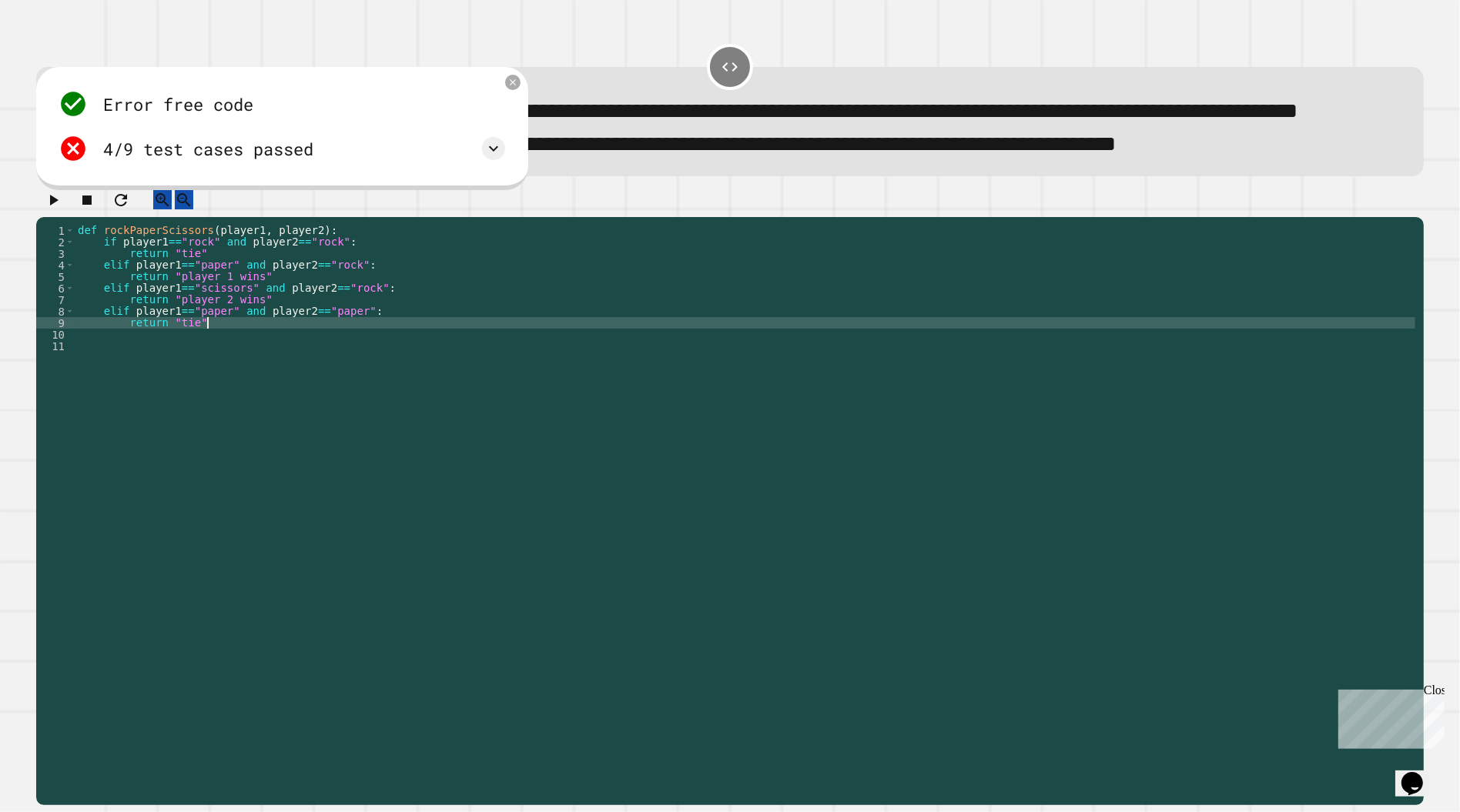
type textarea "**********"
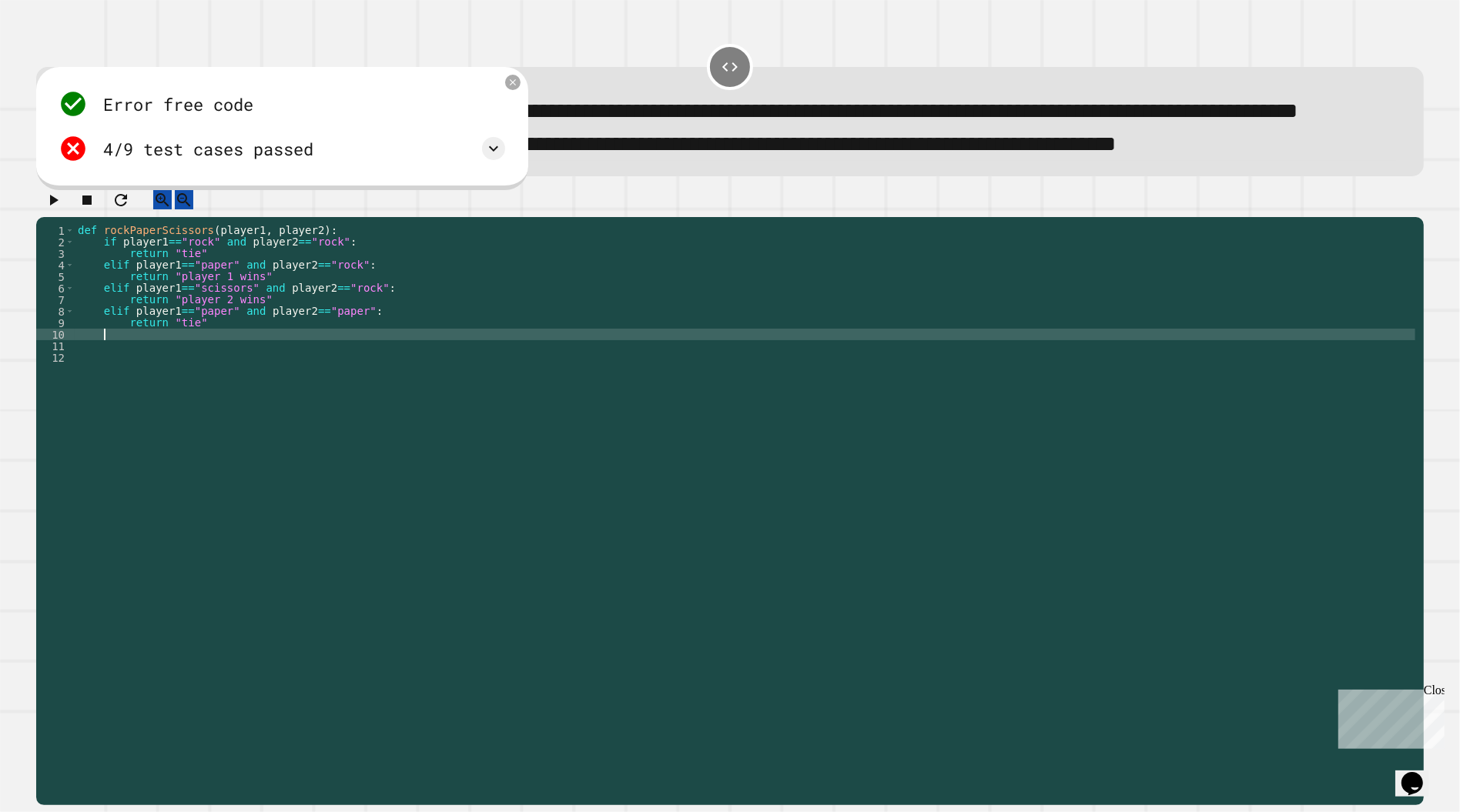
scroll to position [0, 1]
paste textarea "**********"
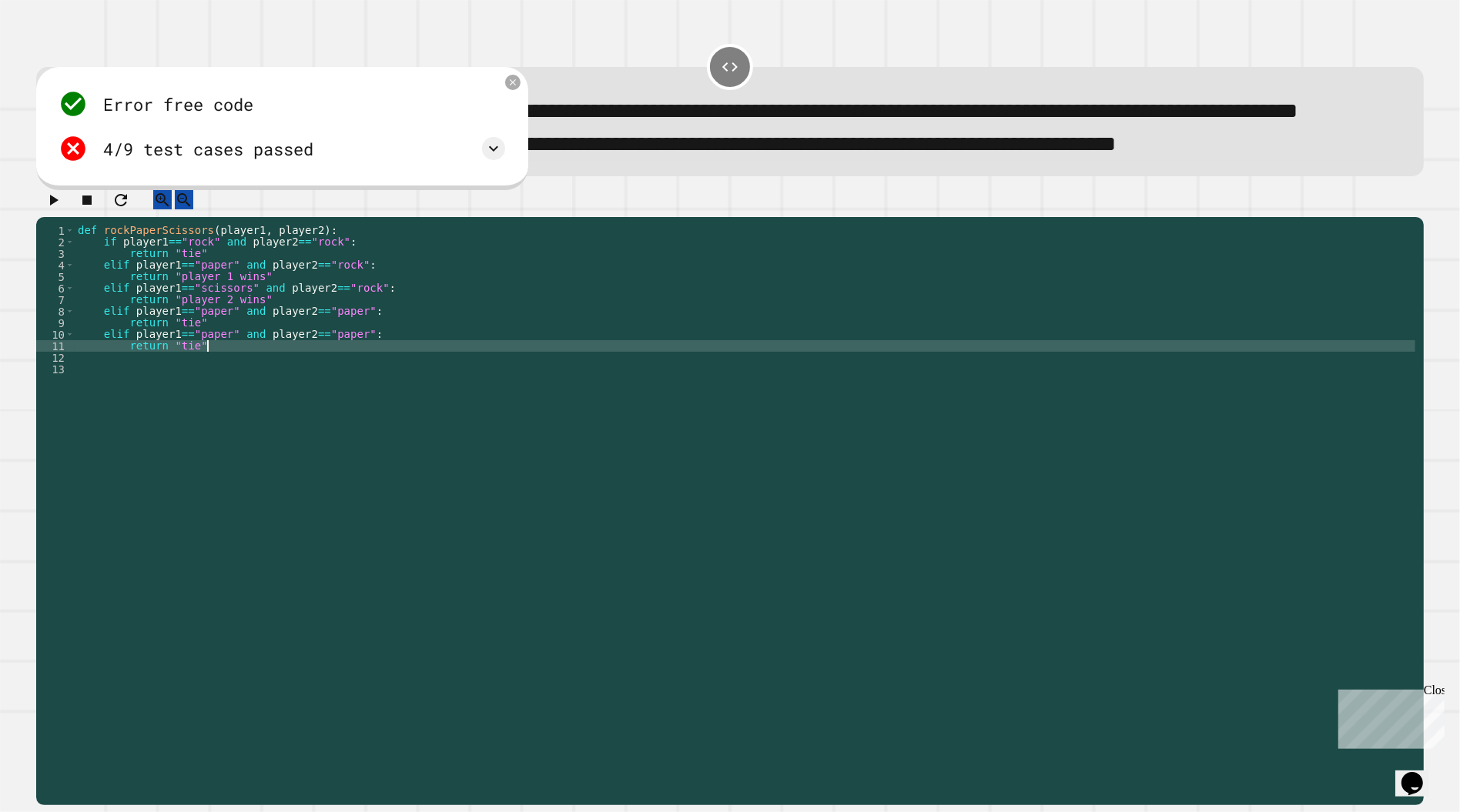
click at [234, 381] on div "def rockPaperScissors ( player1 , player2 ) : if player1 == "rock" and player2 …" at bounding box center [745, 490] width 1341 height 531
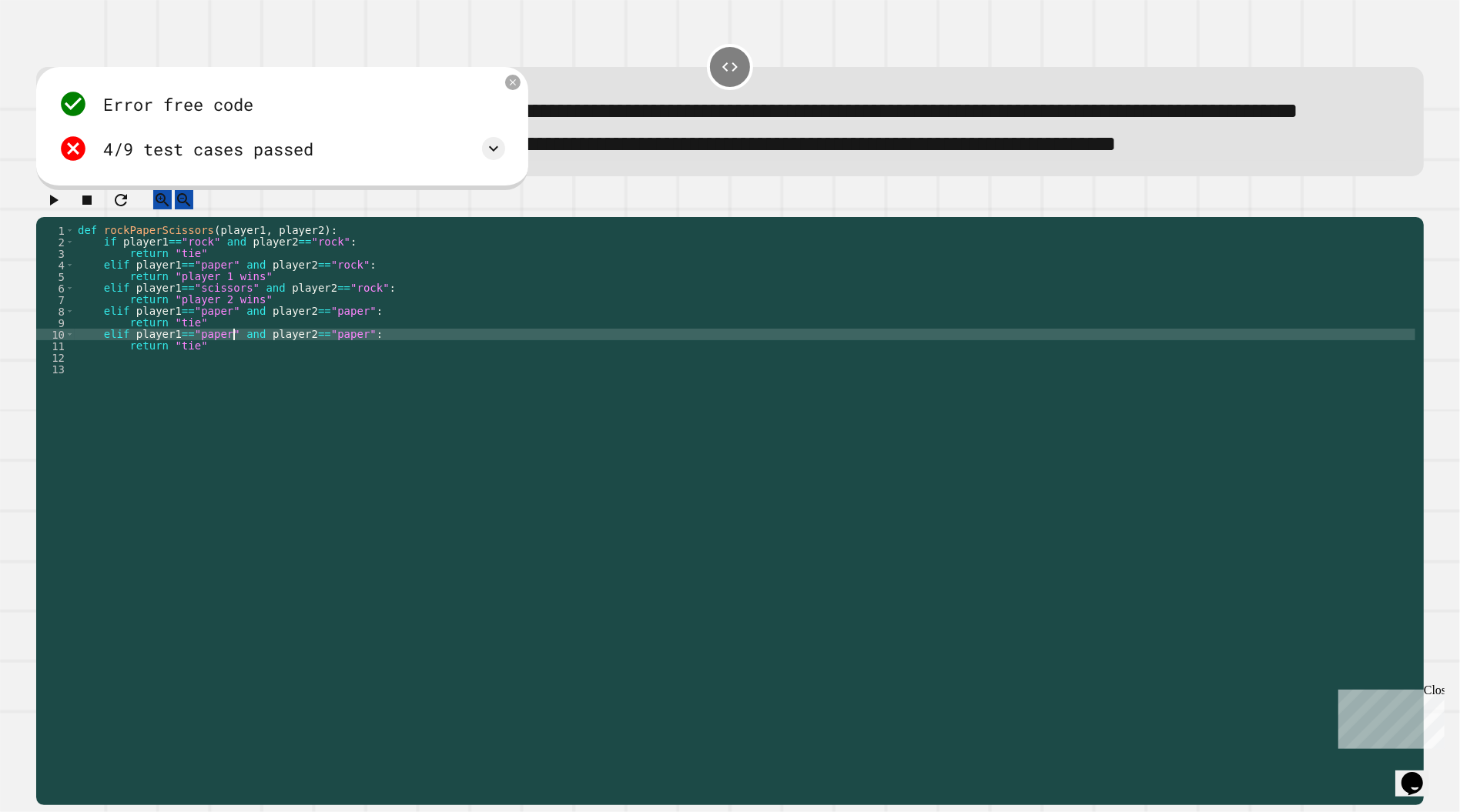
click at [371, 385] on div "def rockPaperScissors ( player1 , player2 ) : if player1 == "rock" and player2 …" at bounding box center [745, 490] width 1341 height 531
click at [230, 383] on div "def rockPaperScissors ( player1 , player2 ) : if player1 == "rock" and player2 …" at bounding box center [745, 490] width 1341 height 531
click at [335, 381] on div "def rockPaperScissors ( player1 , player2 ) : if player1 == "rock" and player2 …" at bounding box center [745, 490] width 1341 height 531
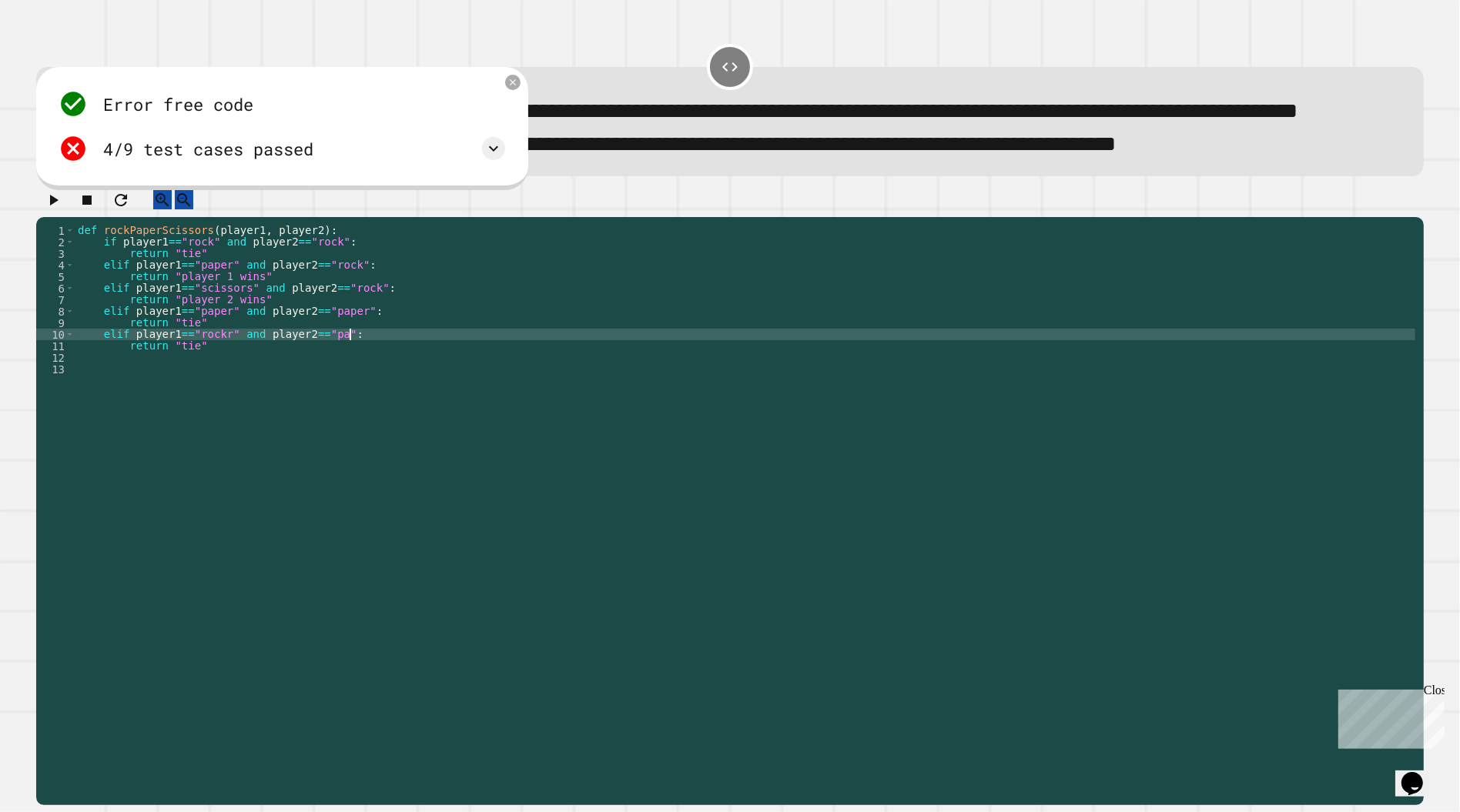
scroll to position [0, 20]
click at [220, 395] on div "def rockPaperScissors ( player1 , player2 ) : if player1 == "rock" and player2 …" at bounding box center [745, 490] width 1341 height 531
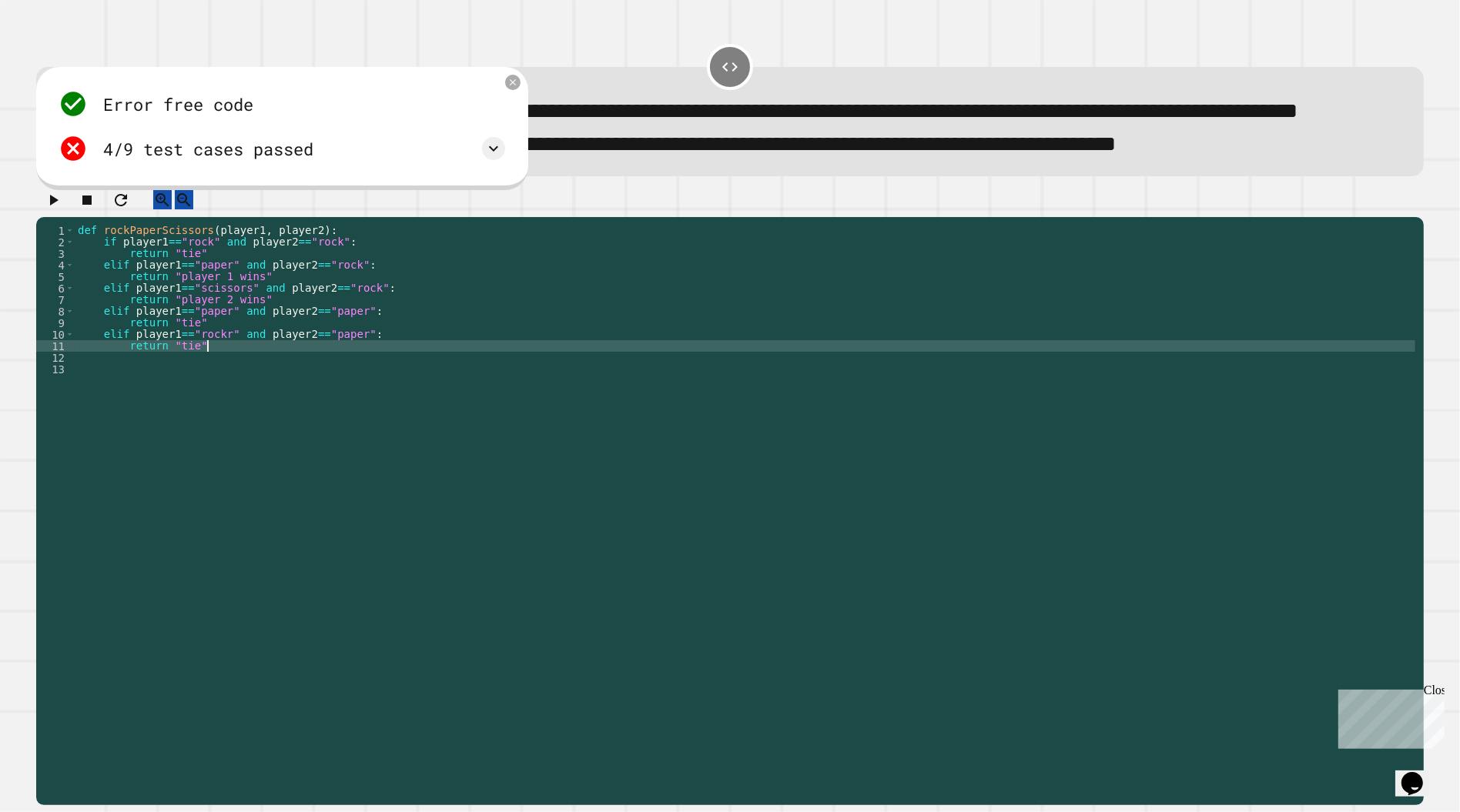
scroll to position [0, 9]
click at [202, 392] on div "def rockPaperScissors ( player1 , player2 ) : if player1 == "rock" and player2 …" at bounding box center [745, 490] width 1341 height 531
click at [232, 382] on div "def rockPaperScissors ( player1 , player2 ) : if player1 == "rock" and player2 …" at bounding box center [745, 490] width 1341 height 531
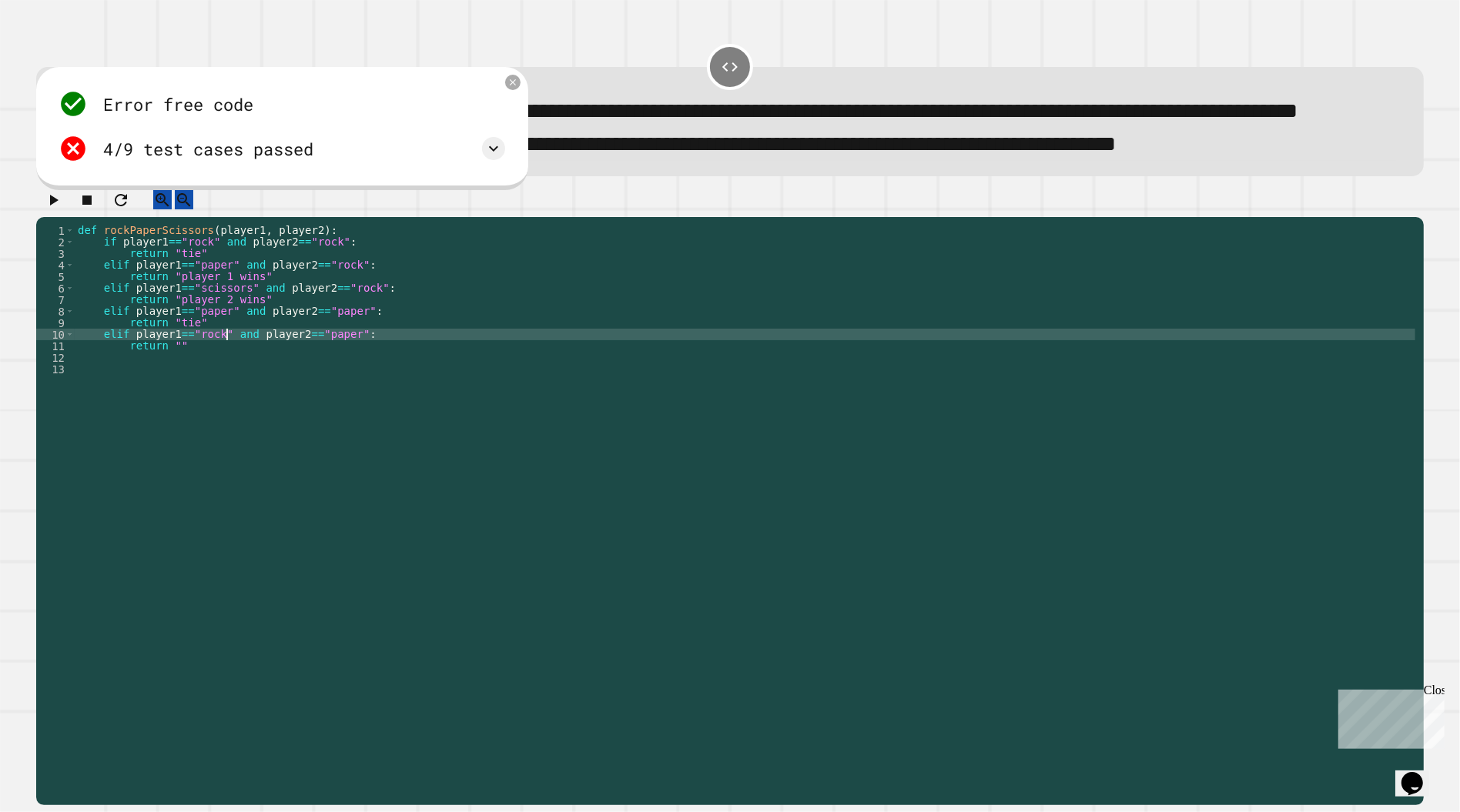
click at [181, 392] on div "def rockPaperScissors ( player1 , player2 ) : if player1 == "rock" and player2 …" at bounding box center [745, 490] width 1341 height 531
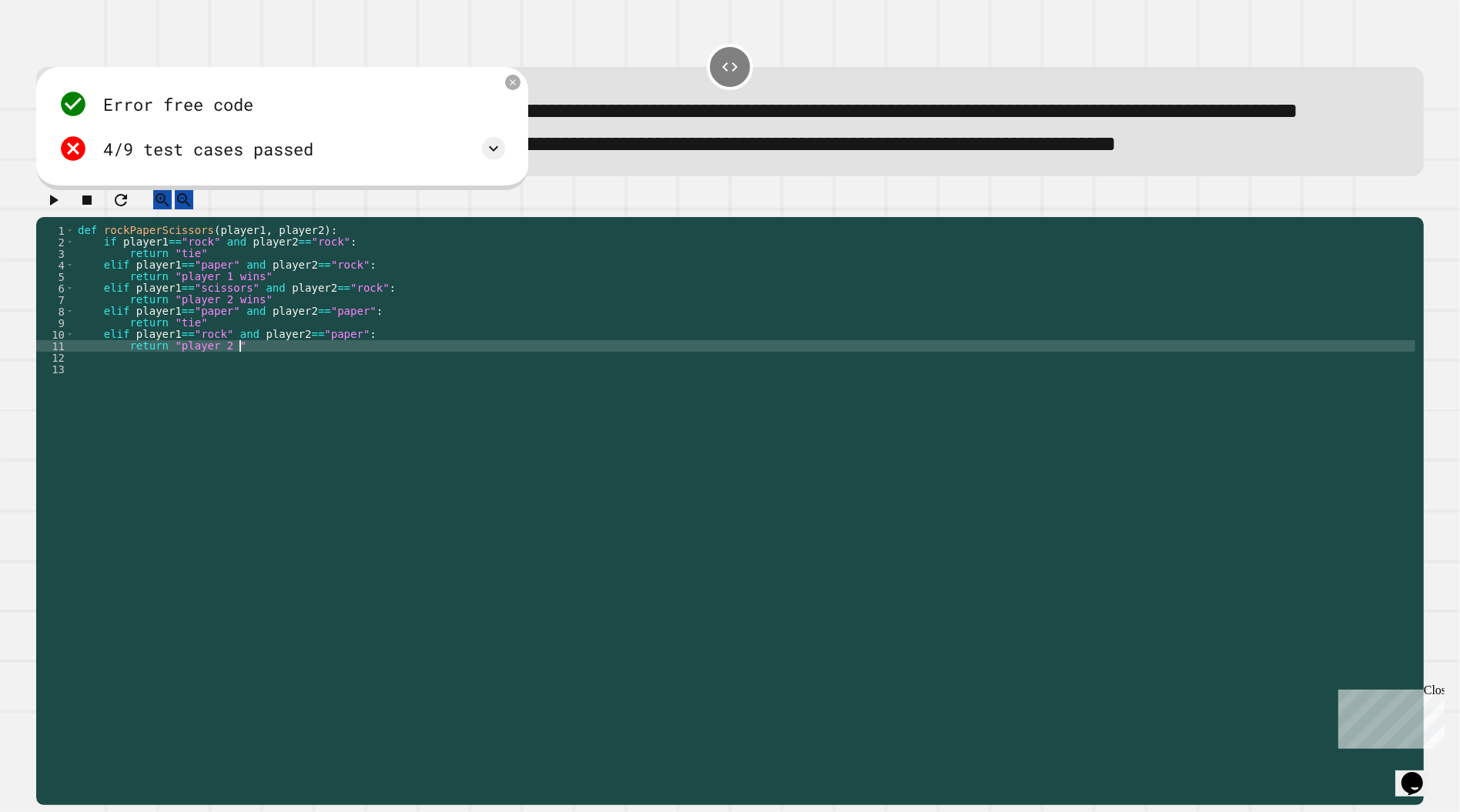
scroll to position [0, 12]
type textarea "**********"
click at [57, 206] on icon "button" at bounding box center [54, 200] width 9 height 11
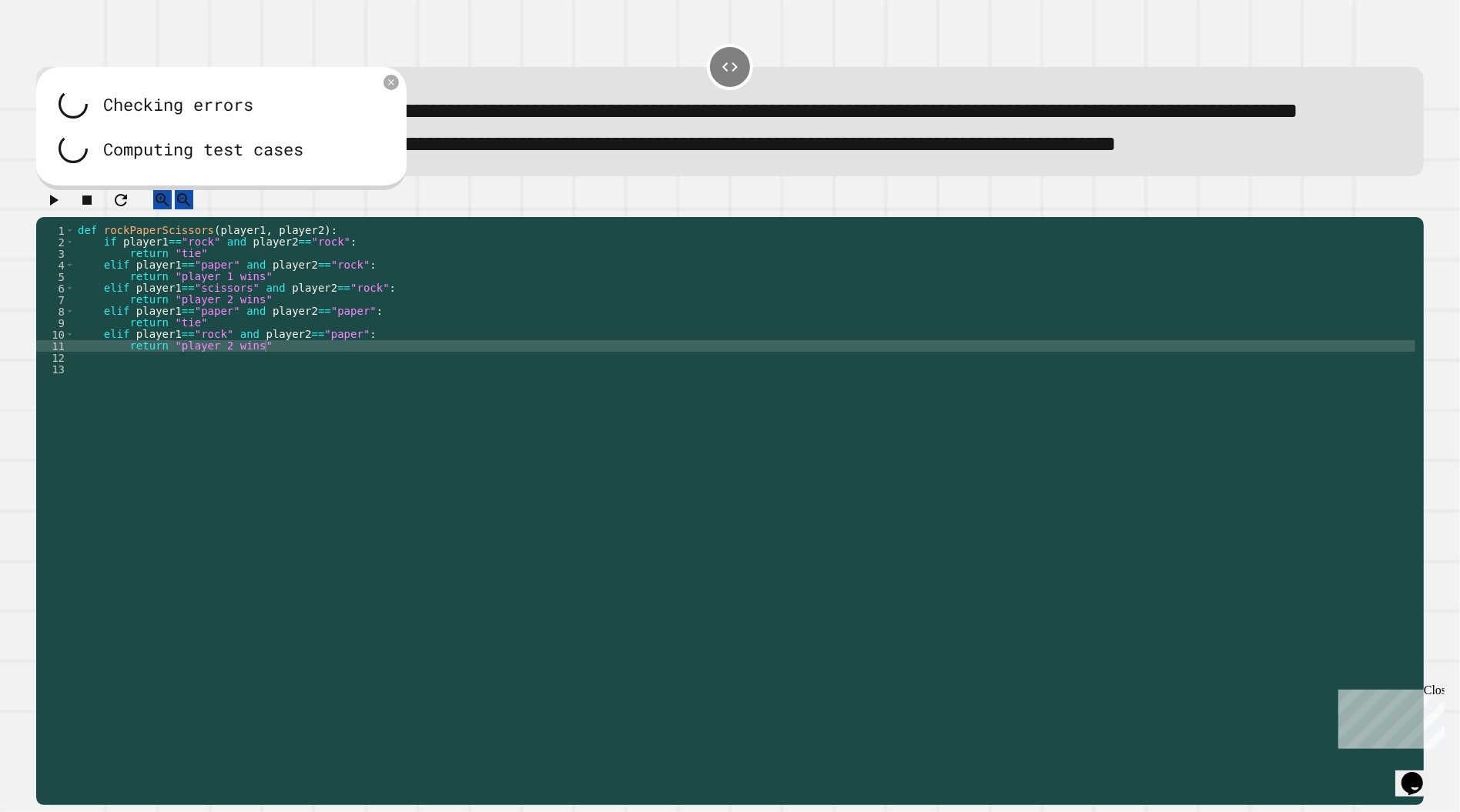
click at [290, 395] on div "def rockPaperScissors ( player1 , player2 ) : if player1 == "rock" and player2 …" at bounding box center [745, 490] width 1341 height 531
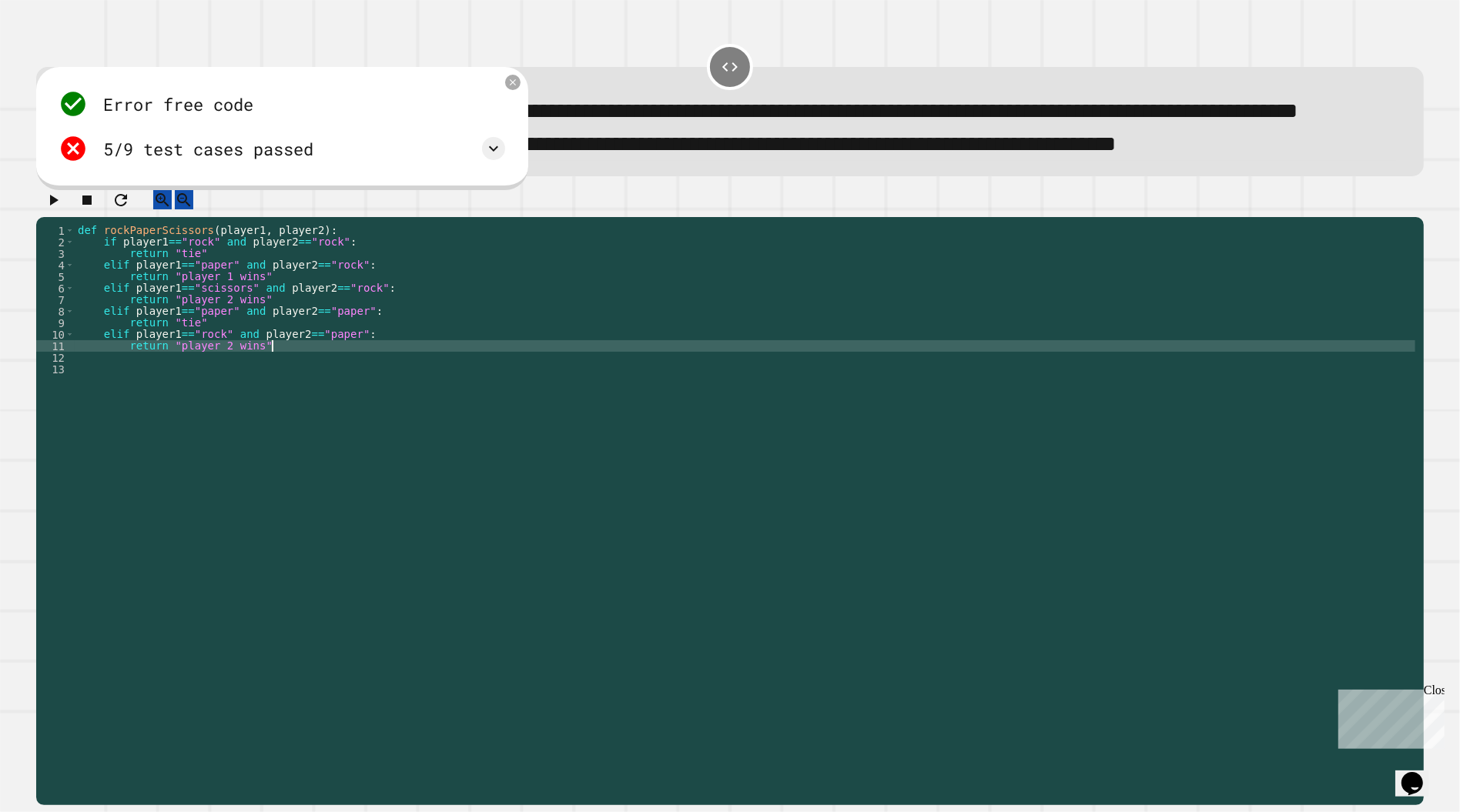
click at [297, 393] on div "def rockPaperScissors ( player1 , player2 ) : if player1 == "rock" and player2 …" at bounding box center [745, 490] width 1341 height 531
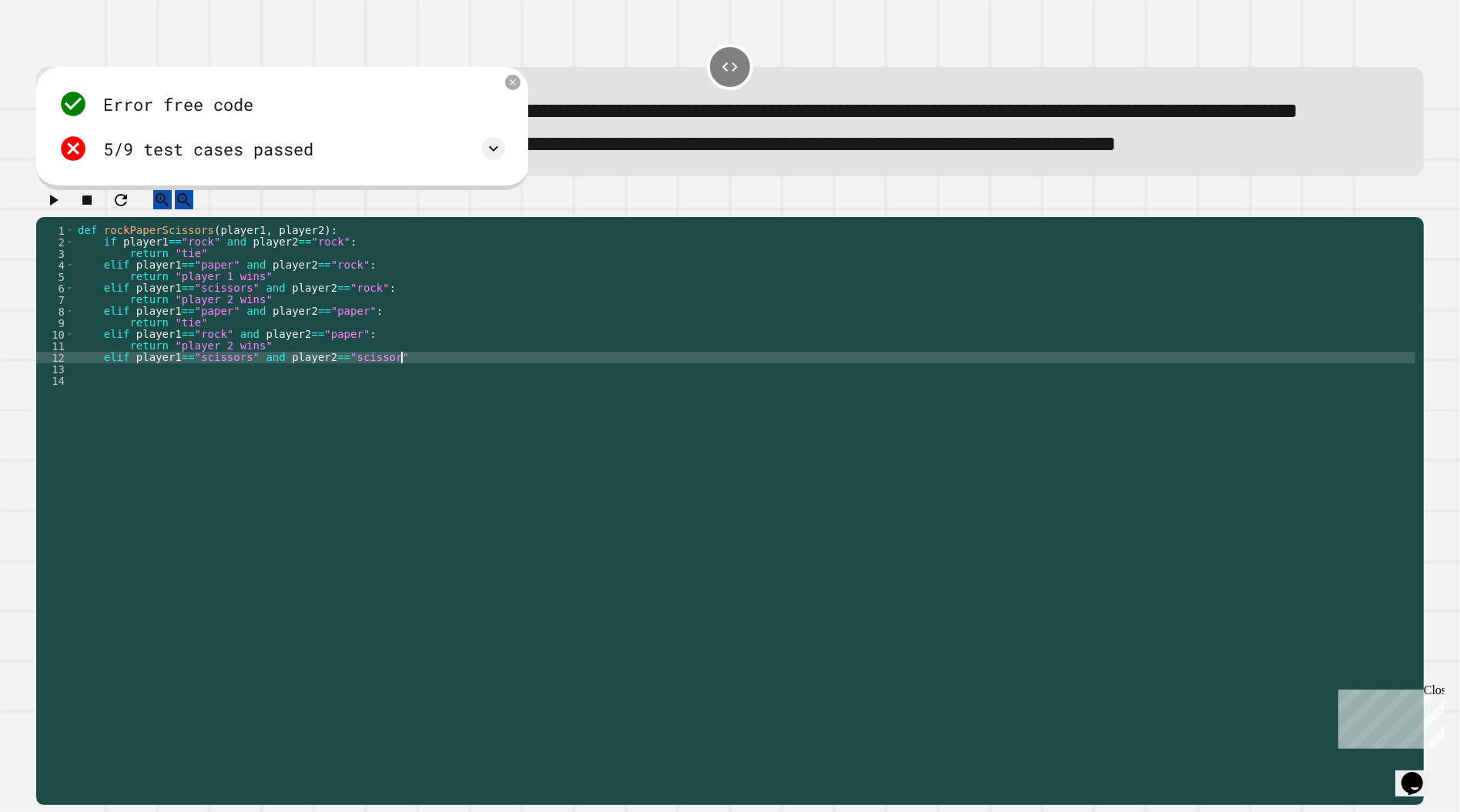
scroll to position [0, 23]
type textarea "**********"
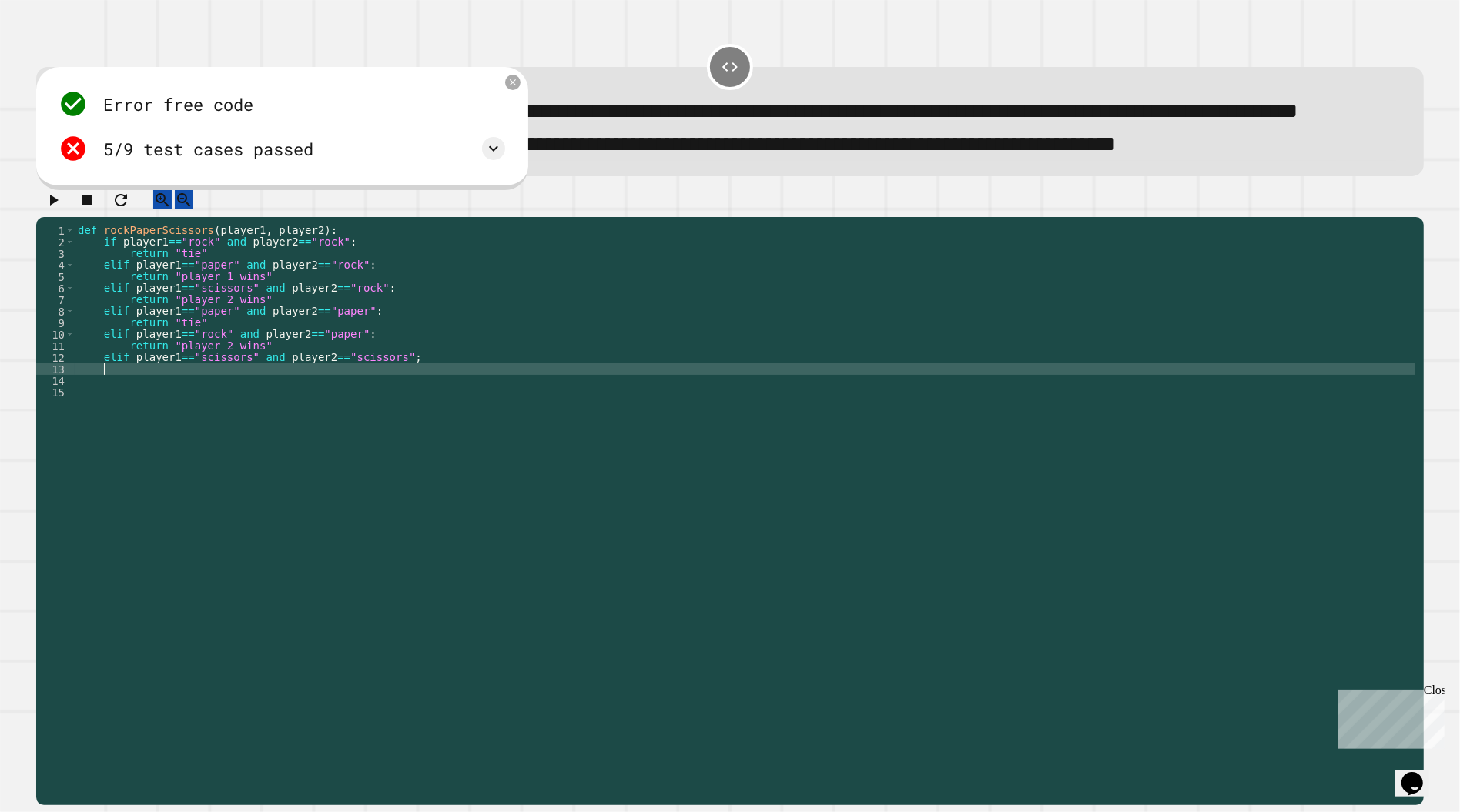
scroll to position [0, 1]
type textarea "*"
click at [57, 209] on icon "button" at bounding box center [53, 200] width 19 height 19
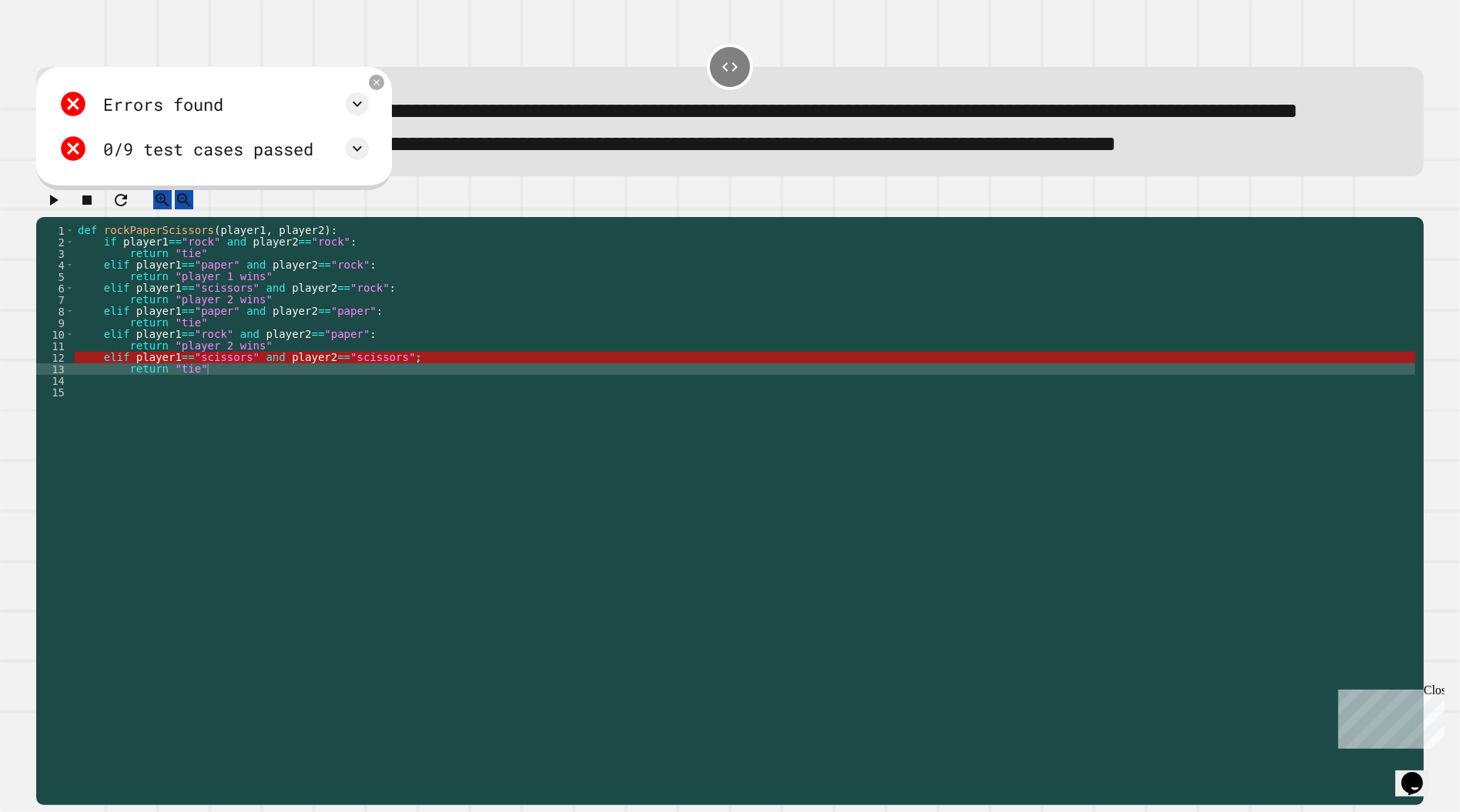
click at [238, 417] on div "def rockPaperScissors ( player1 , player2 ) : if player1 == "rock" and player2 …" at bounding box center [745, 490] width 1341 height 531
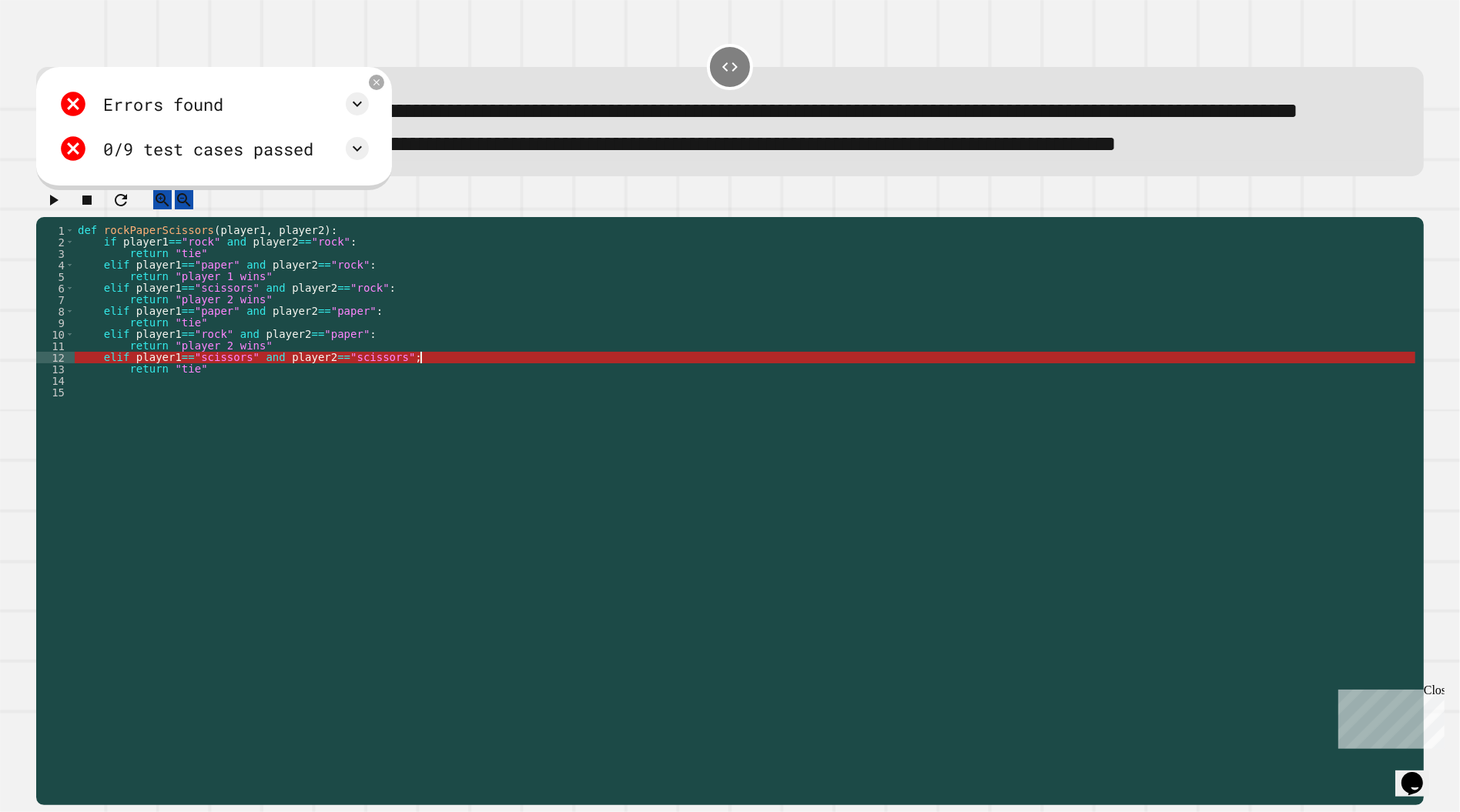
click at [429, 405] on div "def rockPaperScissors ( player1 , player2 ) : if player1 == "rock" and player2 …" at bounding box center [745, 490] width 1341 height 531
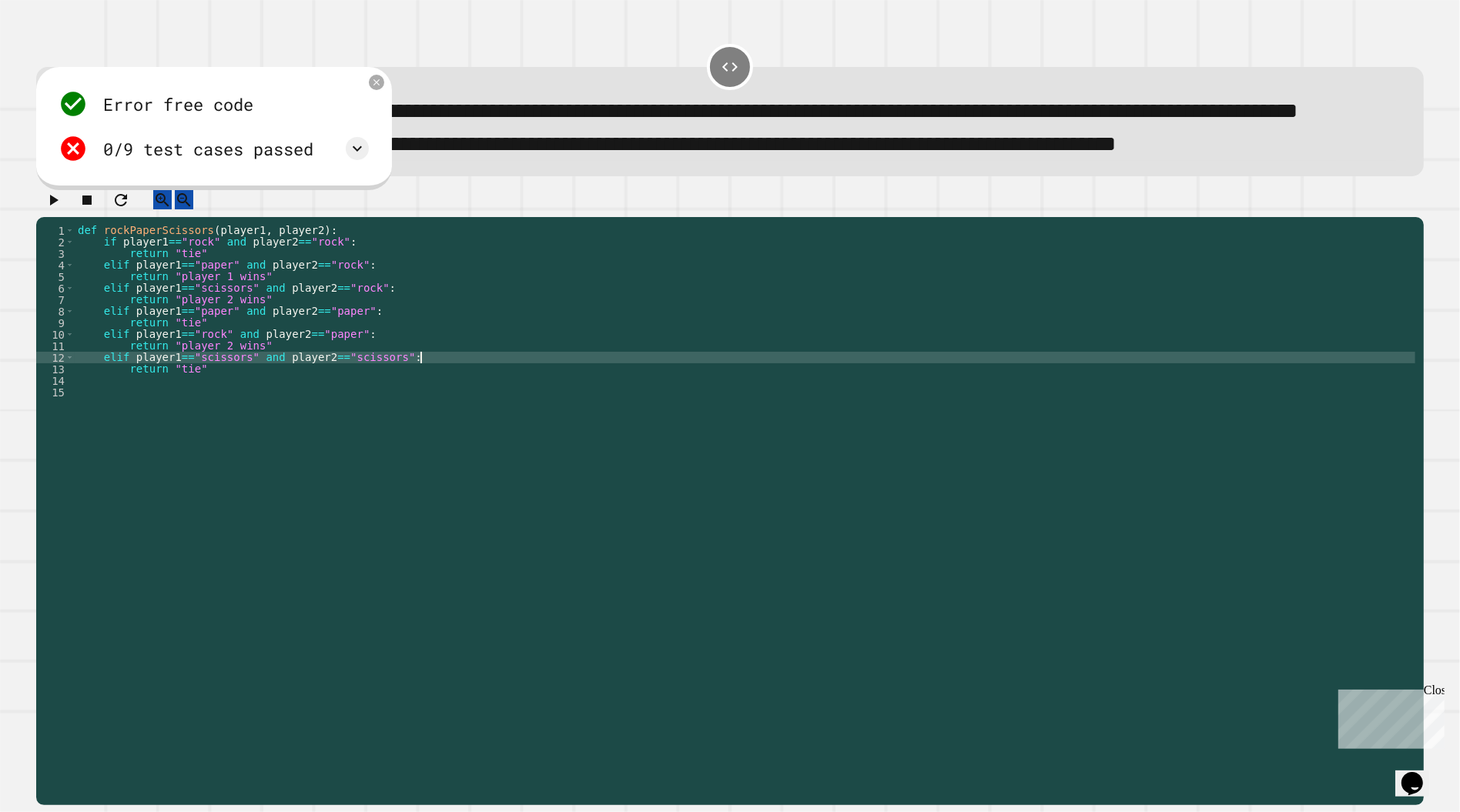
click at [261, 418] on div "def rockPaperScissors ( player1 , player2 ) : if player1 == "rock" and player2 …" at bounding box center [745, 490] width 1341 height 531
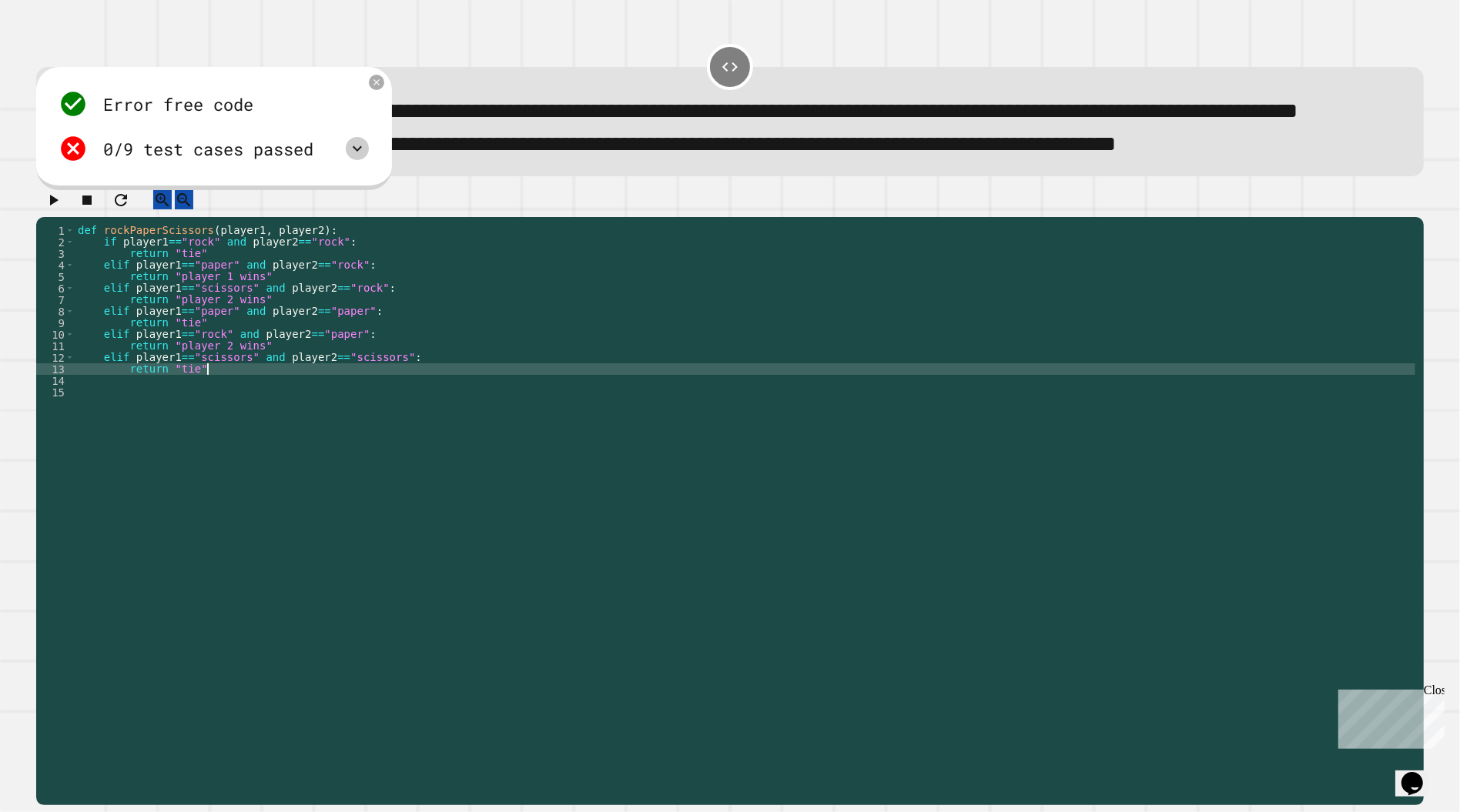
type textarea "**********"
click at [357, 158] on icon at bounding box center [357, 148] width 19 height 19
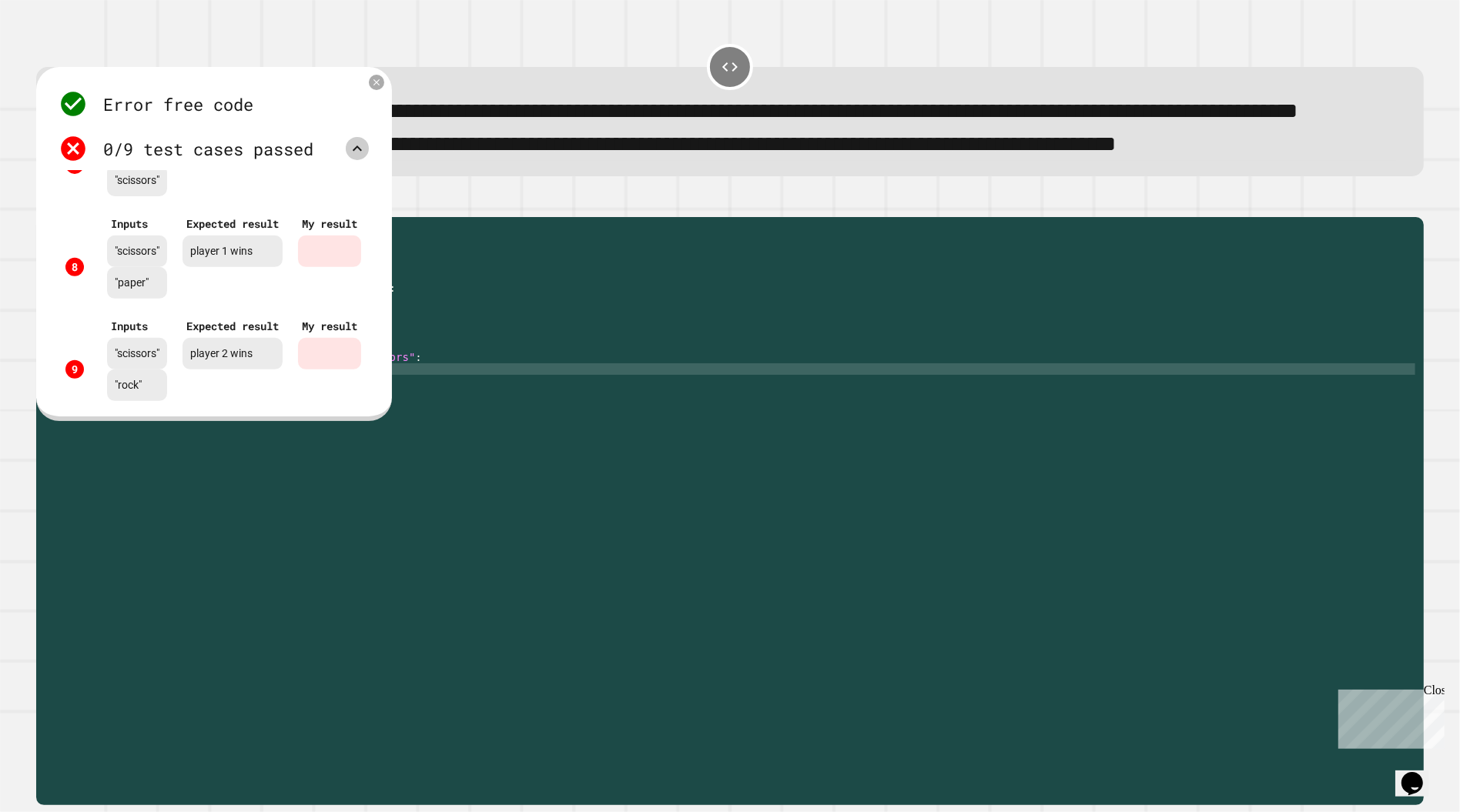
scroll to position [705, 0]
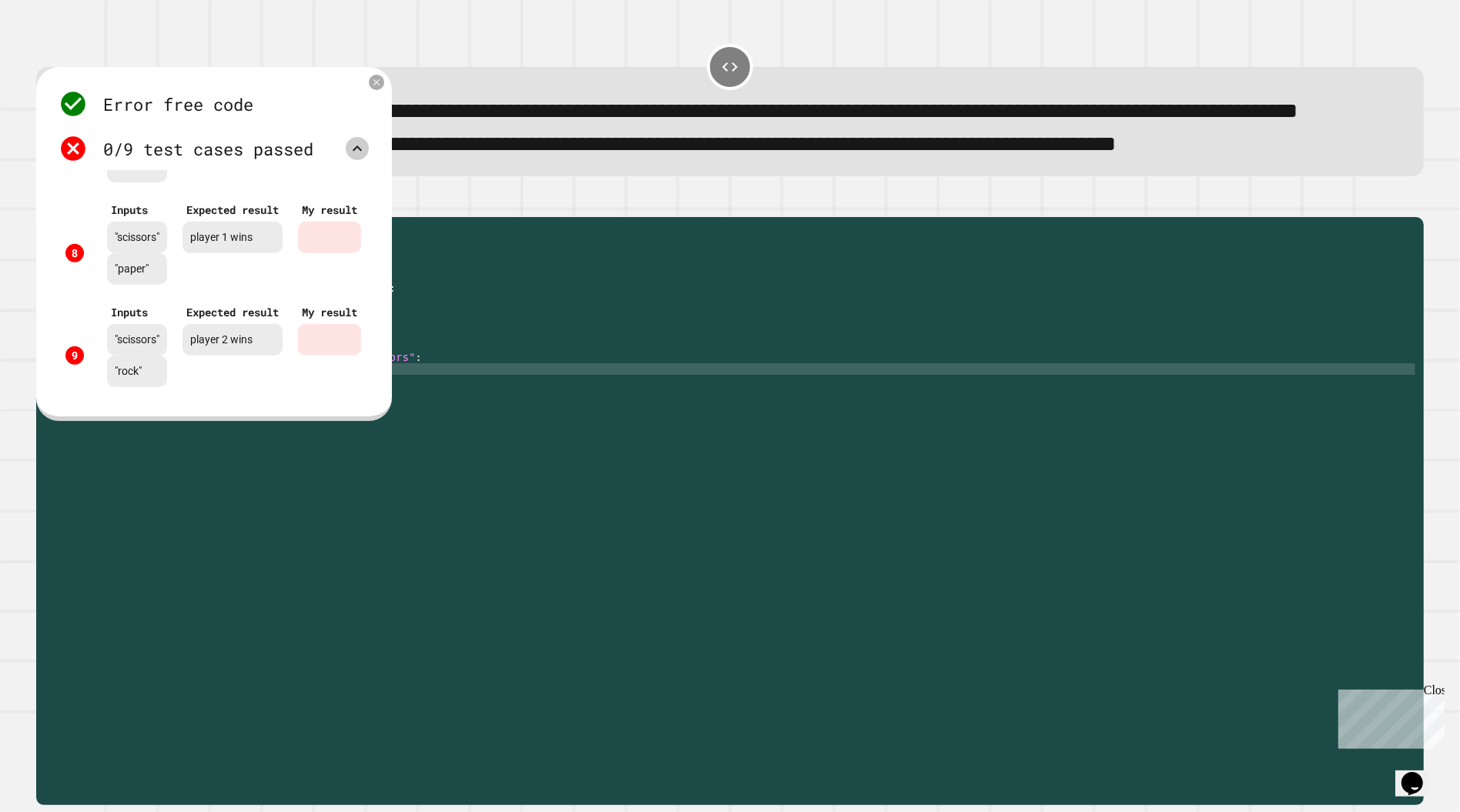
click at [367, 158] on icon at bounding box center [357, 148] width 19 height 19
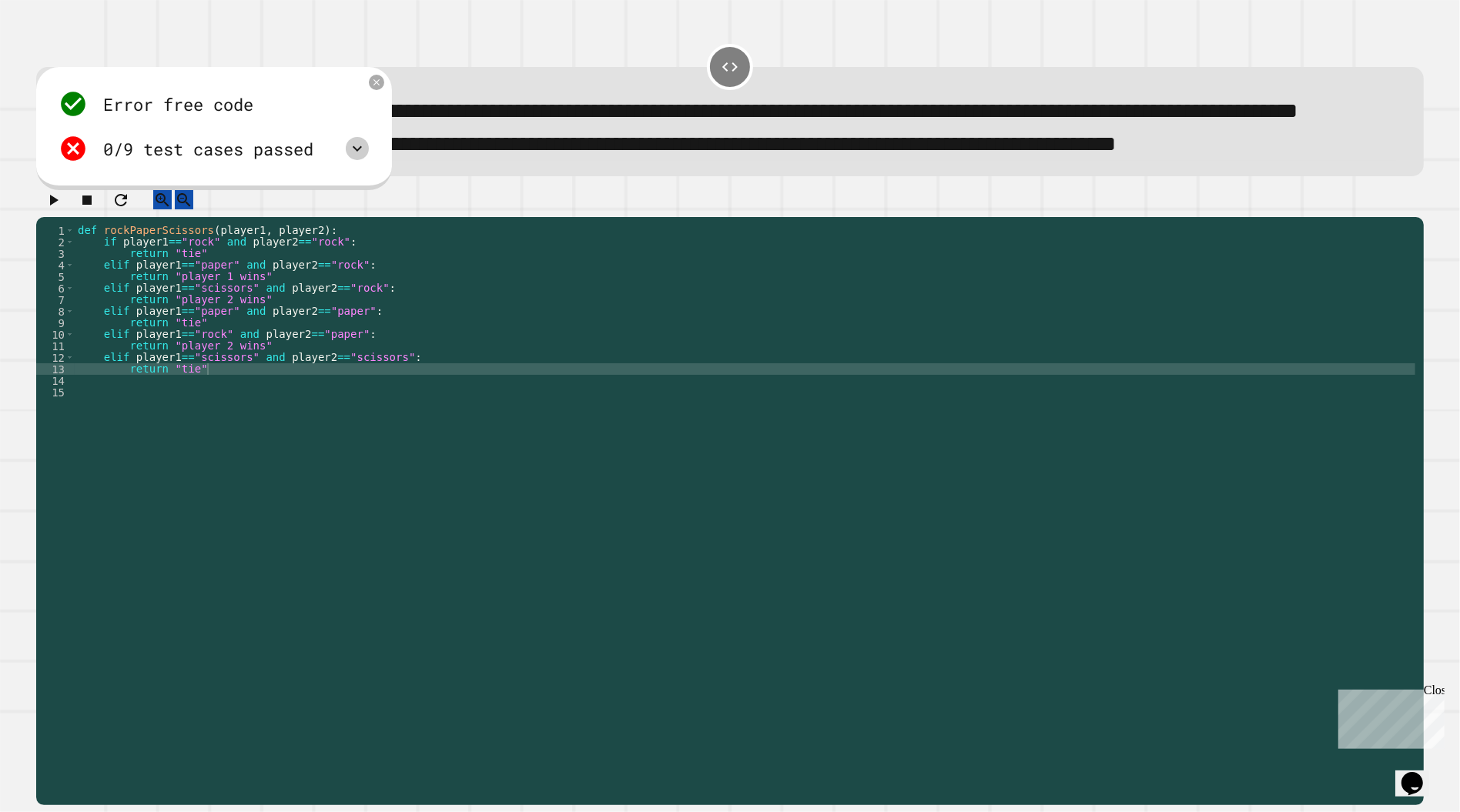
click at [380, 86] on icon at bounding box center [377, 82] width 6 height 6
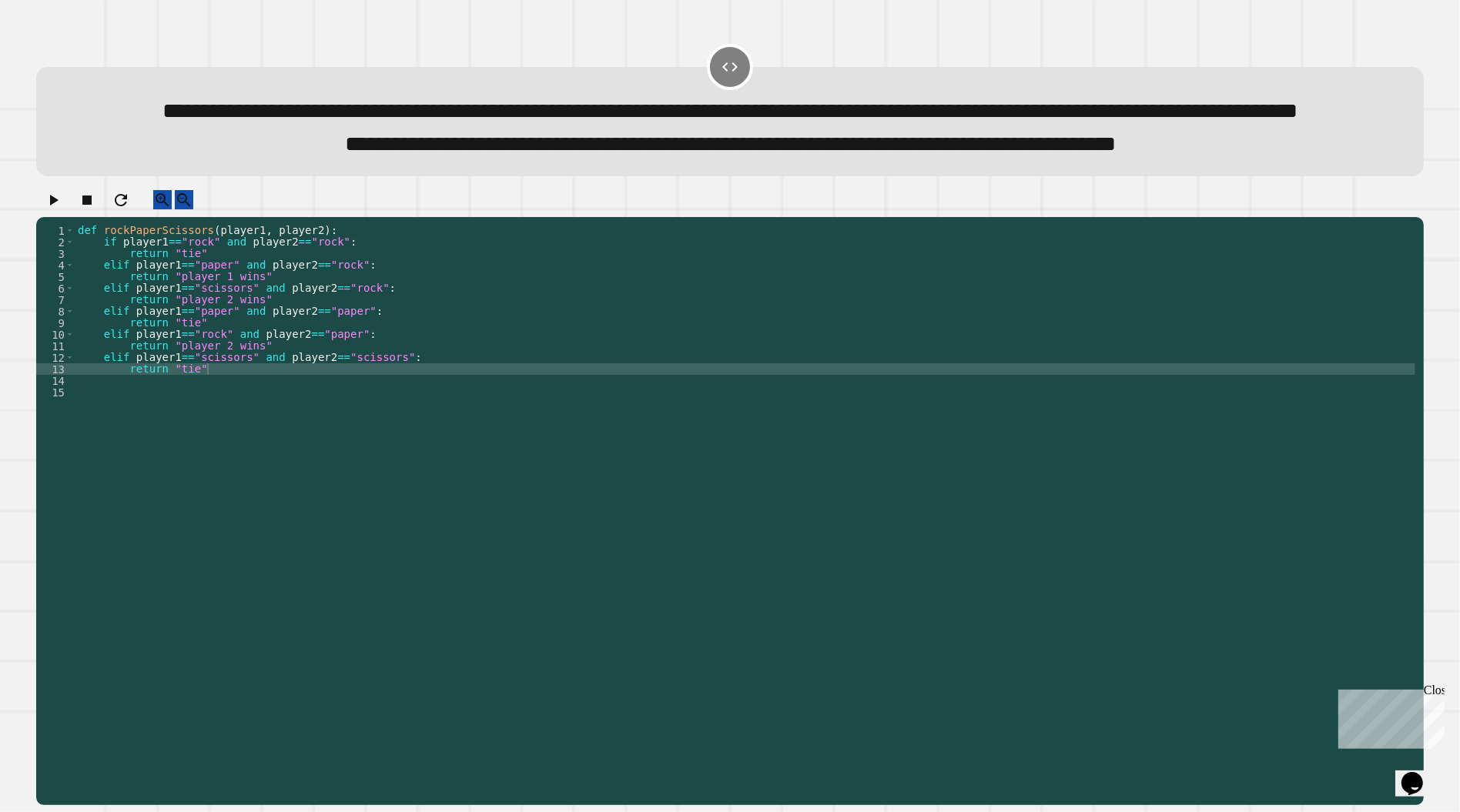
click at [62, 209] on icon "button" at bounding box center [53, 200] width 19 height 19
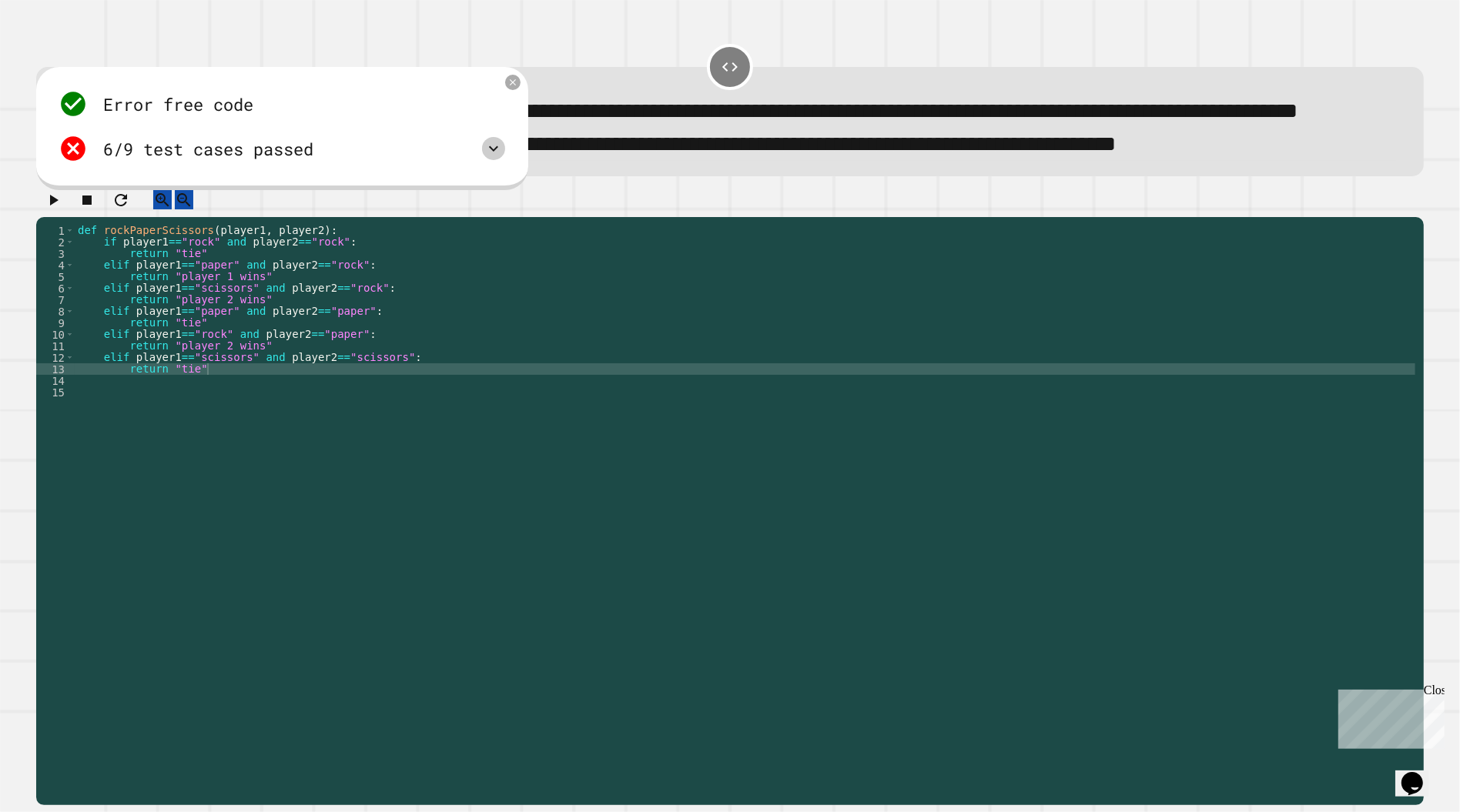
click at [498, 158] on icon at bounding box center [493, 148] width 19 height 19
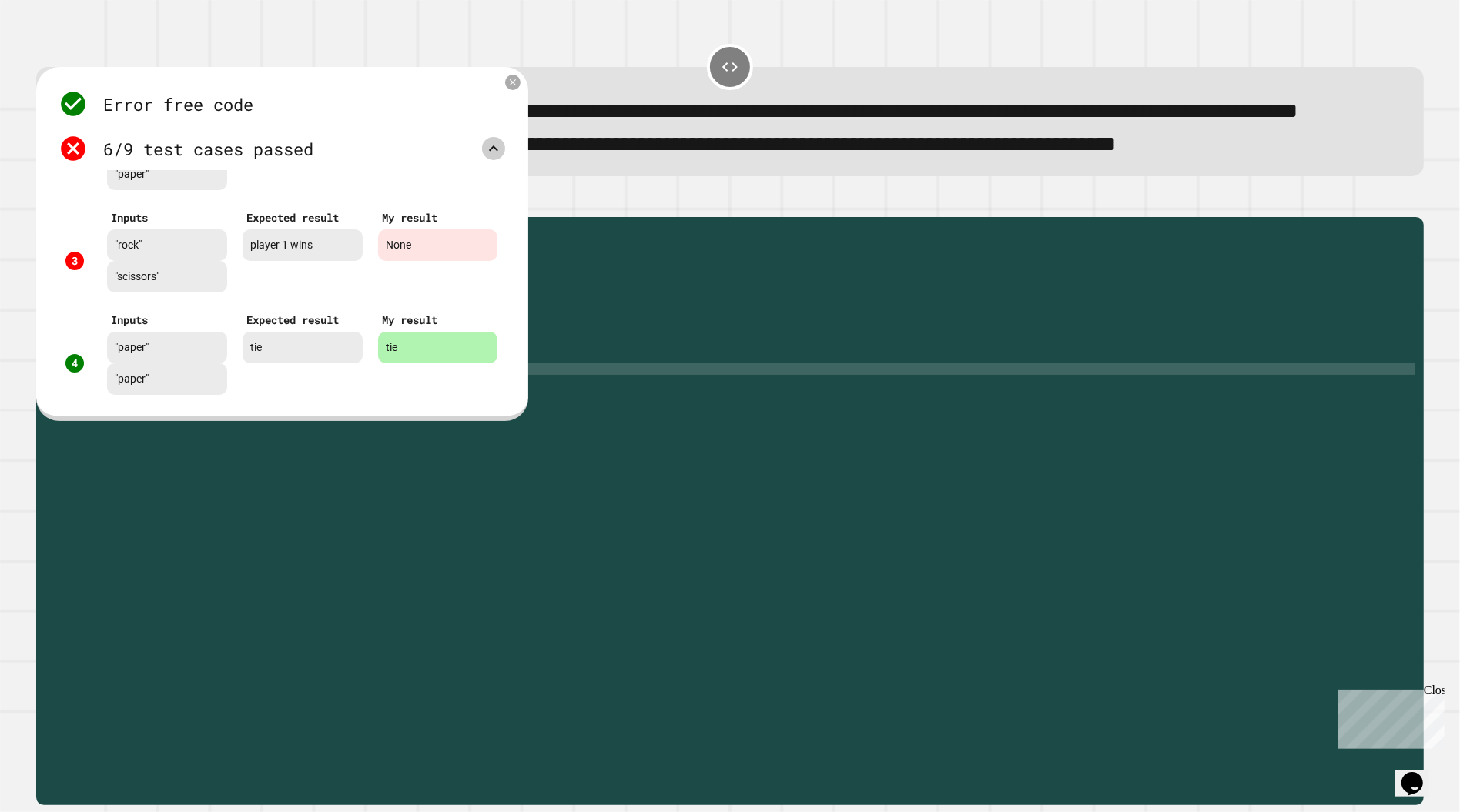
scroll to position [188, 0]
click at [513, 90] on icon at bounding box center [513, 82] width 13 height 13
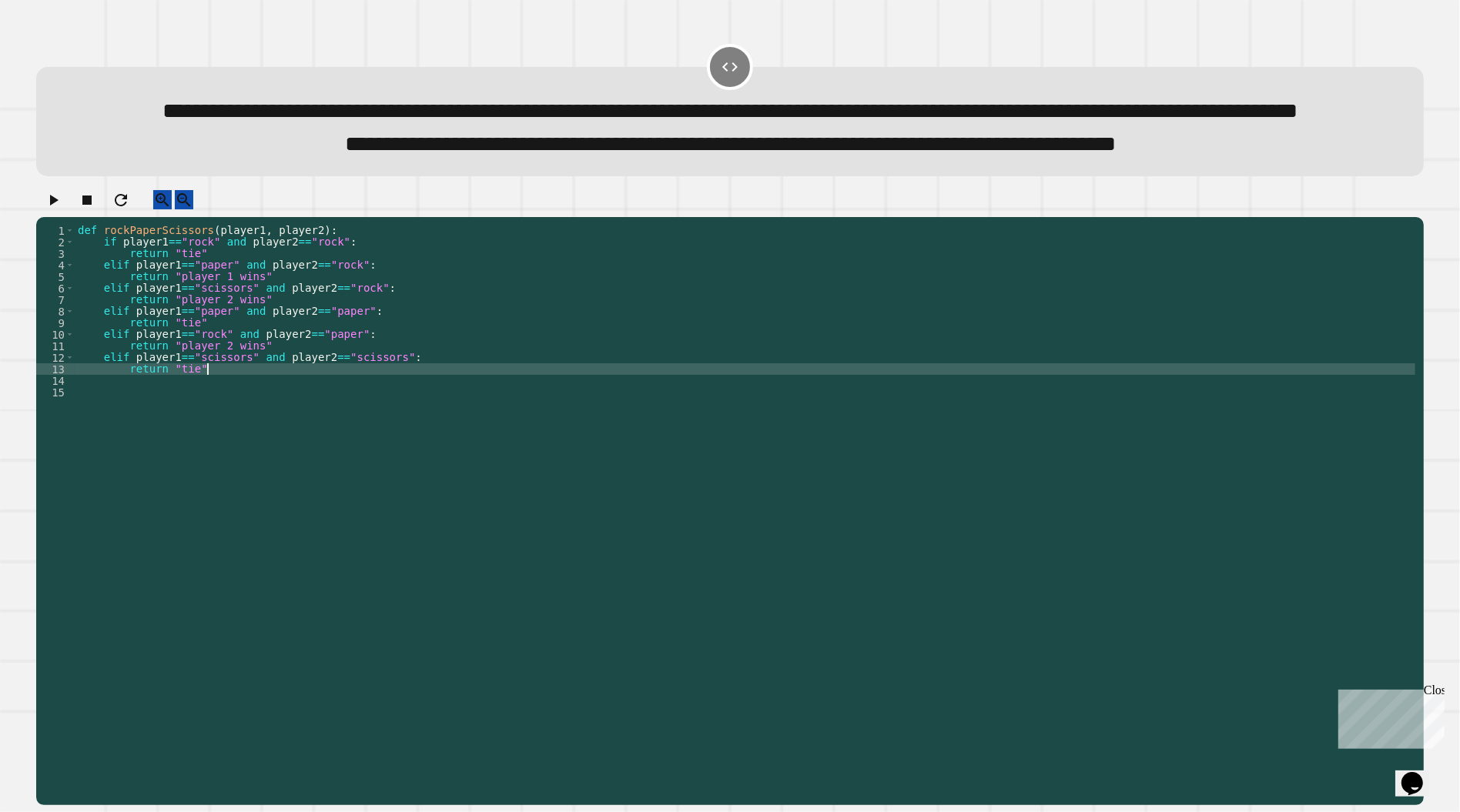
click at [237, 417] on div "def rockPaperScissors ( player1 , player2 ) : if player1 == "rock" and player2 …" at bounding box center [745, 490] width 1341 height 531
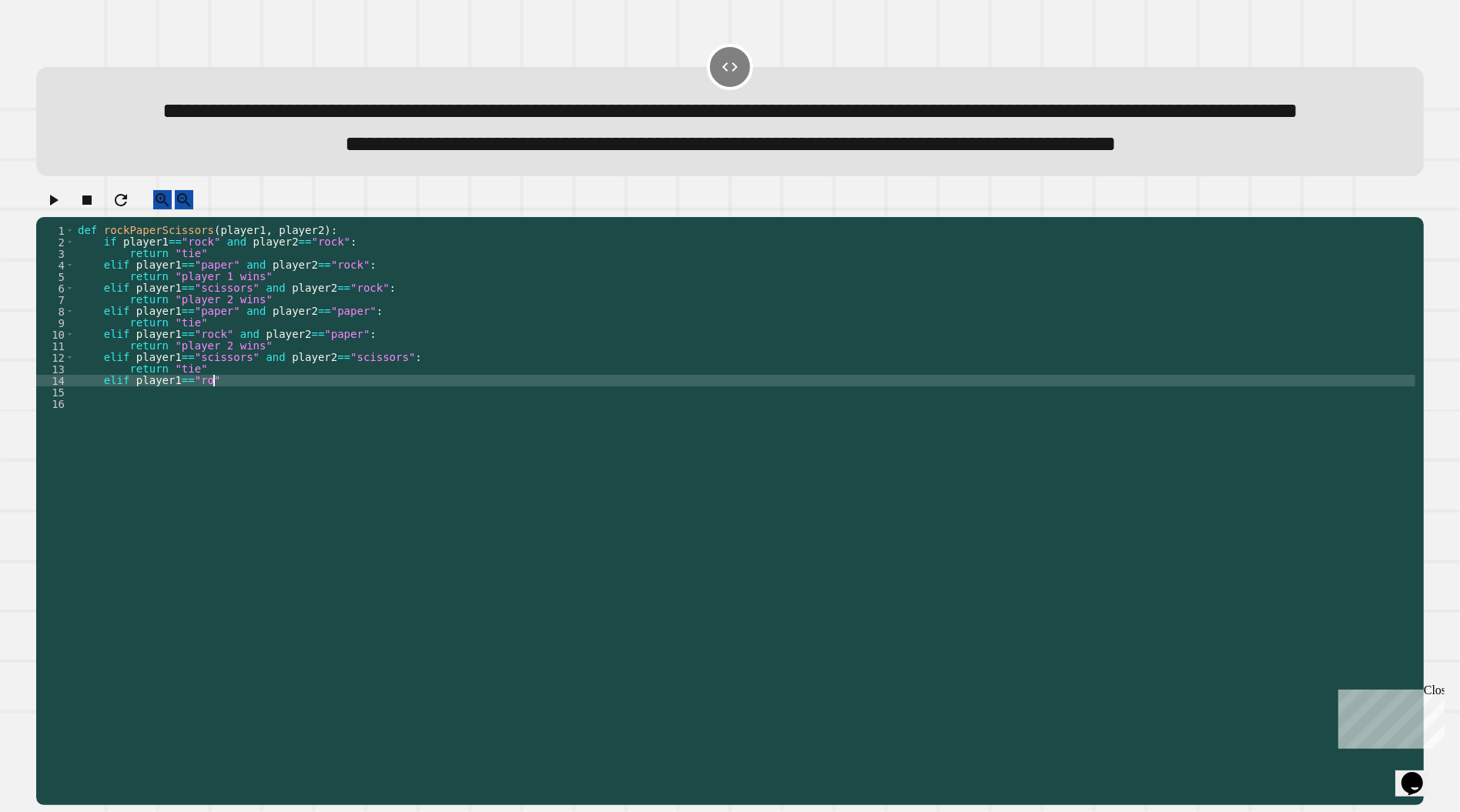
scroll to position [0, 9]
click at [257, 428] on div "def rockPaperScissors ( player1 , player2 ) : if player1 == "rock" and player2 …" at bounding box center [745, 490] width 1341 height 531
type textarea "**********"
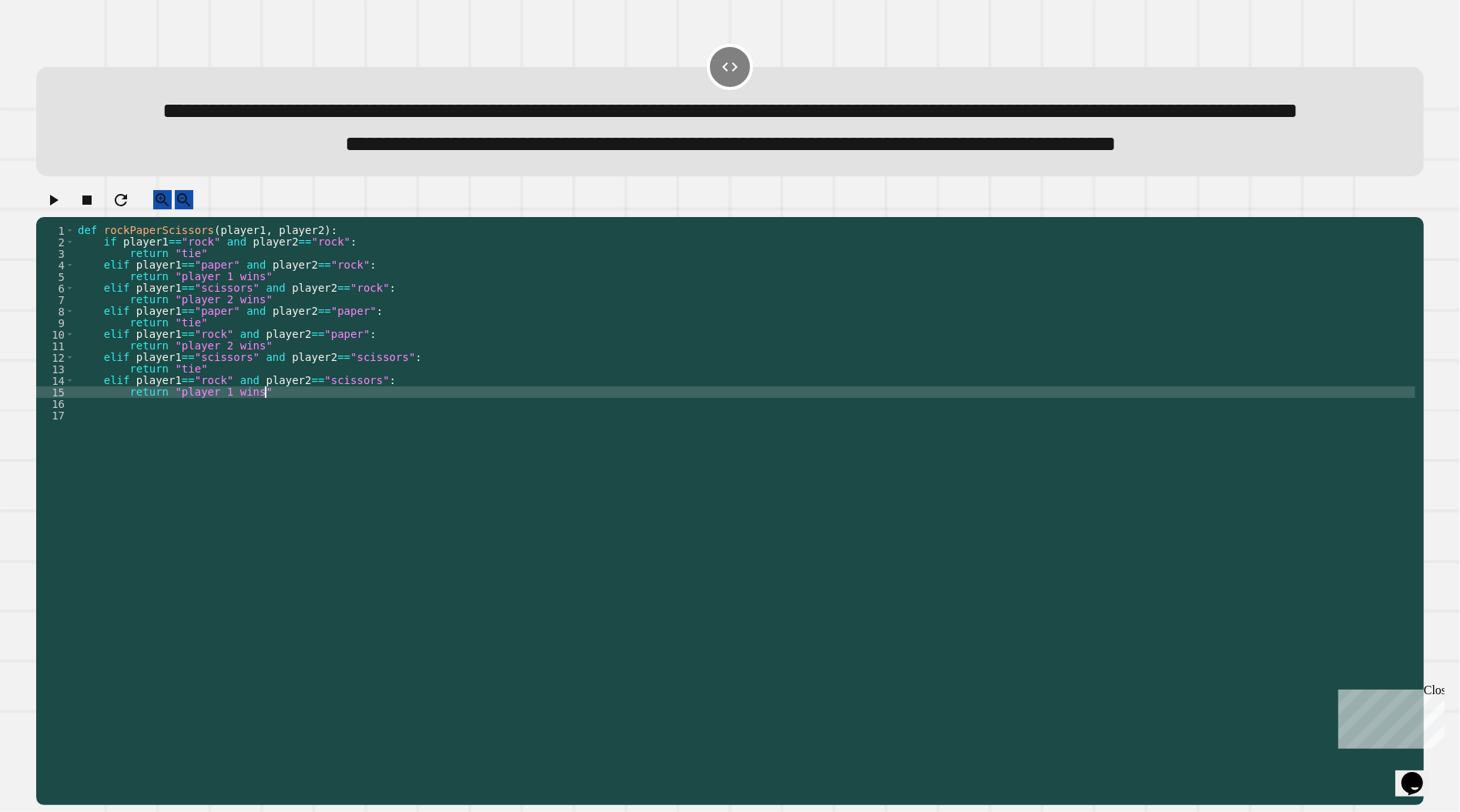
scroll to position [0, 12]
type textarea "**********"
click at [62, 209] on icon "button" at bounding box center [53, 200] width 19 height 19
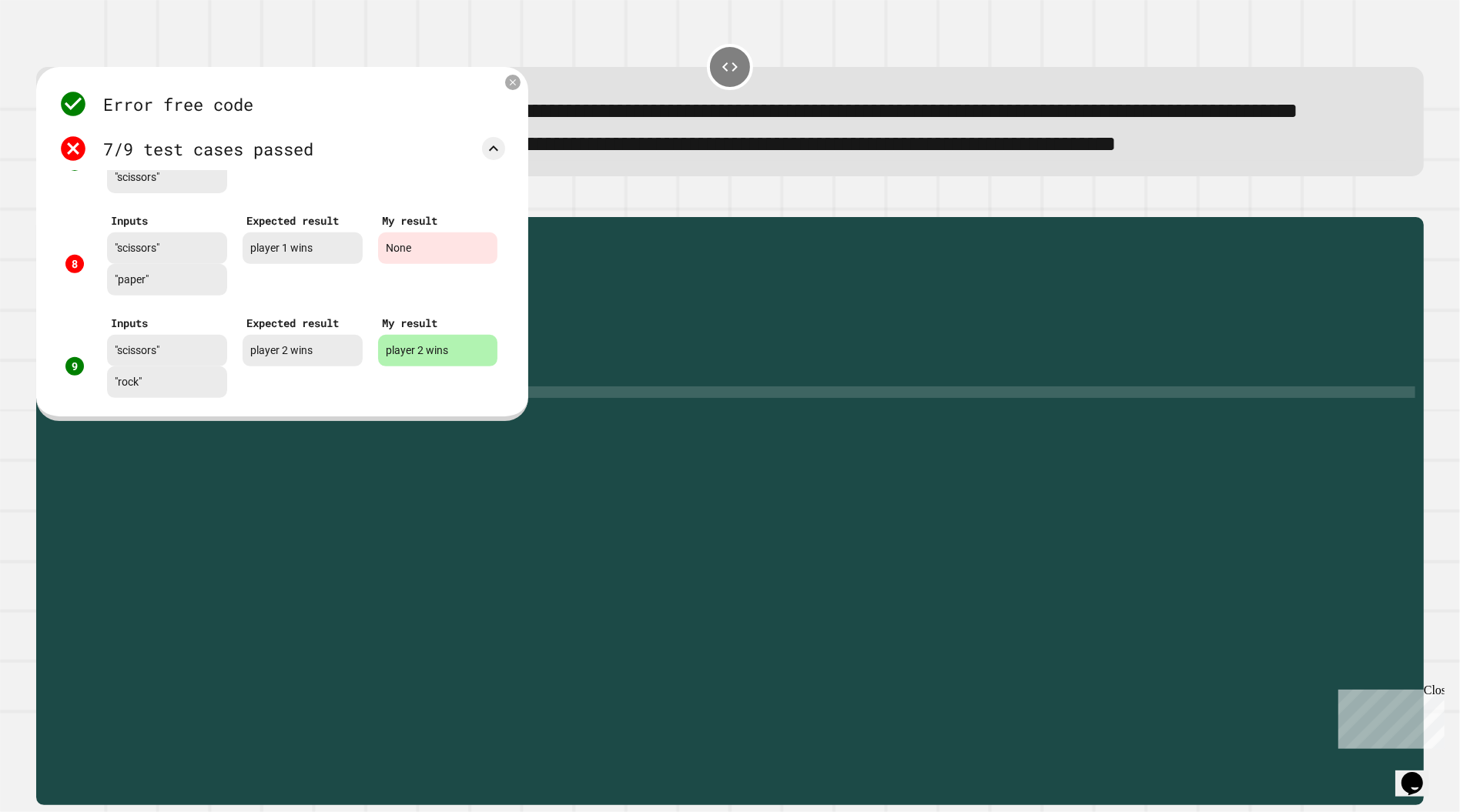
scroll to position [705, 0]
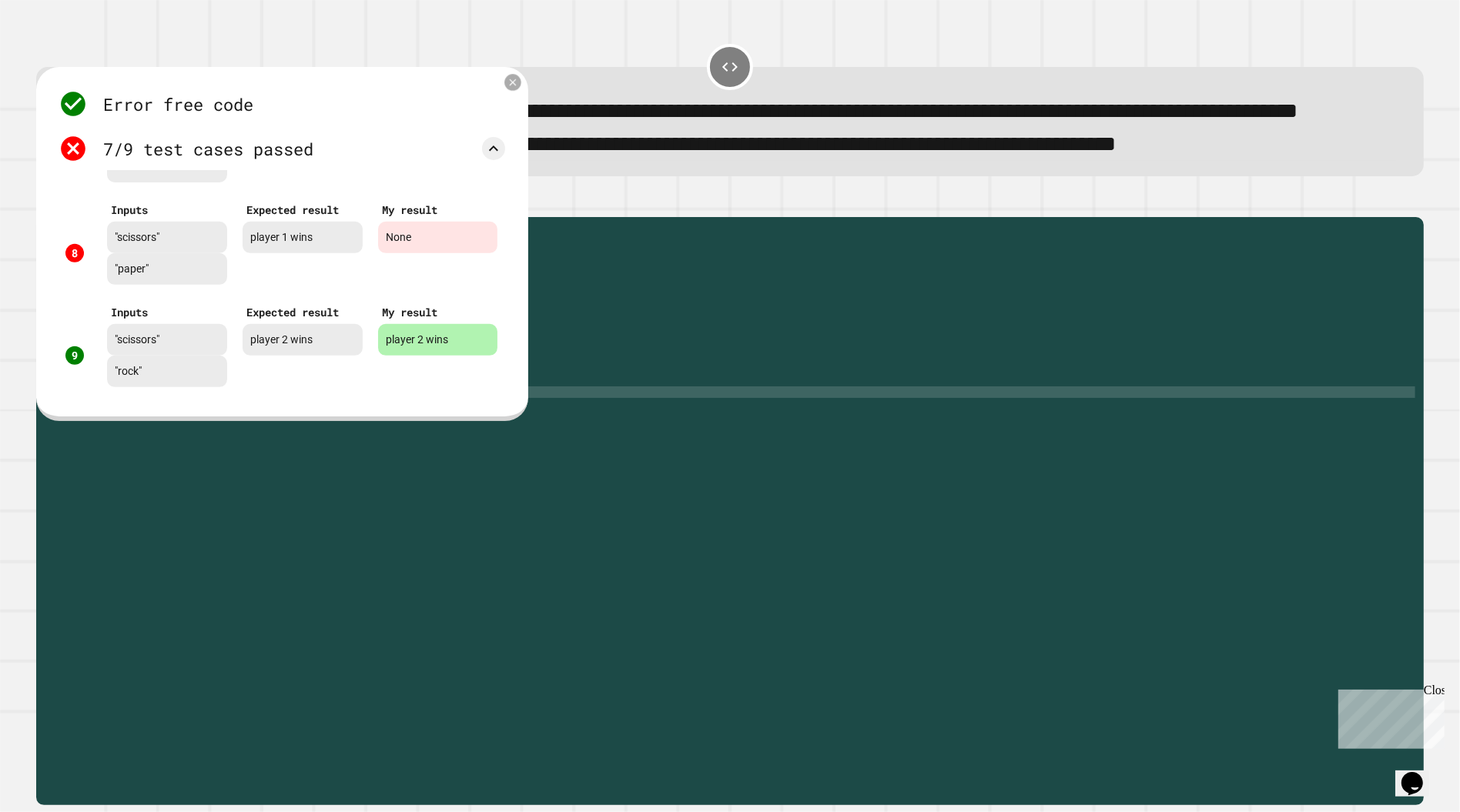
click at [516, 89] on icon at bounding box center [514, 83] width 12 height 12
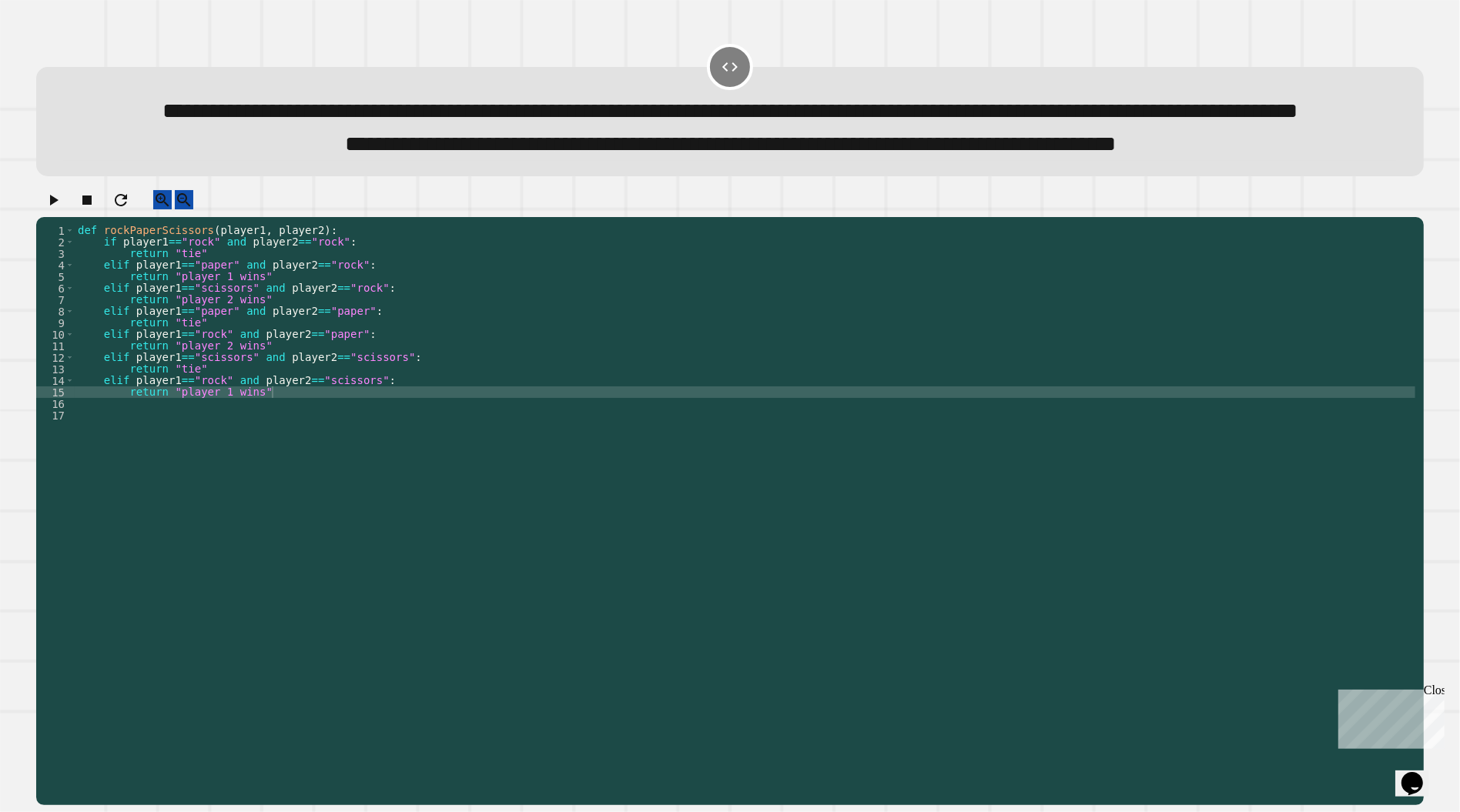
click at [332, 415] on div "def rockPaperScissors ( player1 , player2 ) : if player1 == "rock" and player2 …" at bounding box center [745, 490] width 1341 height 531
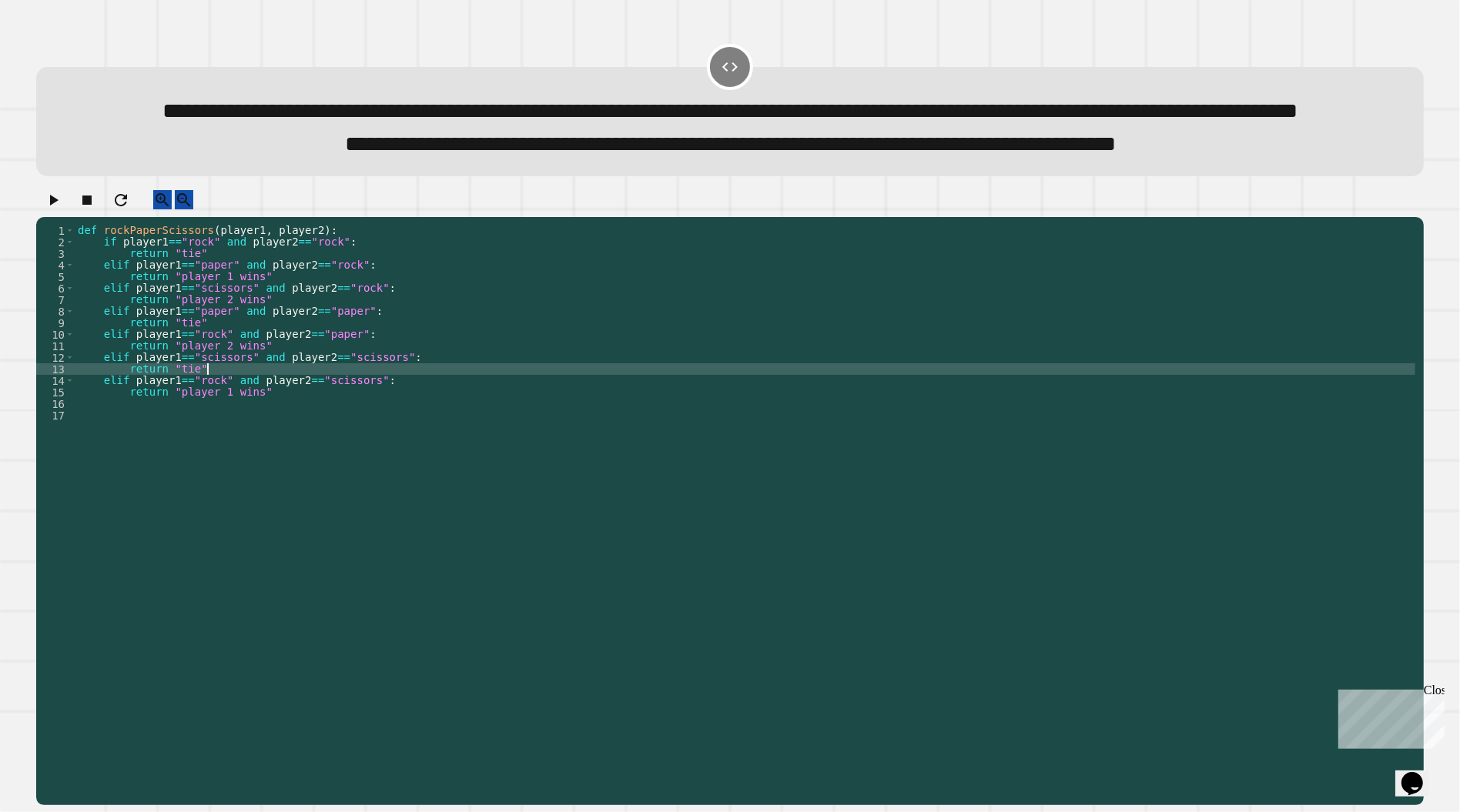
scroll to position [0, 9]
click at [306, 433] on div "def rockPaperScissors ( player1 , player2 ) : if player1 == "rock" and player2 …" at bounding box center [745, 490] width 1341 height 531
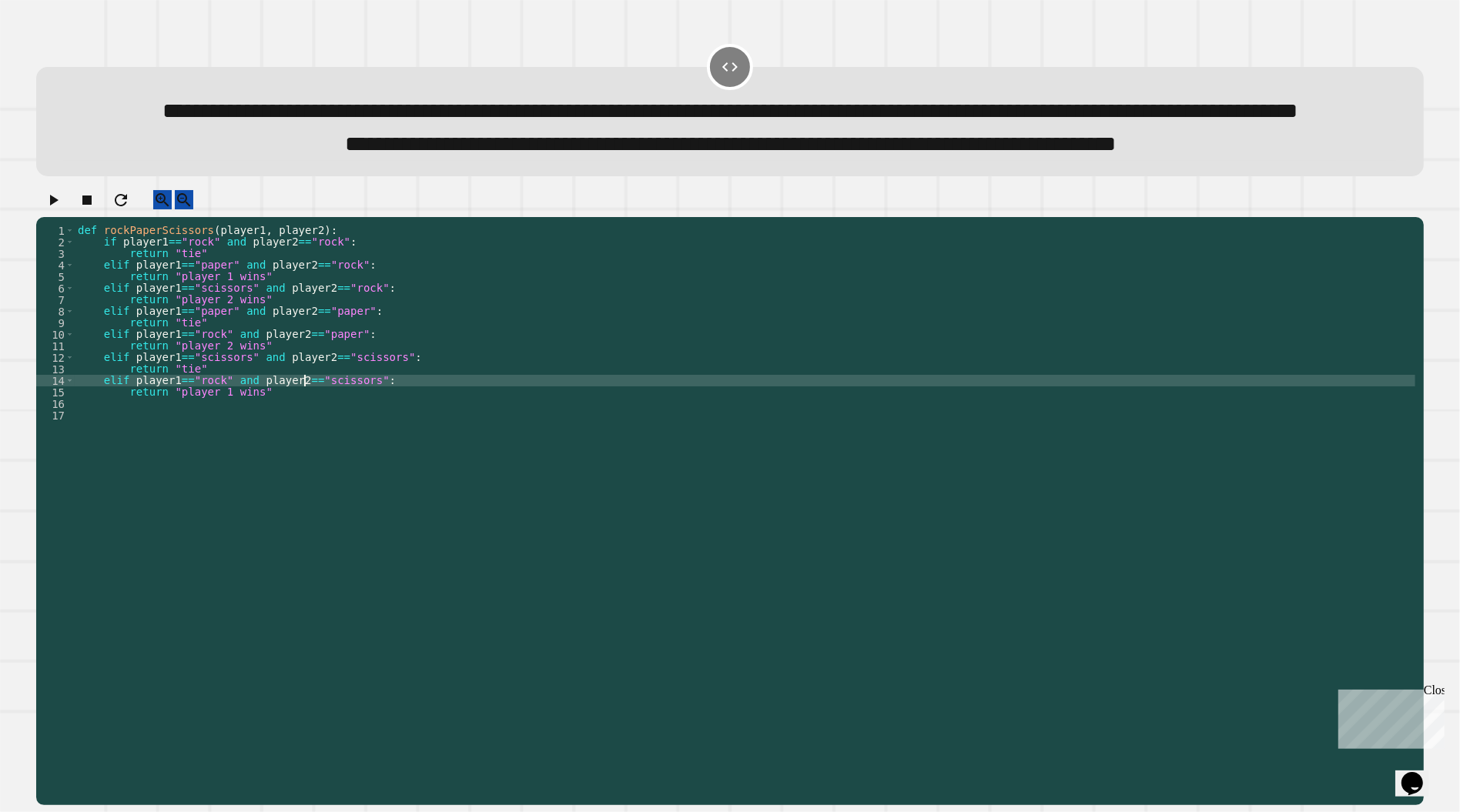
click at [301, 439] on div "def rockPaperScissors ( player1 , player2 ) : if player1 == "rock" and player2 …" at bounding box center [745, 490] width 1341 height 531
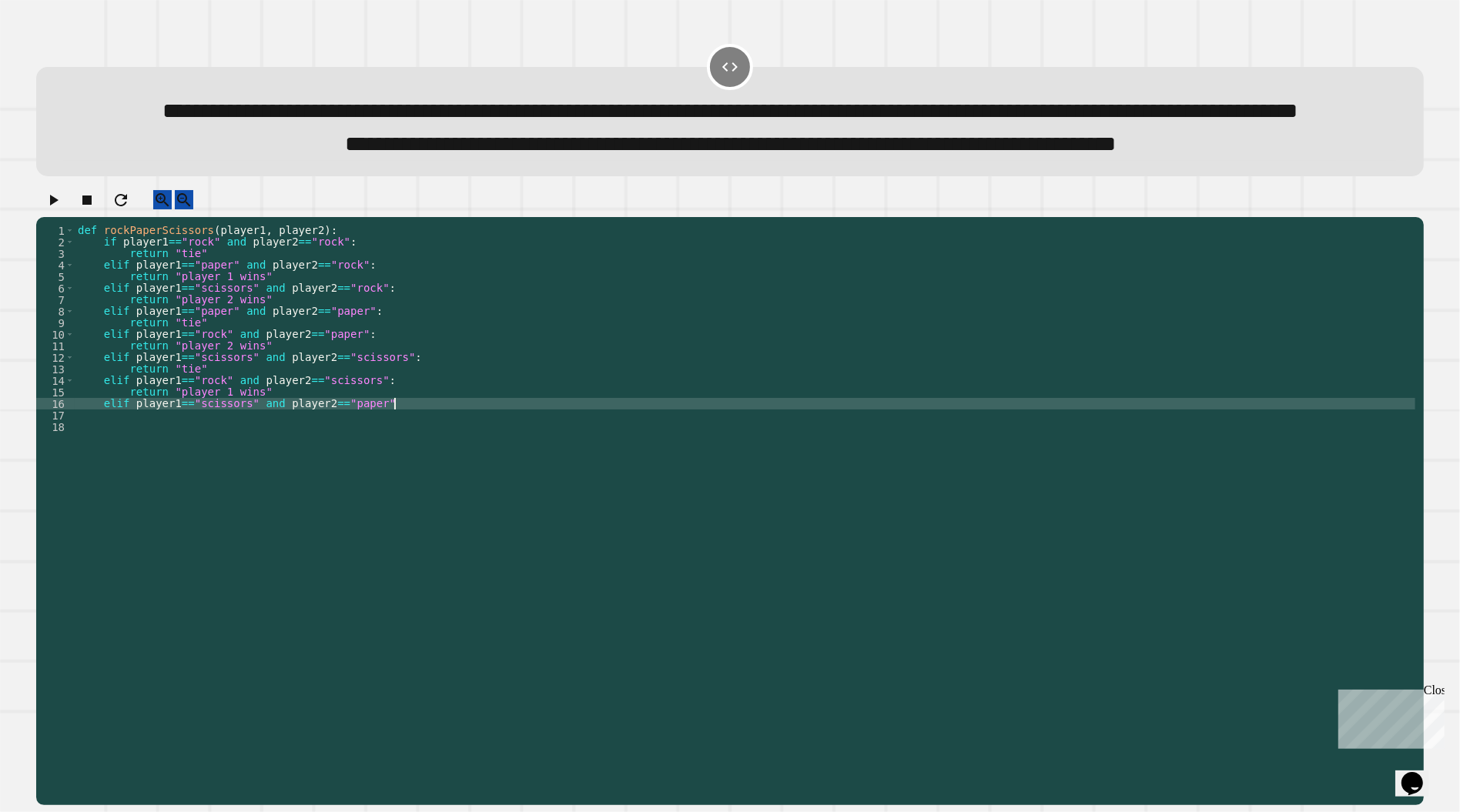
scroll to position [0, 21]
type textarea "**********"
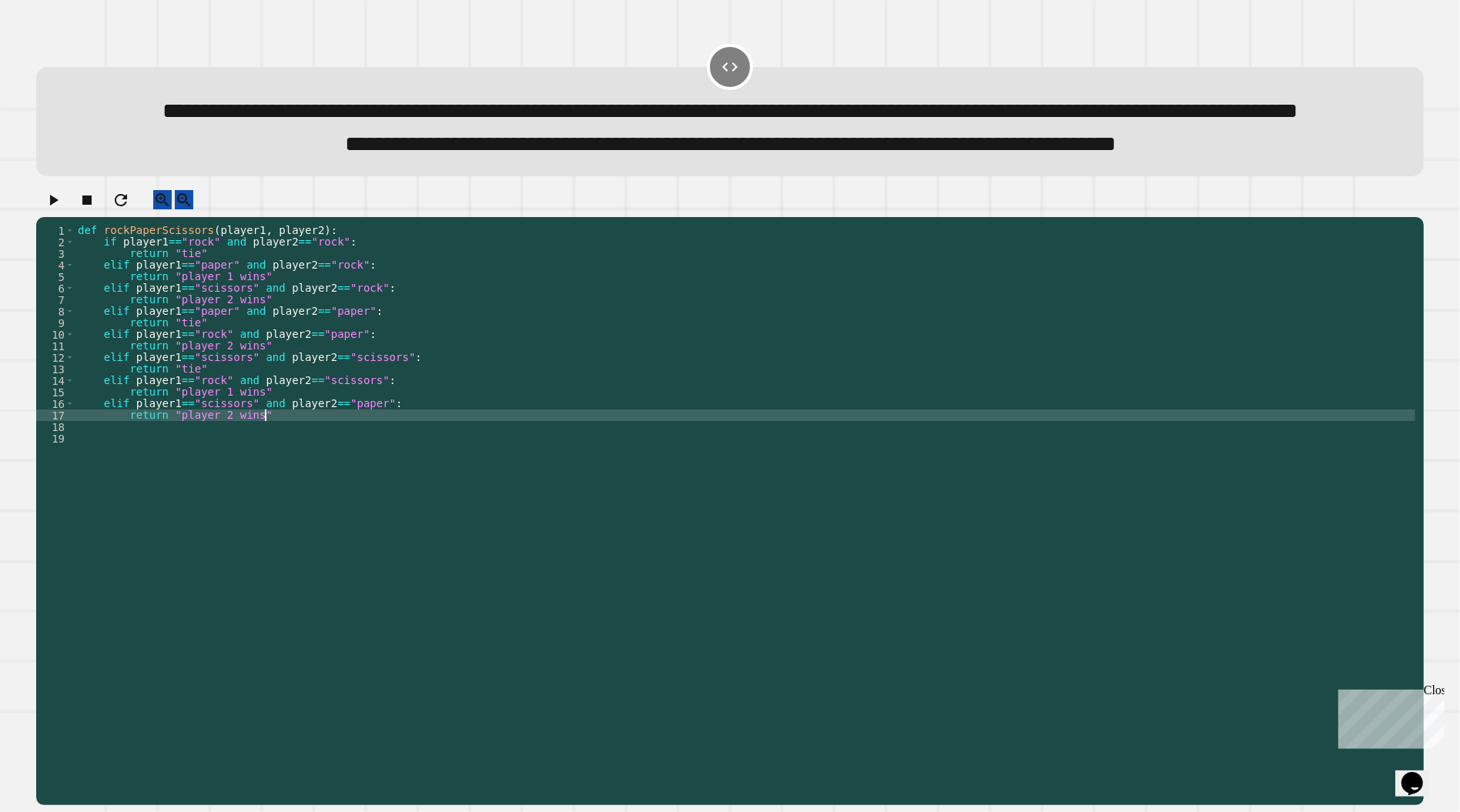
scroll to position [0, 12]
type textarea "**********"
click at [62, 209] on icon "button" at bounding box center [53, 200] width 19 height 19
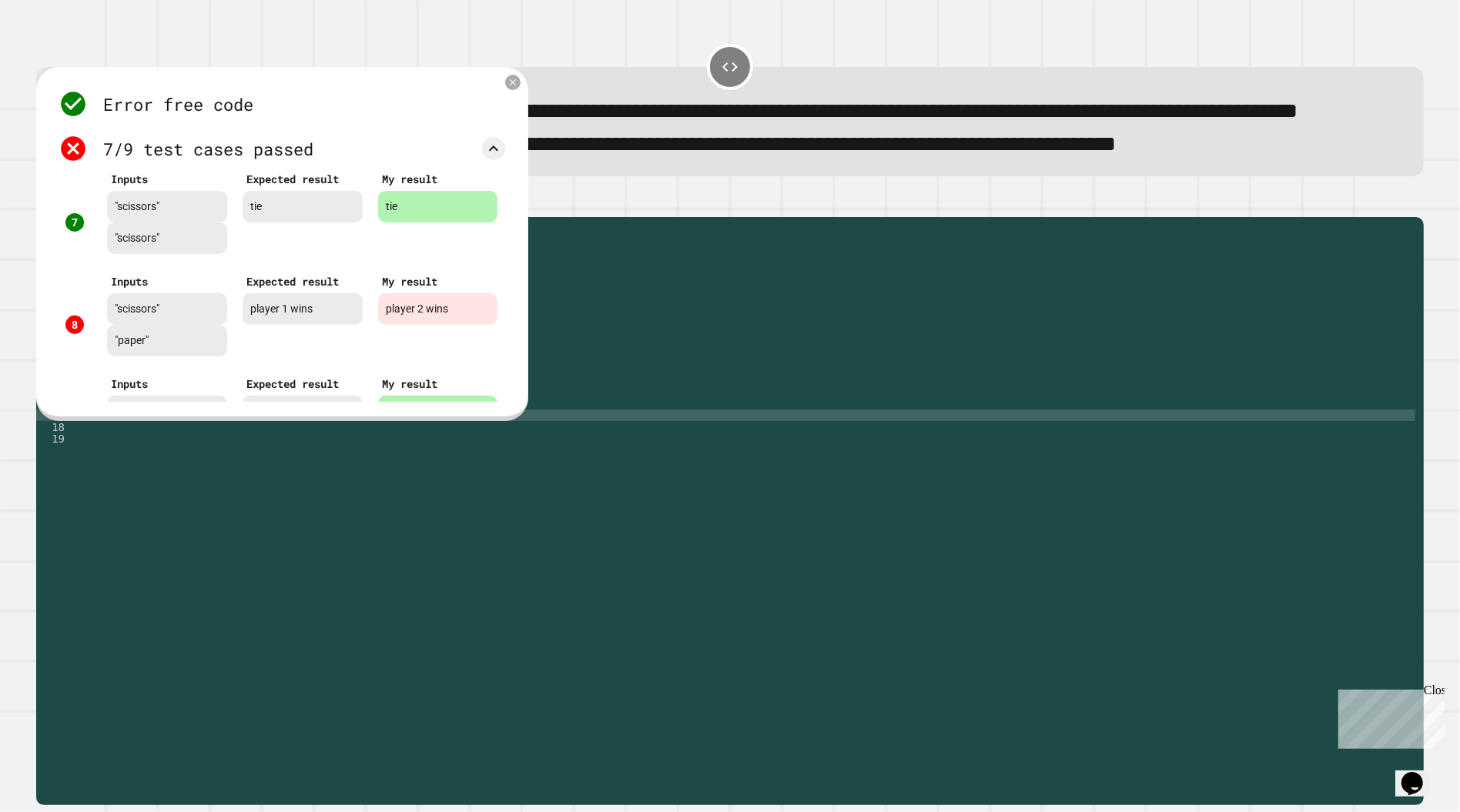
scroll to position [635, 0]
click at [510, 87] on icon at bounding box center [513, 83] width 8 height 8
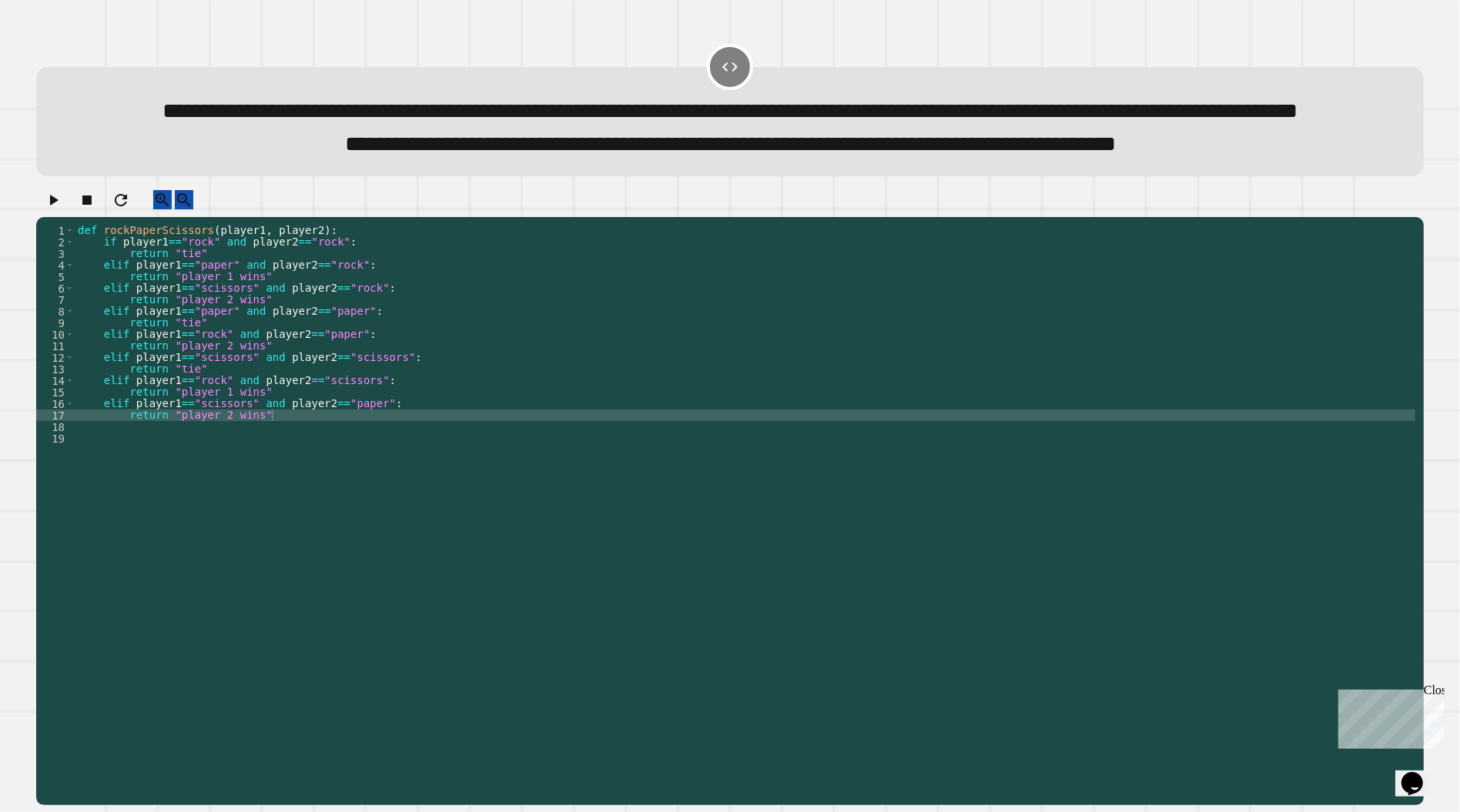
click at [292, 465] on div "def rockPaperScissors ( player1 , player2 ) : if player1 == "rock" and player2 …" at bounding box center [745, 490] width 1341 height 531
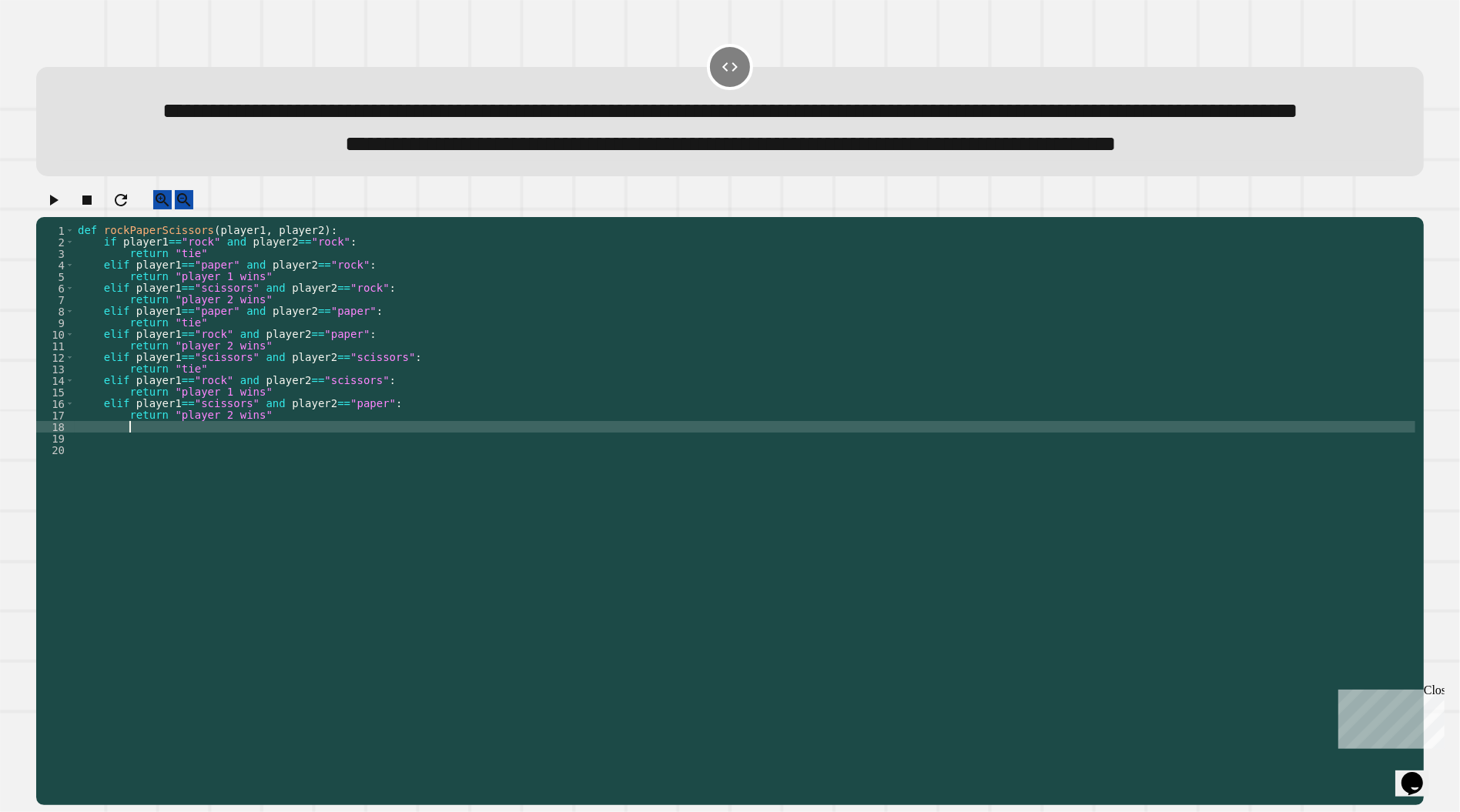
scroll to position [0, 1]
click at [62, 209] on button "button" at bounding box center [53, 200] width 19 height 20
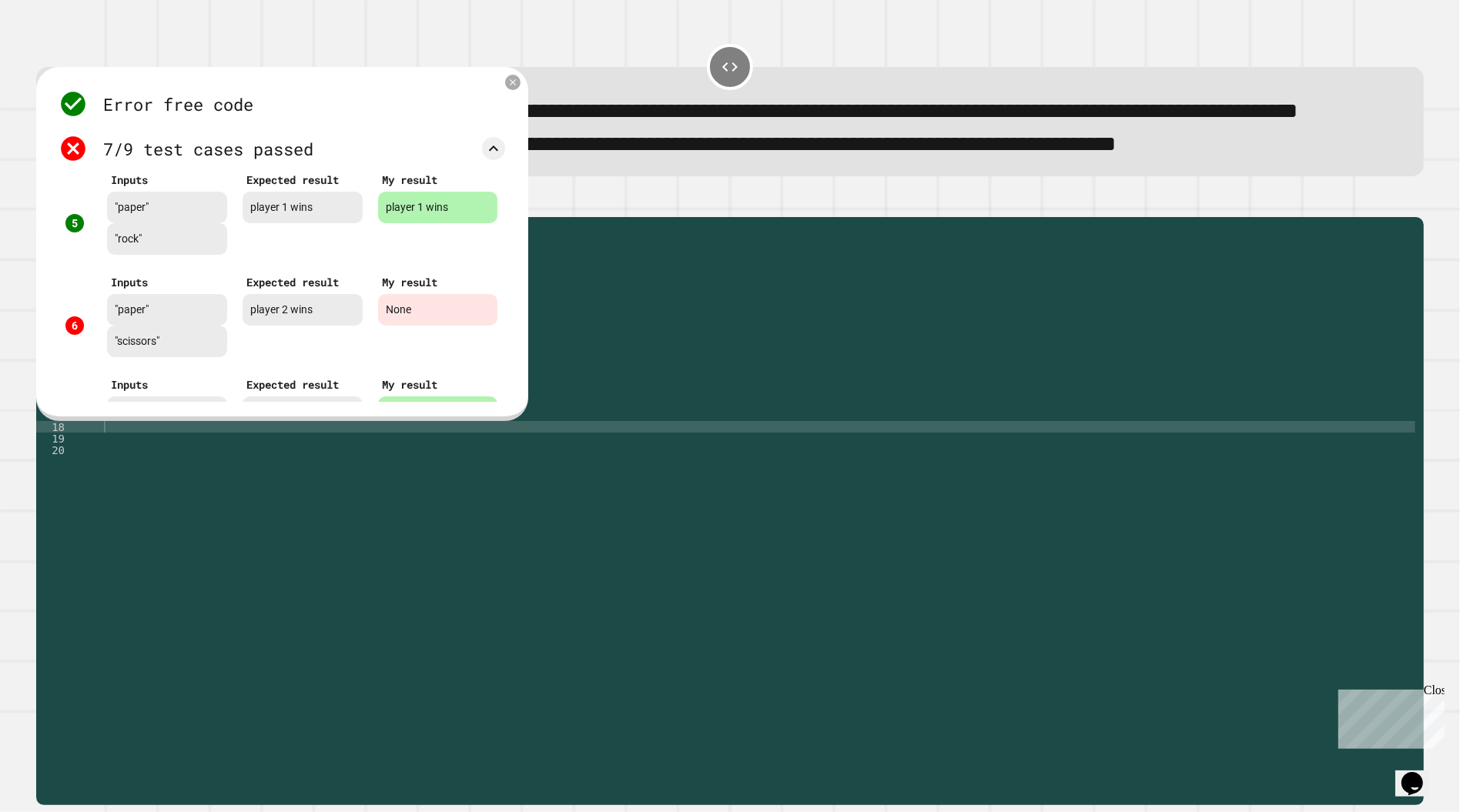
scroll to position [447, 0]
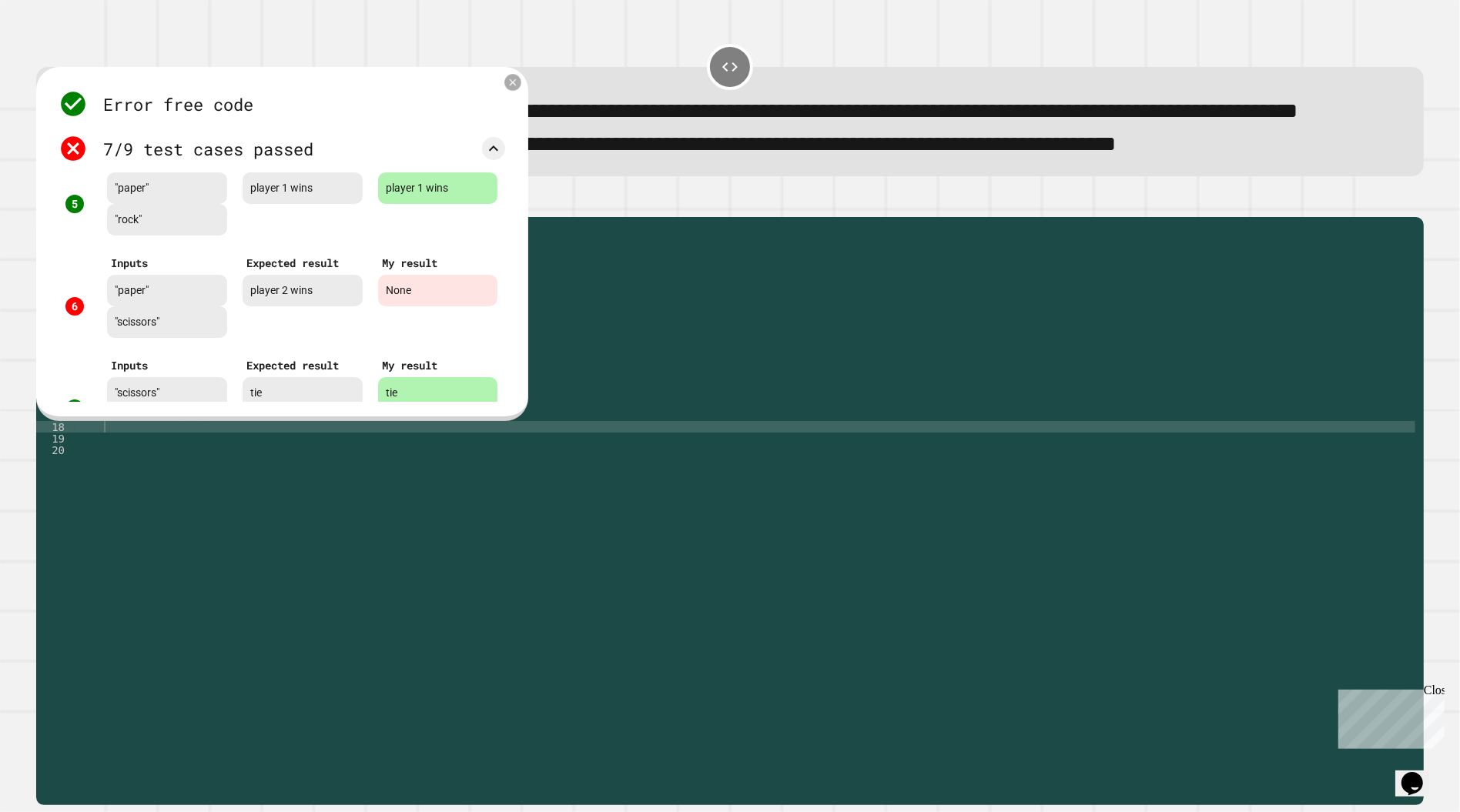
click at [512, 89] on icon at bounding box center [514, 83] width 12 height 12
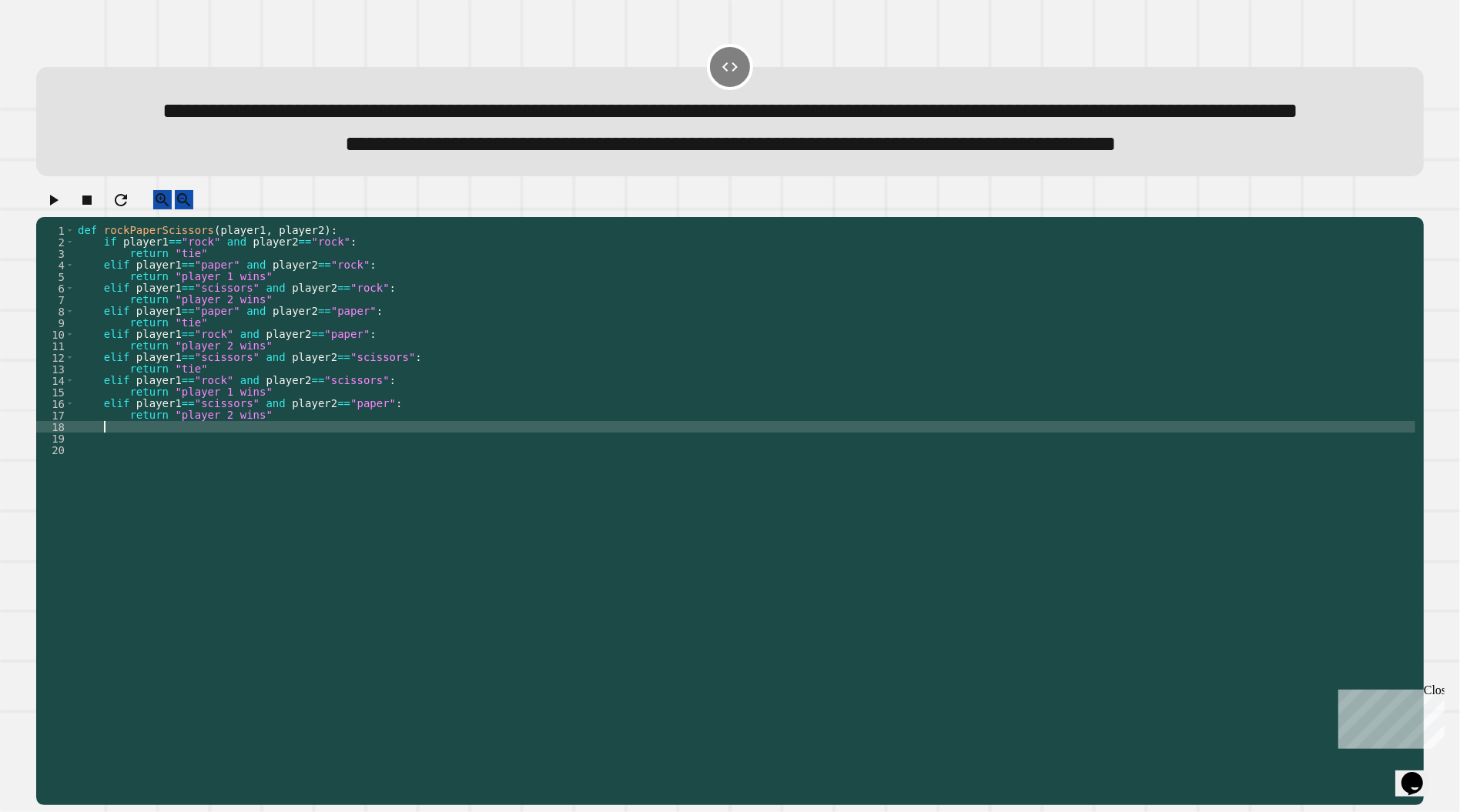
click at [156, 477] on div "def rockPaperScissors ( player1 , player2 ) : if player1 == "rock" and player2 …" at bounding box center [745, 490] width 1341 height 531
type textarea "*"
type textarea "**********"
click at [58, 206] on icon "button" at bounding box center [54, 200] width 9 height 11
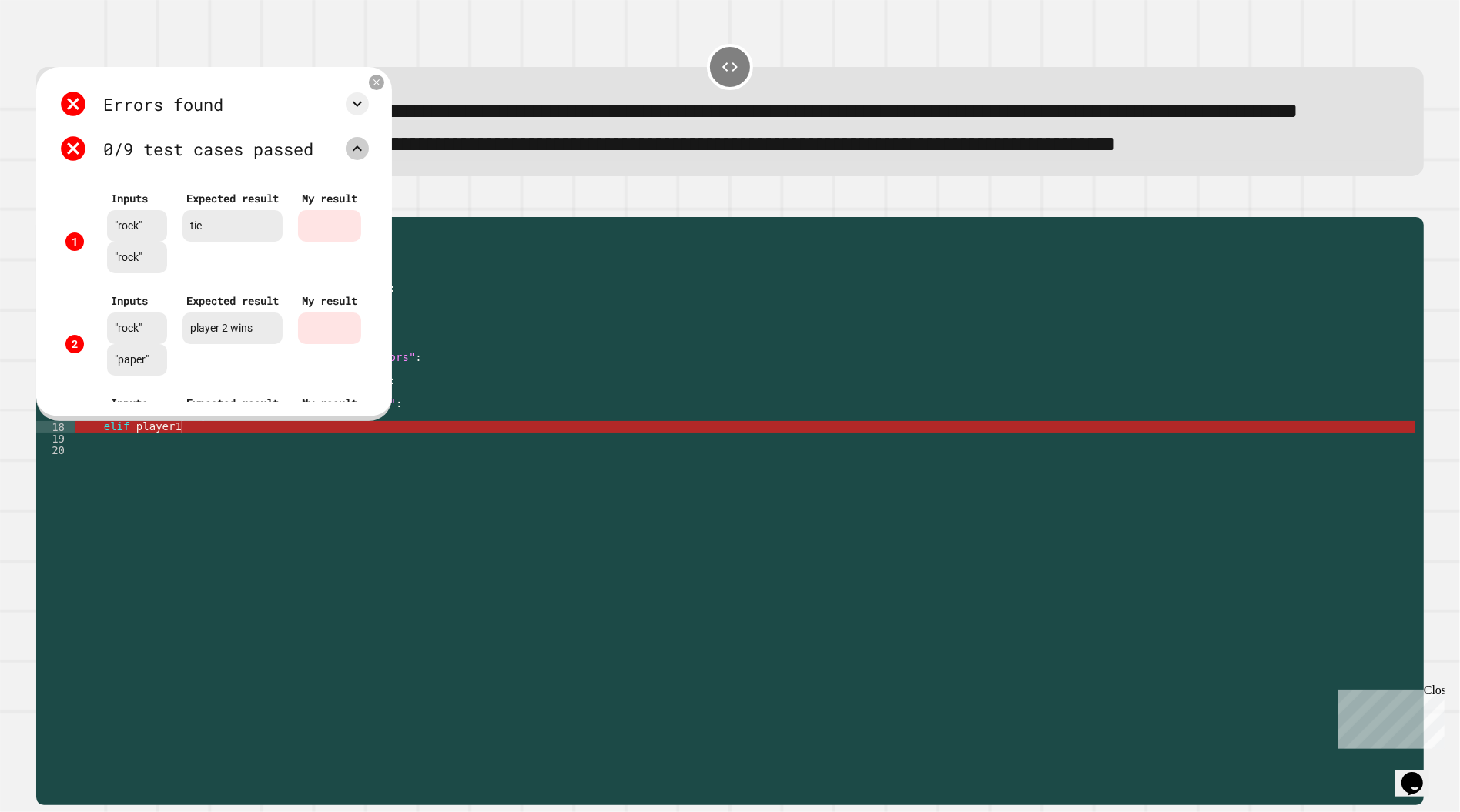
click at [367, 158] on icon at bounding box center [357, 148] width 19 height 19
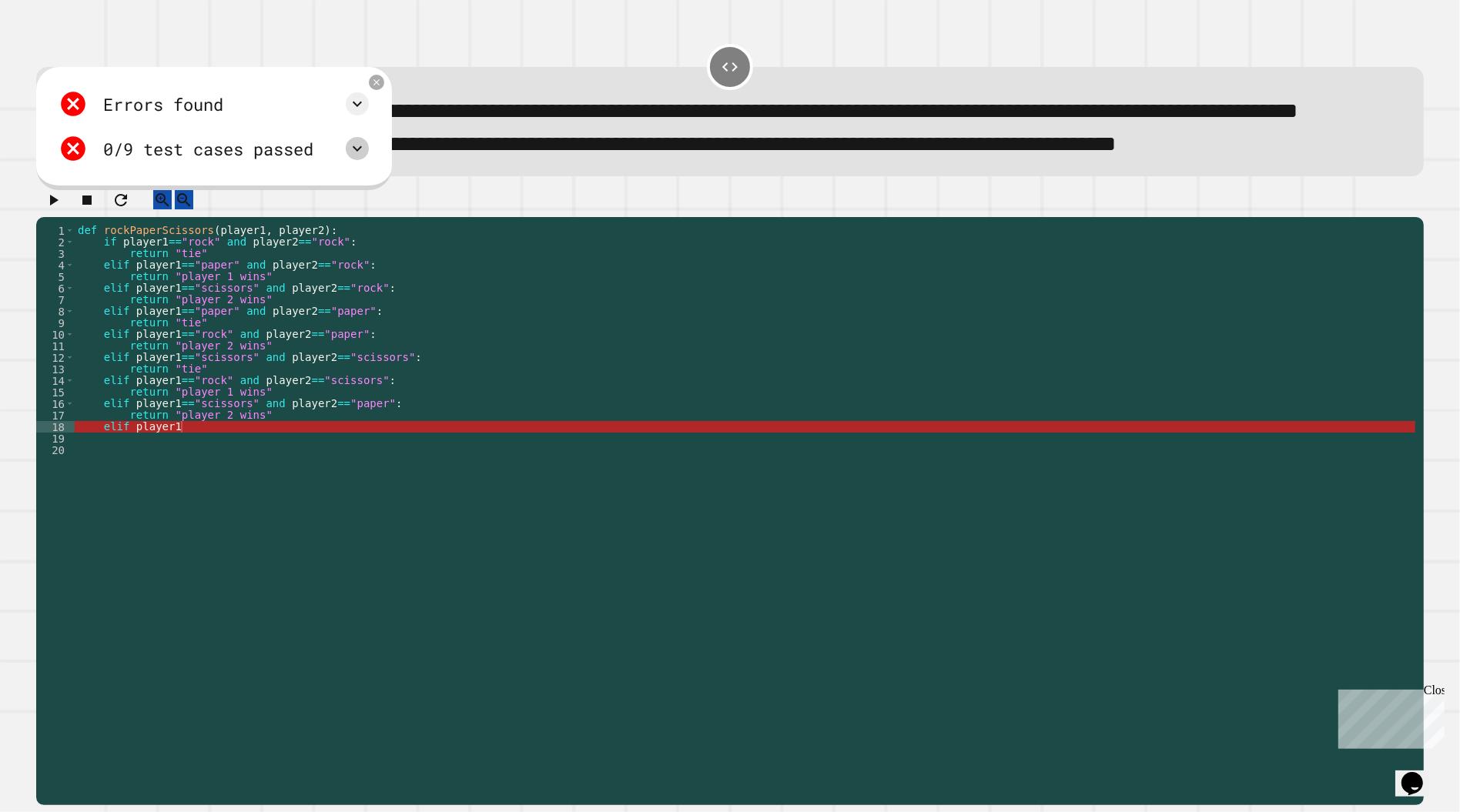
click at [198, 482] on div "def rockPaperScissors ( player1 , player2 ) : if player1 == "rock" and player2 …" at bounding box center [745, 490] width 1341 height 531
drag, startPoint x: 198, startPoint y: 482, endPoint x: 105, endPoint y: 477, distance: 93.1
click at [105, 477] on div "def rockPaperScissors ( player1 , player2 ) : if player1 == "rock" and player2 …" at bounding box center [745, 490] width 1341 height 531
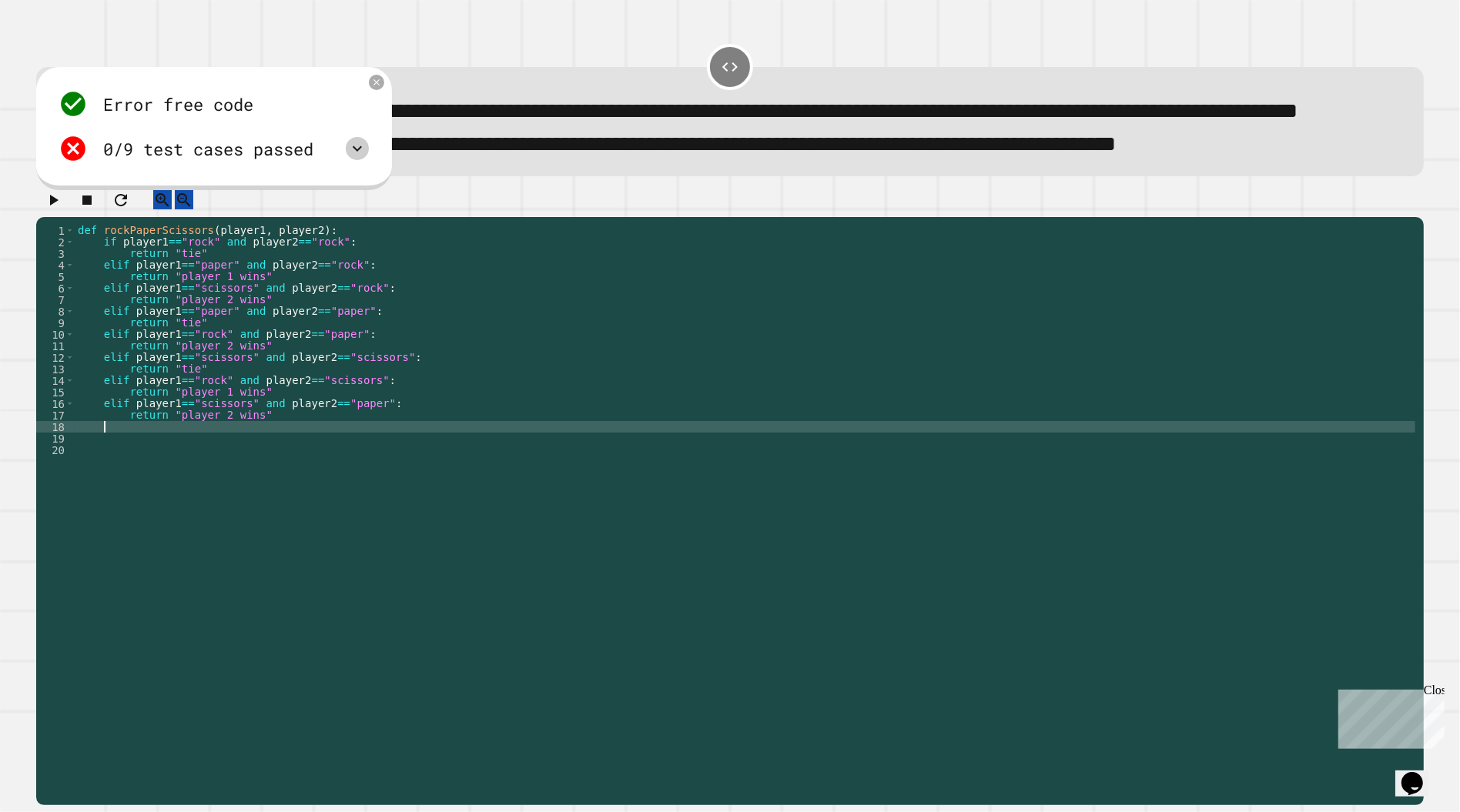
scroll to position [0, 1]
click at [361, 158] on icon at bounding box center [357, 148] width 19 height 19
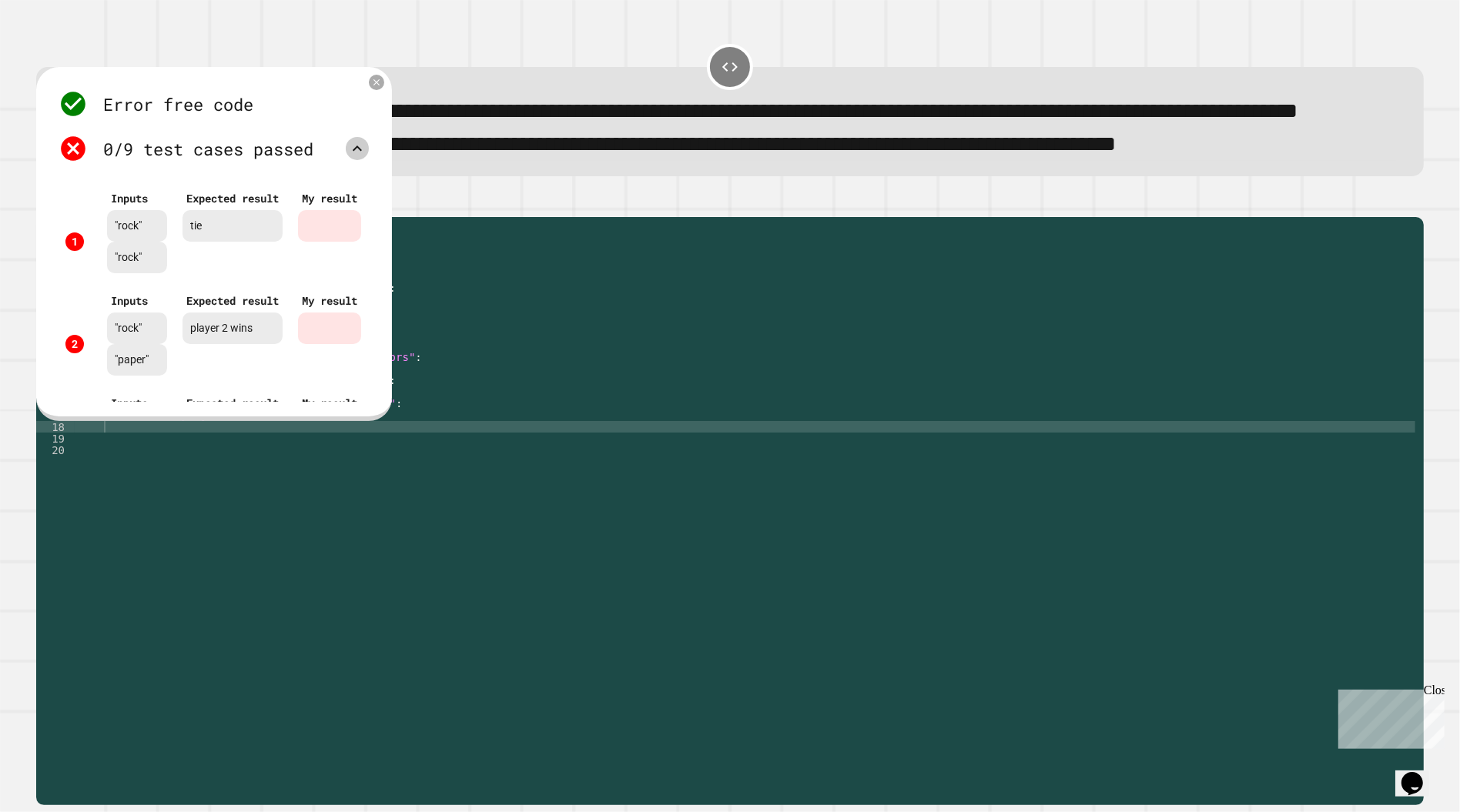
click at [382, 88] on icon at bounding box center [376, 82] width 11 height 11
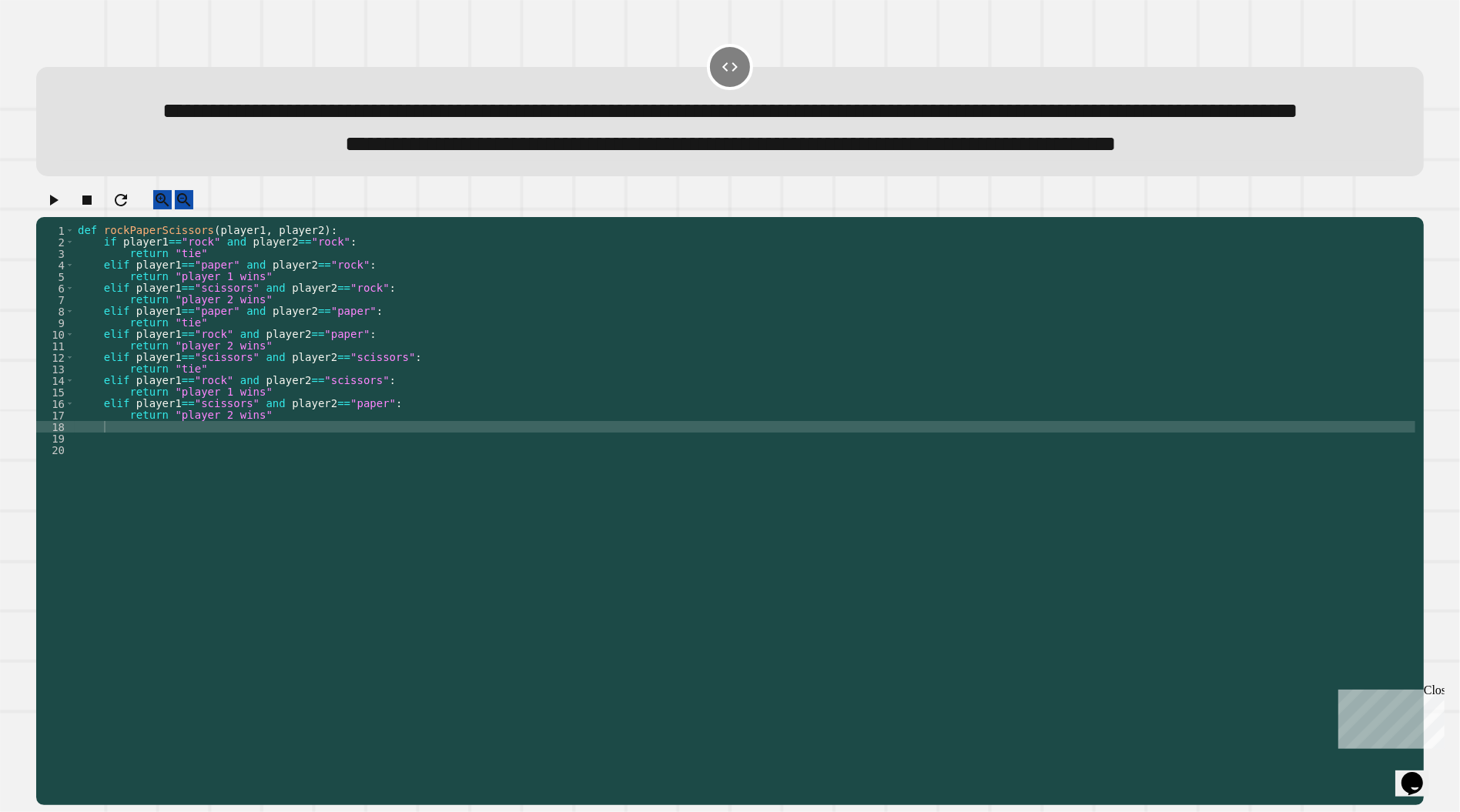
click at [61, 209] on icon "button" at bounding box center [53, 200] width 19 height 19
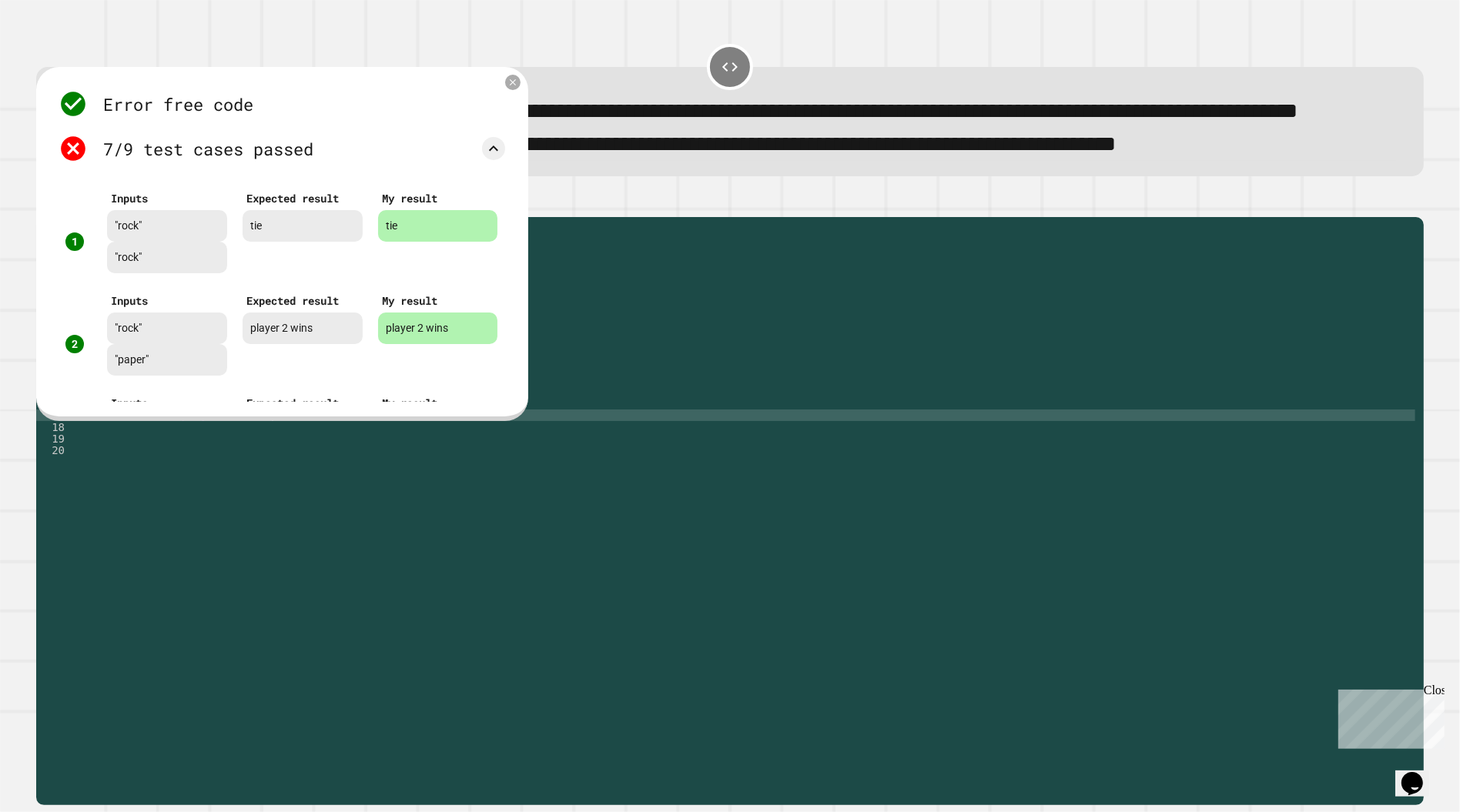
click at [290, 462] on div "def rockPaperScissors ( player1 , player2 ) : if player1 == "rock" and player2 …" at bounding box center [745, 490] width 1341 height 531
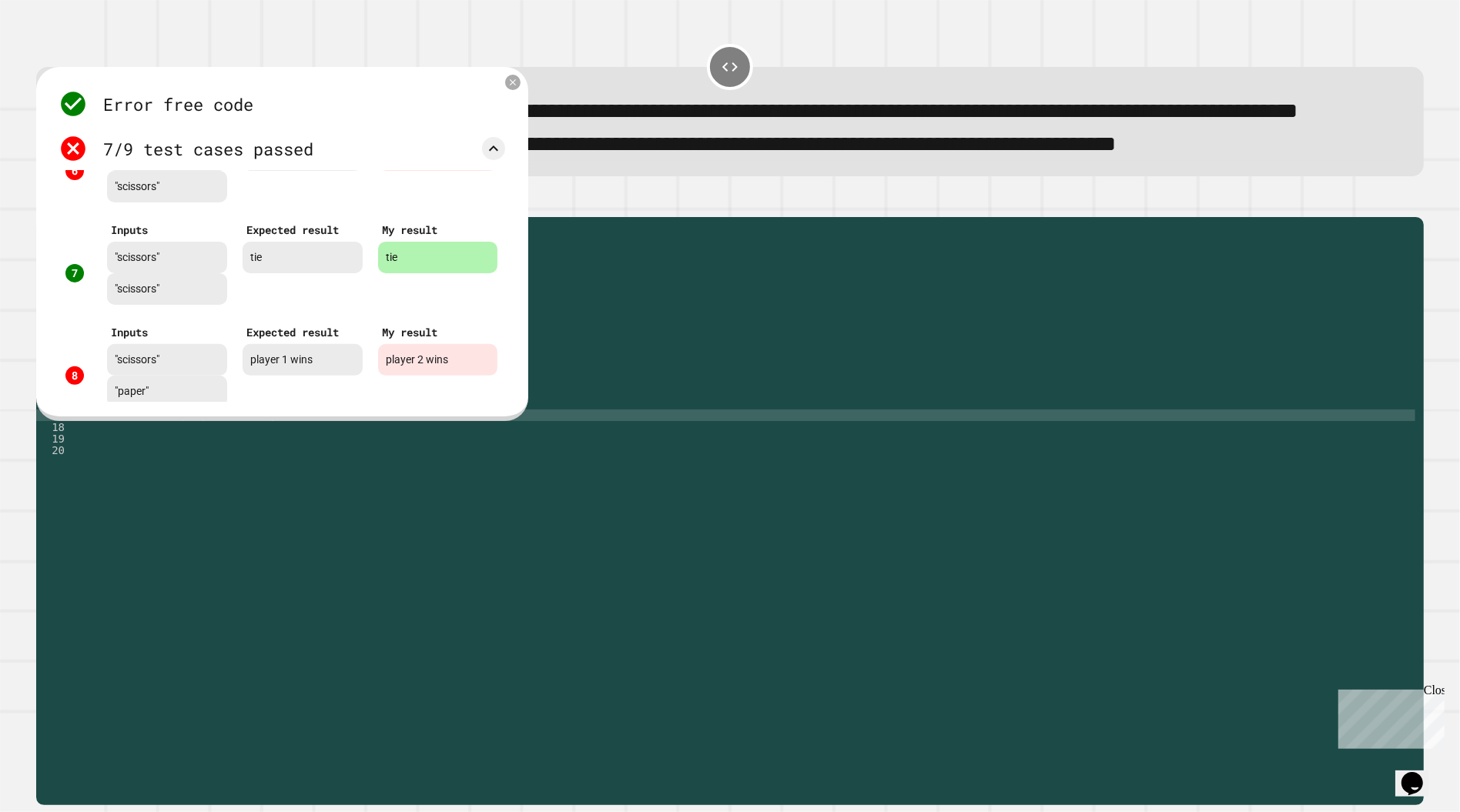
scroll to position [585, 0]
click at [521, 114] on div "Error free code tieaaljcwvinrhwaclrnqw34rqwhx3xernqwr3ha3xrnhplayer 2 winsaaljc…" at bounding box center [282, 243] width 492 height 354
click at [511, 86] on icon at bounding box center [513, 82] width 7 height 7
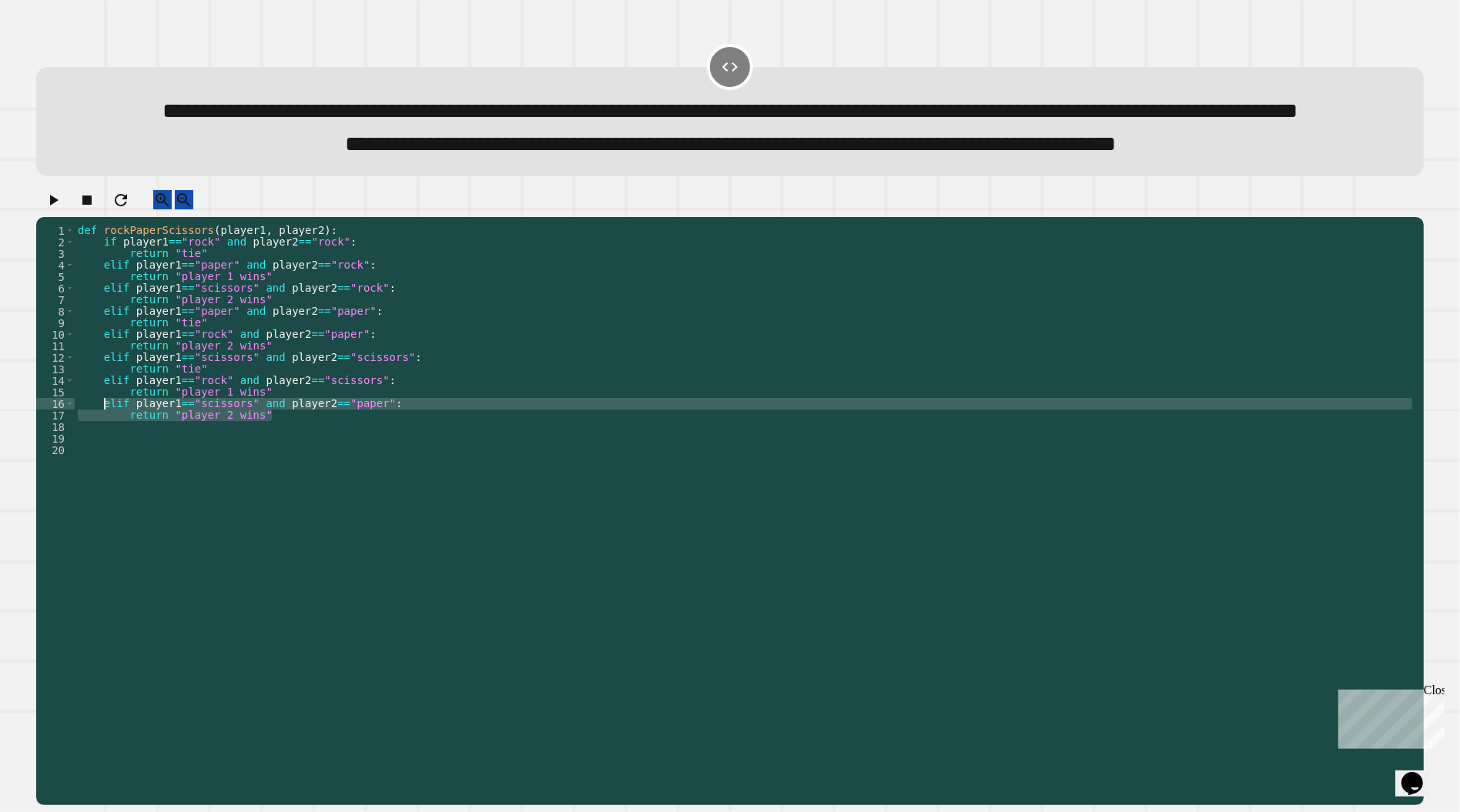
drag, startPoint x: 290, startPoint y: 467, endPoint x: 105, endPoint y: 452, distance: 185.6
click at [105, 452] on div "def rockPaperScissors ( player1 , player2 ) : if player1 == "rock" and player2 …" at bounding box center [745, 490] width 1341 height 531
click at [297, 465] on div "def rockPaperScissors ( player1 , player2 ) : if player1 == "rock" and player2 …" at bounding box center [745, 479] width 1341 height 508
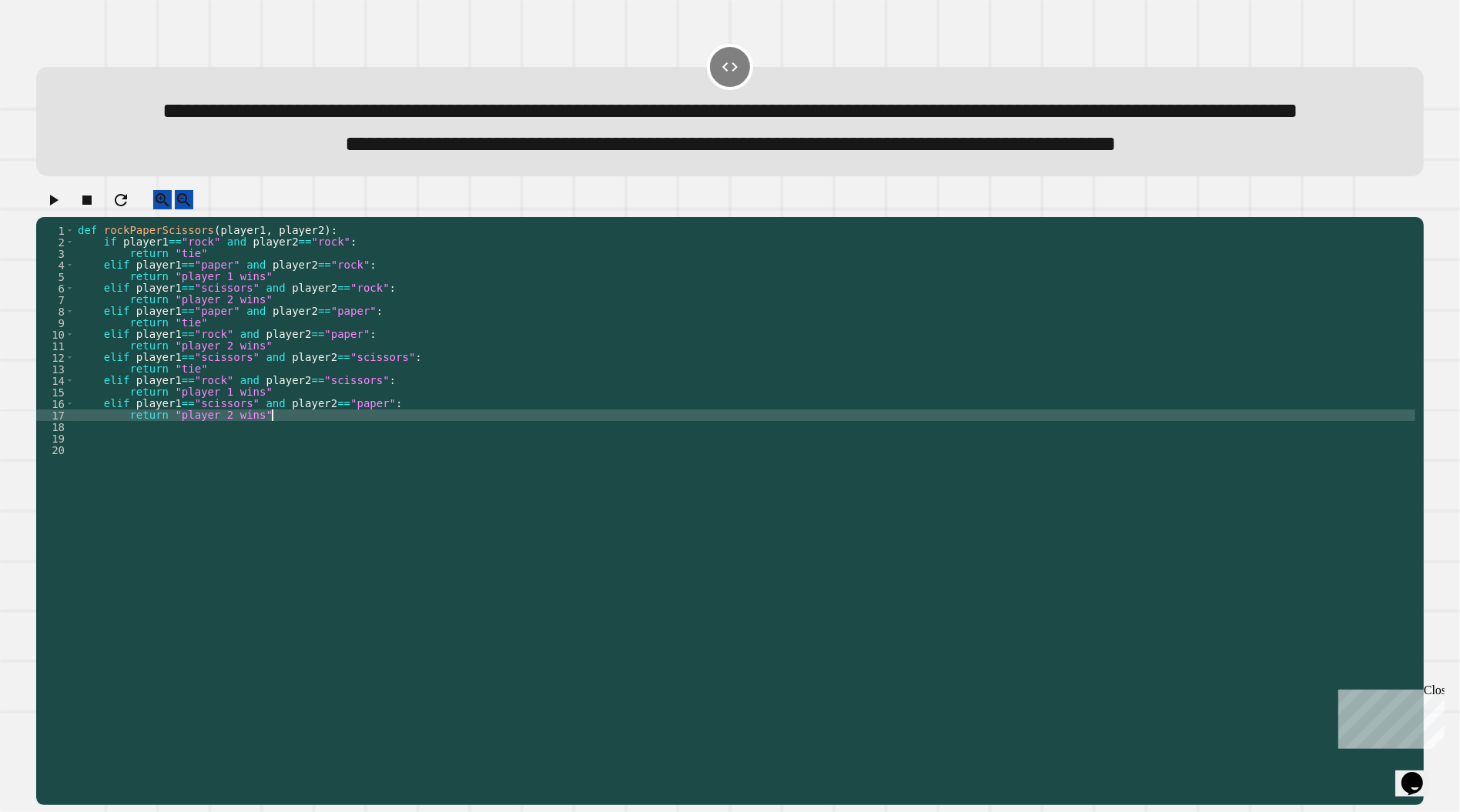
type textarea "**********"
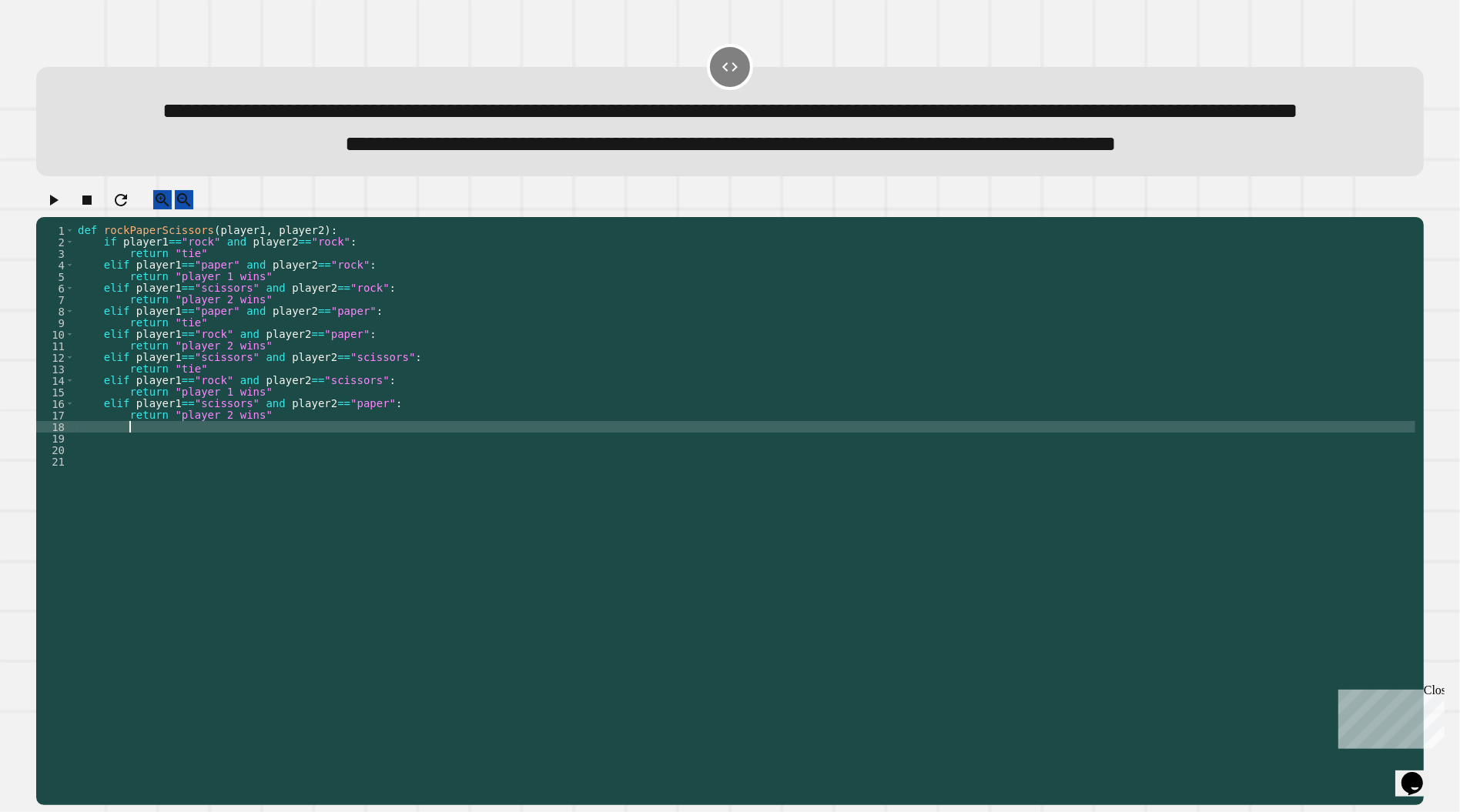
scroll to position [0, 1]
paste textarea "**********"
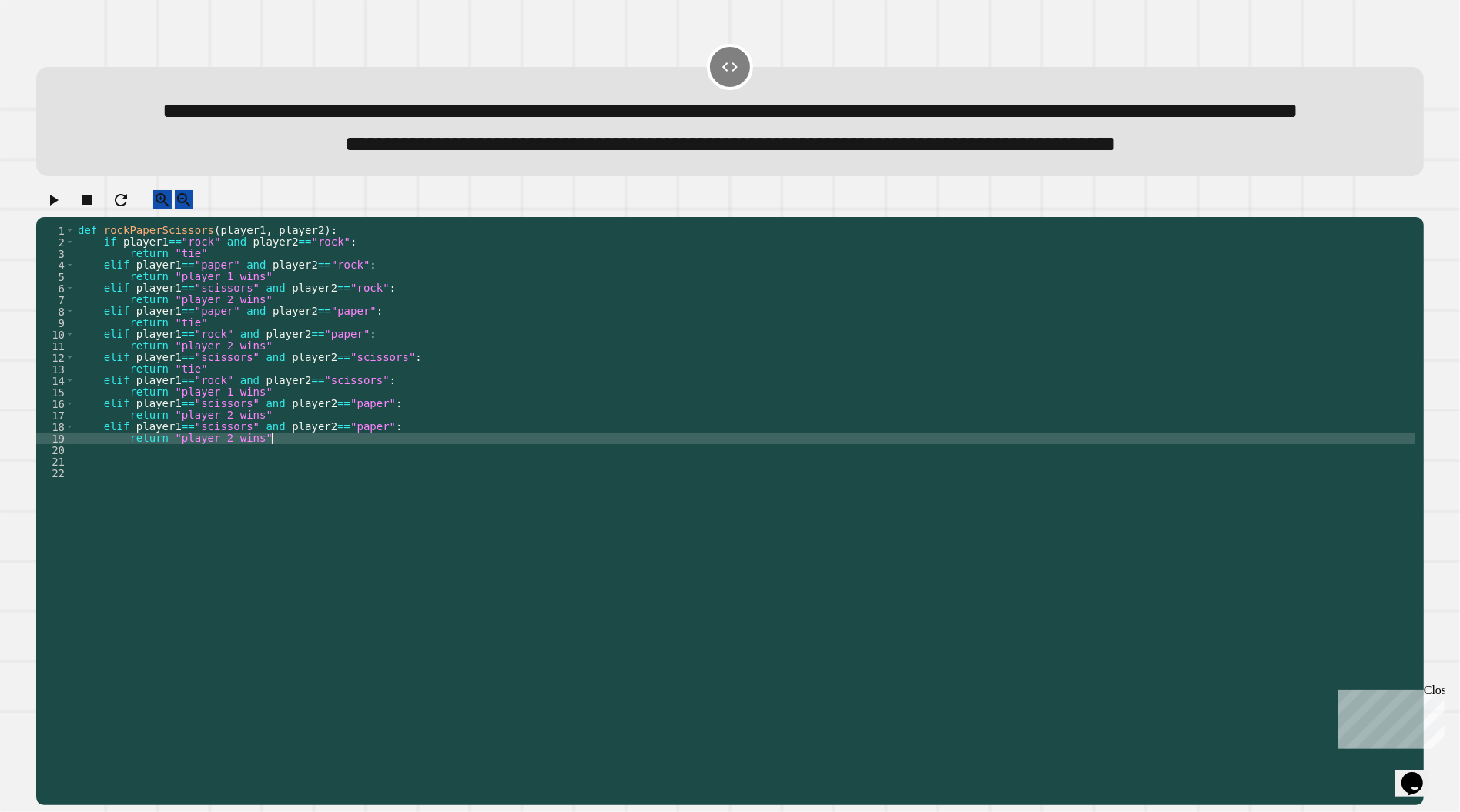
click at [234, 464] on div "def rockPaperScissors ( player1 , player2 ) : if player1 == "rock" and player2 …" at bounding box center [745, 490] width 1341 height 531
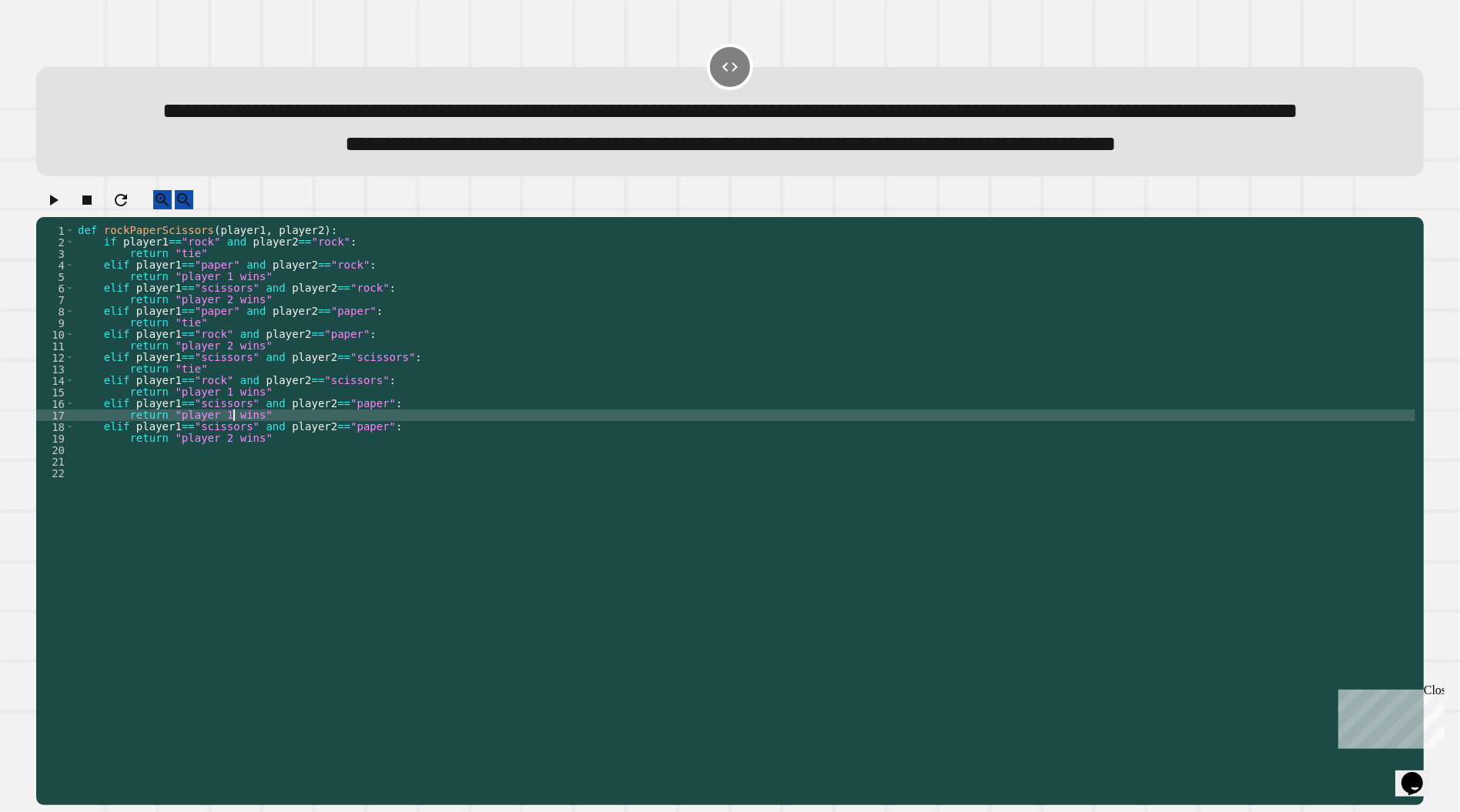
scroll to position [0, 12]
click at [276, 488] on div "def rockPaperScissors ( player1 , player2 ) : if player1 == "rock" and player2 …" at bounding box center [745, 490] width 1341 height 531
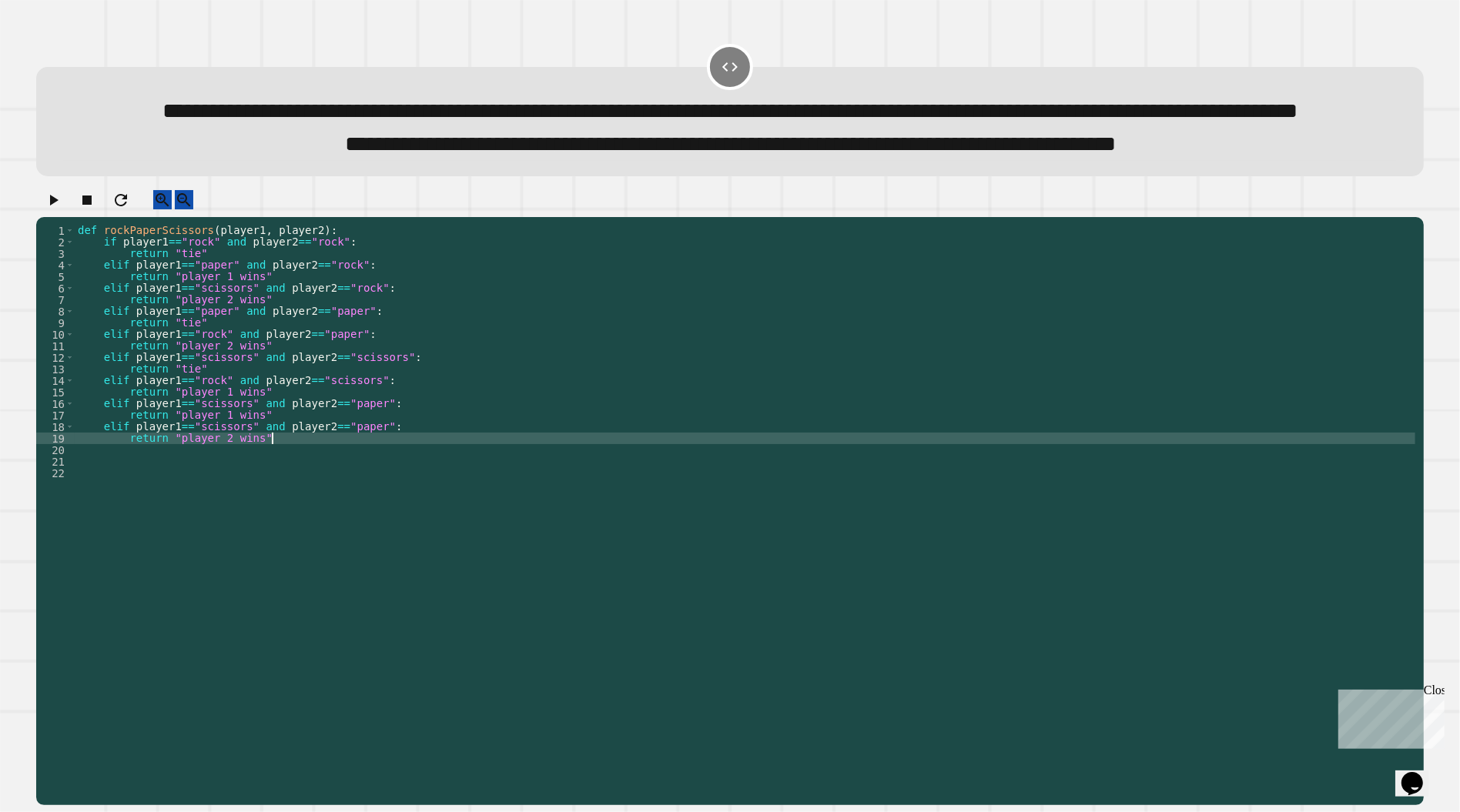
click at [52, 209] on icon "button" at bounding box center [53, 200] width 19 height 19
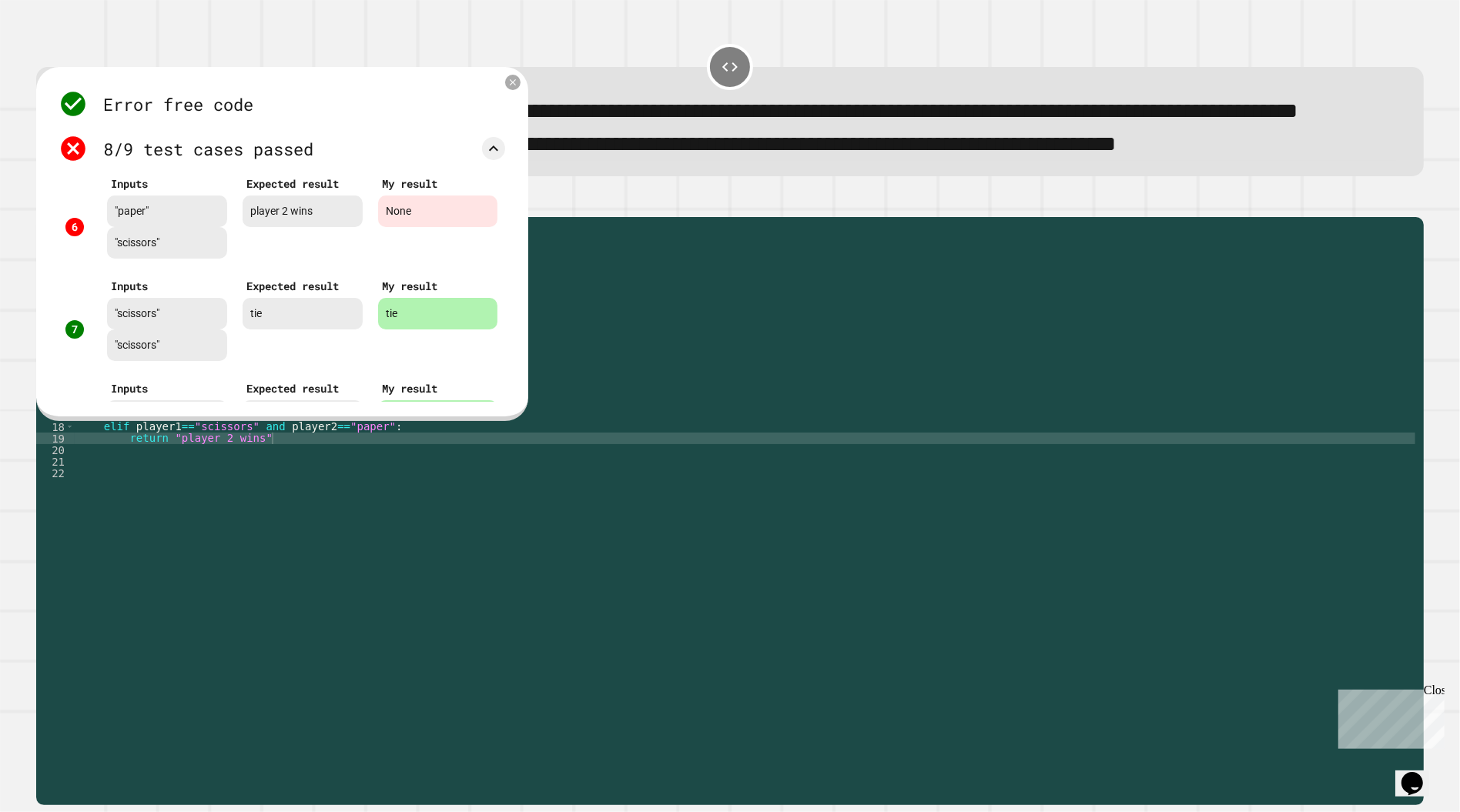
scroll to position [529, 0]
click at [508, 88] on icon at bounding box center [513, 82] width 11 height 11
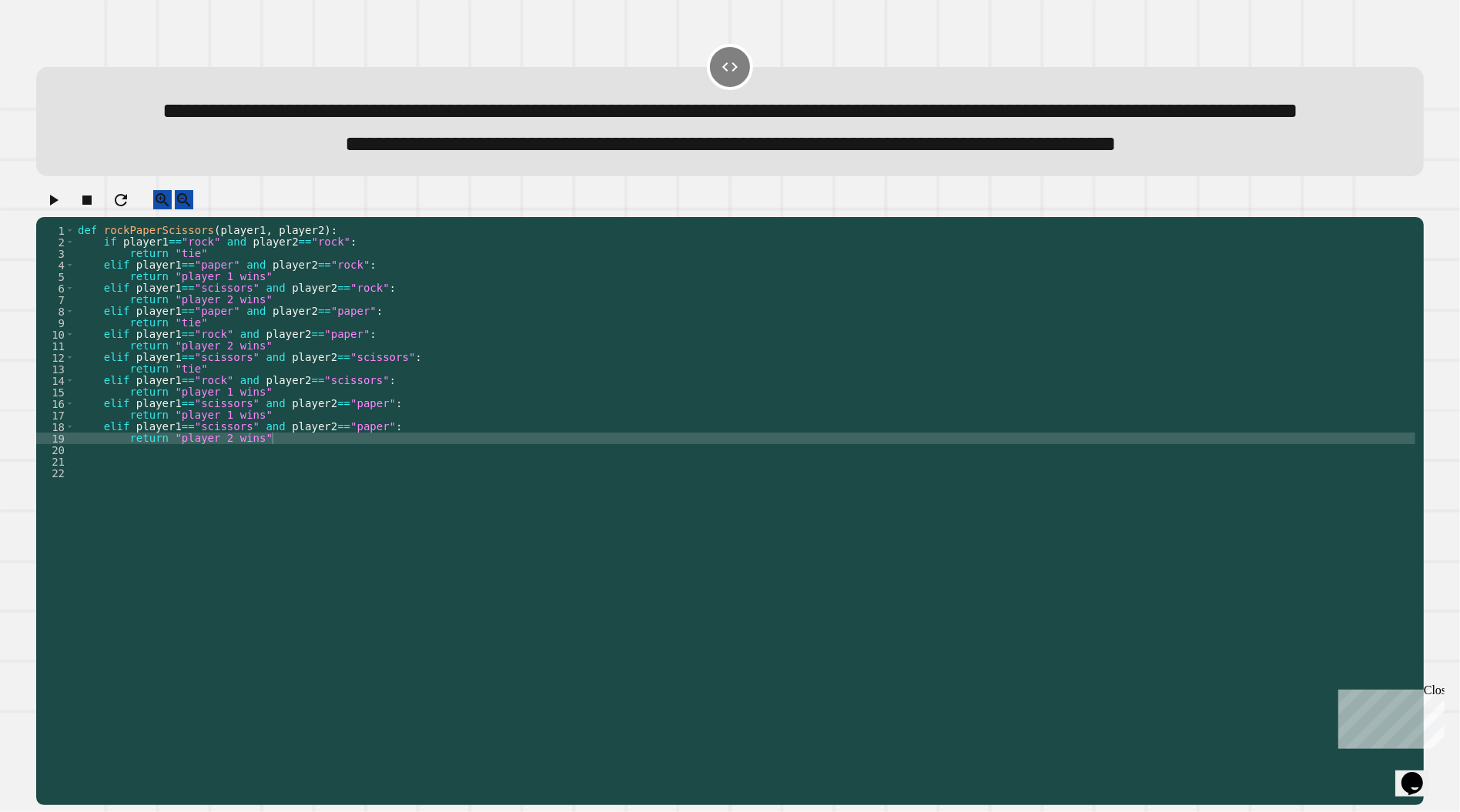
click at [250, 473] on div "def rockPaperScissors ( player1 , player2 ) : if player1 == "rock" and player2 …" at bounding box center [745, 490] width 1341 height 531
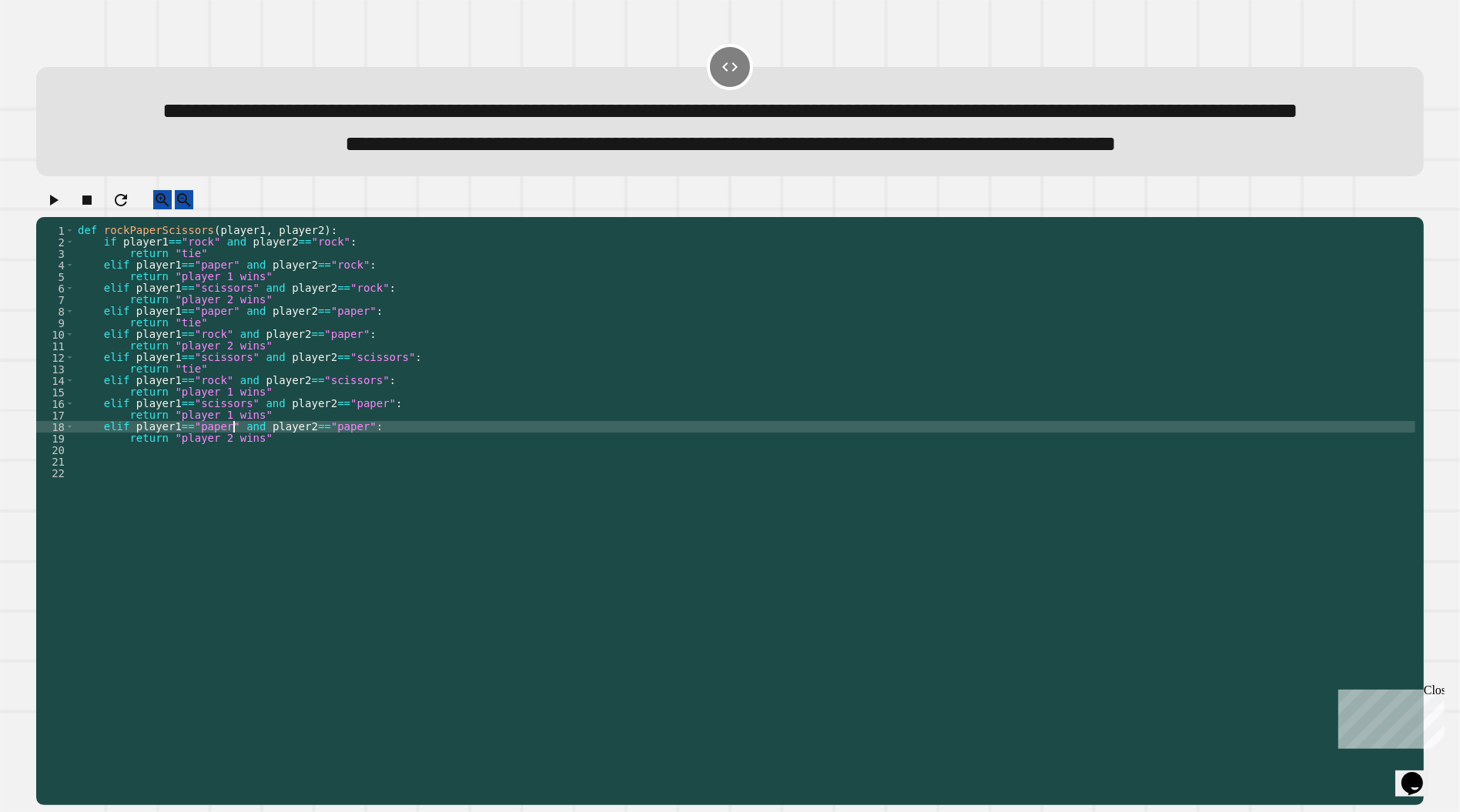
scroll to position [0, 12]
click at [371, 477] on div "def rockPaperScissors ( player1 , player2 ) : if player1 == "rock" and player2 …" at bounding box center [745, 490] width 1341 height 531
click at [235, 490] on div "def rockPaperScissors ( player1 , player2 ) : if player1 == "rock" and player2 …" at bounding box center [745, 490] width 1341 height 531
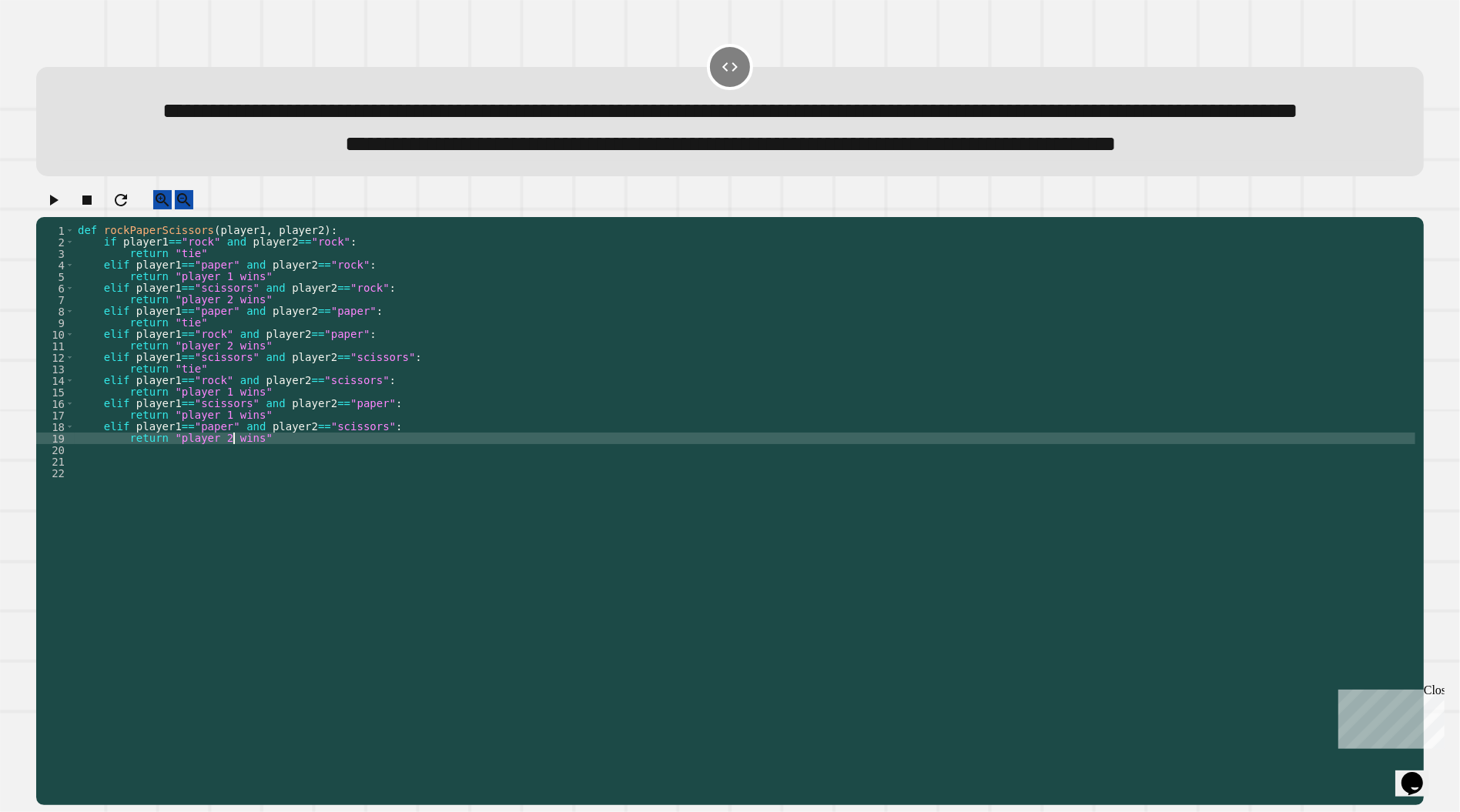
type textarea "**********"
click at [58, 206] on icon "button" at bounding box center [54, 200] width 9 height 11
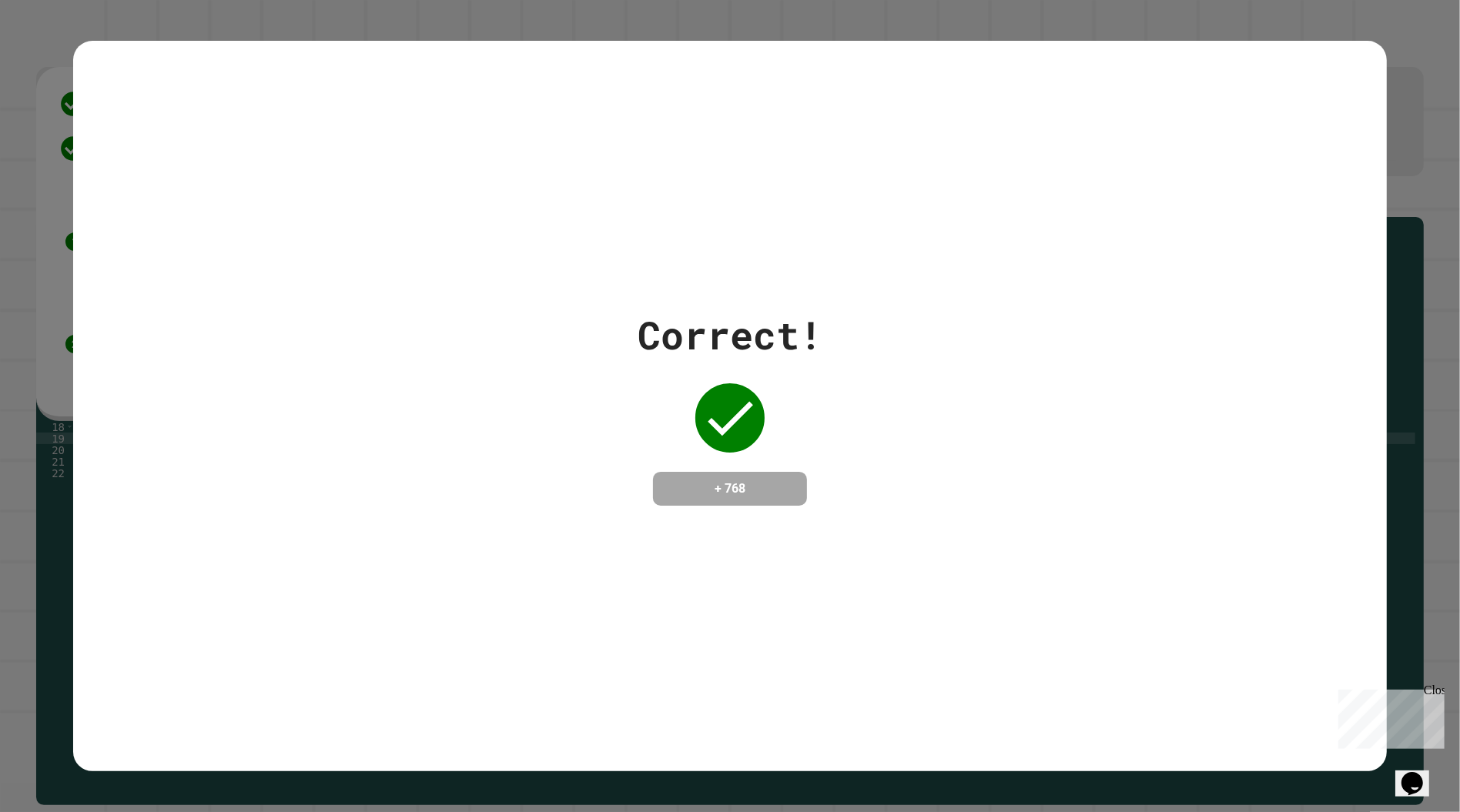
click at [729, 387] on icon at bounding box center [730, 418] width 61 height 61
